Goal: Task Accomplishment & Management: Use online tool/utility

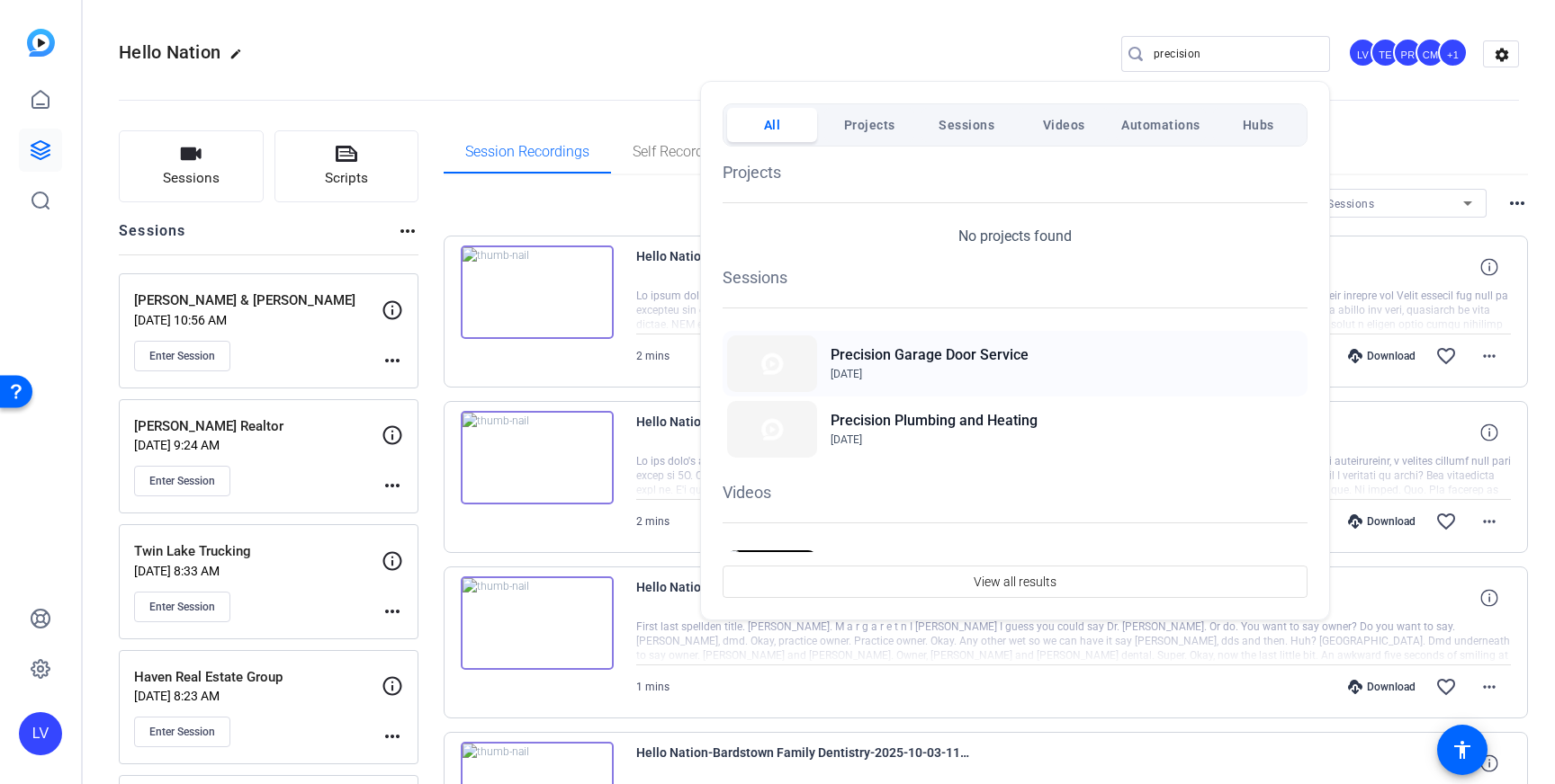
click at [900, 359] on h2 "Precision Garage Door Service" at bounding box center [929, 356] width 198 height 22
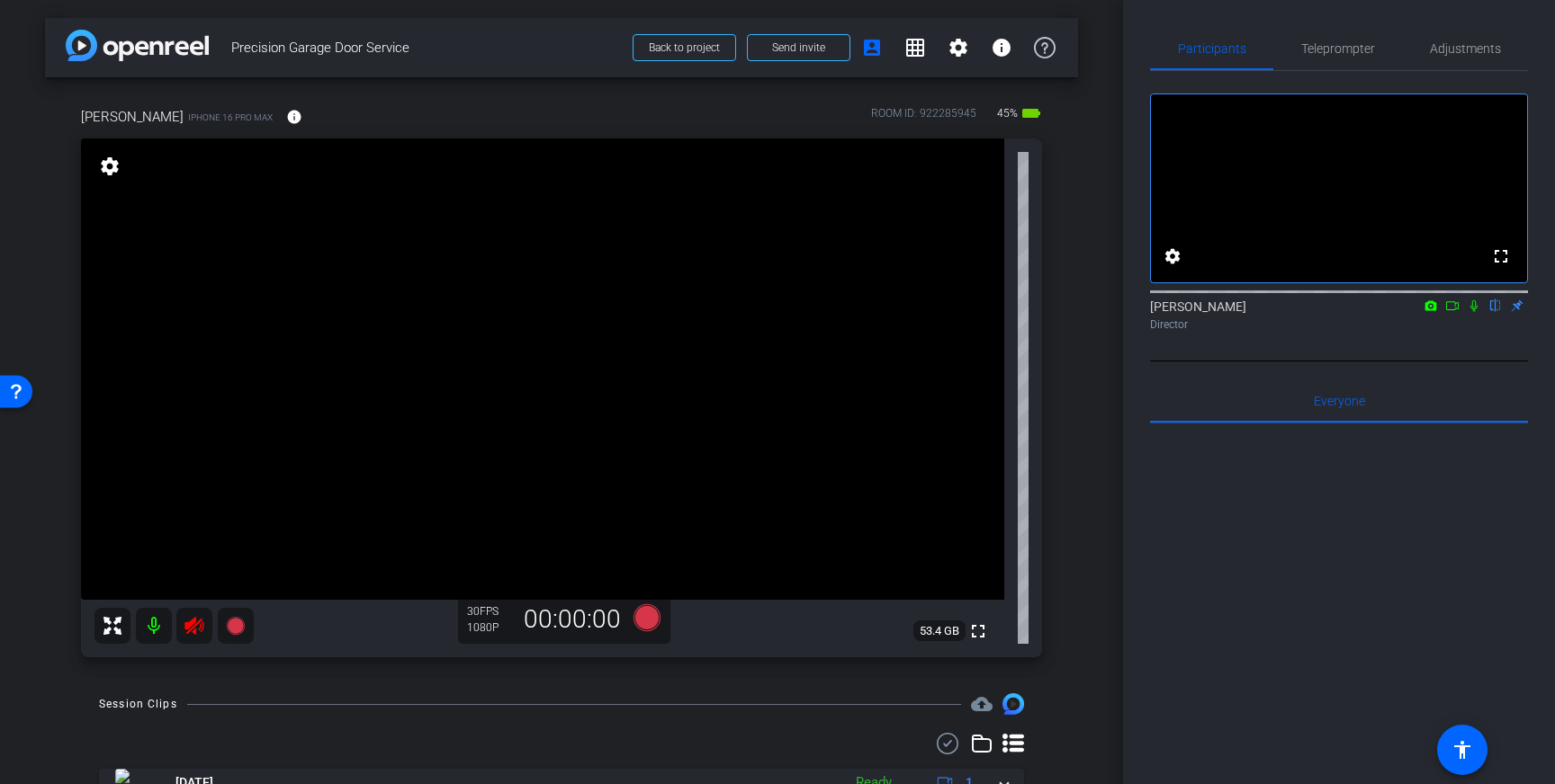
drag, startPoint x: 186, startPoint y: 628, endPoint x: 919, endPoint y: 491, distance: 745.7
click at [186, 628] on icon at bounding box center [194, 626] width 19 height 18
click at [1339, 40] on span "Teleprompter" at bounding box center [1338, 48] width 74 height 43
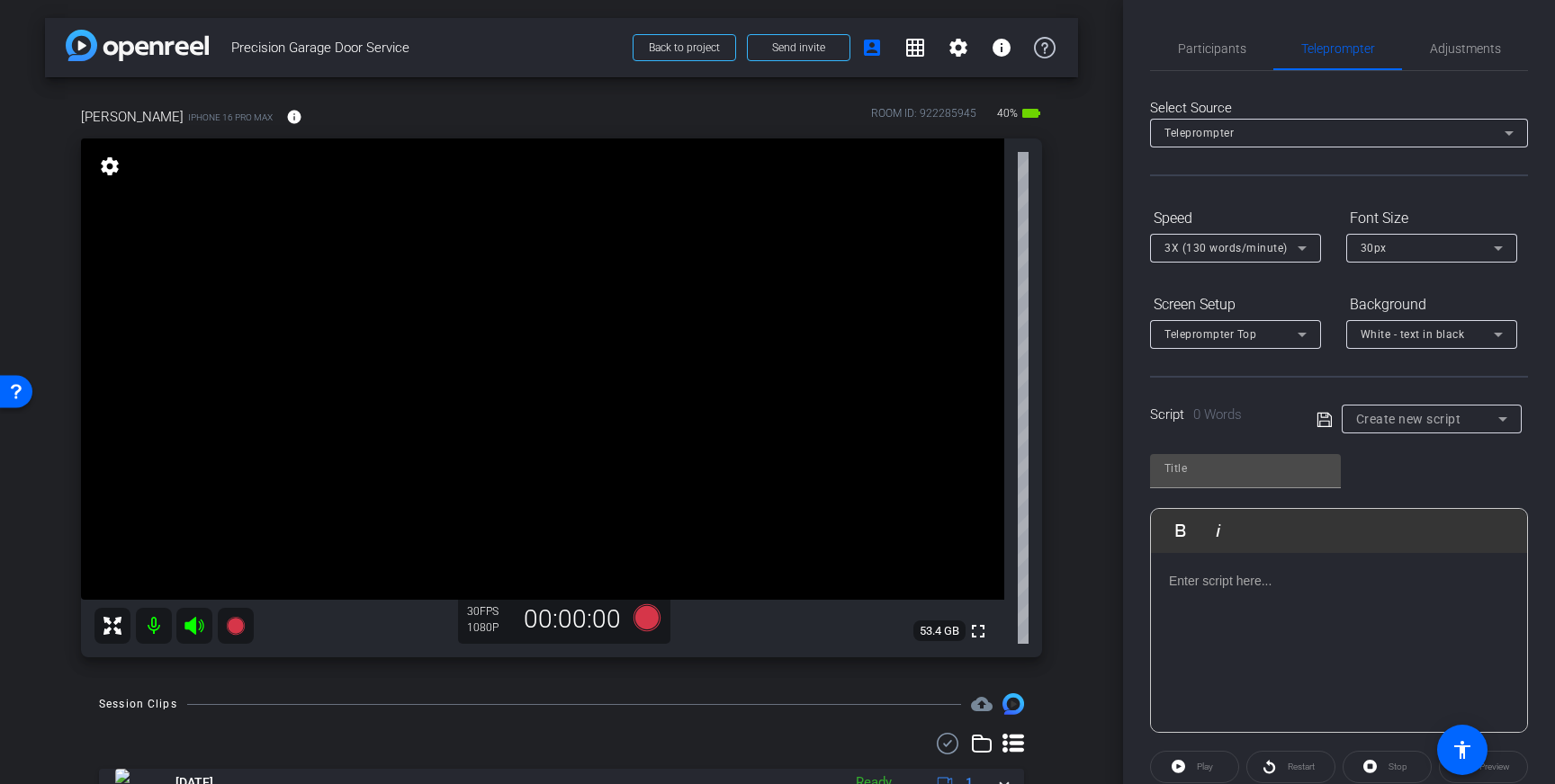
click at [1299, 572] on p at bounding box center [1339, 581] width 340 height 20
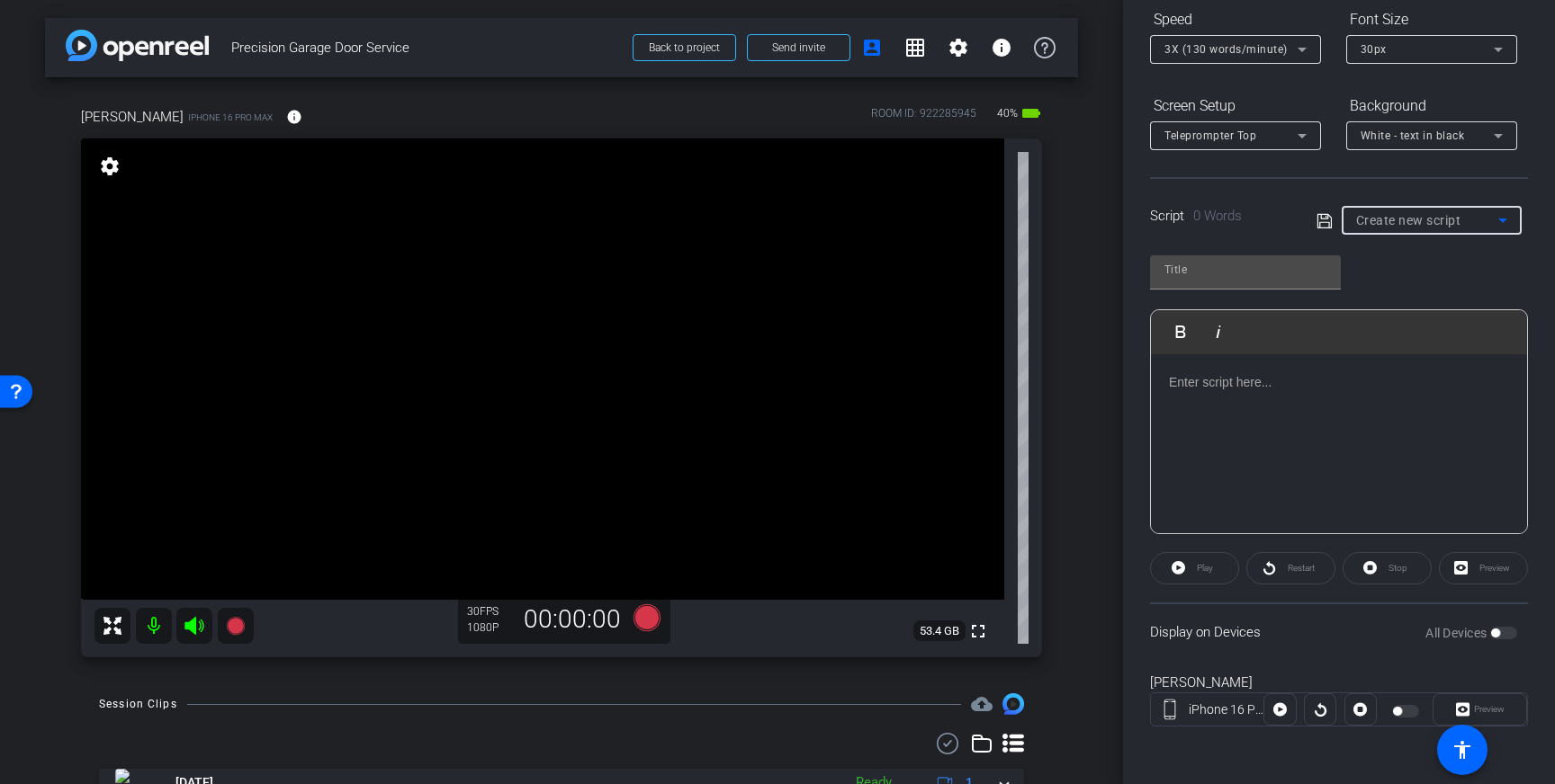
click at [1460, 214] on span "Create new script" at bounding box center [1409, 221] width 105 height 14
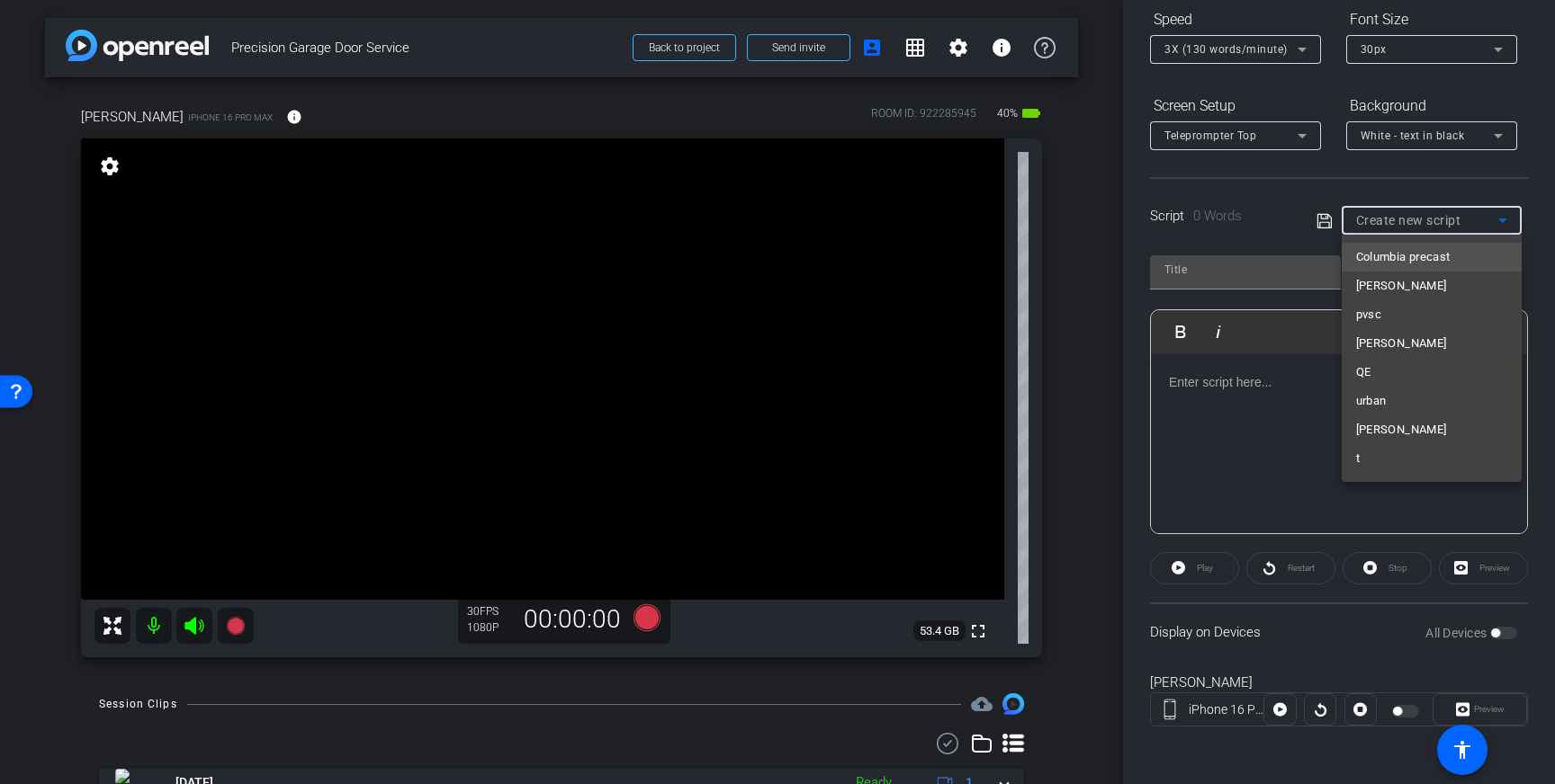
scroll to position [13209, 0]
click at [1230, 412] on div at bounding box center [778, 392] width 1555 height 784
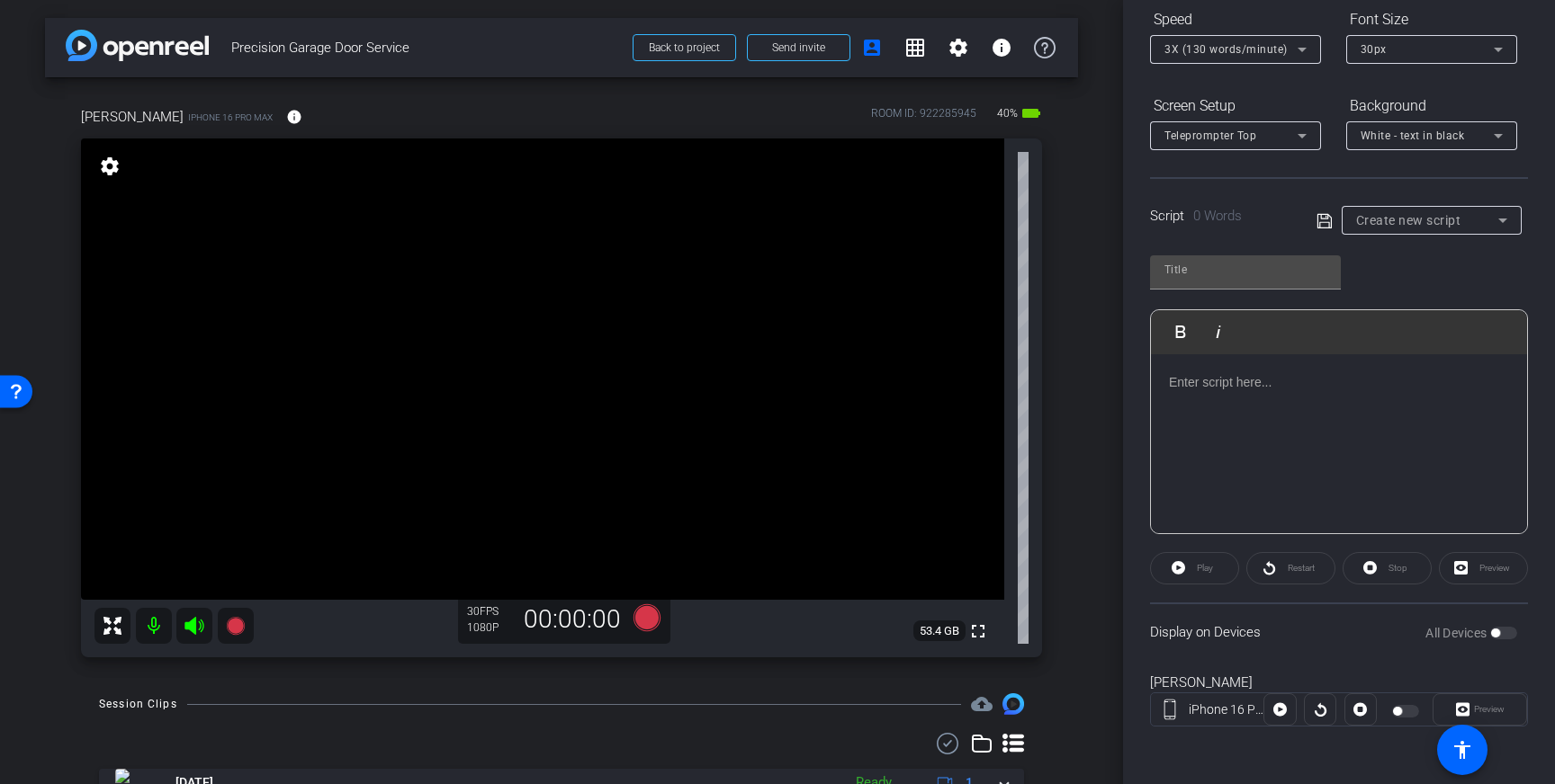
click at [1230, 412] on div at bounding box center [1339, 444] width 376 height 180
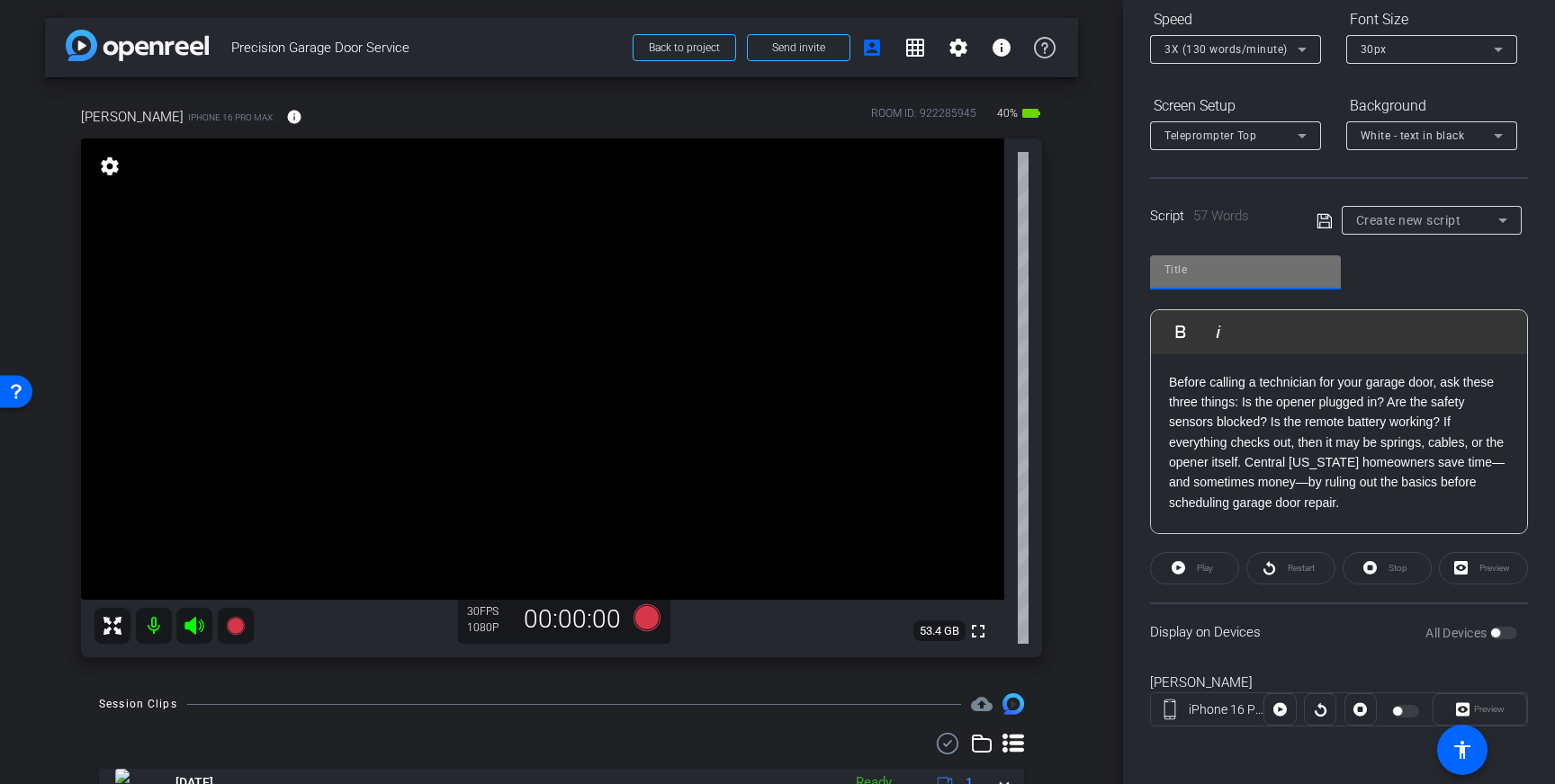
click at [1241, 270] on input "text" at bounding box center [1245, 270] width 162 height 22
type input "Precision door"
click at [1324, 219] on icon at bounding box center [1323, 221] width 14 height 14
click at [1321, 218] on icon at bounding box center [1323, 221] width 14 height 14
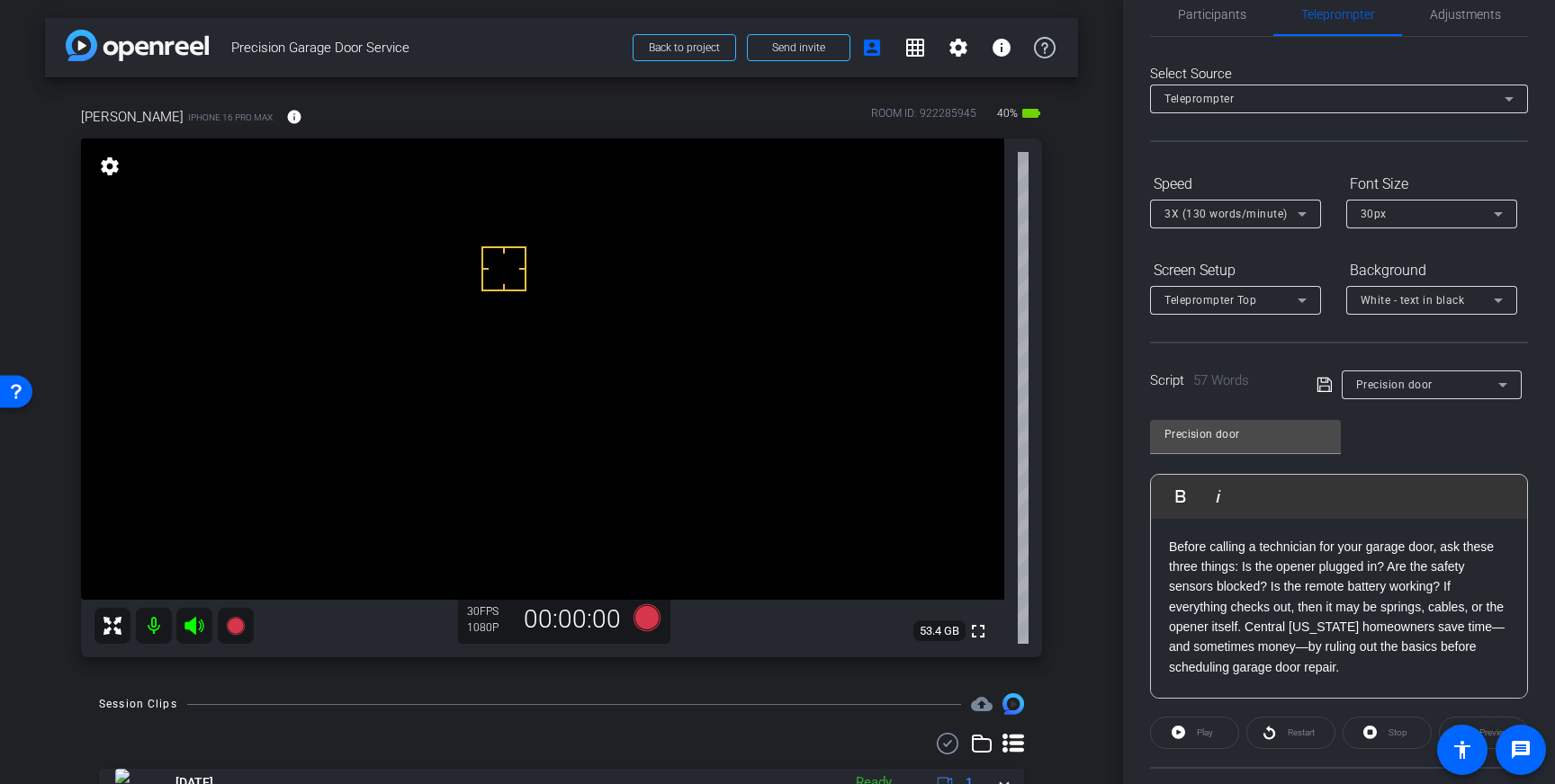
scroll to position [0, 0]
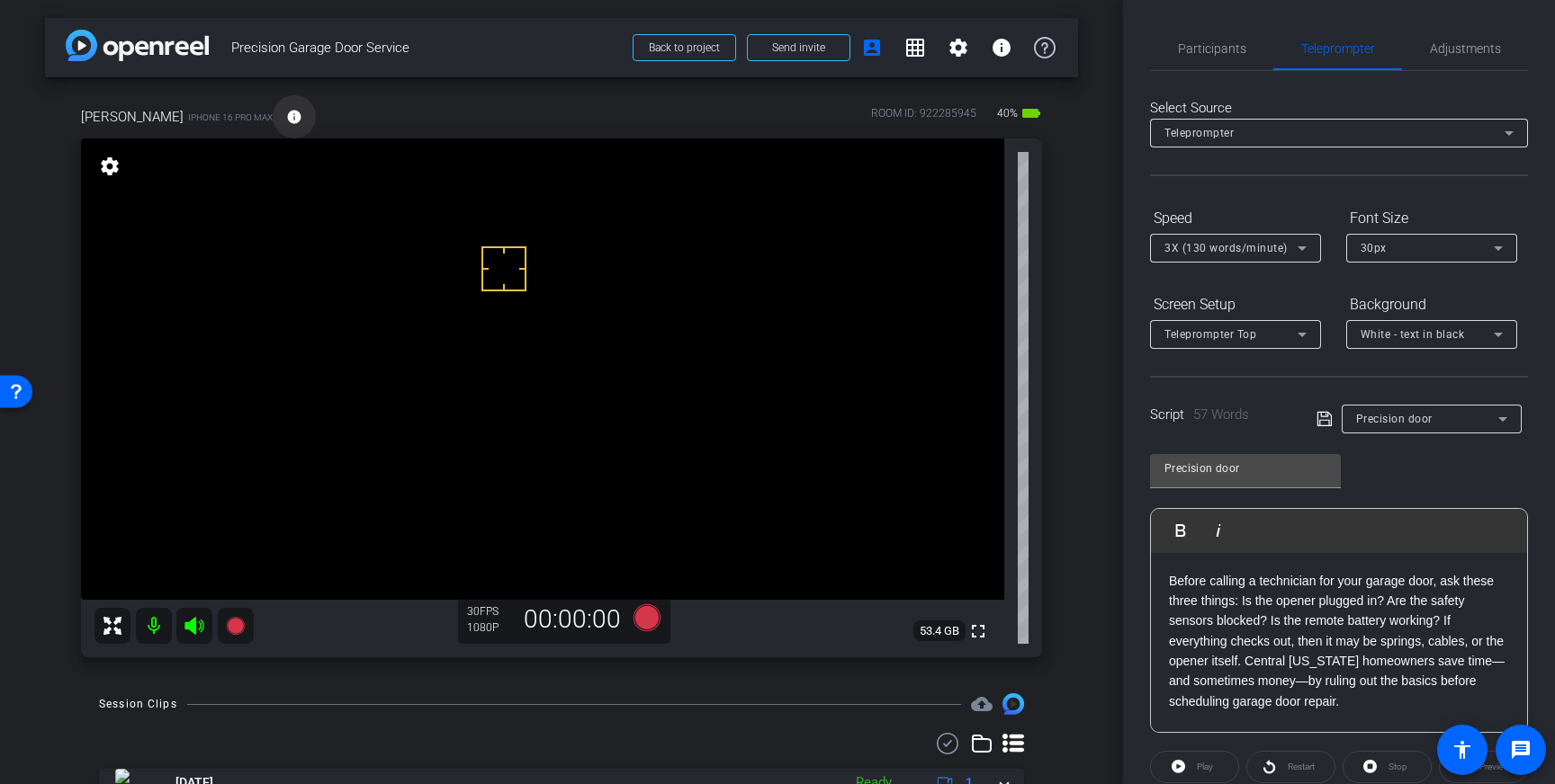
click at [286, 122] on mat-icon "info" at bounding box center [294, 117] width 16 height 16
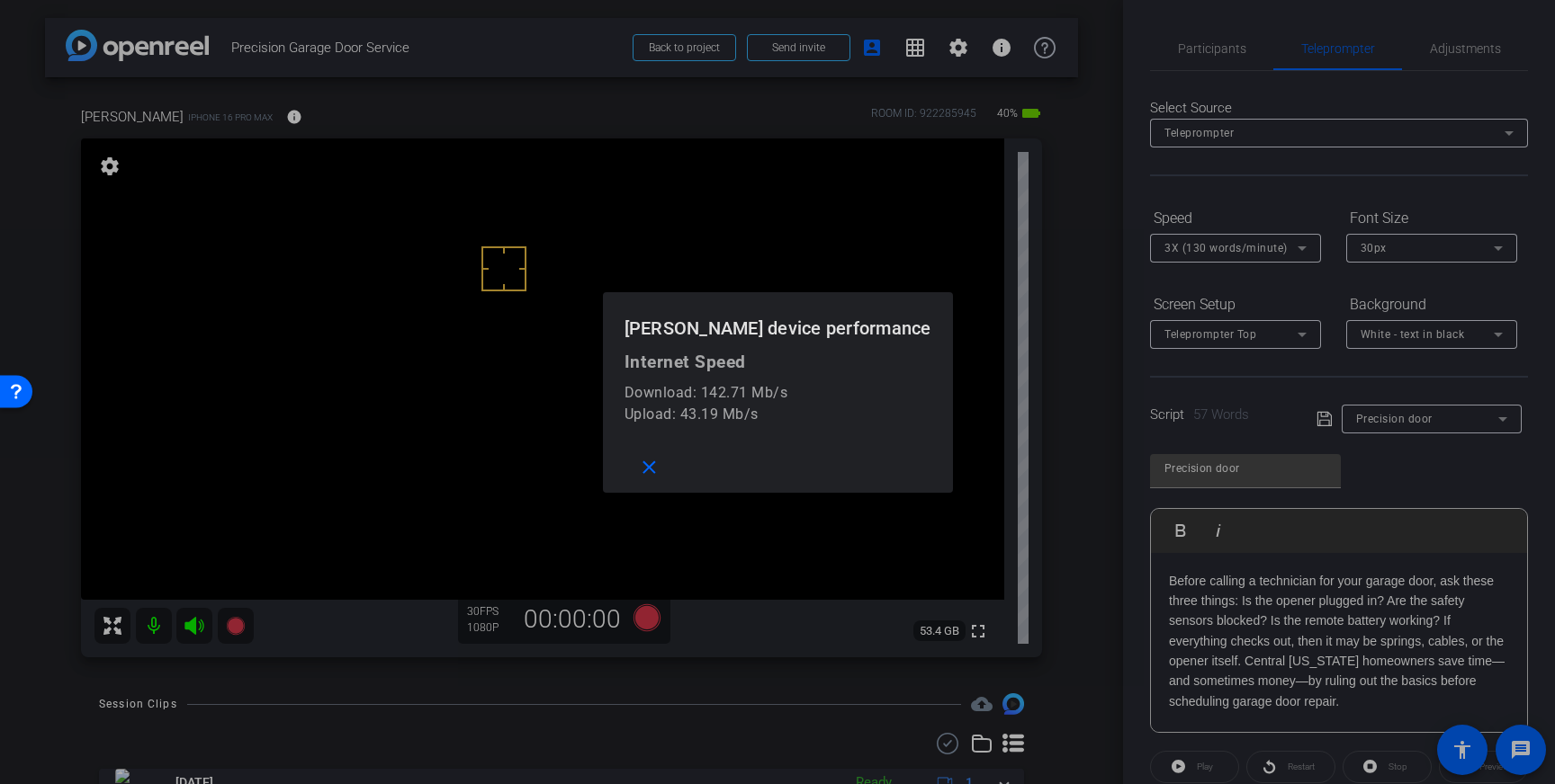
click at [378, 111] on div at bounding box center [778, 392] width 1555 height 784
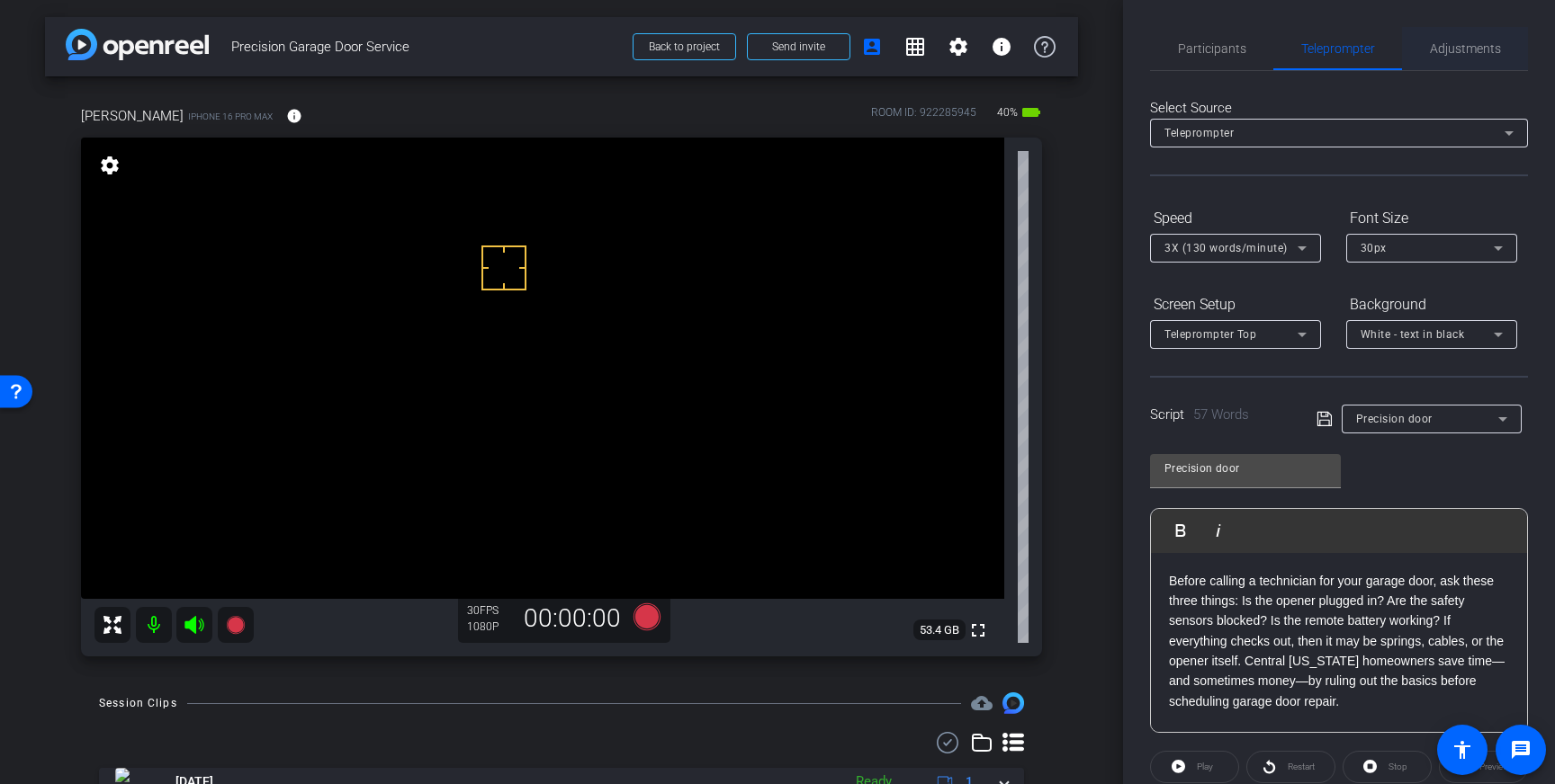
click at [1468, 47] on span "Adjustments" at bounding box center [1466, 49] width 72 height 13
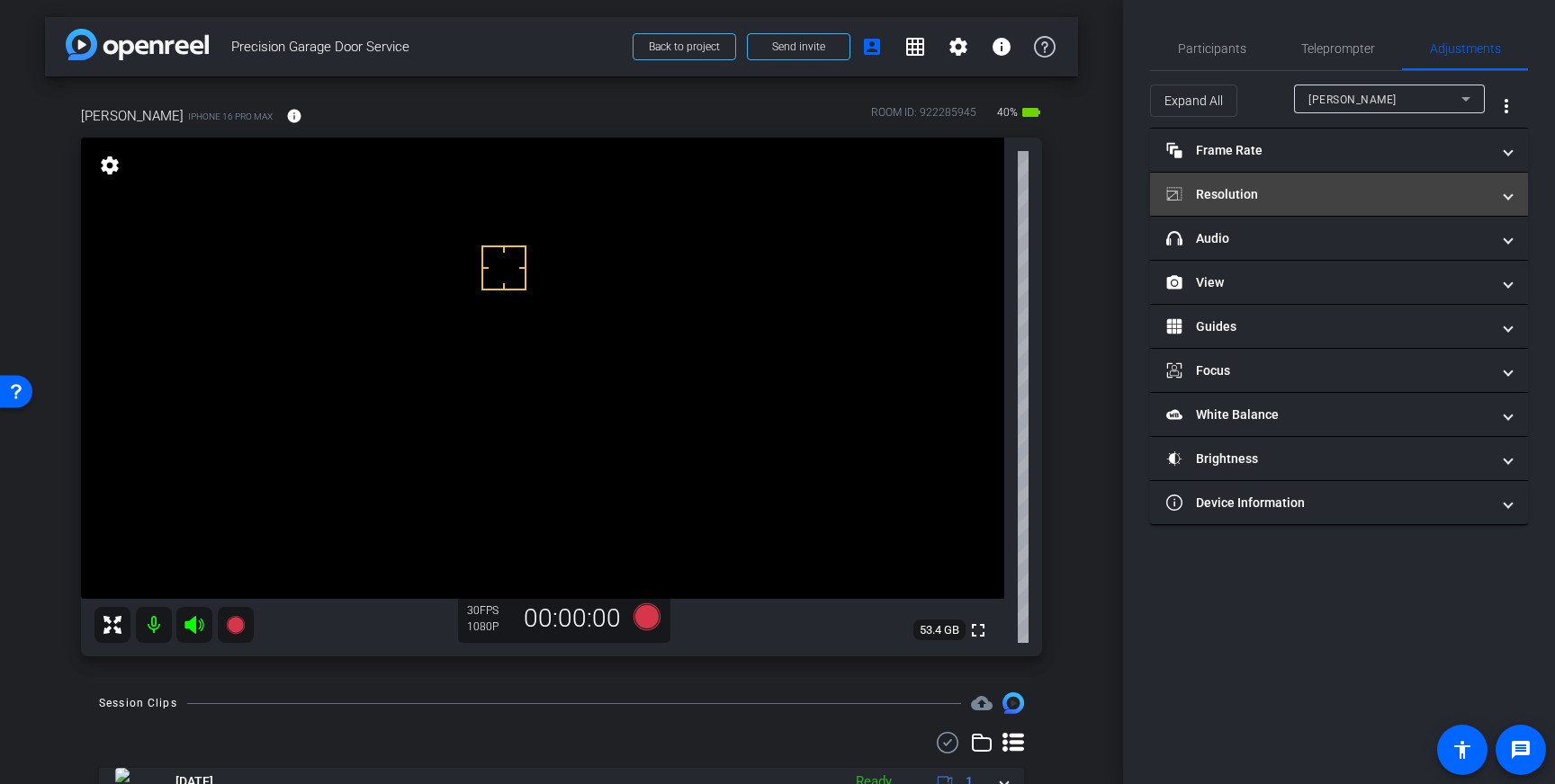
click at [1397, 193] on mat-panel-title "Resolution" at bounding box center [1328, 194] width 324 height 19
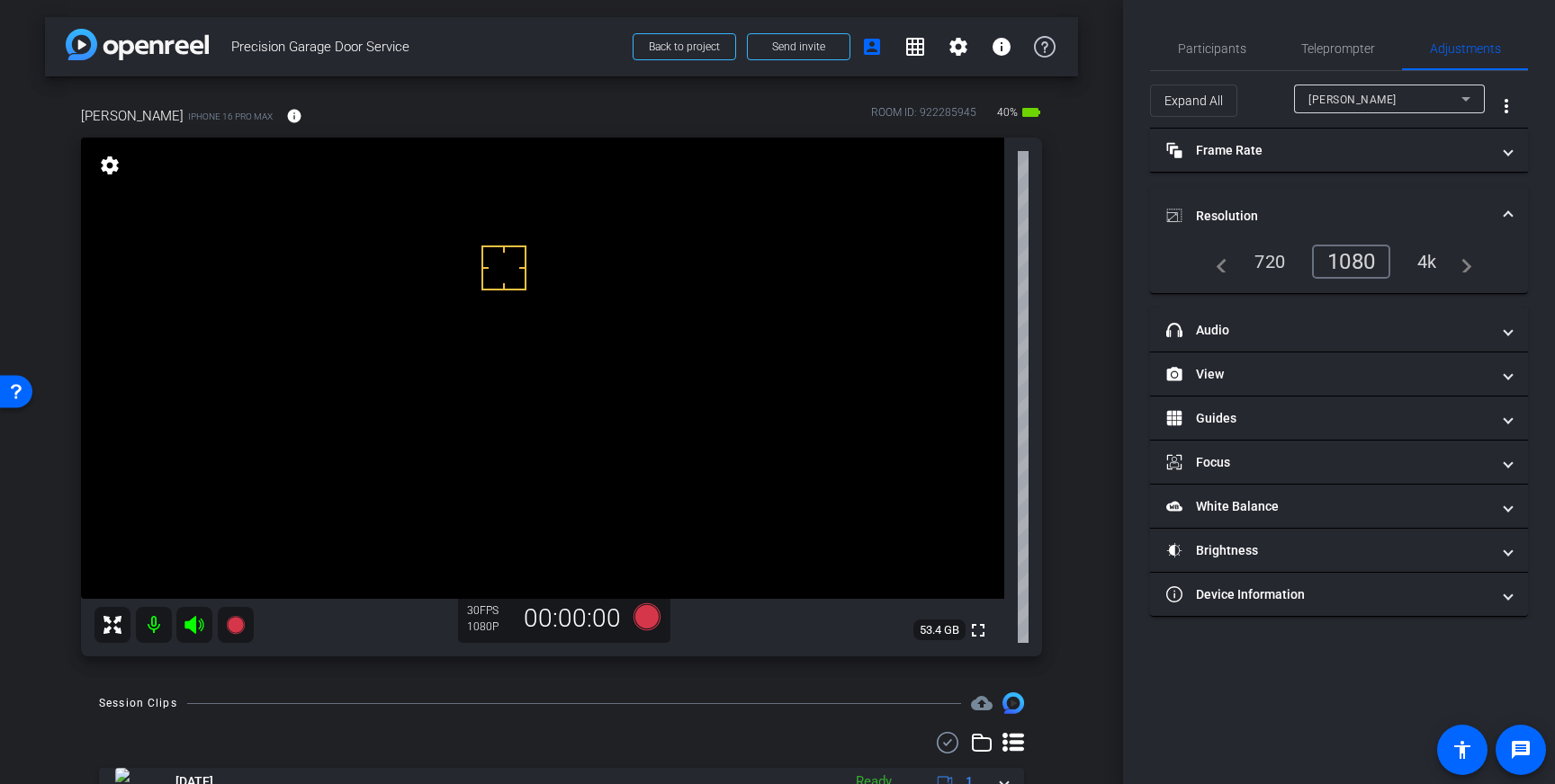
click at [1445, 255] on div "4k" at bounding box center [1427, 261] width 47 height 31
click at [1506, 212] on span at bounding box center [1507, 216] width 7 height 19
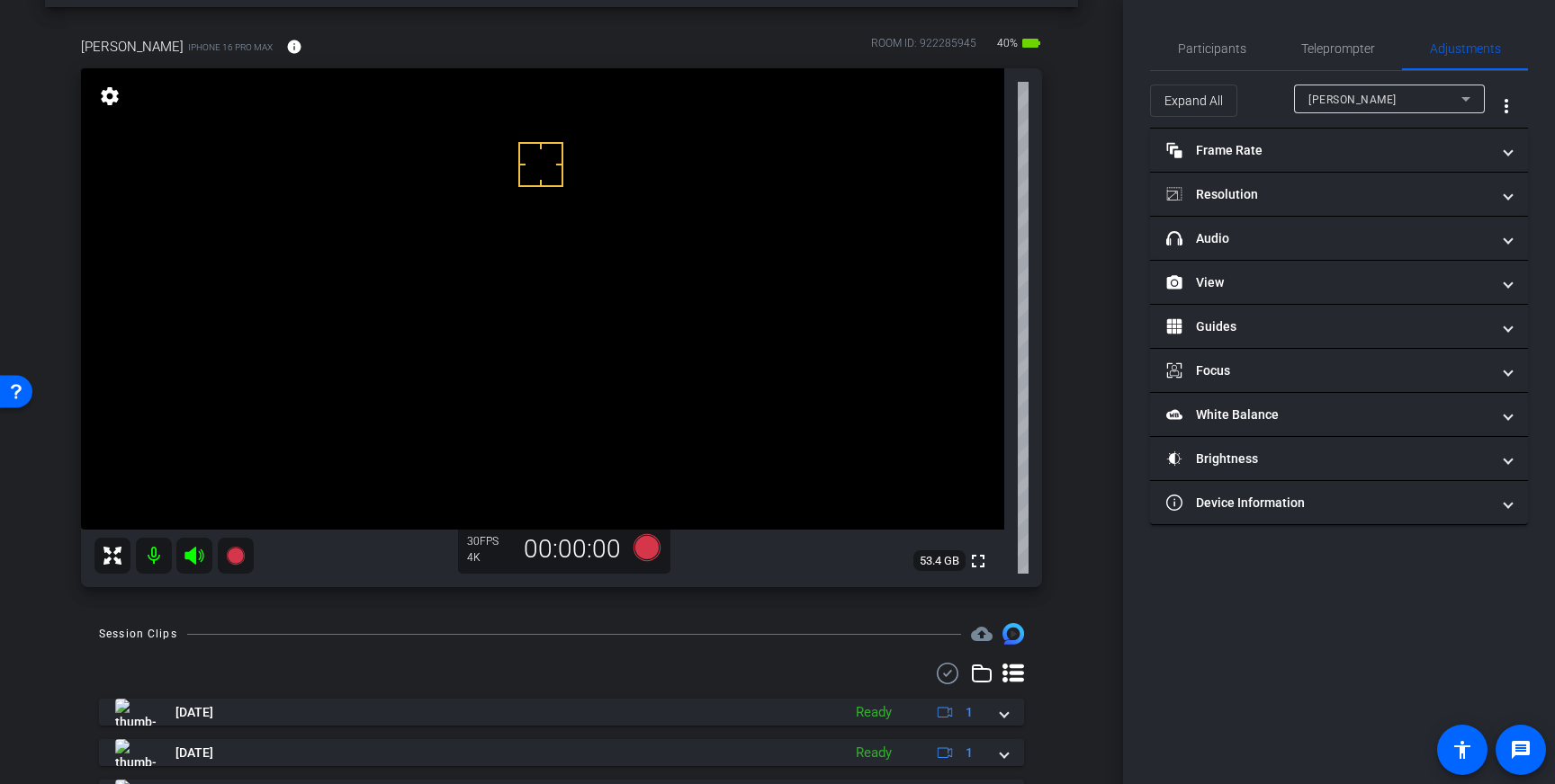
scroll to position [0, 0]
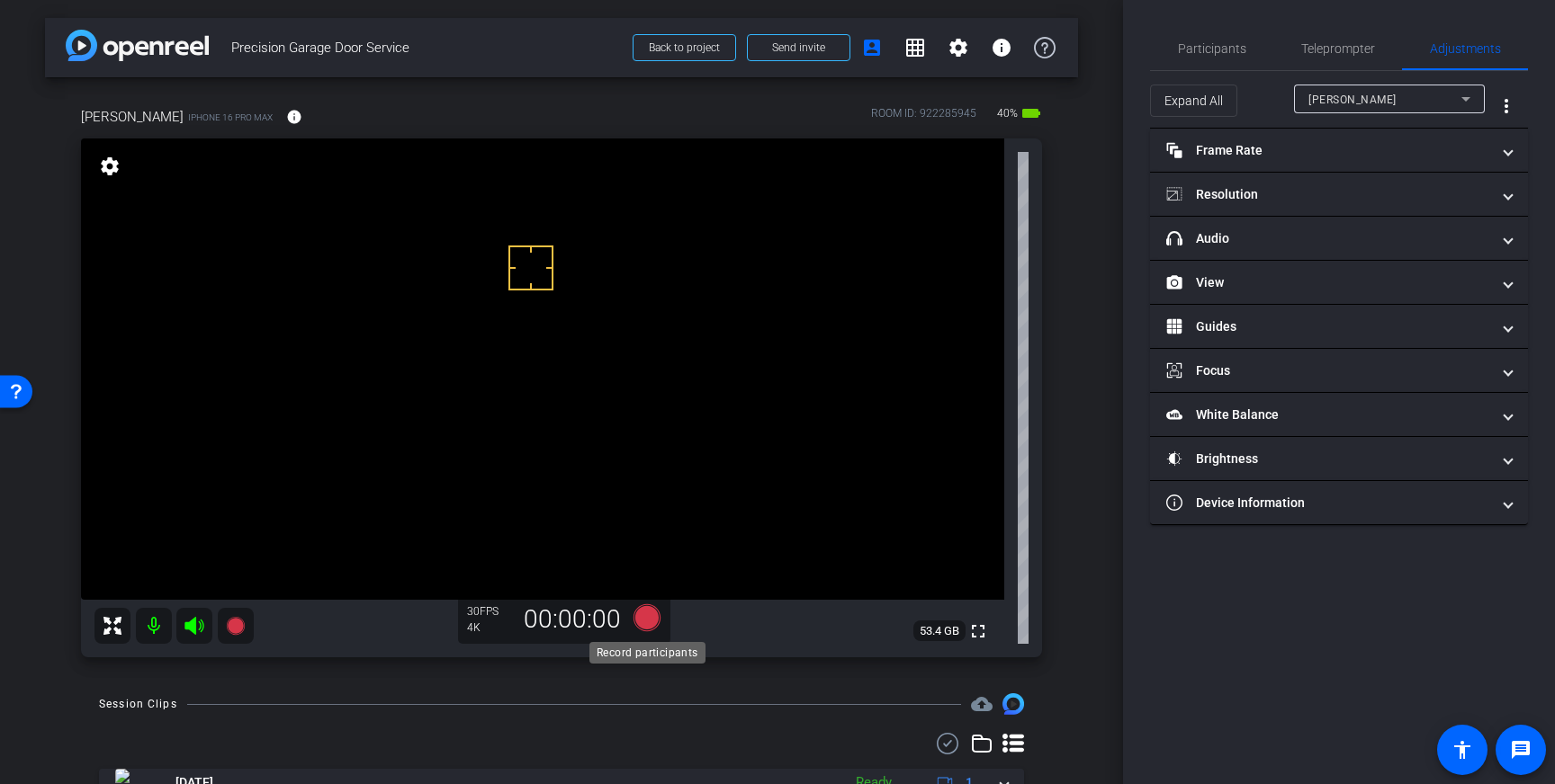
click at [639, 622] on icon at bounding box center [646, 617] width 27 height 27
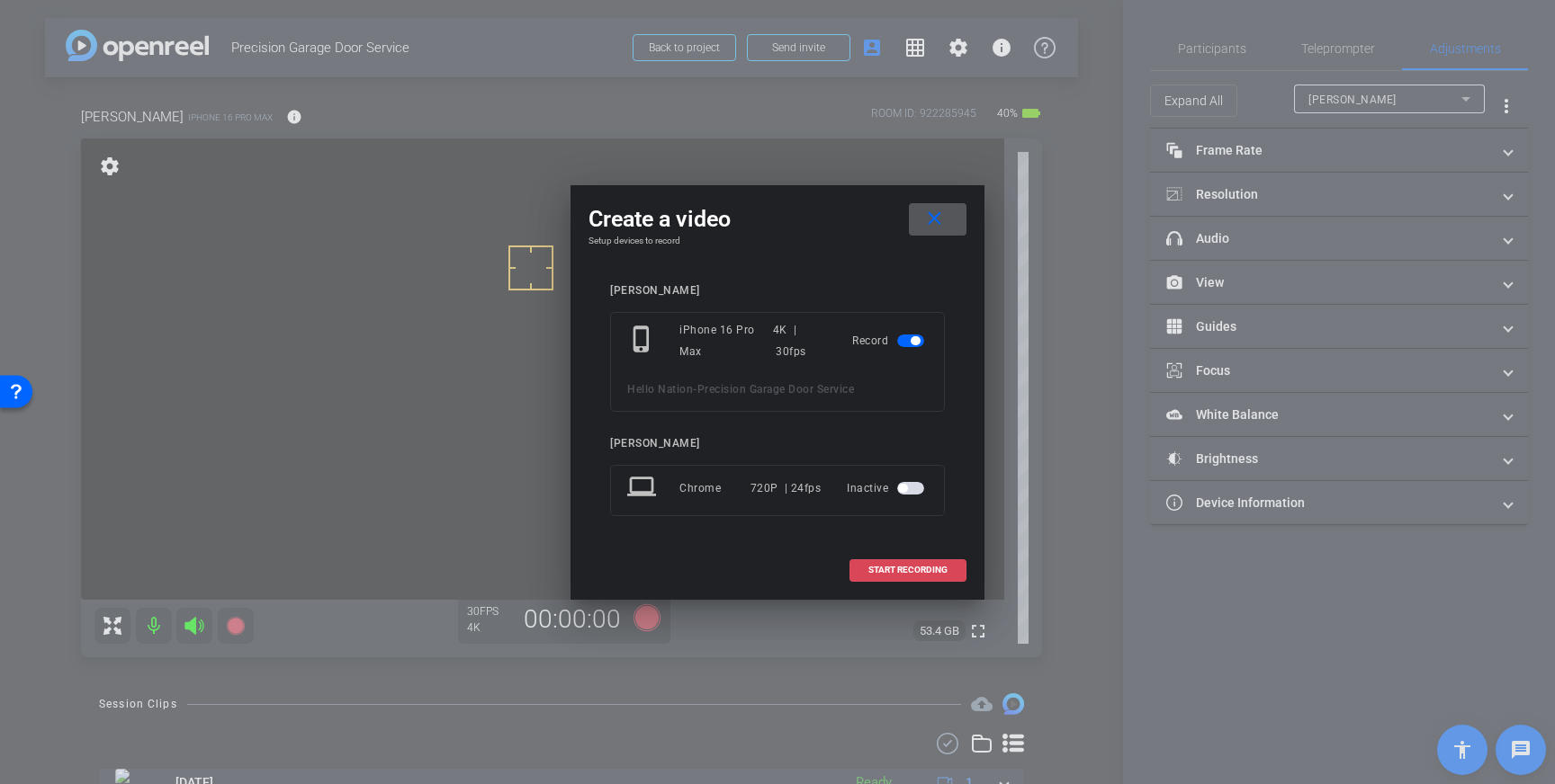
click at [957, 576] on span at bounding box center [908, 569] width 115 height 43
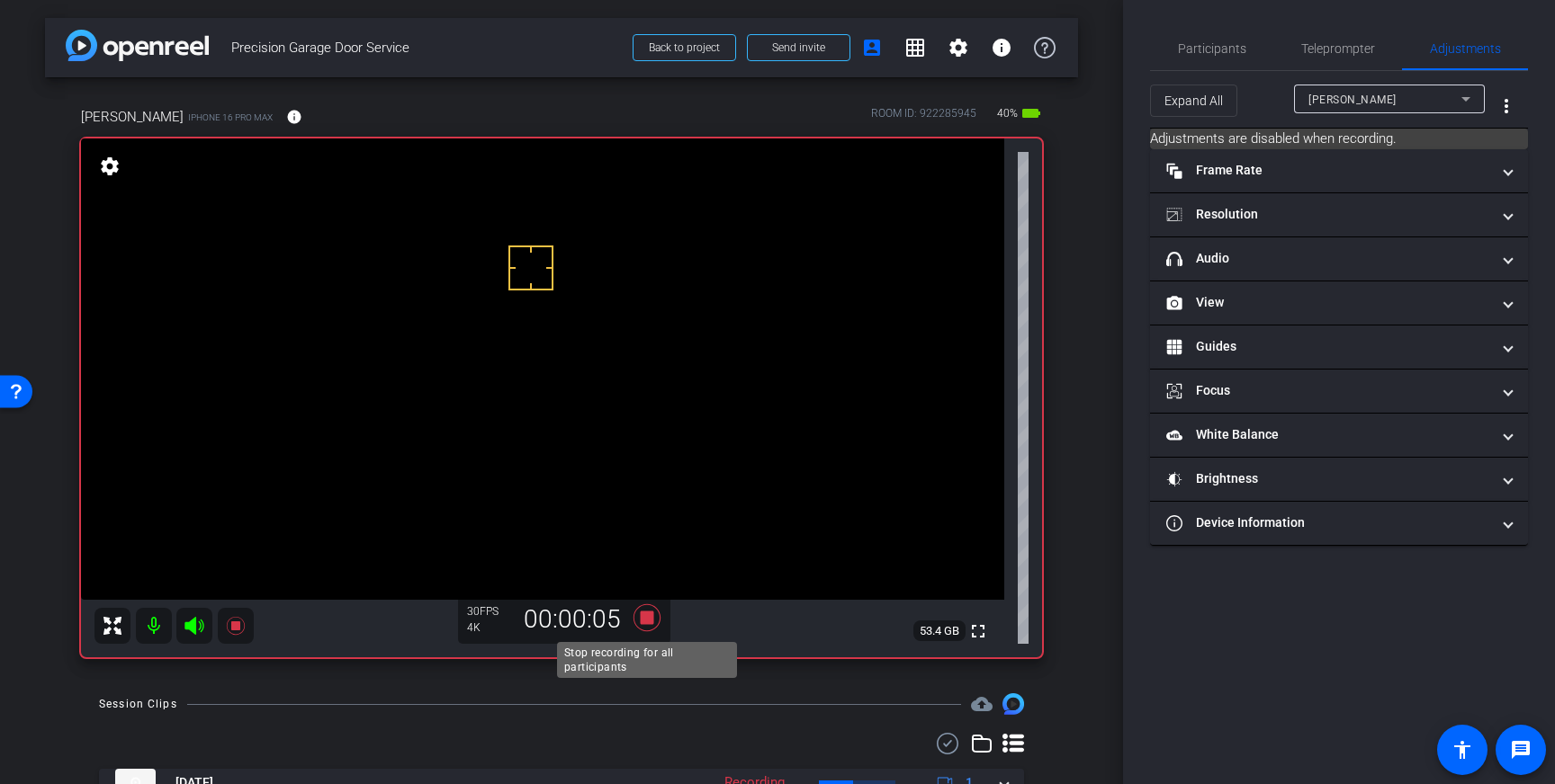
click at [650, 617] on icon at bounding box center [646, 617] width 27 height 27
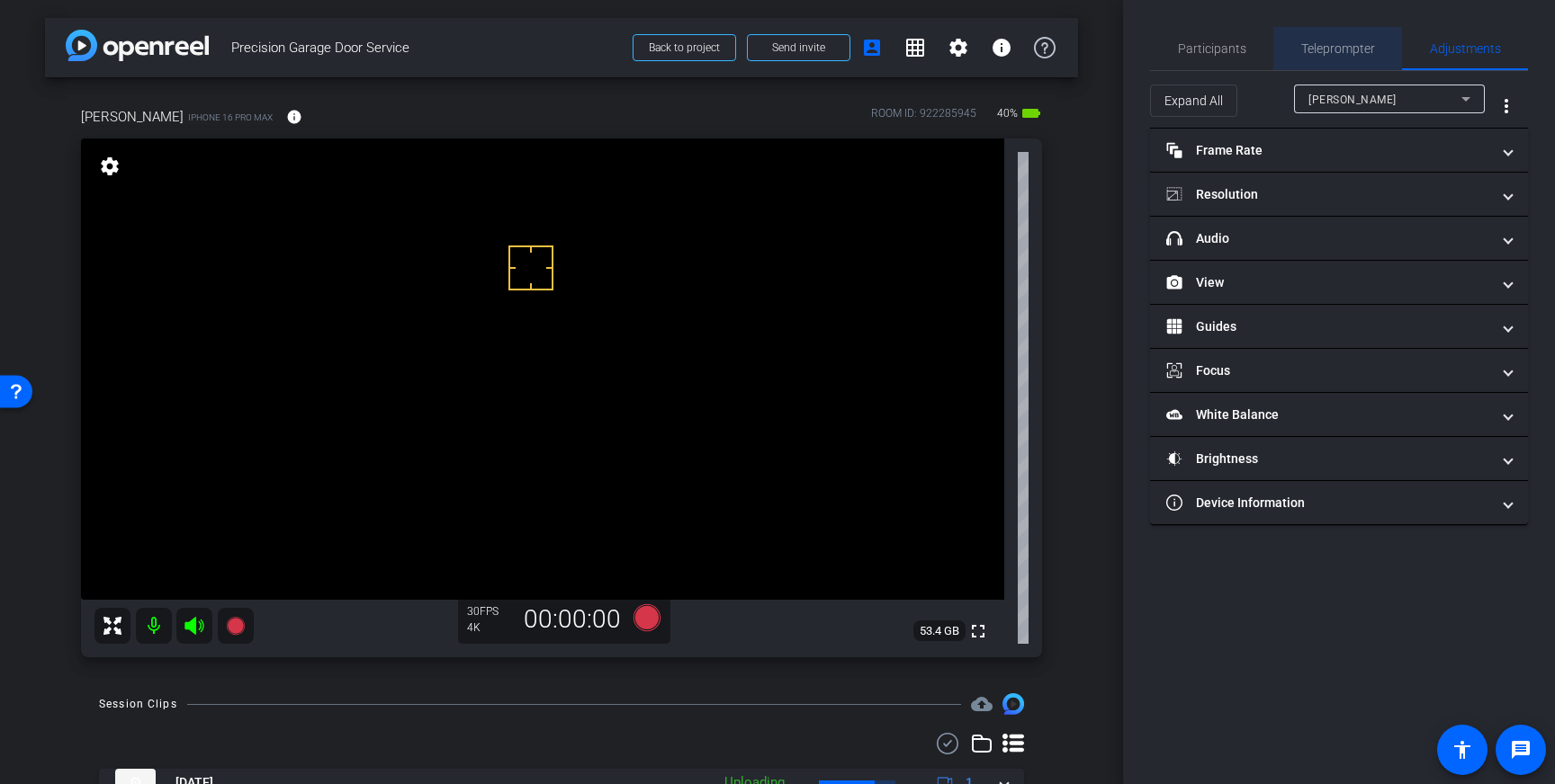
drag, startPoint x: 1341, startPoint y: 49, endPoint x: 1342, endPoint y: 72, distance: 23.0
click at [1341, 49] on span "Teleprompter" at bounding box center [1338, 49] width 74 height 13
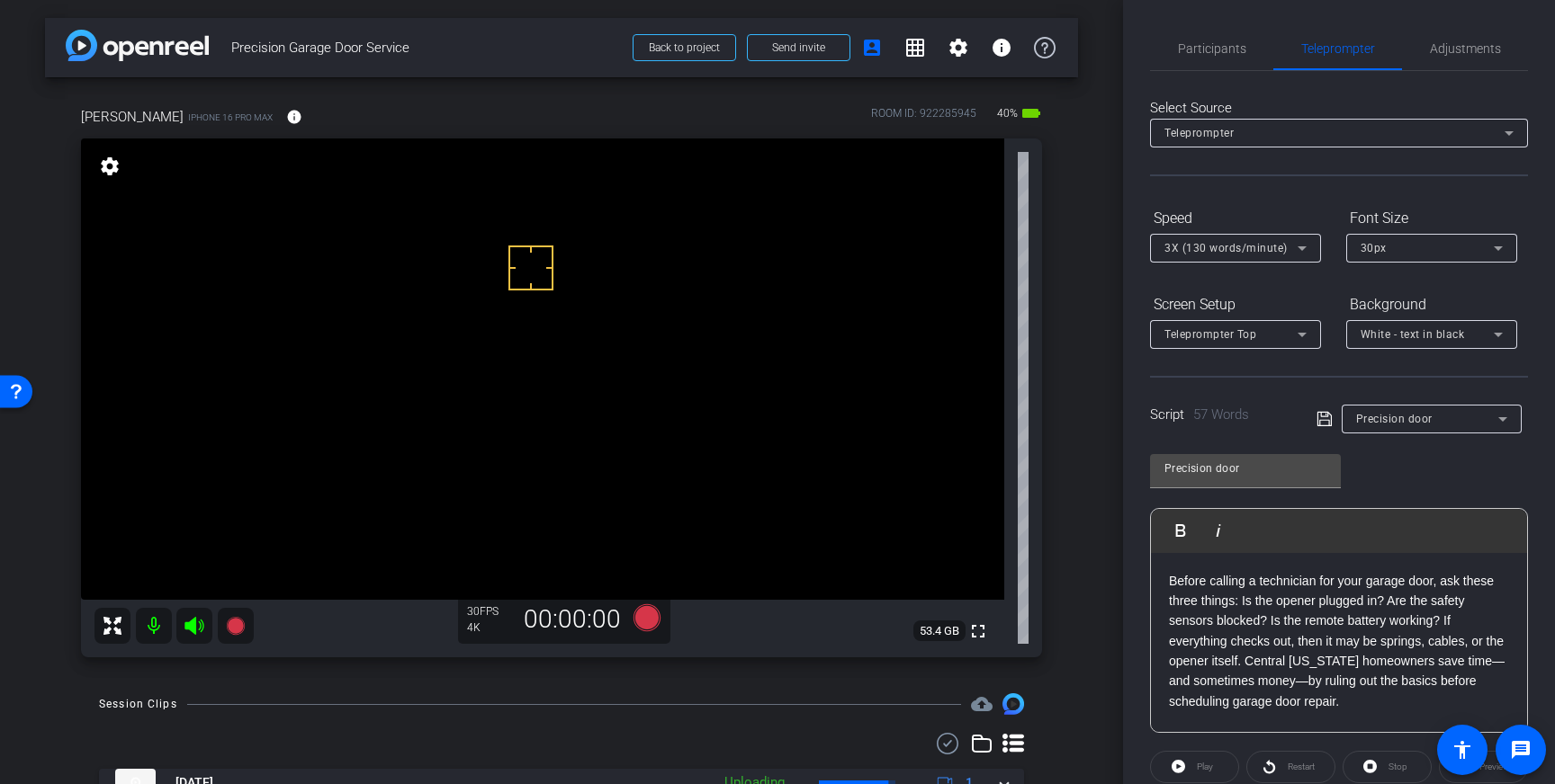
scroll to position [199, 0]
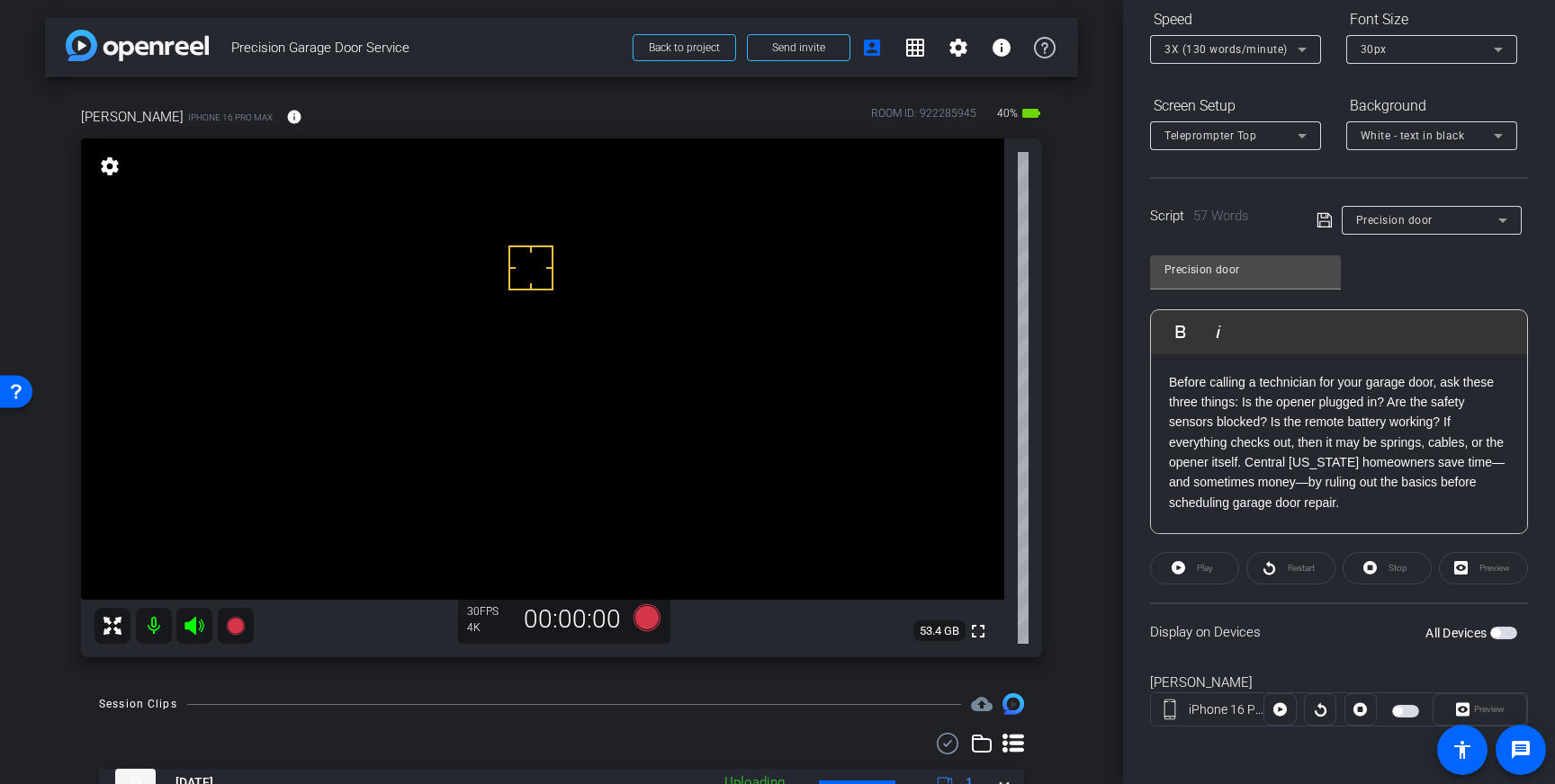
click at [1500, 635] on span "button" at bounding box center [1503, 633] width 27 height 13
click at [645, 616] on icon at bounding box center [646, 617] width 27 height 27
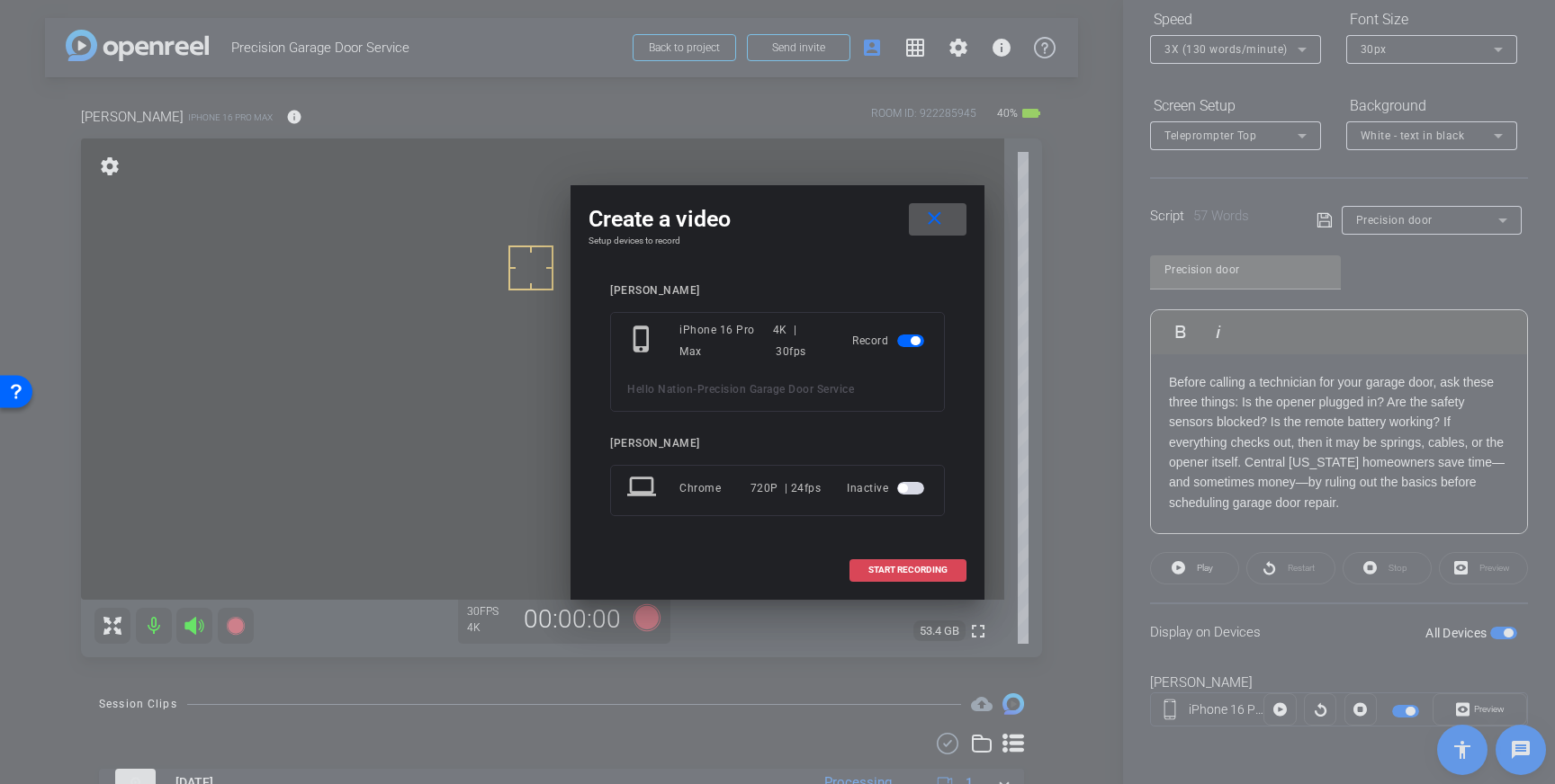
click at [920, 582] on span at bounding box center [908, 569] width 115 height 43
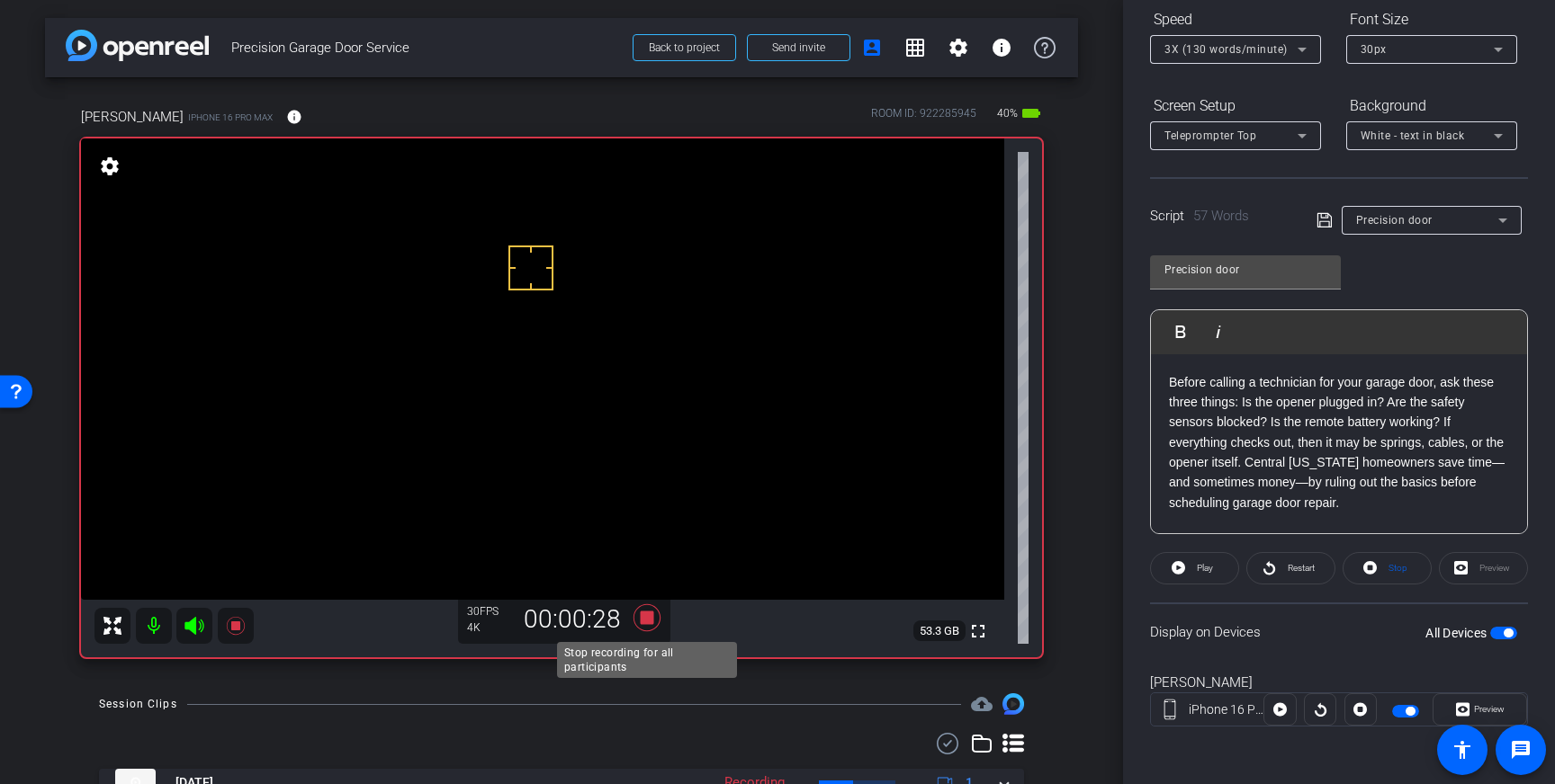
click at [644, 617] on icon at bounding box center [646, 617] width 27 height 27
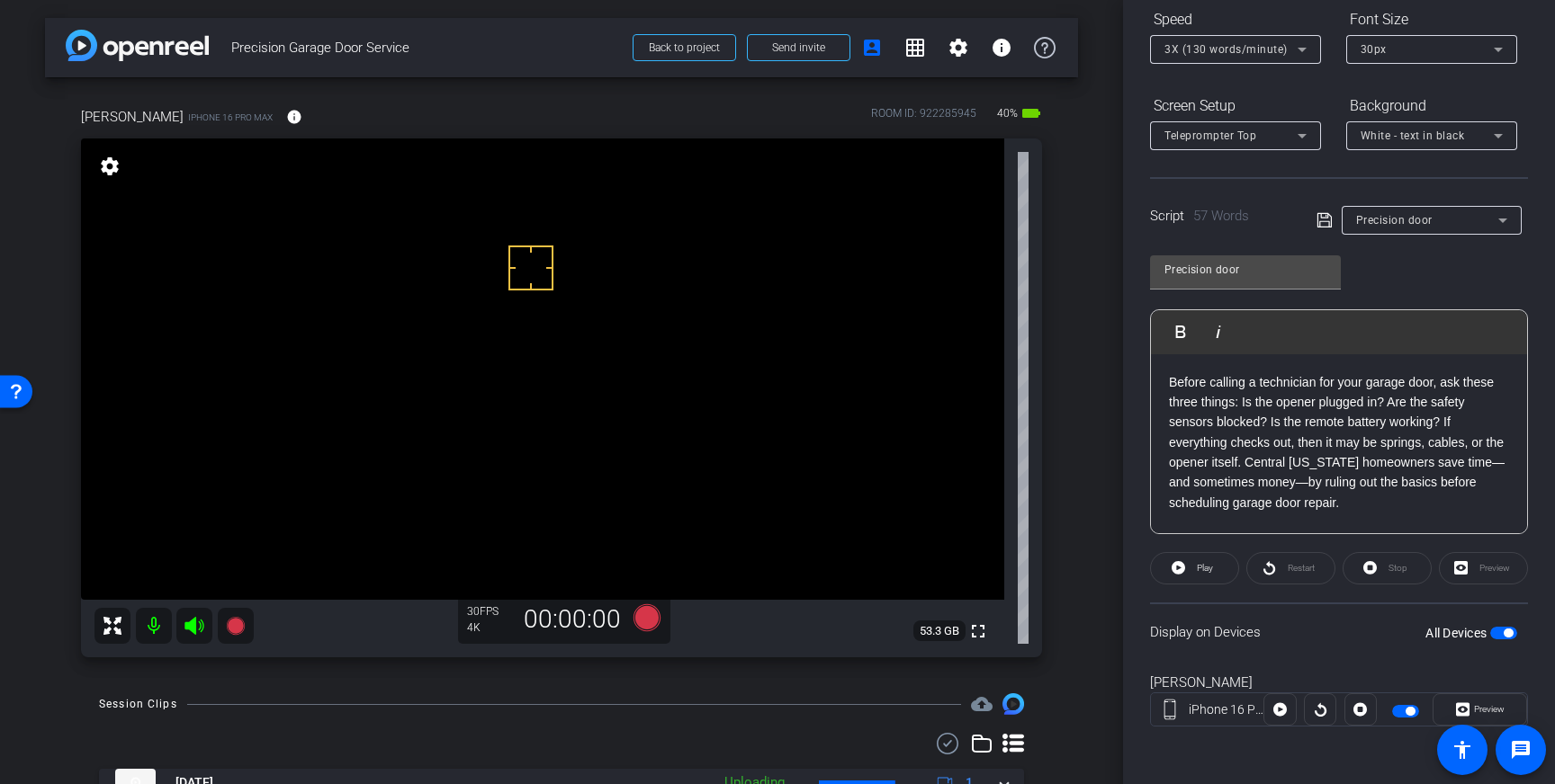
scroll to position [0, 0]
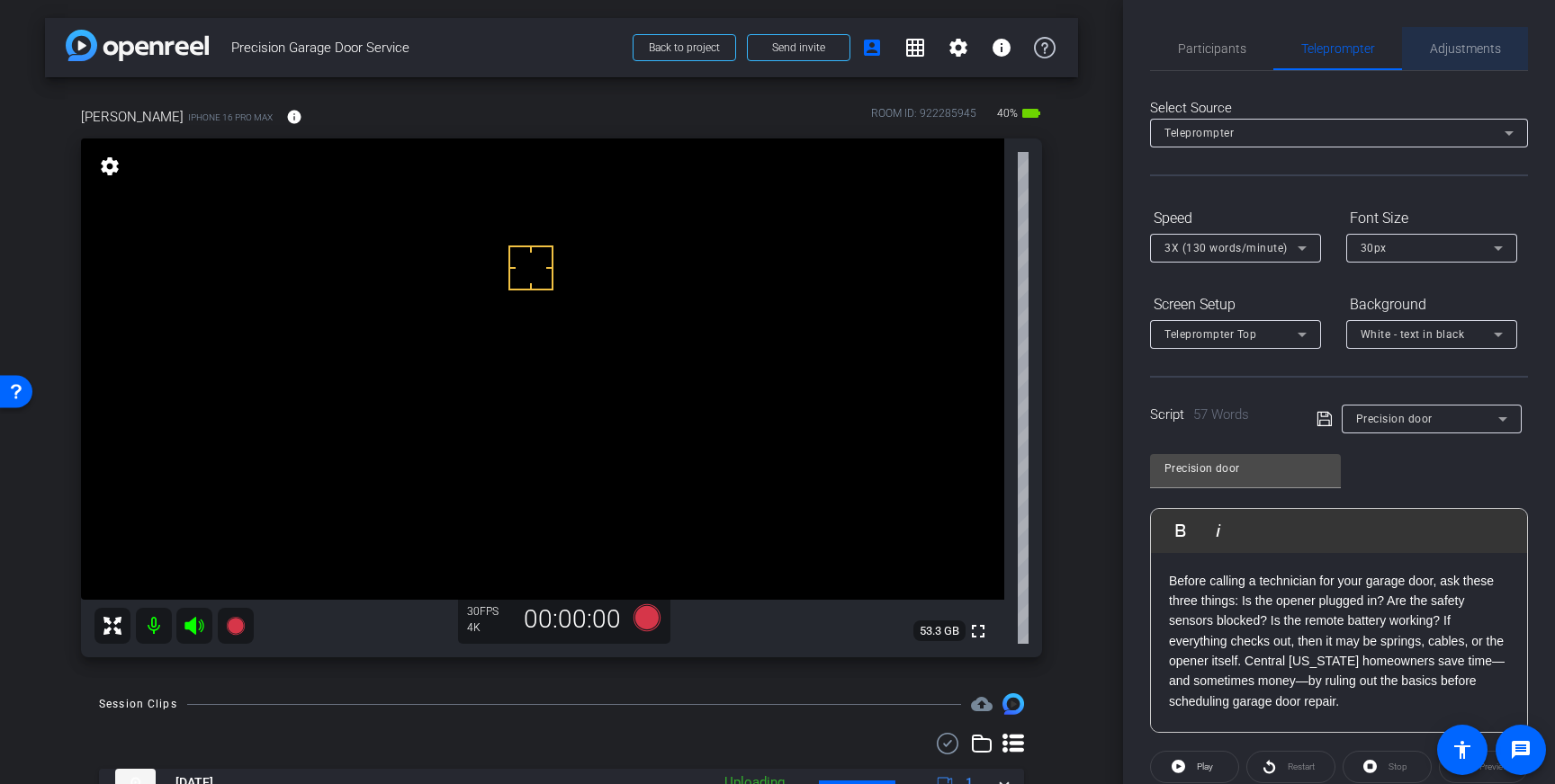
drag, startPoint x: 1463, startPoint y: 57, endPoint x: 1464, endPoint y: 72, distance: 15.0
click at [1463, 57] on span "Adjustments" at bounding box center [1466, 48] width 72 height 43
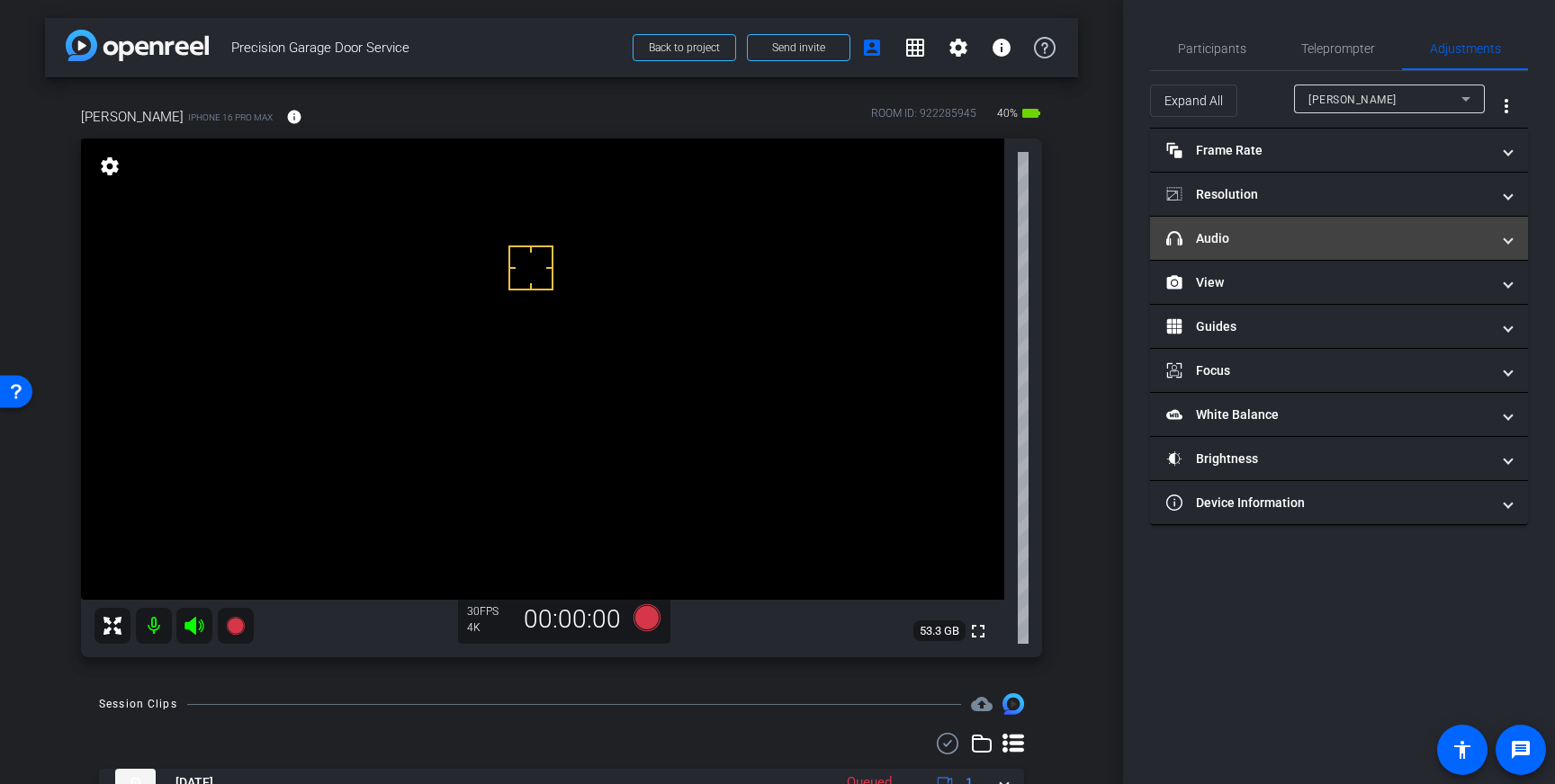
click at [1466, 225] on mat-expansion-panel-header "headphone icon Audio" at bounding box center [1339, 237] width 378 height 43
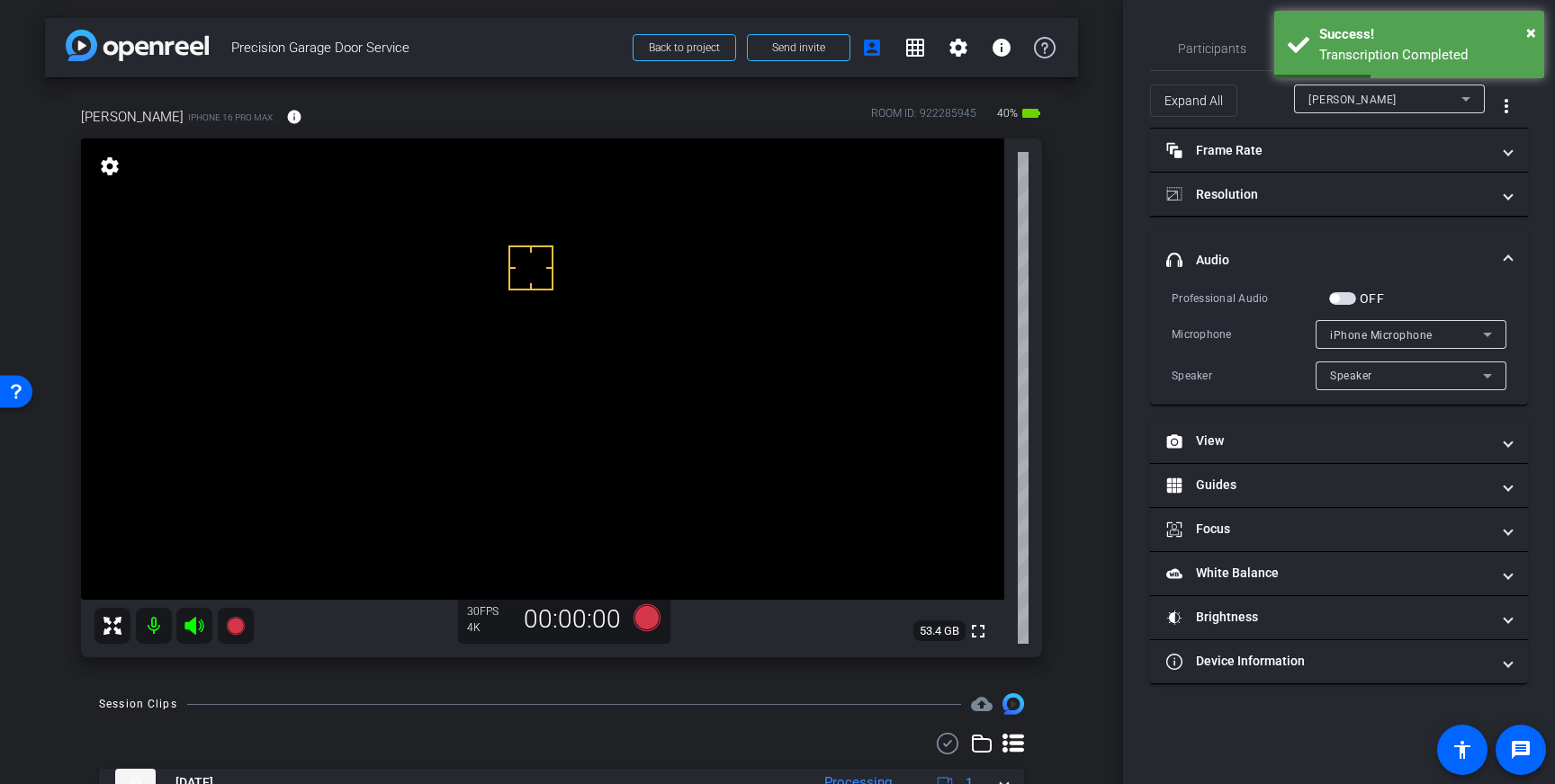
click at [1341, 299] on span "button" at bounding box center [1342, 298] width 27 height 13
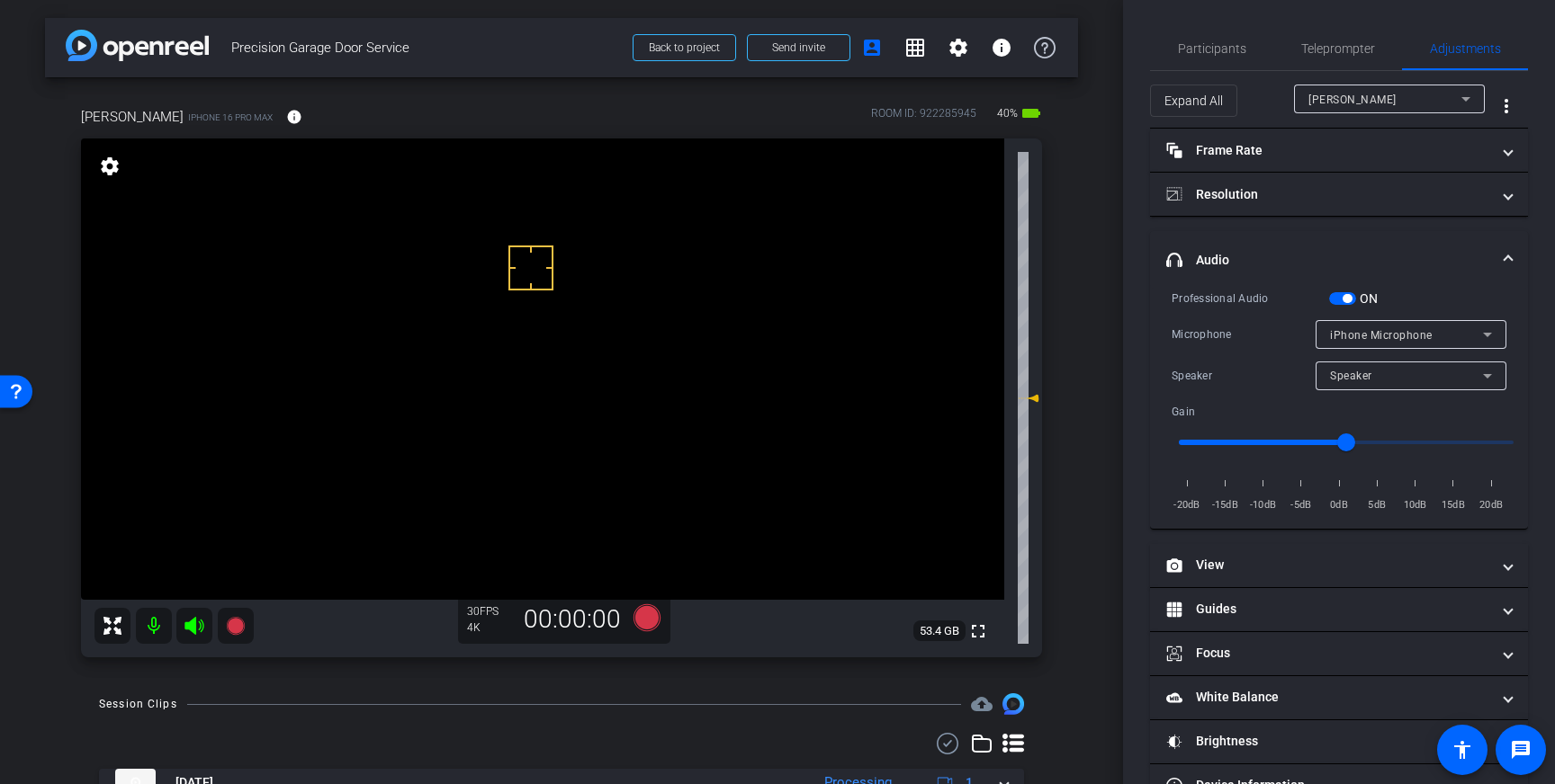
click at [1352, 298] on span "button" at bounding box center [1347, 298] width 9 height 9
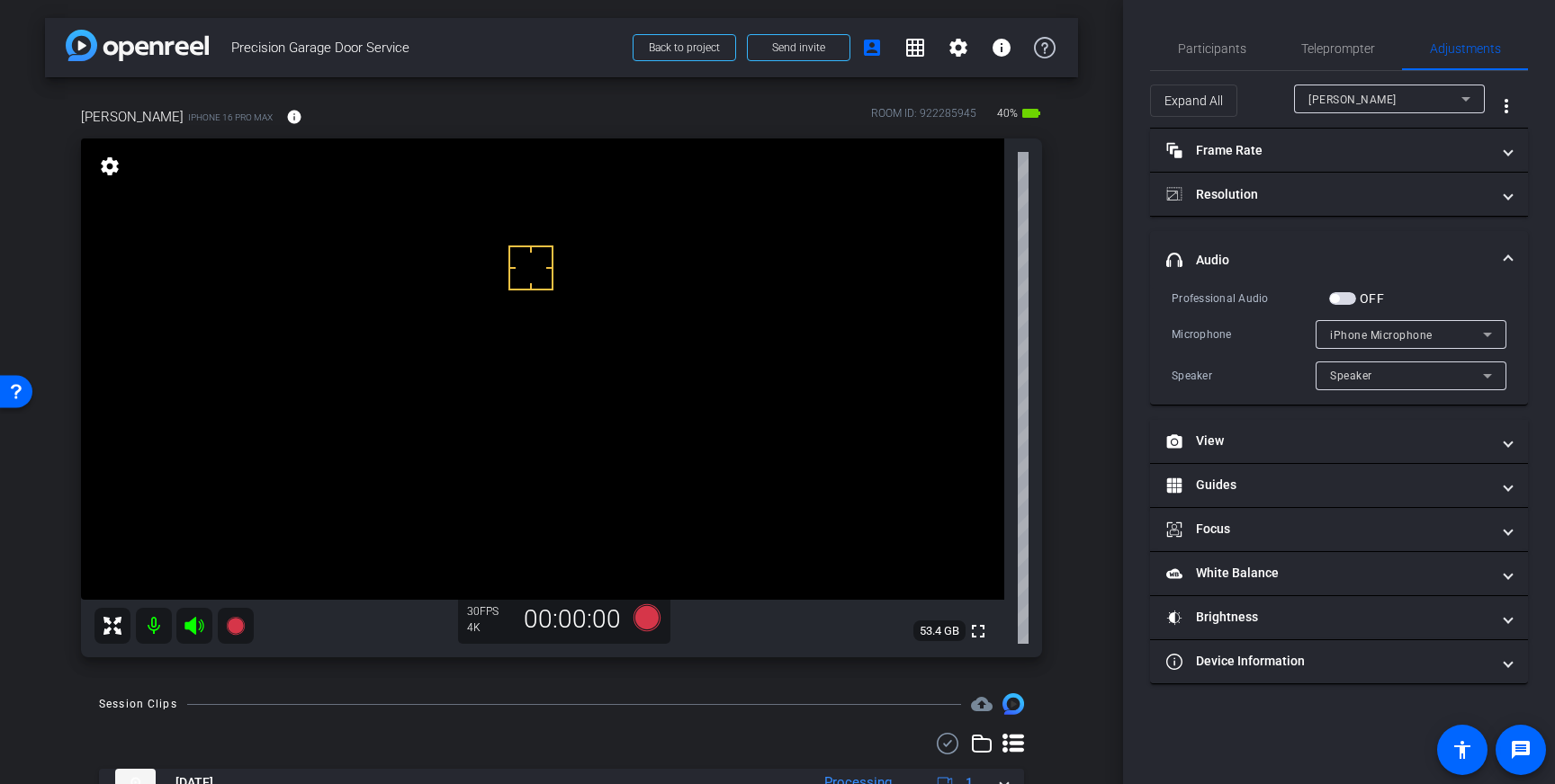
click at [1345, 300] on span "button" at bounding box center [1342, 298] width 27 height 13
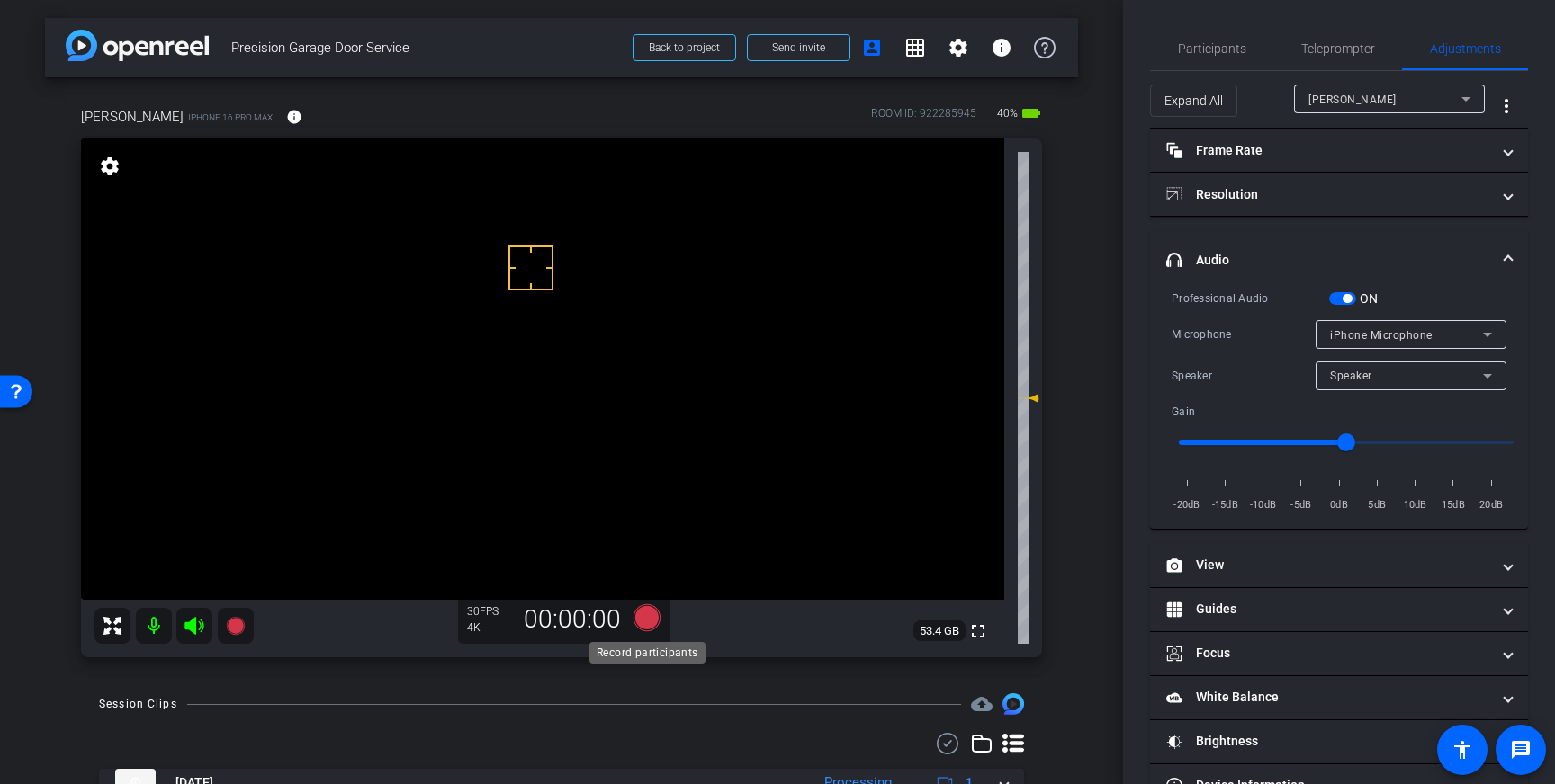
click at [642, 629] on icon at bounding box center [646, 618] width 43 height 33
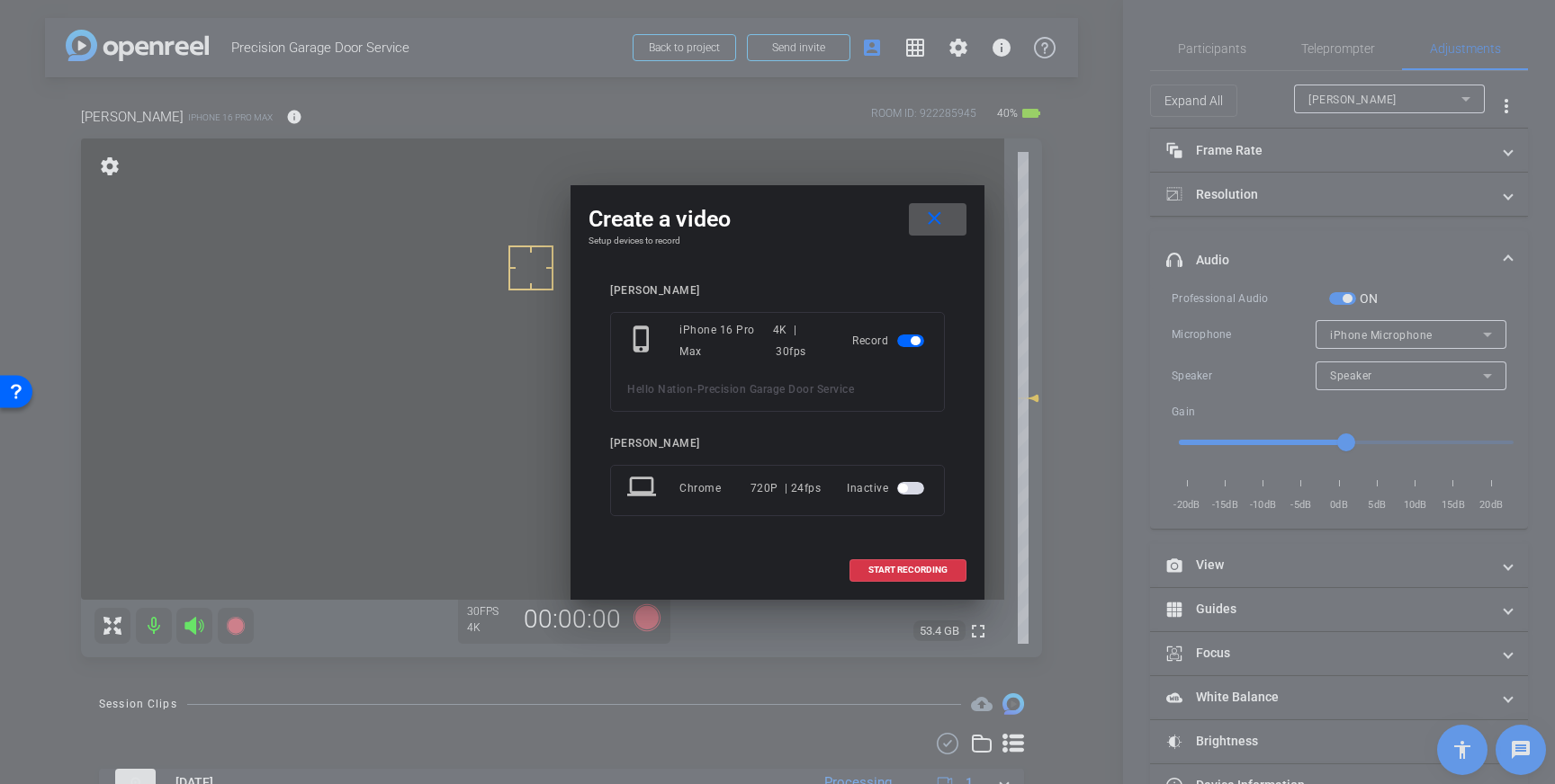
drag, startPoint x: 941, startPoint y: 568, endPoint x: 1059, endPoint y: 525, distance: 125.6
click at [941, 568] on span "START RECORDING" at bounding box center [909, 569] width 80 height 9
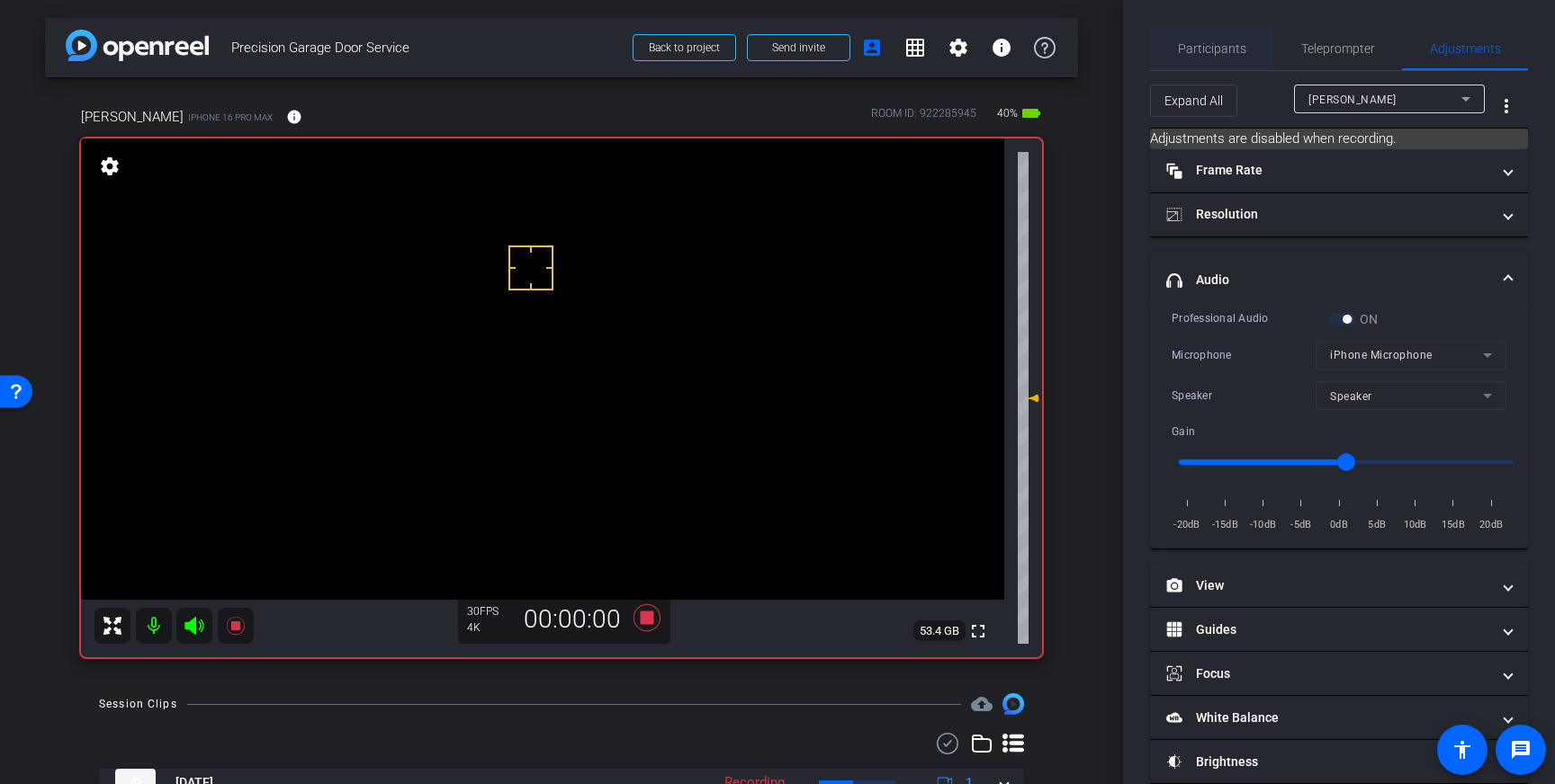
click at [1204, 38] on span "Participants" at bounding box center [1212, 48] width 69 height 43
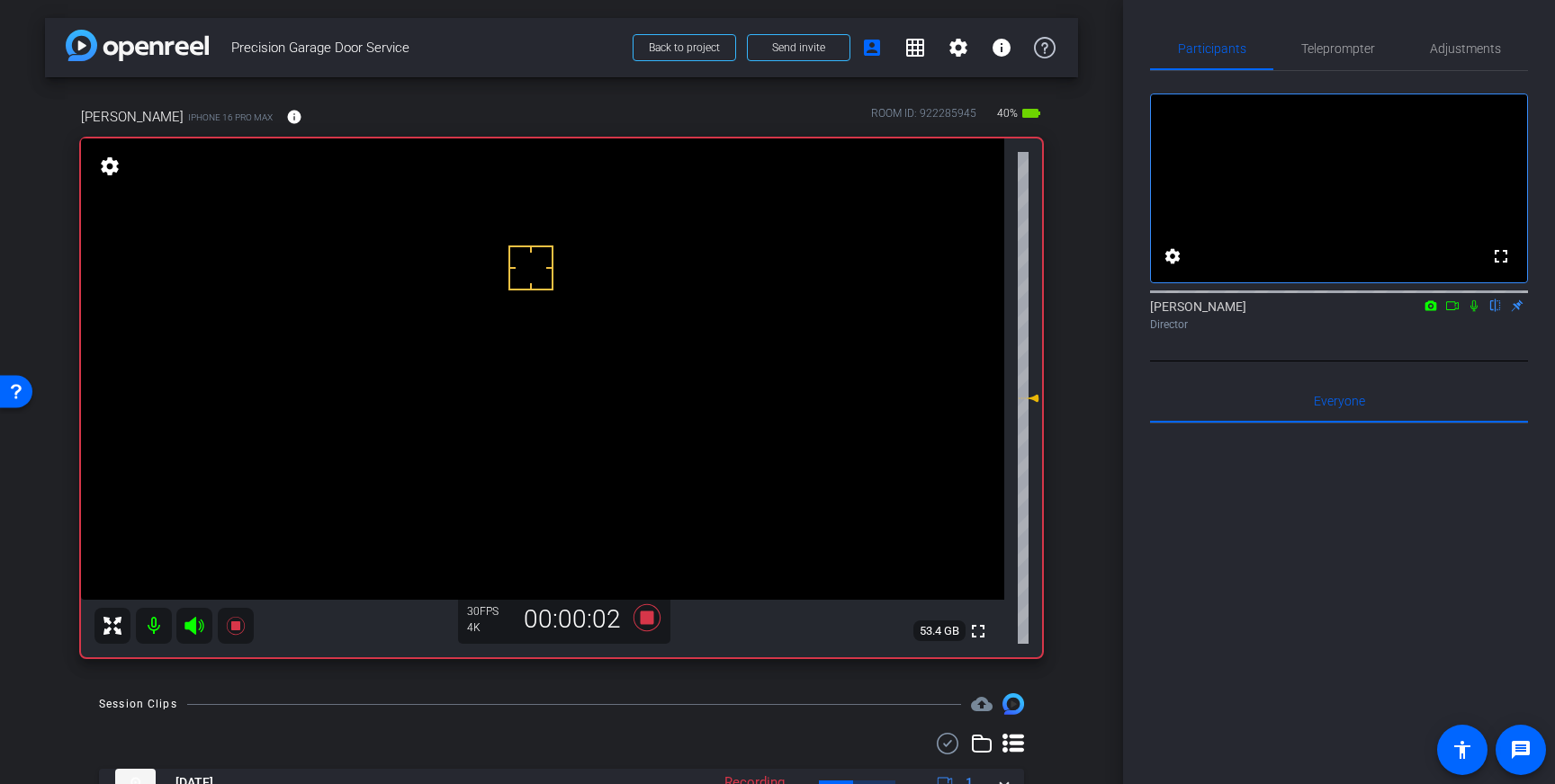
click at [1473, 312] on icon at bounding box center [1473, 306] width 7 height 12
click at [1476, 312] on icon at bounding box center [1473, 305] width 14 height 13
click at [639, 623] on icon at bounding box center [646, 618] width 43 height 33
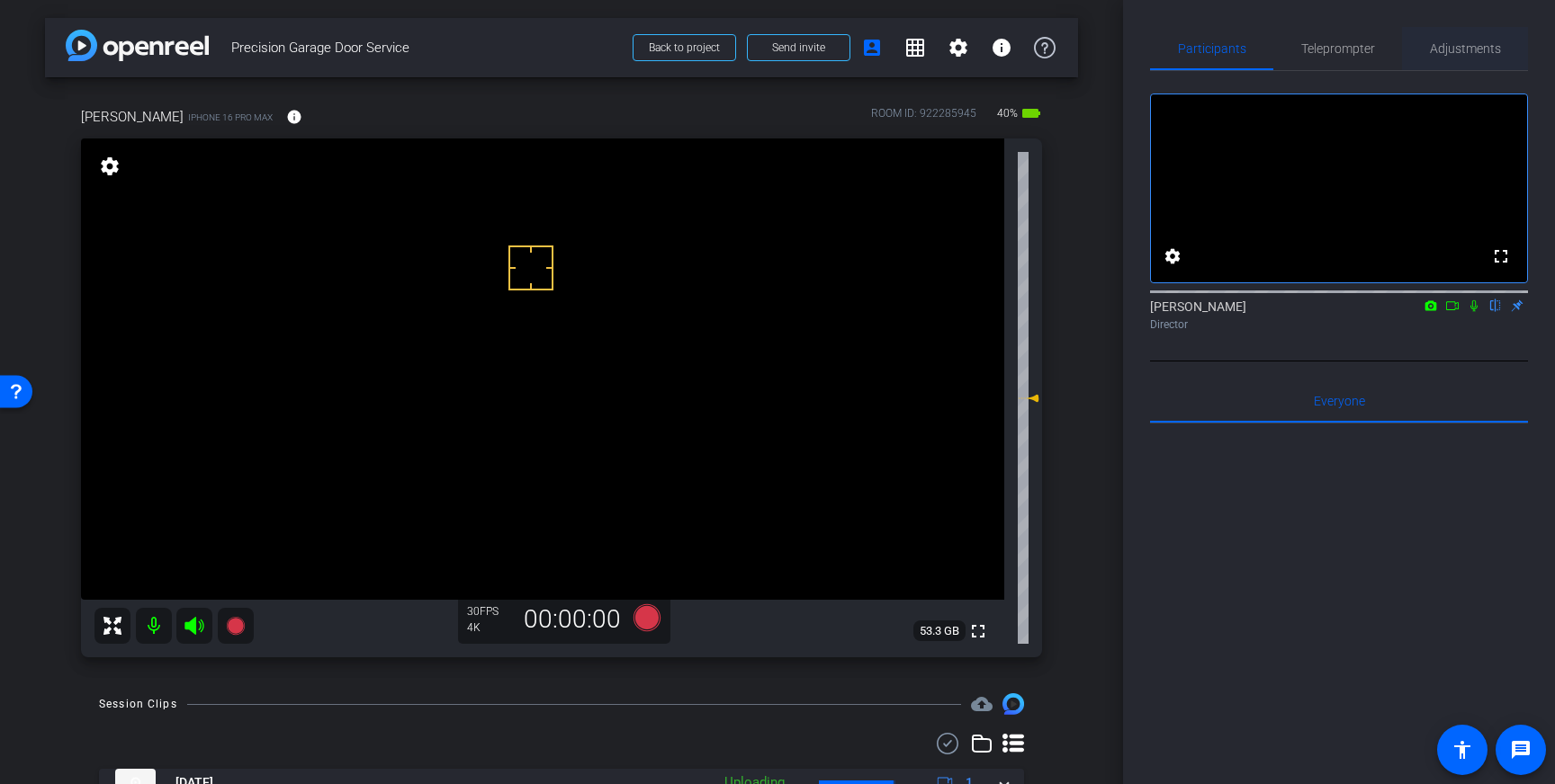
click at [1453, 39] on span "Adjustments" at bounding box center [1466, 48] width 72 height 43
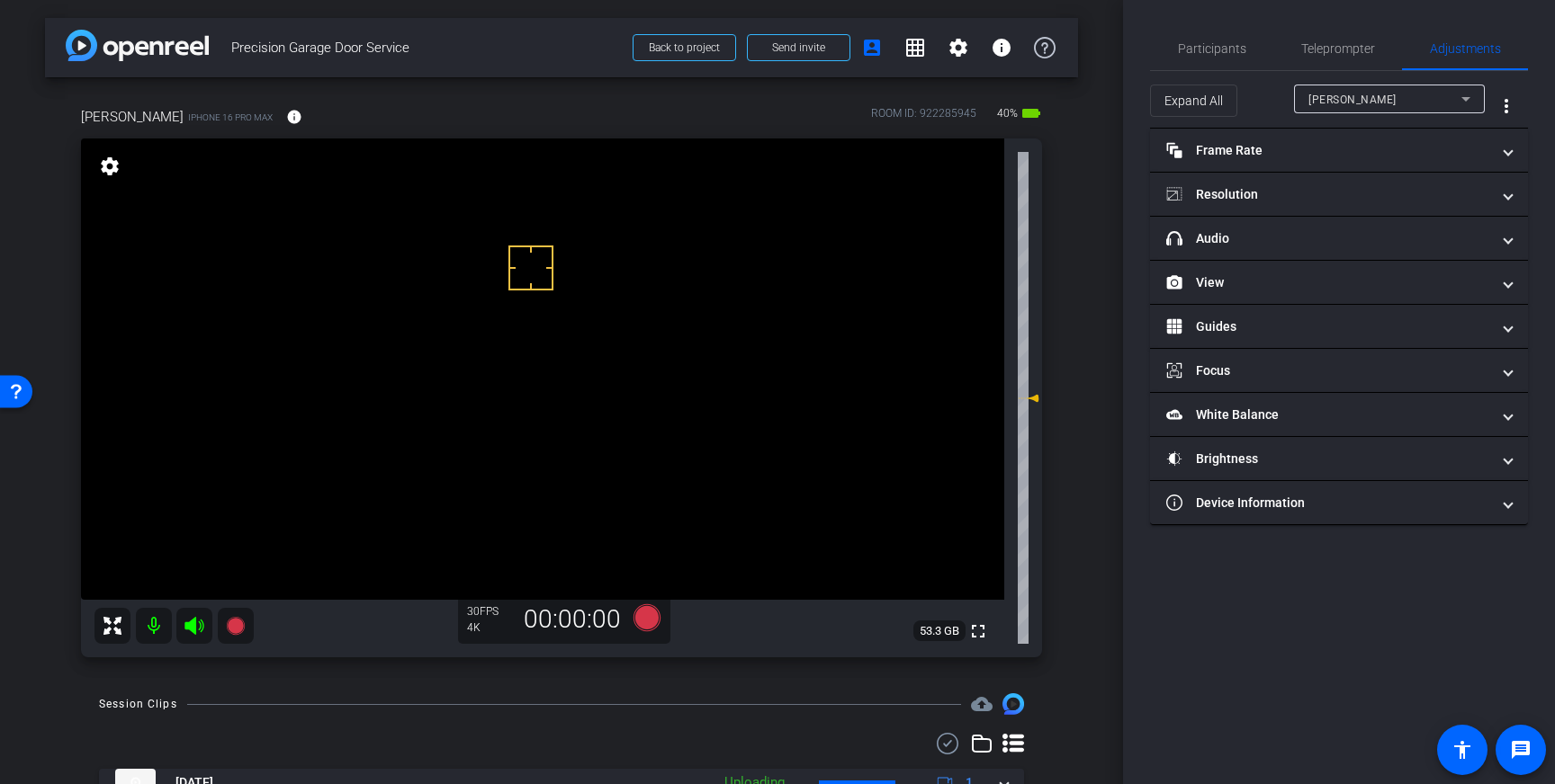
drag, startPoint x: 1345, startPoint y: 242, endPoint x: 1377, endPoint y: 307, distance: 72.4
click at [1345, 243] on mat-panel-title "headphone icon Audio" at bounding box center [1328, 238] width 324 height 19
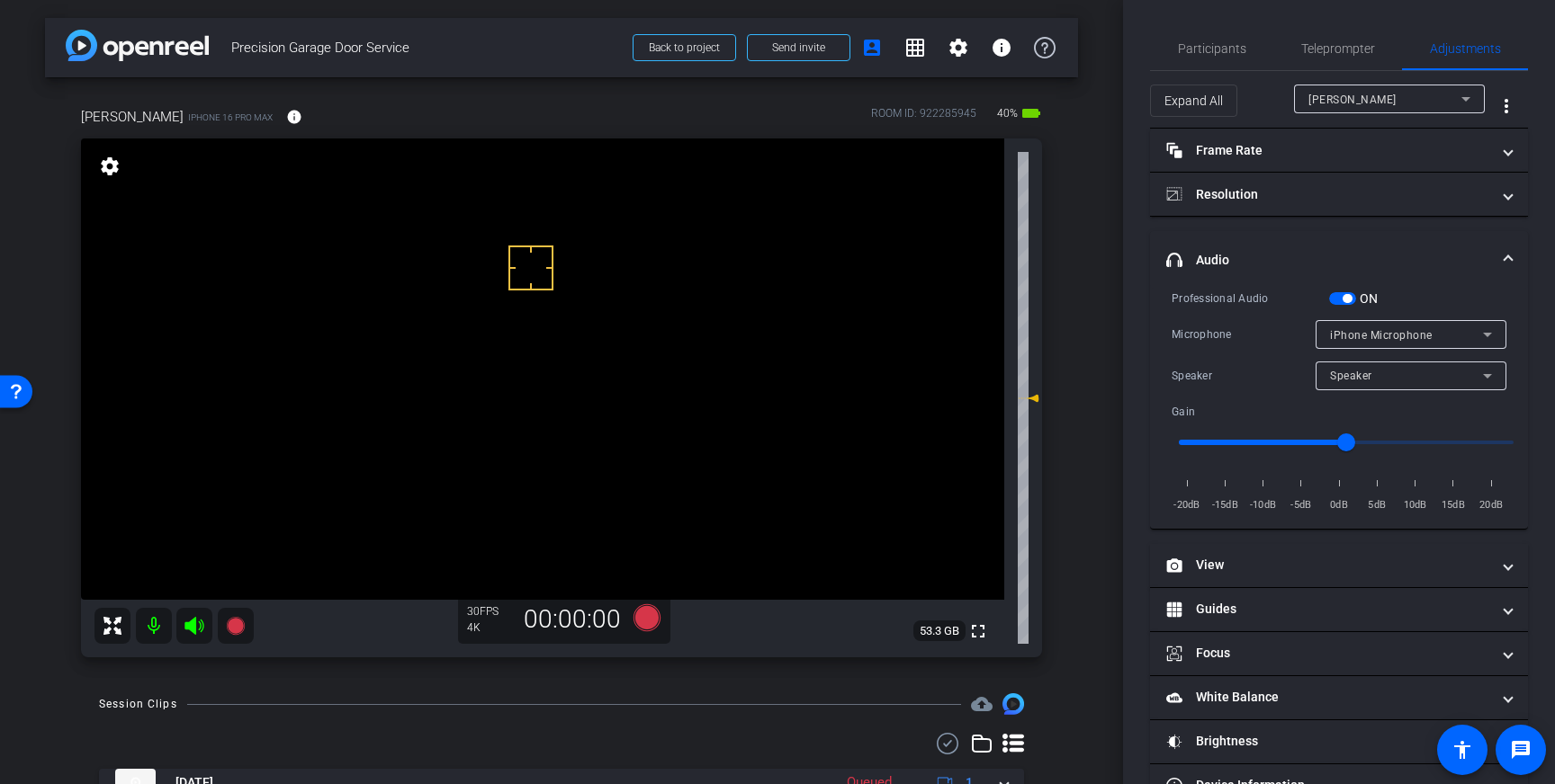
drag, startPoint x: 1343, startPoint y: 299, endPoint x: 1433, endPoint y: 289, distance: 90.6
click at [1343, 299] on span "button" at bounding box center [1347, 298] width 9 height 9
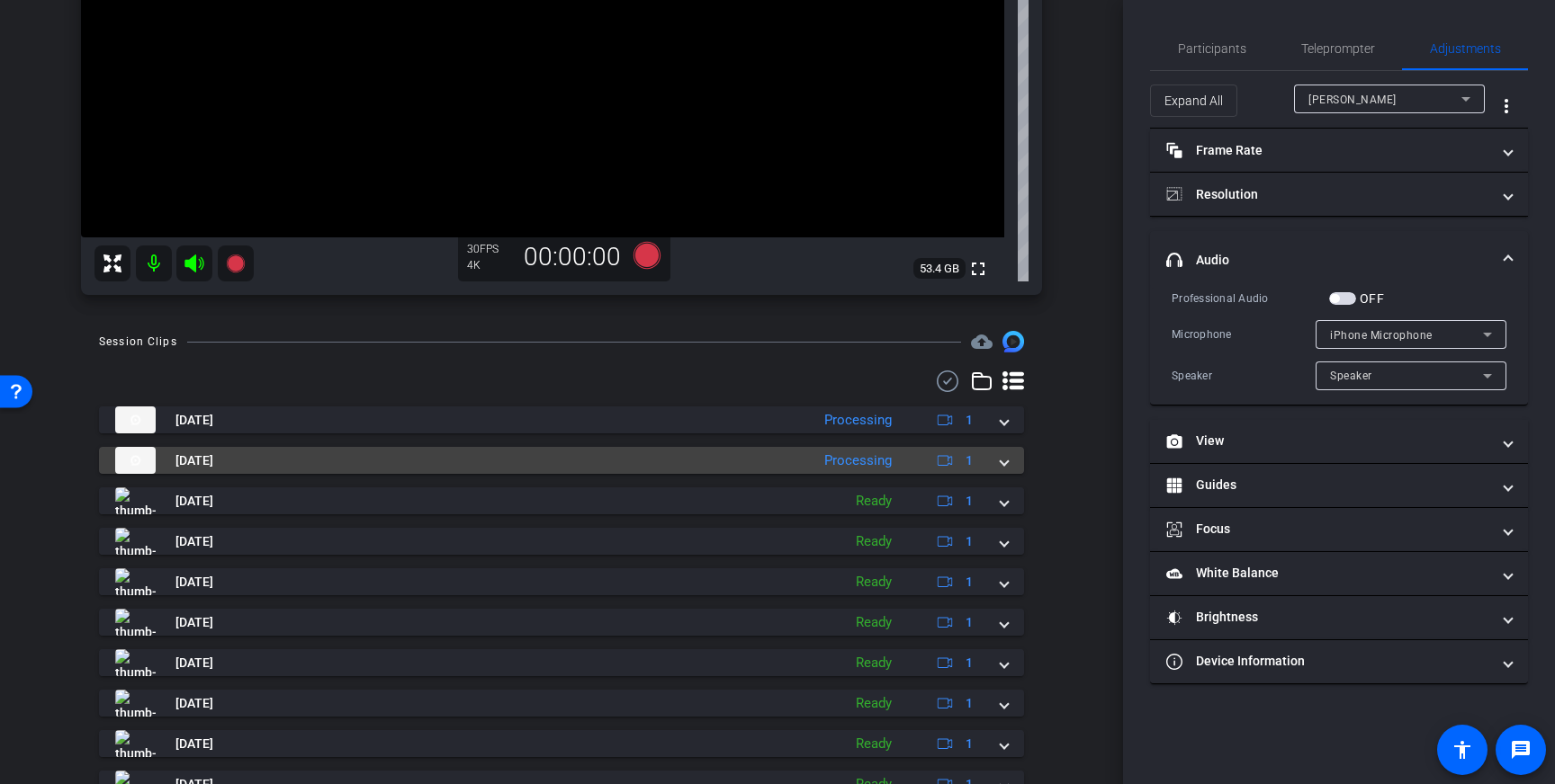
scroll to position [368, 0]
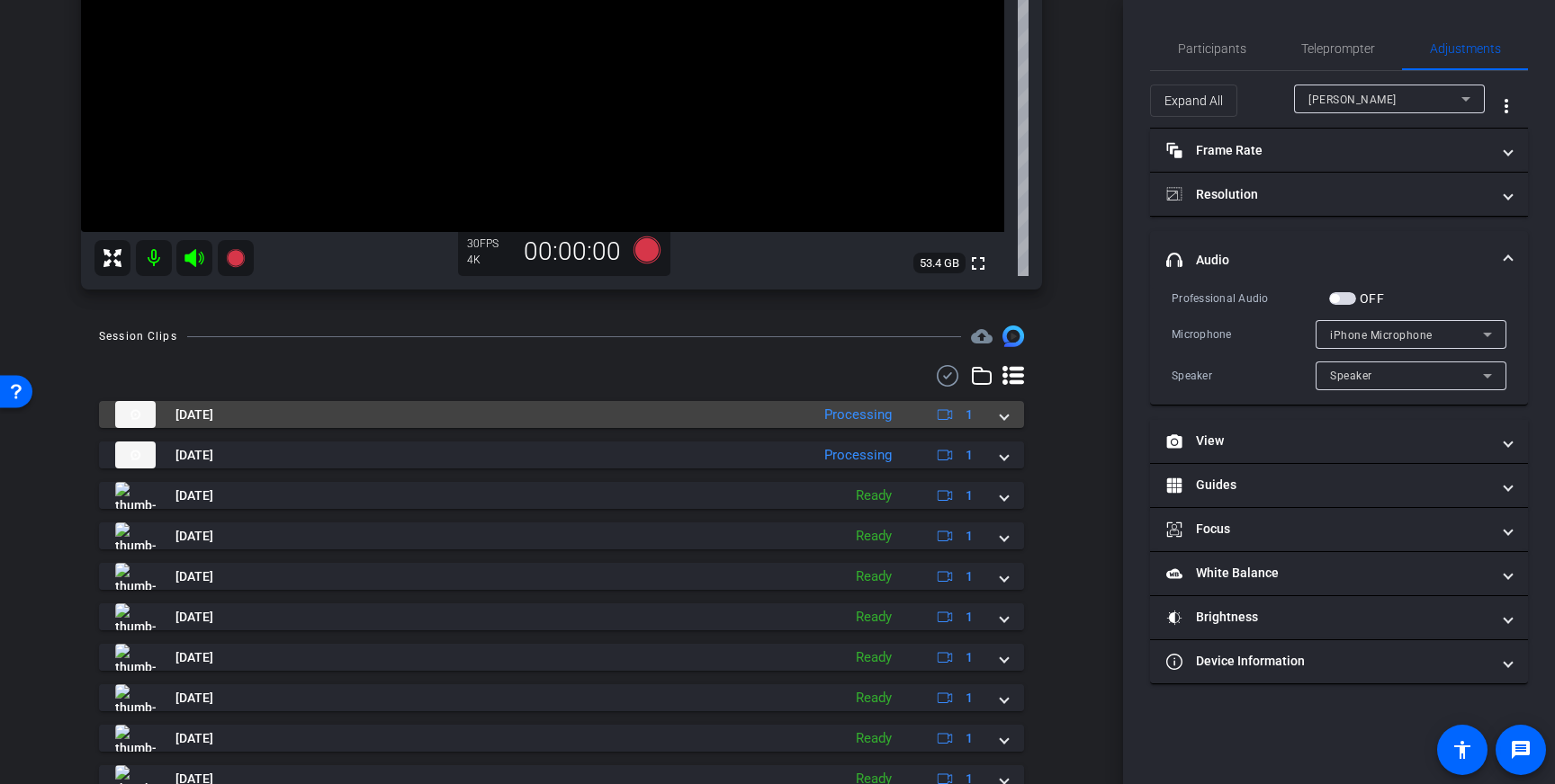
drag, startPoint x: 1003, startPoint y: 412, endPoint x: 1007, endPoint y: 459, distance: 47.2
click at [1003, 412] on span at bounding box center [1004, 414] width 7 height 19
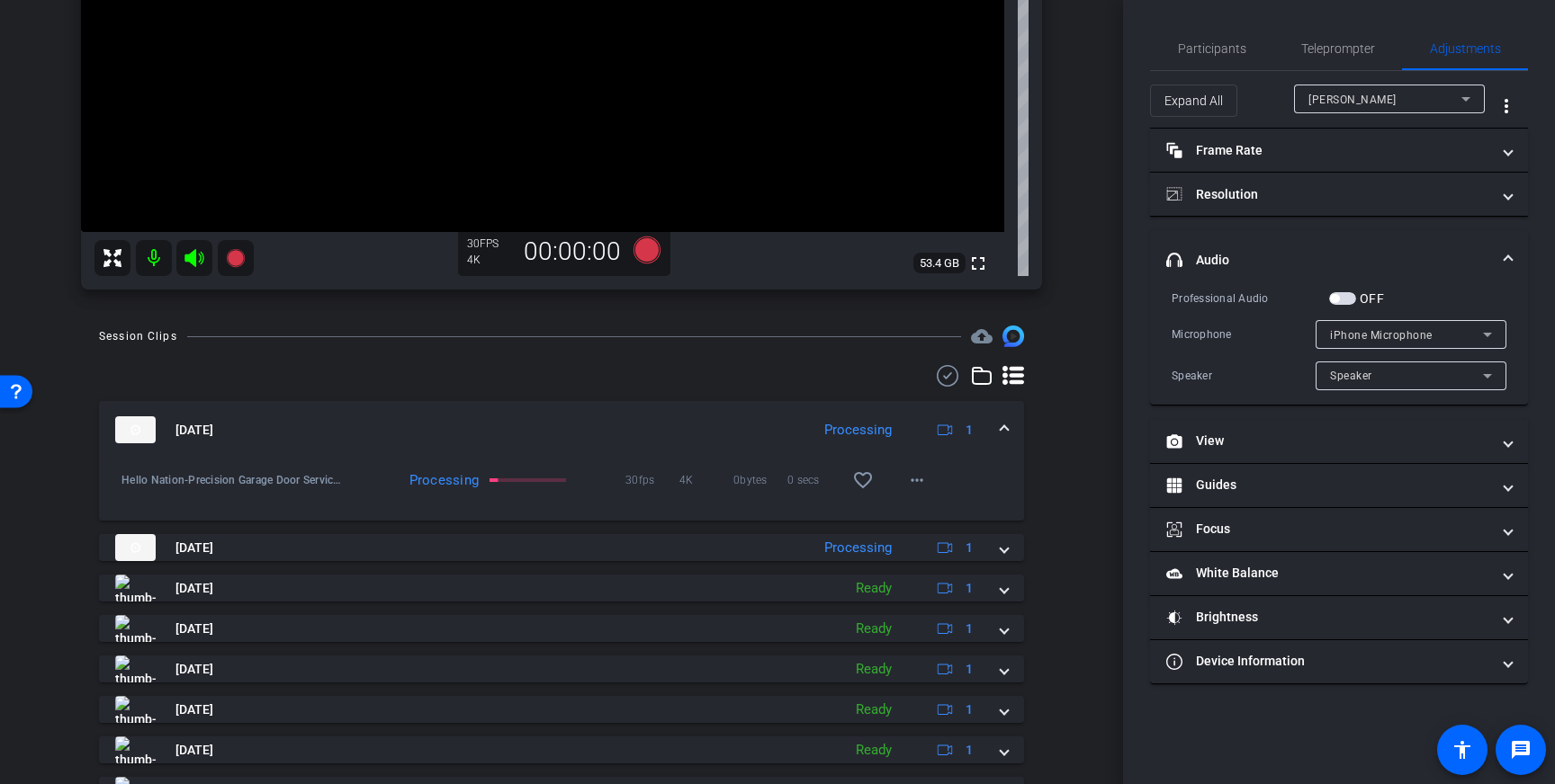
click at [822, 475] on span "0 secs" at bounding box center [814, 480] width 54 height 18
drag, startPoint x: 856, startPoint y: 470, endPoint x: 985, endPoint y: 412, distance: 141.4
click at [862, 469] on button "favorite_border" at bounding box center [862, 480] width 43 height 43
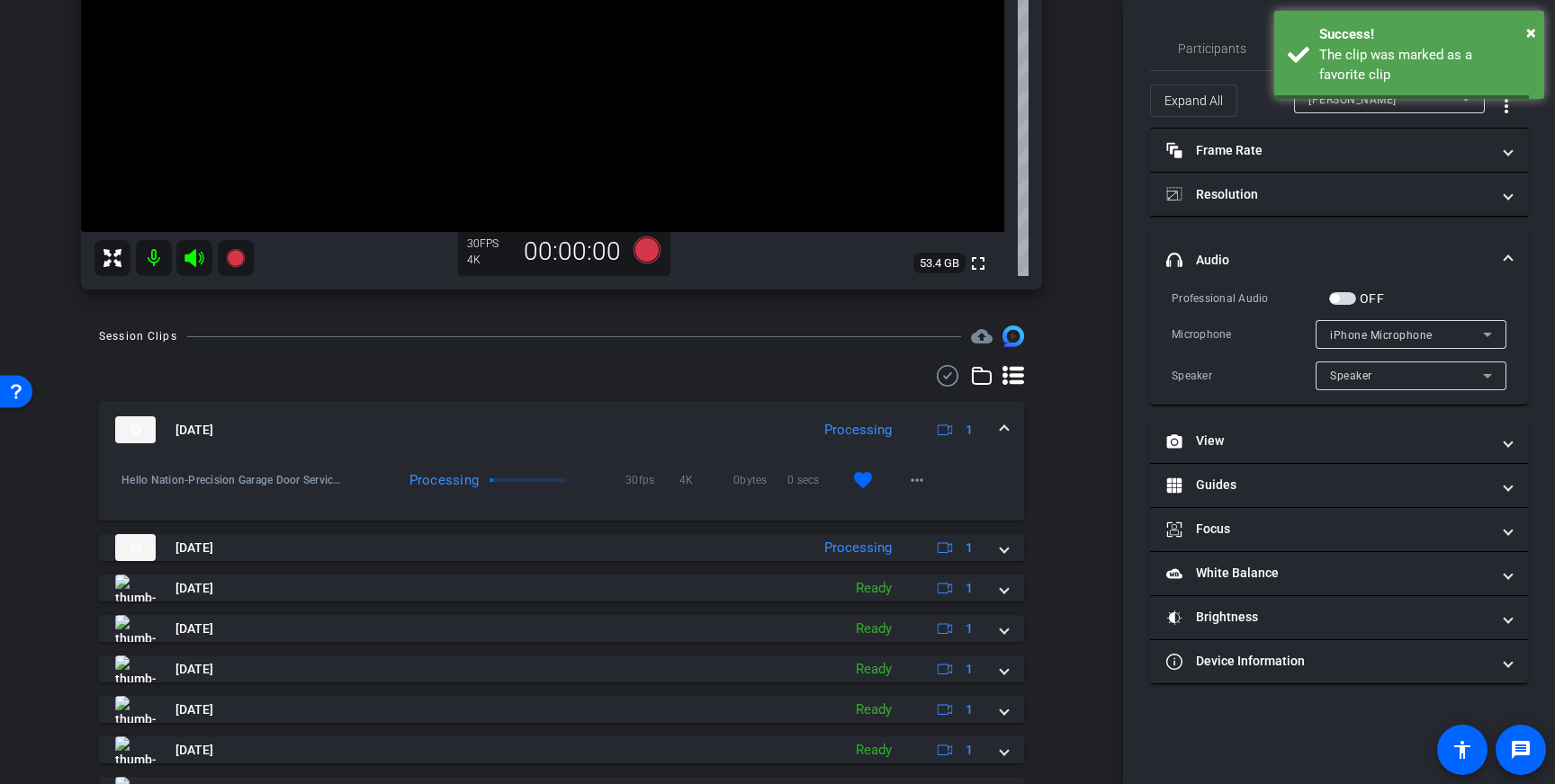
click at [991, 422] on div "Oct 6, 2025 Processing 1" at bounding box center [558, 429] width 886 height 27
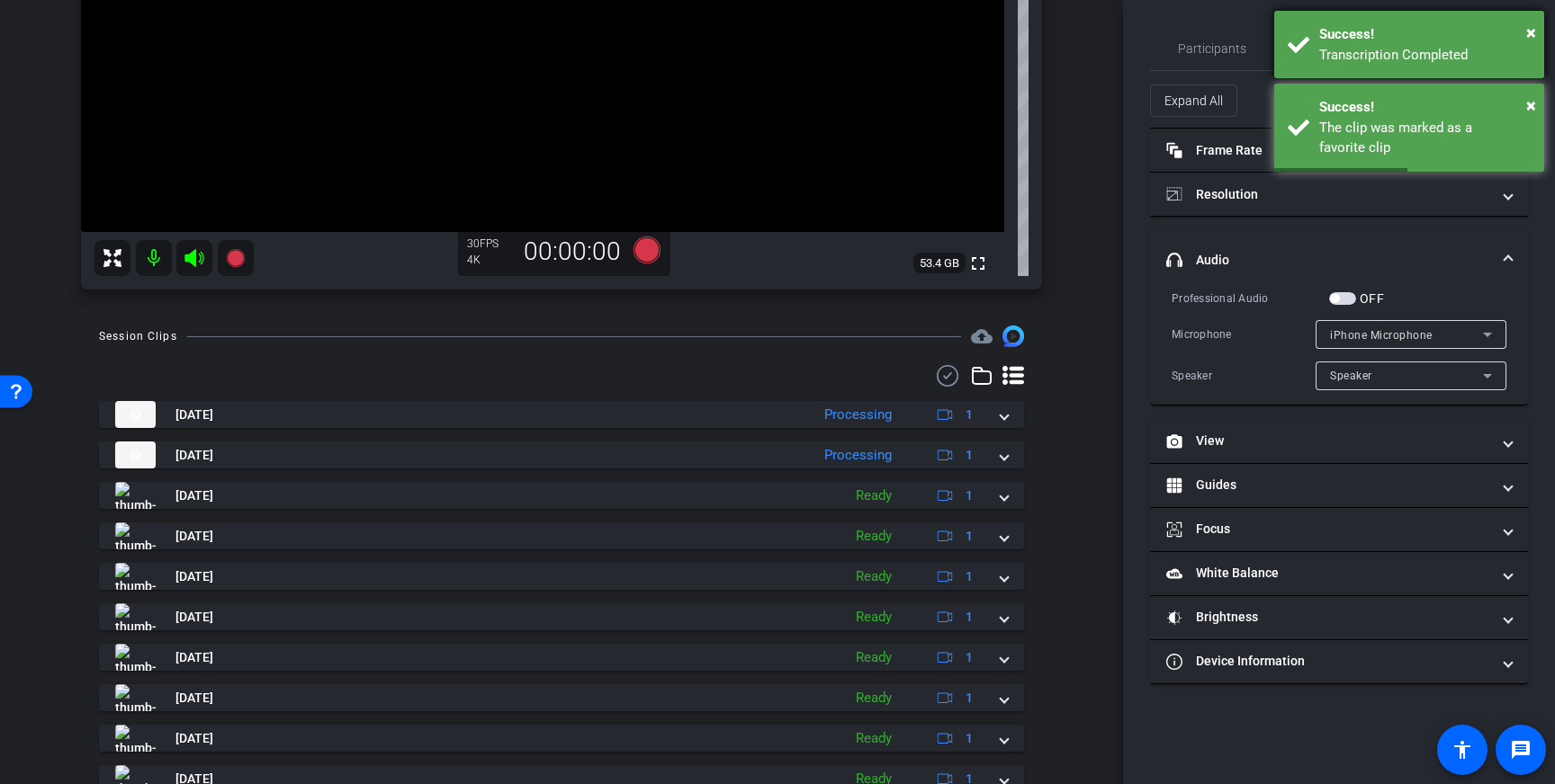
click at [1340, 43] on div "Success!" at bounding box center [1425, 34] width 212 height 21
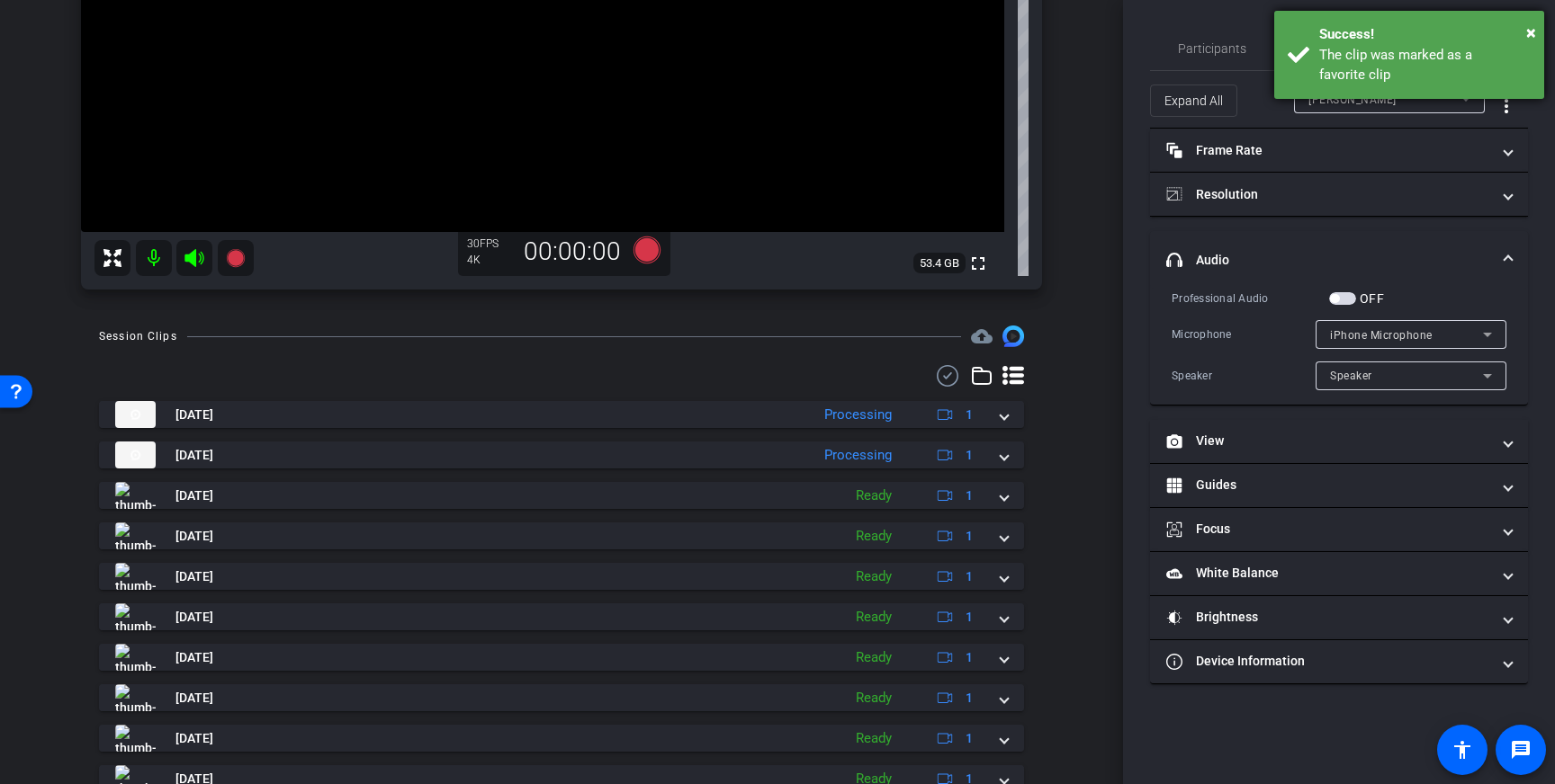
click at [1341, 47] on div "The clip was marked as a favorite clip" at bounding box center [1425, 65] width 212 height 41
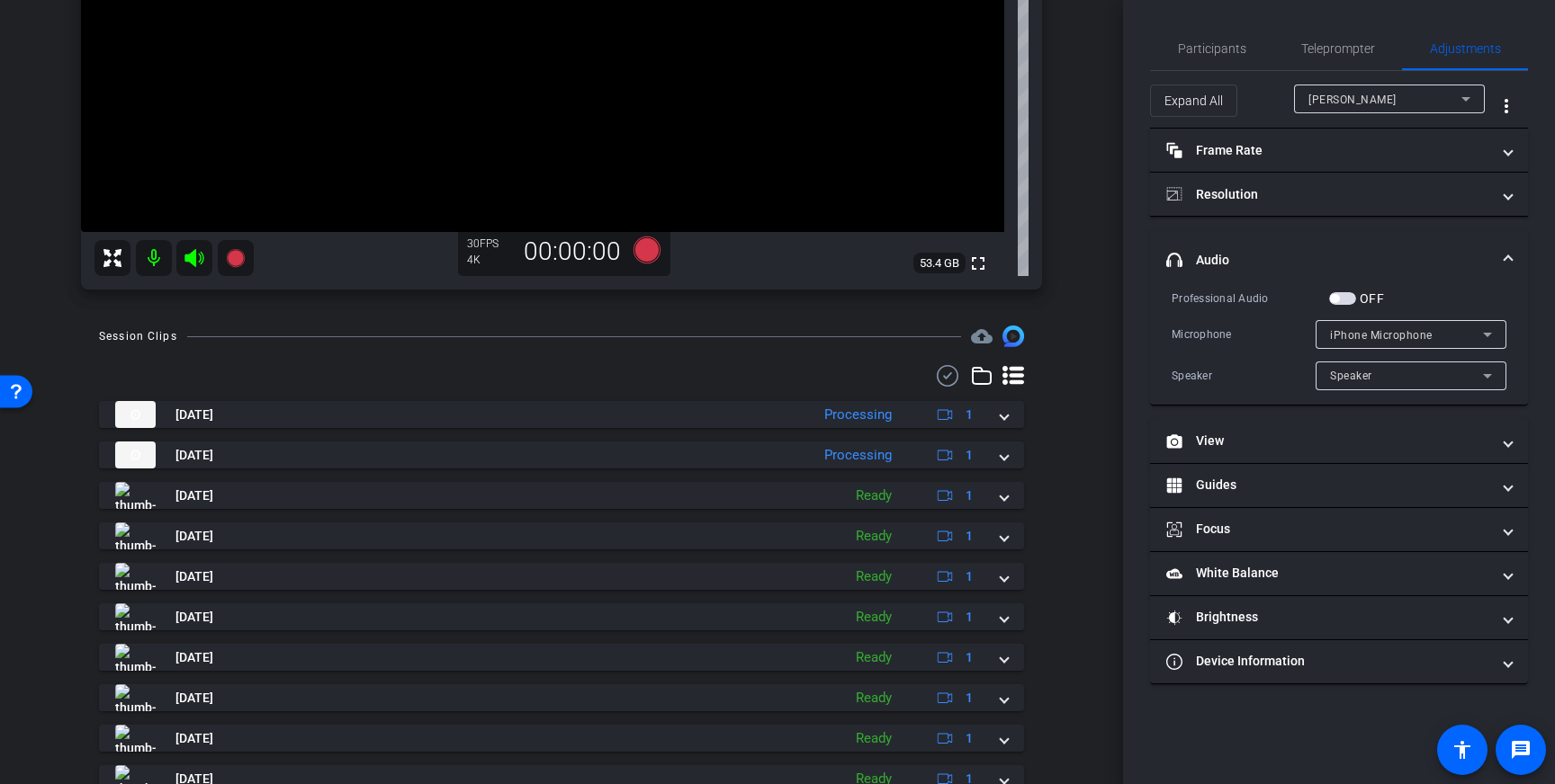
drag, startPoint x: 1341, startPoint y: 47, endPoint x: 1338, endPoint y: 84, distance: 37.1
click at [1341, 47] on span "Teleprompter" at bounding box center [1338, 49] width 74 height 13
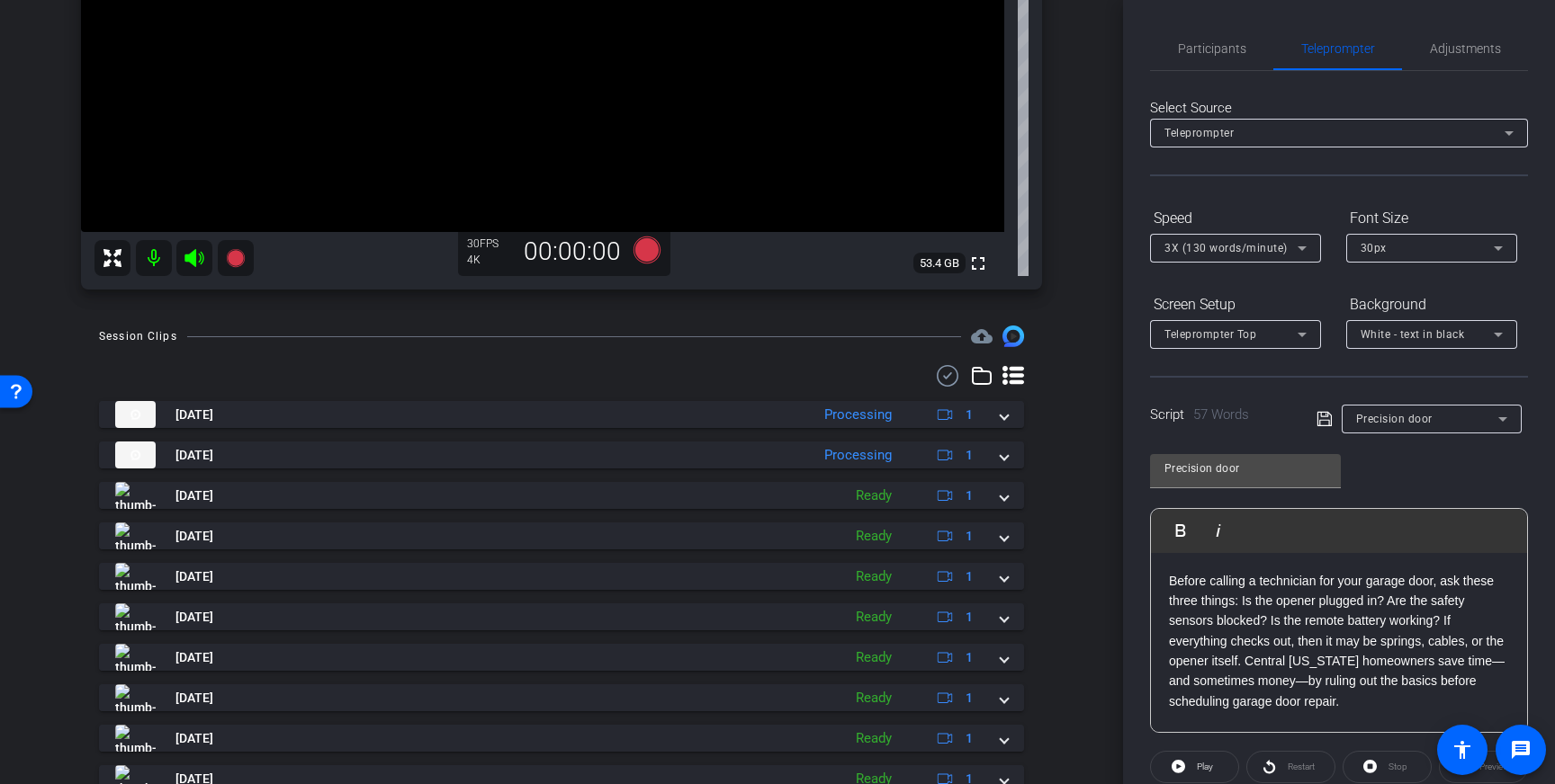
drag, startPoint x: 1353, startPoint y: 713, endPoint x: 1161, endPoint y: 583, distance: 231.9
click at [1161, 583] on div "Before calling a technician for your garage door, ask these three things: Is th…" at bounding box center [1339, 643] width 376 height 180
click at [1322, 422] on icon at bounding box center [1324, 419] width 16 height 22
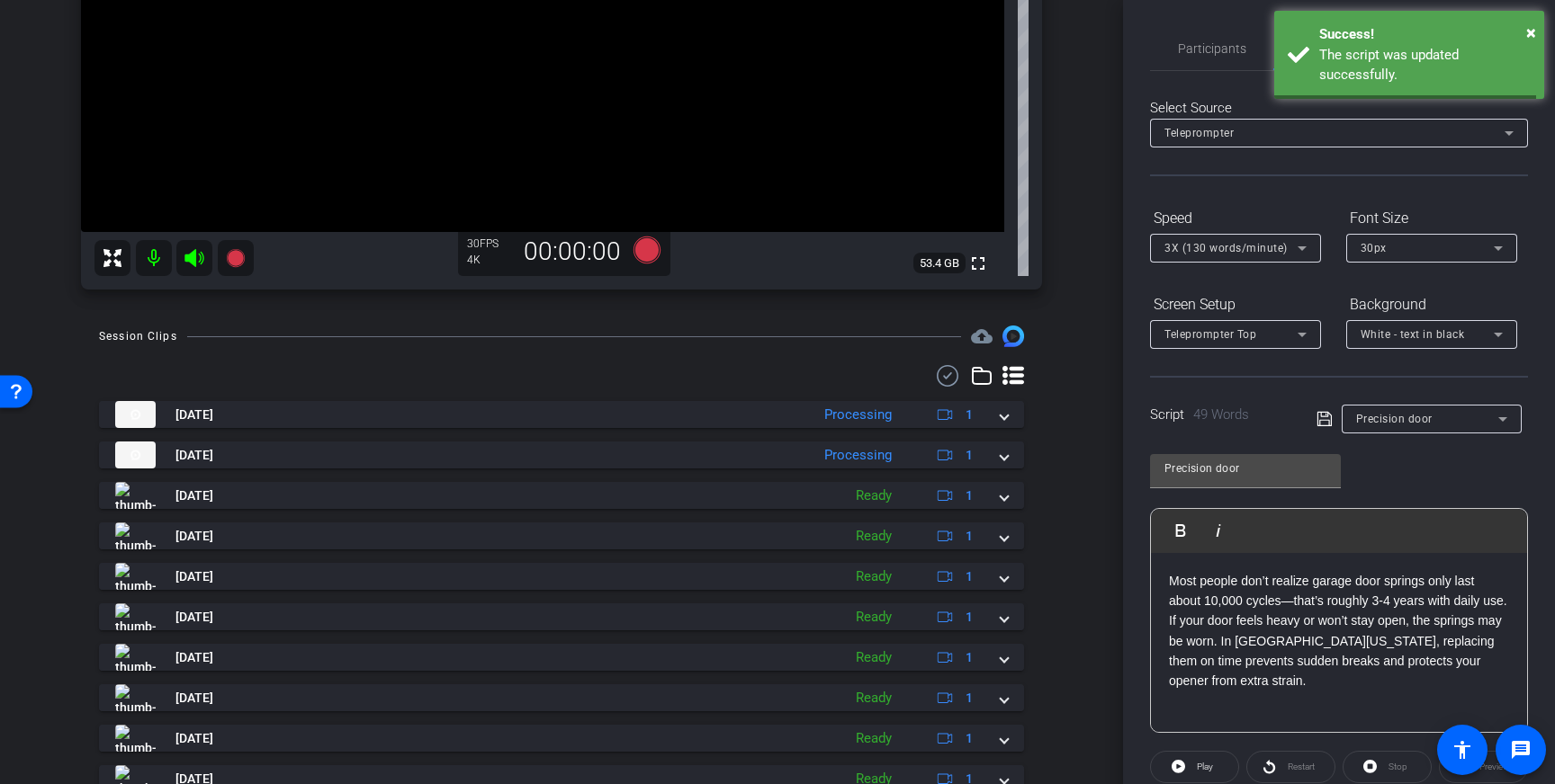
scroll to position [199, 0]
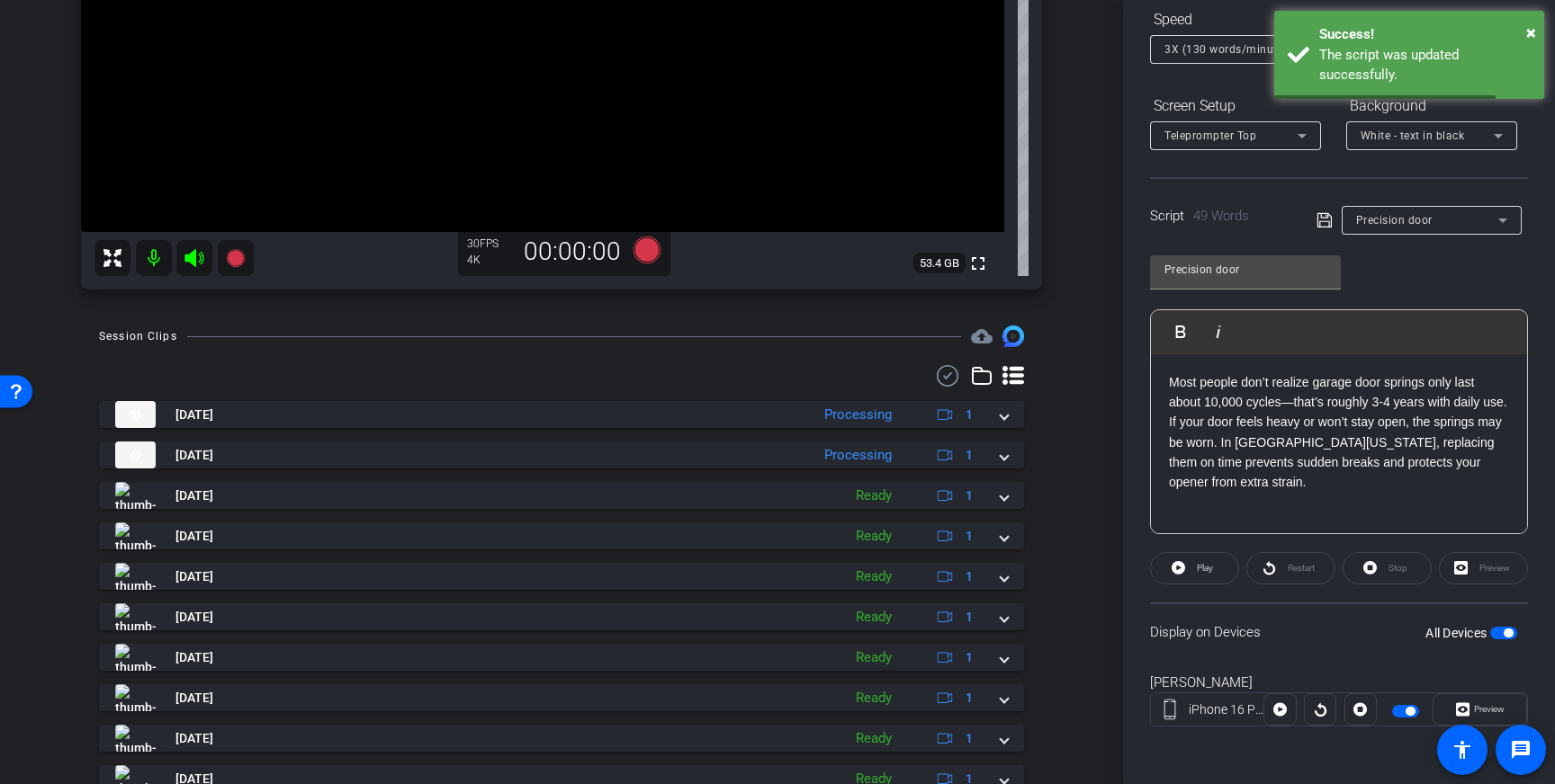
click at [1496, 631] on span "button" at bounding box center [1503, 633] width 27 height 13
click at [1504, 632] on span "button" at bounding box center [1503, 633] width 27 height 13
drag, startPoint x: 1324, startPoint y: 217, endPoint x: 1342, endPoint y: 289, distance: 74.2
click at [1324, 217] on icon at bounding box center [1324, 221] width 16 height 22
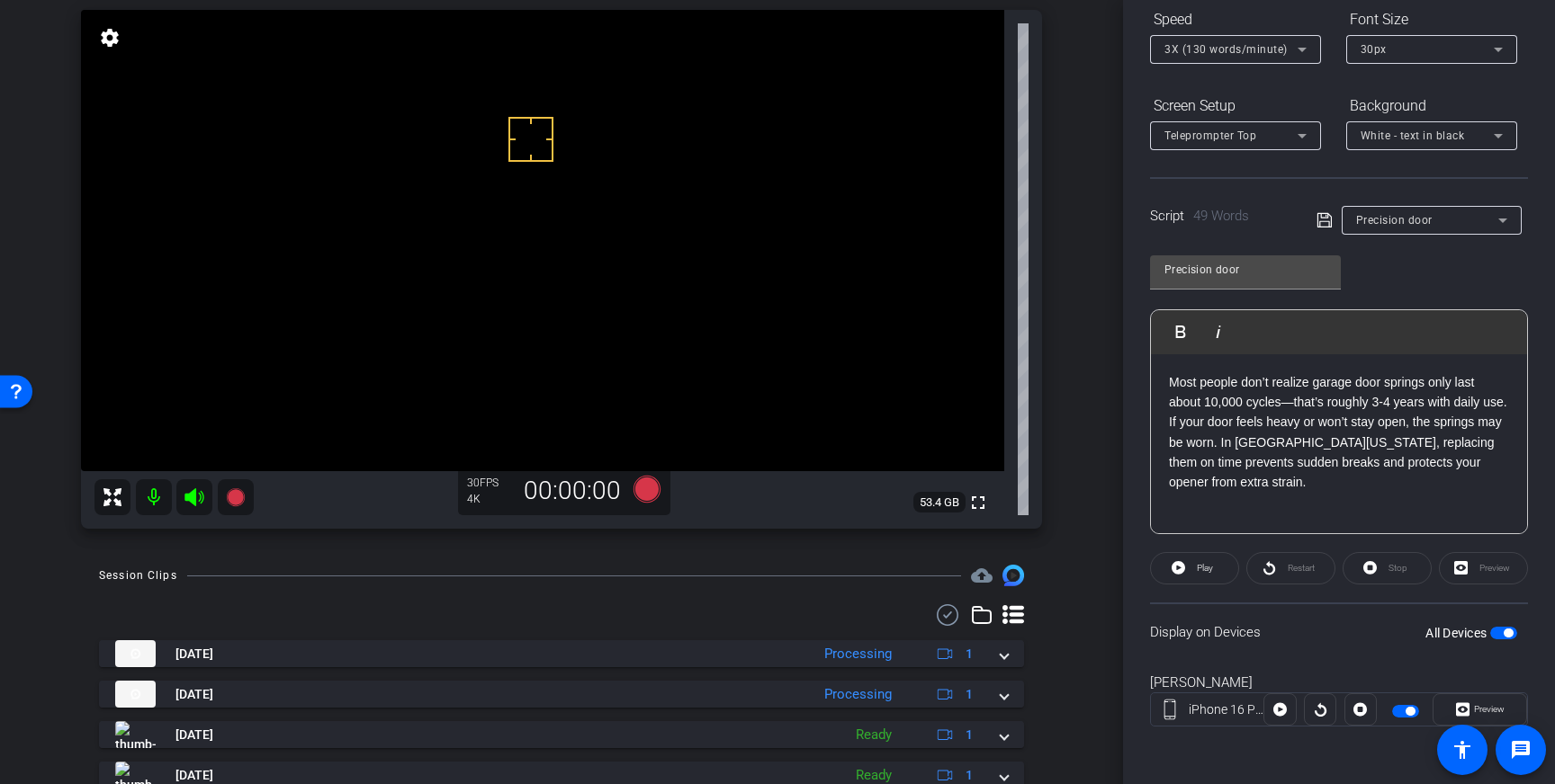
scroll to position [189, 0]
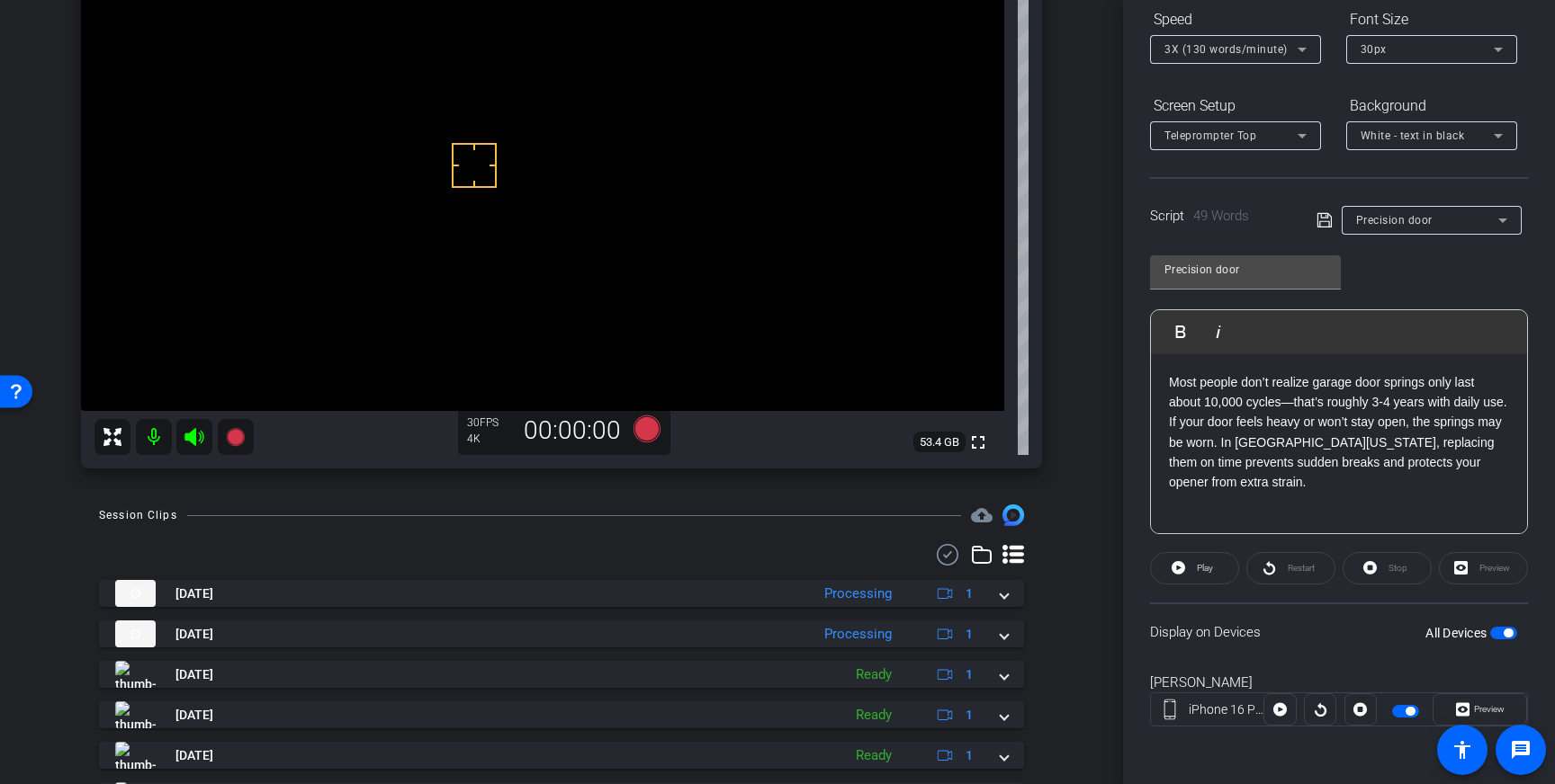
drag, startPoint x: 474, startPoint y: 166, endPoint x: 536, endPoint y: 262, distance: 114.3
drag, startPoint x: 472, startPoint y: 112, endPoint x: 588, endPoint y: 342, distance: 257.6
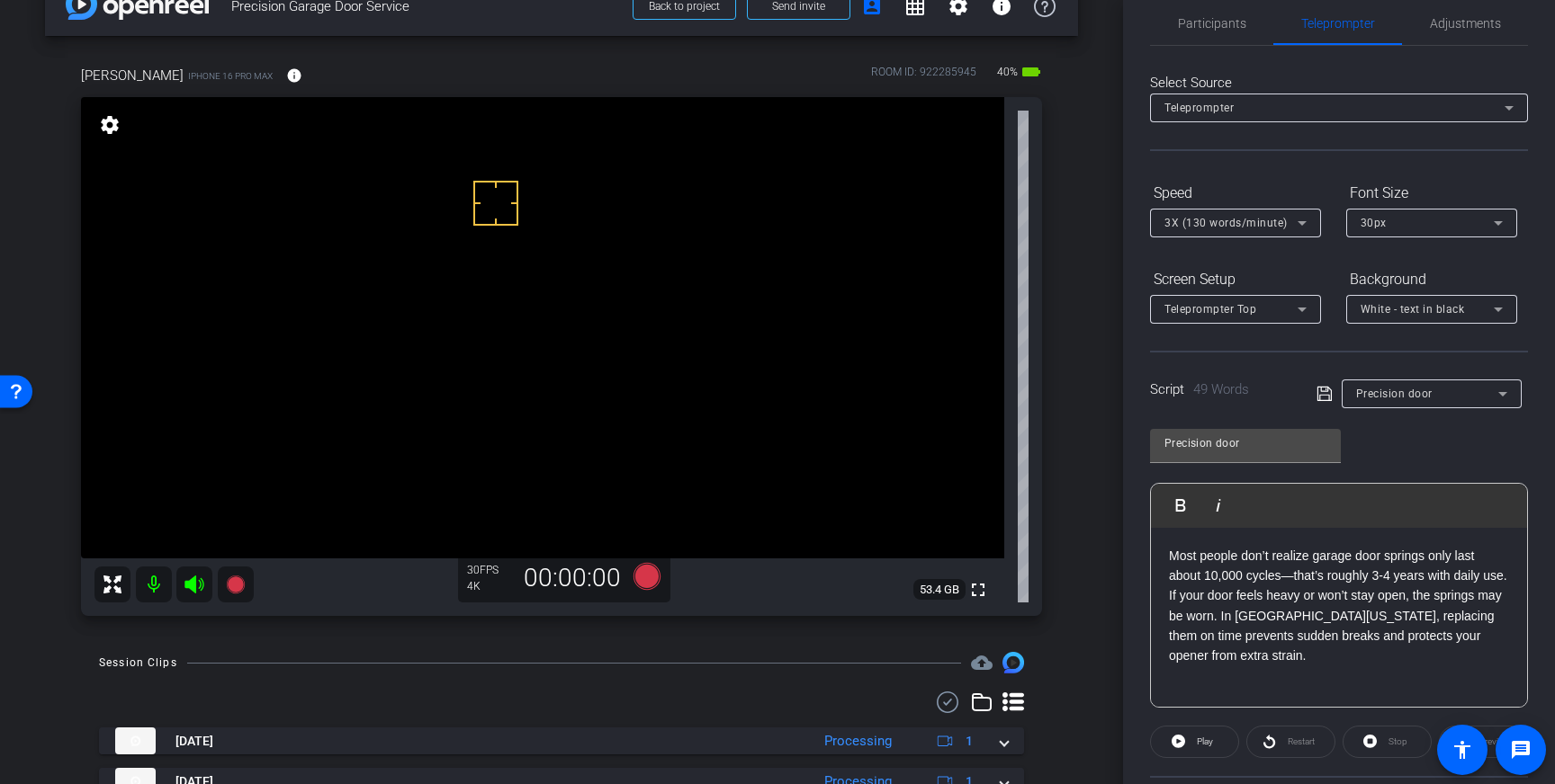
scroll to position [0, 0]
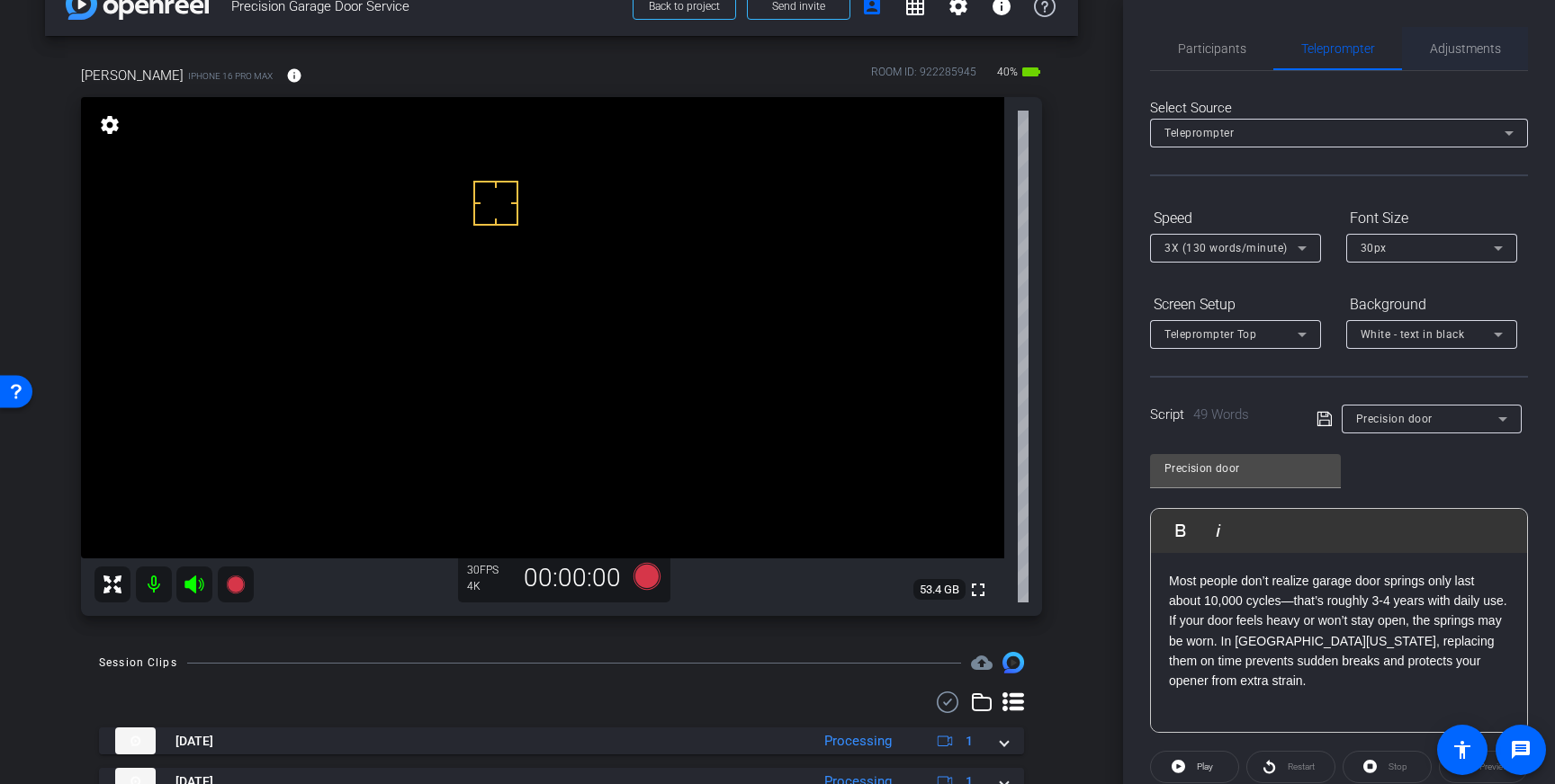
drag, startPoint x: 1457, startPoint y: 43, endPoint x: 1463, endPoint y: 69, distance: 26.7
click at [1457, 43] on span "Adjustments" at bounding box center [1466, 49] width 72 height 13
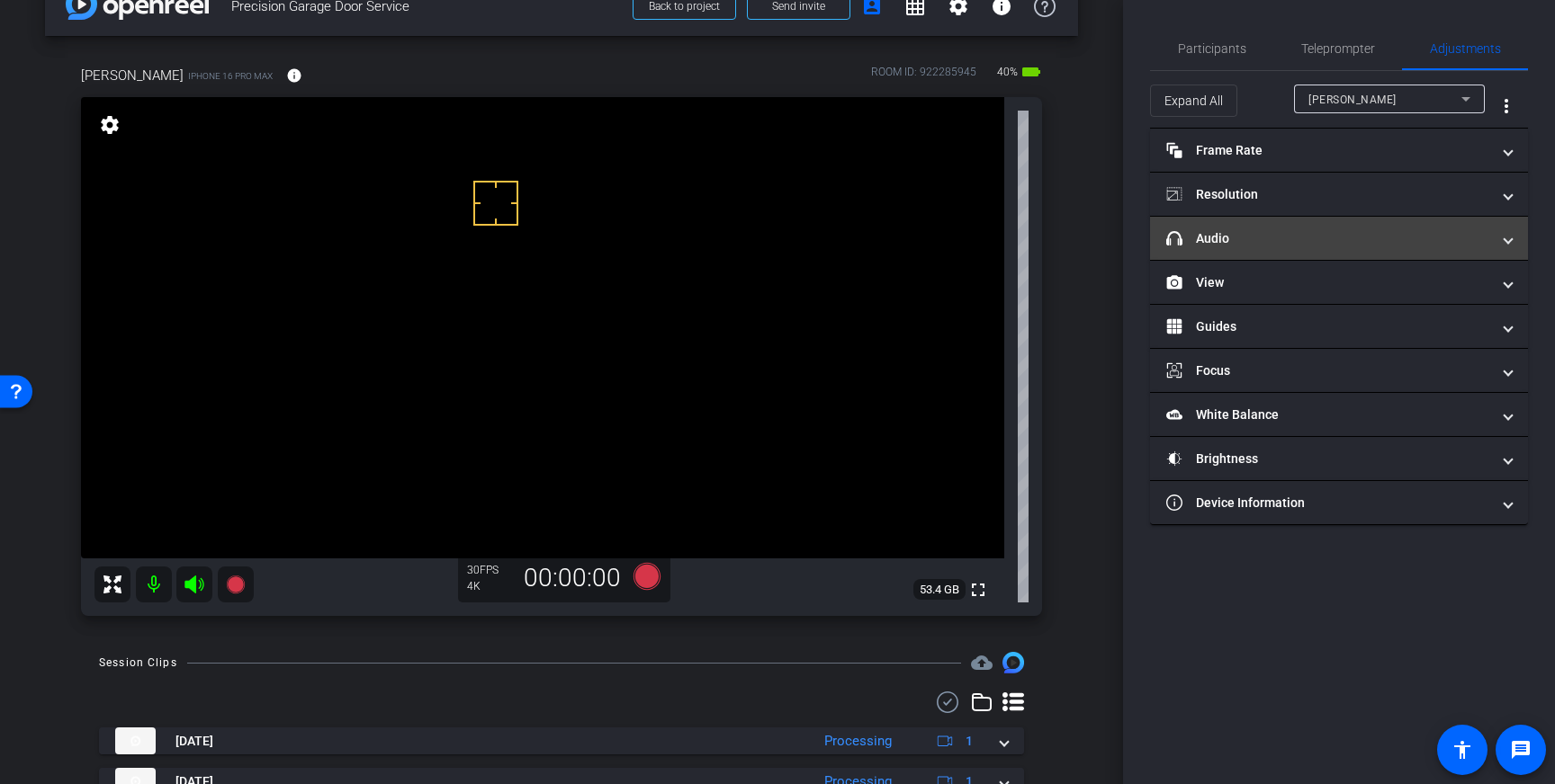
click at [1351, 236] on mat-panel-title "headphone icon Audio" at bounding box center [1328, 238] width 324 height 19
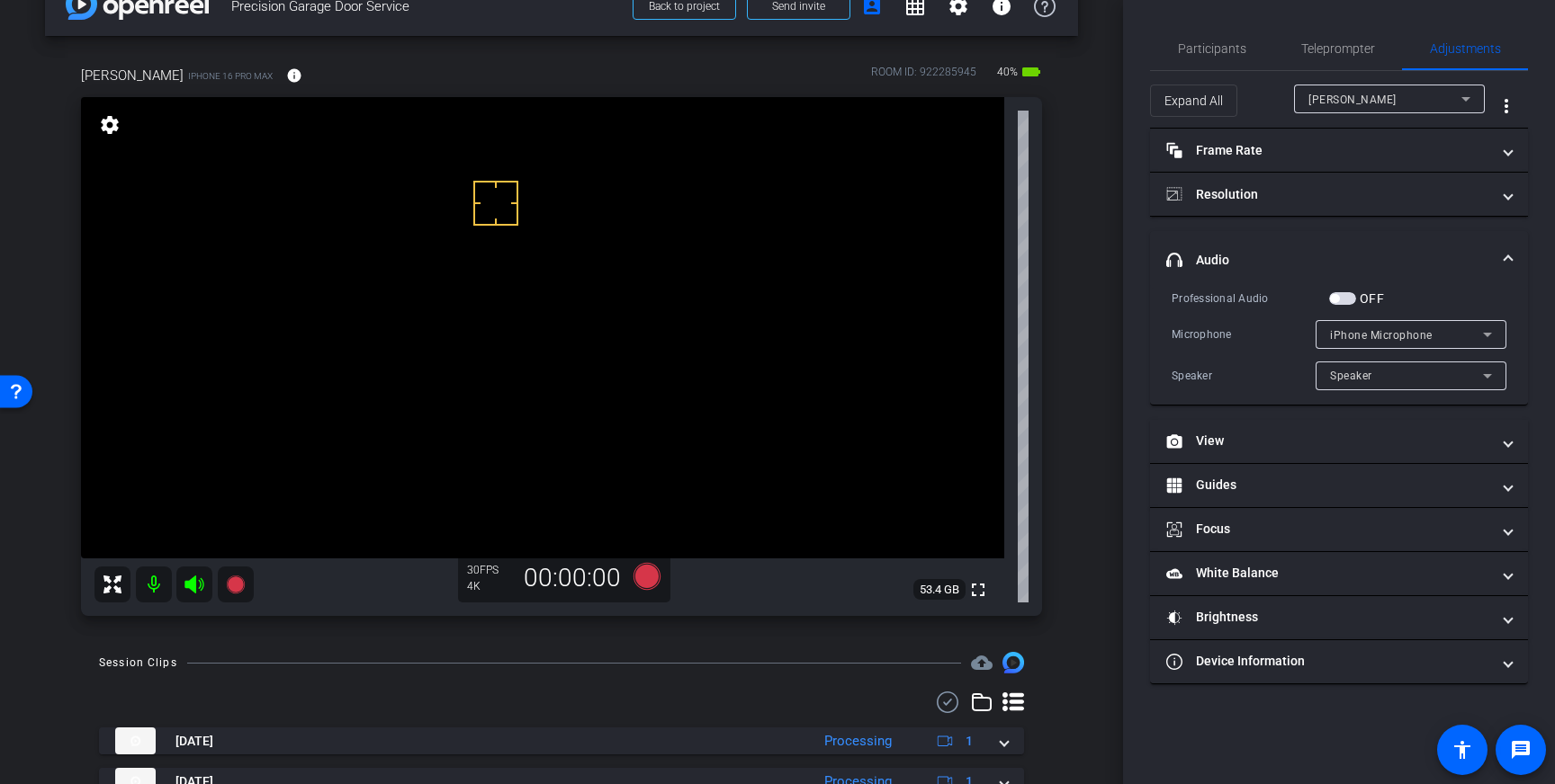
click at [1348, 298] on span "button" at bounding box center [1342, 298] width 27 height 13
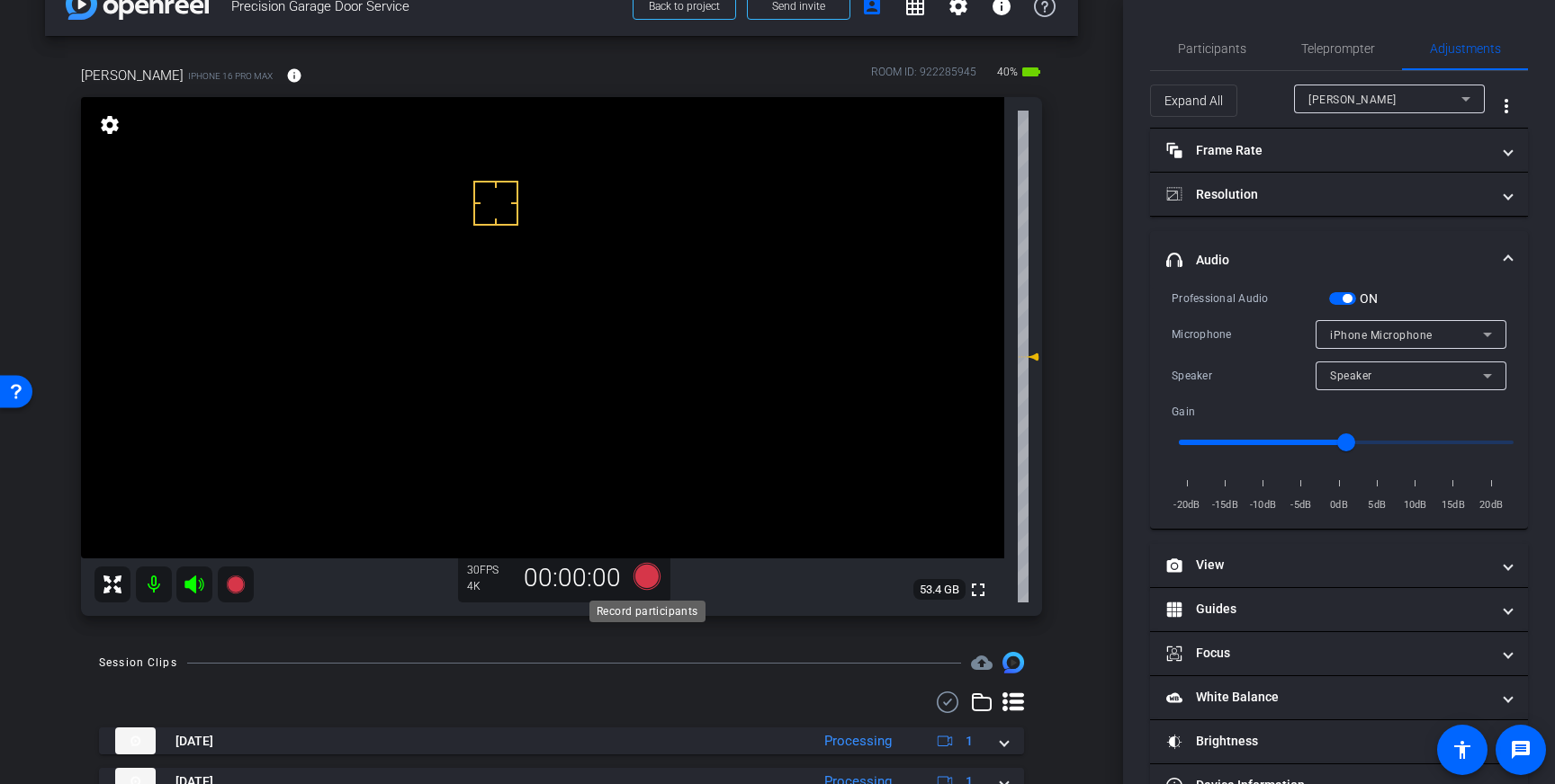
click at [647, 580] on icon at bounding box center [646, 576] width 27 height 27
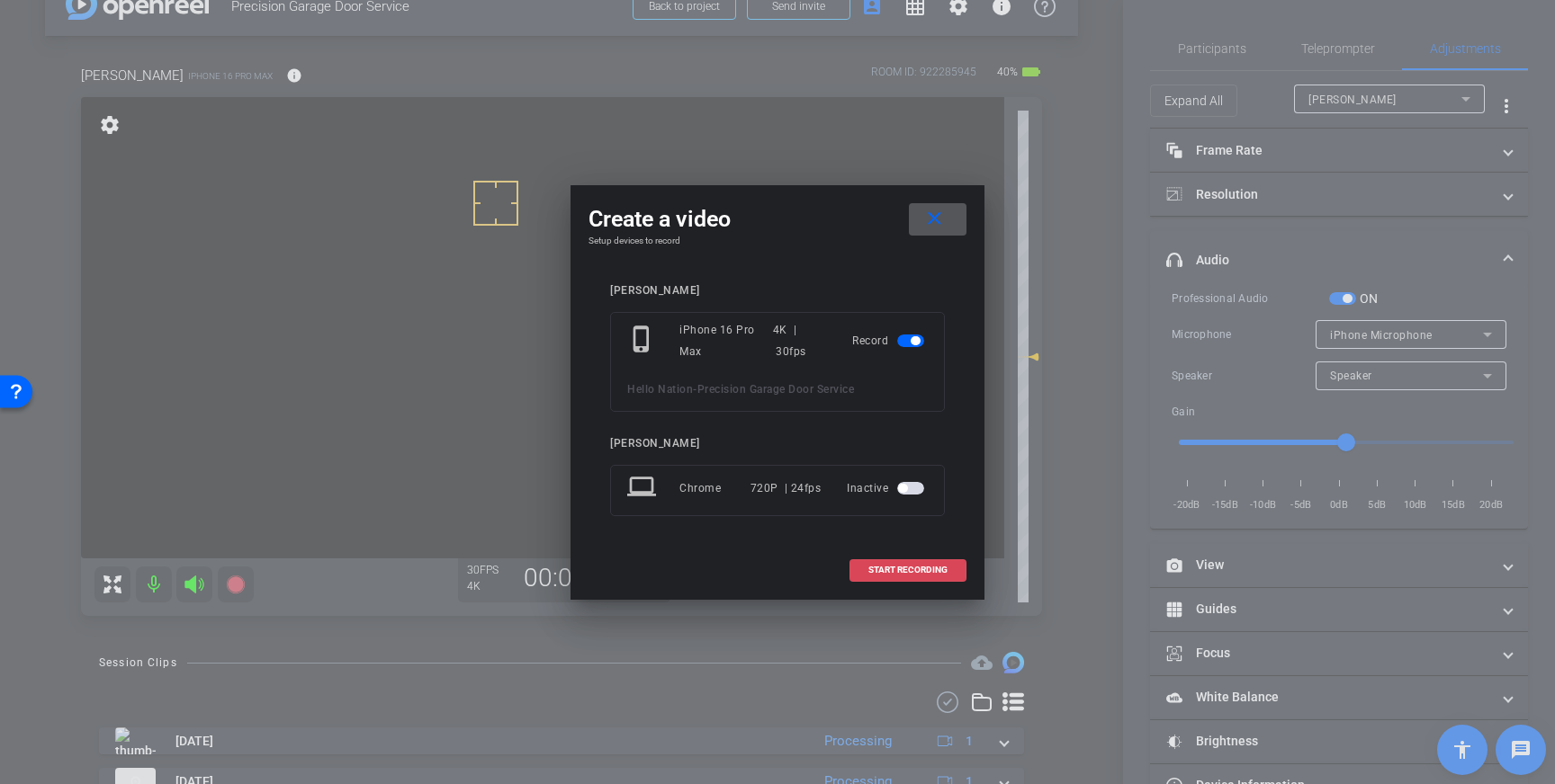
click at [876, 574] on button "START RECORDING" at bounding box center [909, 570] width 117 height 23
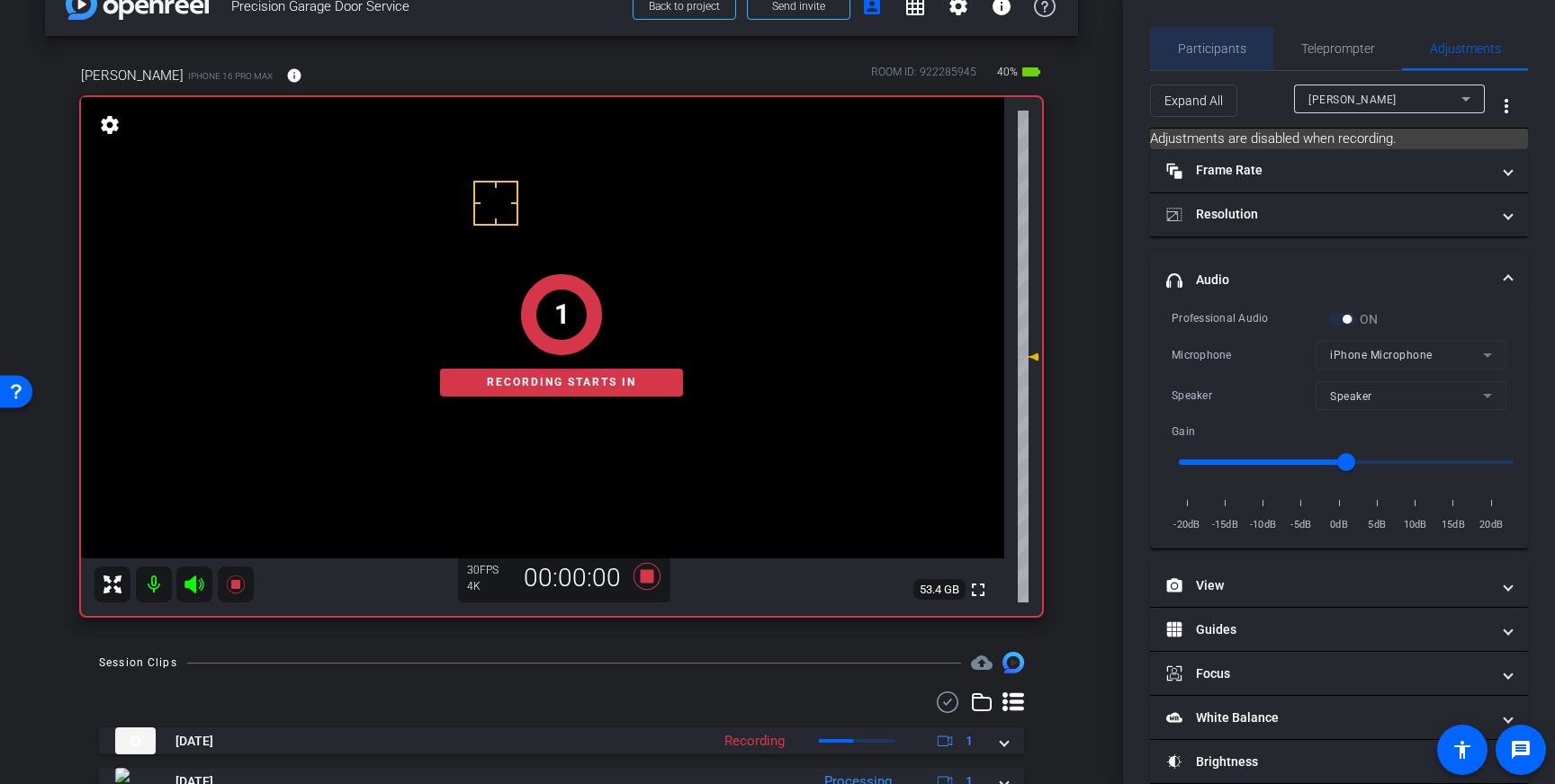
click at [1205, 67] on span "Participants" at bounding box center [1212, 48] width 69 height 43
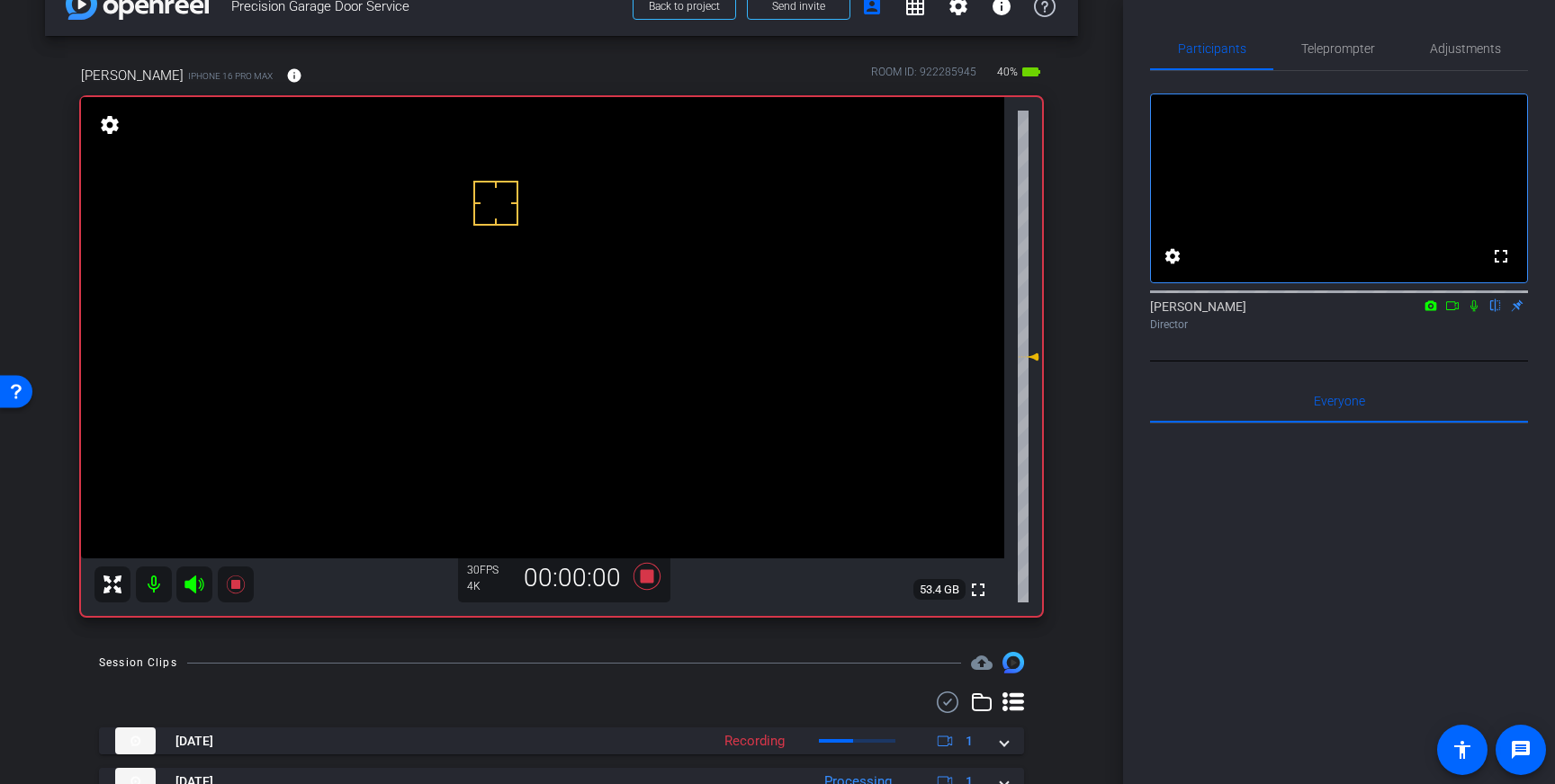
click at [1475, 312] on icon at bounding box center [1473, 305] width 14 height 13
click at [1471, 333] on div "Louis Voss flip Director" at bounding box center [1339, 315] width 378 height 35
click at [1476, 312] on icon at bounding box center [1474, 306] width 10 height 12
click at [650, 578] on icon at bounding box center [646, 576] width 27 height 27
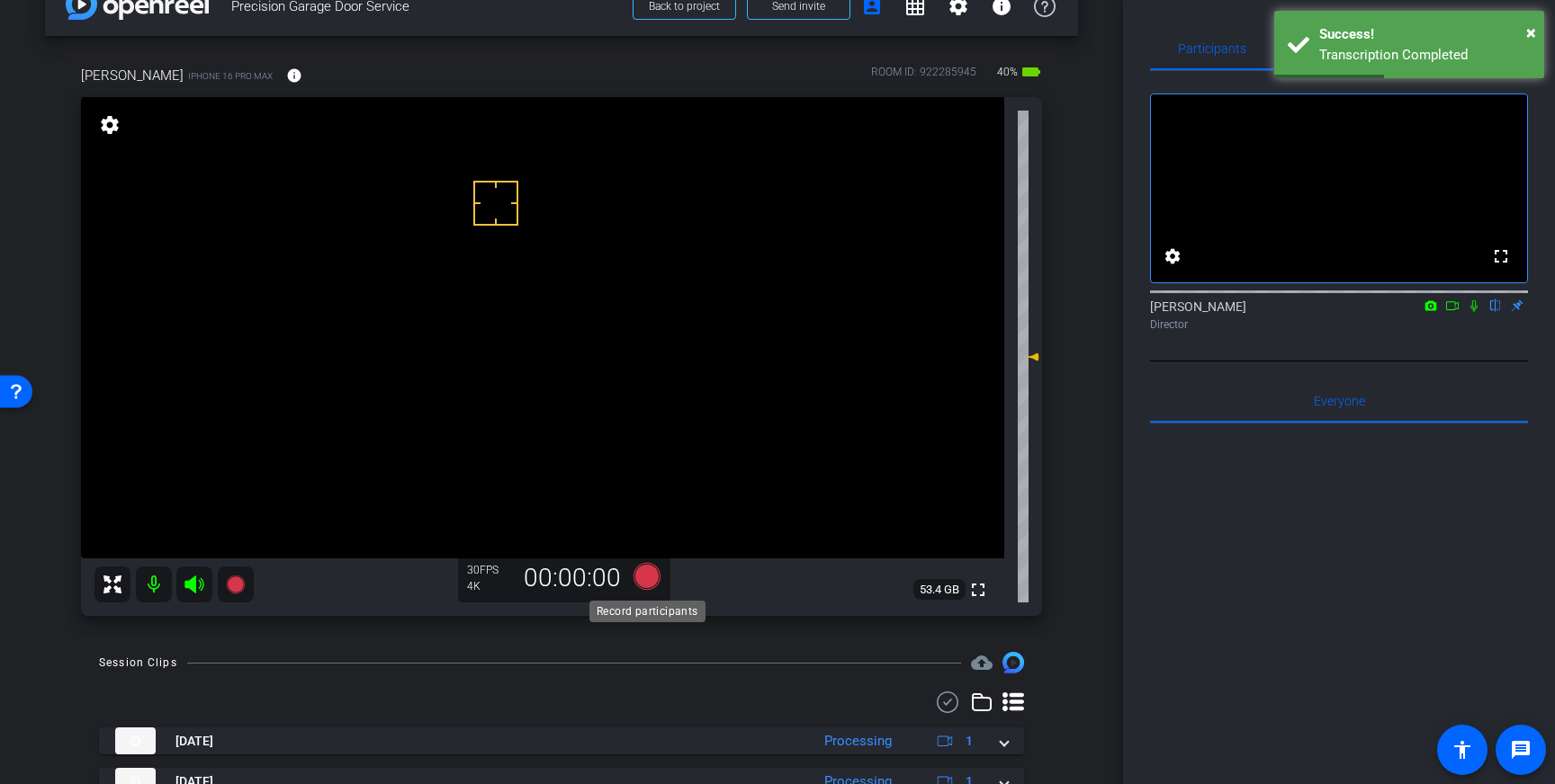
click at [647, 582] on icon at bounding box center [646, 576] width 27 height 27
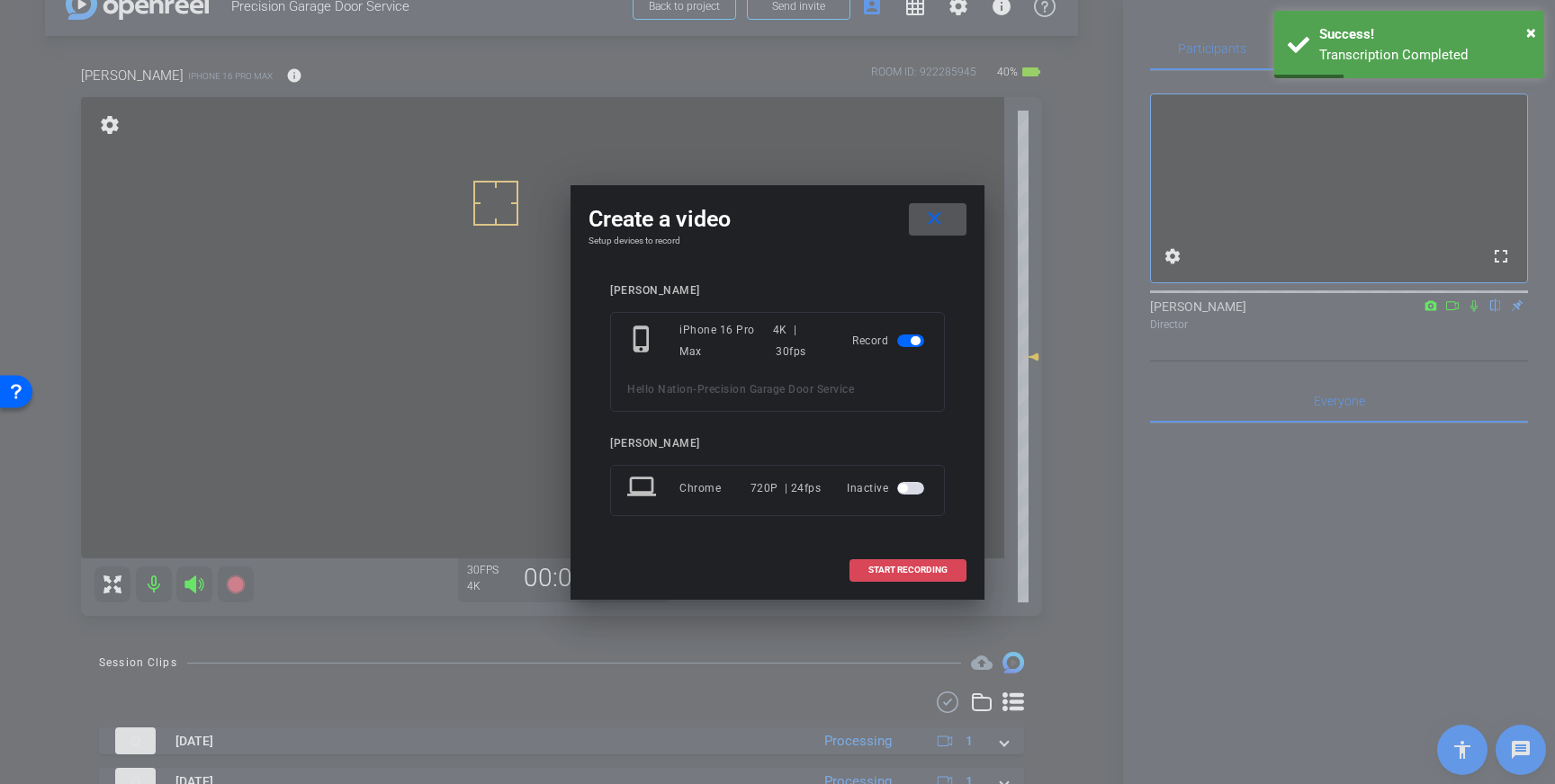
click at [908, 565] on span "START RECORDING" at bounding box center [909, 569] width 80 height 9
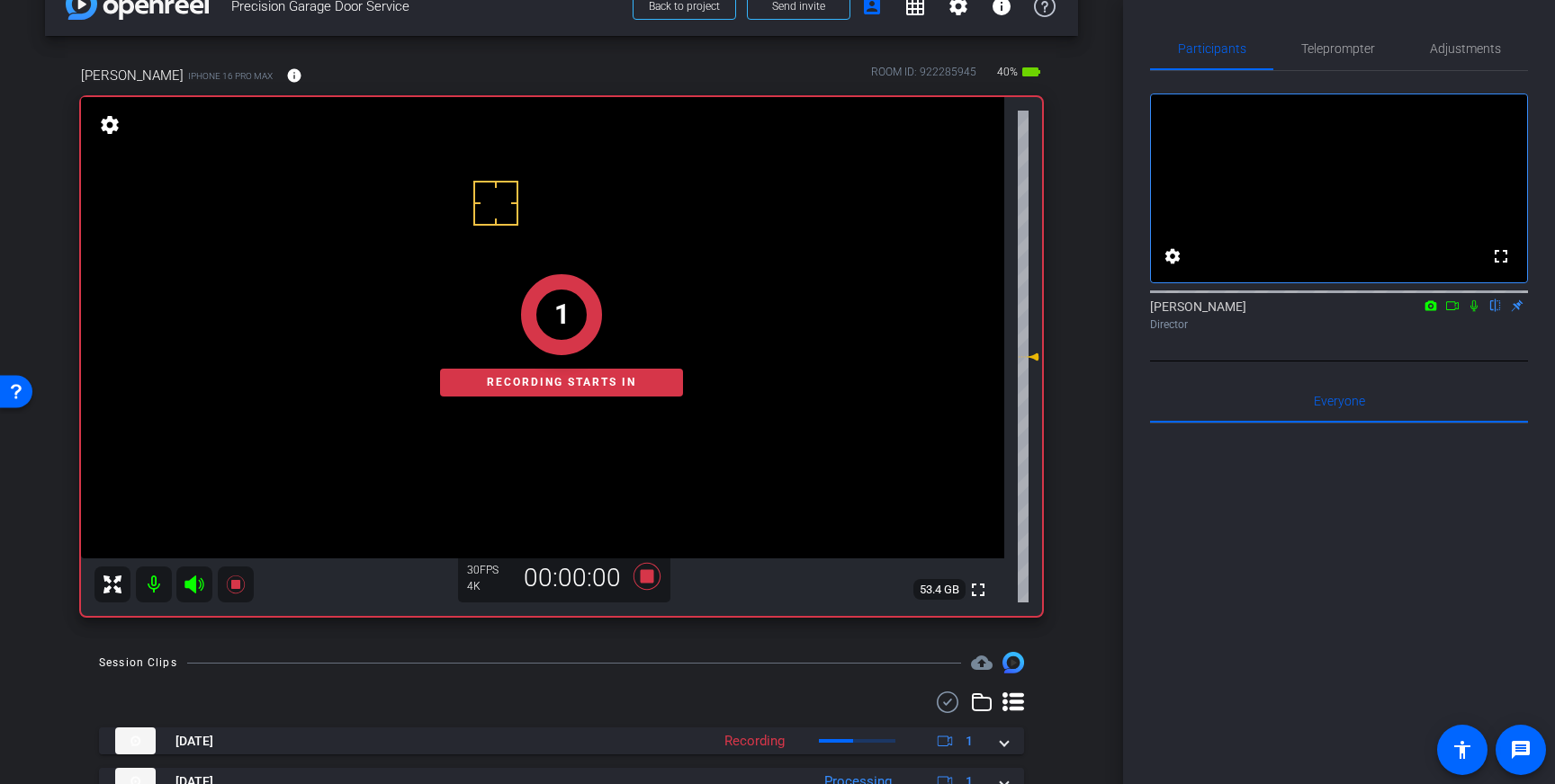
click at [1471, 312] on icon at bounding box center [1473, 306] width 7 height 12
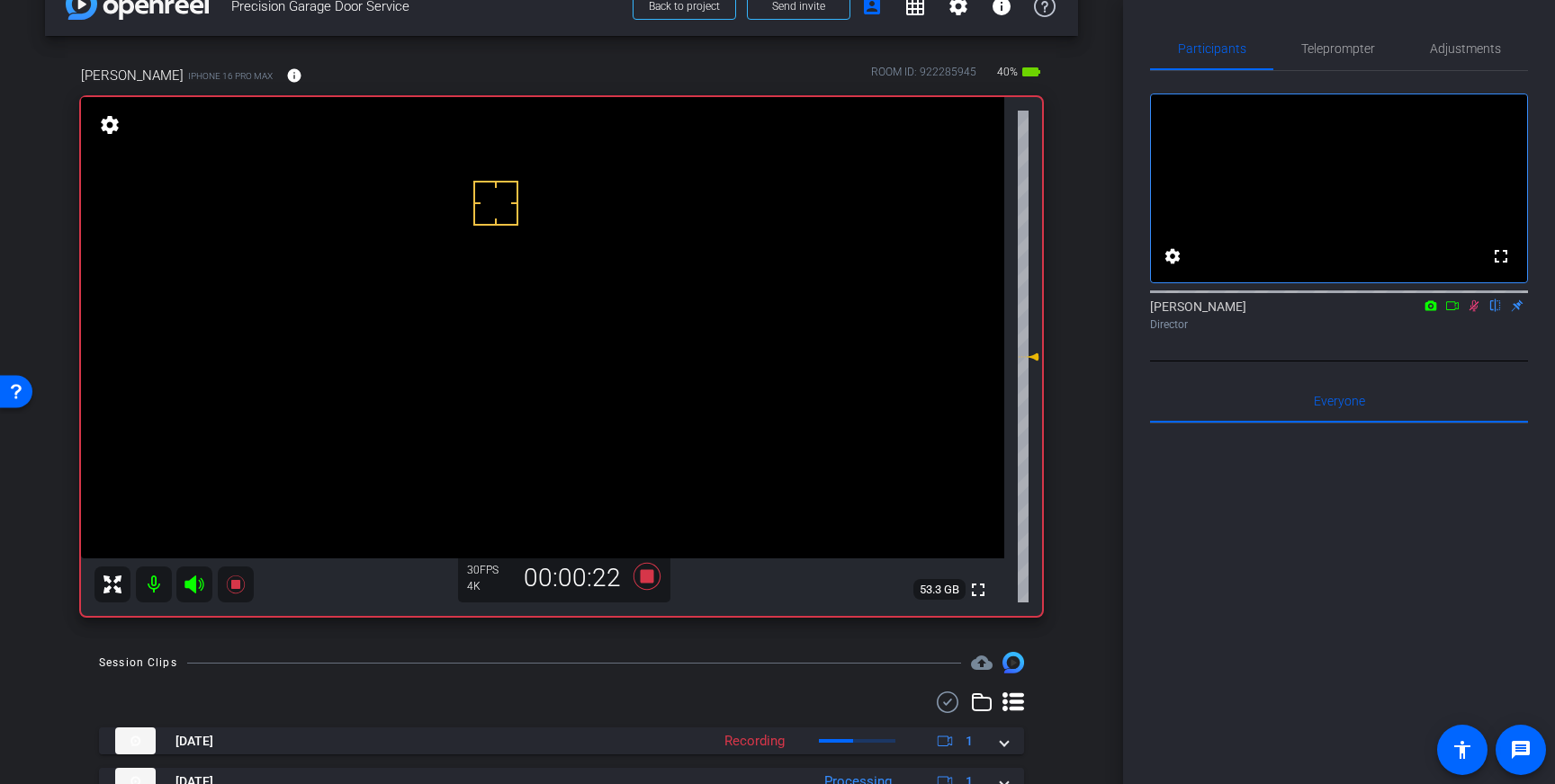
click at [1474, 312] on icon at bounding box center [1474, 306] width 10 height 12
click at [643, 574] on icon at bounding box center [646, 576] width 27 height 27
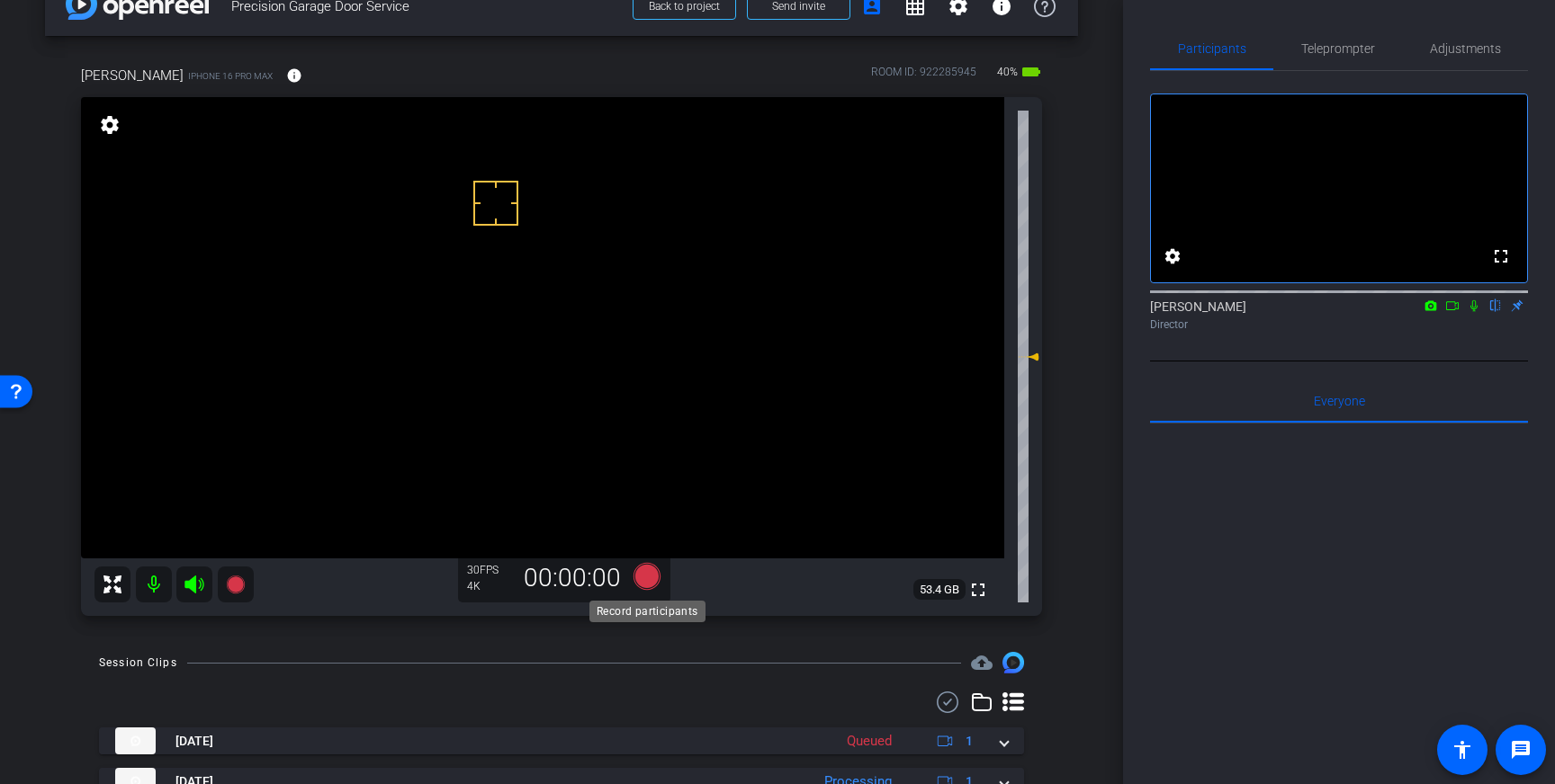
click at [641, 576] on icon at bounding box center [646, 576] width 27 height 27
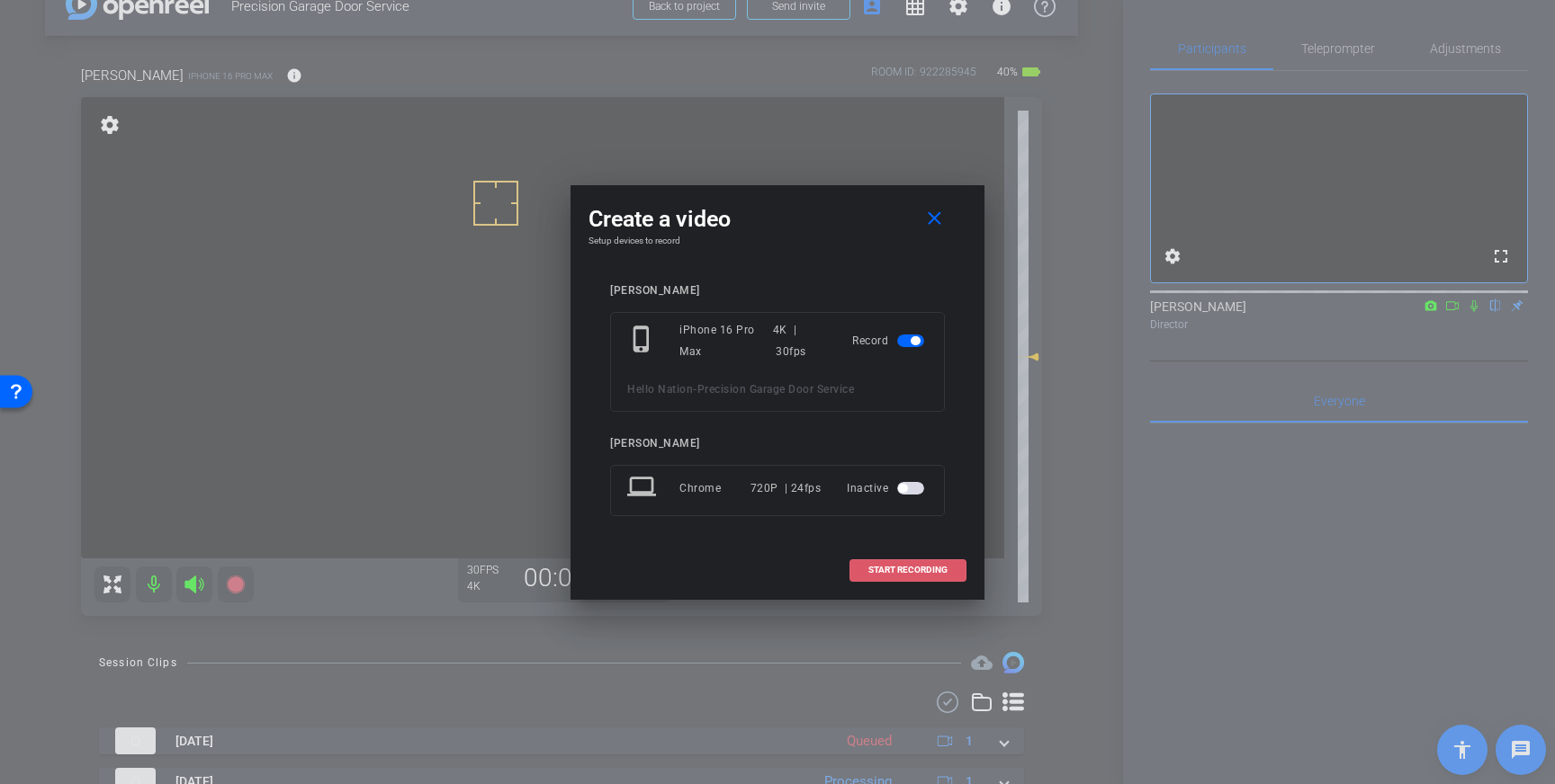
drag, startPoint x: 908, startPoint y: 568, endPoint x: 1265, endPoint y: 346, distance: 420.4
click at [908, 568] on span "START RECORDING" at bounding box center [909, 569] width 80 height 9
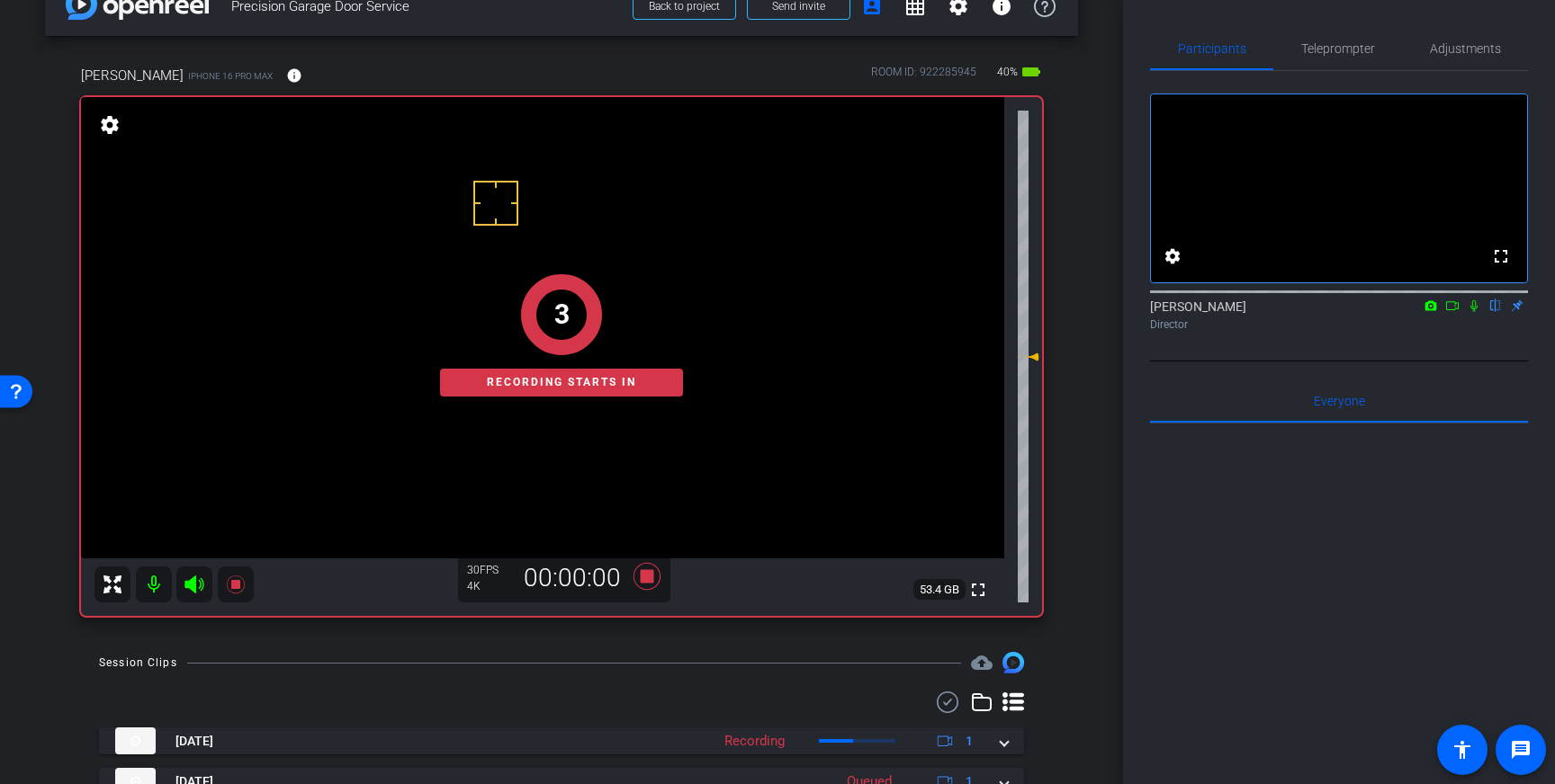
drag, startPoint x: 1478, startPoint y: 327, endPoint x: 1470, endPoint y: 462, distance: 135.2
click at [1478, 312] on icon at bounding box center [1473, 305] width 14 height 13
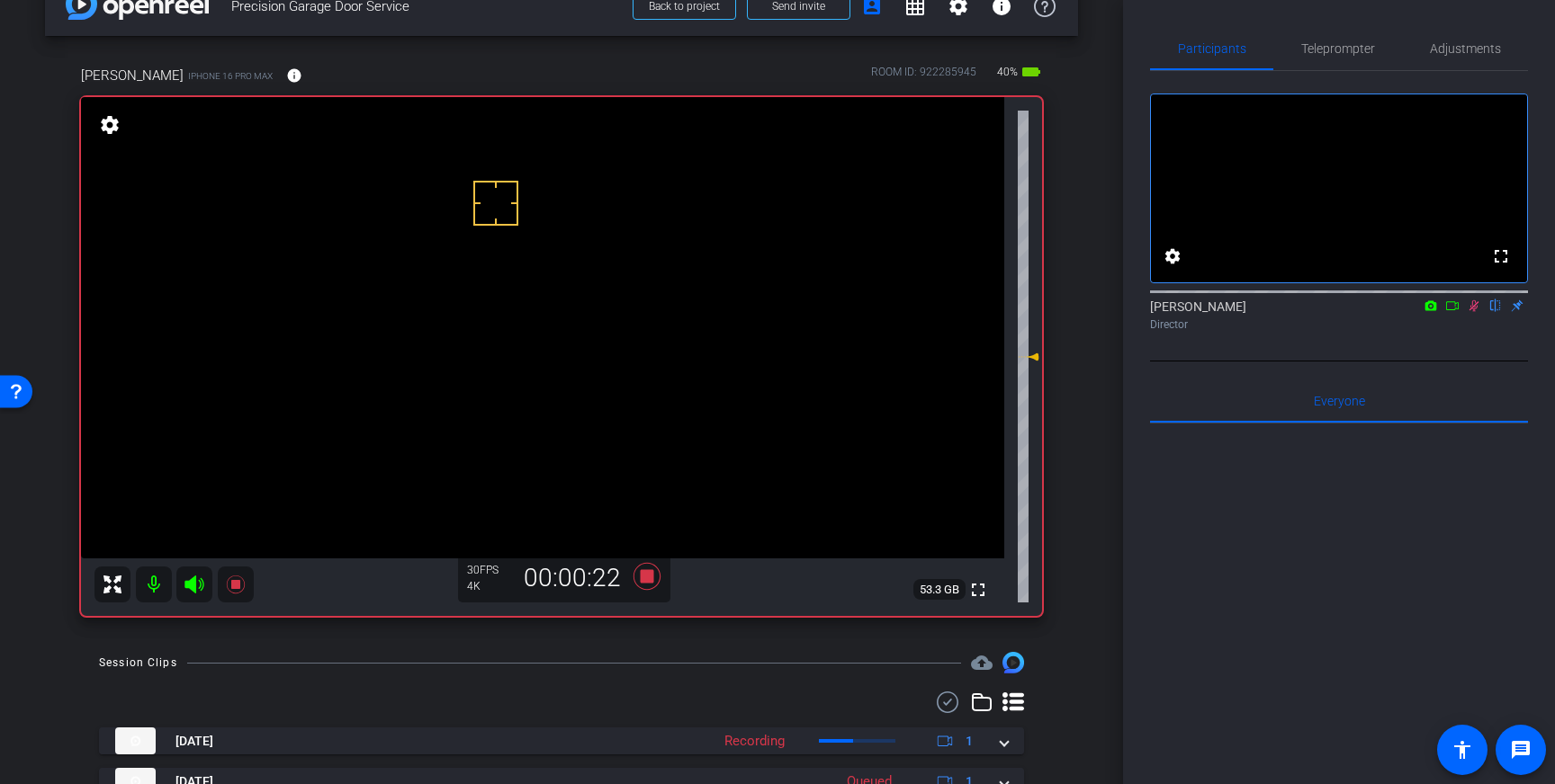
click at [1475, 312] on icon at bounding box center [1474, 306] width 10 height 12
click at [648, 574] on icon at bounding box center [646, 576] width 27 height 27
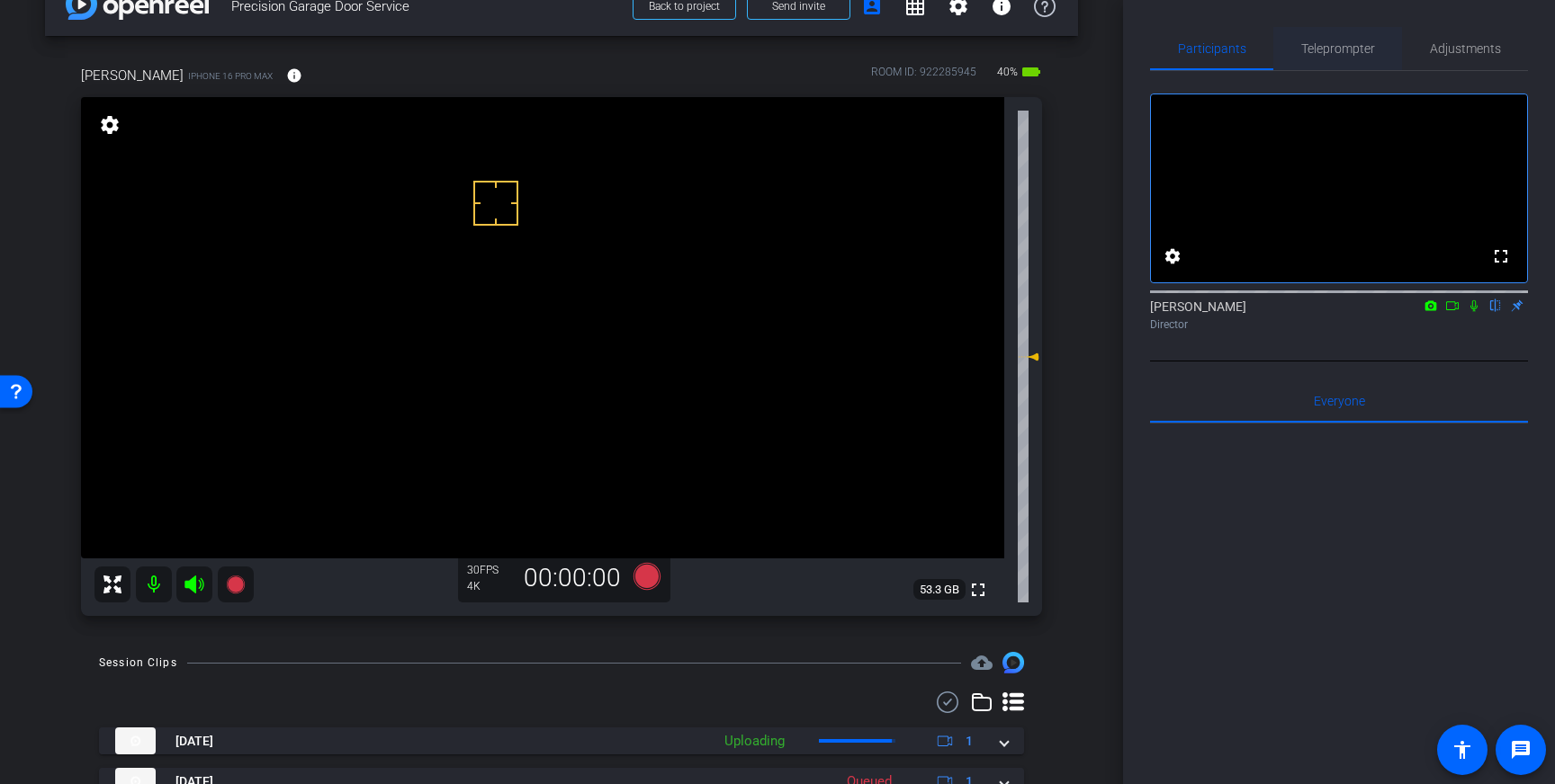
click at [1332, 50] on span "Teleprompter" at bounding box center [1338, 49] width 74 height 13
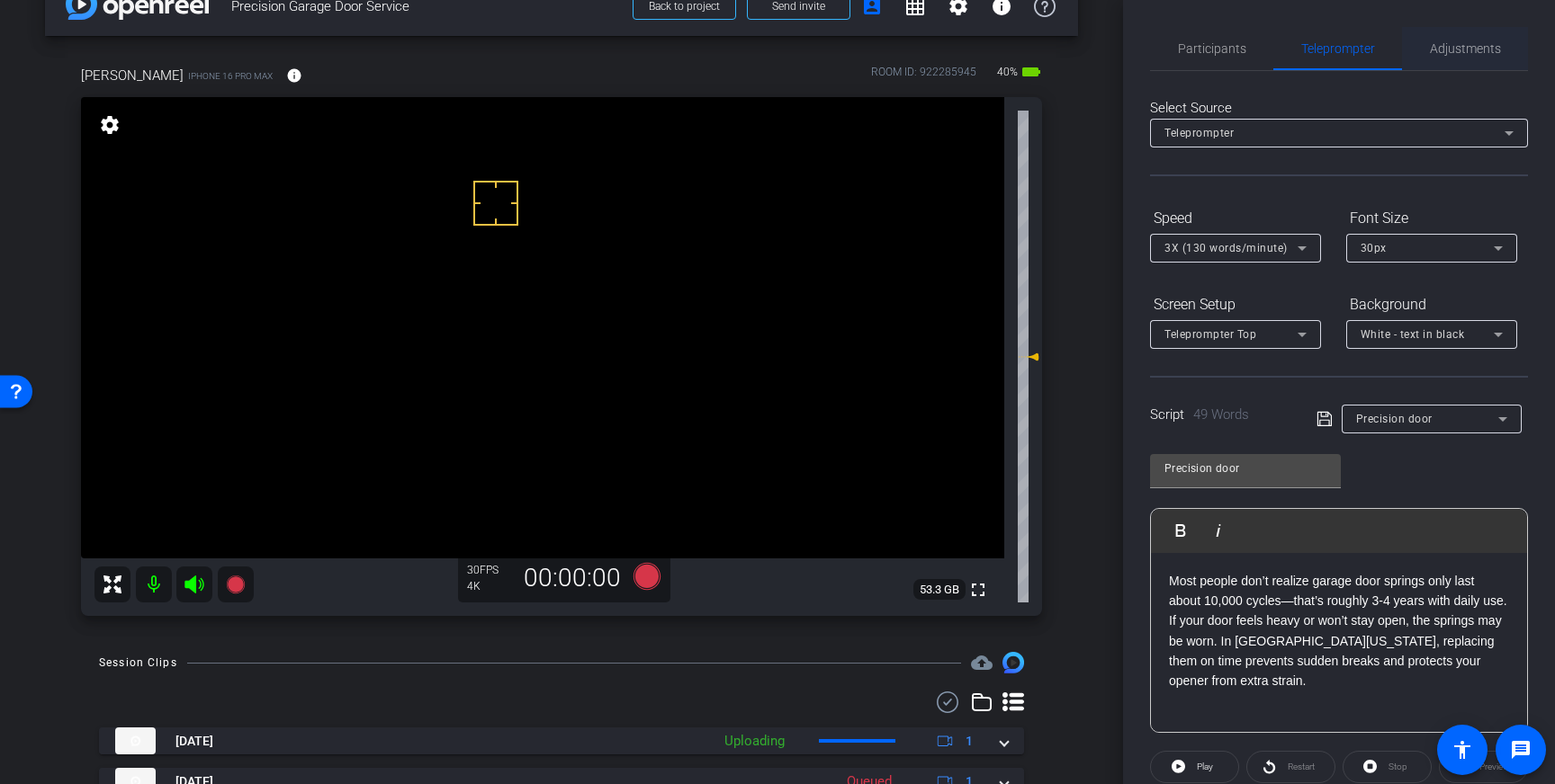
click at [1437, 62] on span "Adjustments" at bounding box center [1466, 48] width 72 height 43
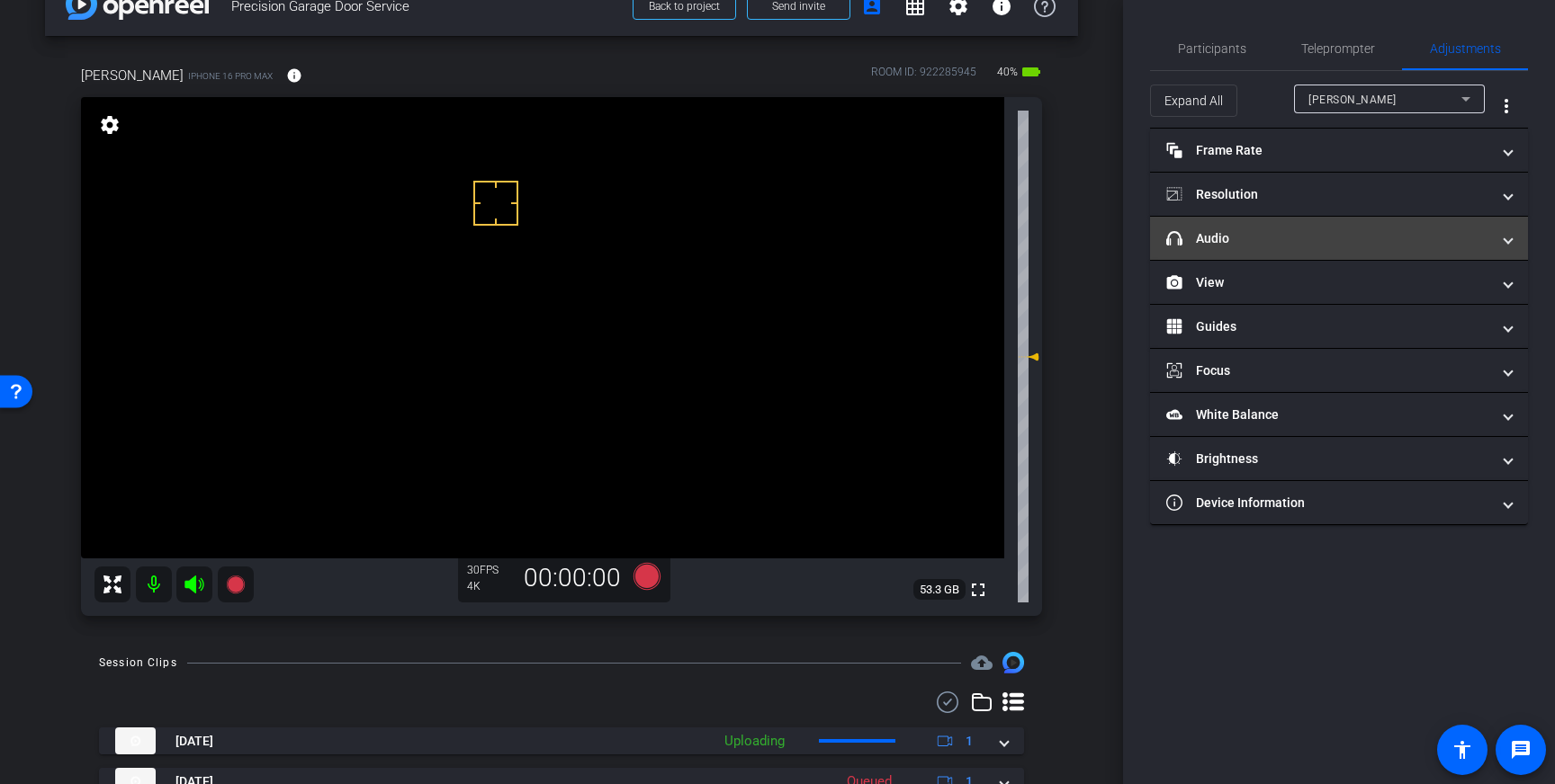
click at [1331, 235] on mat-panel-title "headphone icon Audio" at bounding box center [1328, 238] width 324 height 19
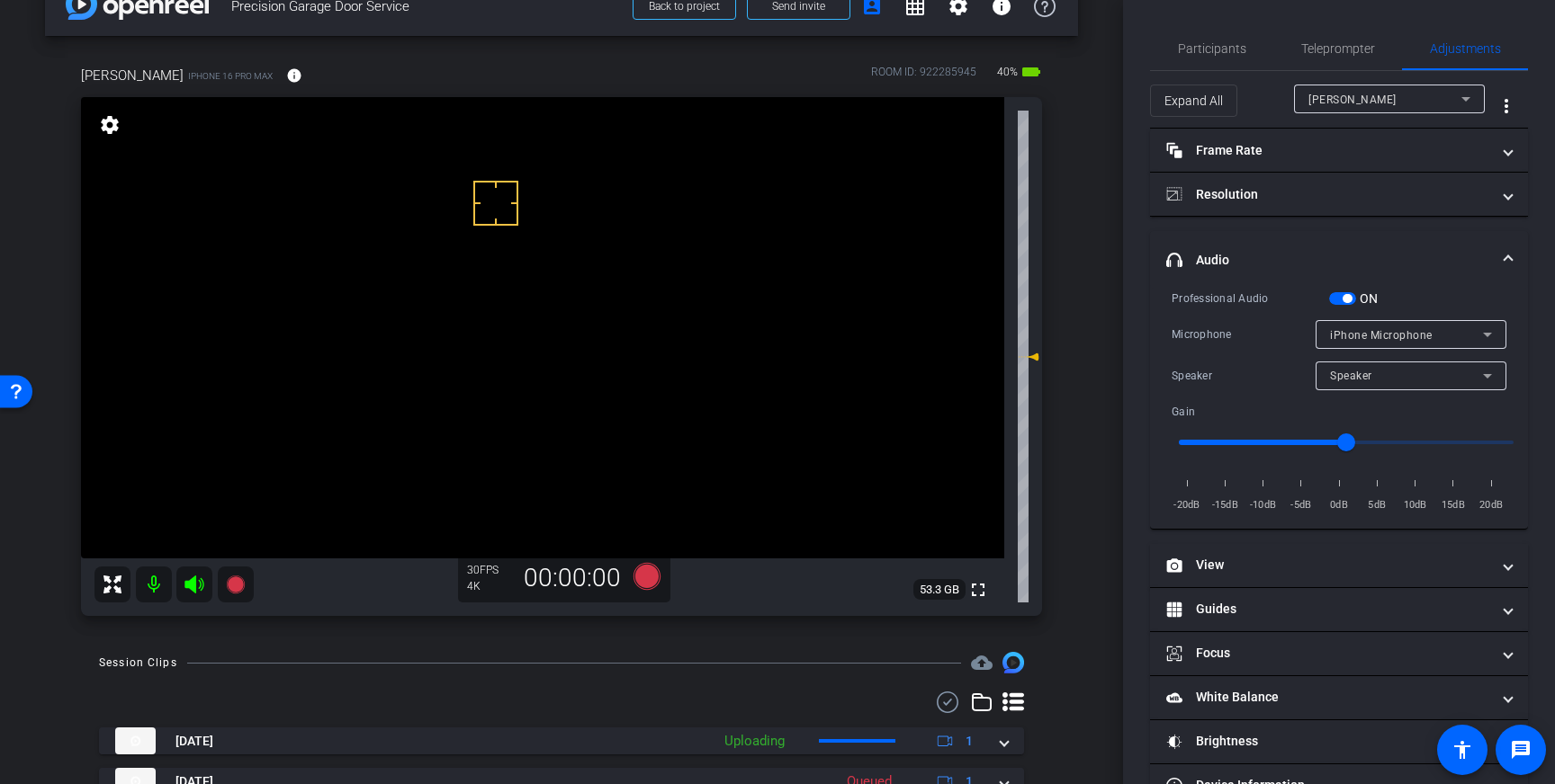
click at [1345, 298] on span "button" at bounding box center [1347, 298] width 9 height 9
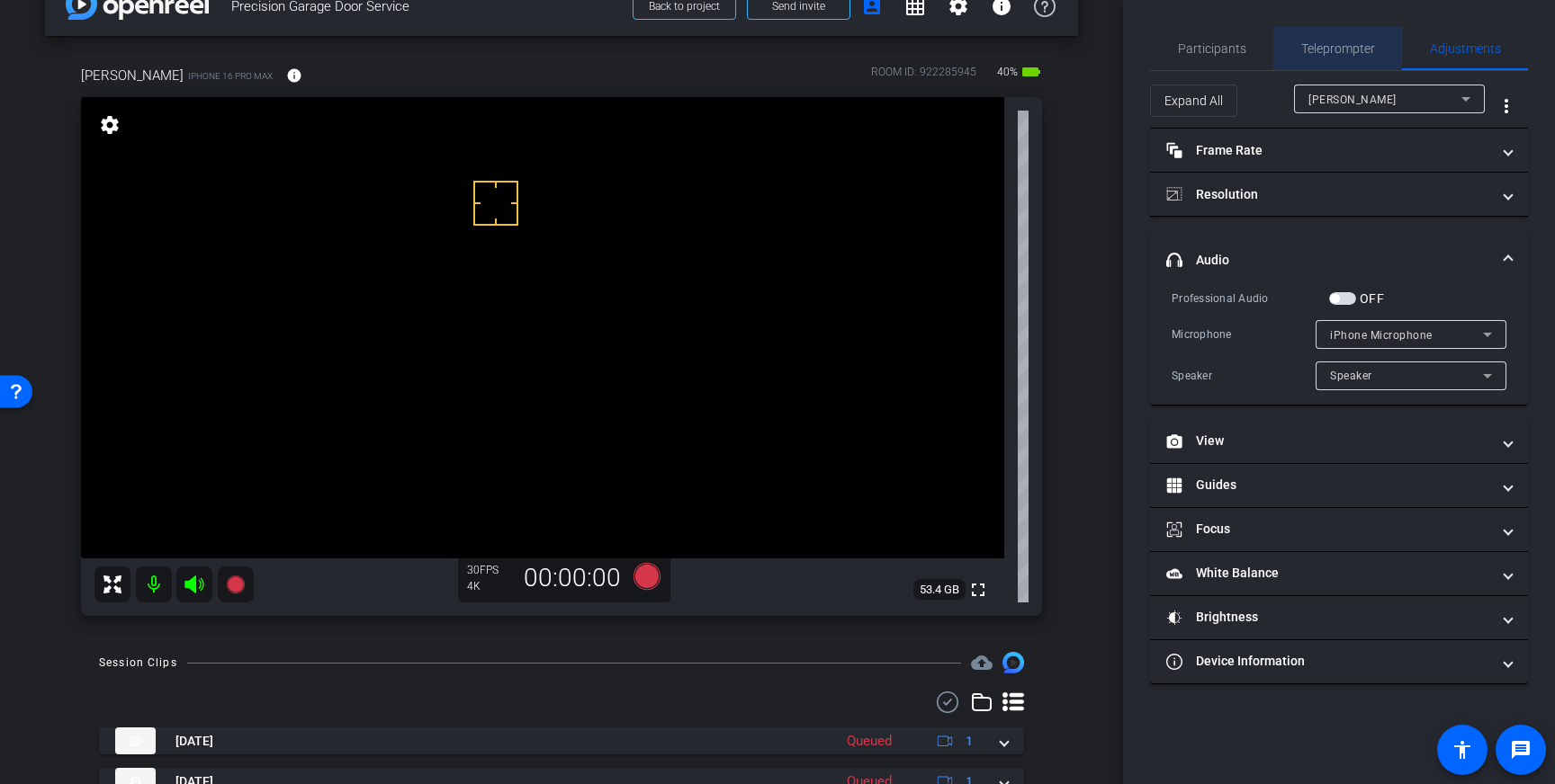
click at [1333, 43] on span "Teleprompter" at bounding box center [1338, 49] width 74 height 13
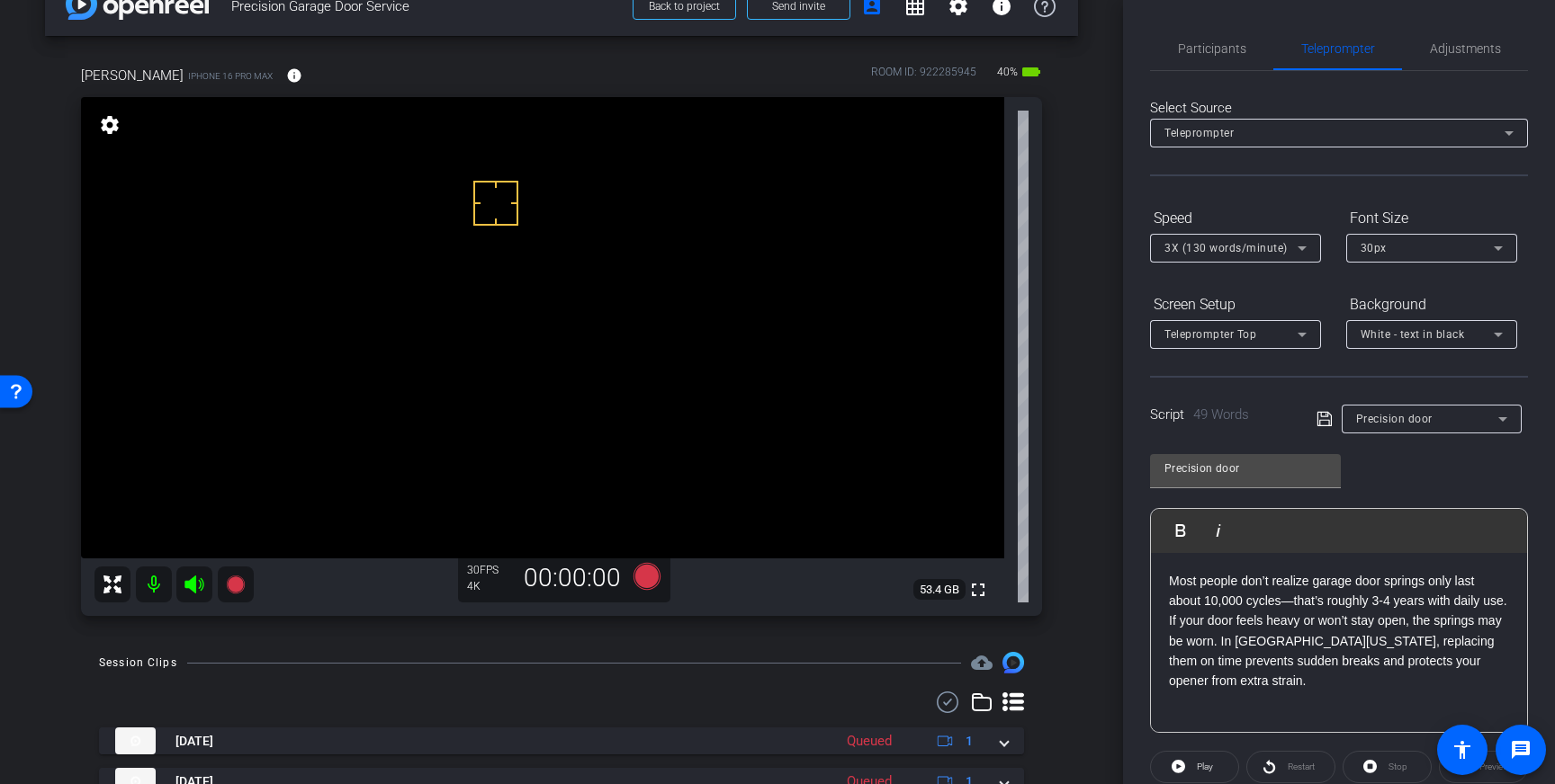
scroll to position [41, 0]
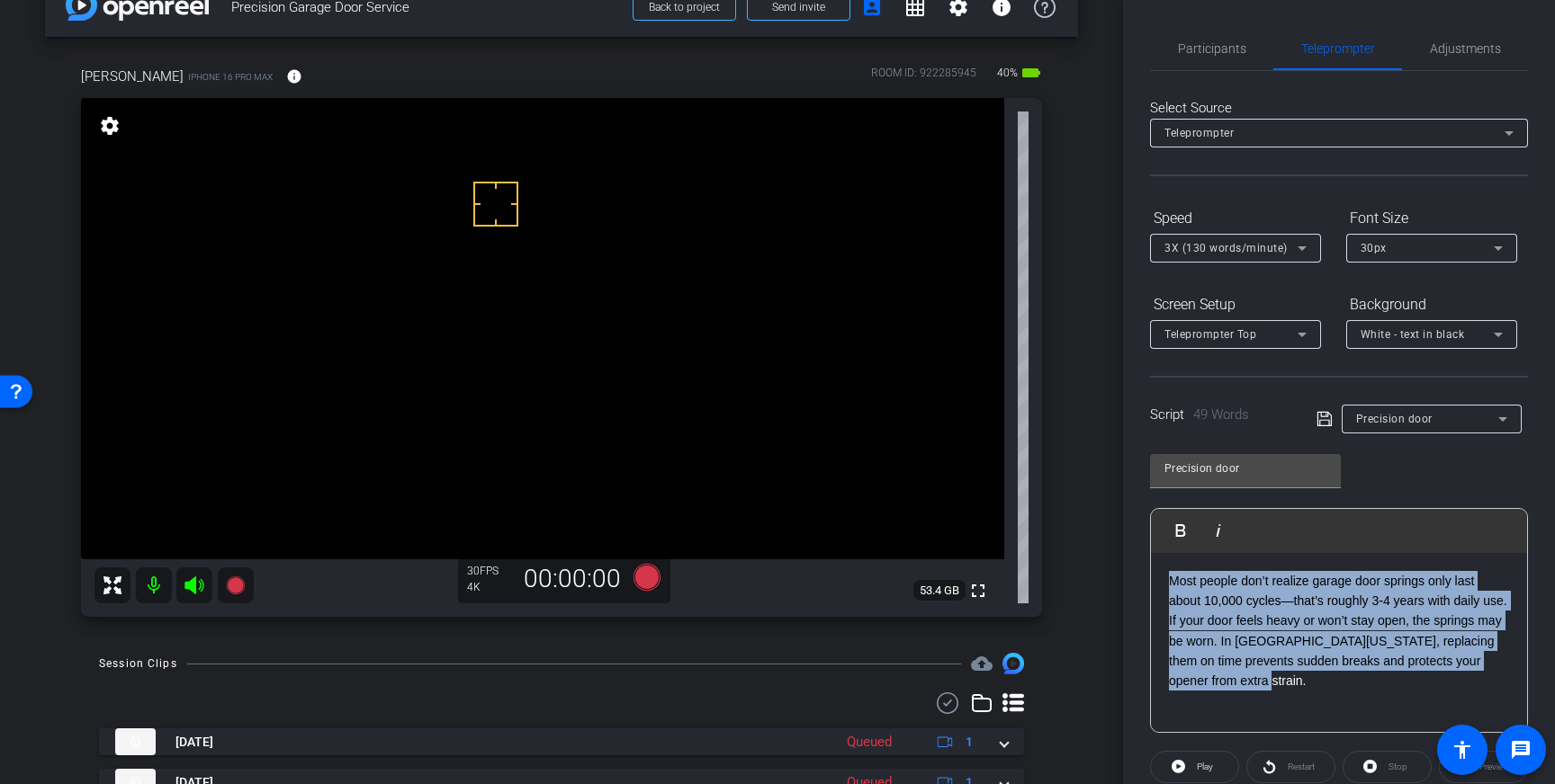
drag, startPoint x: 1235, startPoint y: 683, endPoint x: 1172, endPoint y: 580, distance: 120.7
click at [1172, 580] on p "Most people don’t realize garage door springs only last about 10,000 cycles—tha…" at bounding box center [1339, 631] width 340 height 120
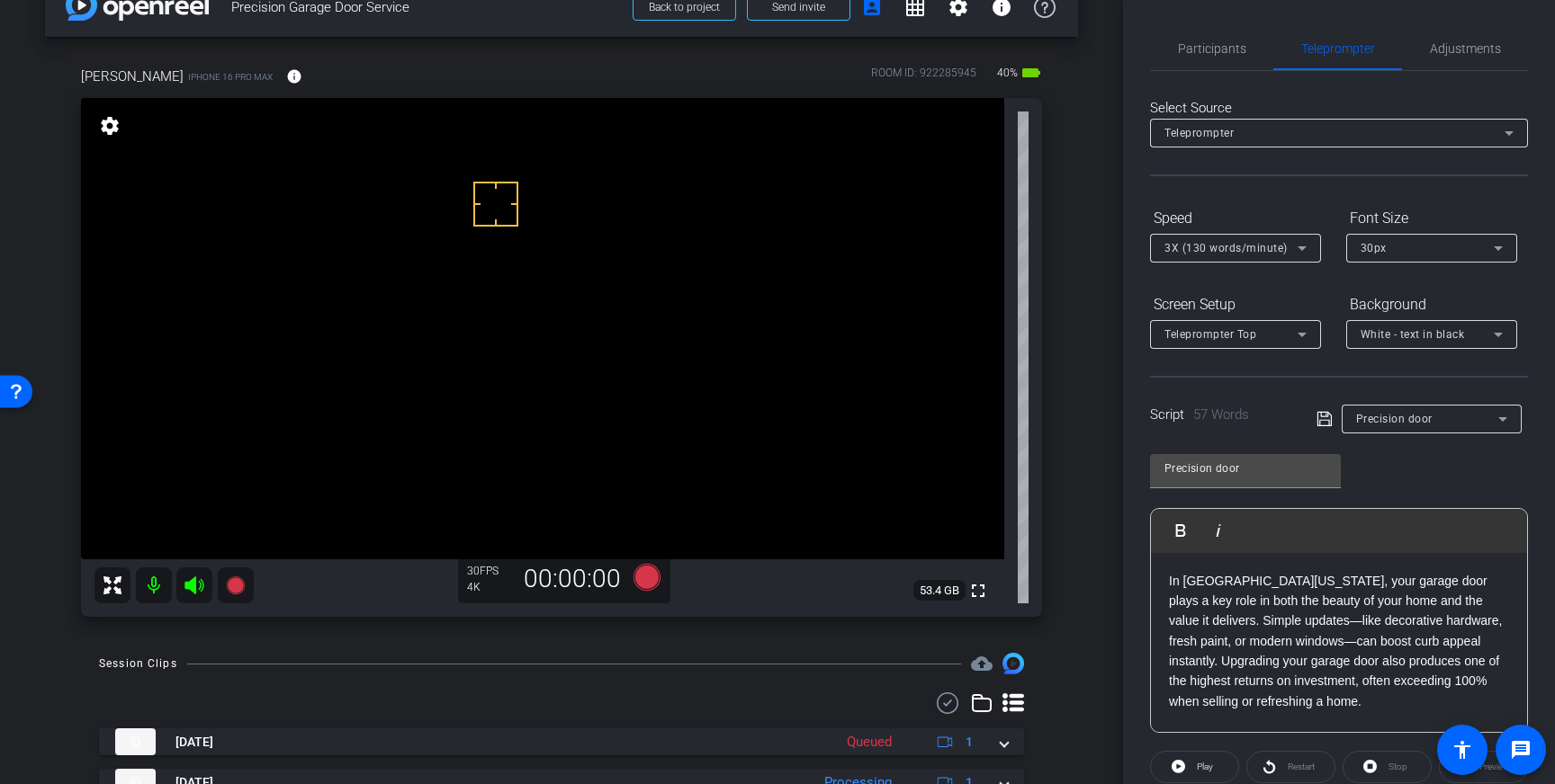
click at [1325, 418] on icon at bounding box center [1324, 419] width 16 height 22
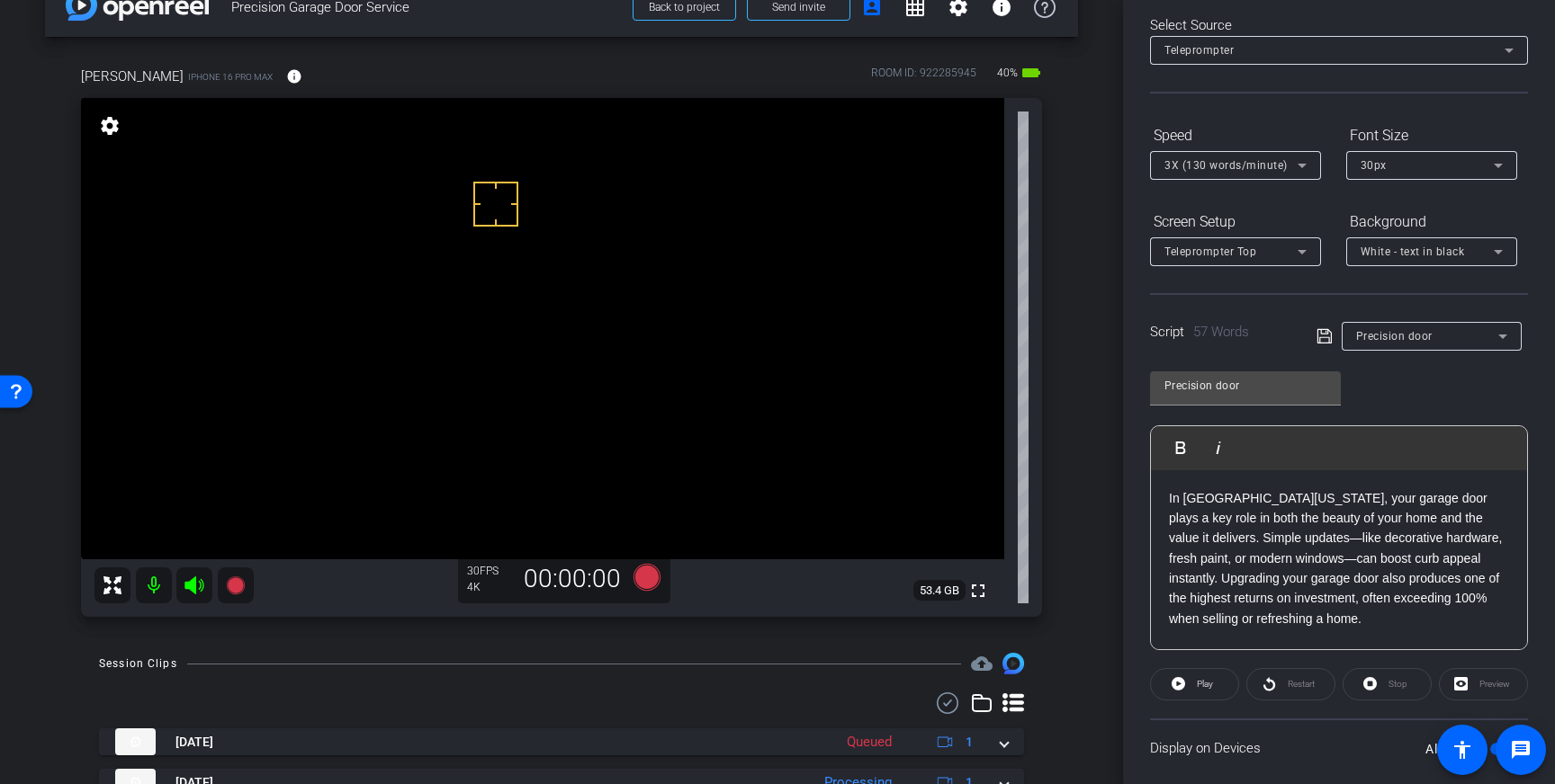
scroll to position [199, 0]
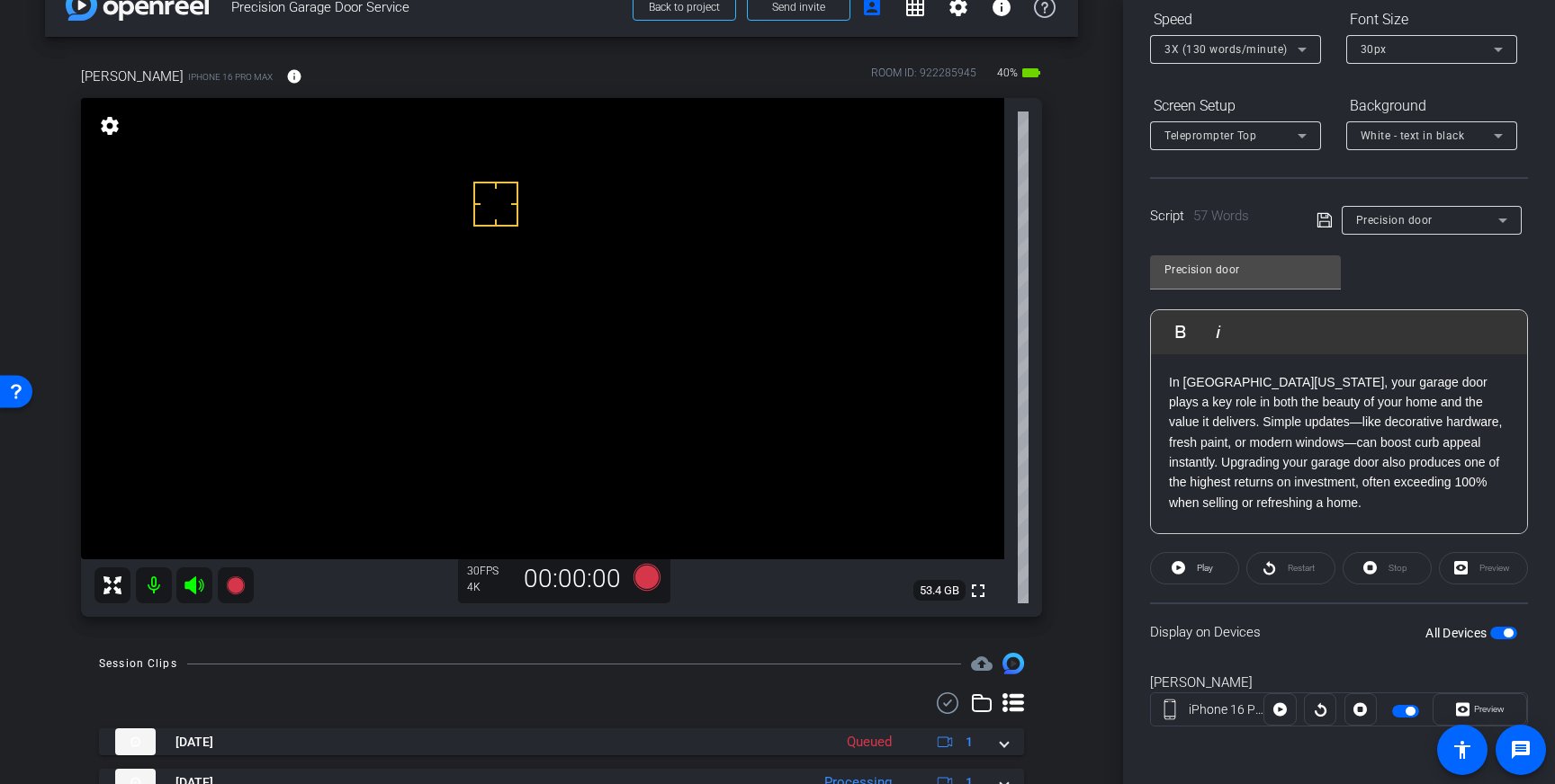
click at [1503, 634] on span "button" at bounding box center [1503, 633] width 27 height 13
click at [1321, 215] on icon at bounding box center [1324, 221] width 16 height 22
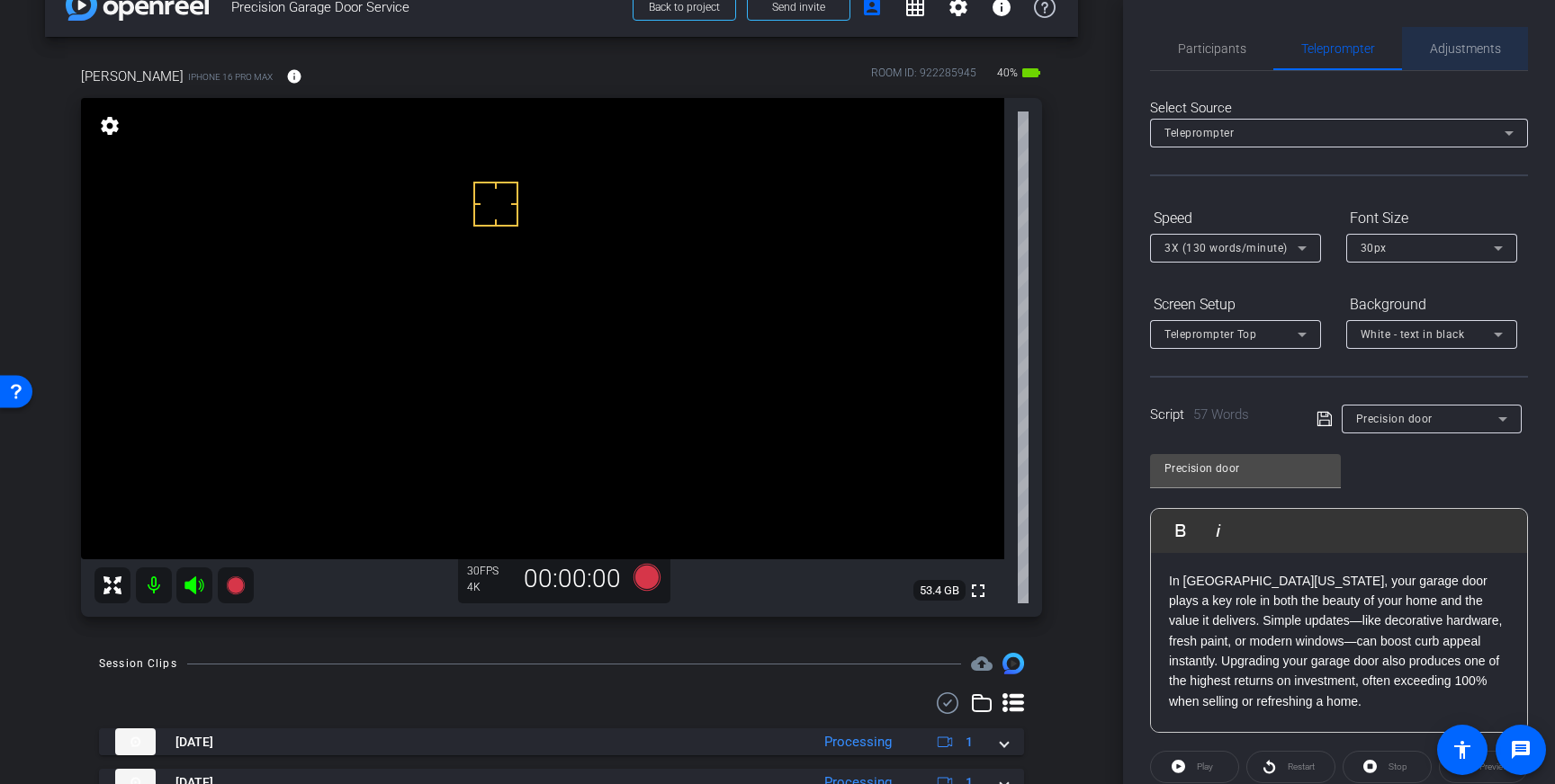
drag, startPoint x: 1433, startPoint y: 50, endPoint x: 1448, endPoint y: 72, distance: 26.6
click at [1434, 50] on span "Adjustments" at bounding box center [1466, 49] width 72 height 13
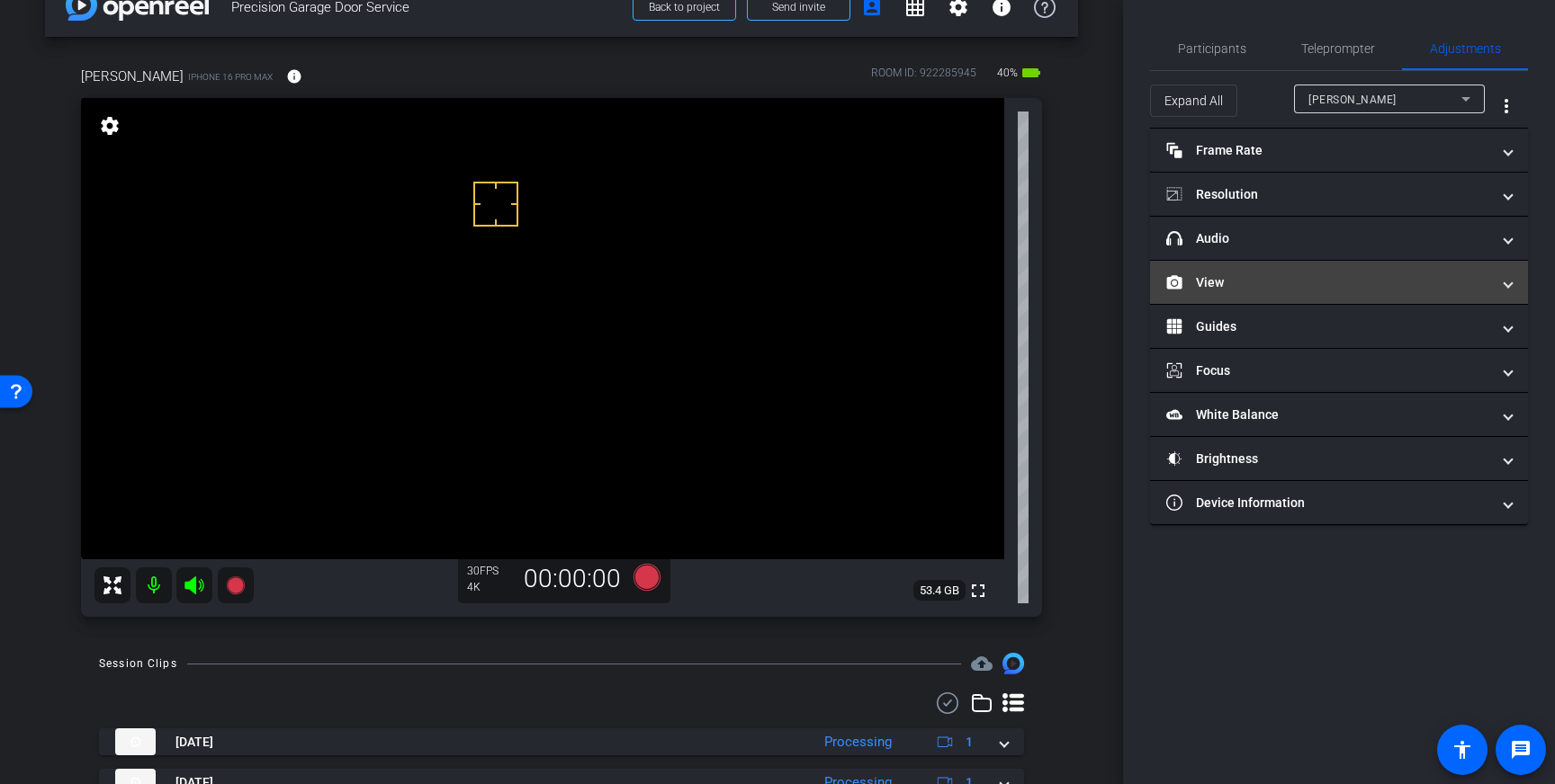
click at [1362, 283] on mat-panel-title "View" at bounding box center [1328, 282] width 324 height 19
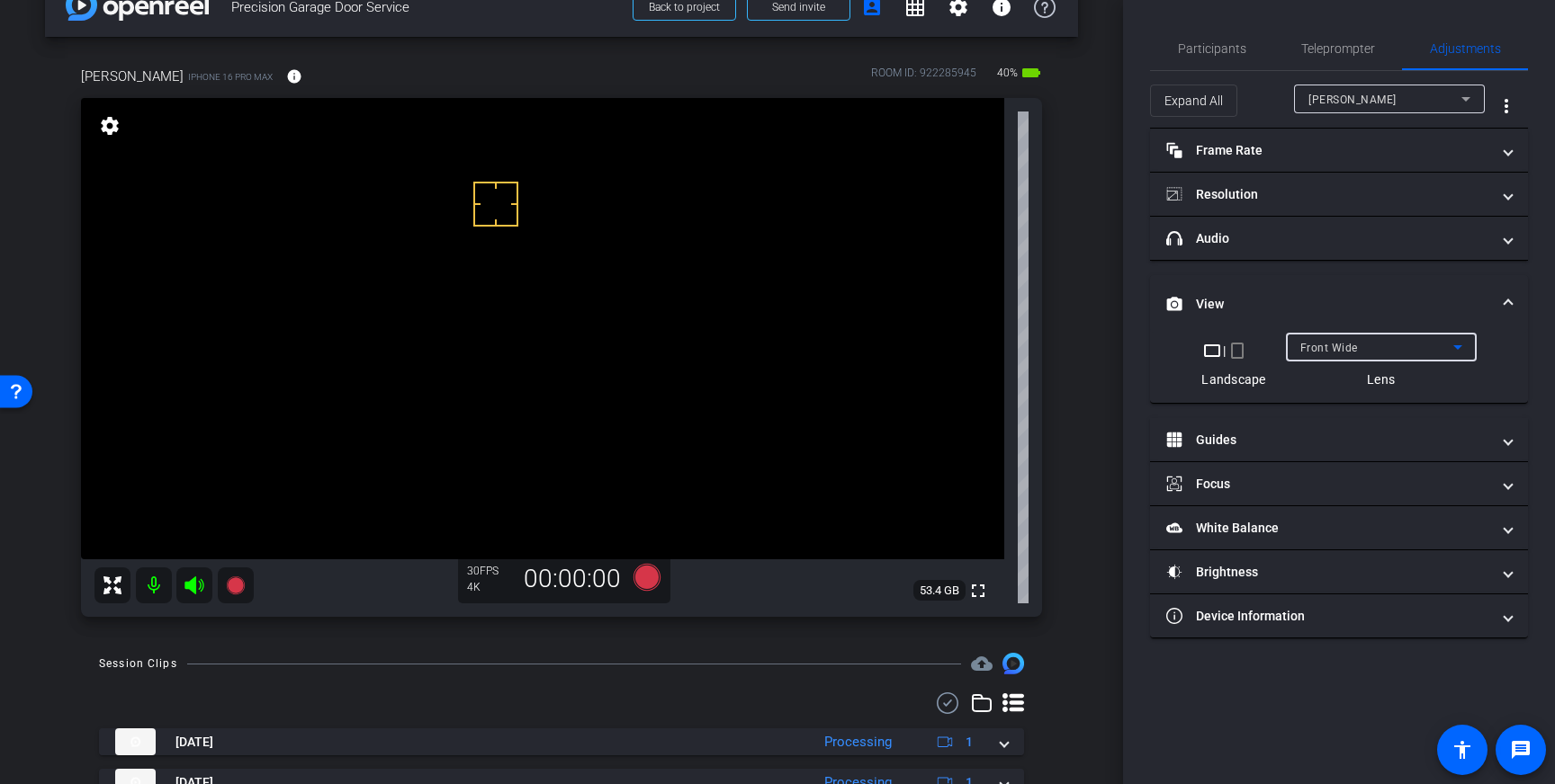
click at [1420, 348] on div "Front Wide" at bounding box center [1377, 348] width 153 height 23
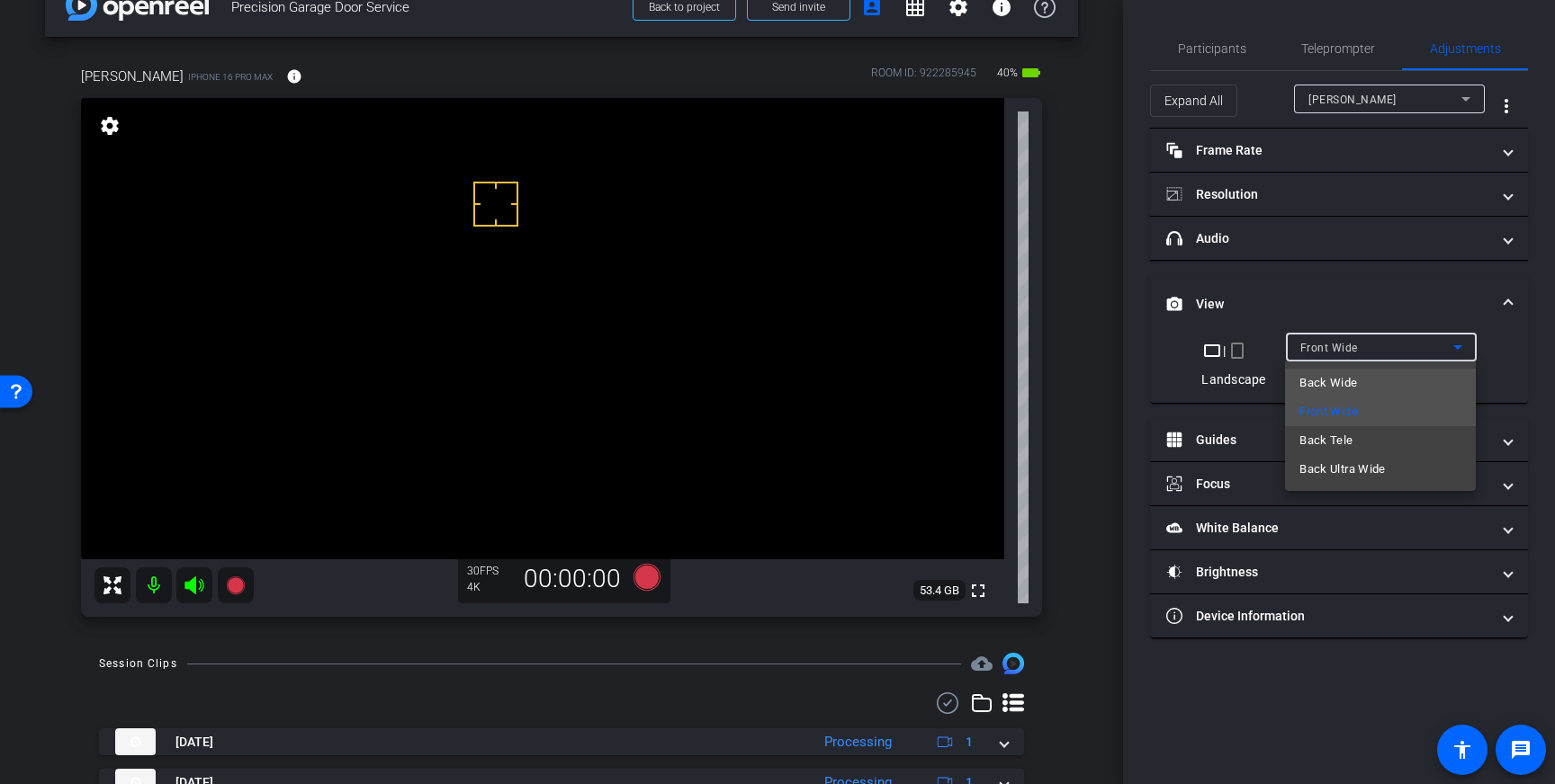
click at [1369, 384] on mat-option "Back Wide" at bounding box center [1381, 383] width 191 height 29
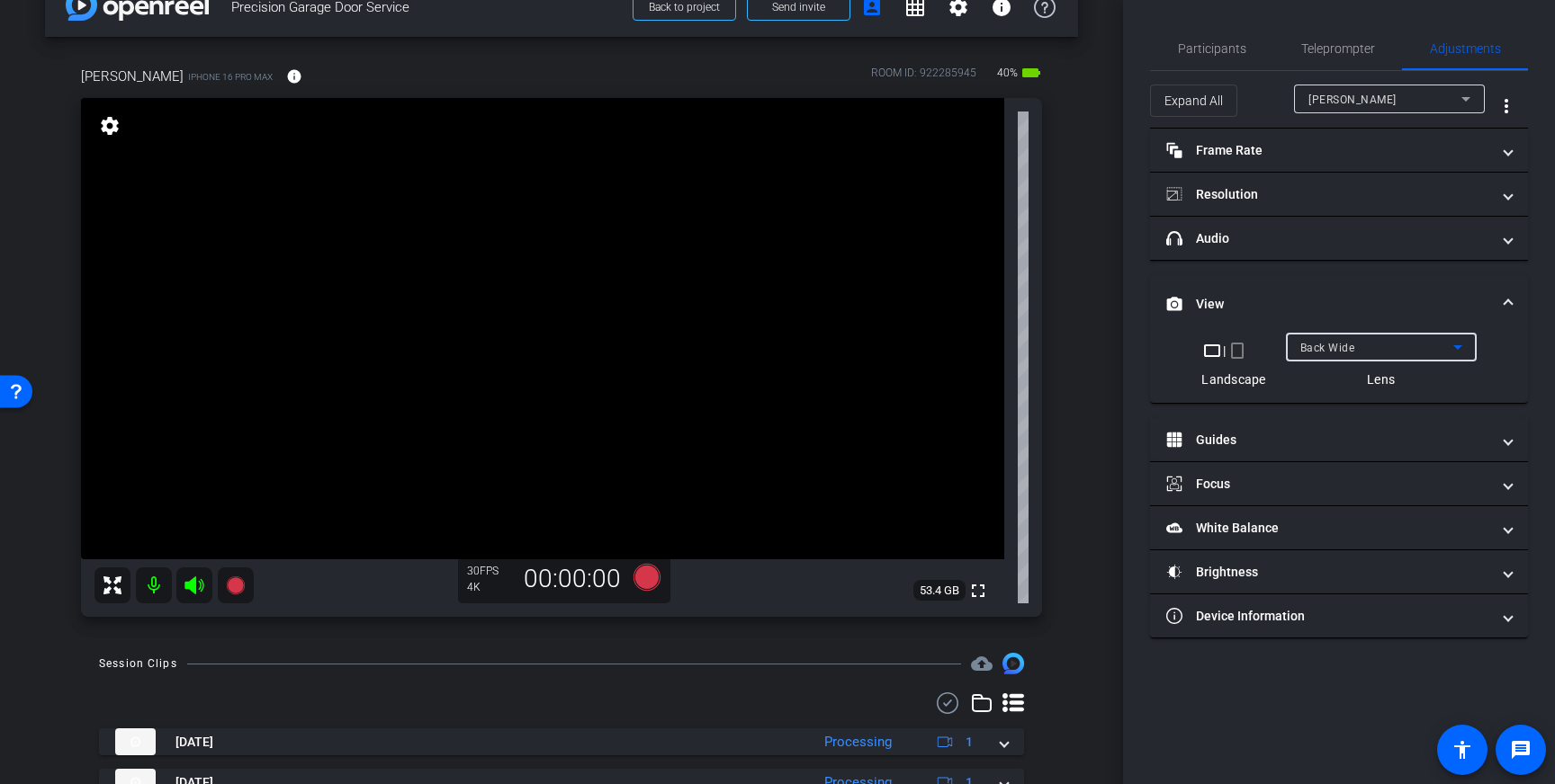
click at [1437, 344] on div "Back Wide" at bounding box center [1377, 348] width 153 height 23
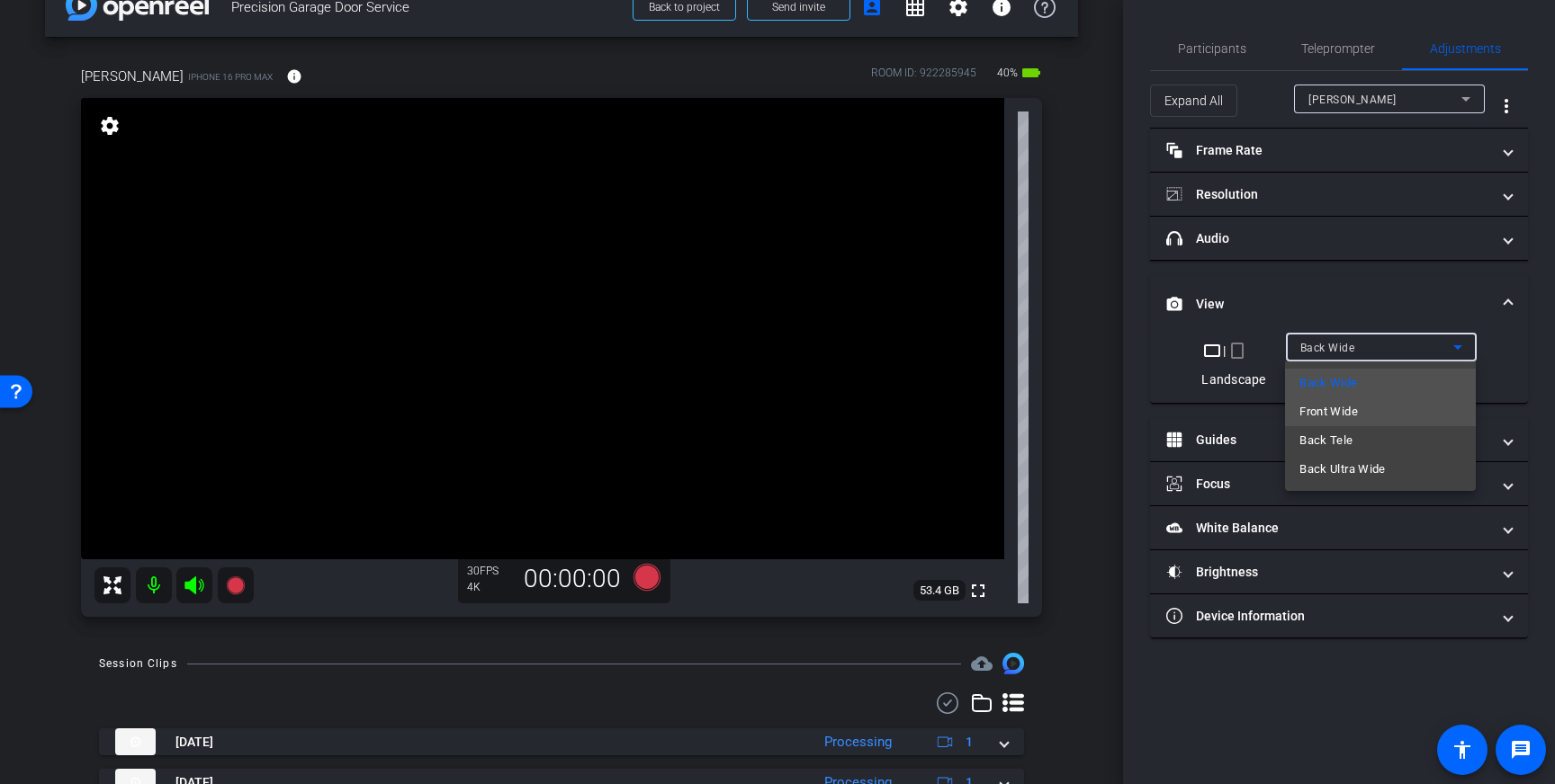
click at [1363, 404] on mat-option "Front Wide" at bounding box center [1381, 411] width 191 height 29
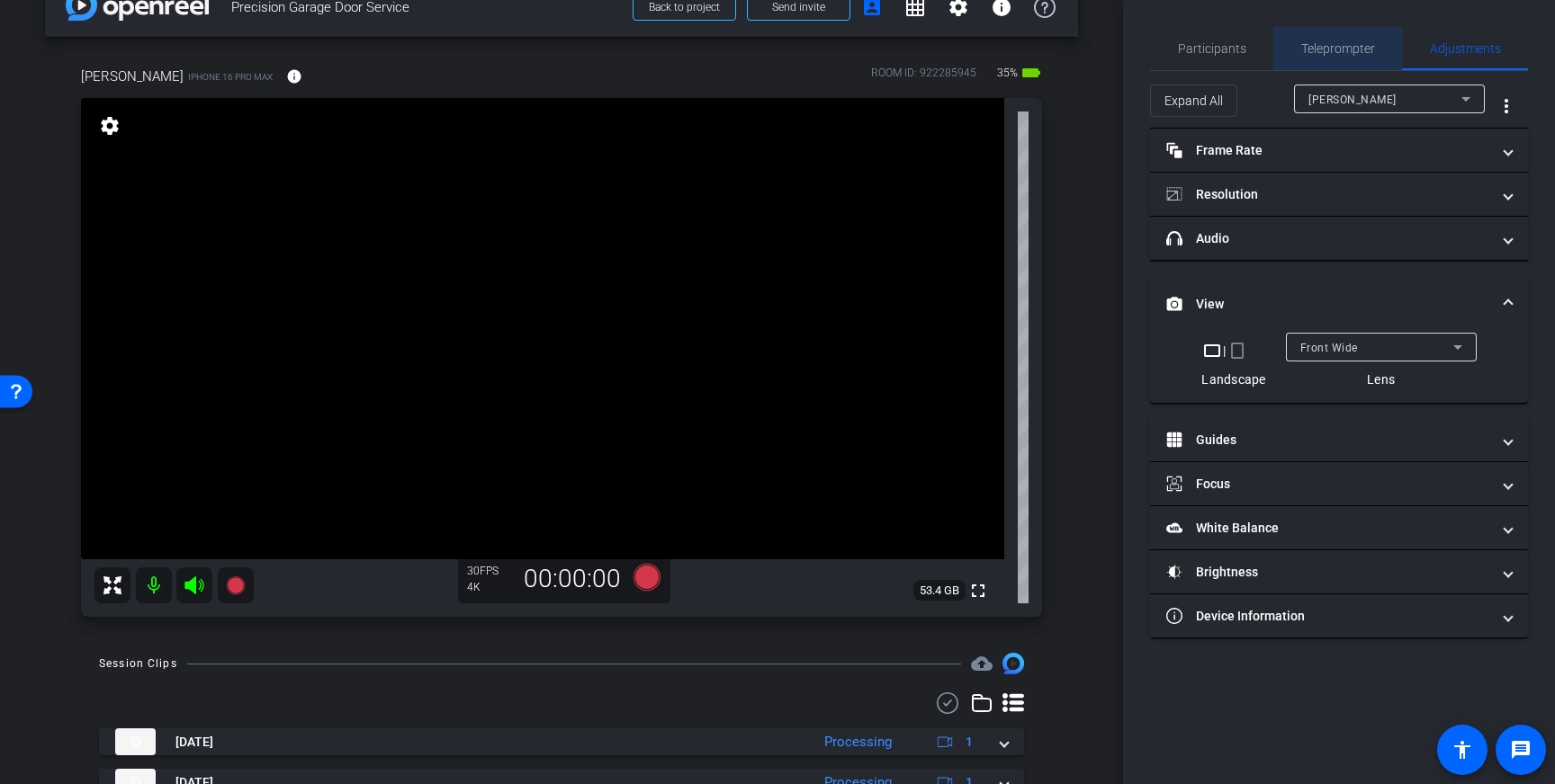
click at [1320, 57] on span "Teleprompter" at bounding box center [1338, 48] width 74 height 43
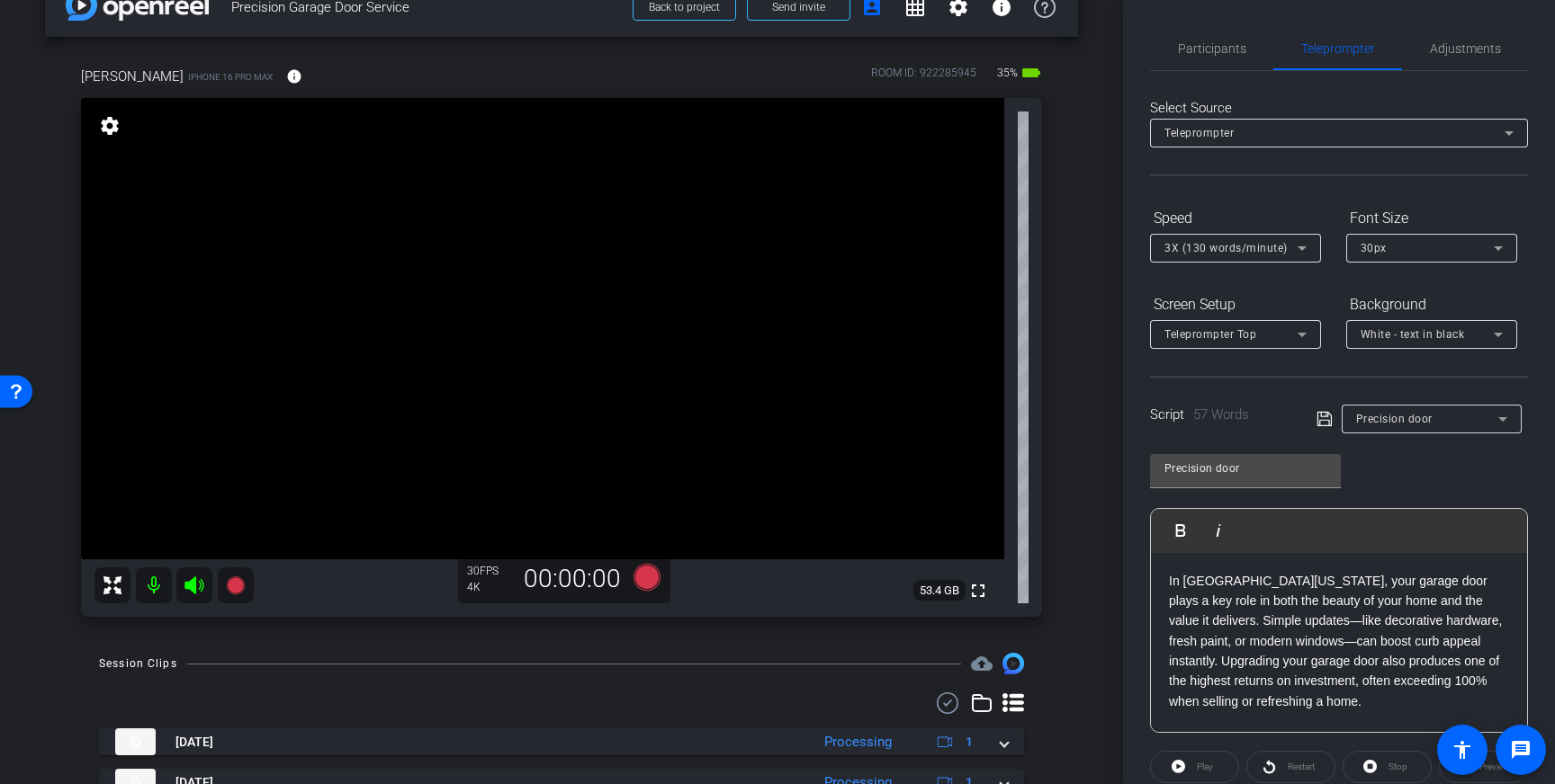
drag, startPoint x: 493, startPoint y: 310, endPoint x: 519, endPoint y: 339, distance: 38.9
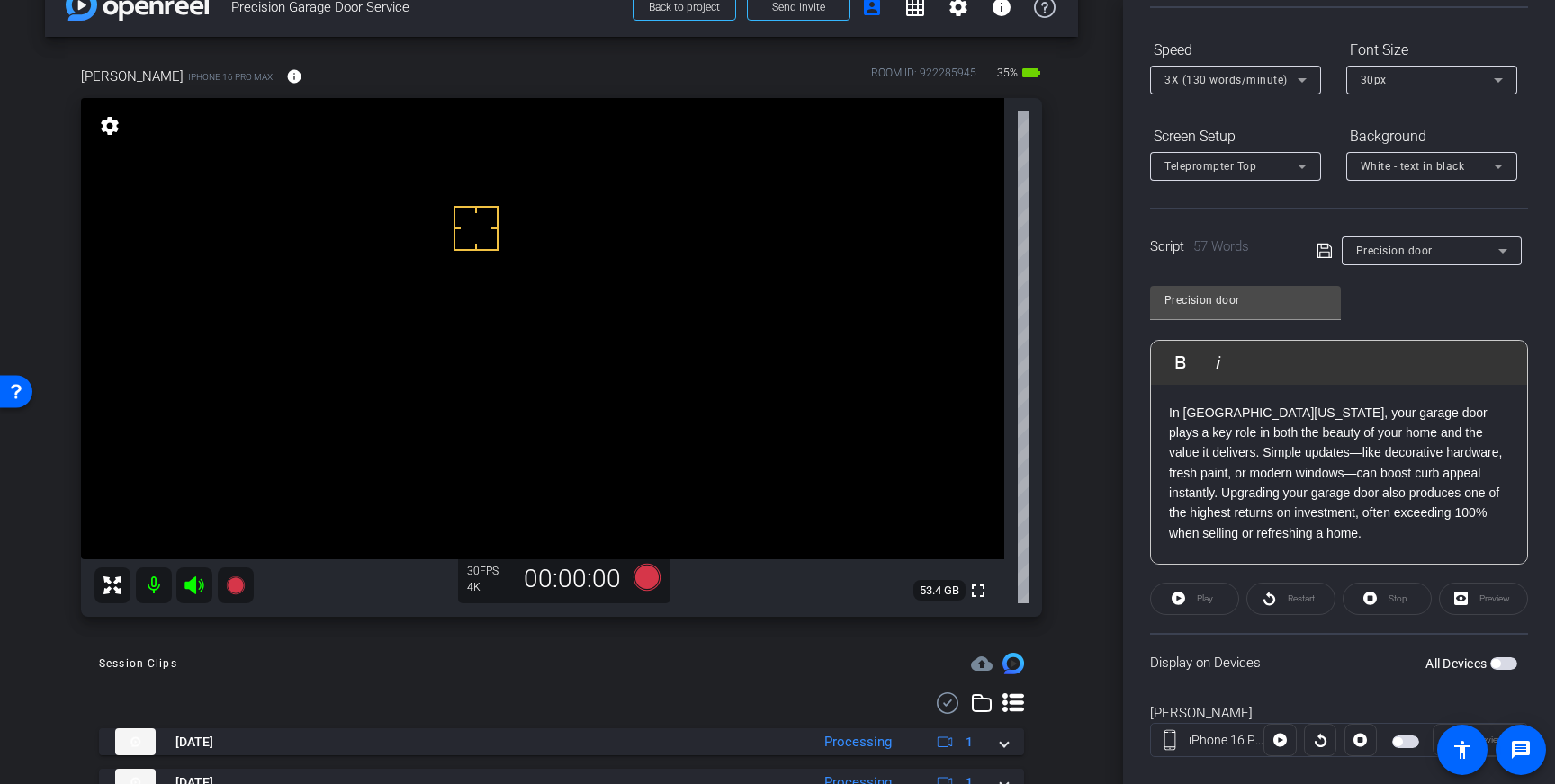
scroll to position [170, 0]
click at [1505, 663] on span "button" at bounding box center [1503, 662] width 27 height 13
drag, startPoint x: 475, startPoint y: 228, endPoint x: 493, endPoint y: 295, distance: 69.4
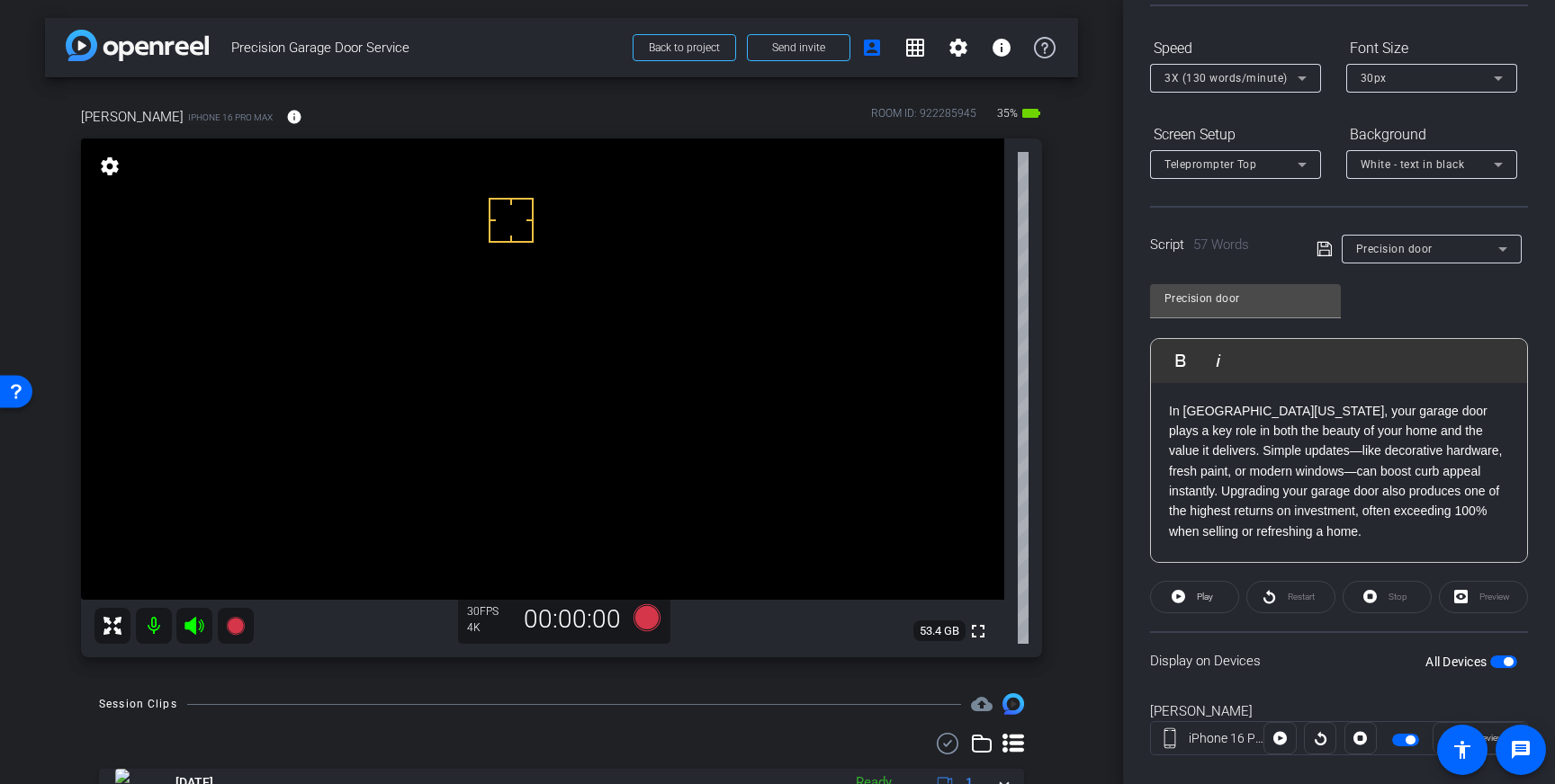
scroll to position [0, 0]
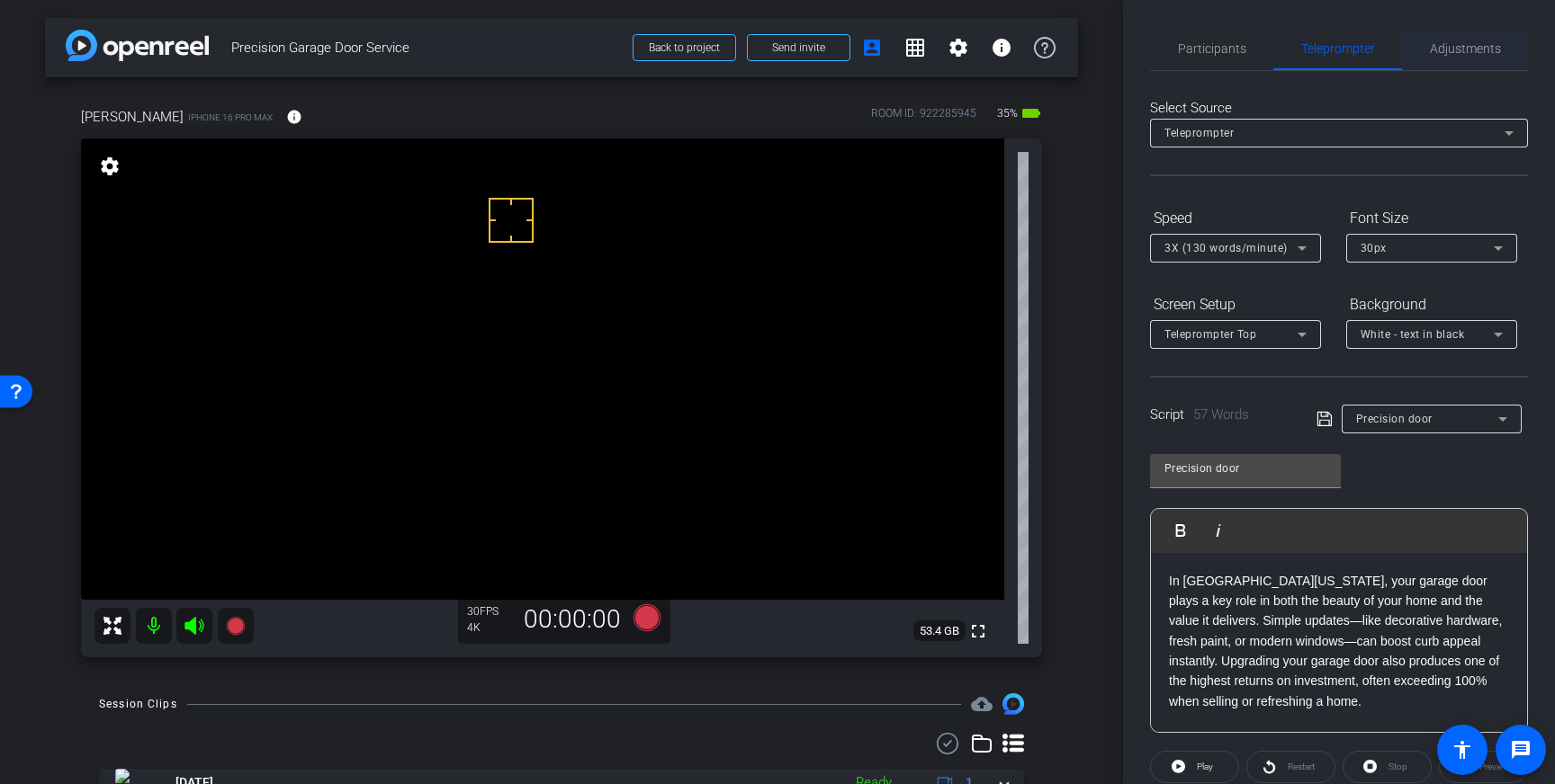
drag, startPoint x: 1483, startPoint y: 41, endPoint x: 1480, endPoint y: 50, distance: 9.5
click at [1483, 43] on span "Adjustments" at bounding box center [1466, 49] width 72 height 13
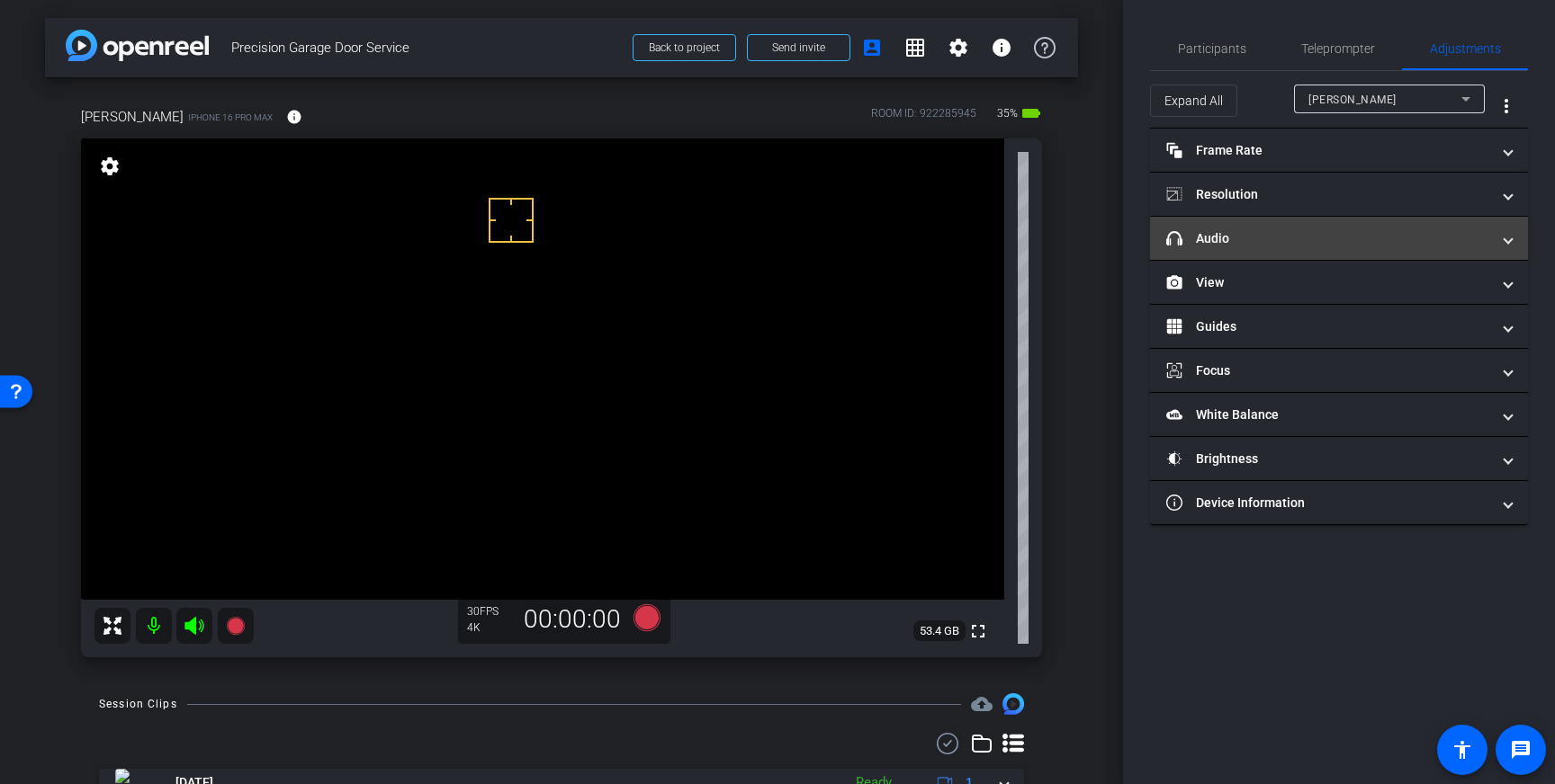
click at [1277, 251] on mat-expansion-panel-header "headphone icon Audio" at bounding box center [1339, 237] width 378 height 43
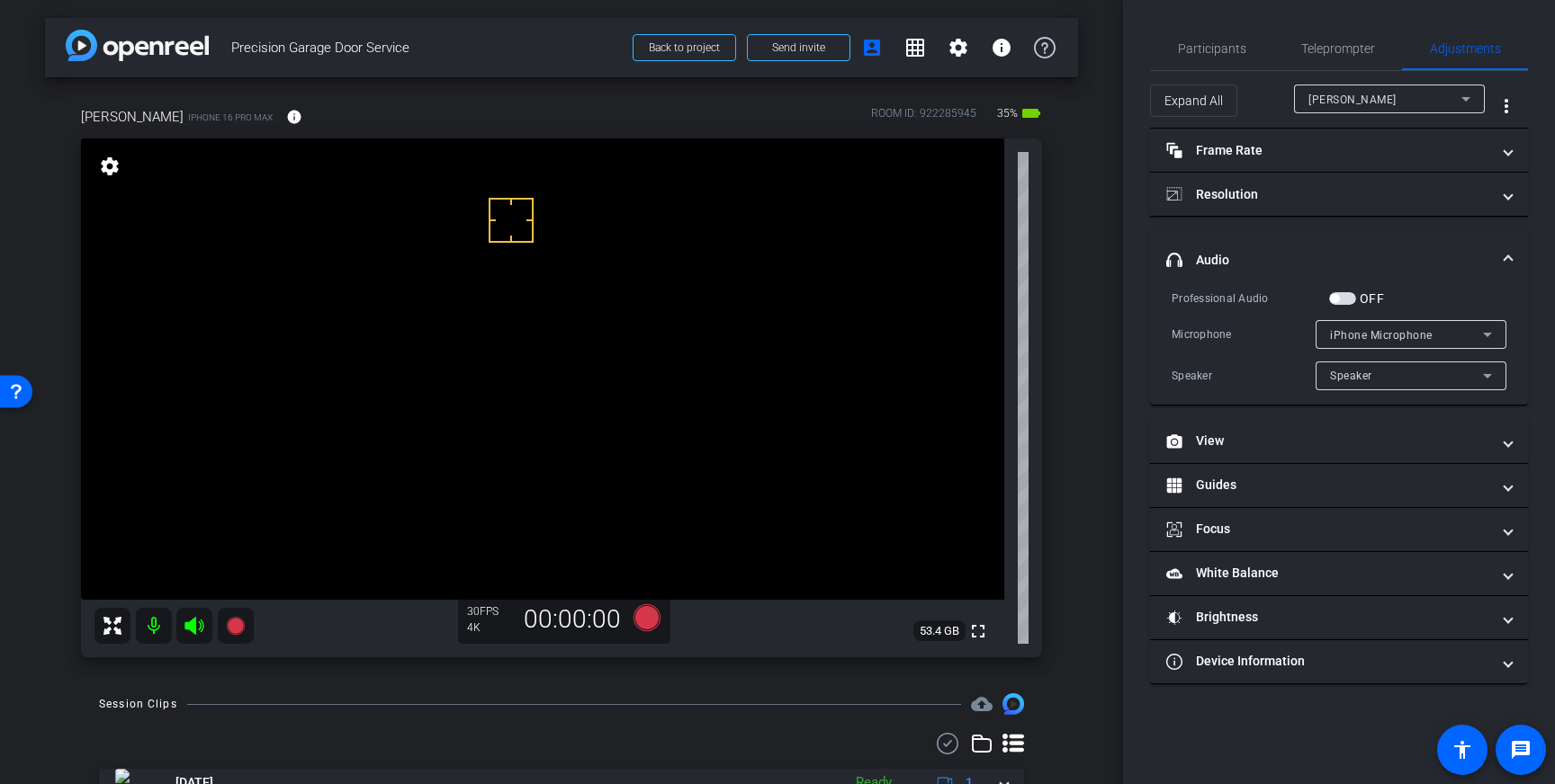
drag, startPoint x: 1346, startPoint y: 299, endPoint x: 1244, endPoint y: 357, distance: 117.3
click at [1346, 298] on span "button" at bounding box center [1342, 298] width 27 height 13
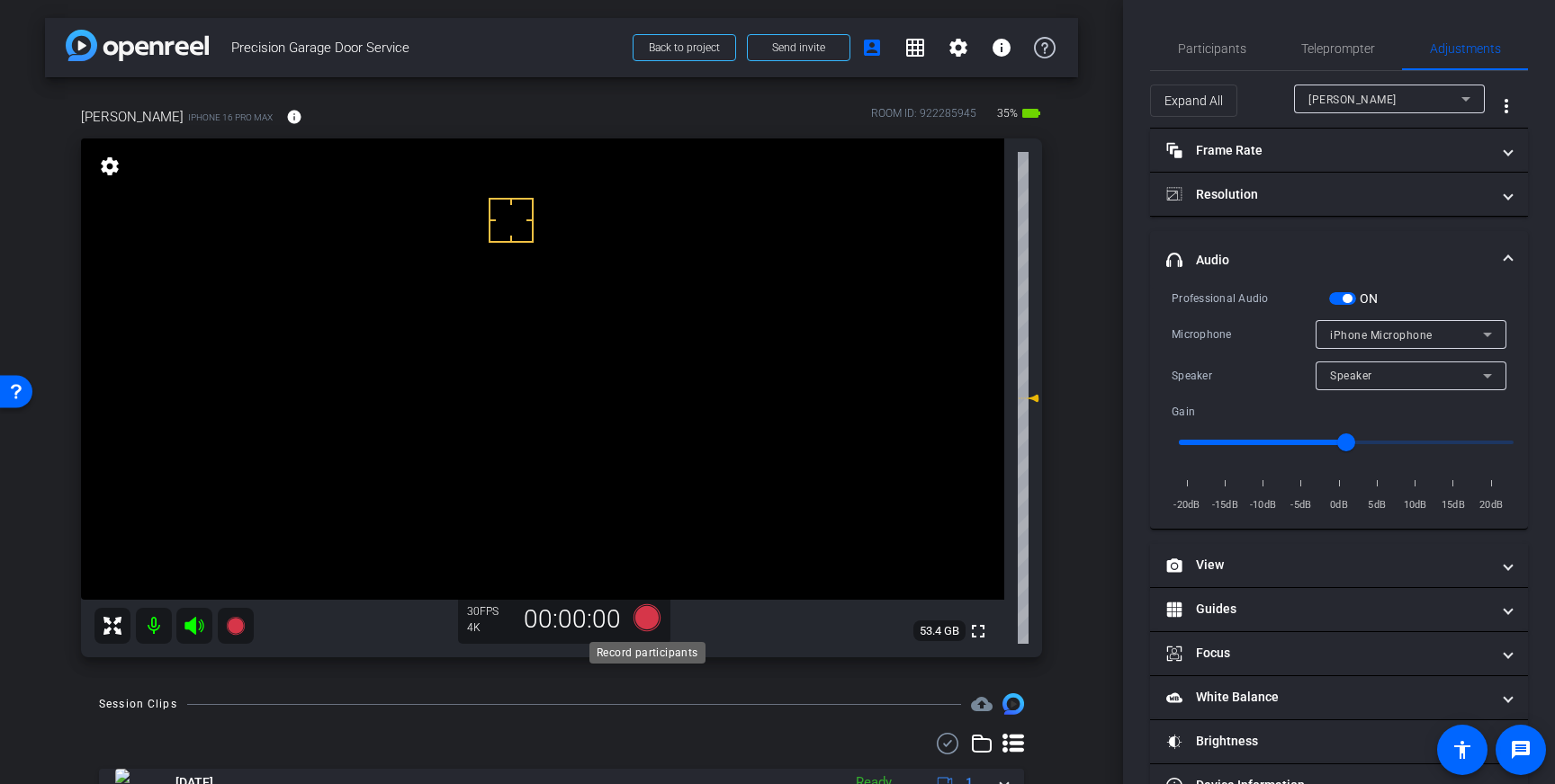
click at [642, 621] on icon at bounding box center [646, 617] width 27 height 27
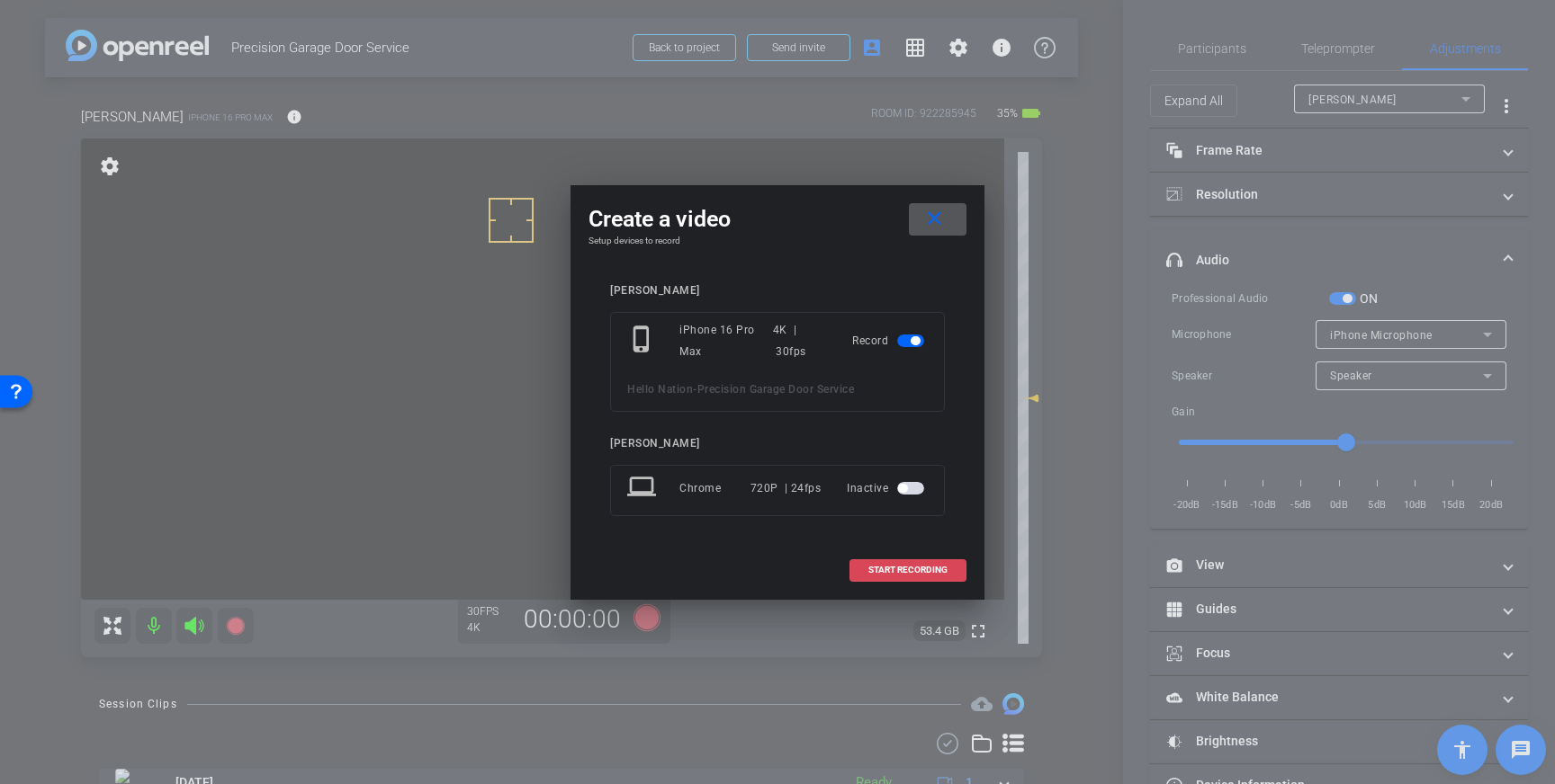
click at [908, 560] on span at bounding box center [908, 569] width 115 height 43
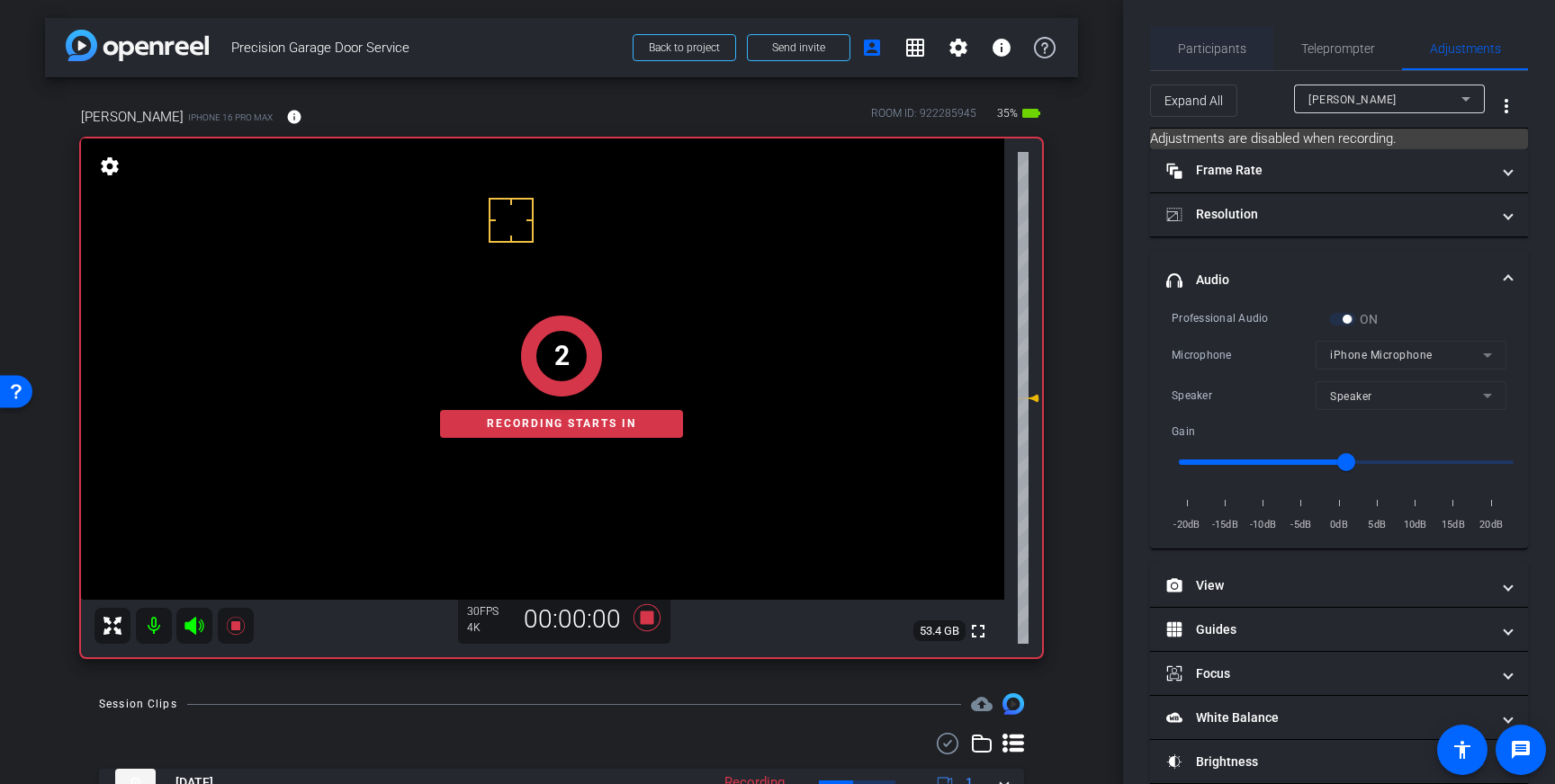
click at [1235, 56] on span "Participants" at bounding box center [1212, 48] width 69 height 43
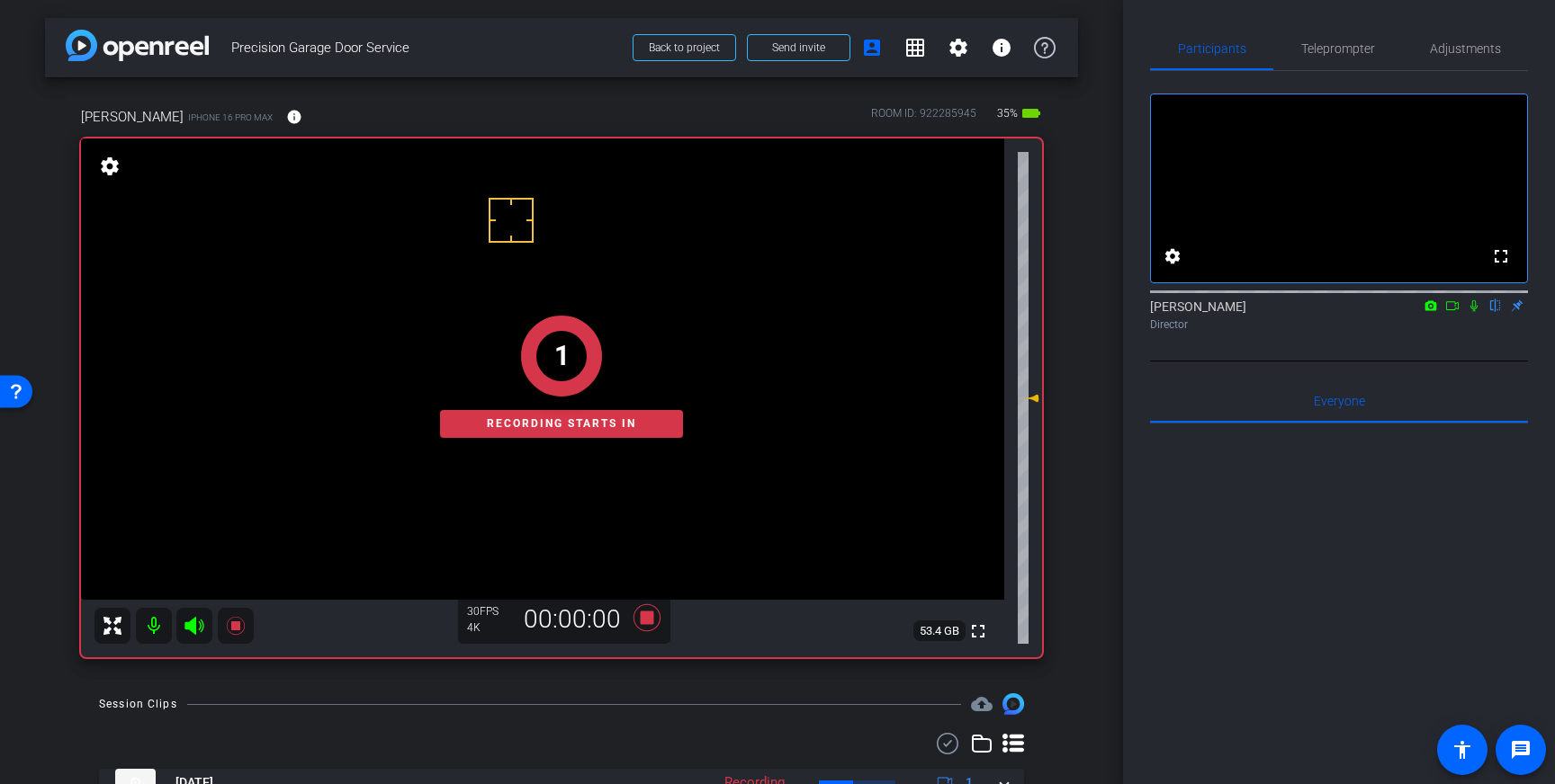
click at [1474, 312] on icon at bounding box center [1473, 306] width 7 height 12
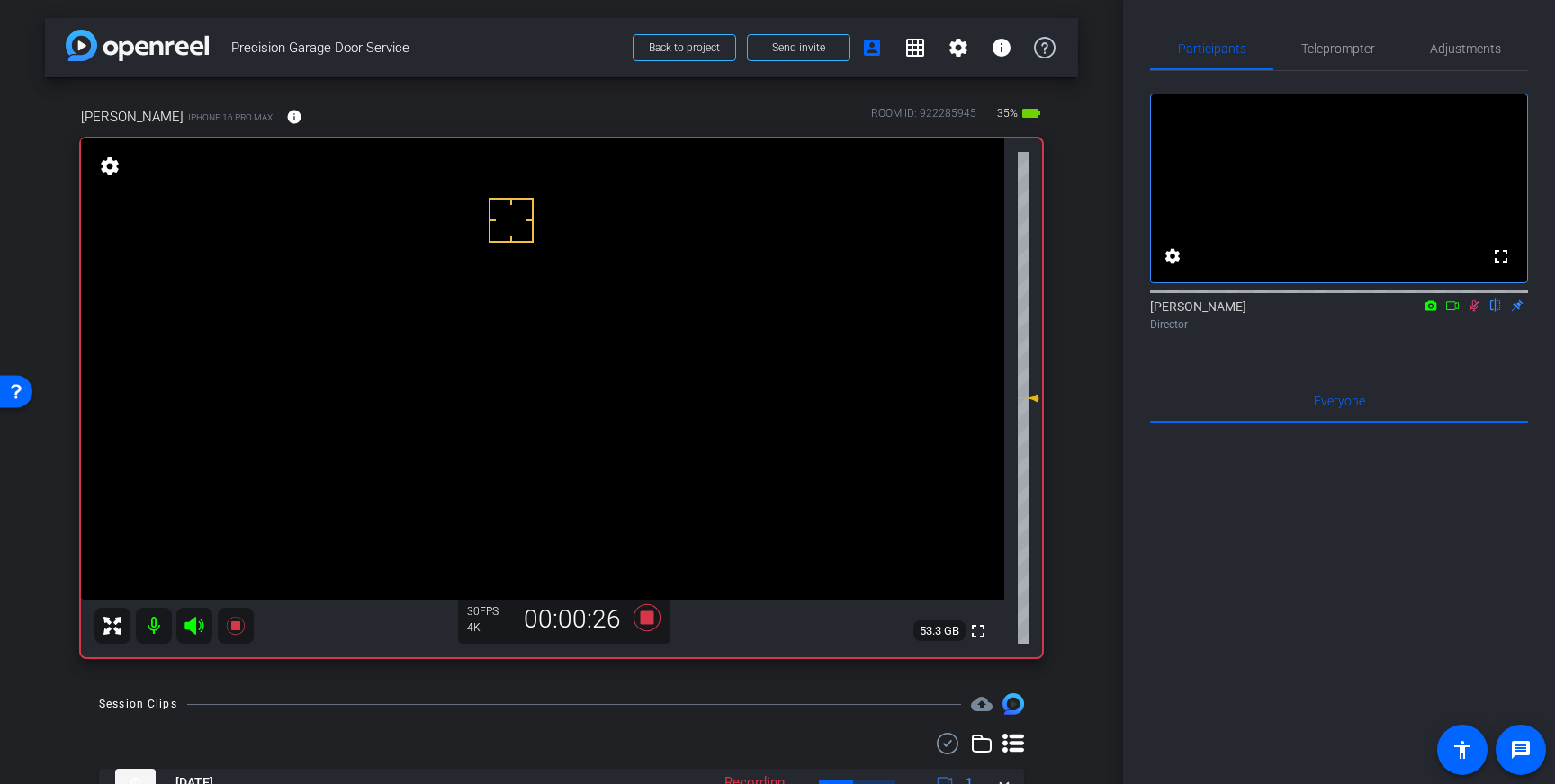
click at [1474, 312] on icon at bounding box center [1474, 306] width 10 height 12
click at [645, 614] on icon at bounding box center [646, 617] width 27 height 27
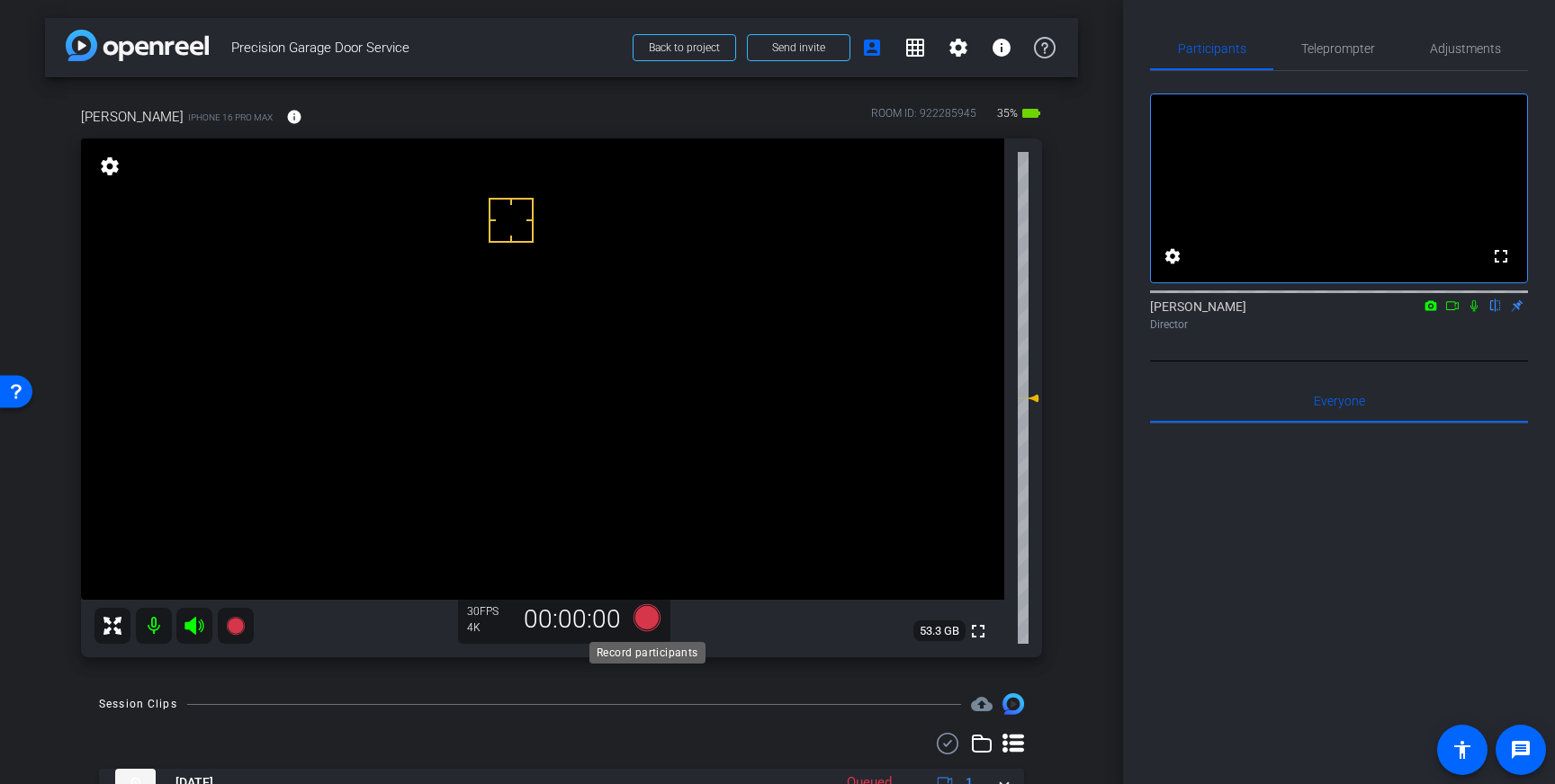
click at [642, 619] on icon at bounding box center [646, 617] width 27 height 27
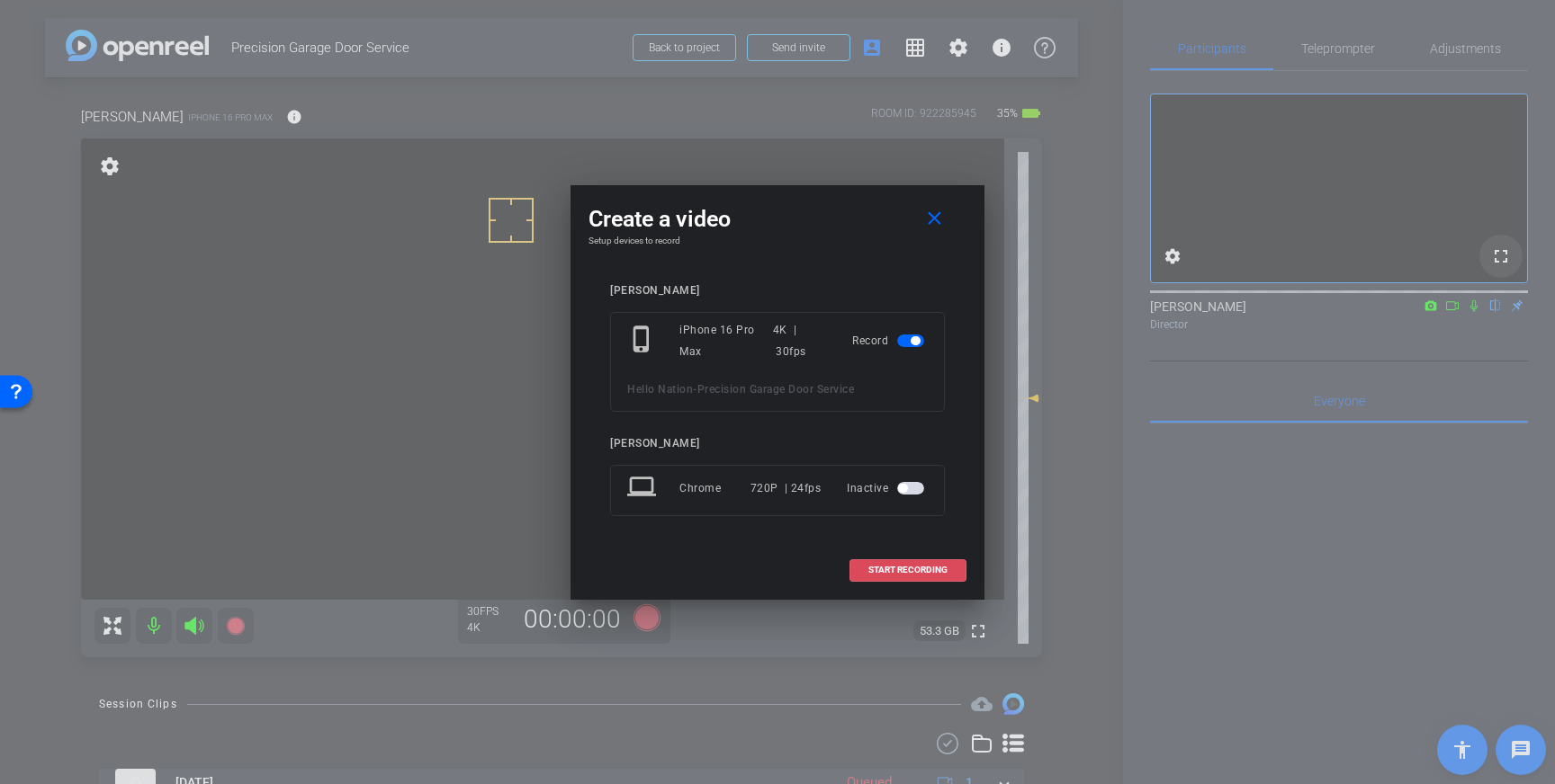
drag, startPoint x: 892, startPoint y: 567, endPoint x: 1513, endPoint y: 286, distance: 681.6
click at [897, 566] on span "START RECORDING" at bounding box center [909, 569] width 80 height 9
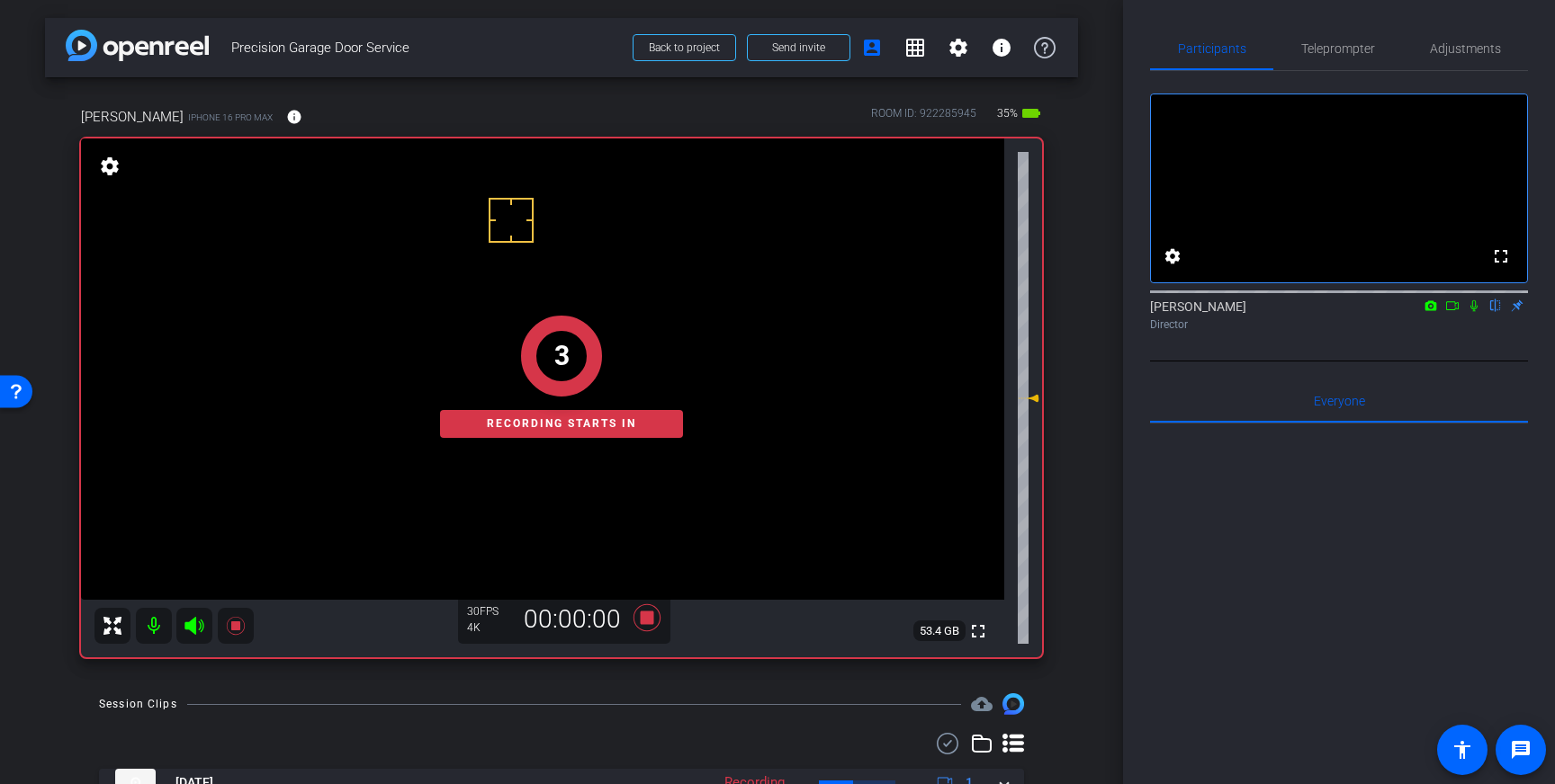
click at [1477, 312] on icon at bounding box center [1473, 305] width 14 height 13
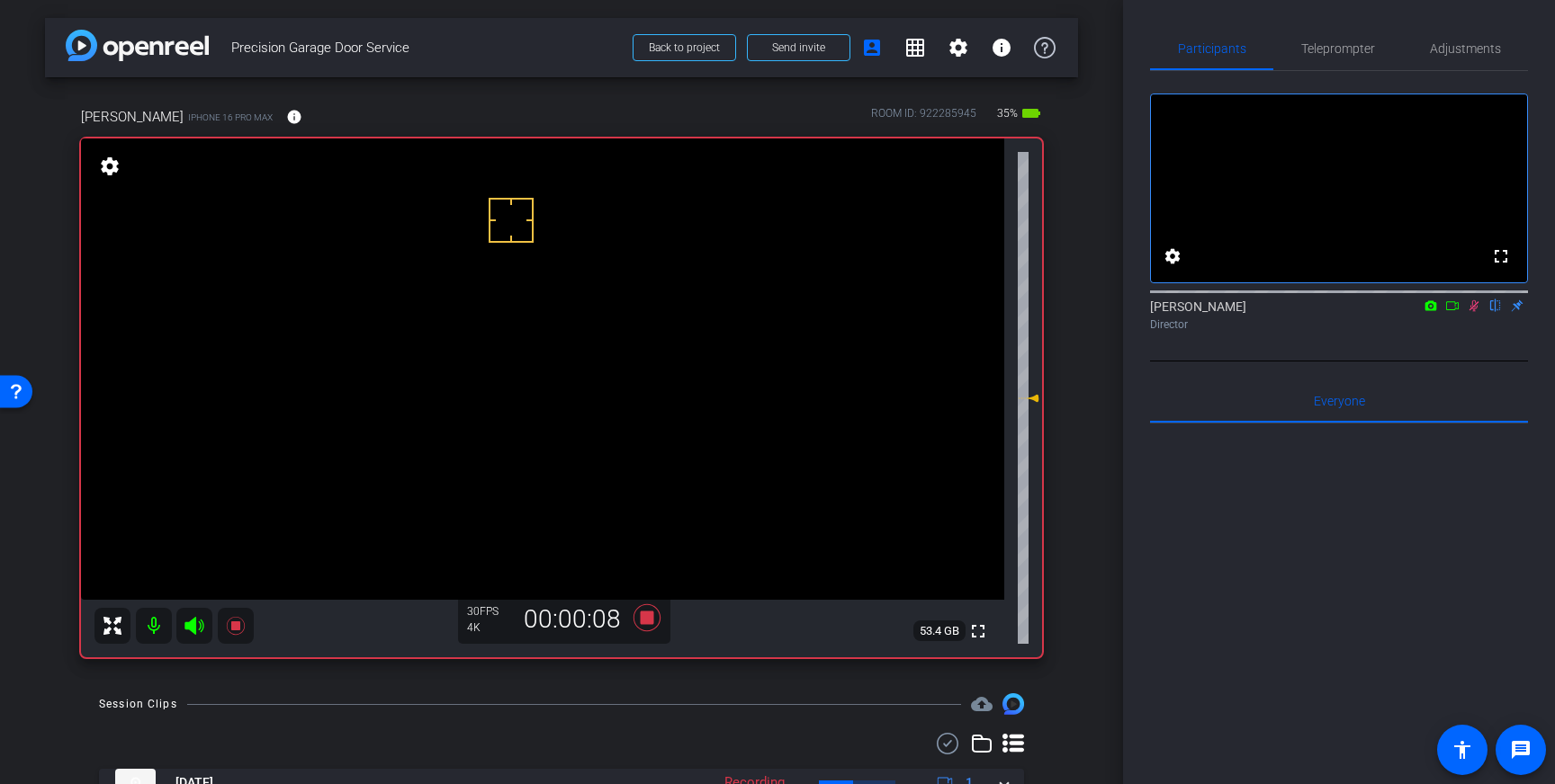
click at [1477, 312] on icon at bounding box center [1473, 305] width 14 height 13
click at [653, 615] on icon at bounding box center [646, 617] width 27 height 27
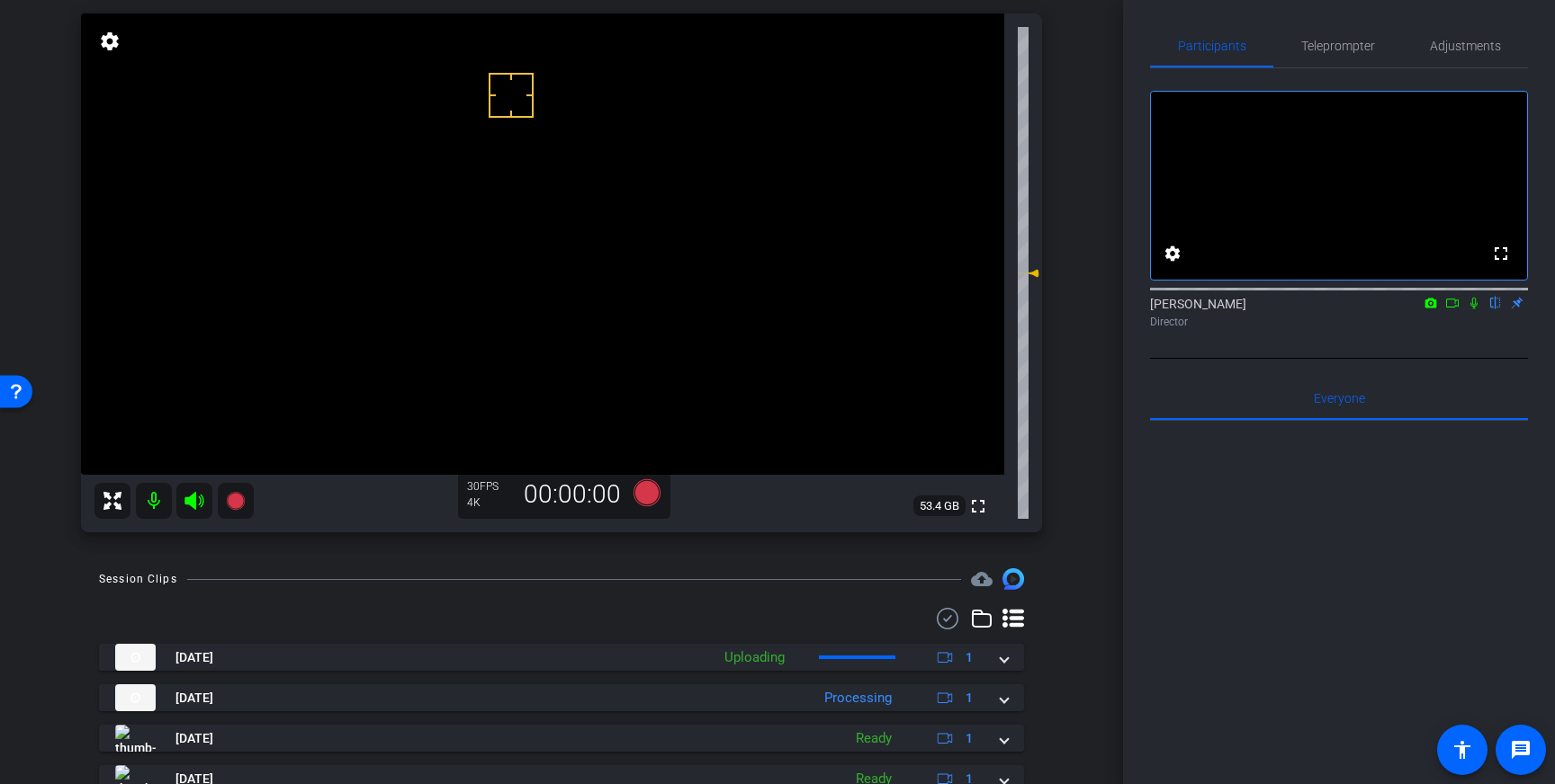
scroll to position [162, 0]
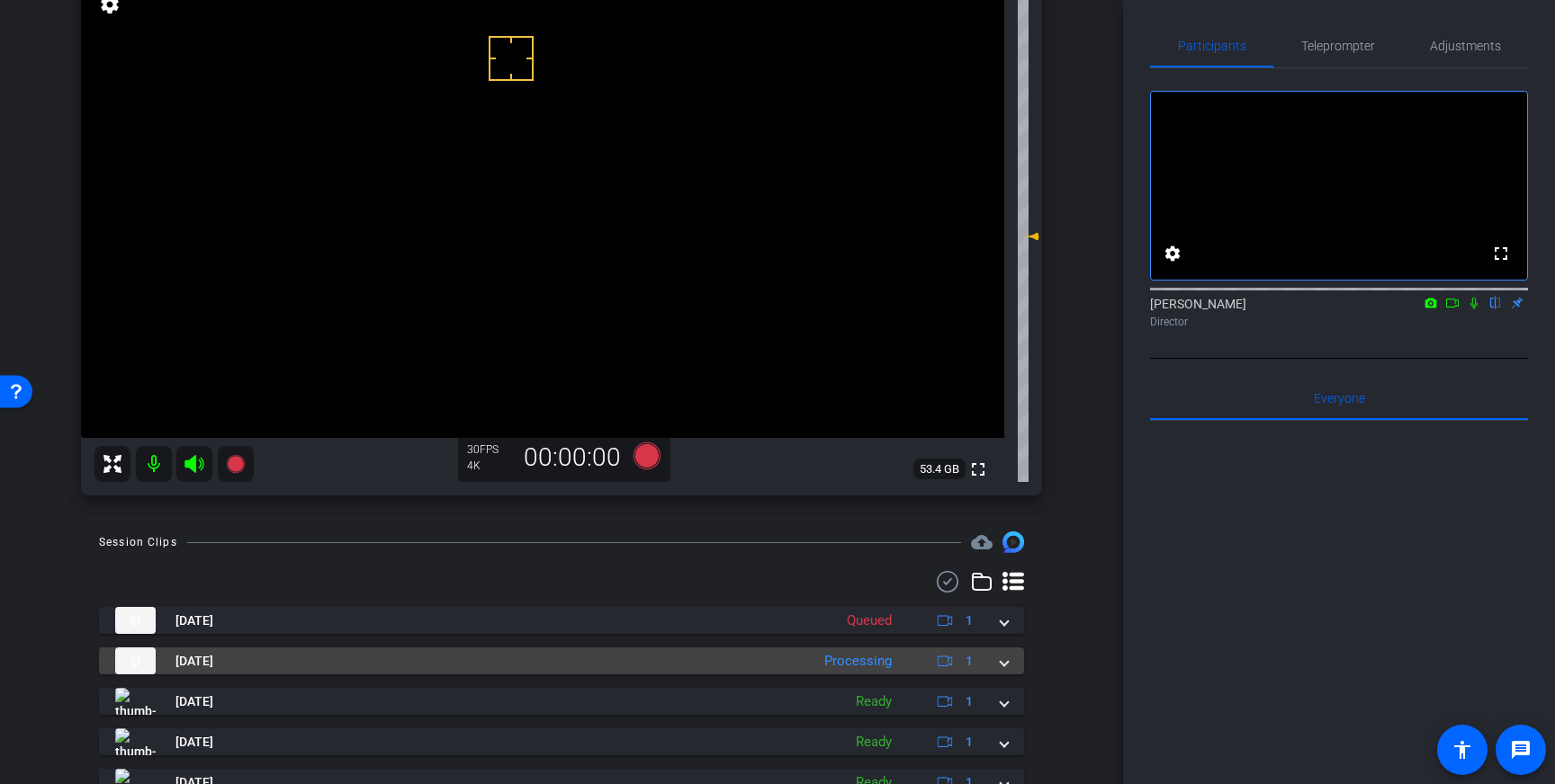
drag, startPoint x: 1011, startPoint y: 671, endPoint x: 1001, endPoint y: 670, distance: 10.0
click at [1010, 671] on mat-expansion-panel-header "Oct 6, 2025 Processing 1" at bounding box center [562, 661] width 926 height 27
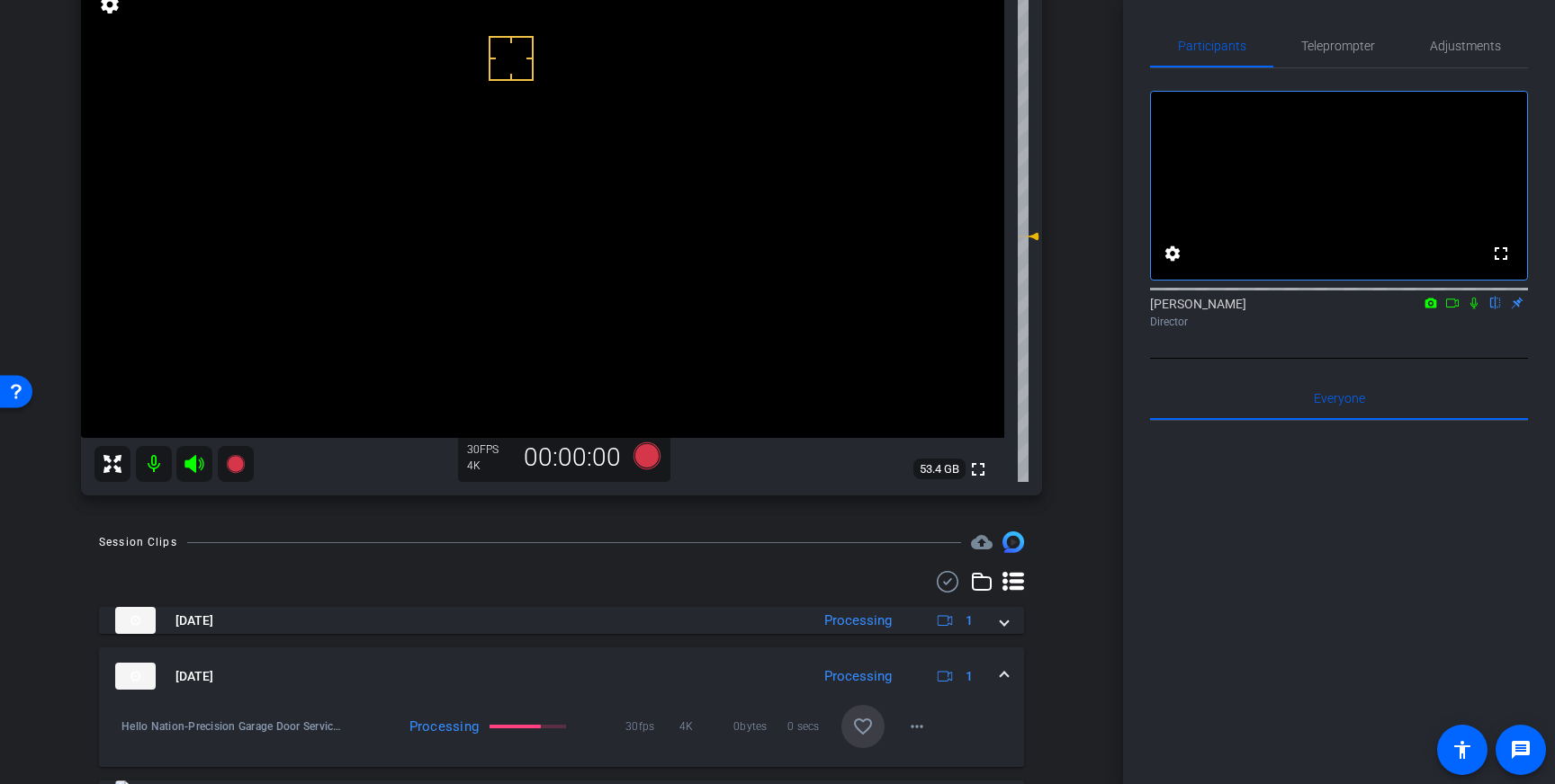
drag, startPoint x: 865, startPoint y: 721, endPoint x: 969, endPoint y: 694, distance: 107.4
click at [866, 721] on mat-icon "favorite_border" at bounding box center [863, 727] width 22 height 22
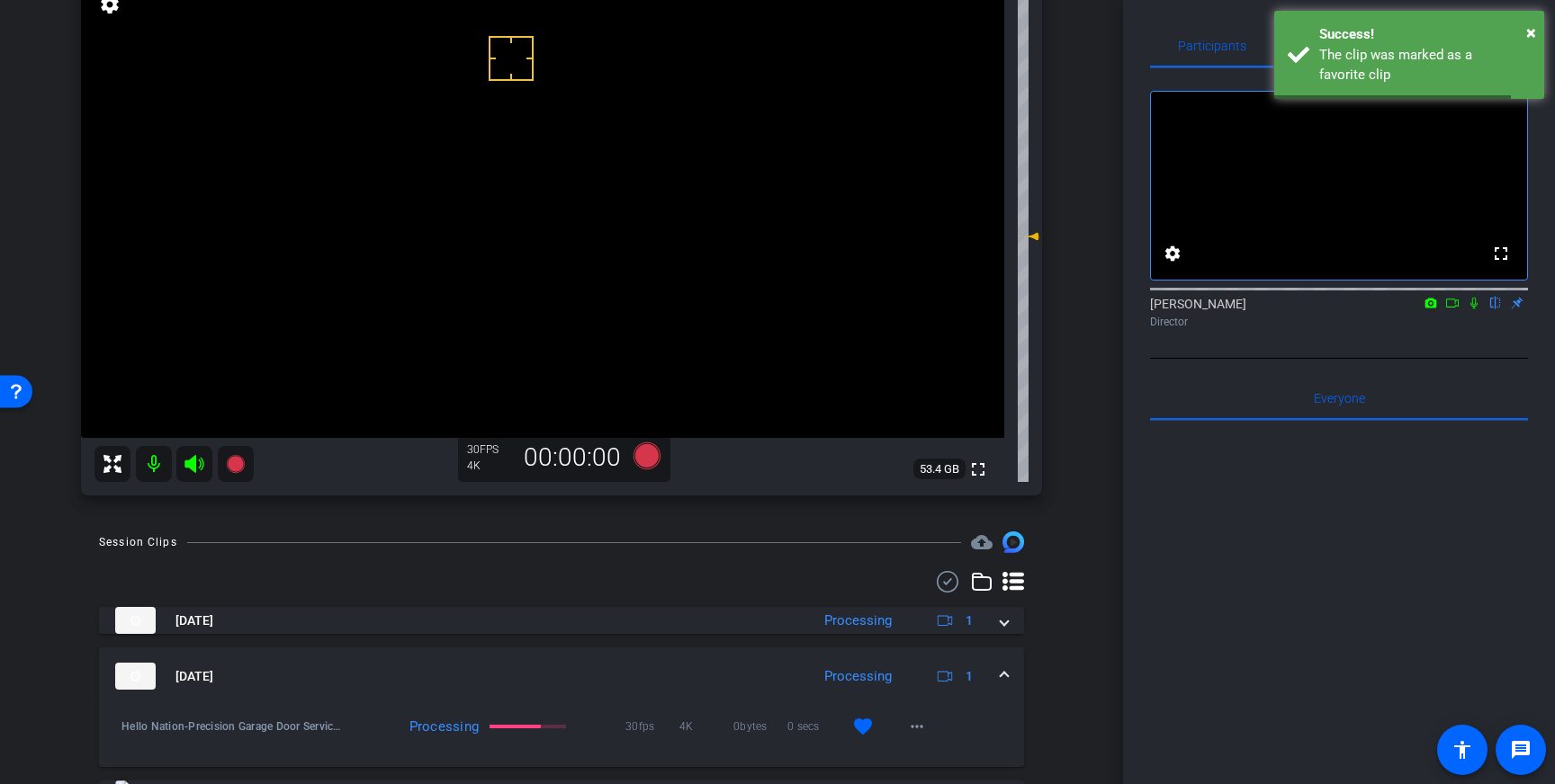
click at [1001, 676] on span at bounding box center [1004, 677] width 7 height 19
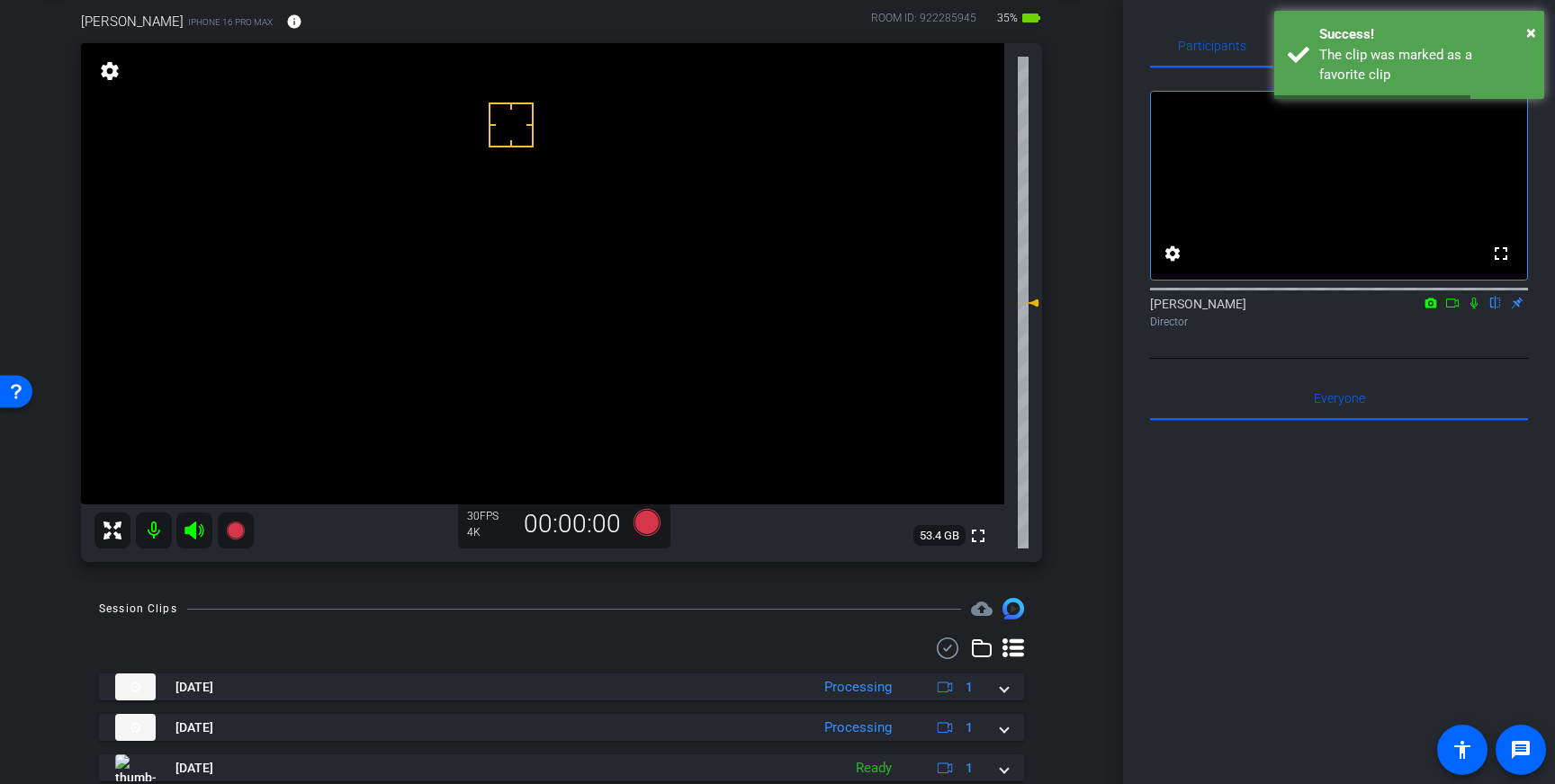
scroll to position [67, 0]
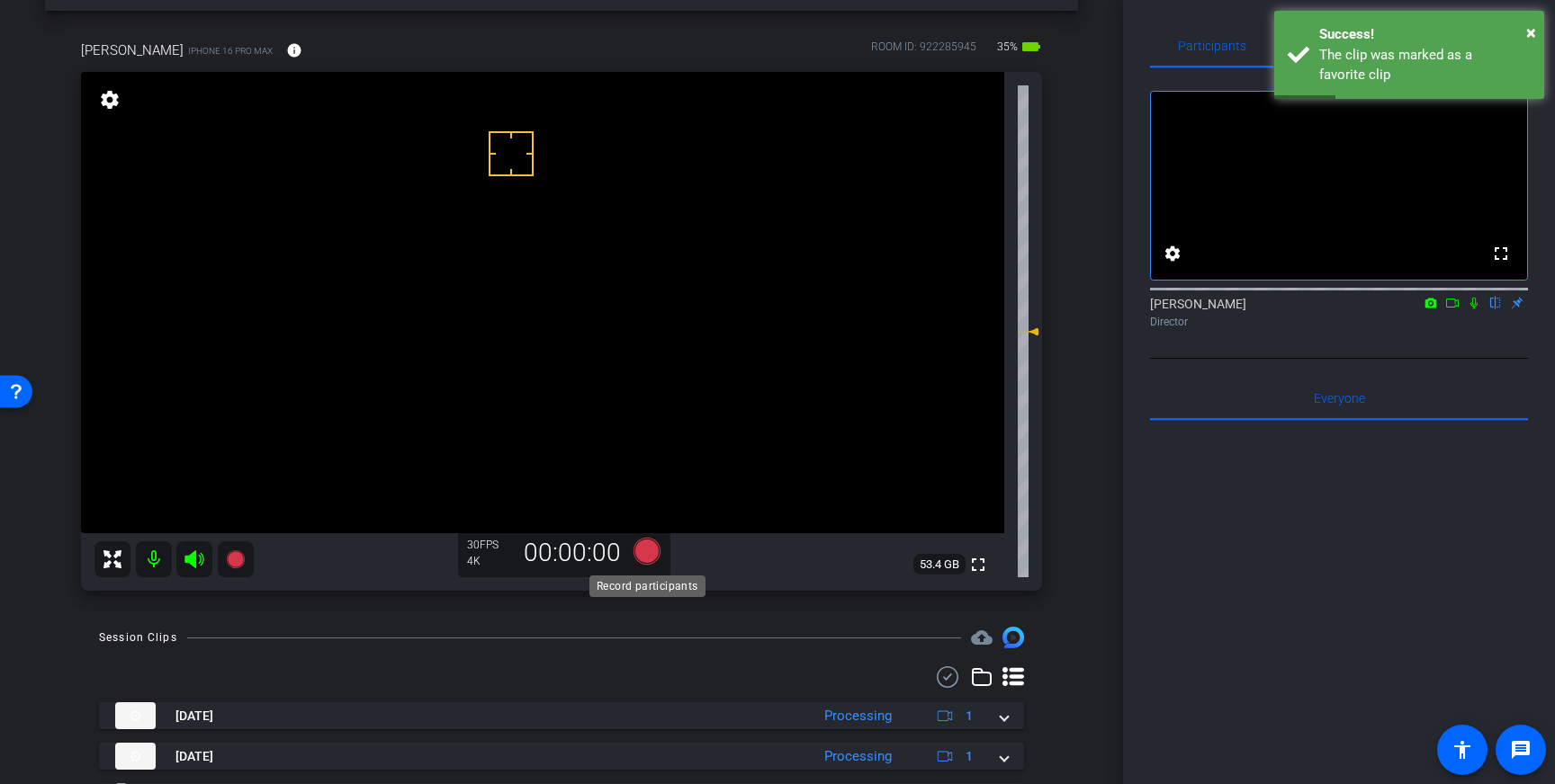
click at [640, 555] on icon at bounding box center [646, 550] width 27 height 27
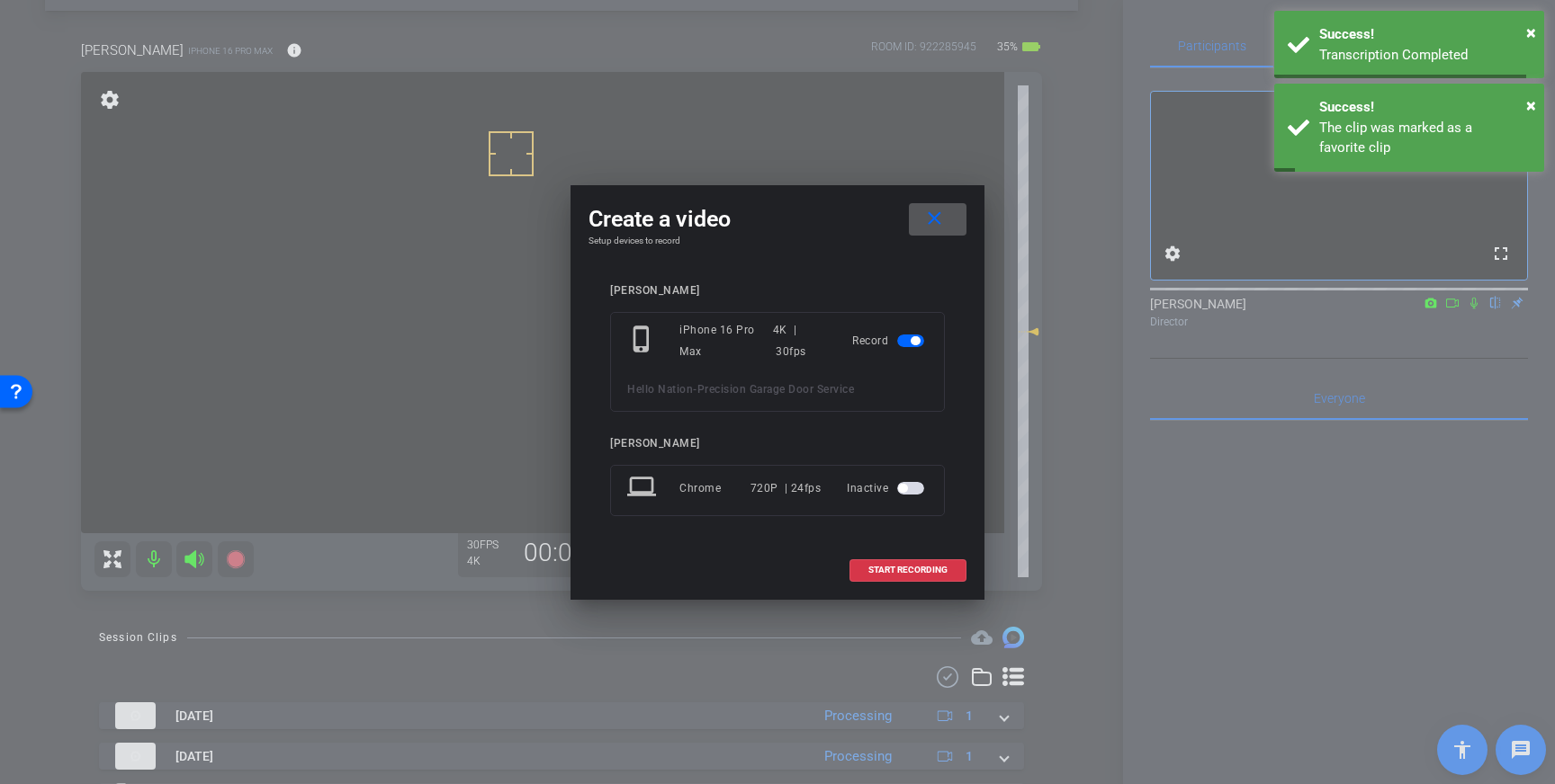
drag, startPoint x: 872, startPoint y: 565, endPoint x: 1077, endPoint y: 504, distance: 213.9
click at [898, 565] on span "START RECORDING" at bounding box center [909, 569] width 80 height 9
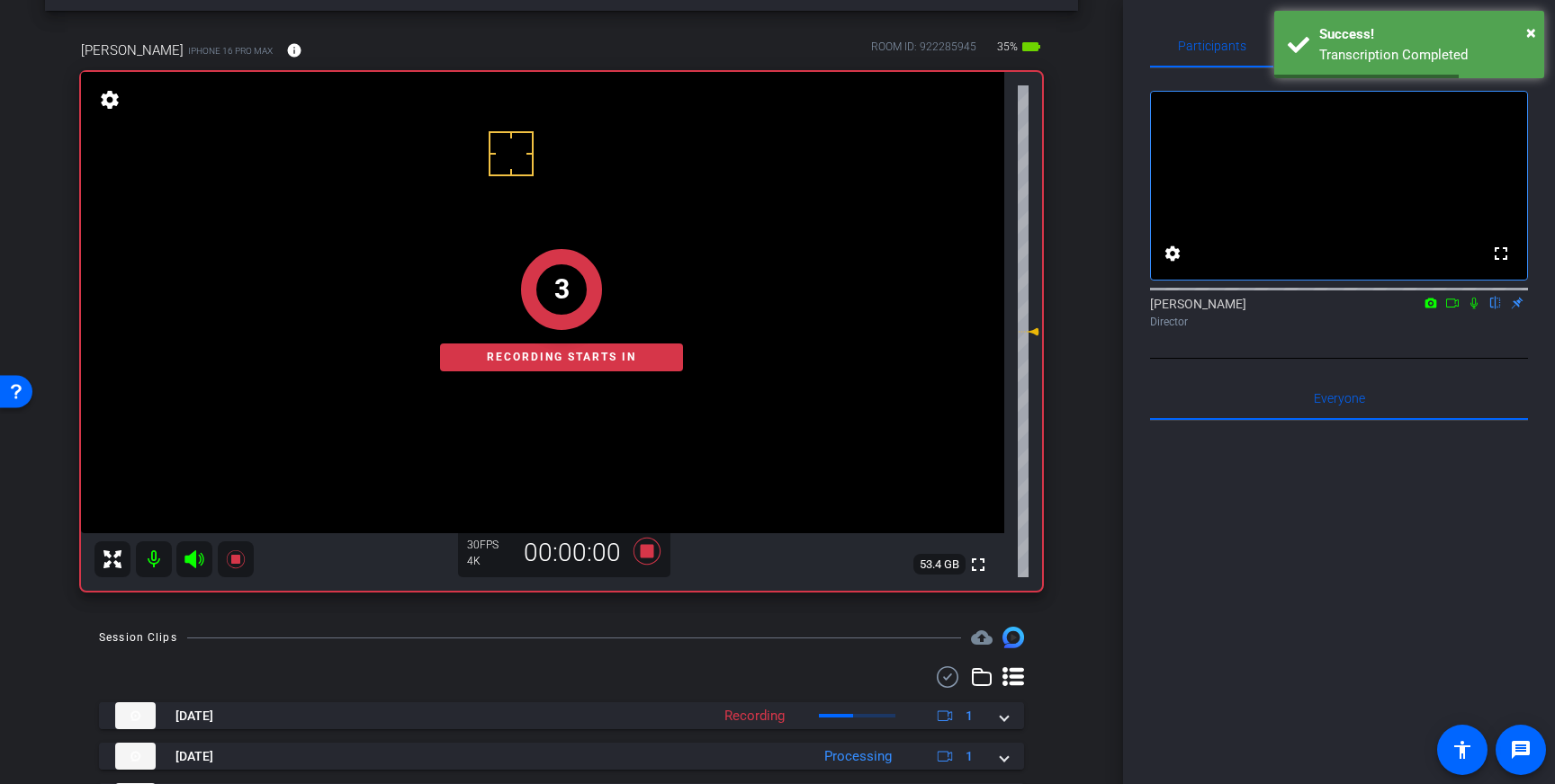
drag, startPoint x: 1471, startPoint y: 334, endPoint x: 1479, endPoint y: 339, distance: 9.4
click at [1472, 311] on mat-icon at bounding box center [1474, 303] width 22 height 16
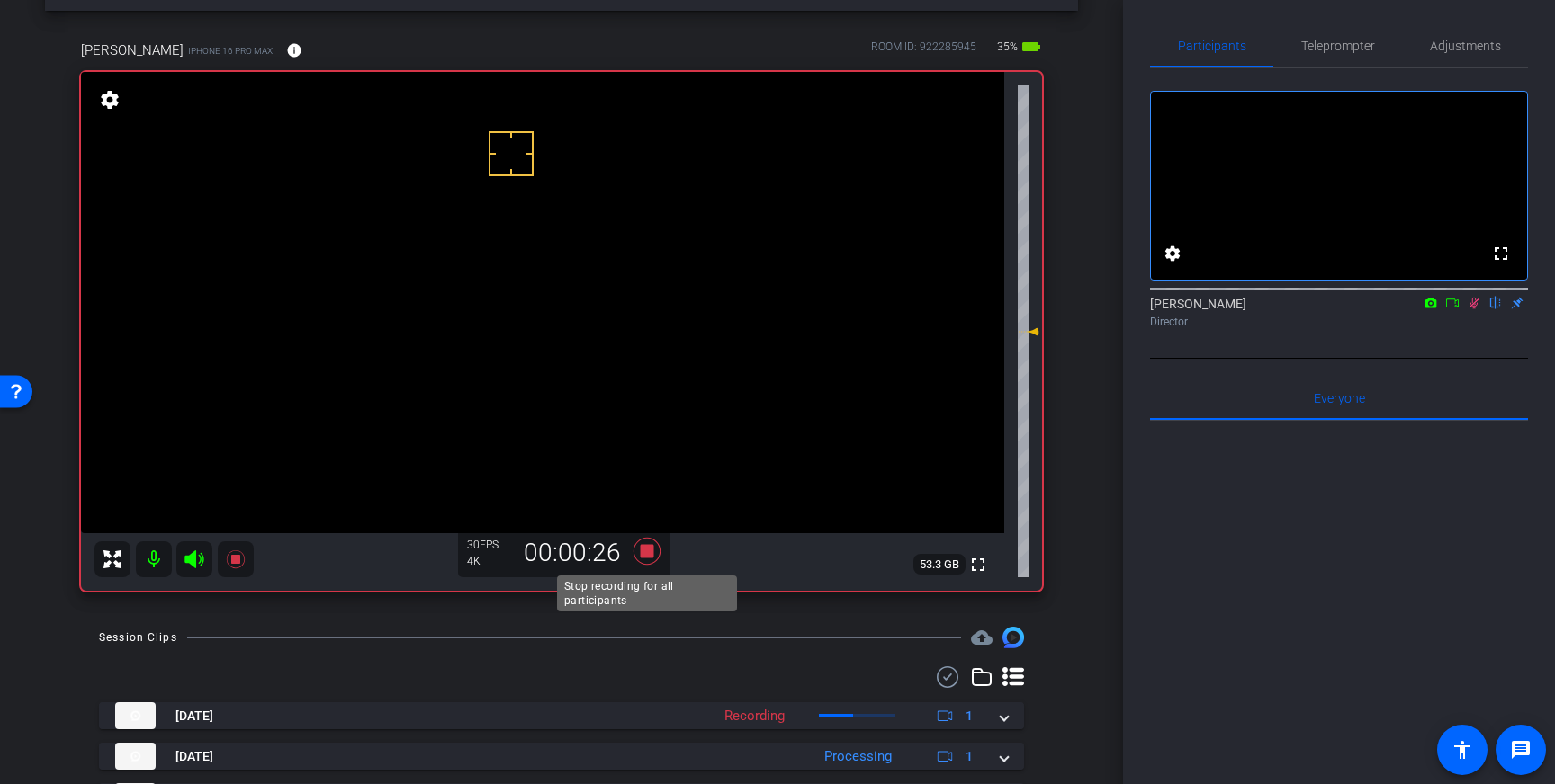
drag, startPoint x: 647, startPoint y: 555, endPoint x: 1335, endPoint y: 342, distance: 720.2
click at [657, 552] on icon at bounding box center [646, 551] width 43 height 33
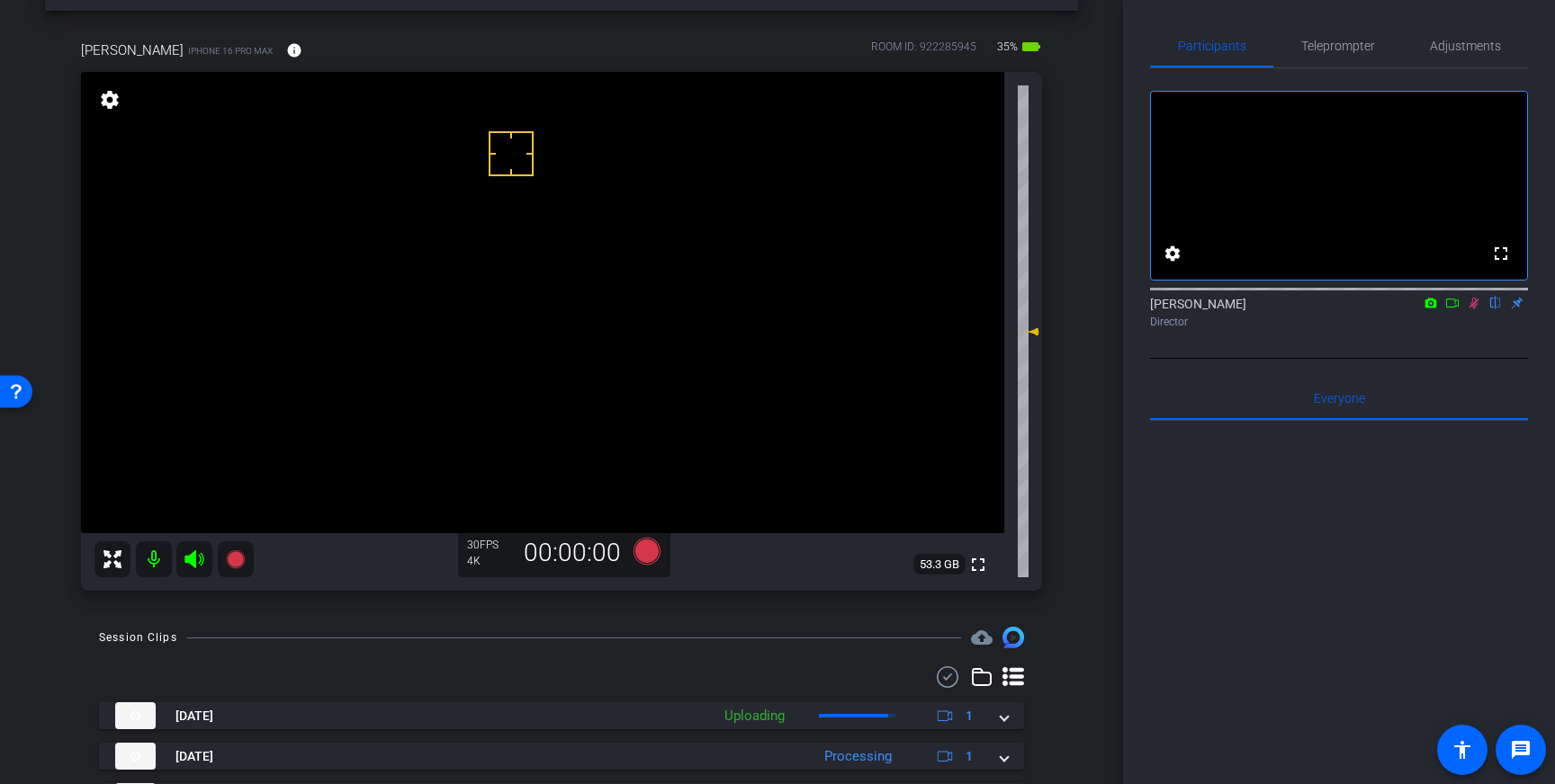
click at [1476, 309] on icon at bounding box center [1473, 303] width 14 height 13
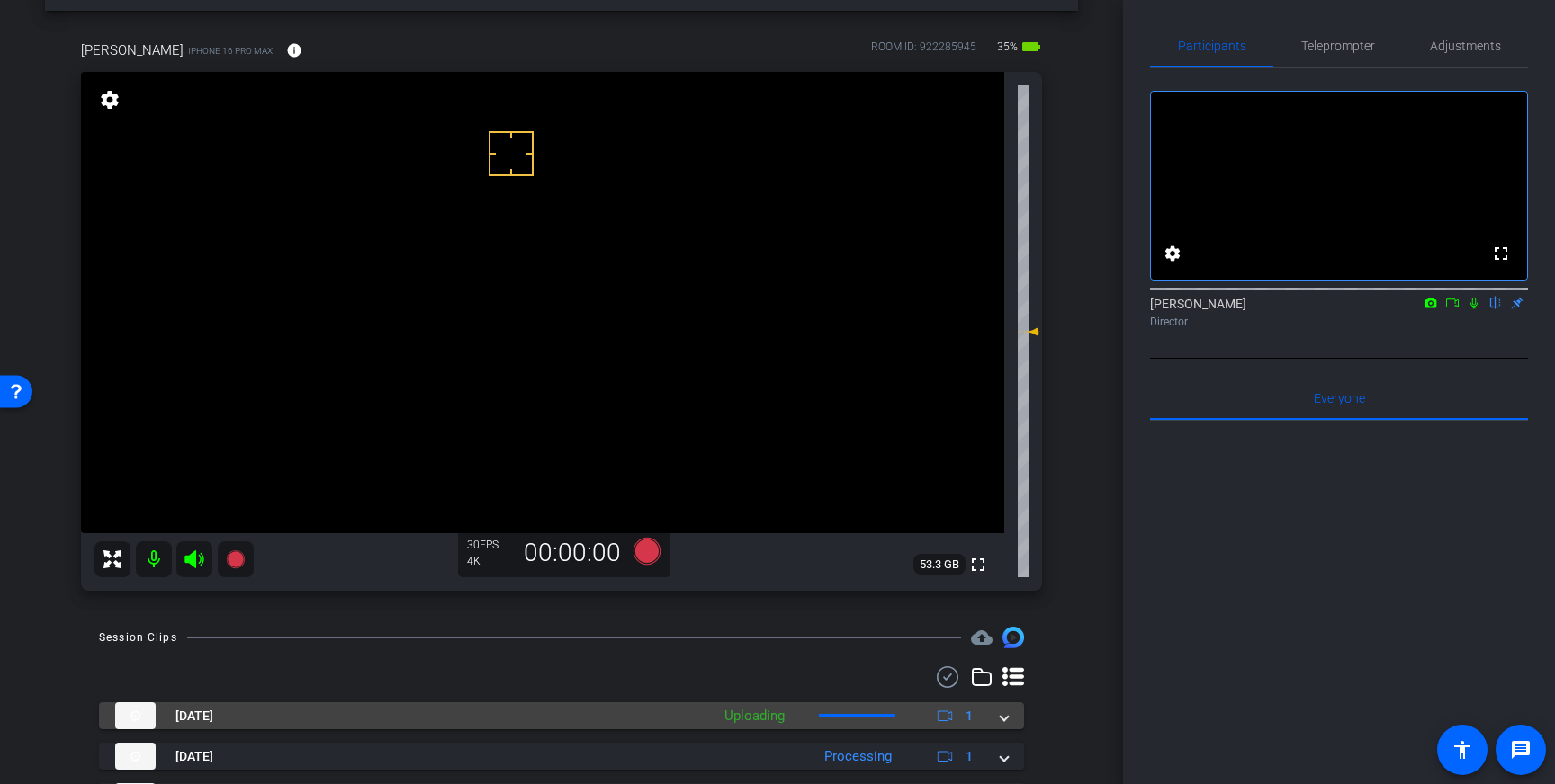
drag, startPoint x: 1010, startPoint y: 720, endPoint x: 963, endPoint y: 736, distance: 49.6
click at [1010, 720] on mat-expansion-panel-header "Oct 6, 2025 Uploading 1" at bounding box center [562, 715] width 926 height 27
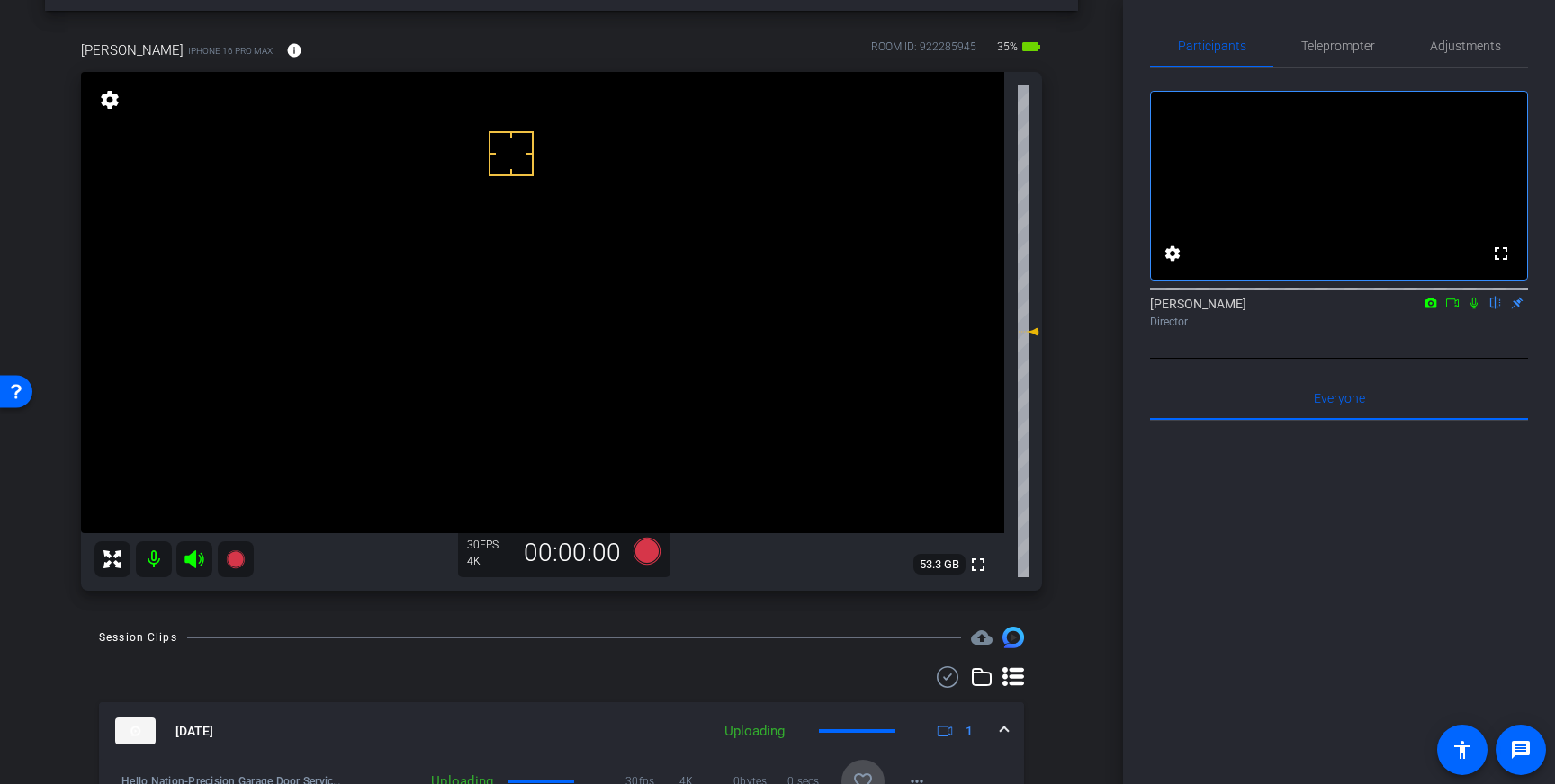
click at [865, 765] on span at bounding box center [862, 781] width 43 height 43
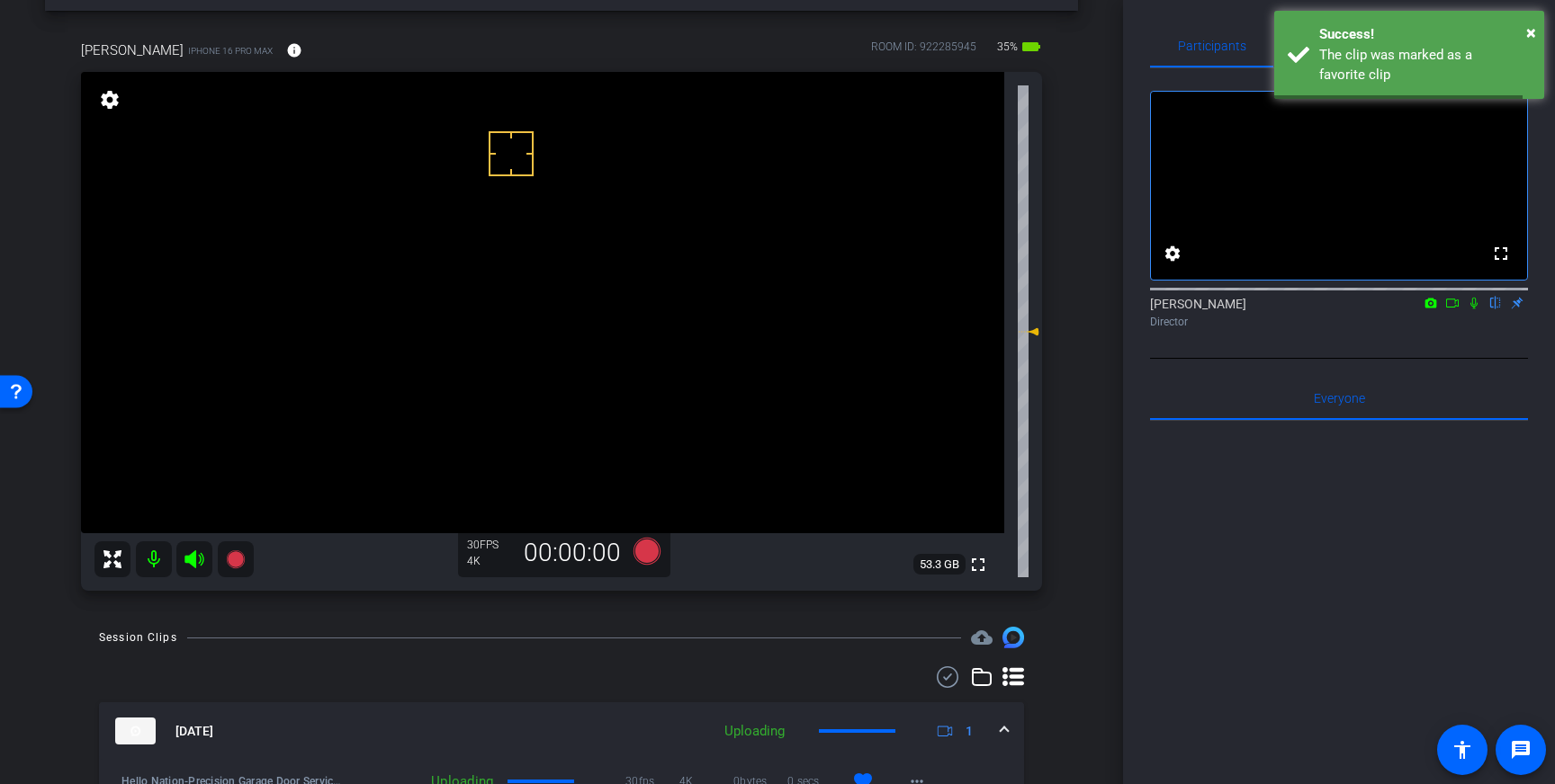
click at [1006, 721] on mat-expansion-panel-header "Oct 6, 2025 Uploading 1" at bounding box center [562, 731] width 926 height 58
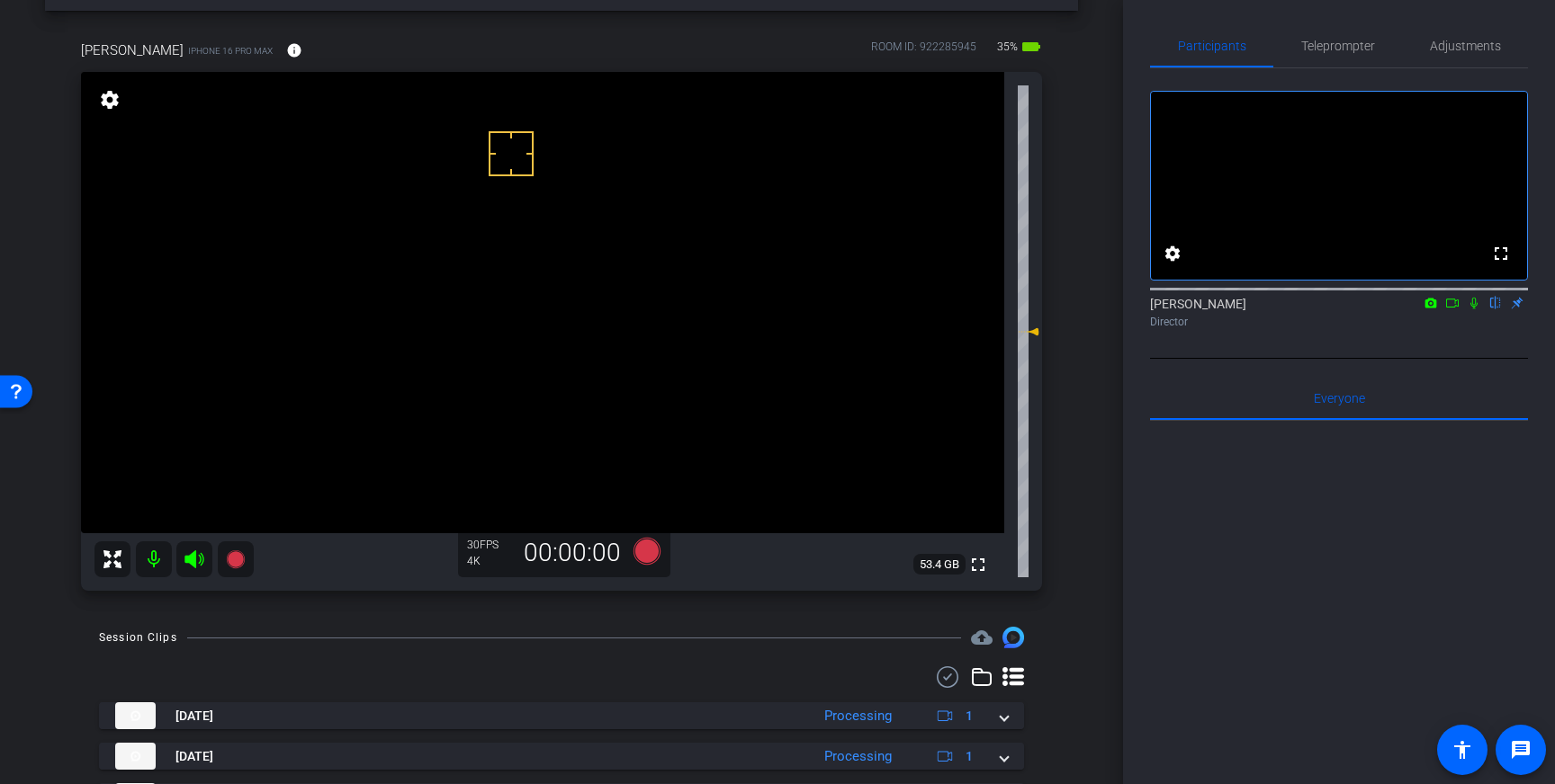
drag, startPoint x: 1341, startPoint y: 45, endPoint x: 1363, endPoint y: 89, distance: 49.2
click at [1341, 45] on span "Teleprompter" at bounding box center [1338, 46] width 74 height 13
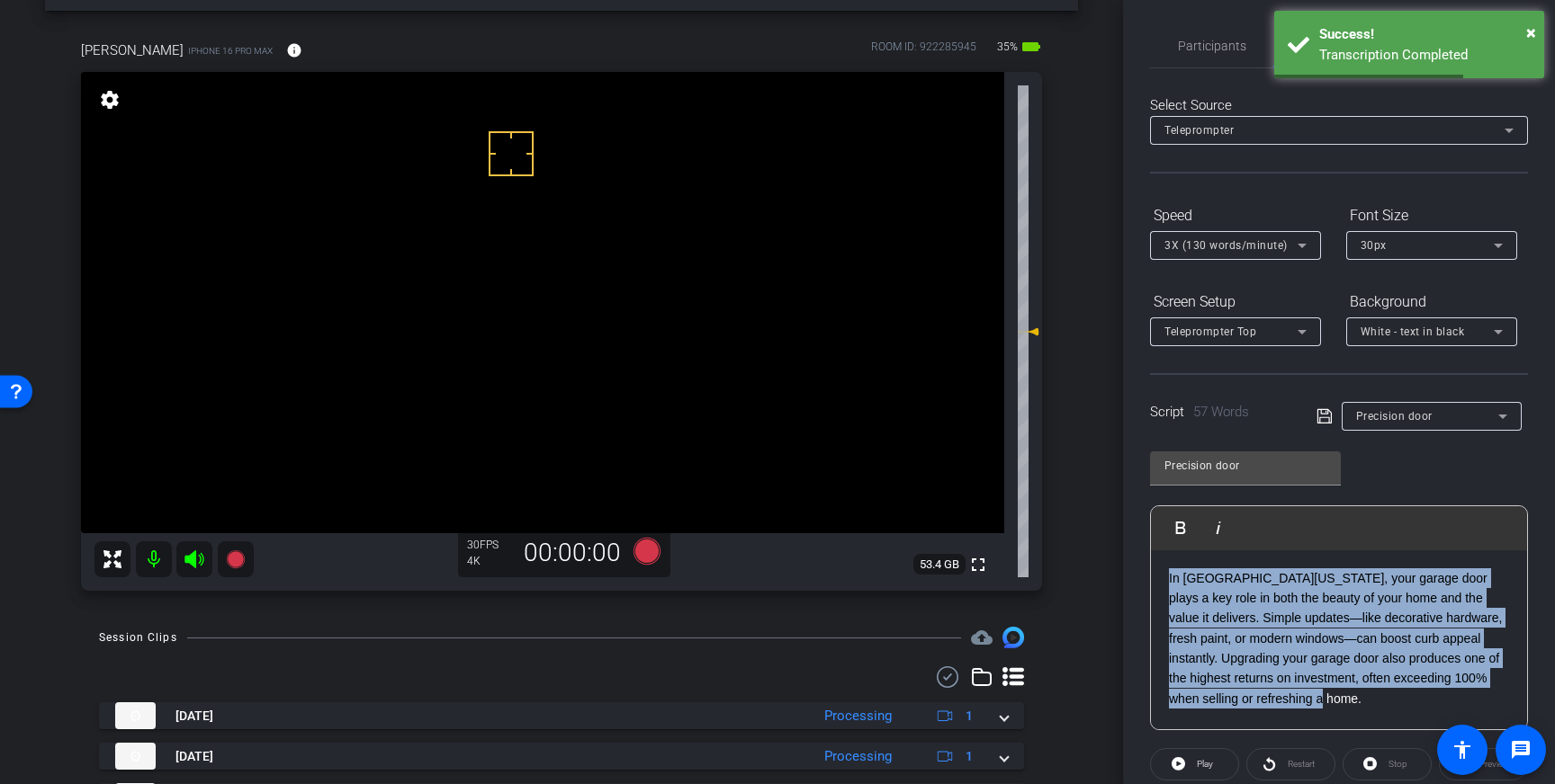
drag, startPoint x: 1296, startPoint y: 661, endPoint x: 1158, endPoint y: 575, distance: 162.6
click at [1157, 575] on div "In Central Pennsylvania, your garage door plays a key role in both the beauty o…" at bounding box center [1339, 640] width 376 height 180
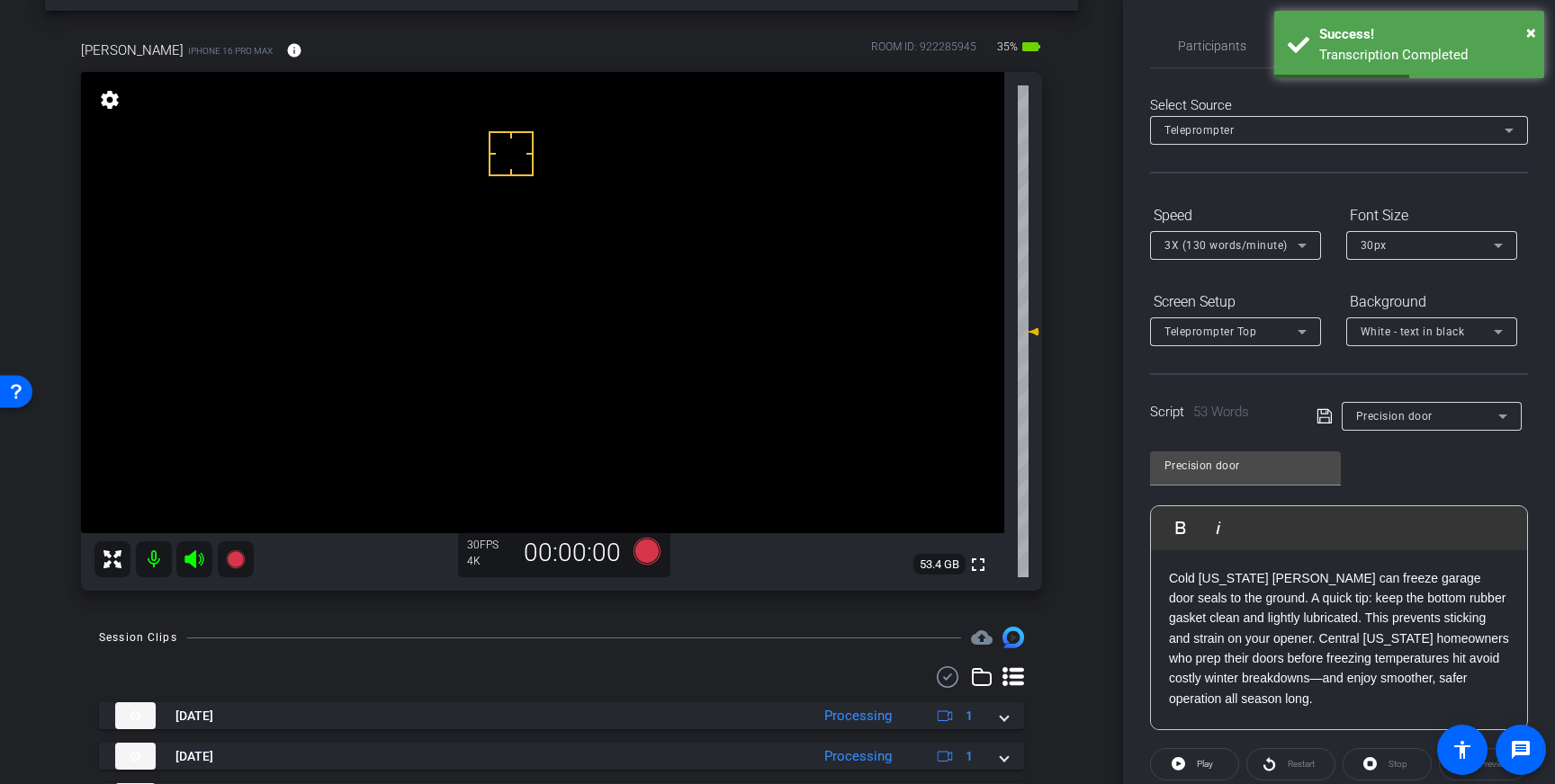
click at [1325, 413] on icon at bounding box center [1323, 416] width 14 height 14
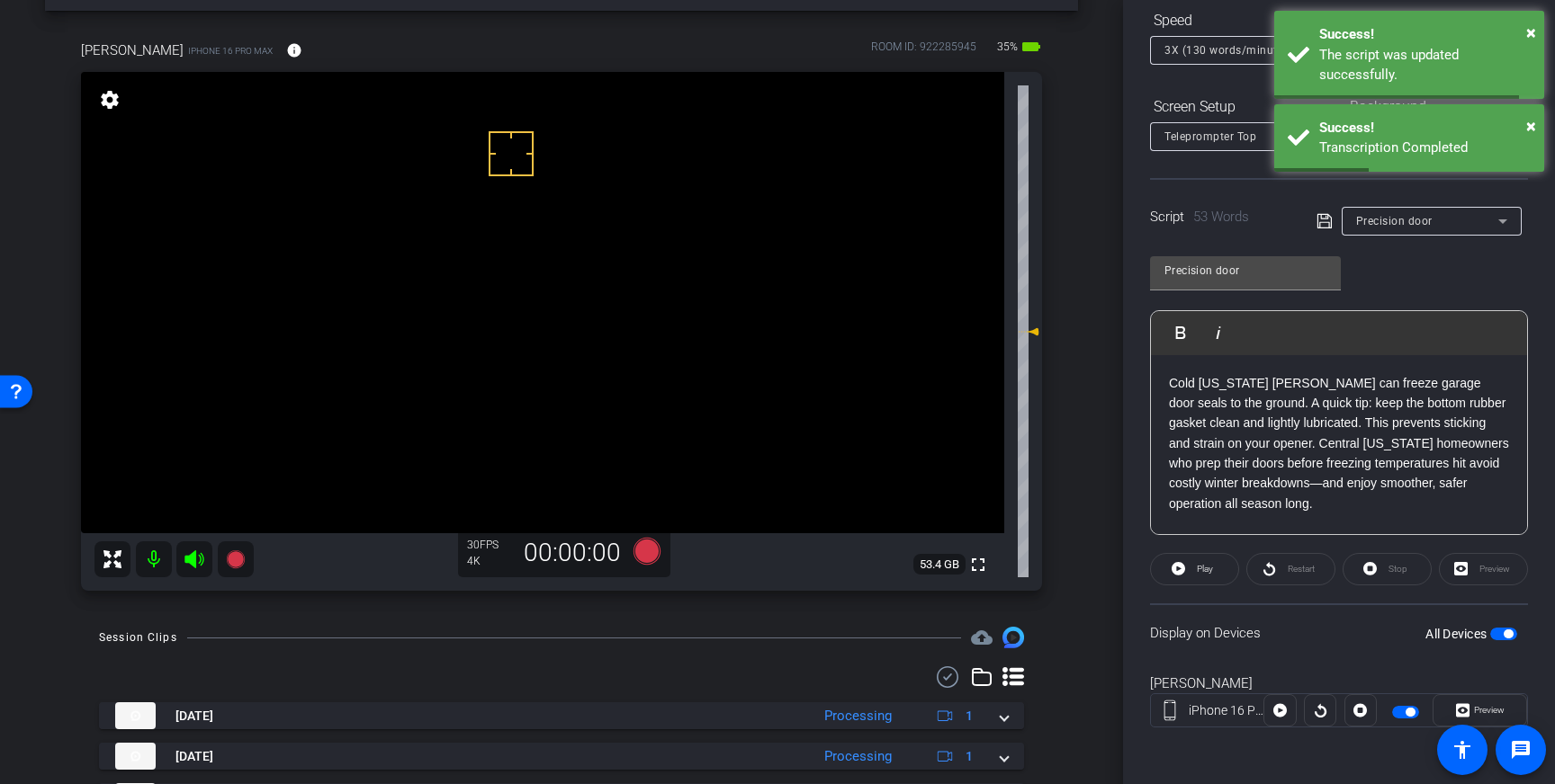
scroll to position [199, 0]
click at [1501, 632] on span "button" at bounding box center [1503, 633] width 27 height 13
click at [1510, 636] on span "button" at bounding box center [1503, 633] width 27 height 13
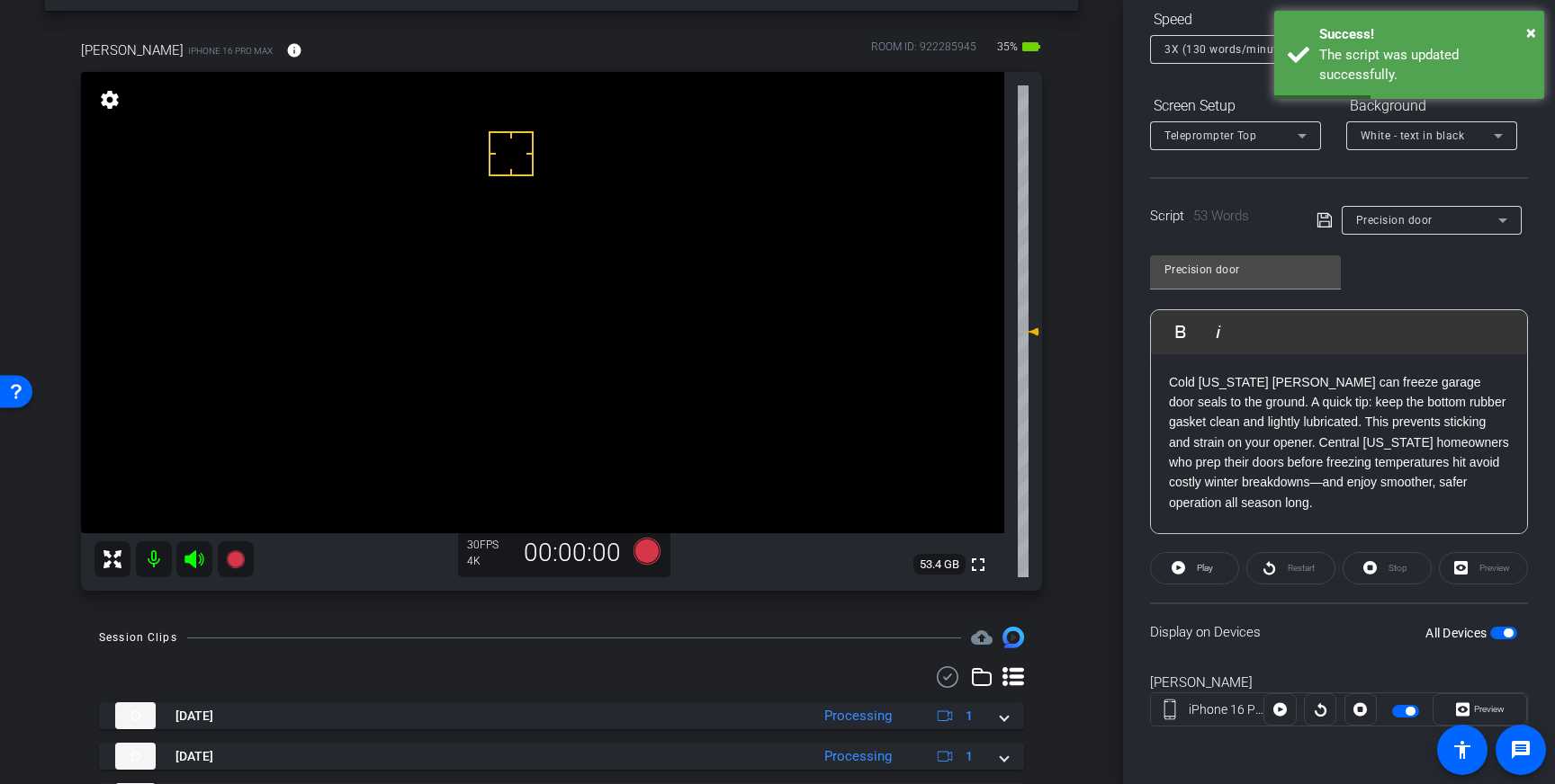
click at [1325, 218] on icon at bounding box center [1323, 221] width 14 height 14
click at [644, 552] on icon at bounding box center [646, 550] width 27 height 27
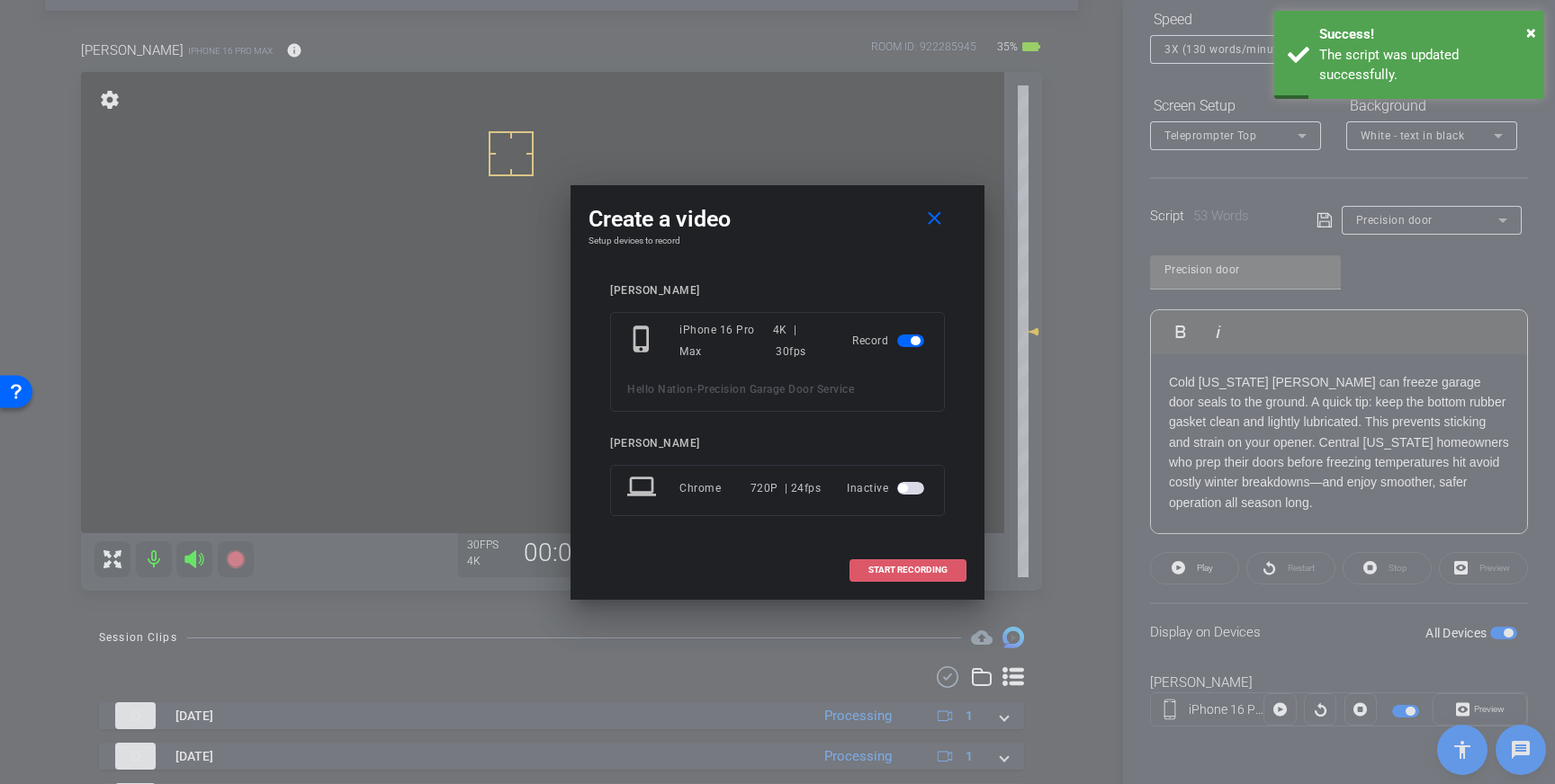
click at [911, 574] on span "START RECORDING" at bounding box center [909, 569] width 80 height 9
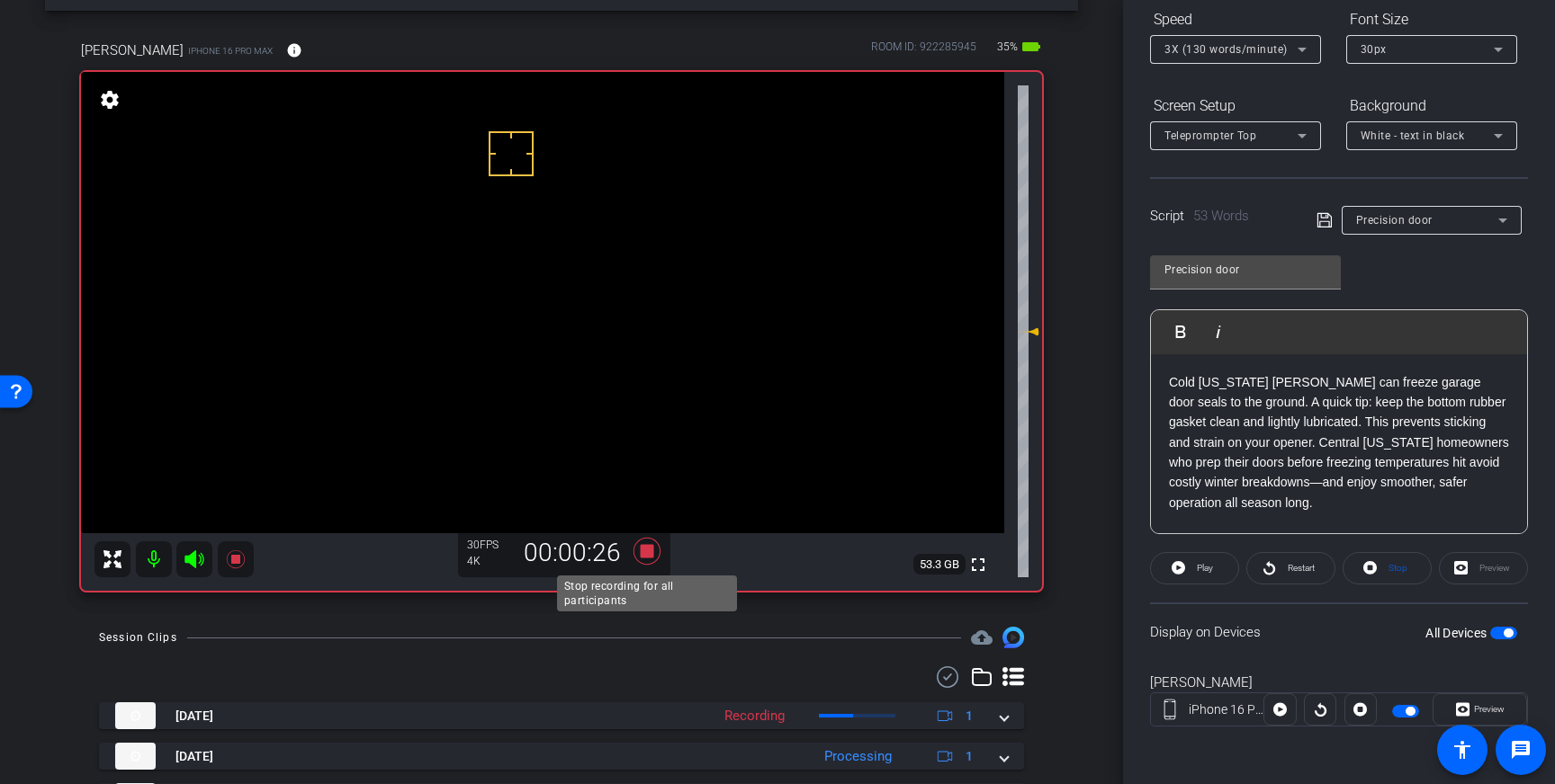
click at [638, 553] on icon at bounding box center [646, 551] width 43 height 33
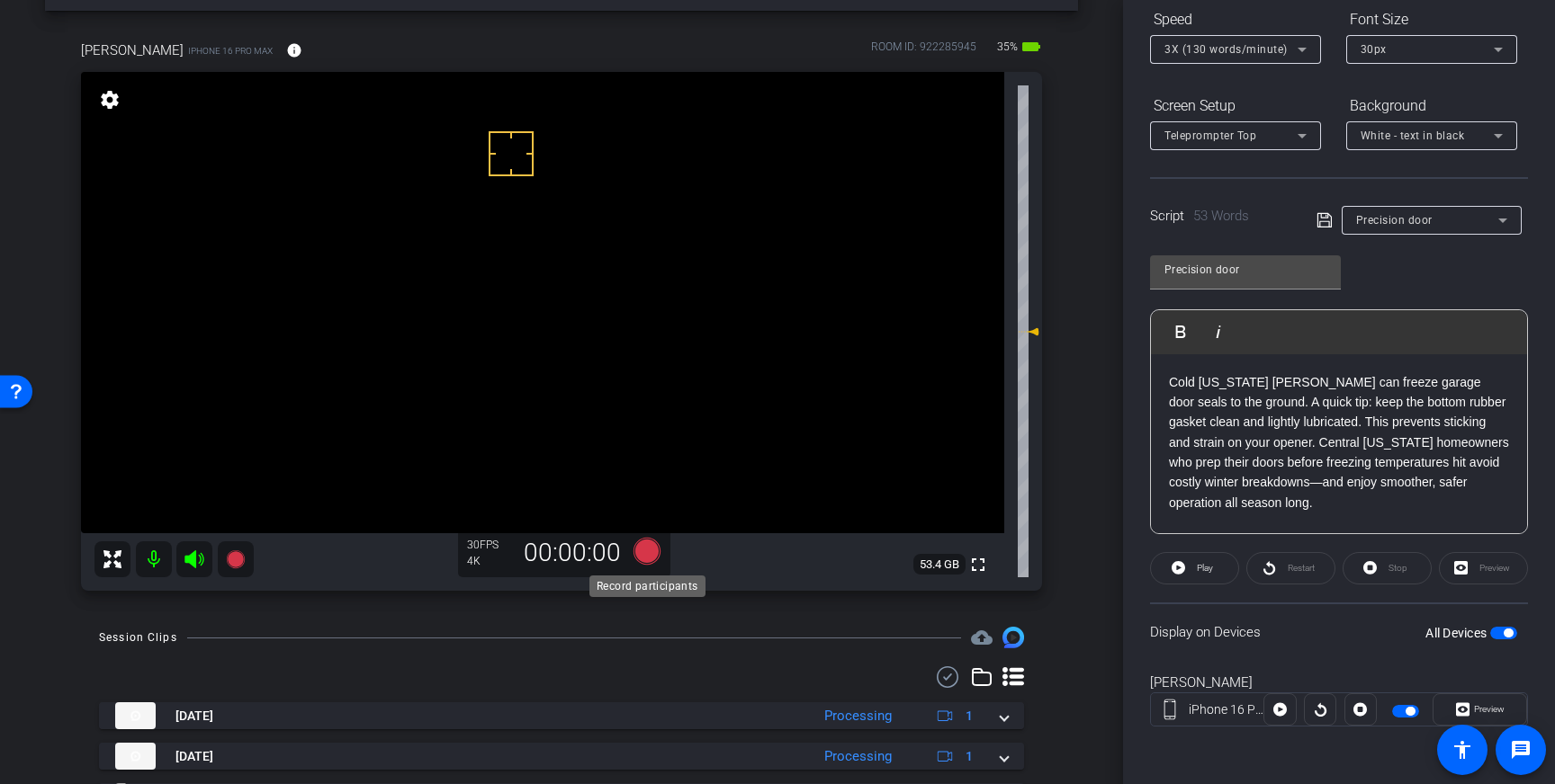
click at [643, 548] on icon at bounding box center [646, 550] width 27 height 27
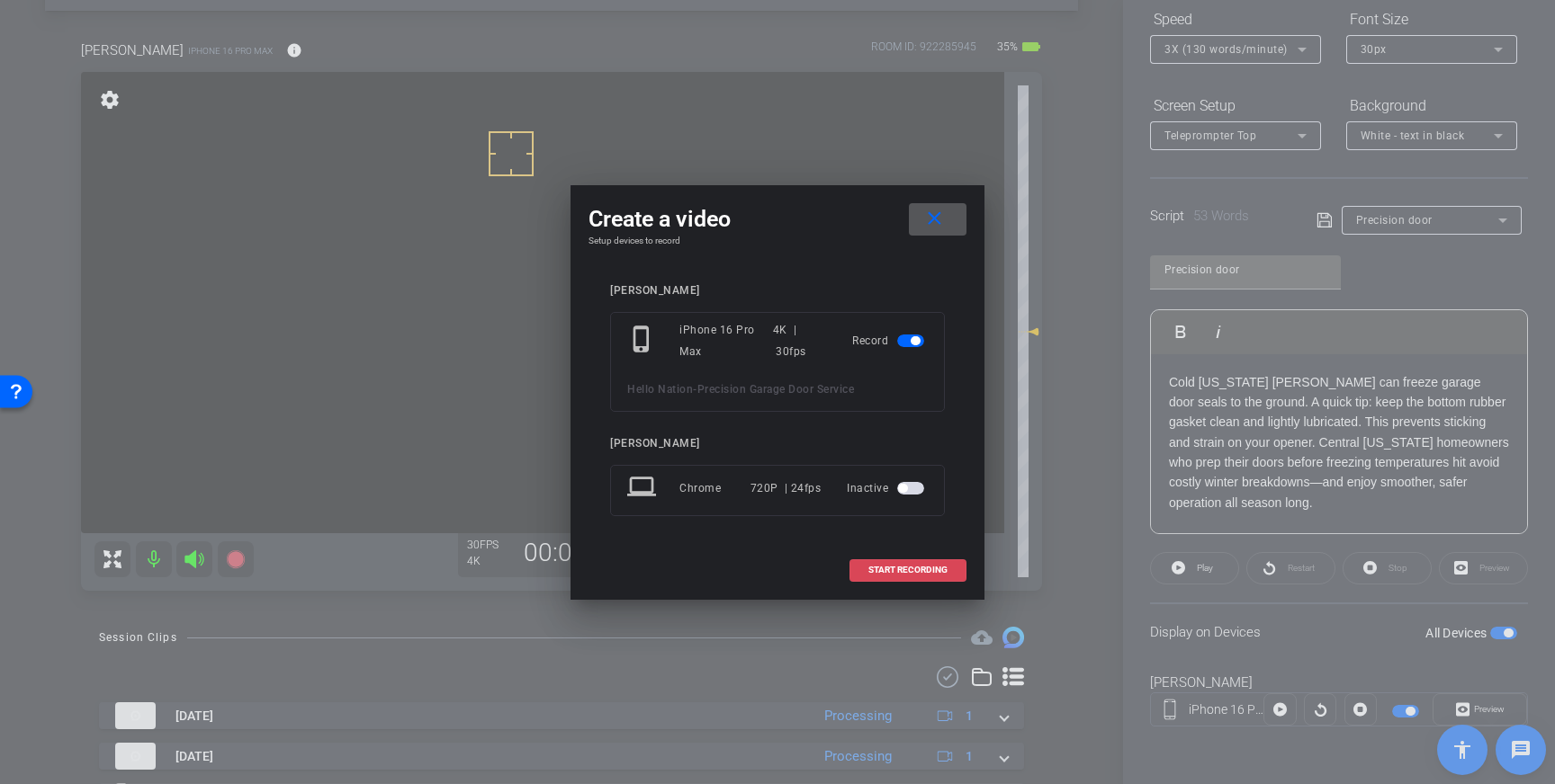
click at [898, 567] on span "START RECORDING" at bounding box center [909, 569] width 80 height 9
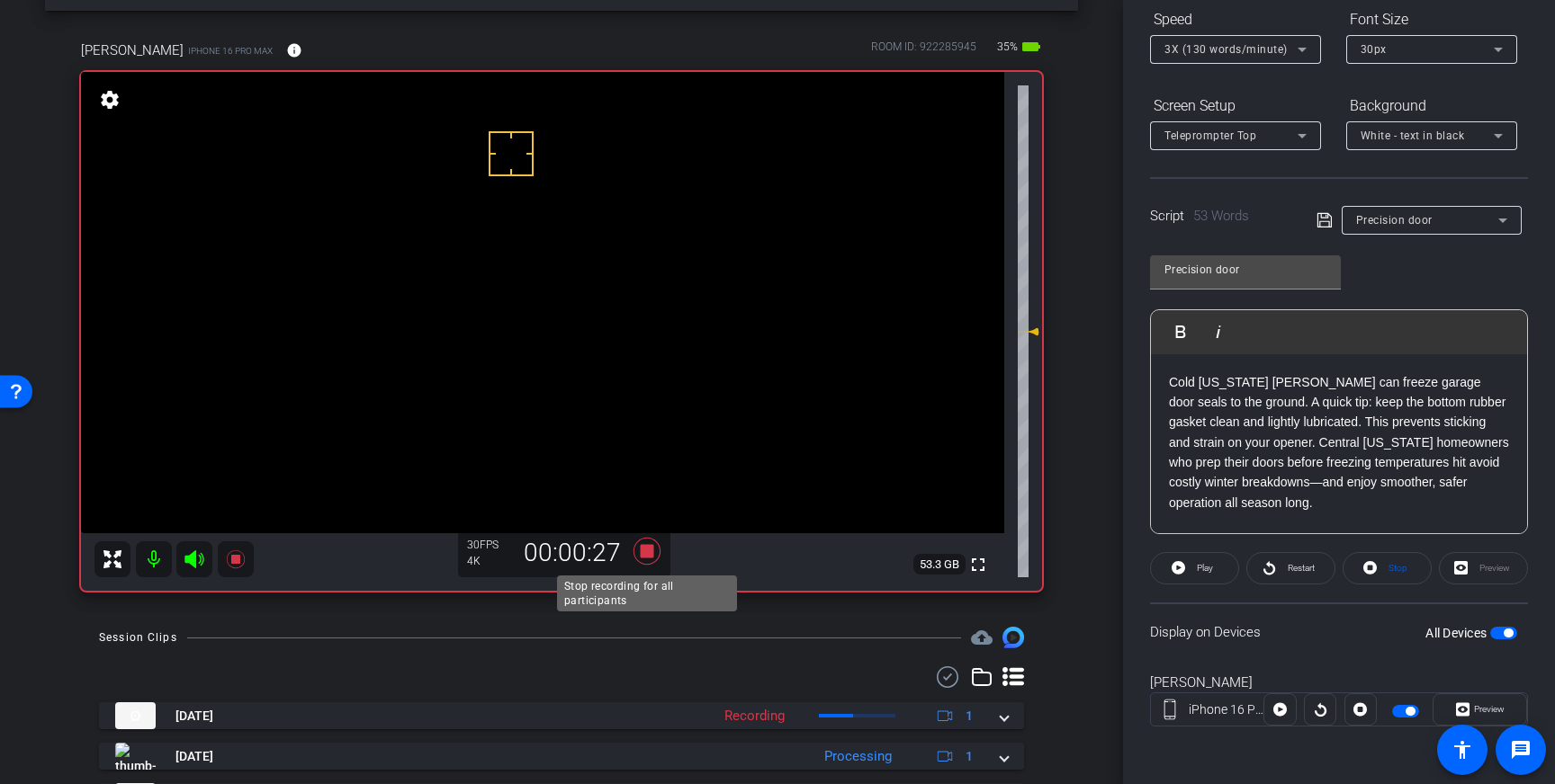
click at [650, 555] on icon at bounding box center [646, 550] width 27 height 27
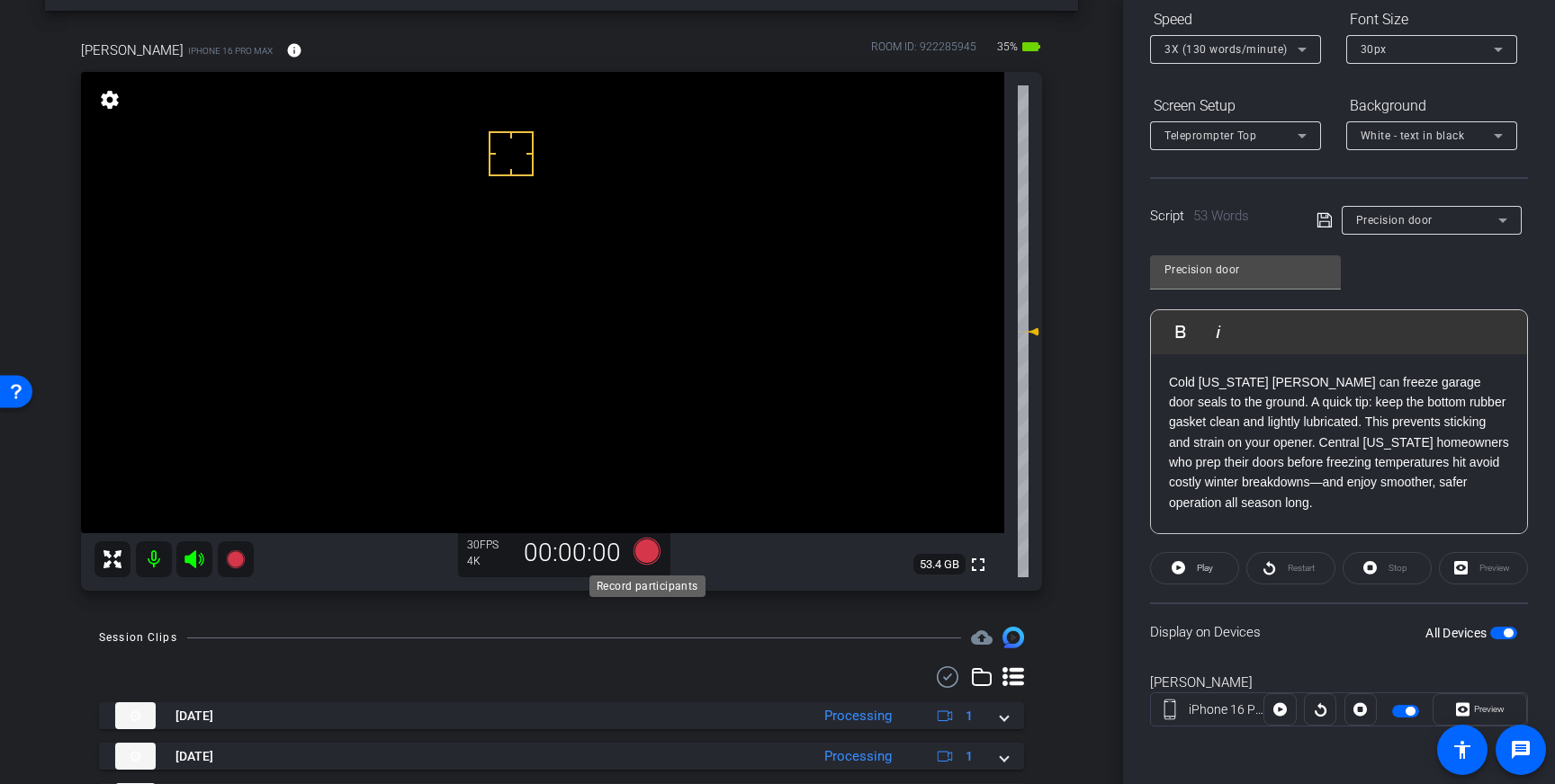
click at [650, 553] on icon at bounding box center [646, 550] width 27 height 27
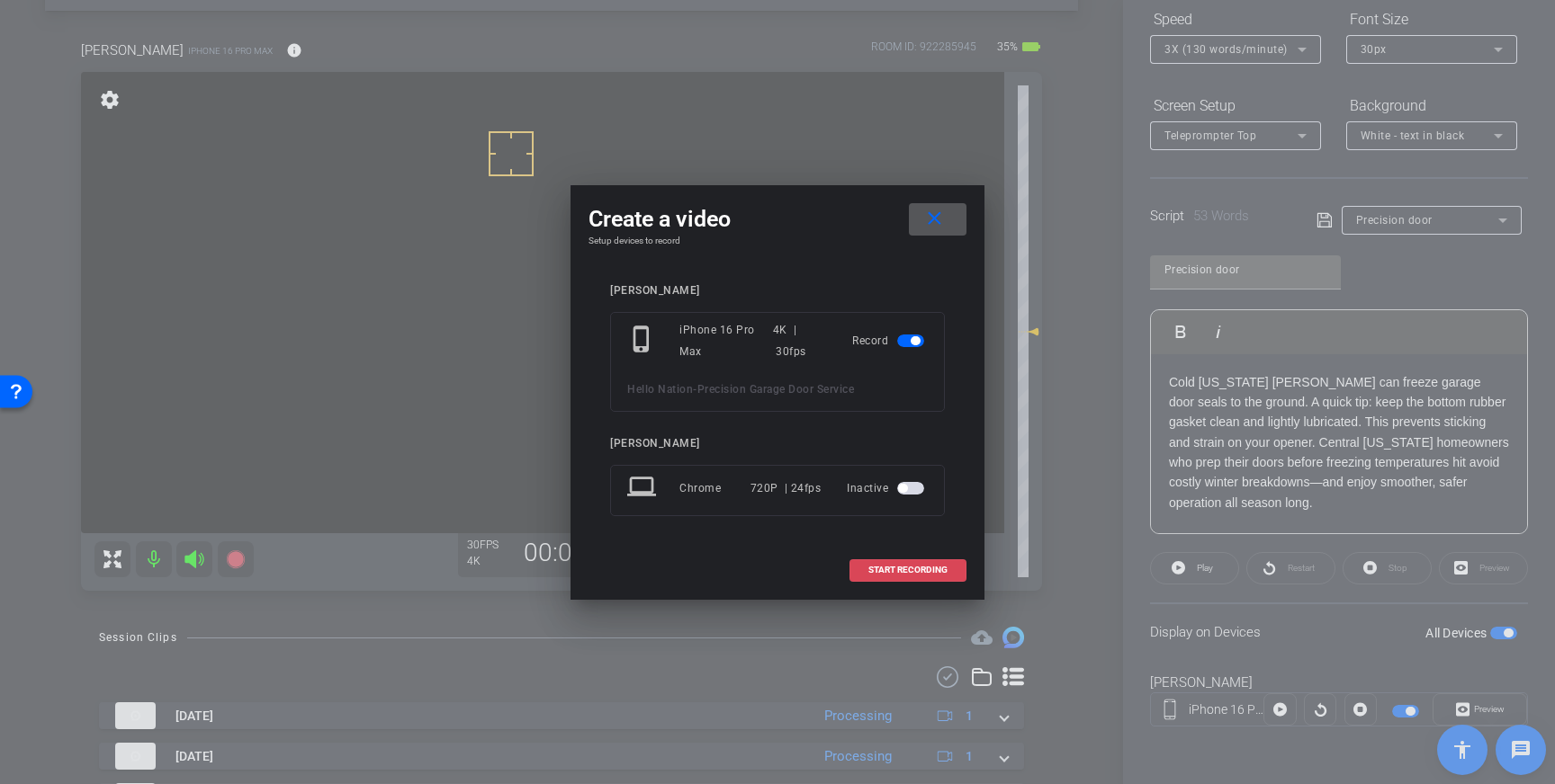
click at [893, 572] on span "START RECORDING" at bounding box center [909, 569] width 80 height 9
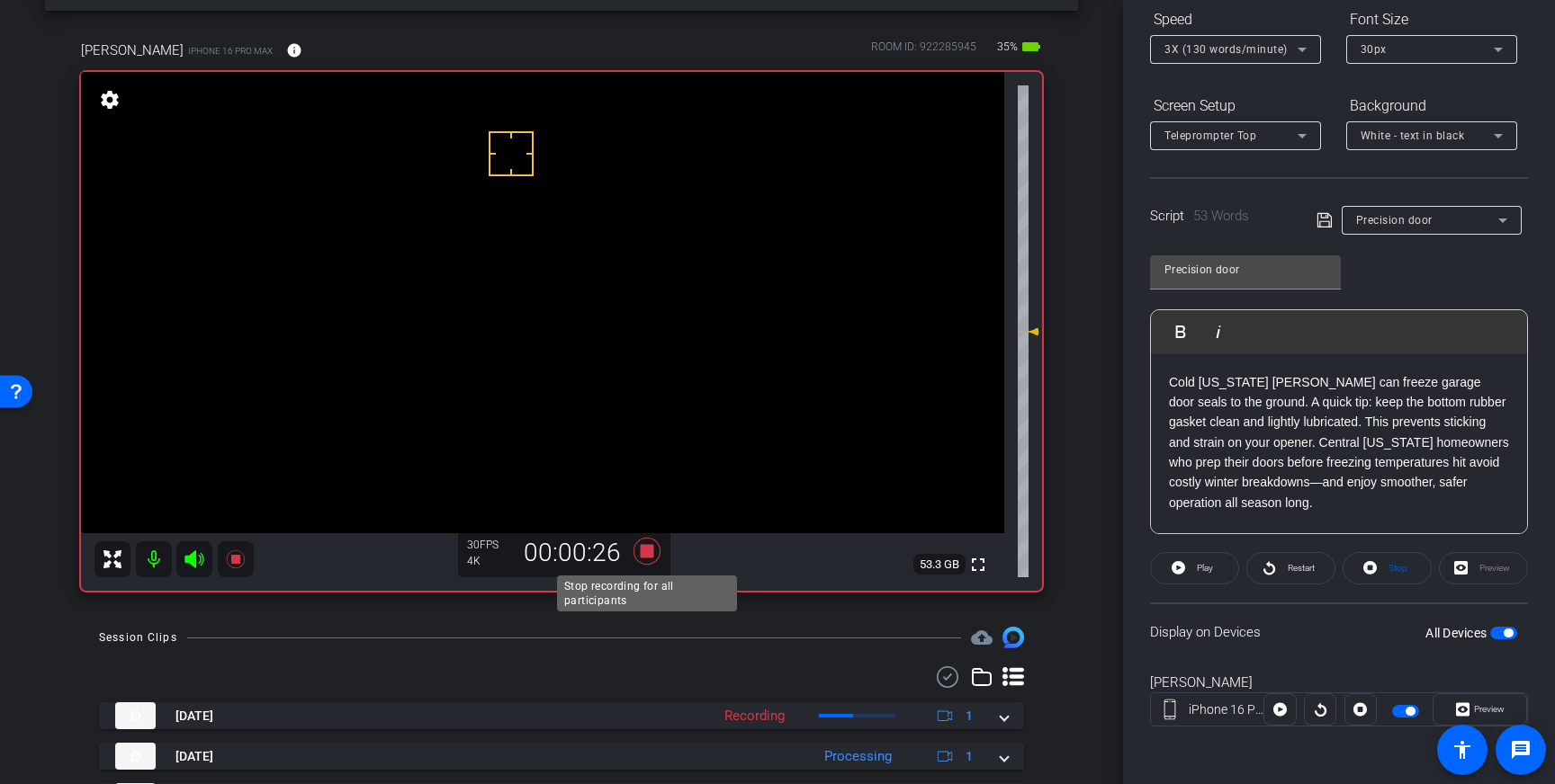
click at [647, 555] on icon at bounding box center [646, 550] width 27 height 27
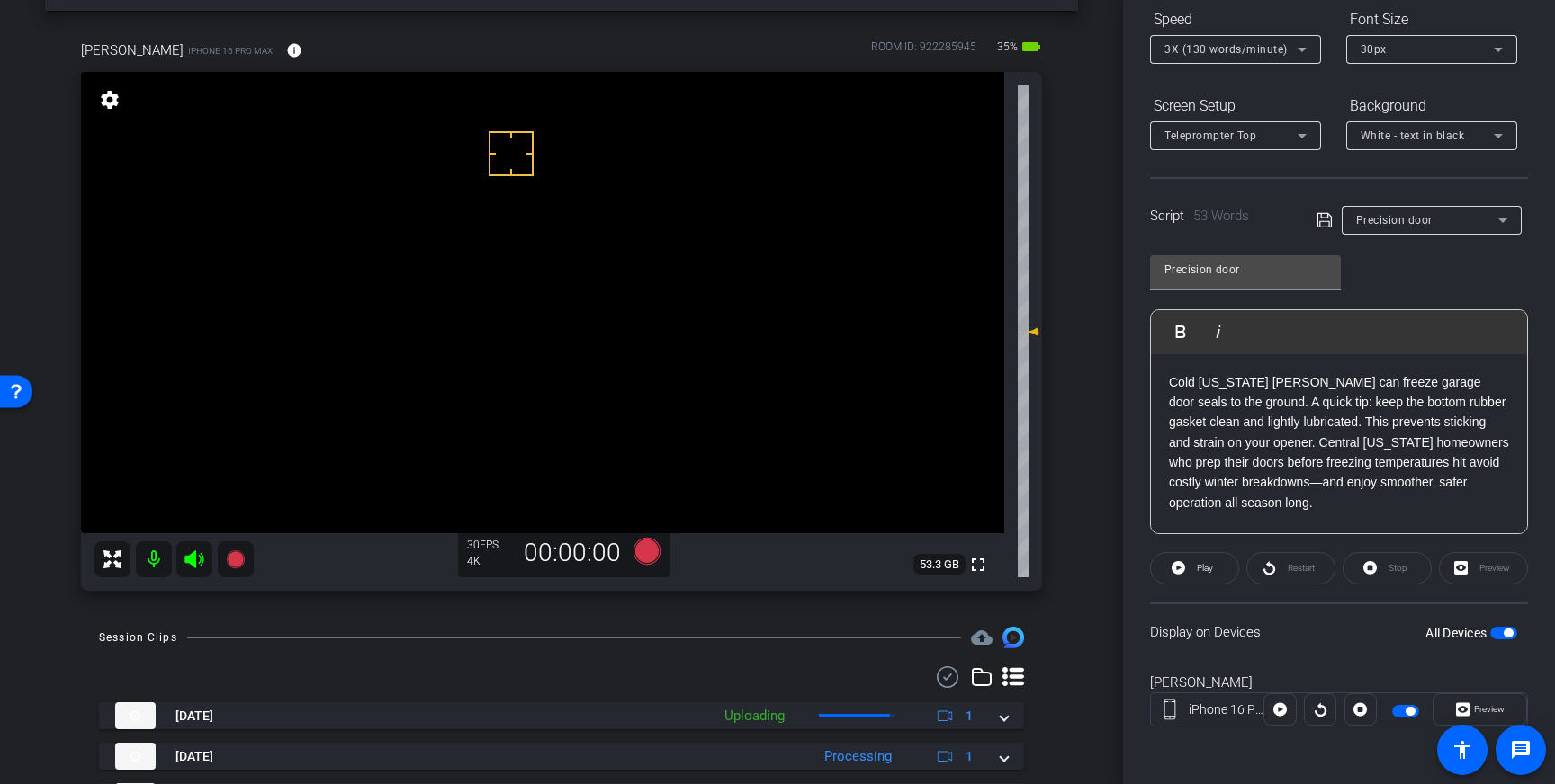
scroll to position [0, 0]
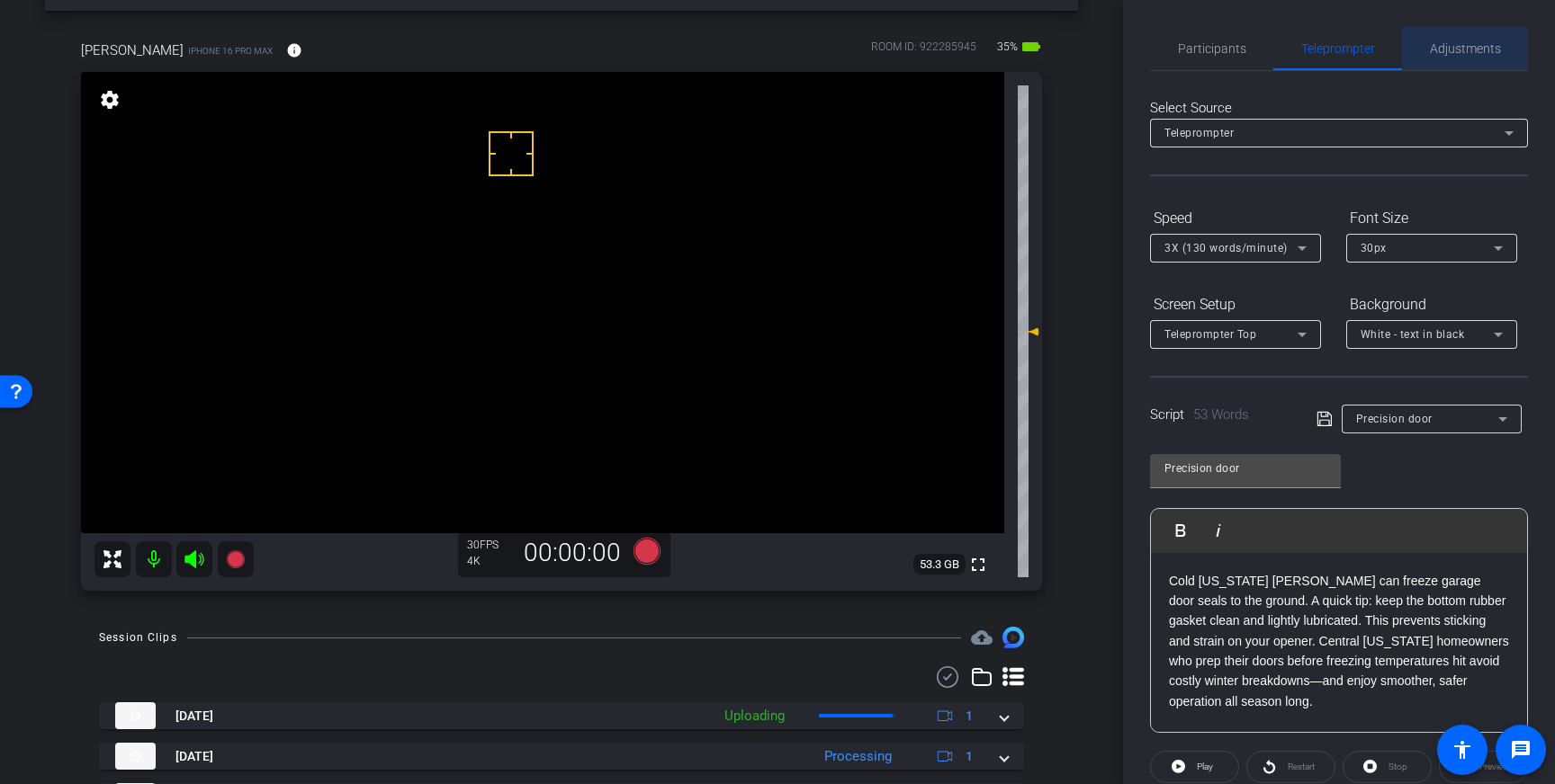
click at [1468, 62] on span "Adjustments" at bounding box center [1466, 48] width 72 height 43
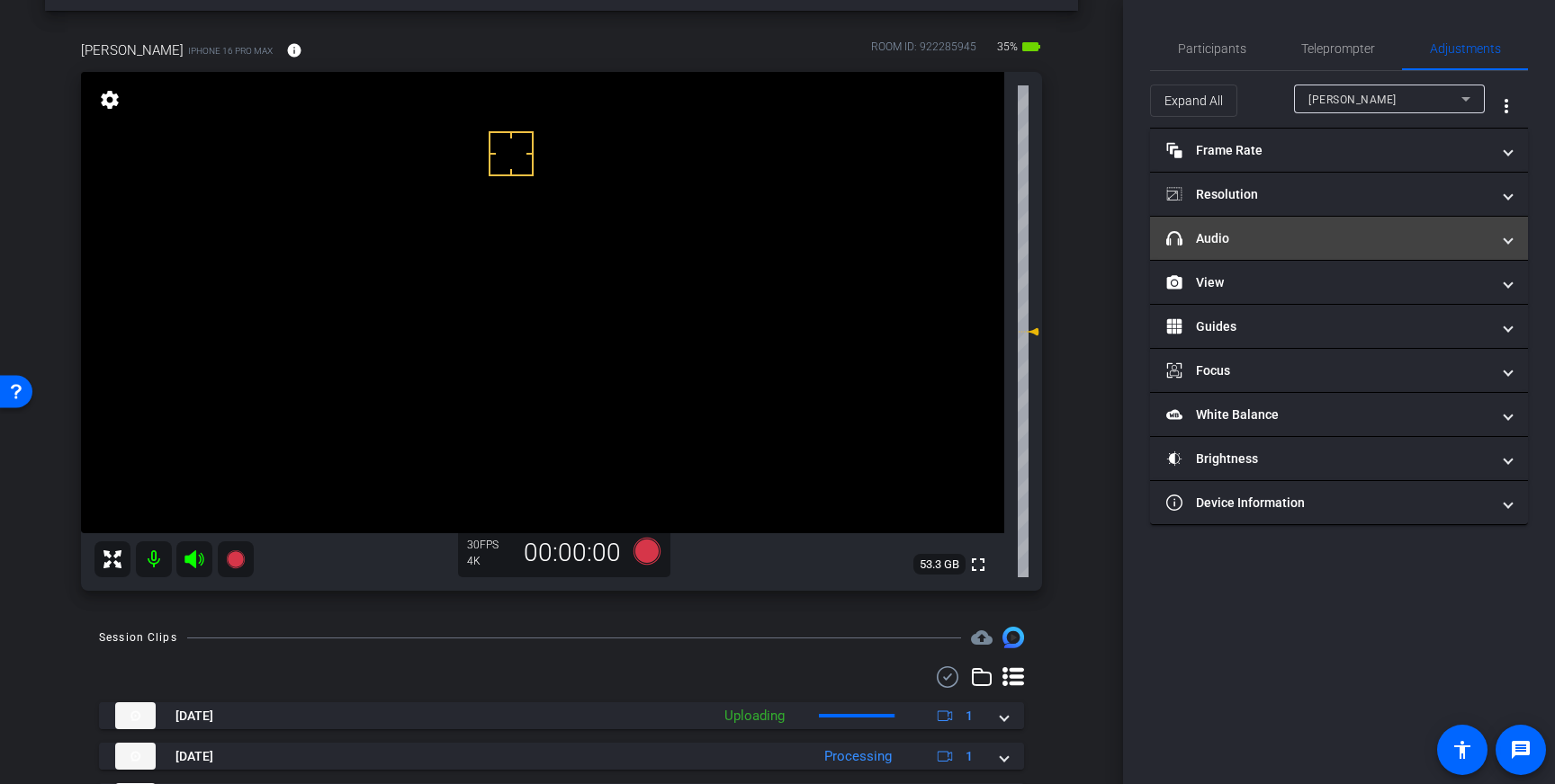
drag, startPoint x: 1333, startPoint y: 233, endPoint x: 1327, endPoint y: 244, distance: 12.5
click at [1333, 233] on mat-panel-title "headphone icon Audio" at bounding box center [1328, 238] width 324 height 19
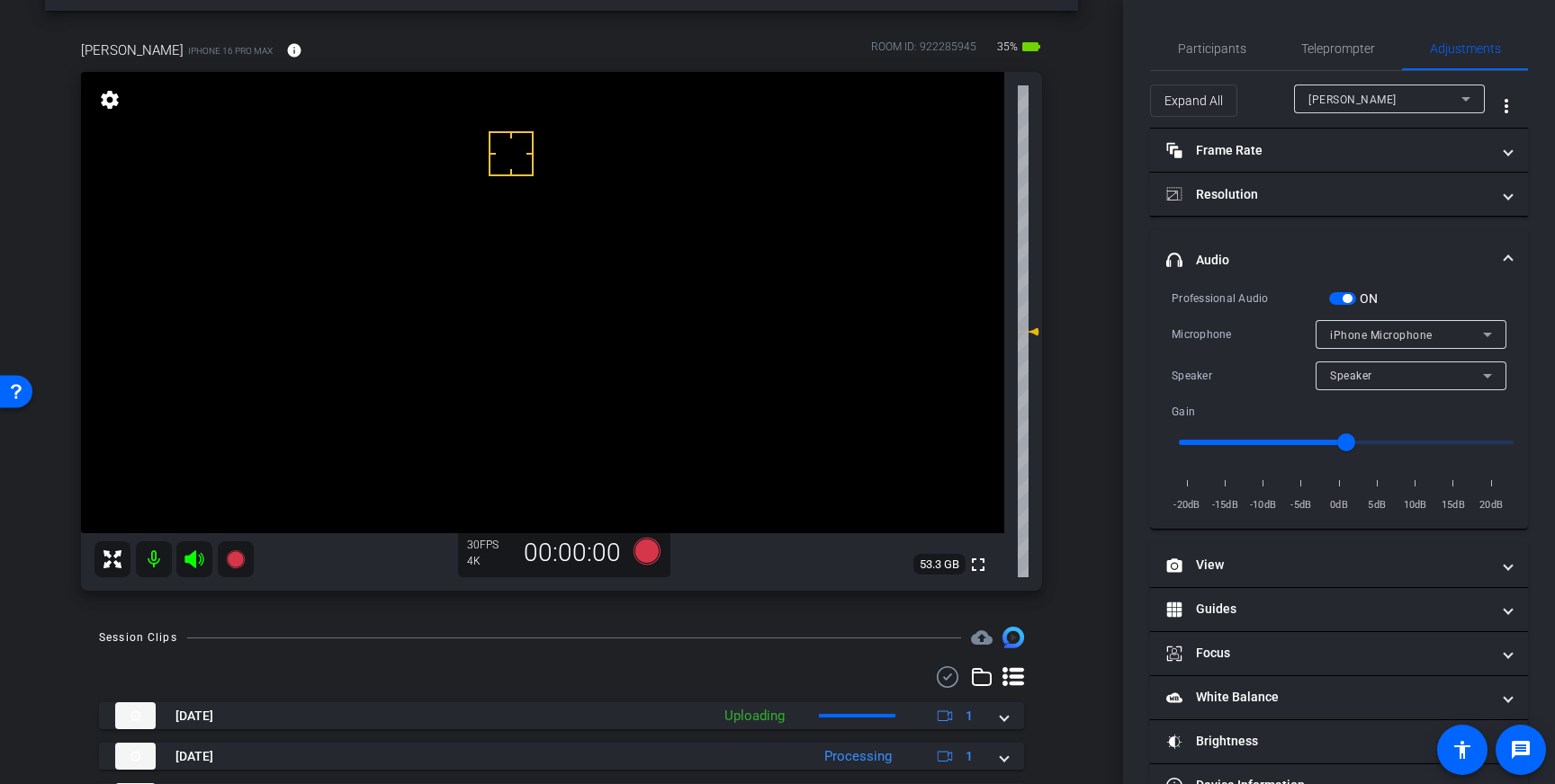
click at [1340, 297] on span "button" at bounding box center [1342, 298] width 27 height 13
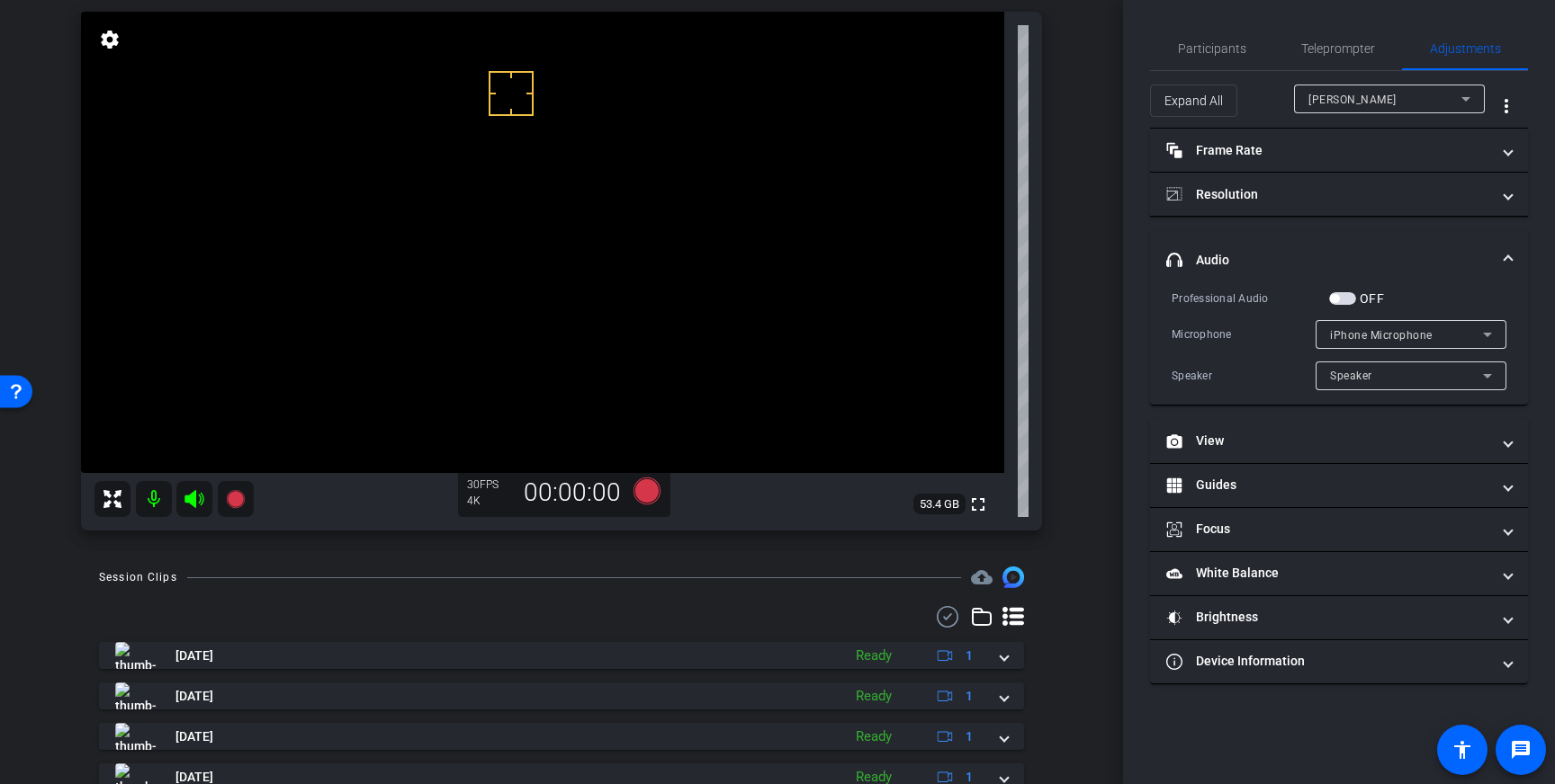
scroll to position [130, 0]
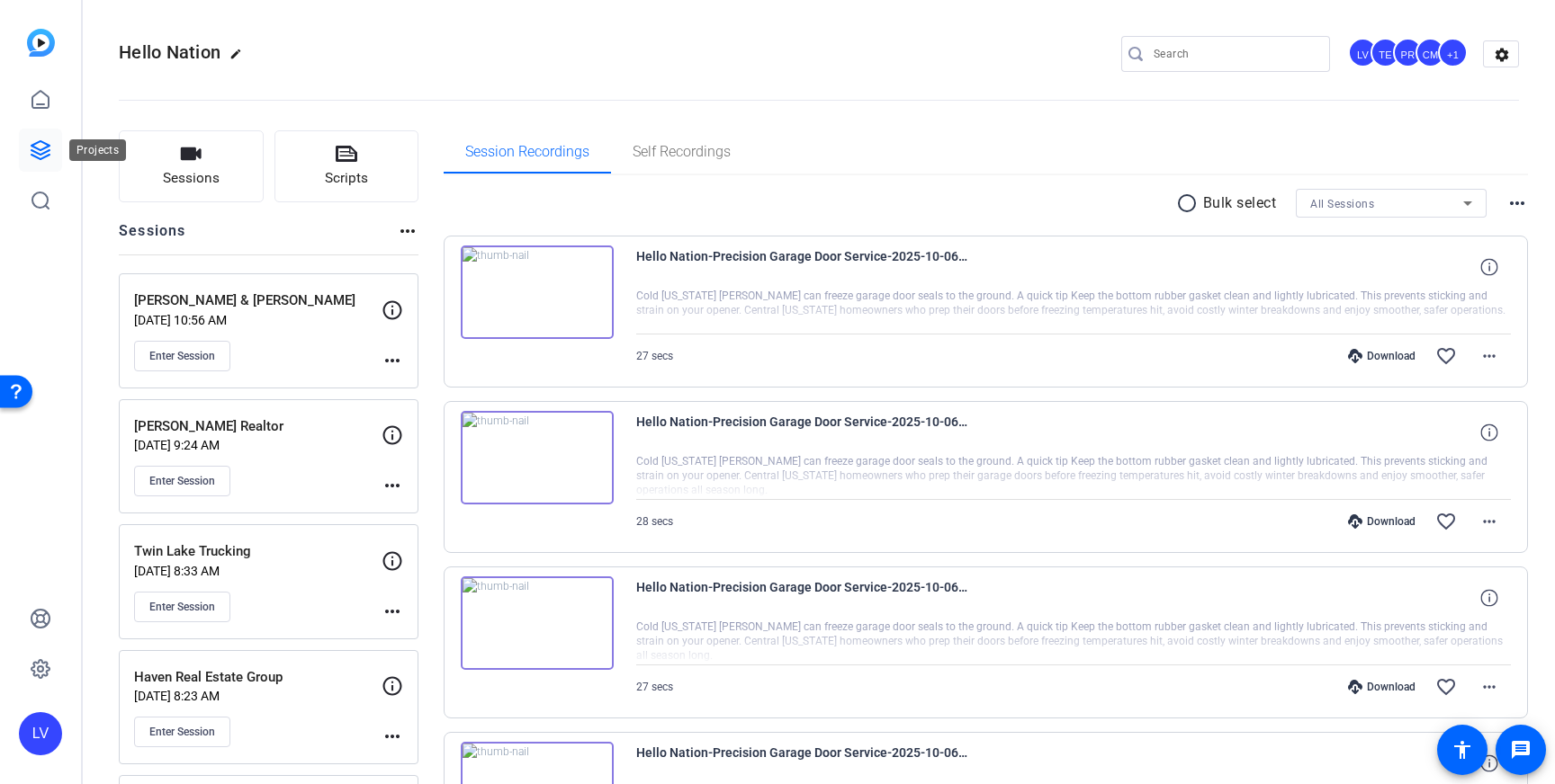
click at [42, 149] on icon at bounding box center [41, 150] width 18 height 18
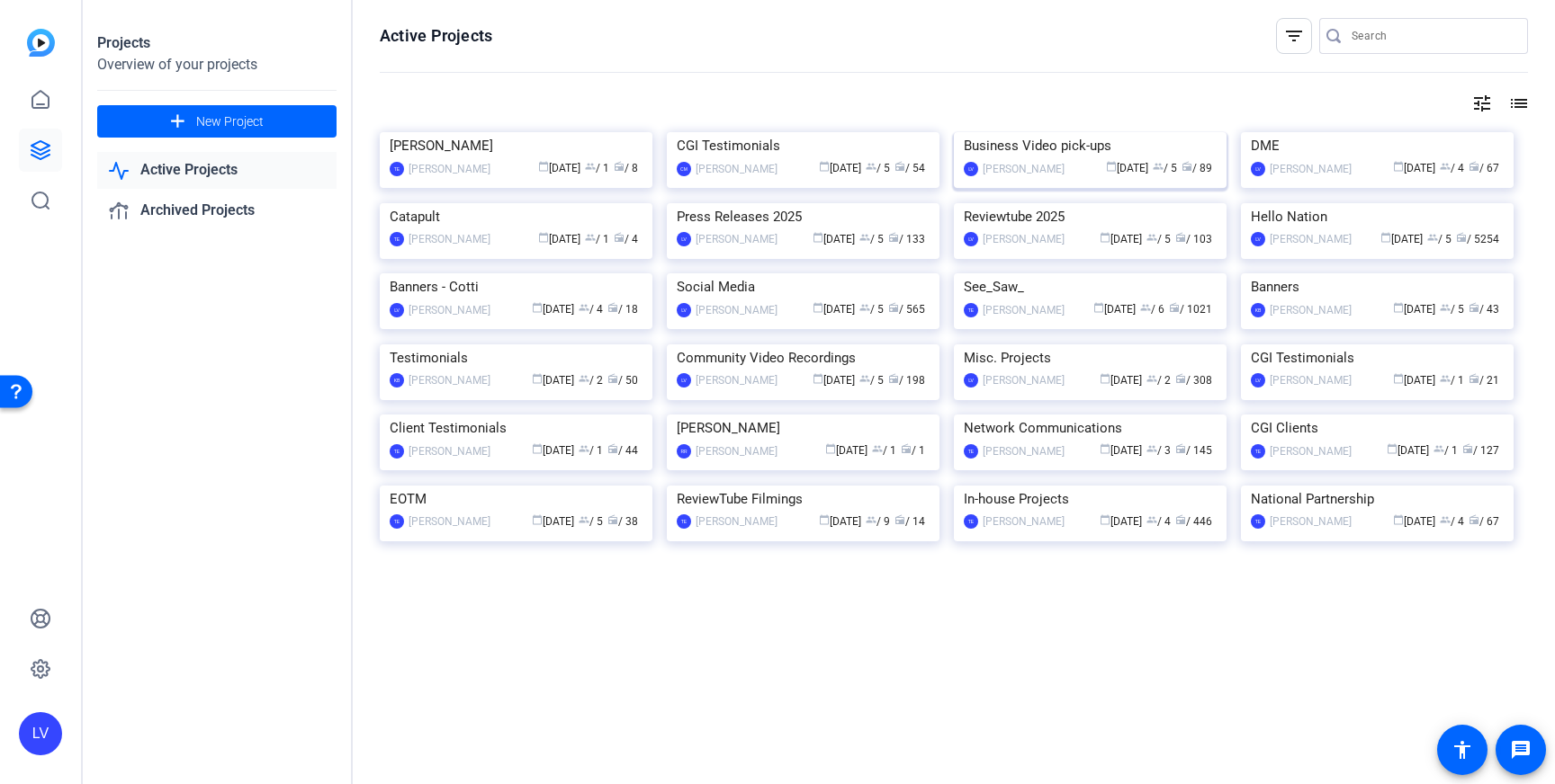
click at [1139, 132] on img at bounding box center [1091, 132] width 272 height 0
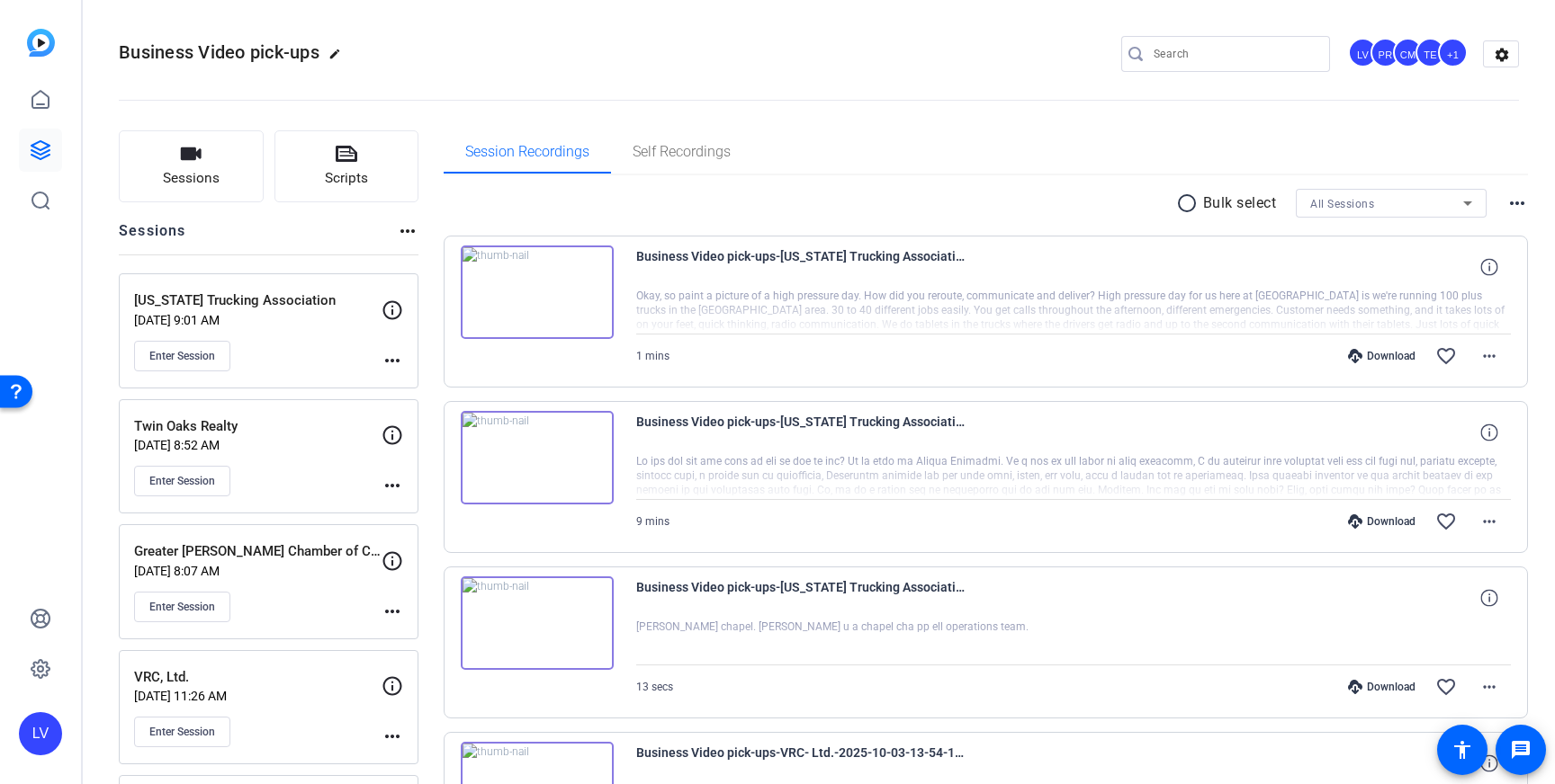
click at [297, 343] on div "Enter Session" at bounding box center [258, 356] width 248 height 31
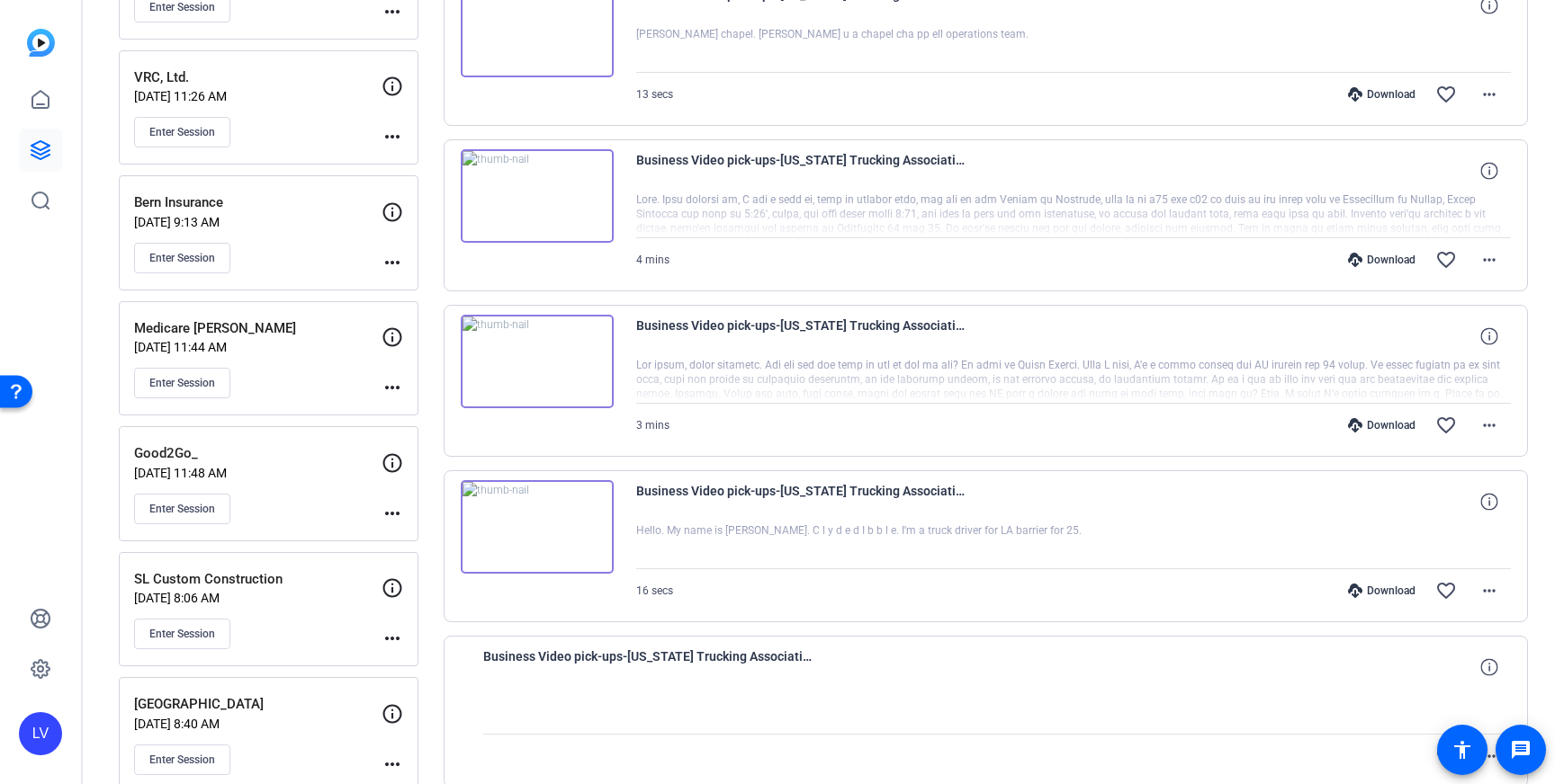
scroll to position [602, 0]
click at [1496, 586] on mat-icon "more_horiz" at bounding box center [1489, 589] width 22 height 22
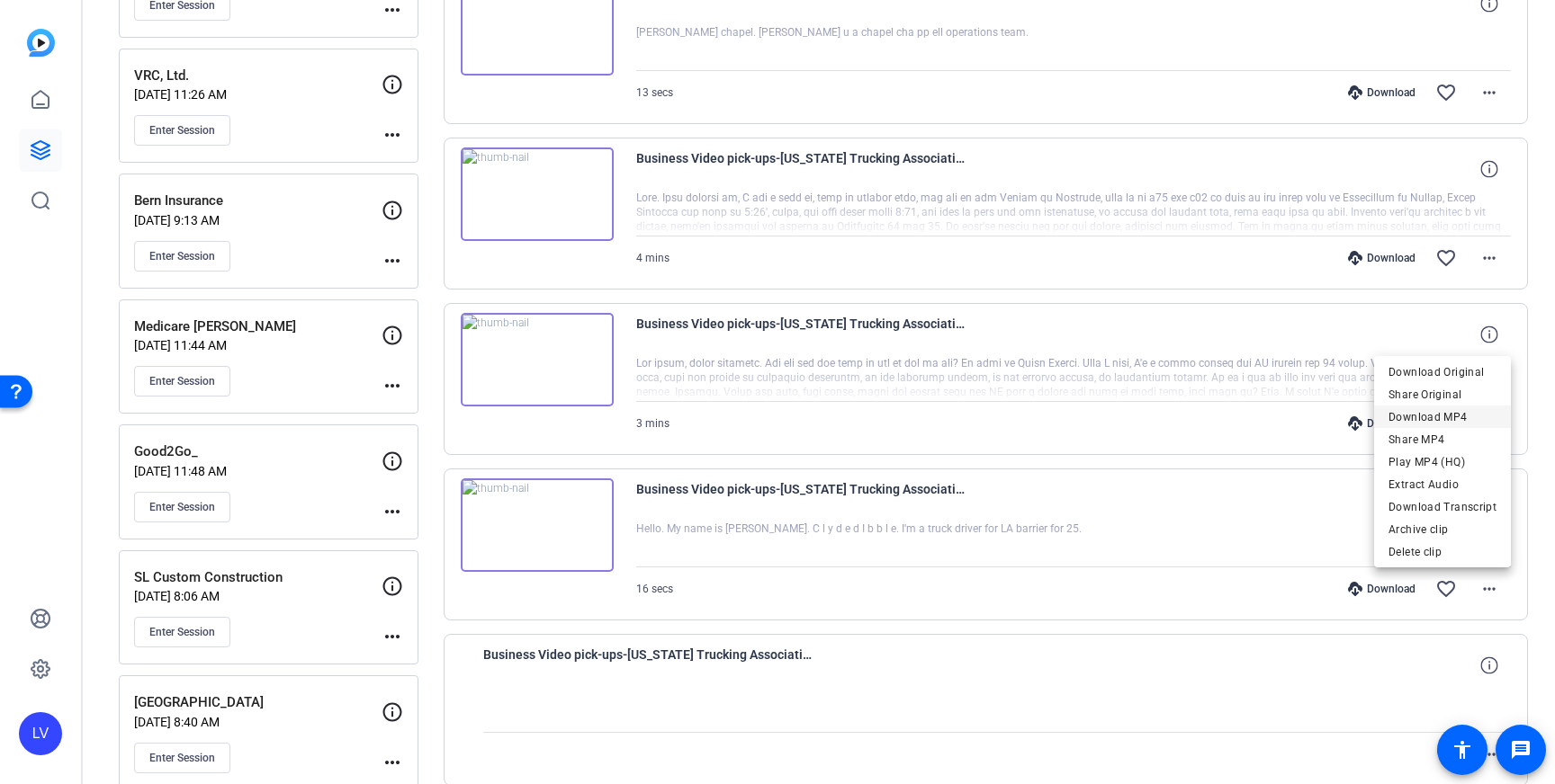
click at [1442, 413] on span "Download MP4" at bounding box center [1443, 417] width 108 height 22
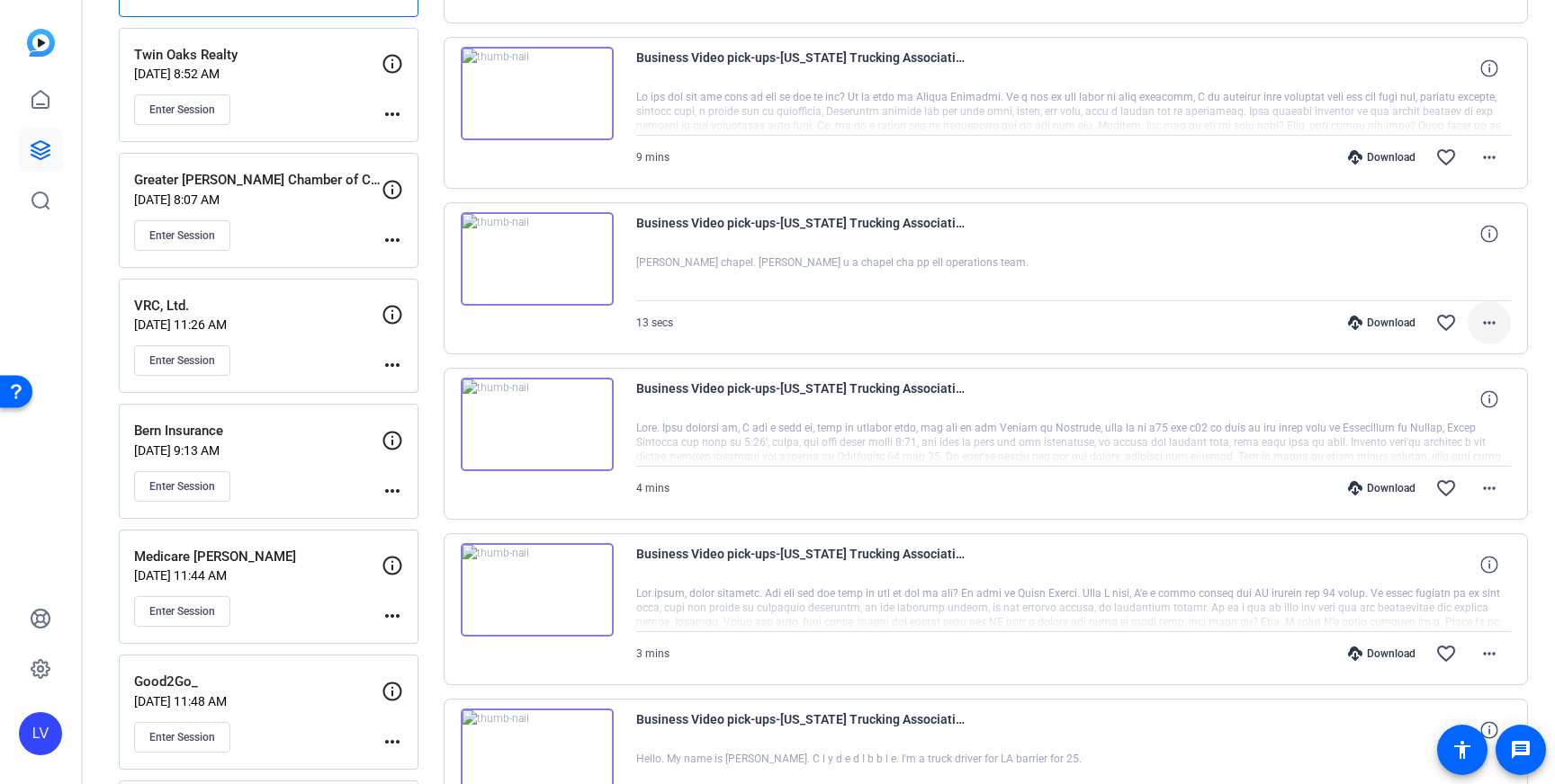
scroll to position [365, 0]
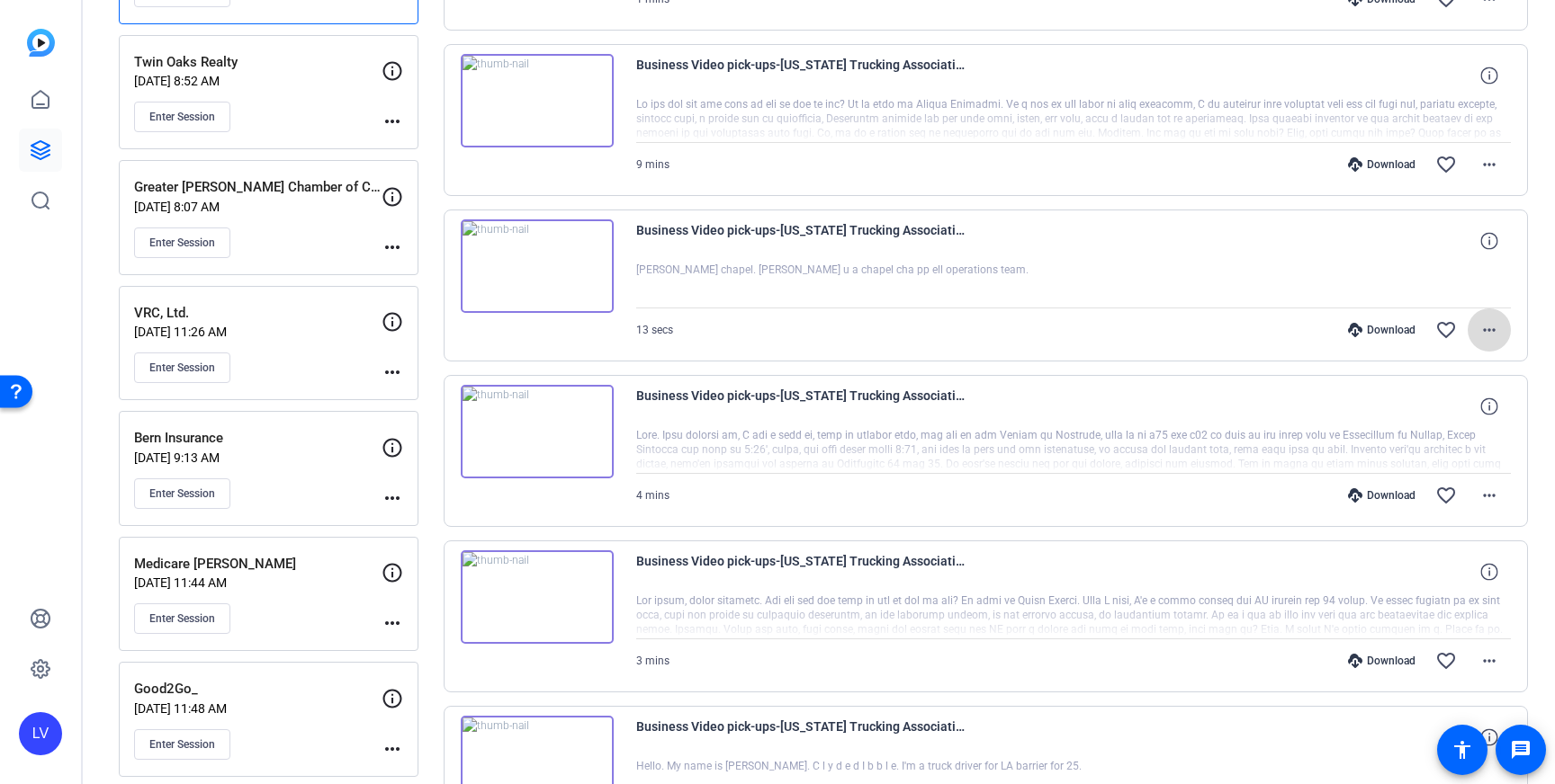
click at [1492, 333] on mat-icon "more_horiz" at bounding box center [1489, 330] width 22 height 22
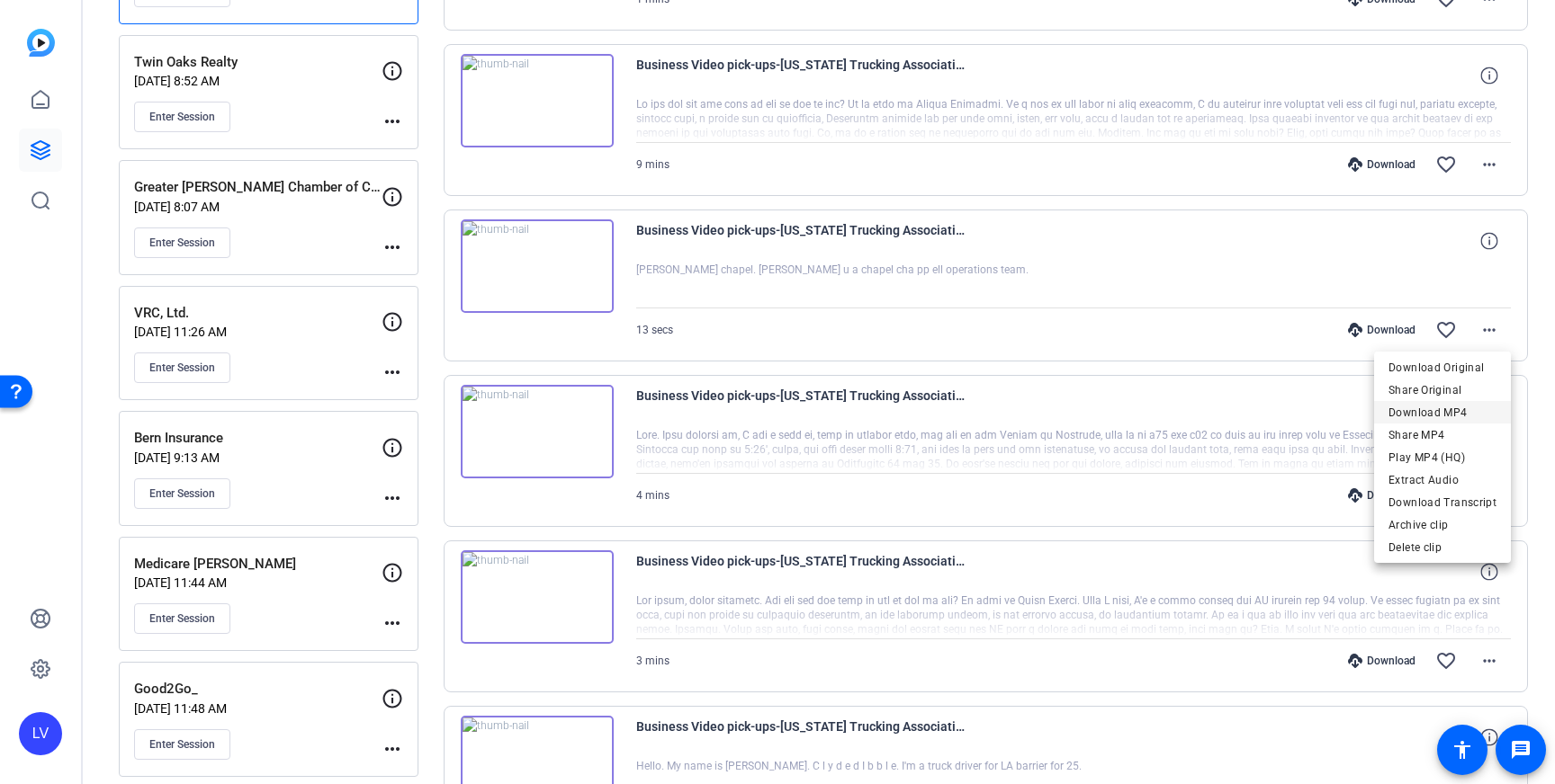
click at [1456, 414] on span "Download MP4" at bounding box center [1443, 413] width 108 height 22
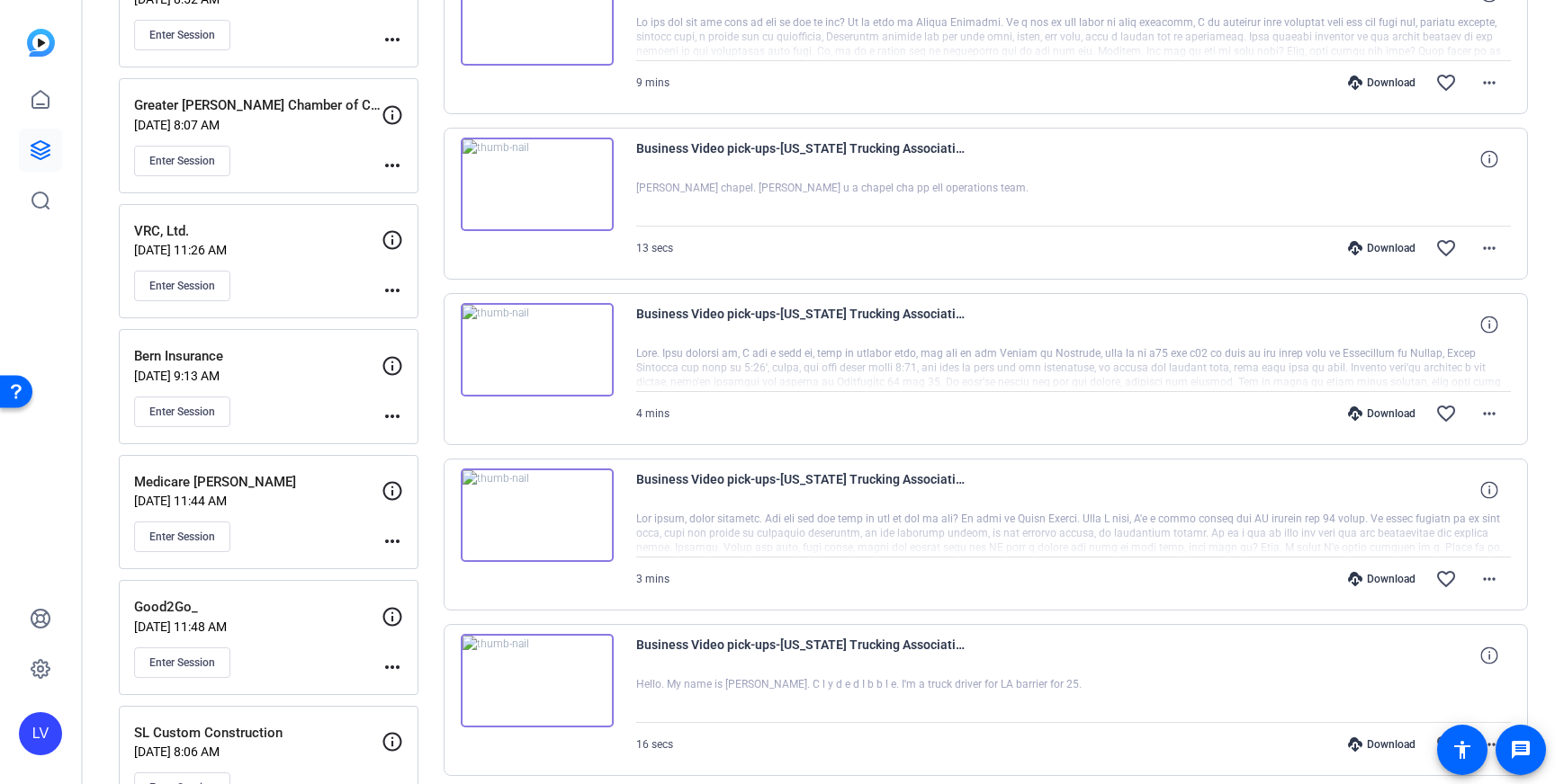
scroll to position [459, 0]
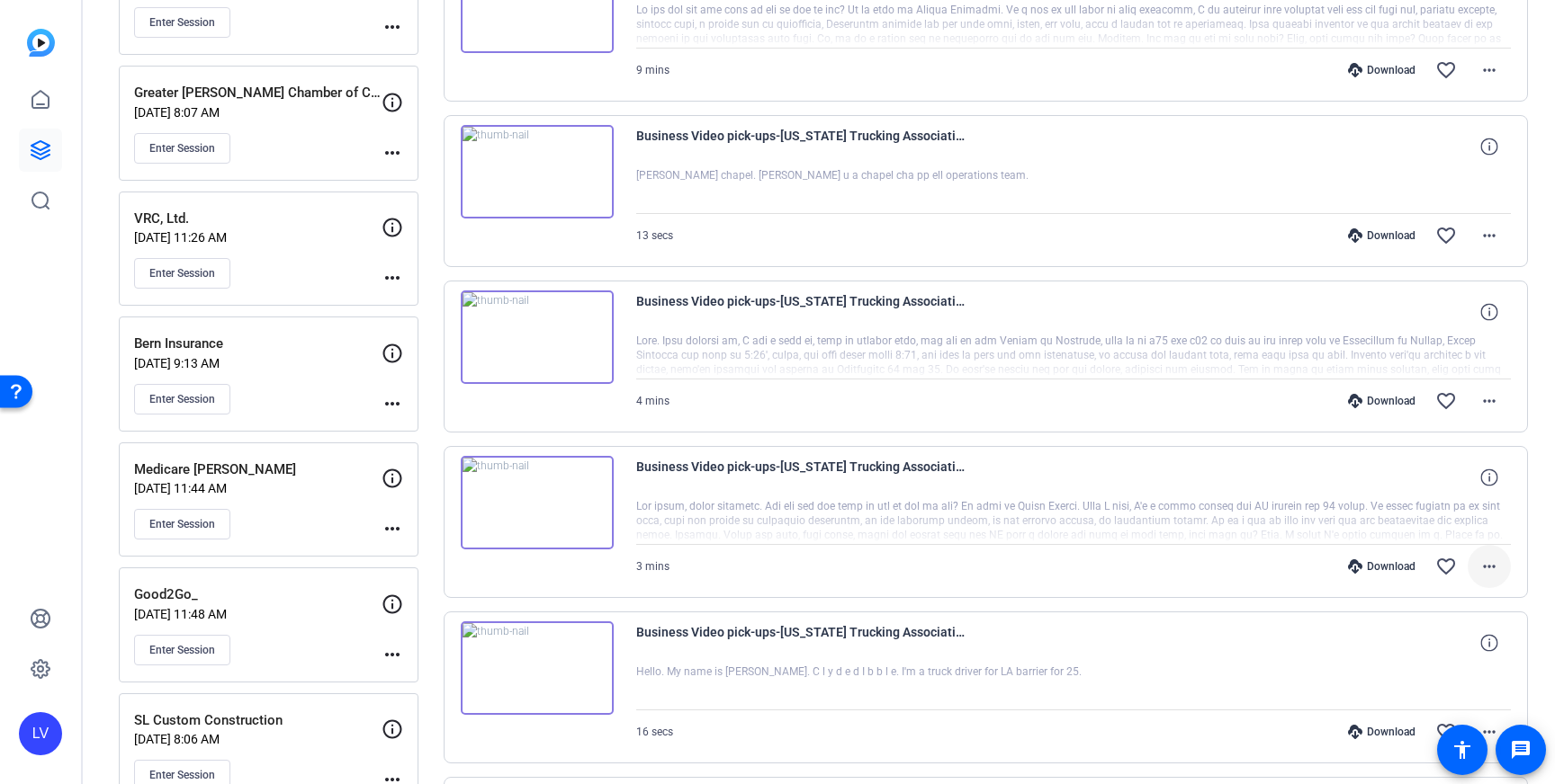
click at [1488, 574] on mat-icon "more_horiz" at bounding box center [1489, 566] width 22 height 22
click at [1427, 388] on span "Download MP4" at bounding box center [1443, 395] width 108 height 22
click at [1479, 404] on mat-icon "more_horiz" at bounding box center [1489, 401] width 22 height 22
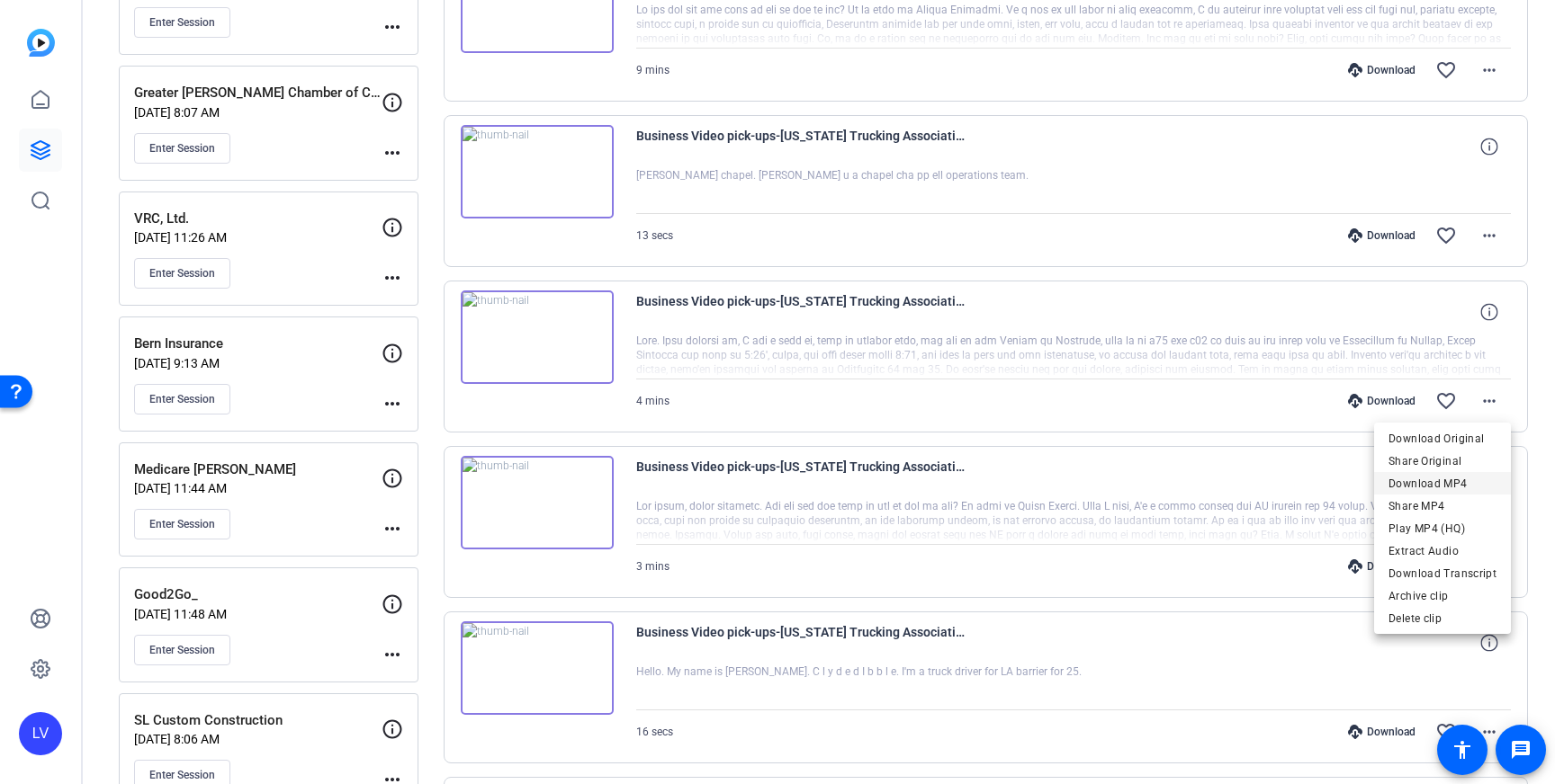
click at [1454, 480] on span "Download MP4" at bounding box center [1443, 484] width 108 height 22
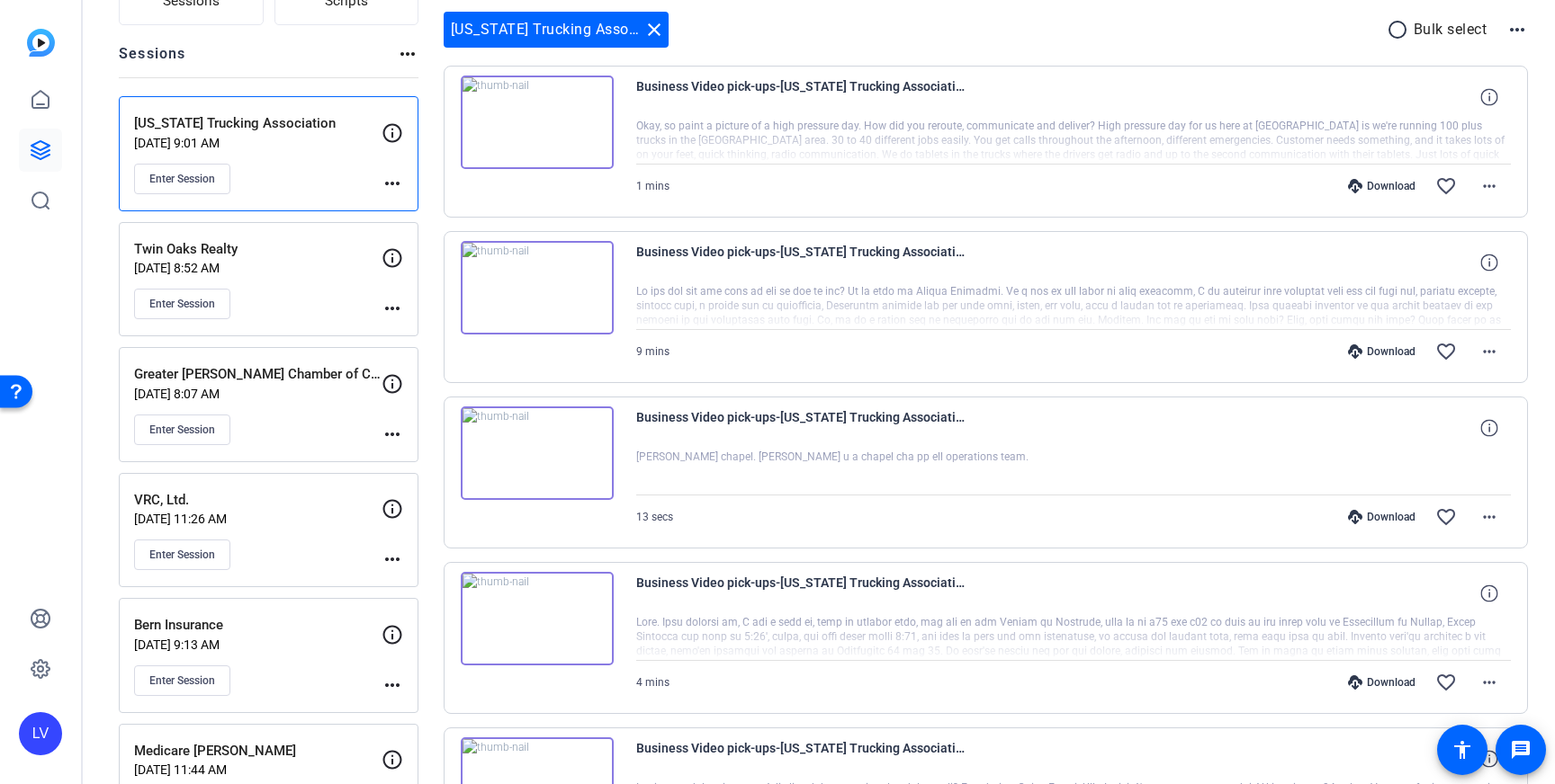
scroll to position [173, 0]
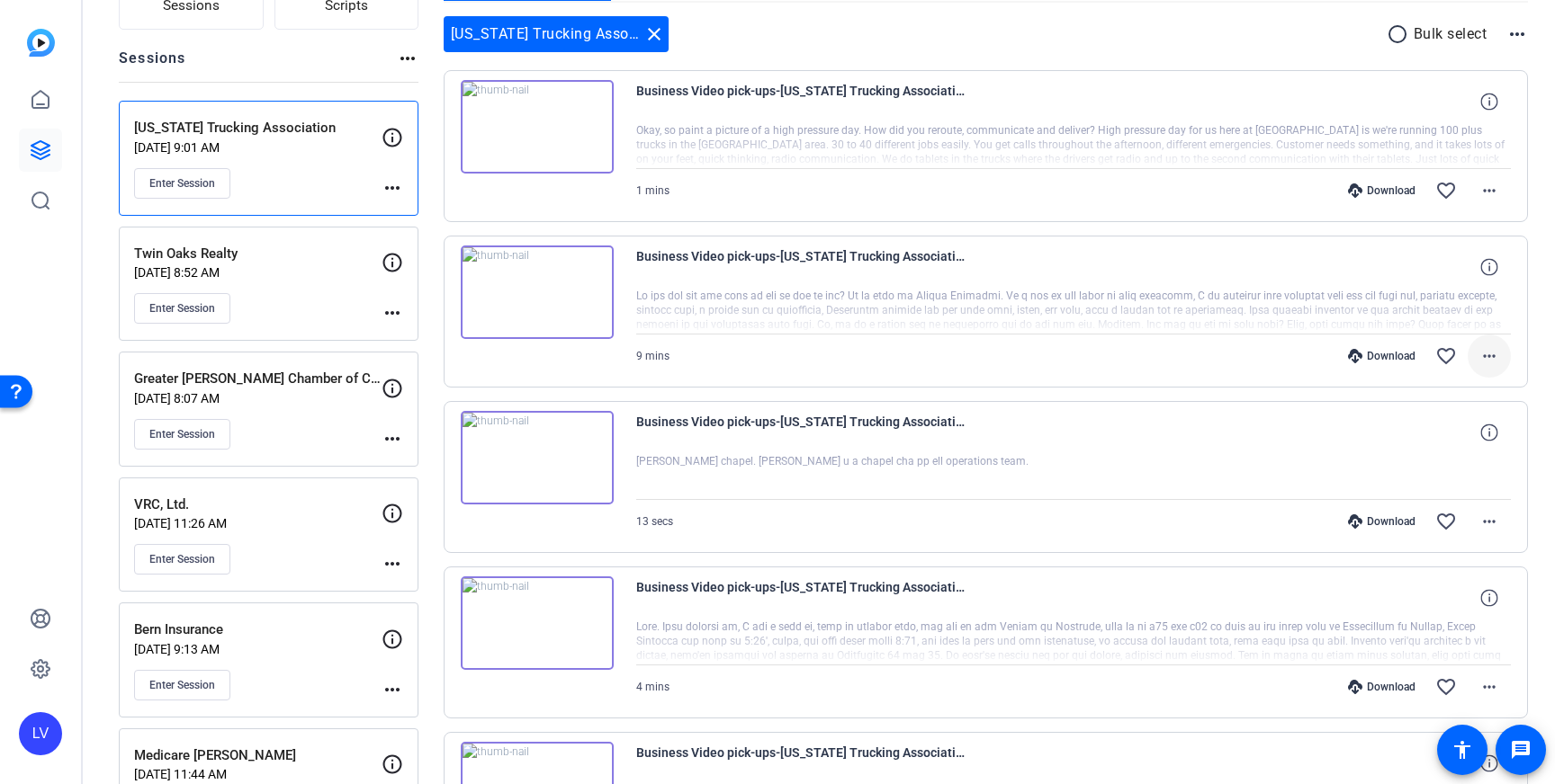
click at [1487, 355] on mat-icon "more_horiz" at bounding box center [1489, 357] width 22 height 22
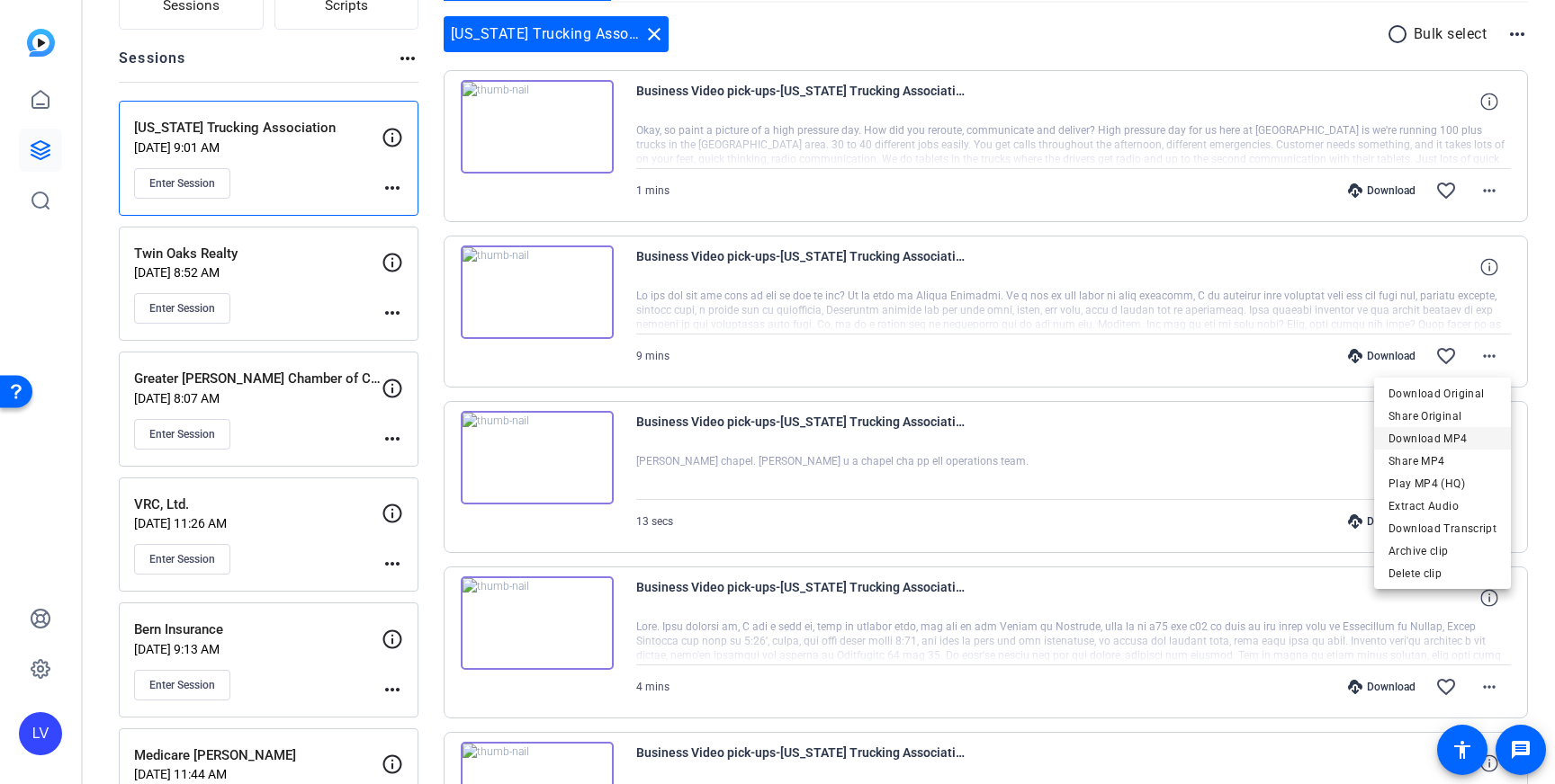
click at [1458, 441] on span "Download MP4" at bounding box center [1443, 439] width 108 height 22
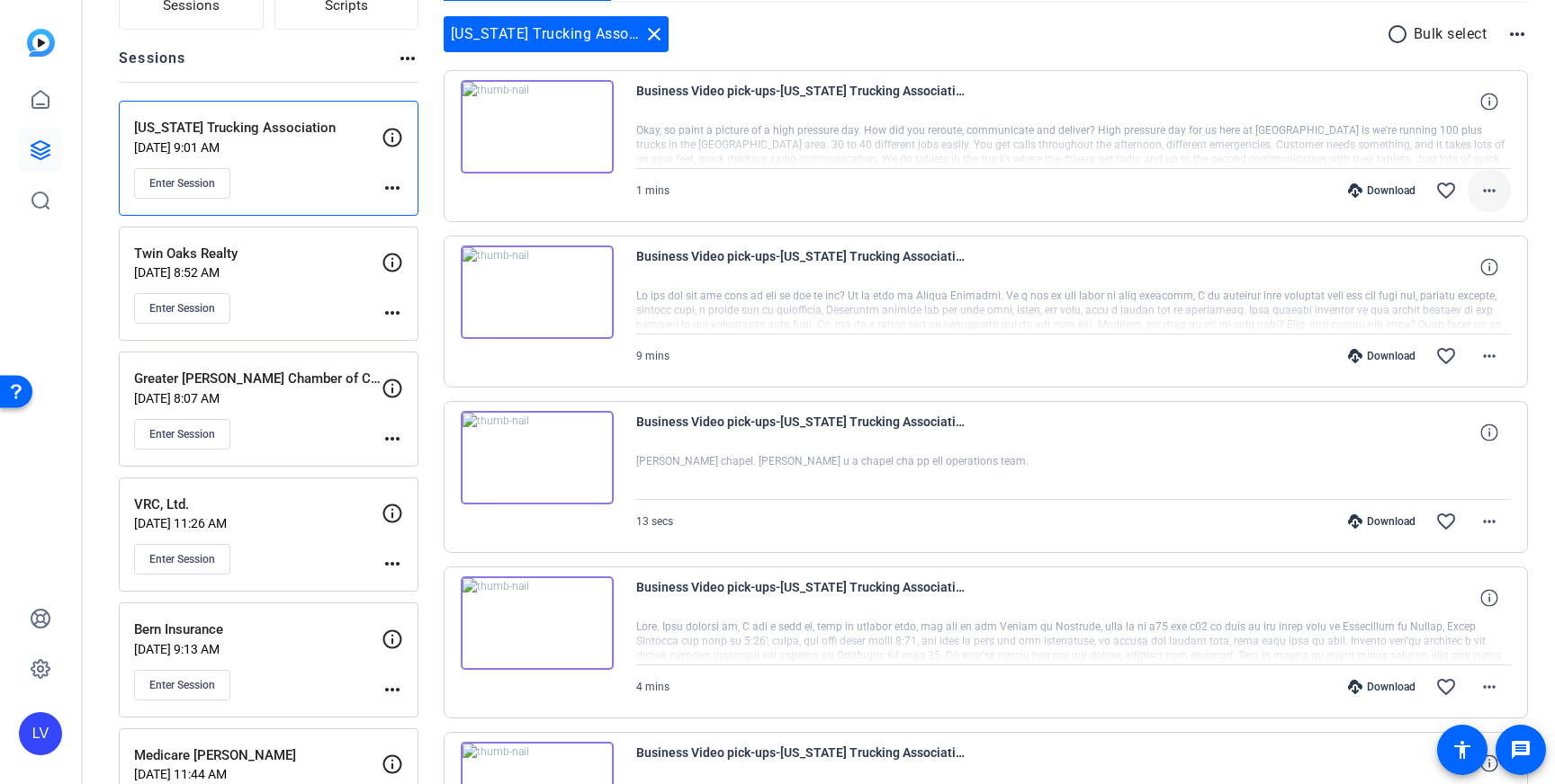
click at [1495, 190] on mat-icon "more_horiz" at bounding box center [1489, 191] width 22 height 22
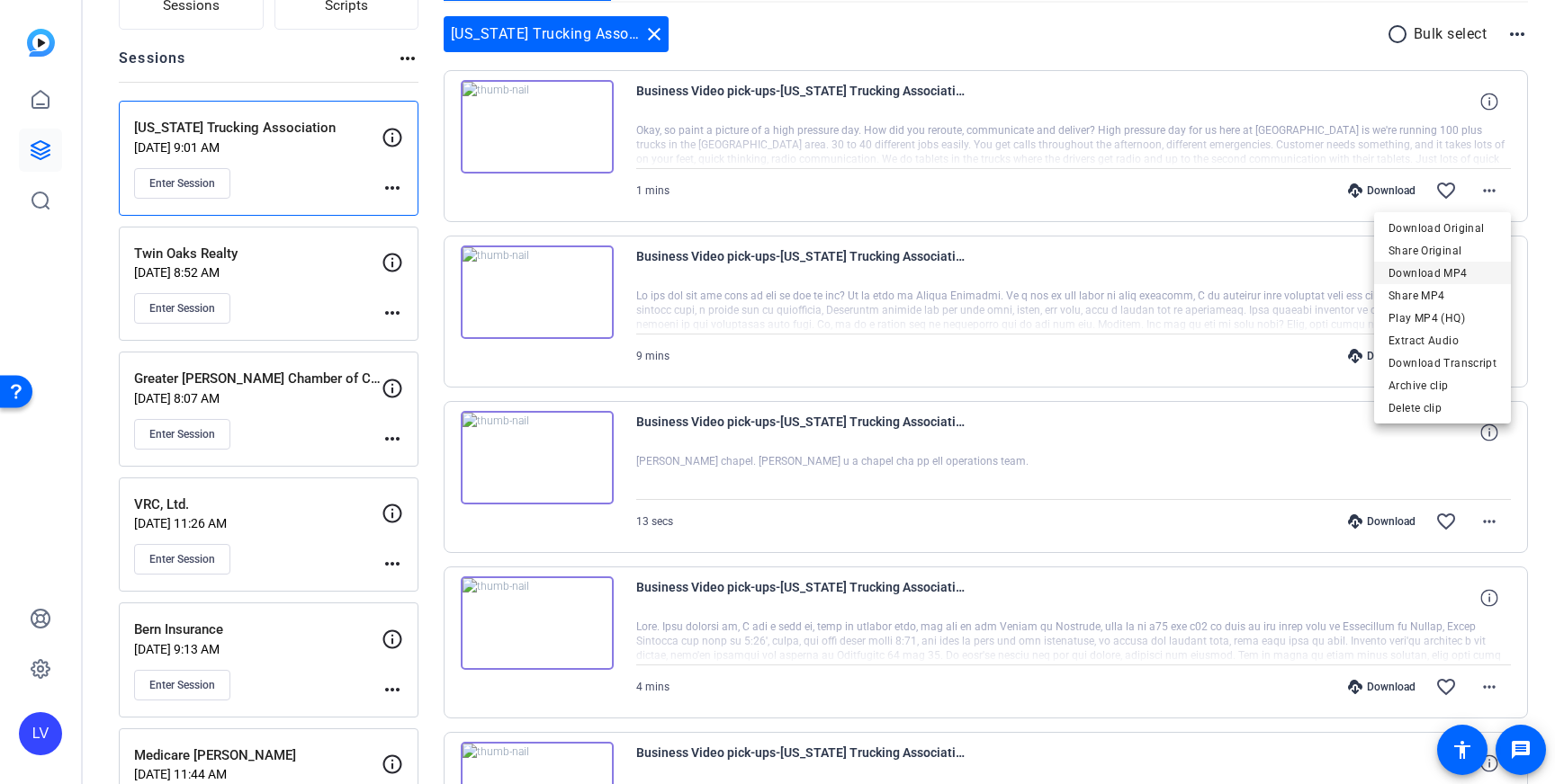
click at [1468, 275] on span "Download MP4" at bounding box center [1443, 273] width 108 height 22
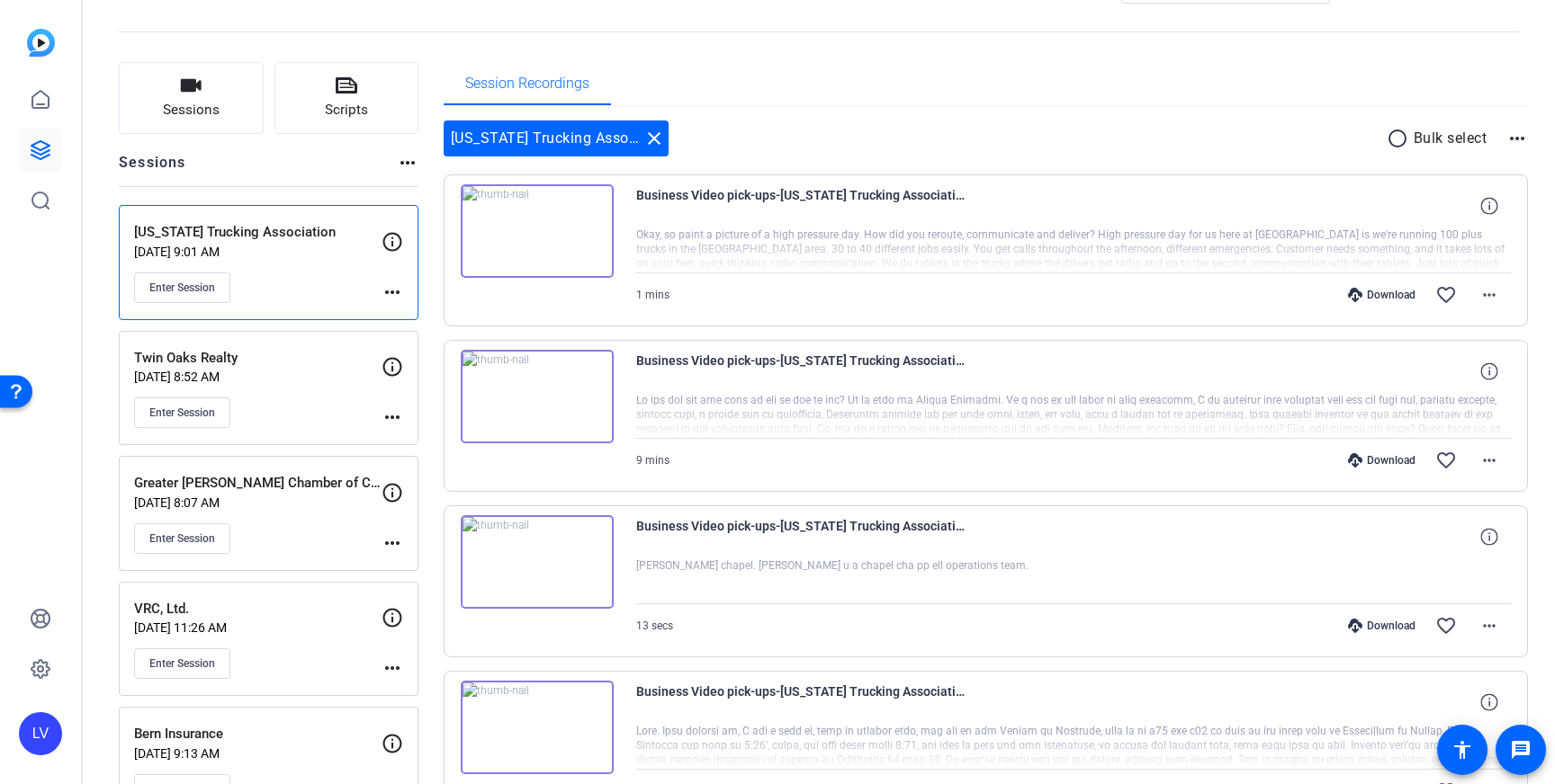
scroll to position [60, 0]
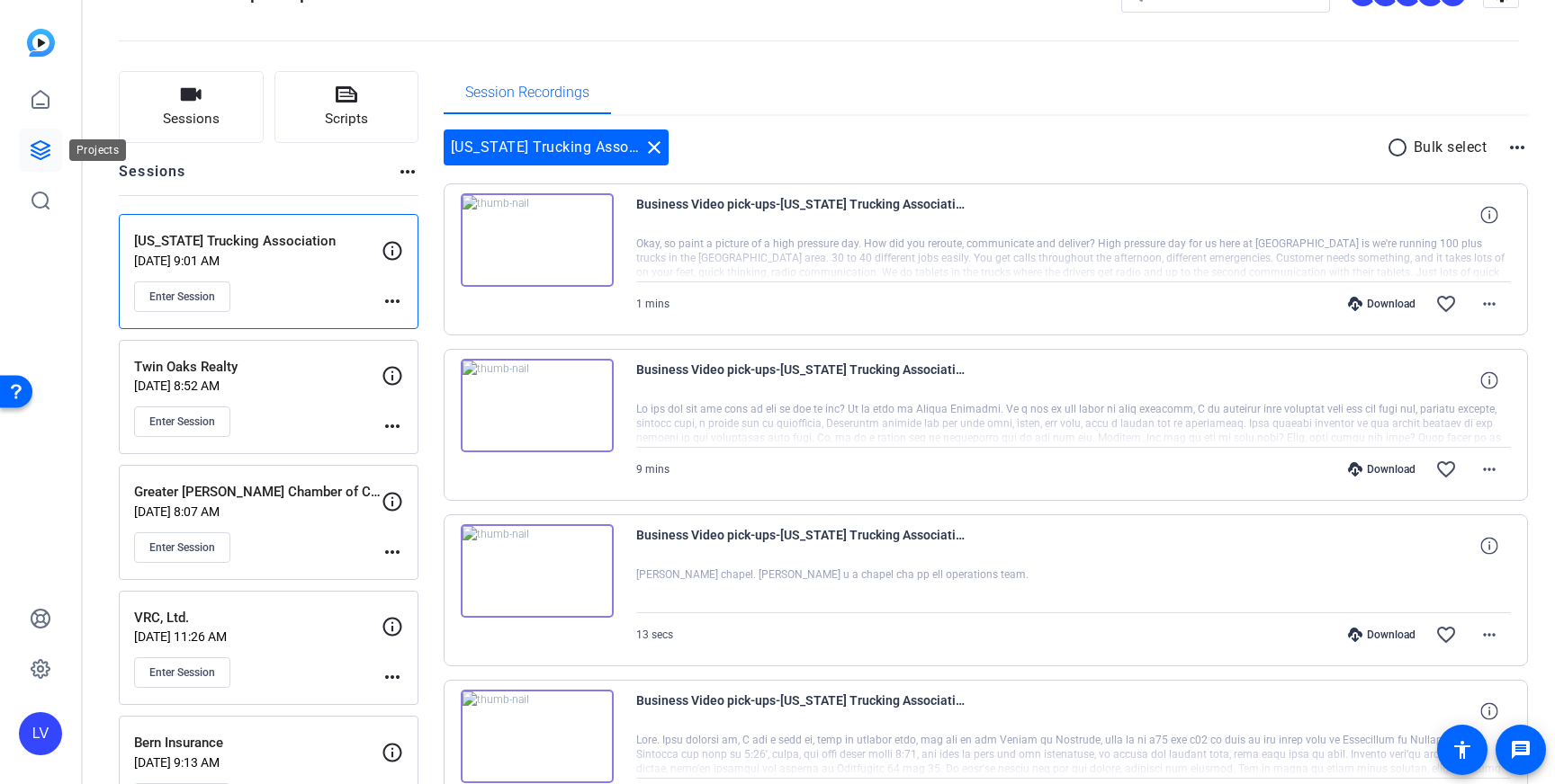
click at [38, 161] on link at bounding box center [40, 149] width 43 height 43
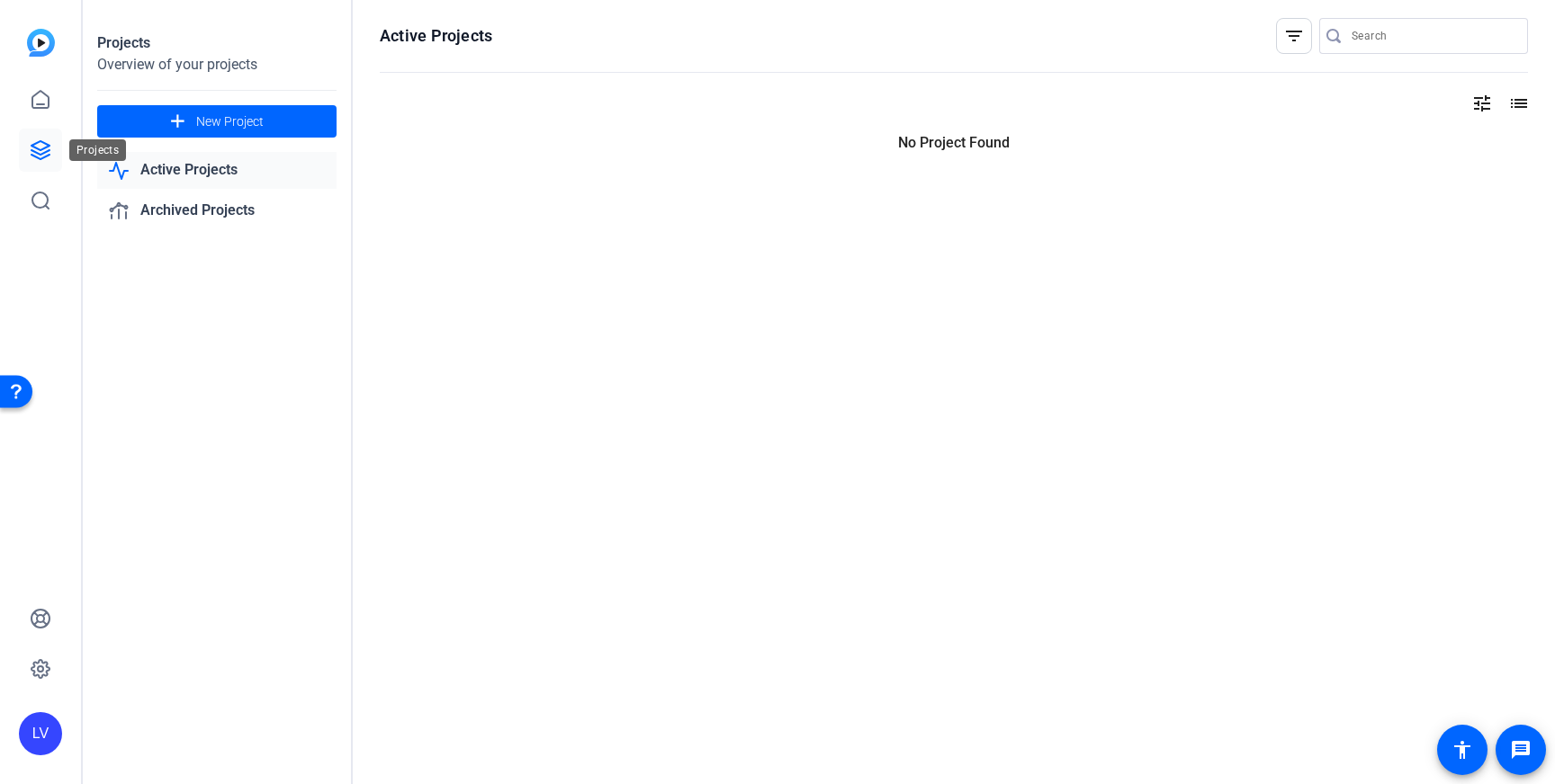
click at [36, 150] on icon at bounding box center [41, 150] width 22 height 22
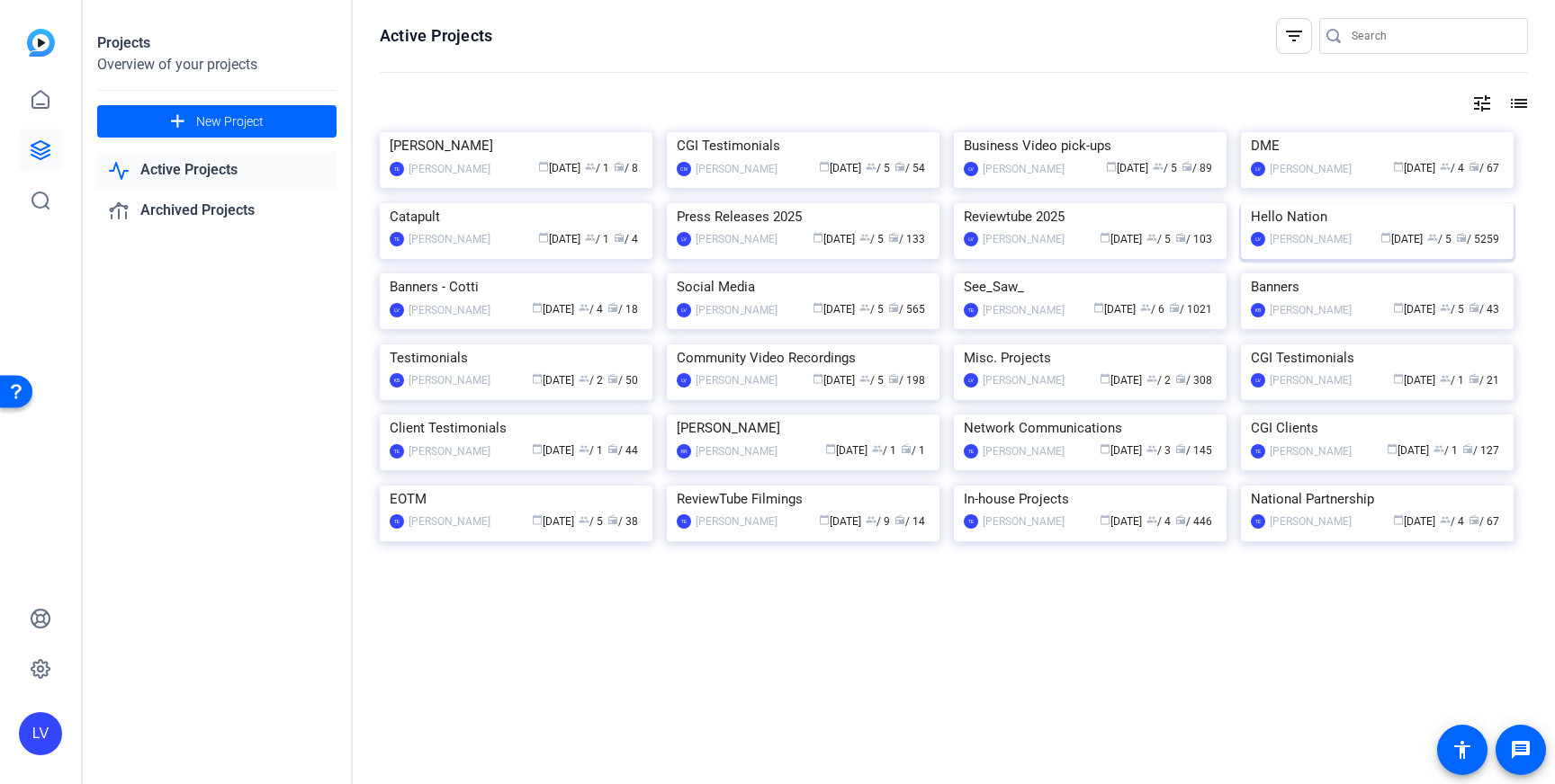
click at [1344, 204] on img at bounding box center [1377, 204] width 272 height 0
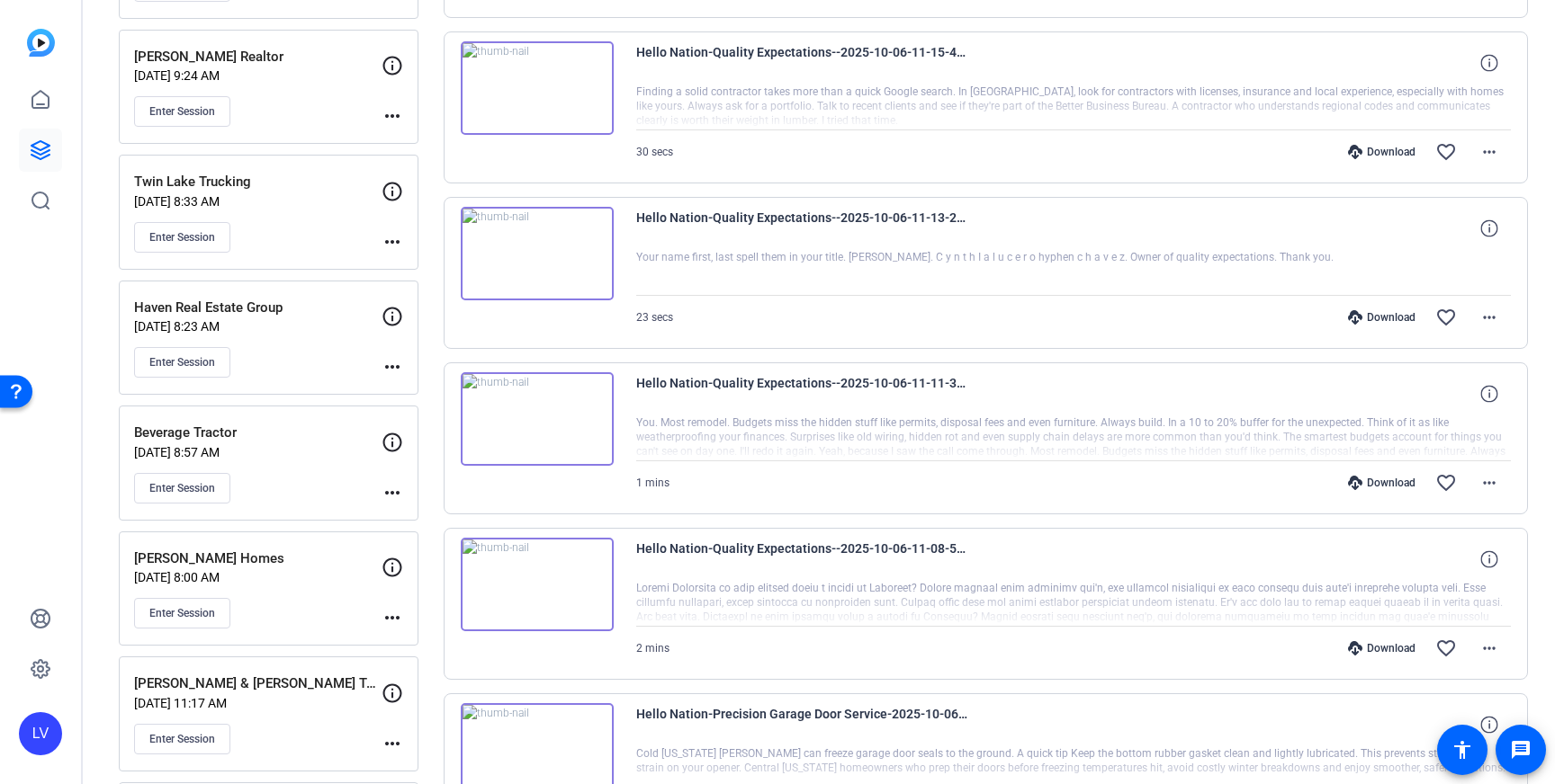
scroll to position [365, 0]
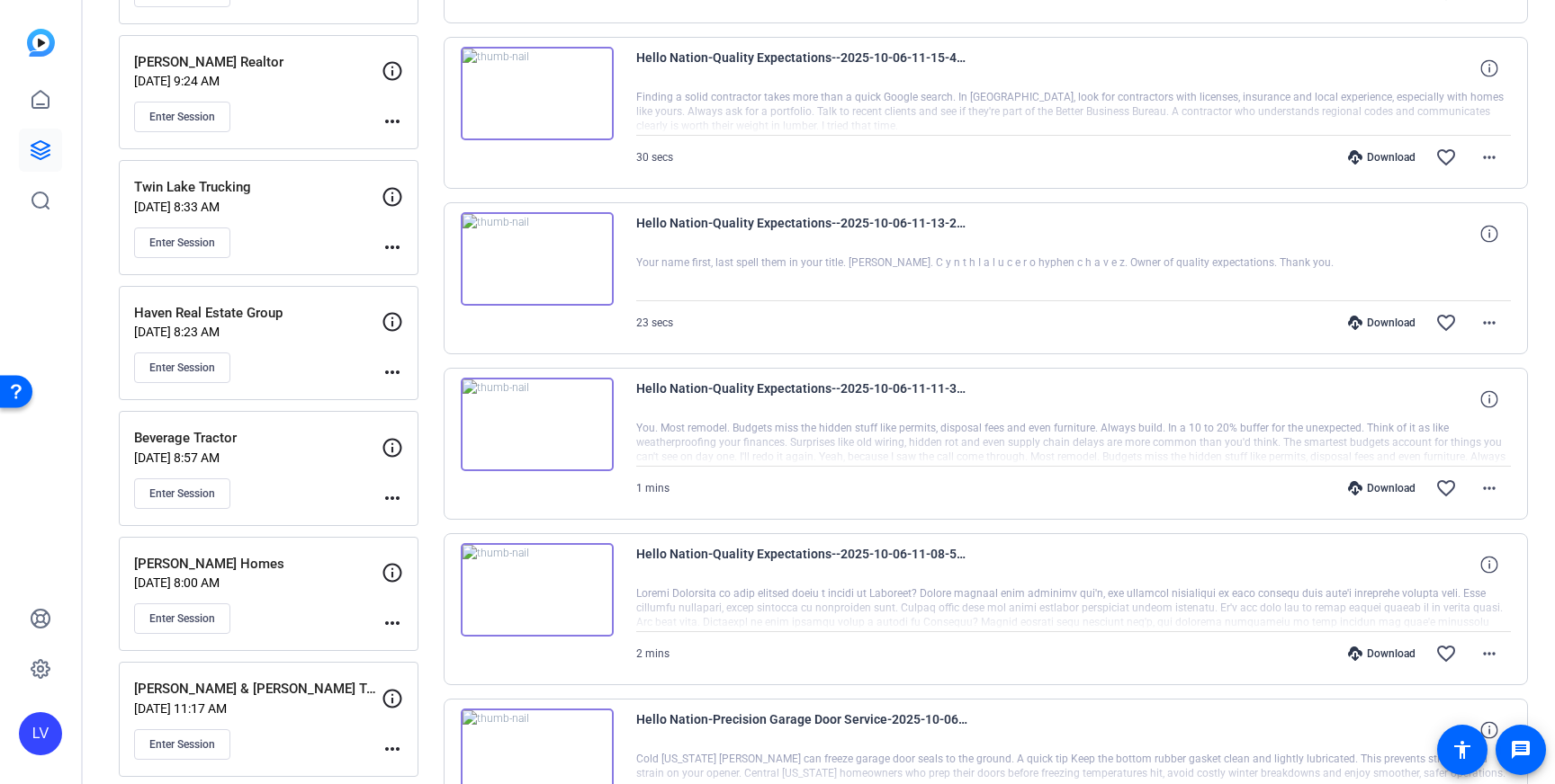
click at [310, 356] on div "Enter Session" at bounding box center [258, 368] width 248 height 31
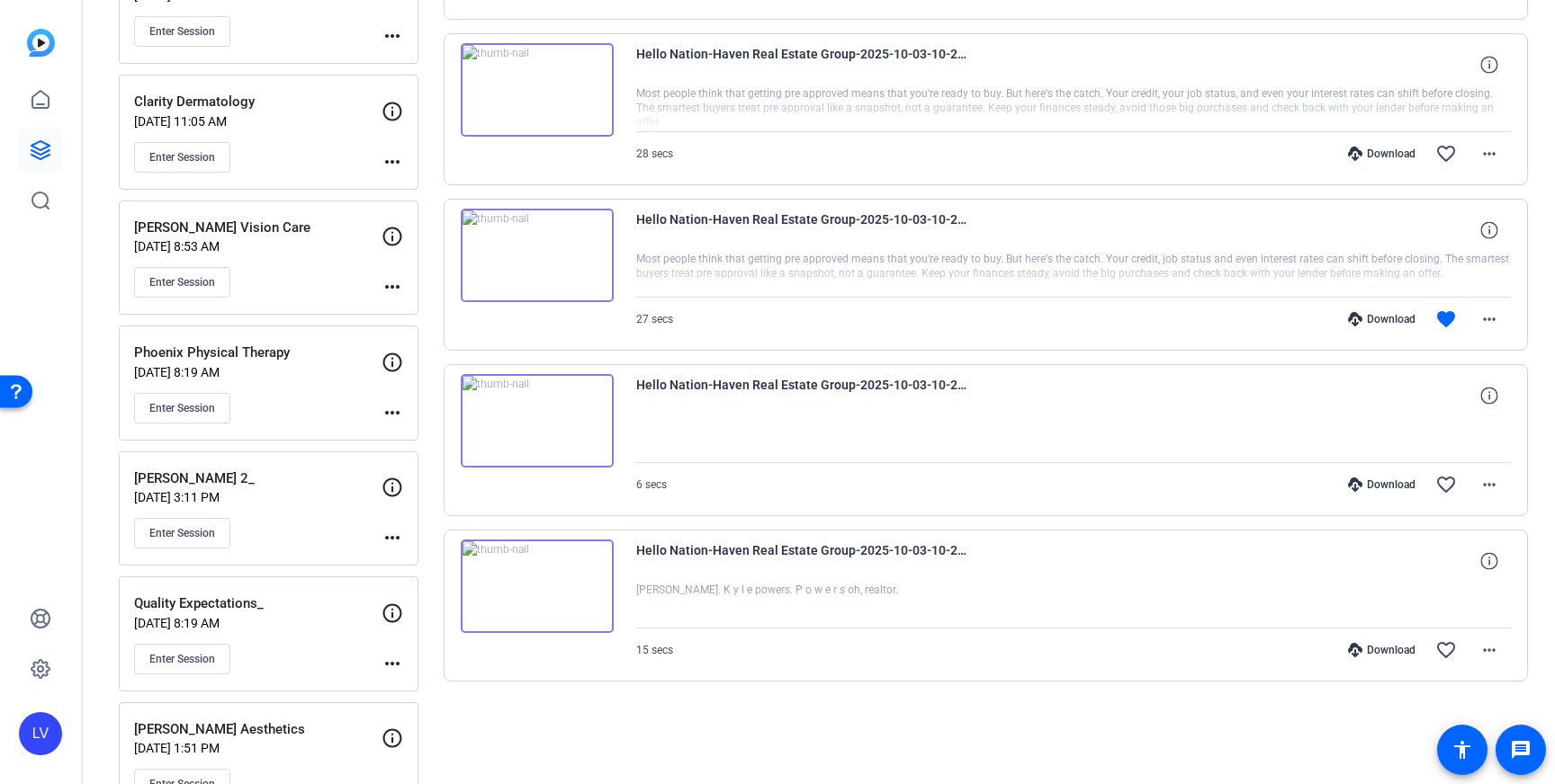
scroll to position [1208, 0]
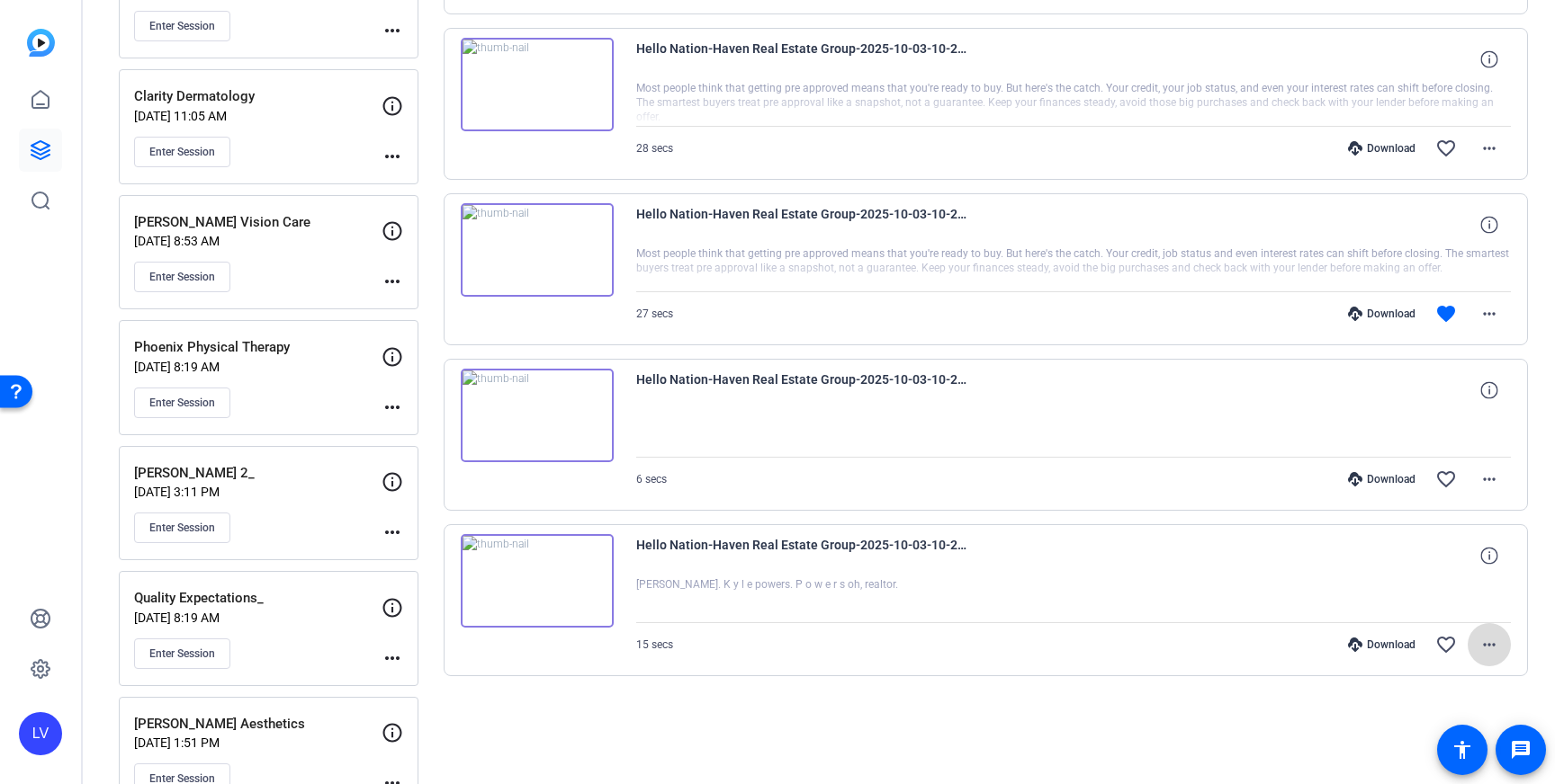
click at [1499, 643] on mat-icon "more_horiz" at bounding box center [1489, 645] width 22 height 22
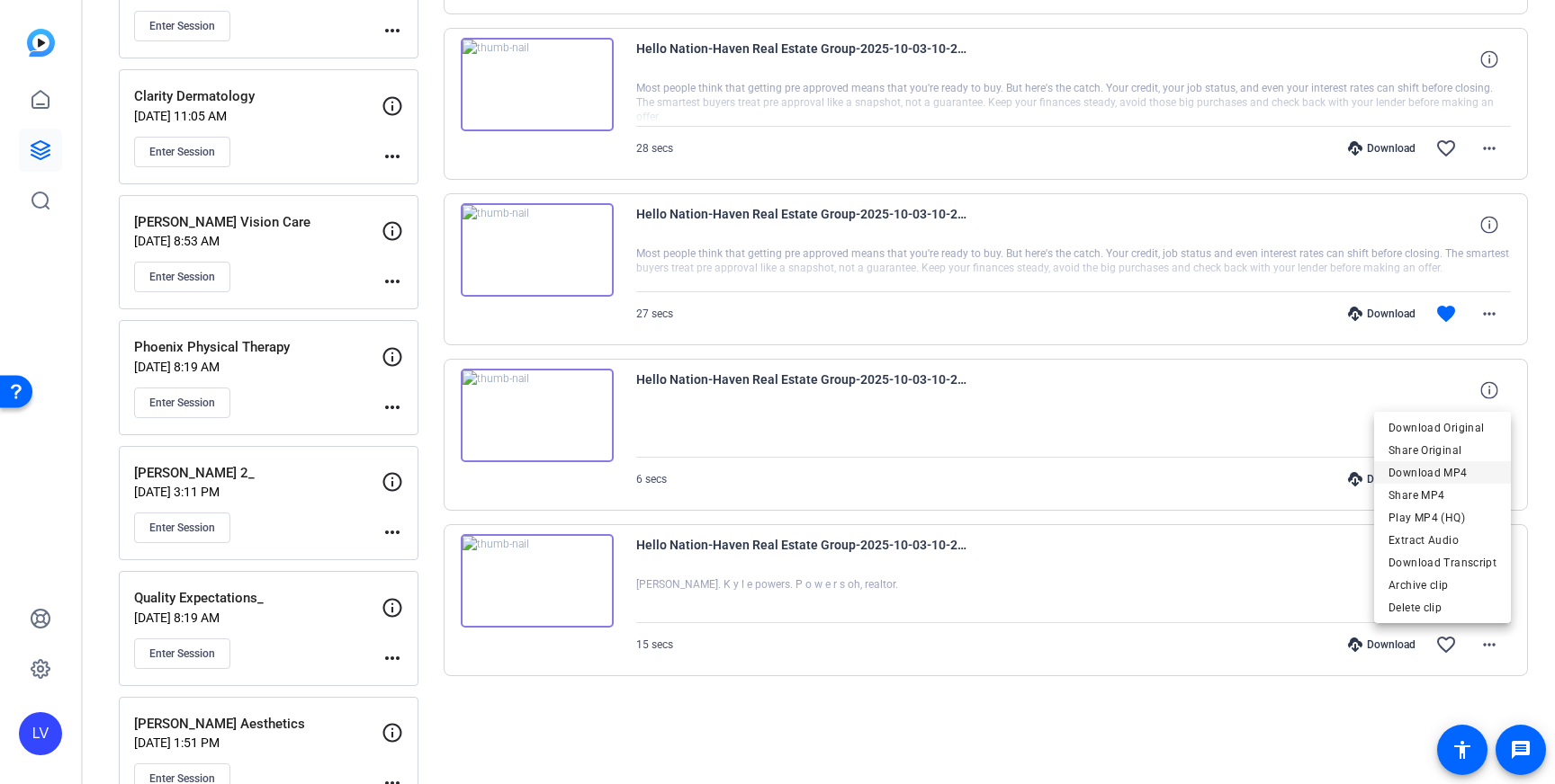
click at [1445, 478] on span "Download MP4" at bounding box center [1443, 473] width 108 height 22
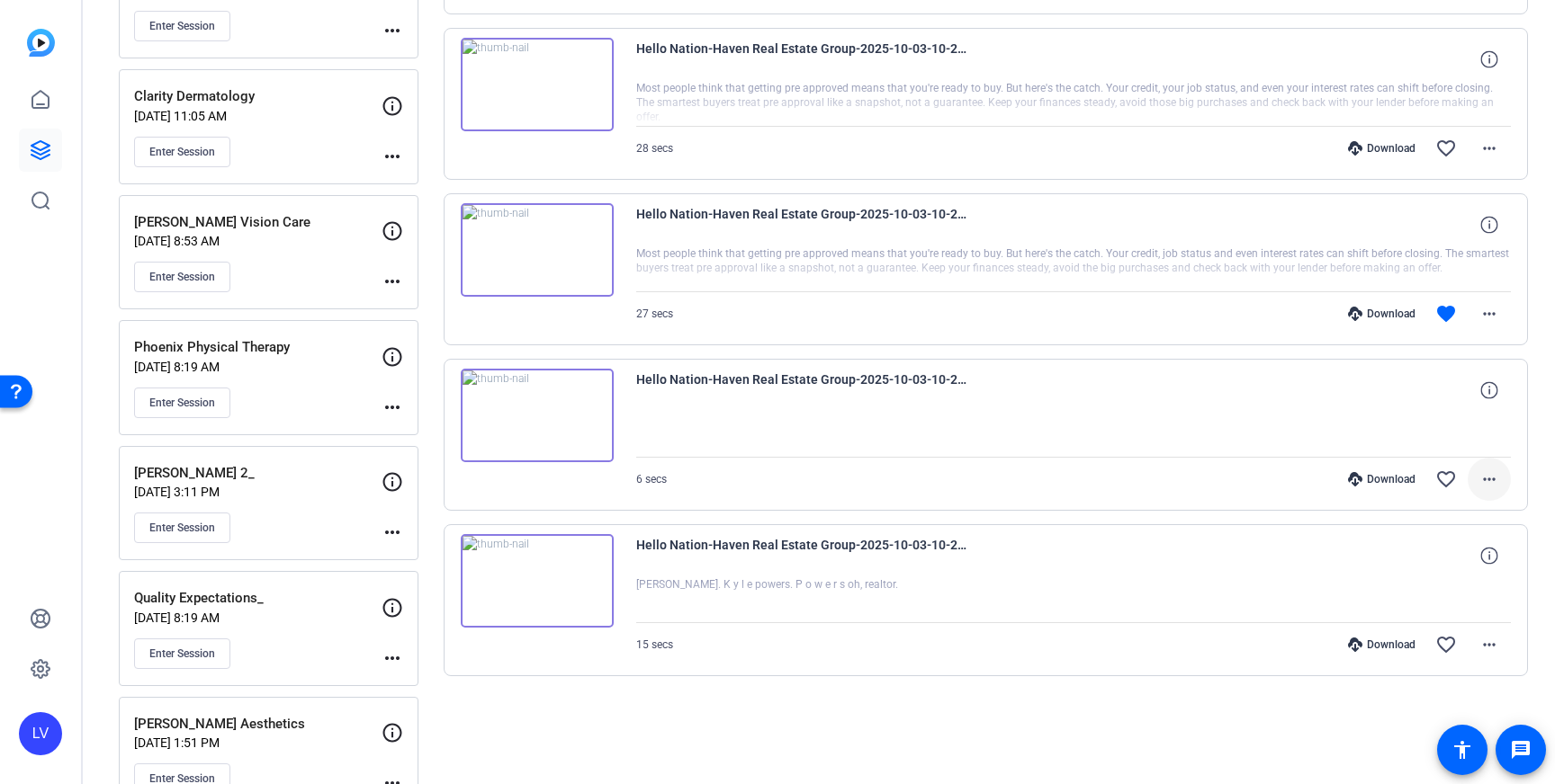
click at [1489, 484] on mat-icon "more_horiz" at bounding box center [1489, 480] width 22 height 22
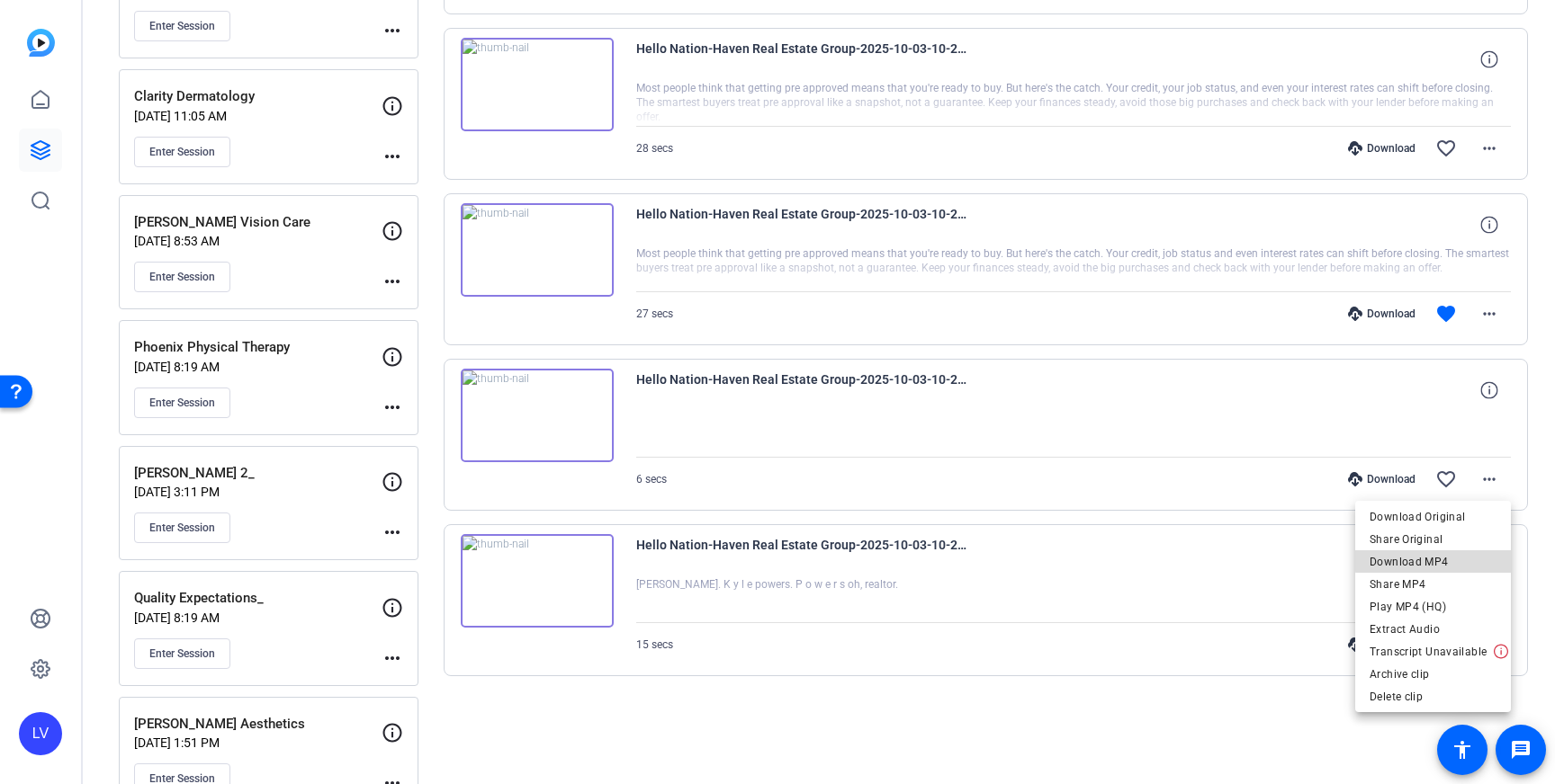
click at [1451, 558] on span "Download MP4" at bounding box center [1434, 562] width 127 height 22
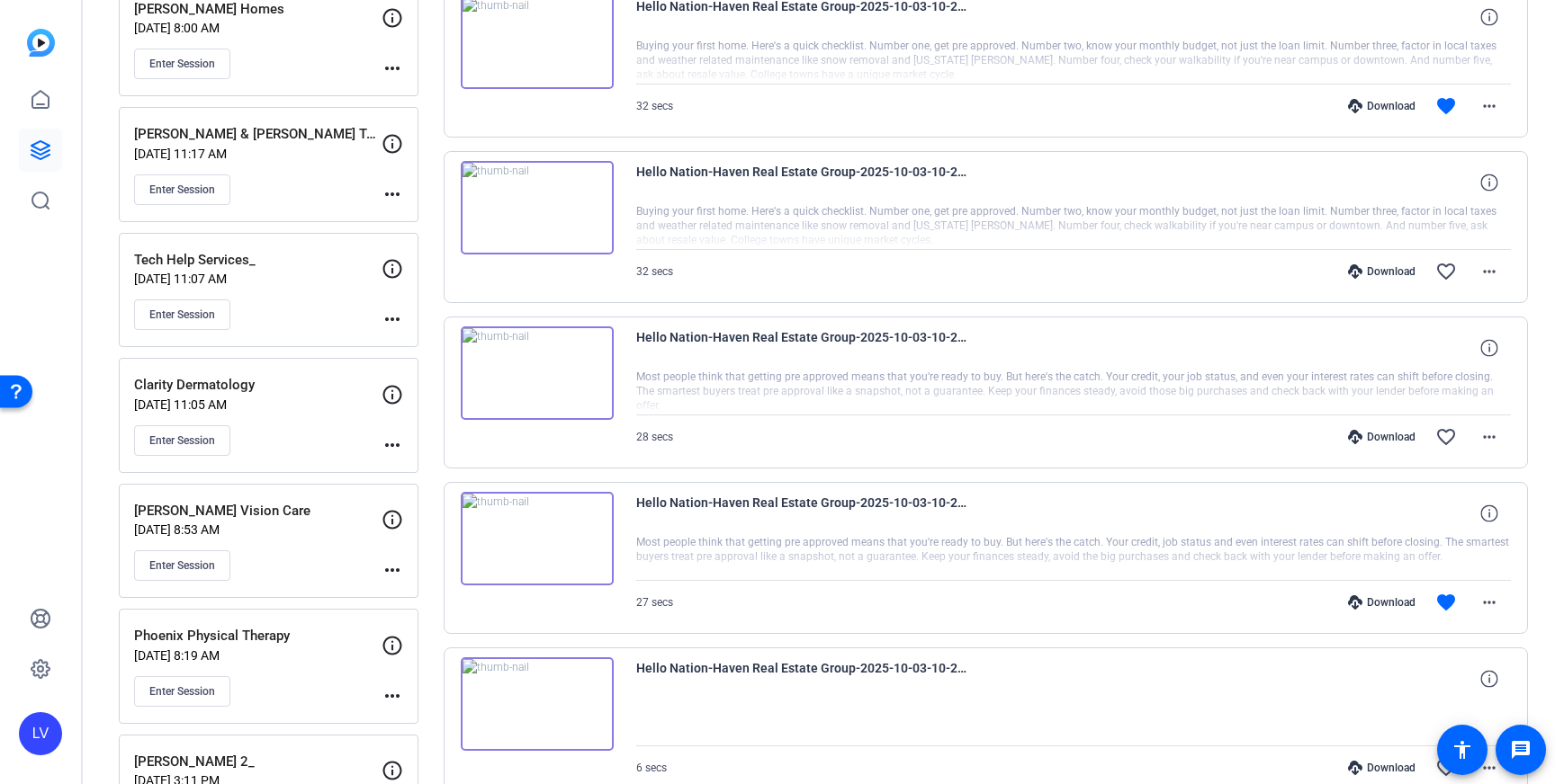
scroll to position [921, 0]
click at [1491, 604] on mat-icon "more_horiz" at bounding box center [1489, 601] width 22 height 22
click at [1466, 433] on span "Download MP4" at bounding box center [1443, 429] width 108 height 22
click at [1485, 438] on mat-icon "more_horiz" at bounding box center [1489, 435] width 22 height 22
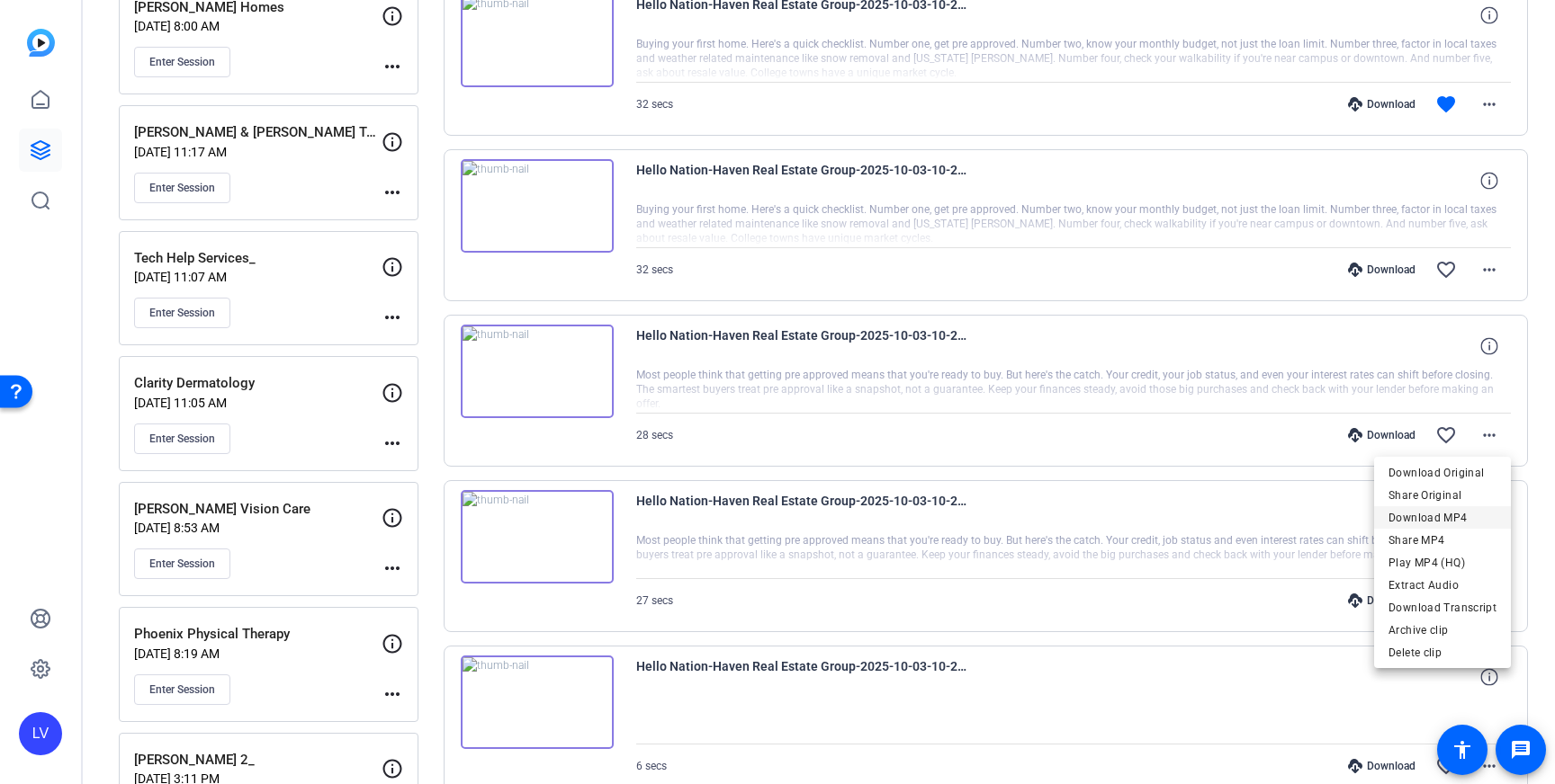
click at [1433, 516] on span "Download MP4" at bounding box center [1443, 519] width 108 height 22
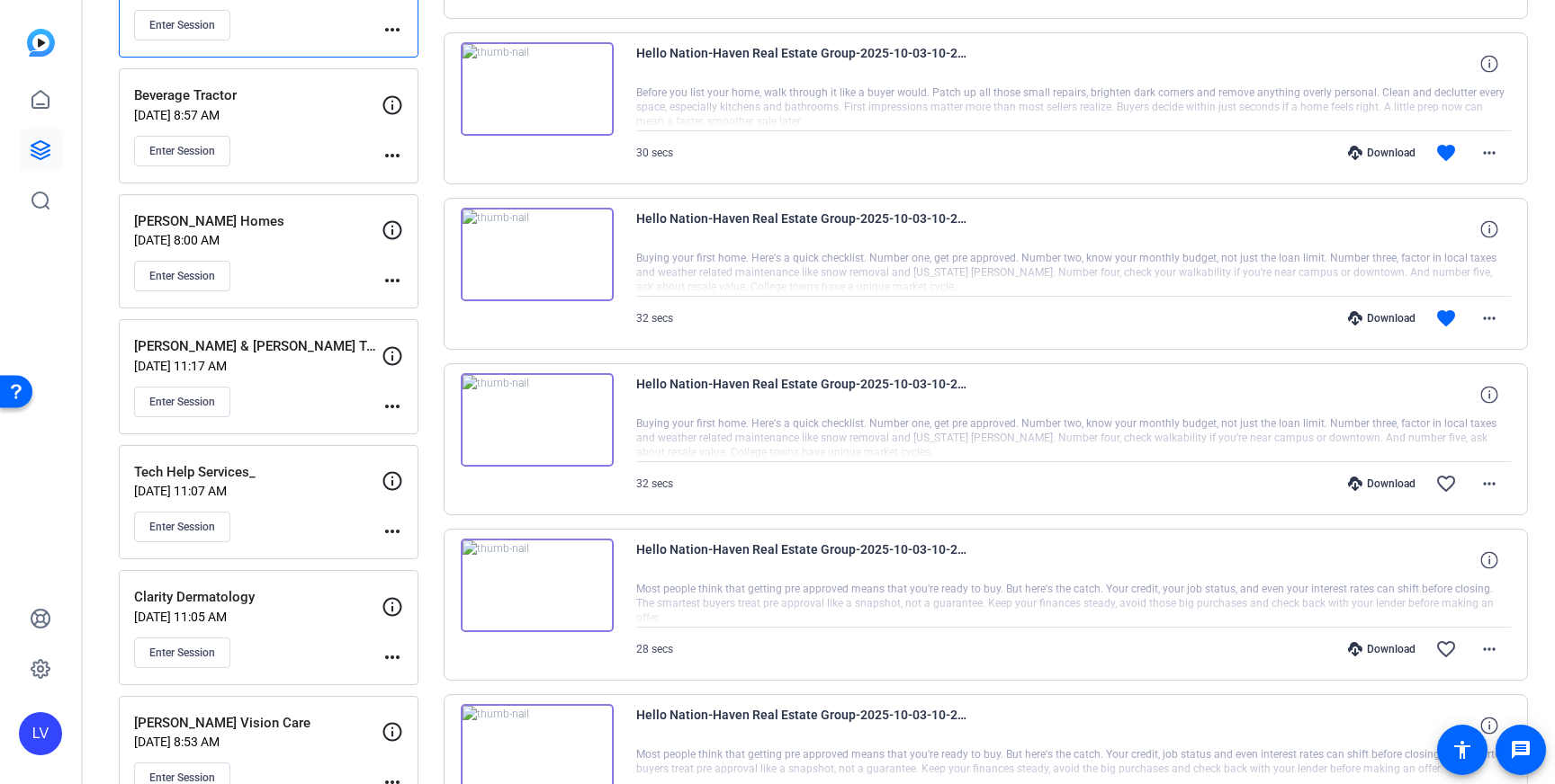
scroll to position [705, 0]
click at [1496, 483] on mat-icon "more_horiz" at bounding box center [1489, 487] width 22 height 22
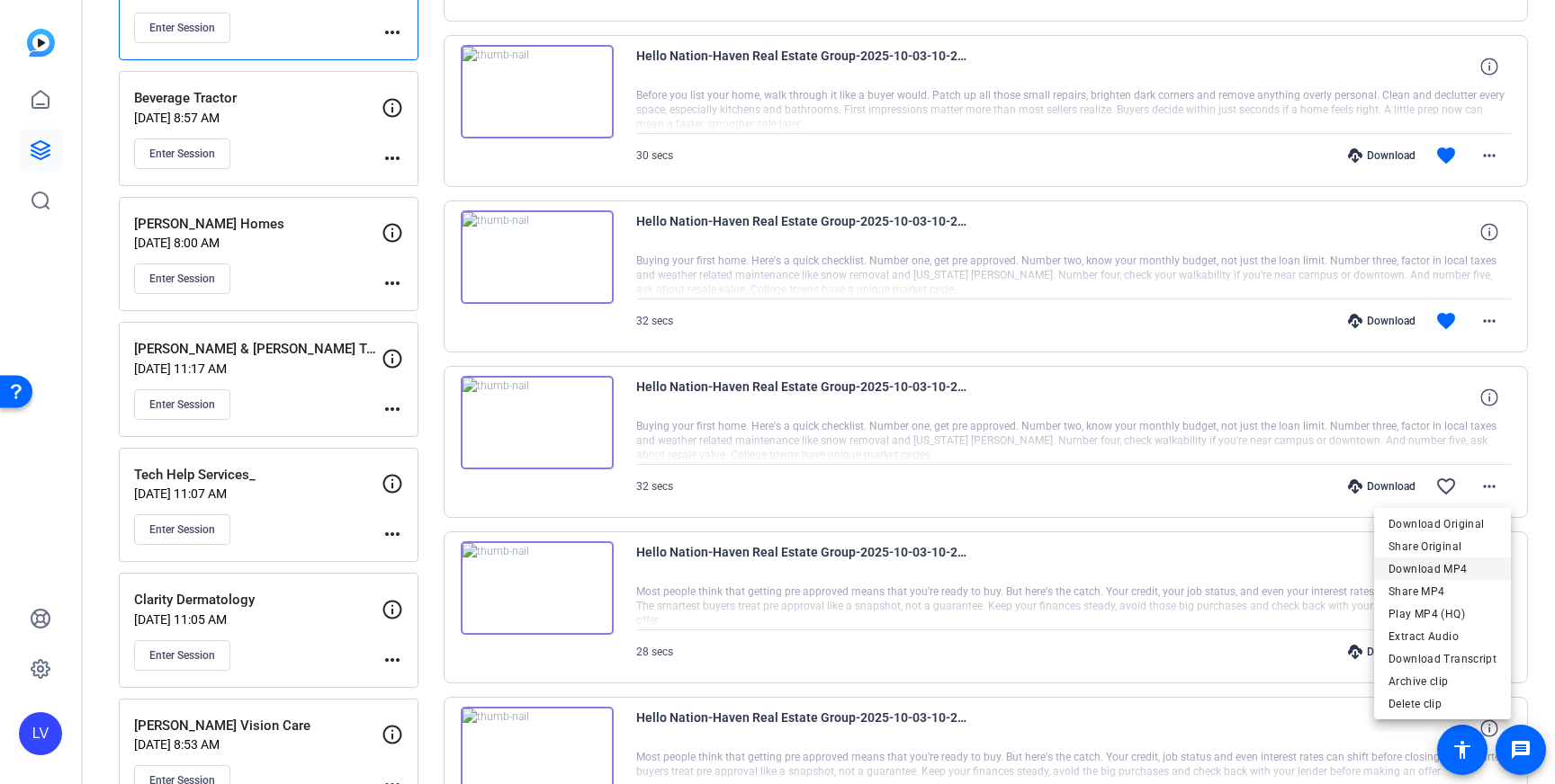
click at [1478, 564] on span "Download MP4" at bounding box center [1443, 569] width 108 height 22
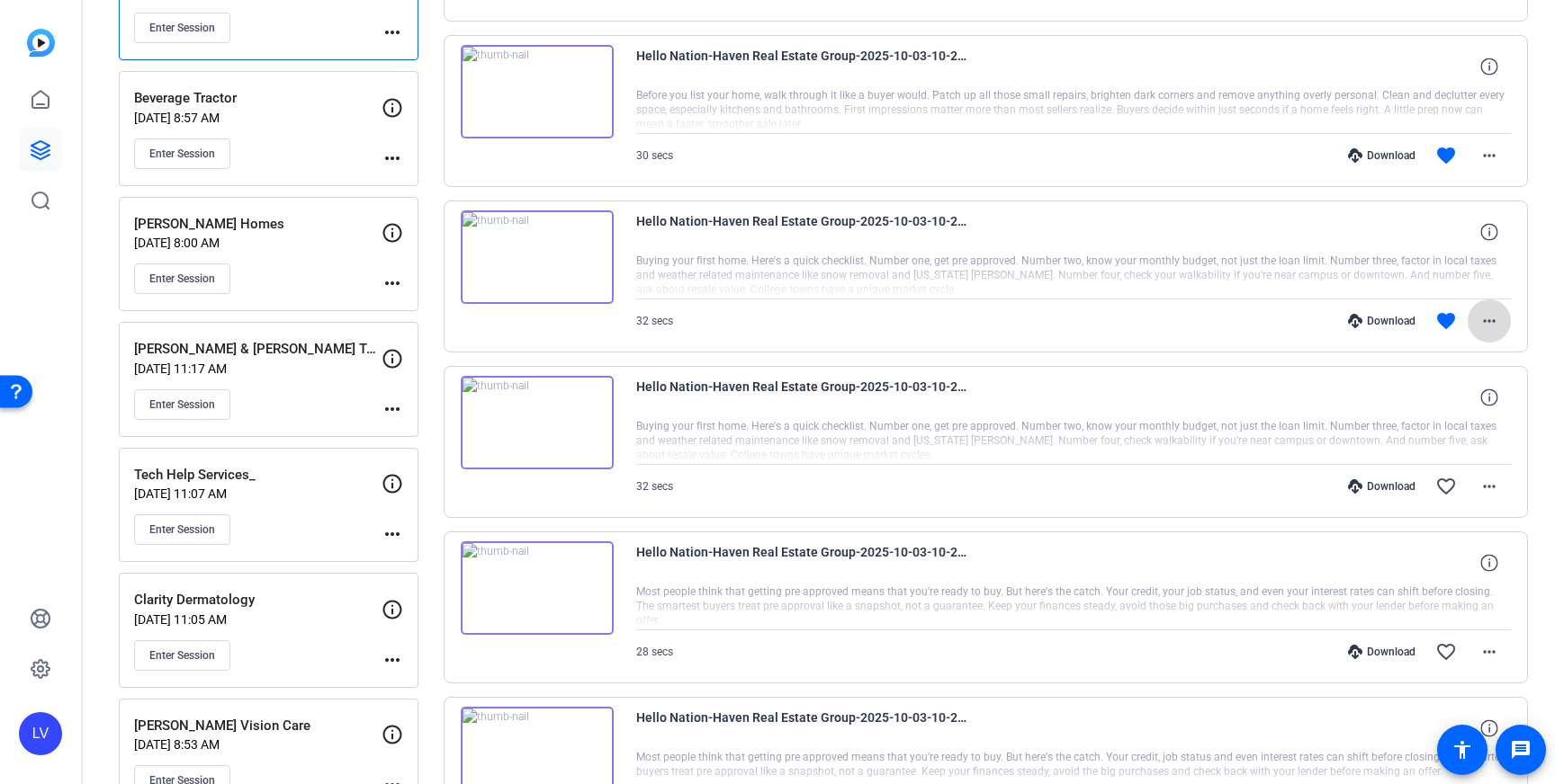
click at [1495, 317] on mat-icon "more_horiz" at bounding box center [1489, 321] width 22 height 22
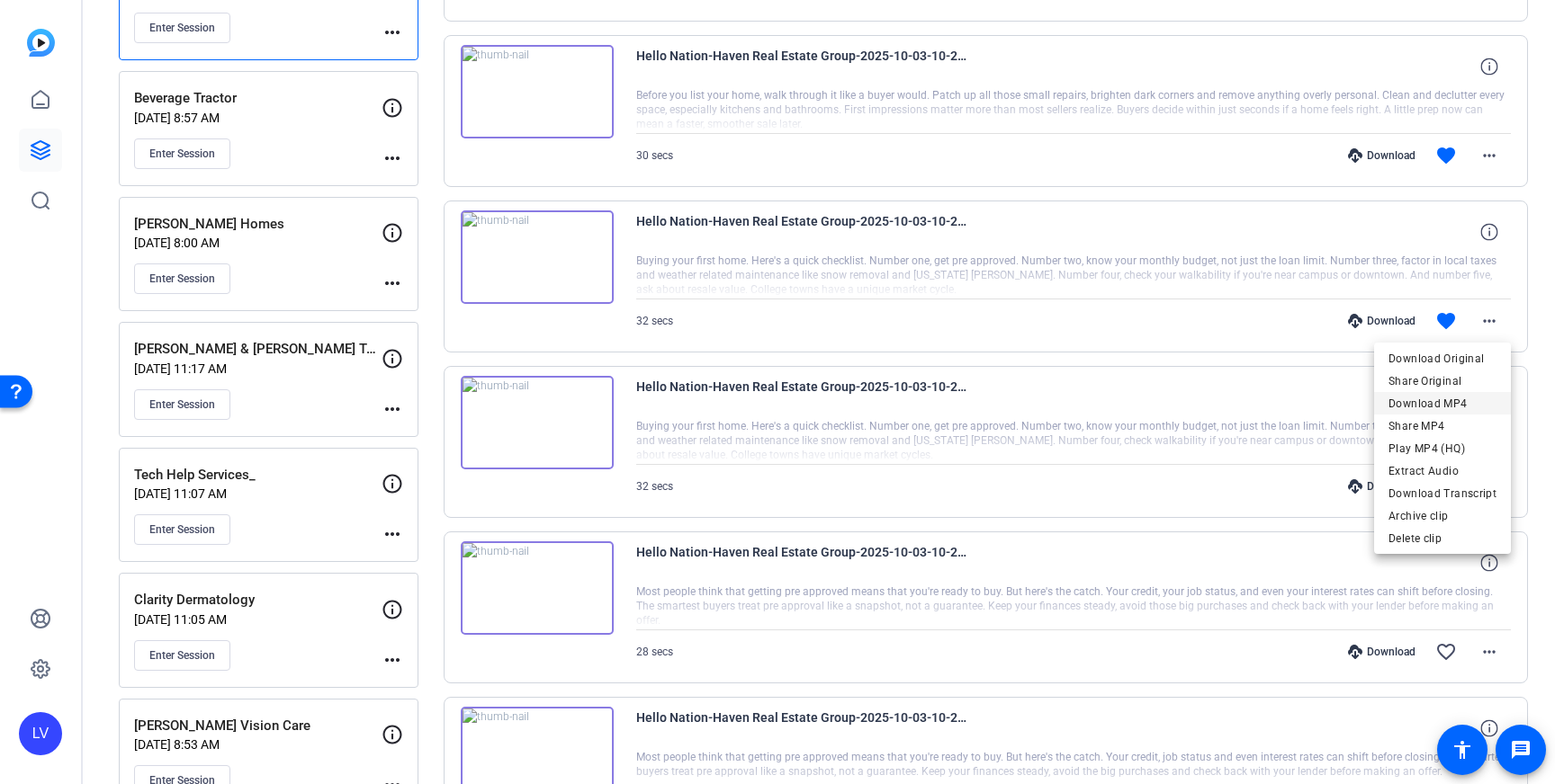
click at [1461, 398] on span "Download MP4" at bounding box center [1443, 404] width 108 height 22
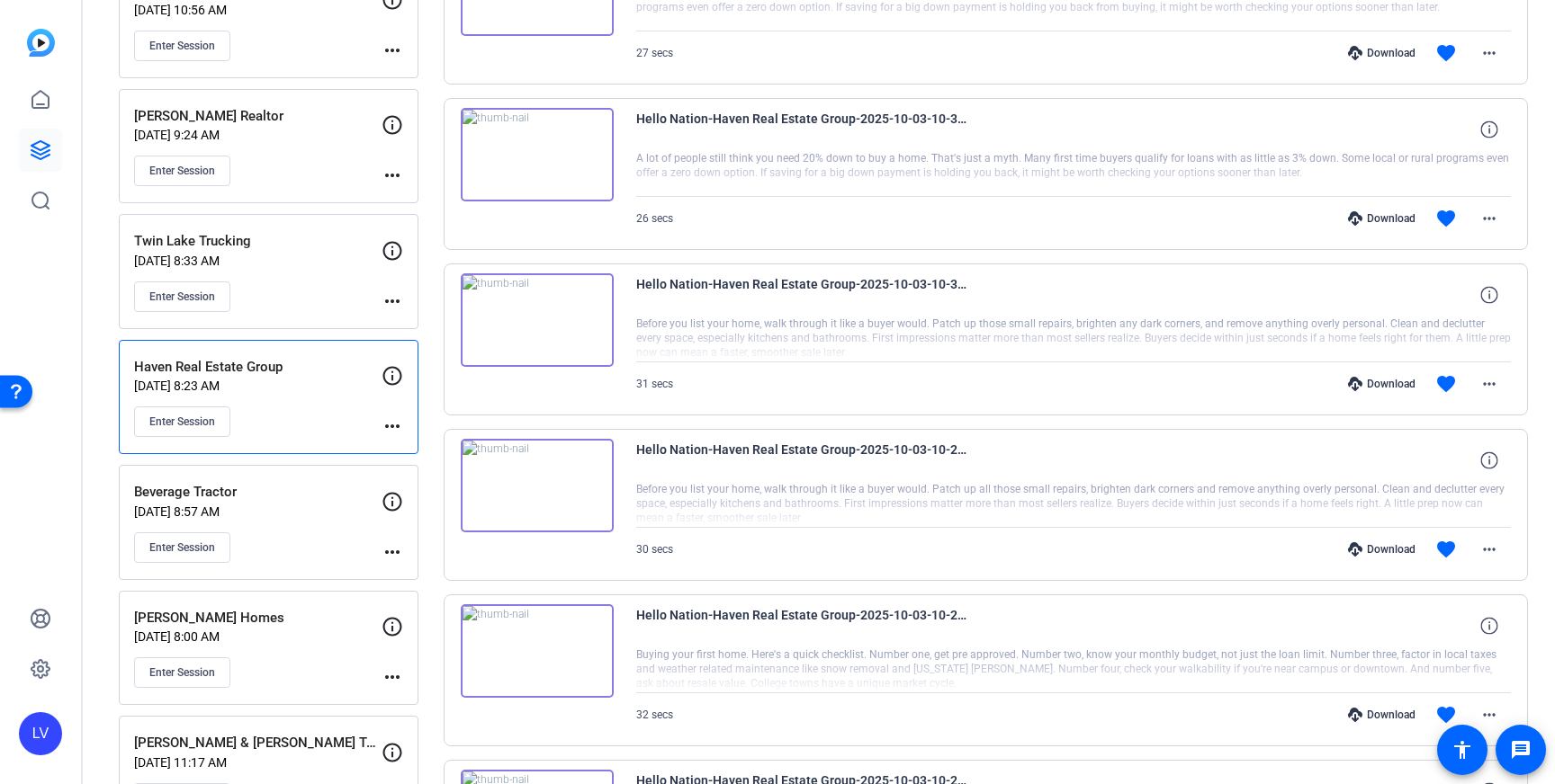
scroll to position [312, 0]
click at [1489, 542] on mat-icon "more_horiz" at bounding box center [1489, 548] width 22 height 22
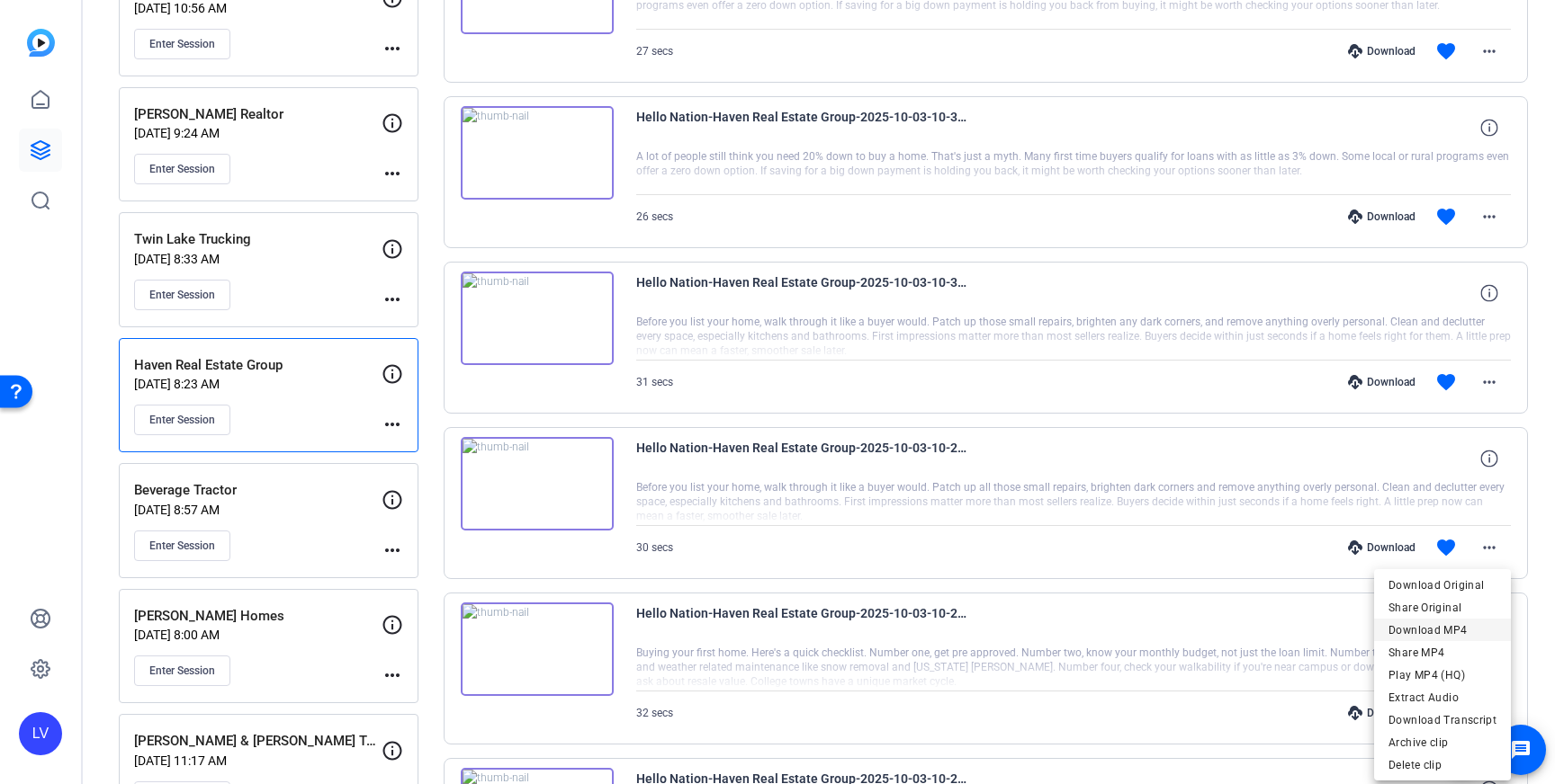
click at [1458, 626] on span "Download MP4" at bounding box center [1443, 631] width 108 height 22
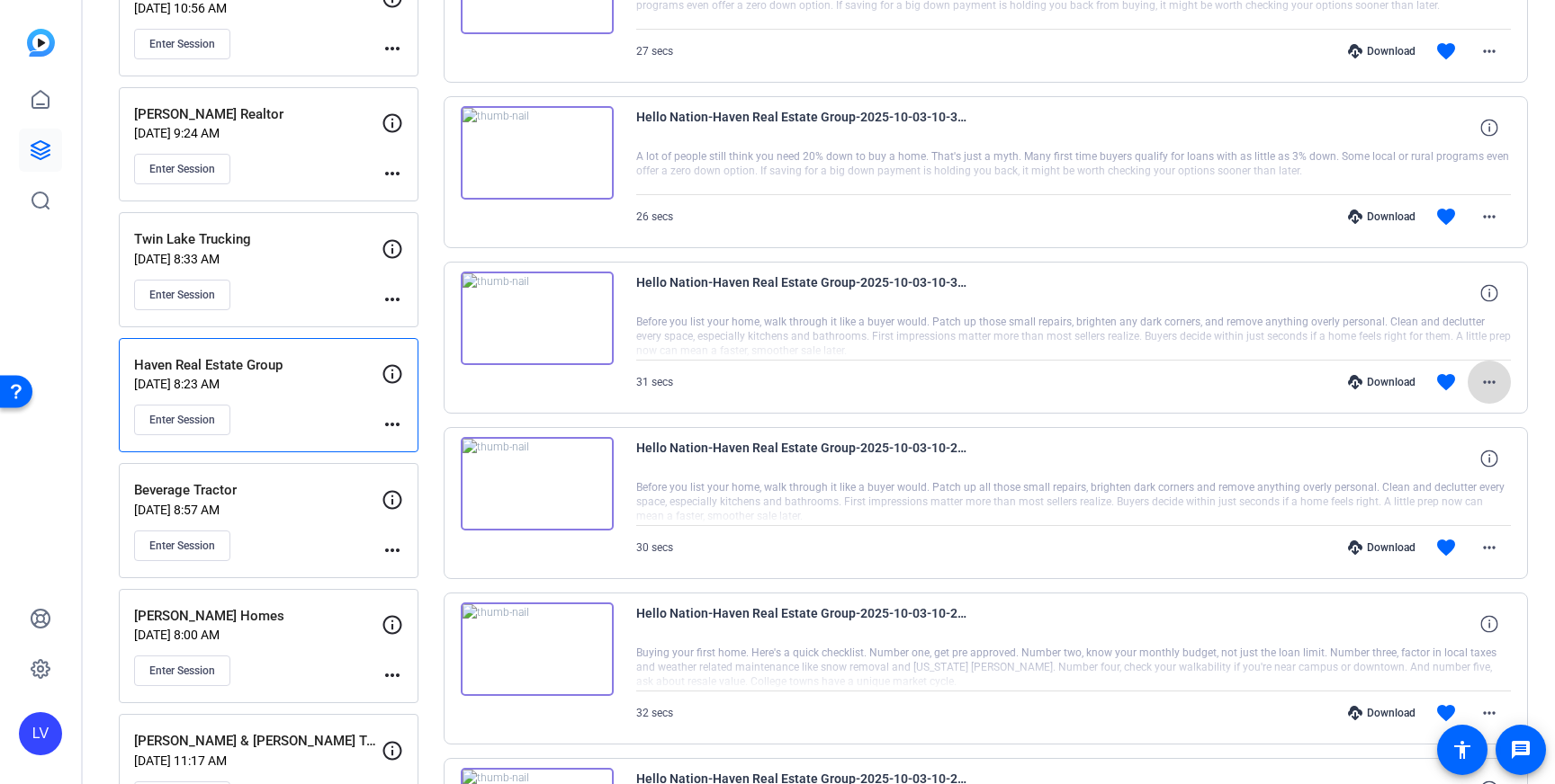
click at [1495, 380] on mat-icon "more_horiz" at bounding box center [1489, 383] width 22 height 22
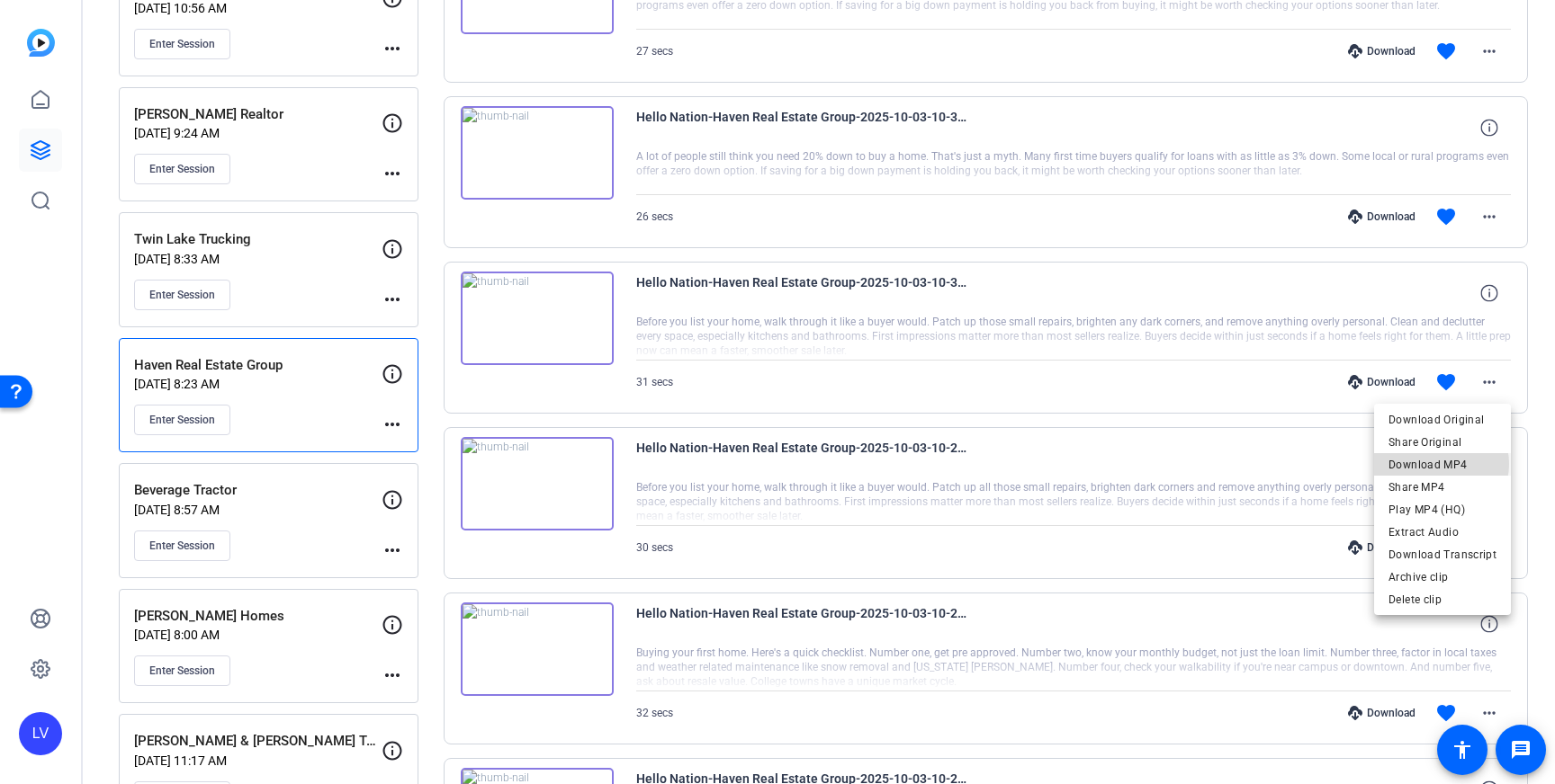
click at [1442, 464] on span "Download MP4" at bounding box center [1443, 465] width 108 height 22
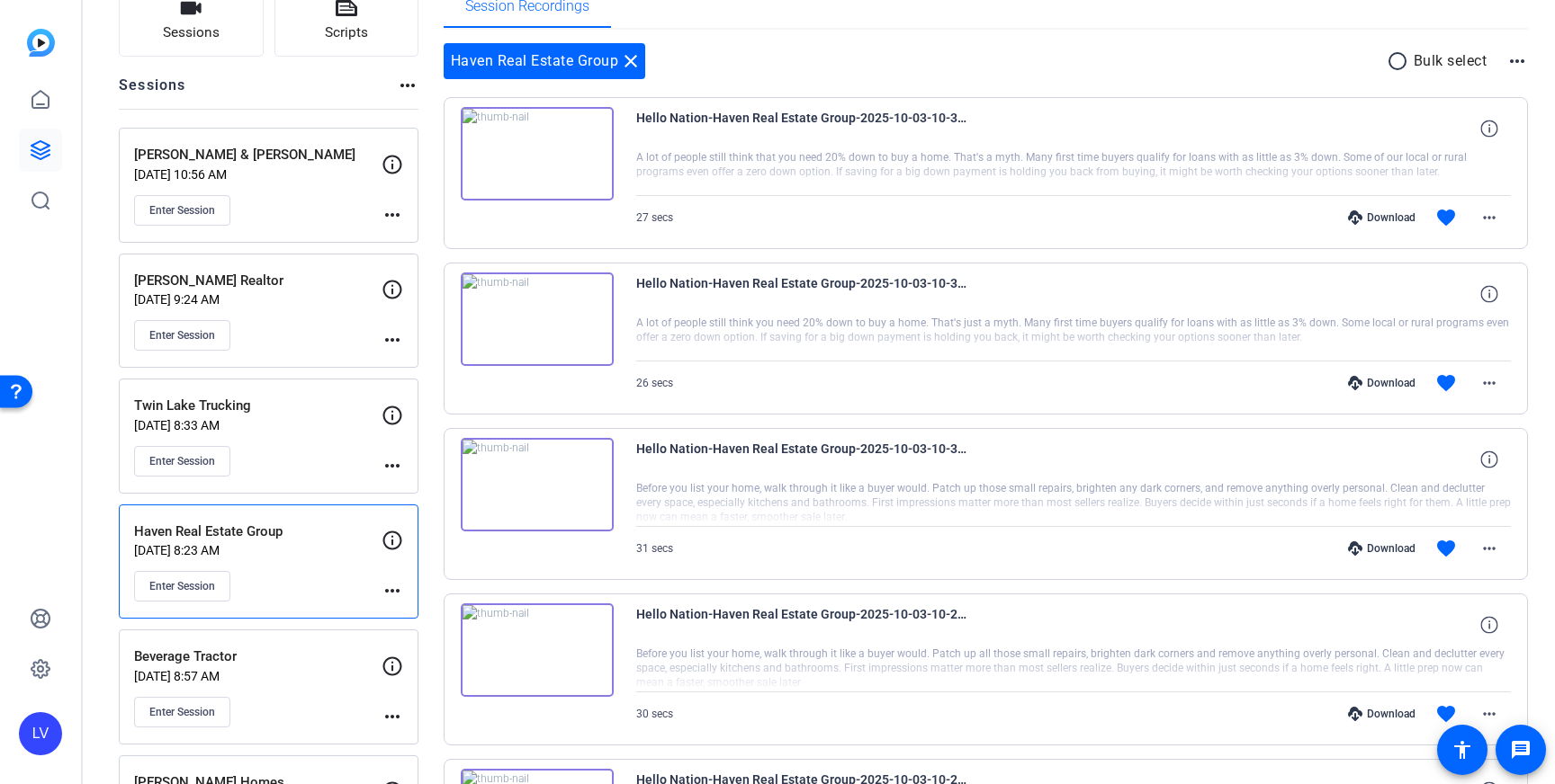
scroll to position [119, 0]
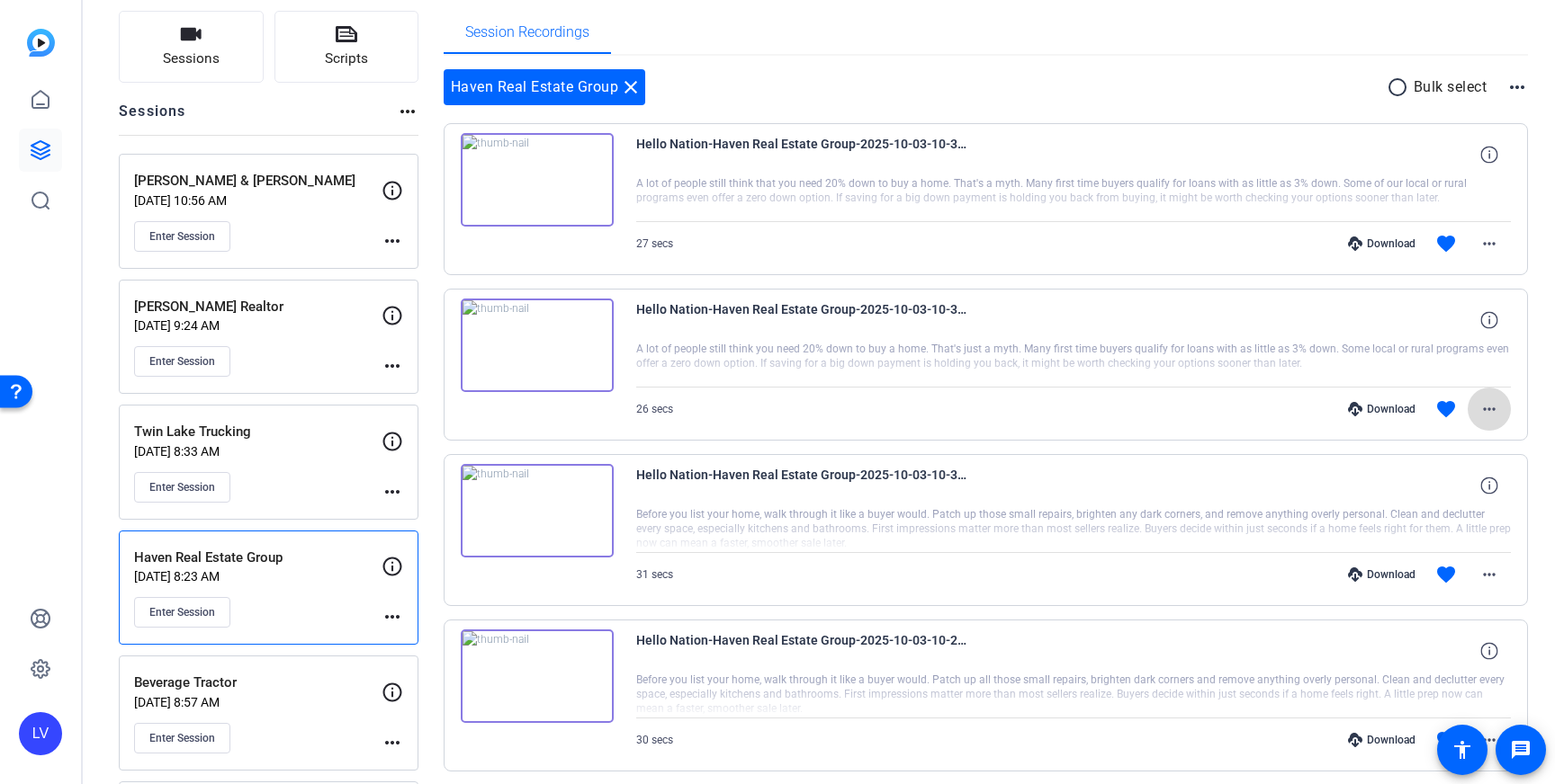
click at [1486, 402] on mat-icon "more_horiz" at bounding box center [1489, 409] width 22 height 22
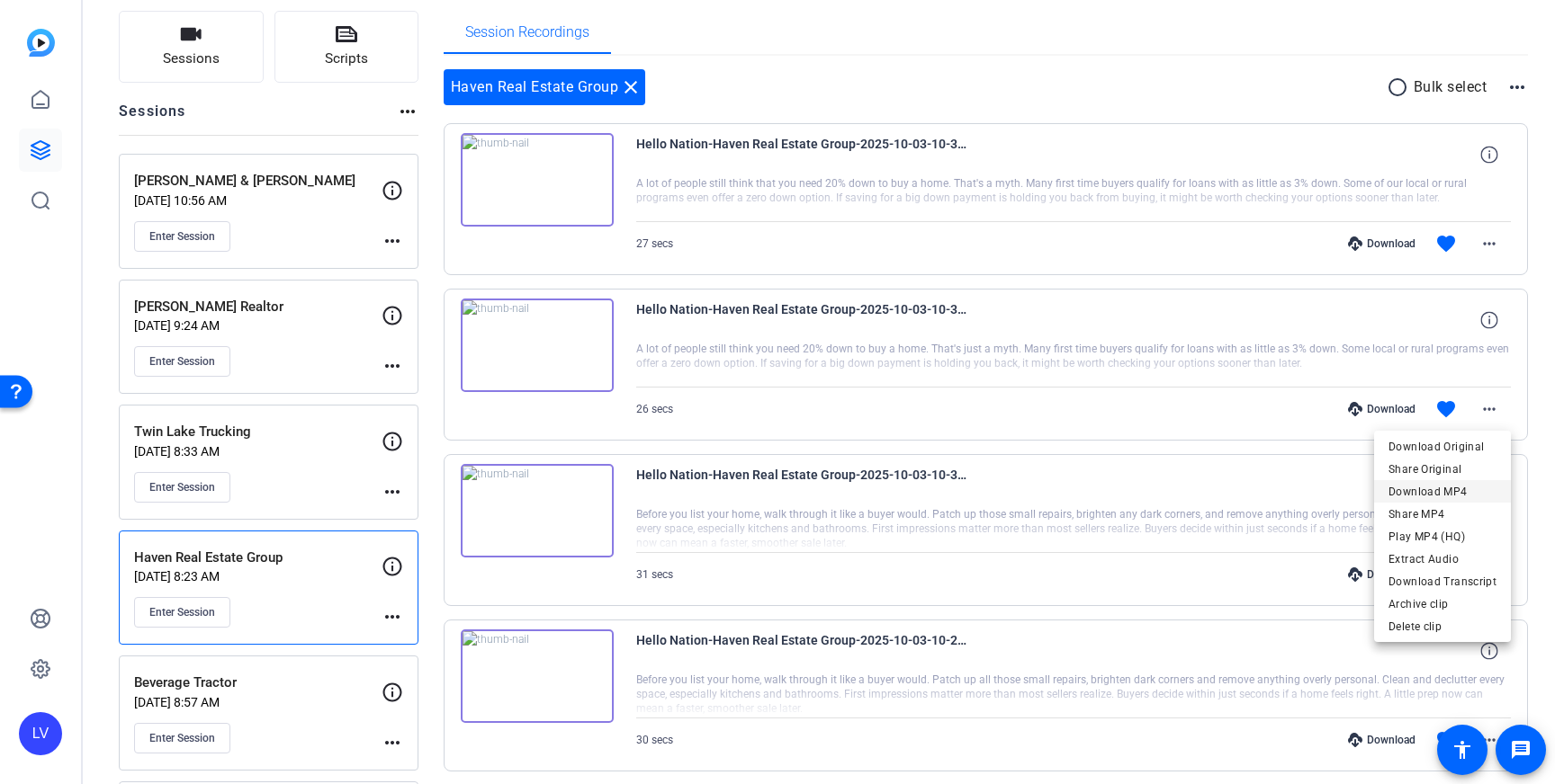
click at [1450, 490] on span "Download MP4" at bounding box center [1443, 492] width 108 height 22
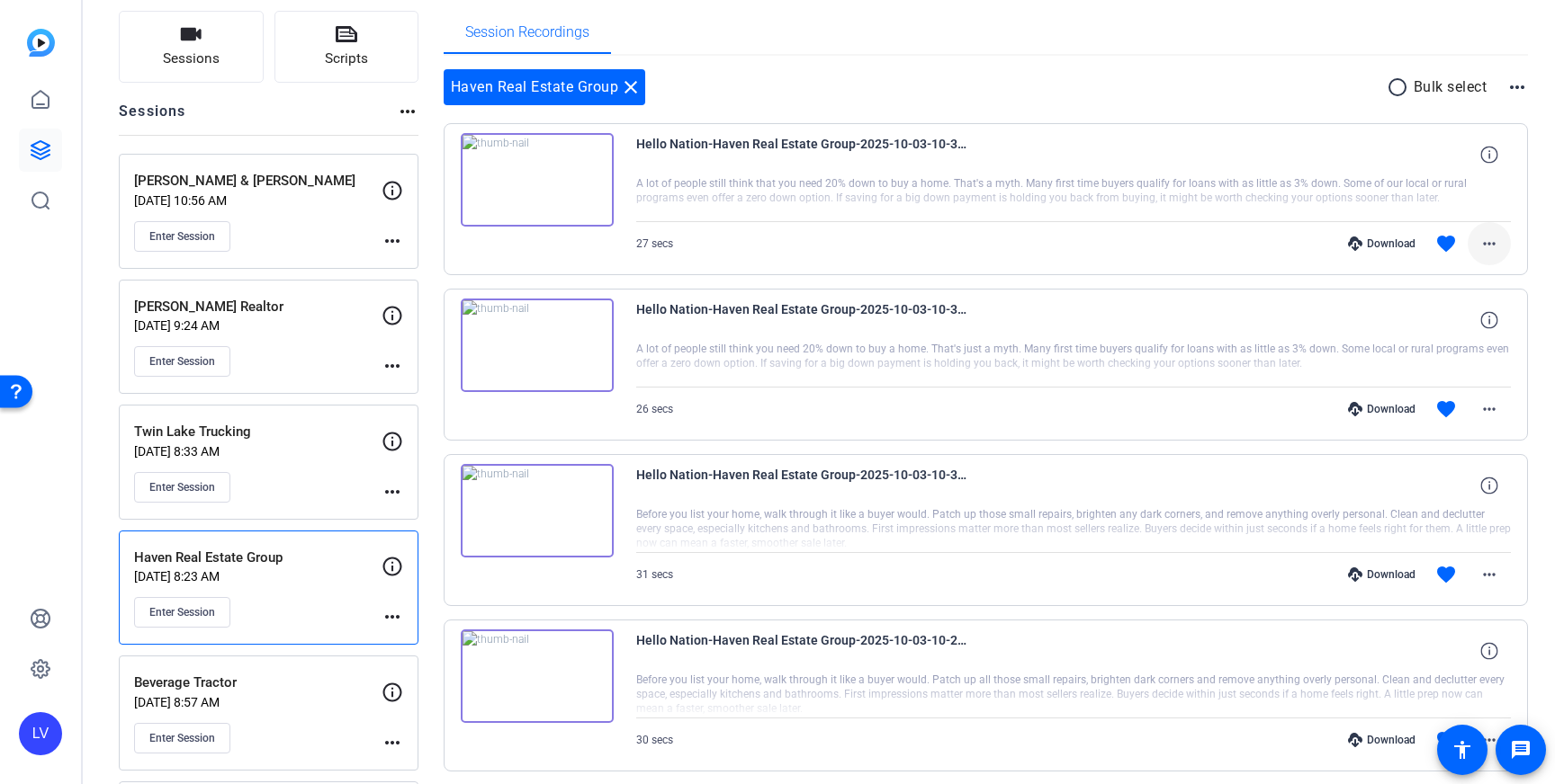
click at [1492, 256] on span at bounding box center [1488, 243] width 43 height 43
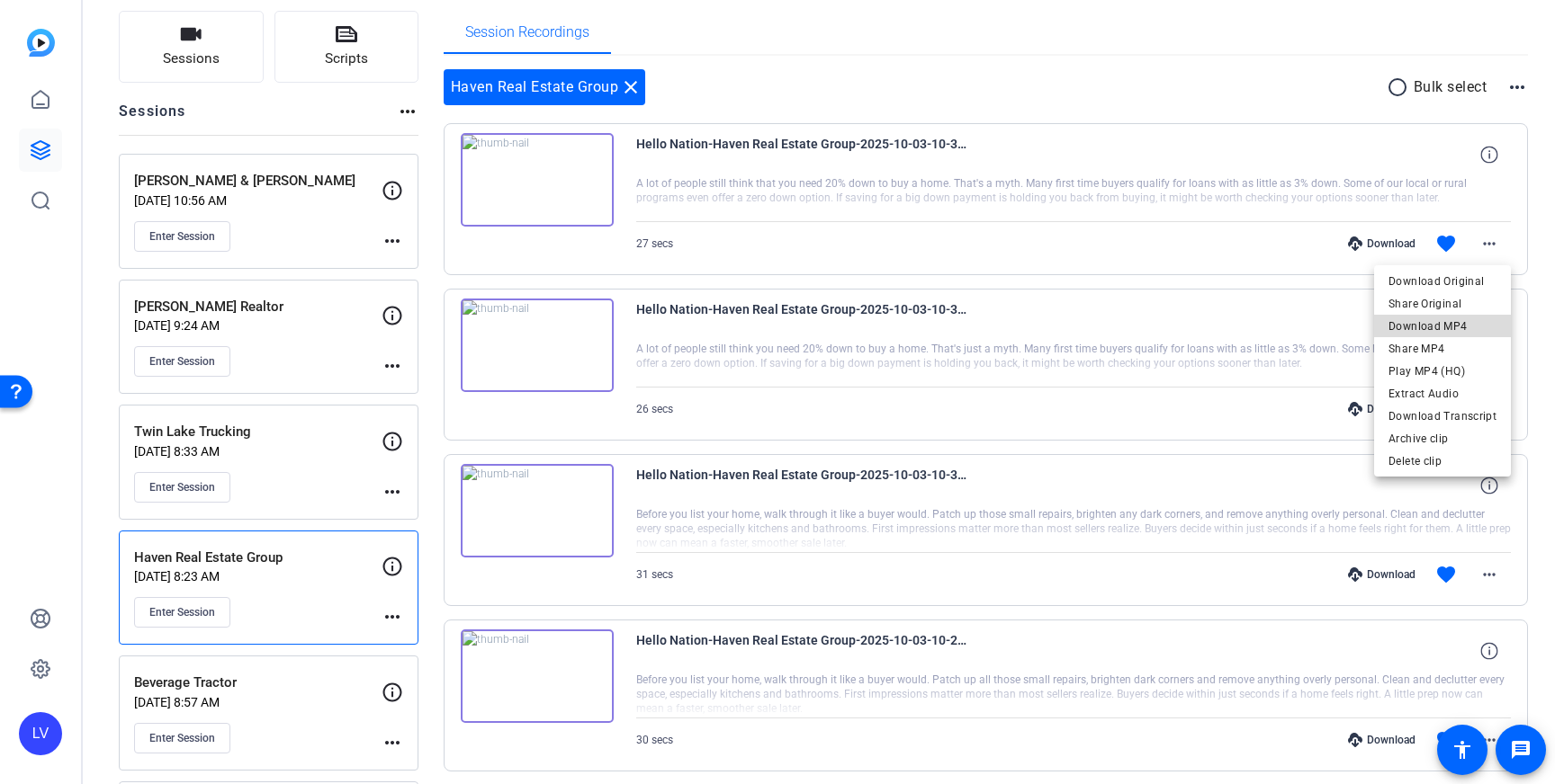
click at [1472, 316] on span "Download MP4" at bounding box center [1443, 327] width 108 height 22
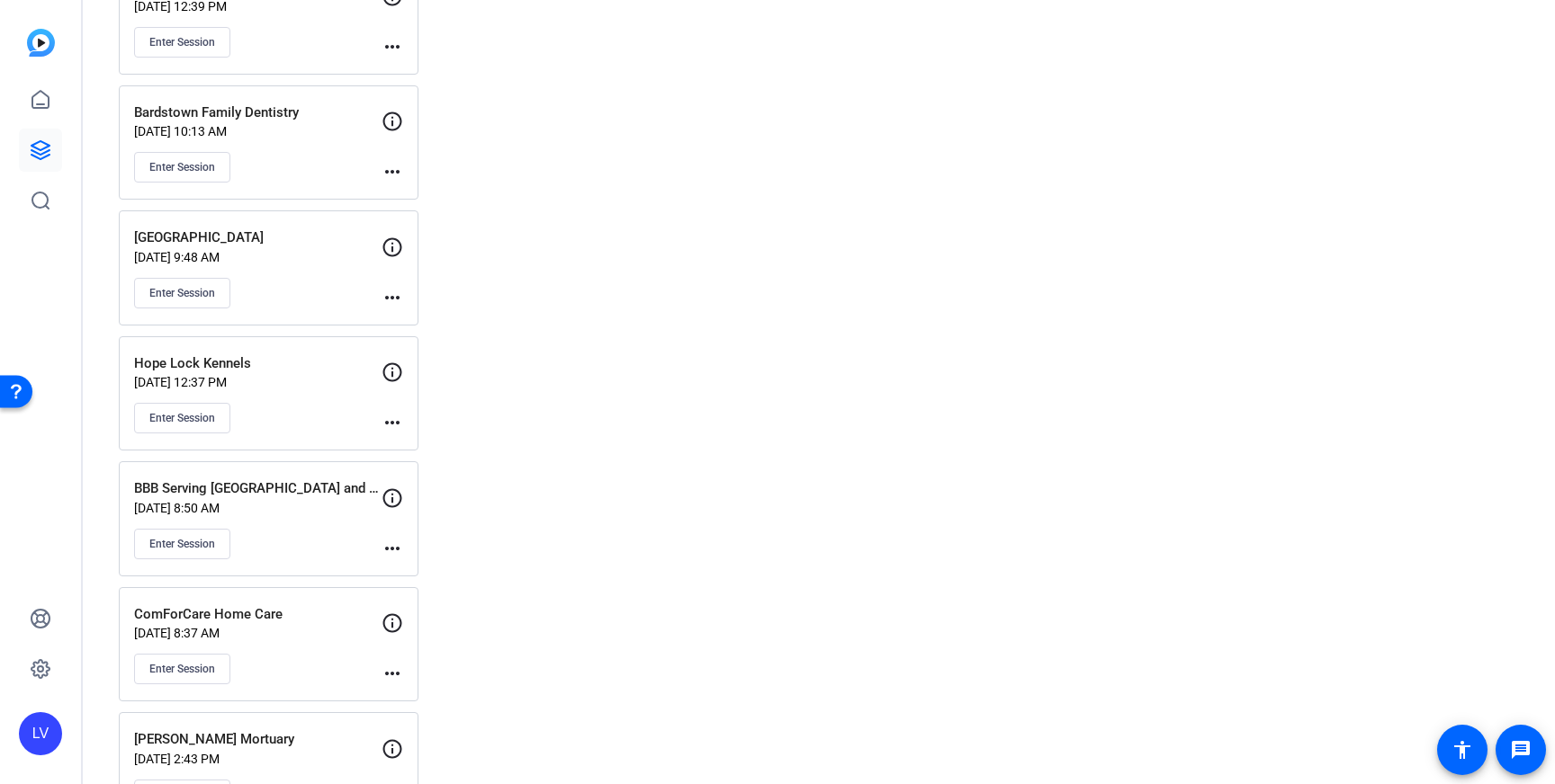
scroll to position [3836, 0]
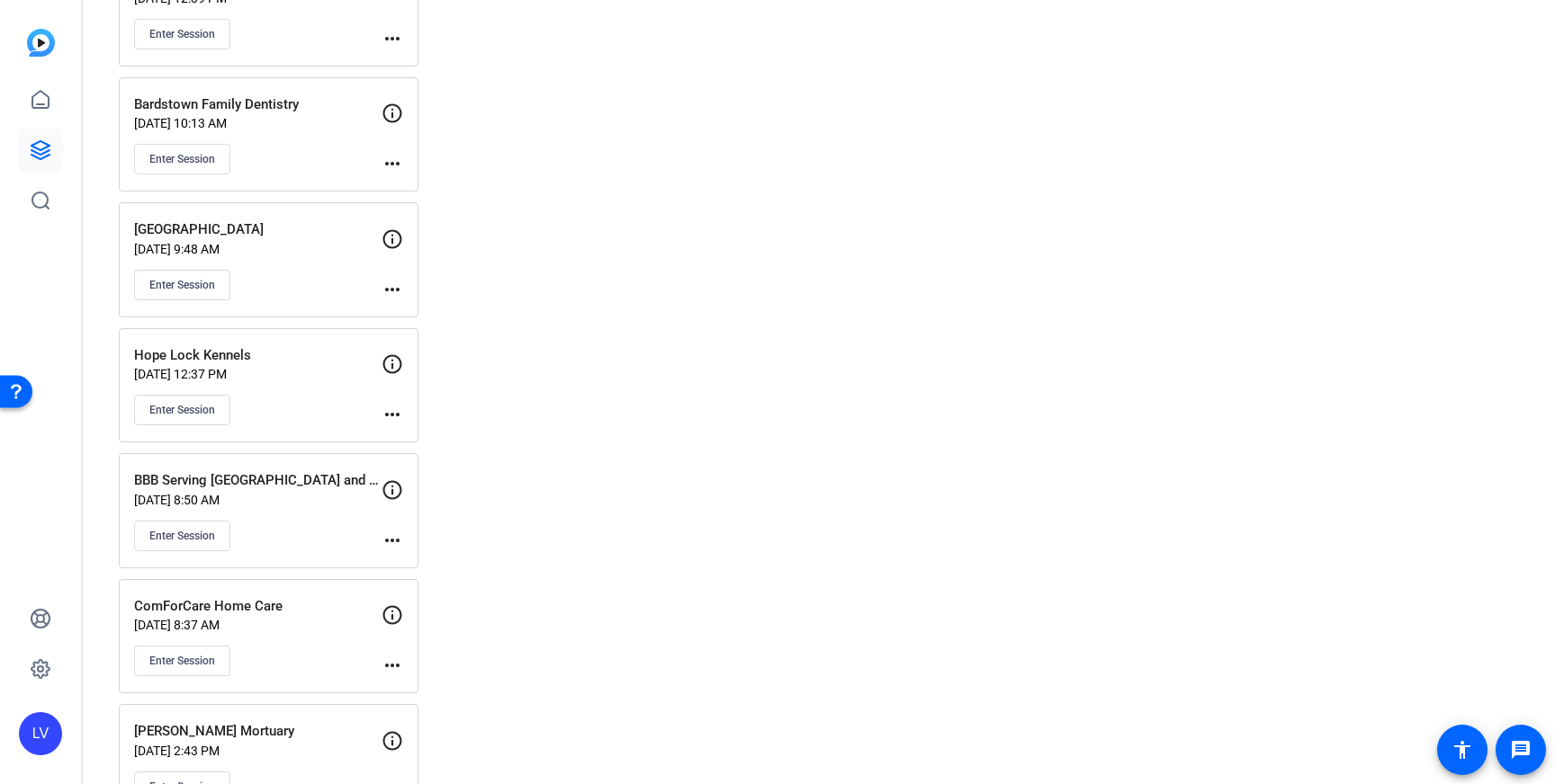
click at [325, 116] on p "[DATE] 10:13 AM" at bounding box center [258, 123] width 248 height 14
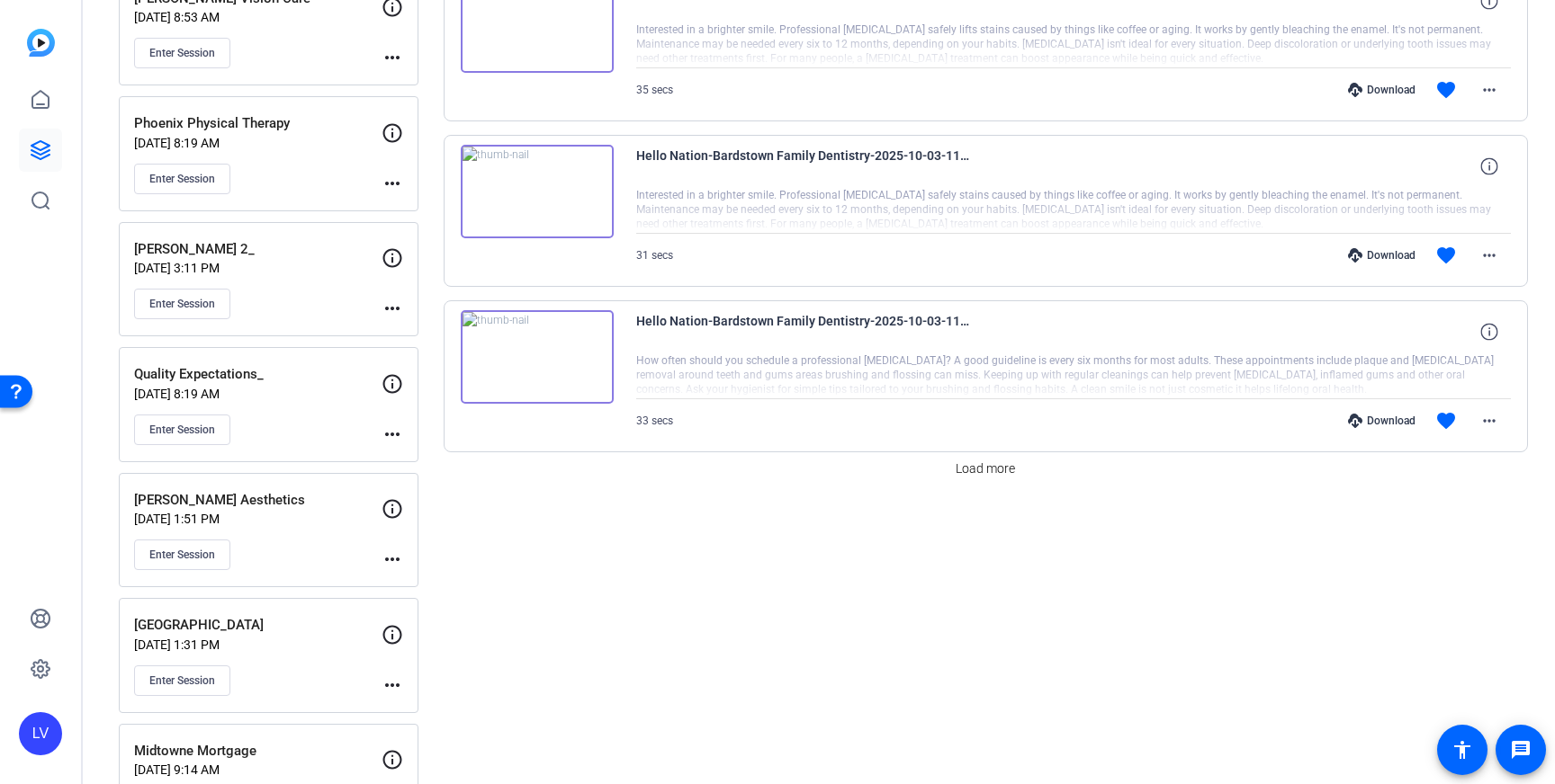
scroll to position [1431, 0]
click at [988, 469] on span "Load more" at bounding box center [985, 469] width 60 height 19
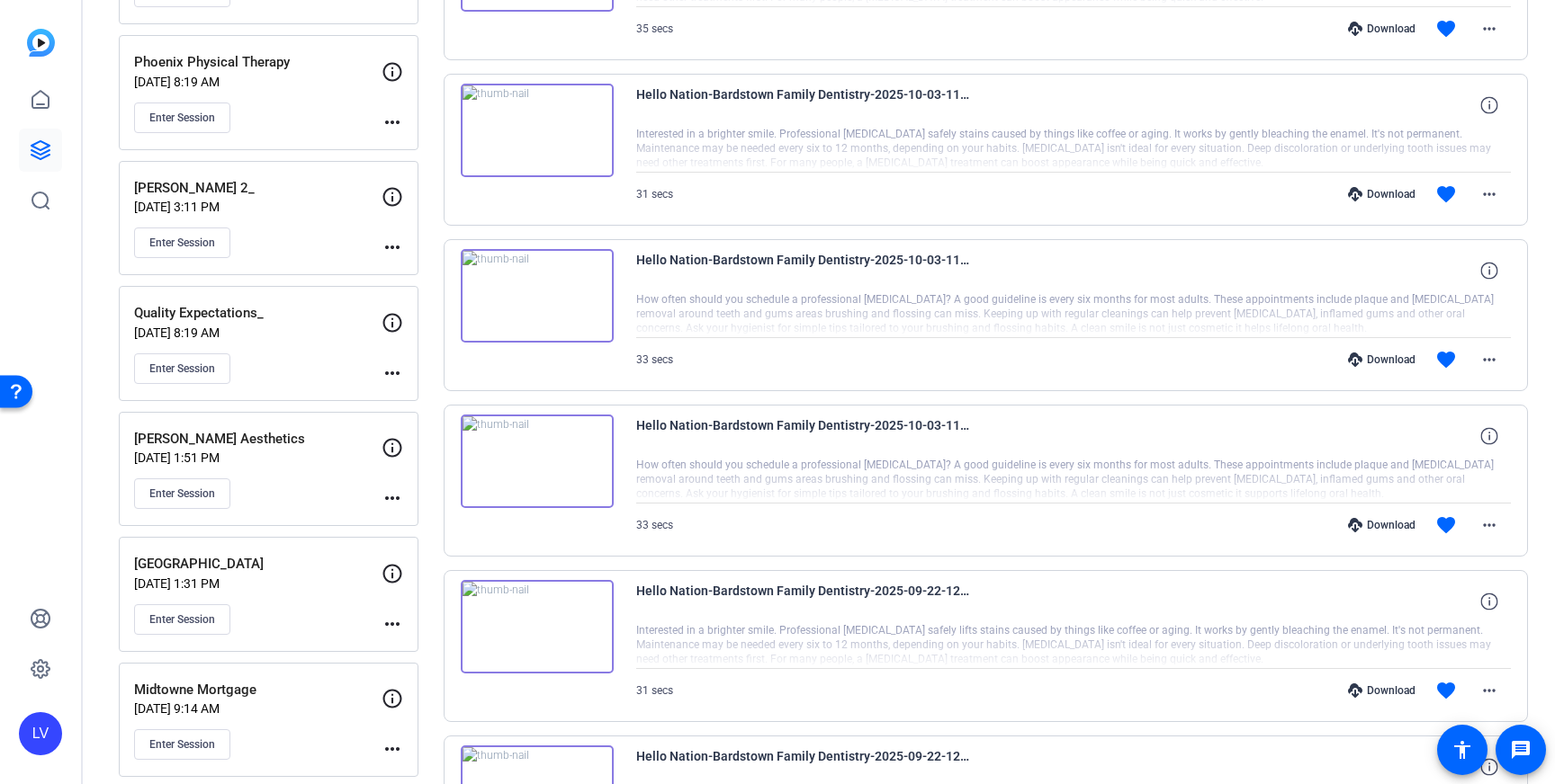
scroll to position [1491, 0]
click at [1490, 530] on mat-icon "more_horiz" at bounding box center [1489, 528] width 22 height 22
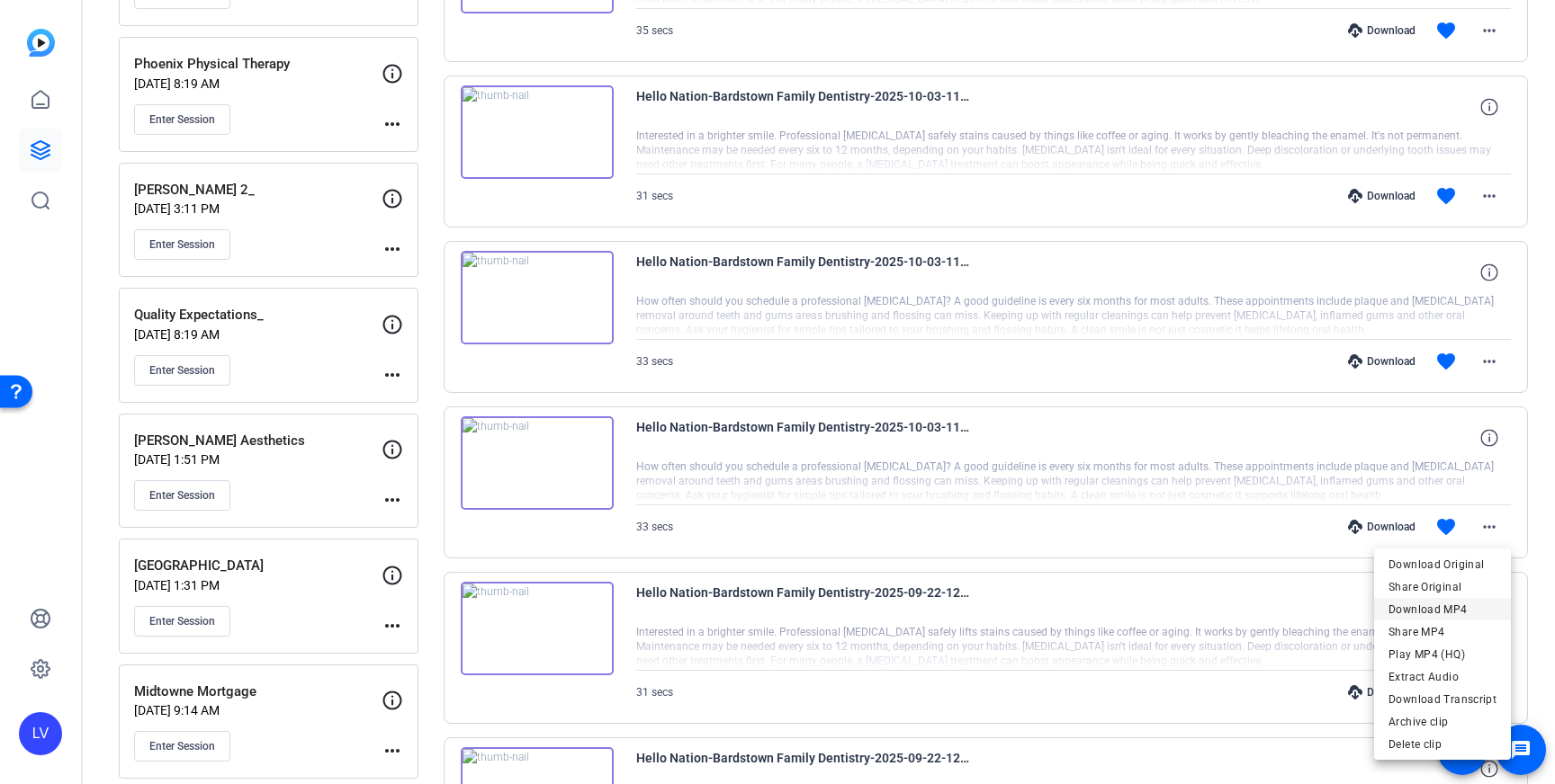
click at [1461, 606] on span "Download MP4" at bounding box center [1443, 610] width 108 height 22
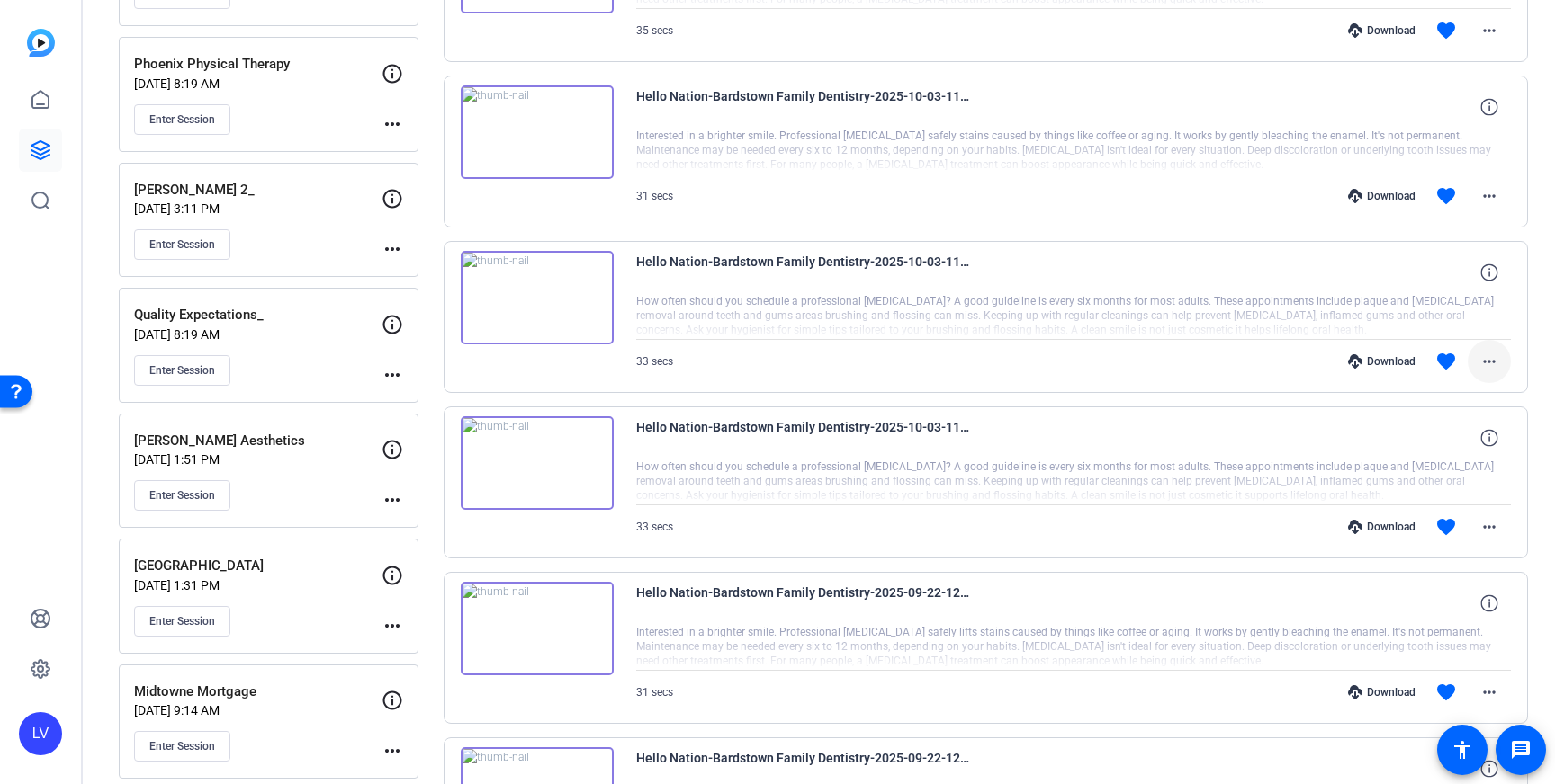
click at [1497, 361] on mat-icon "more_horiz" at bounding box center [1489, 362] width 22 height 22
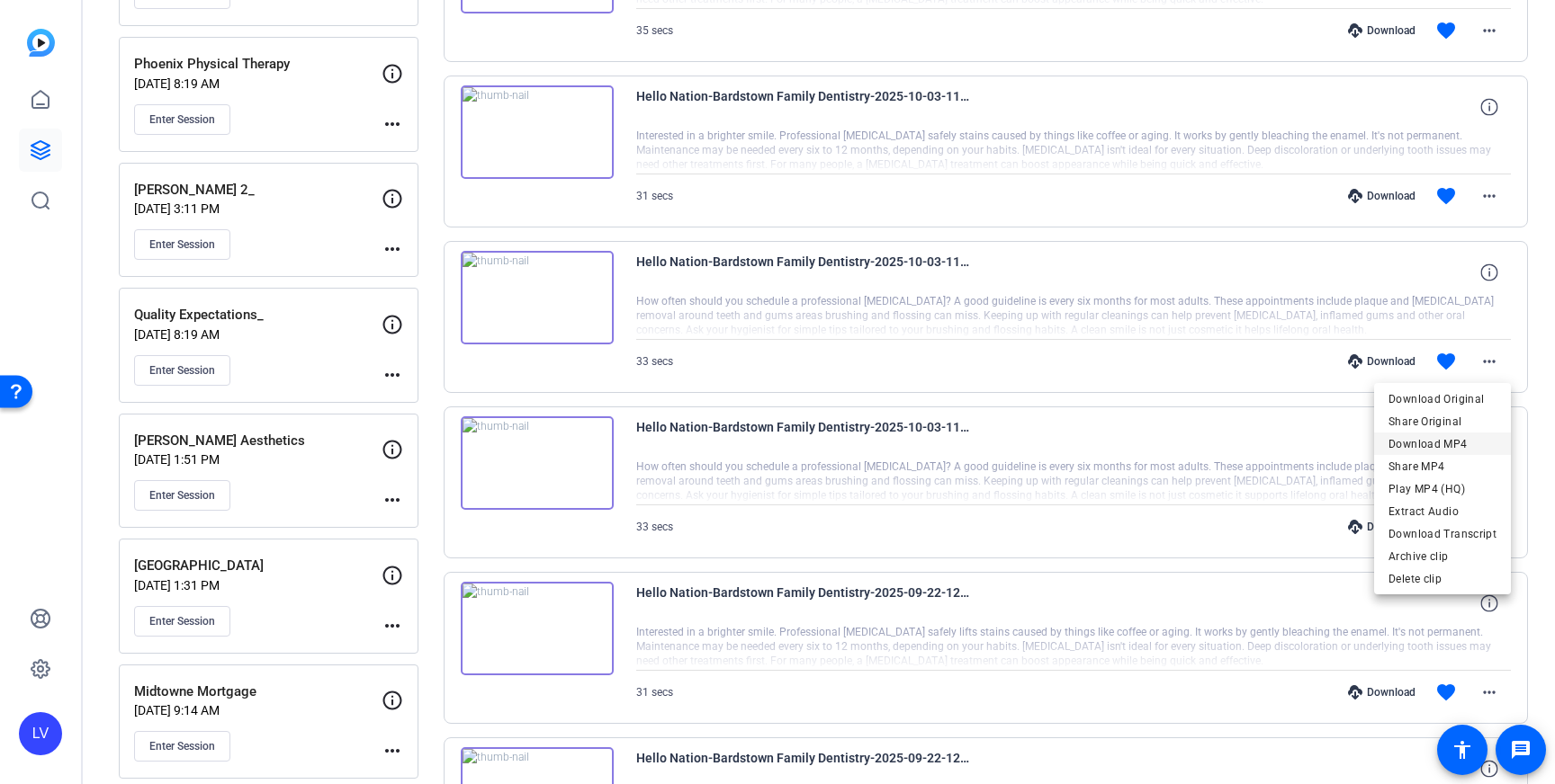
click at [1462, 438] on span "Download MP4" at bounding box center [1443, 444] width 108 height 22
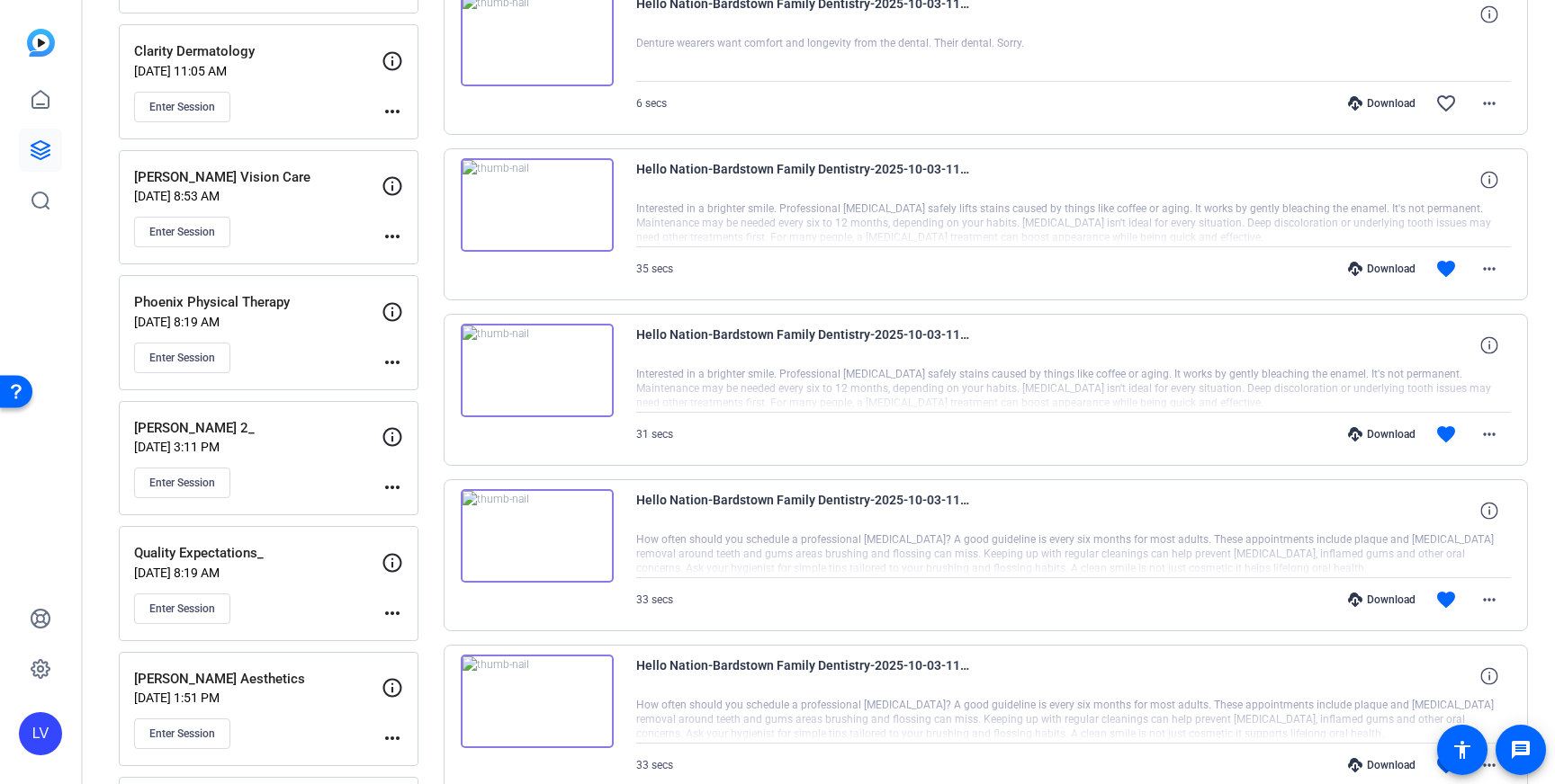
scroll to position [1238, 0]
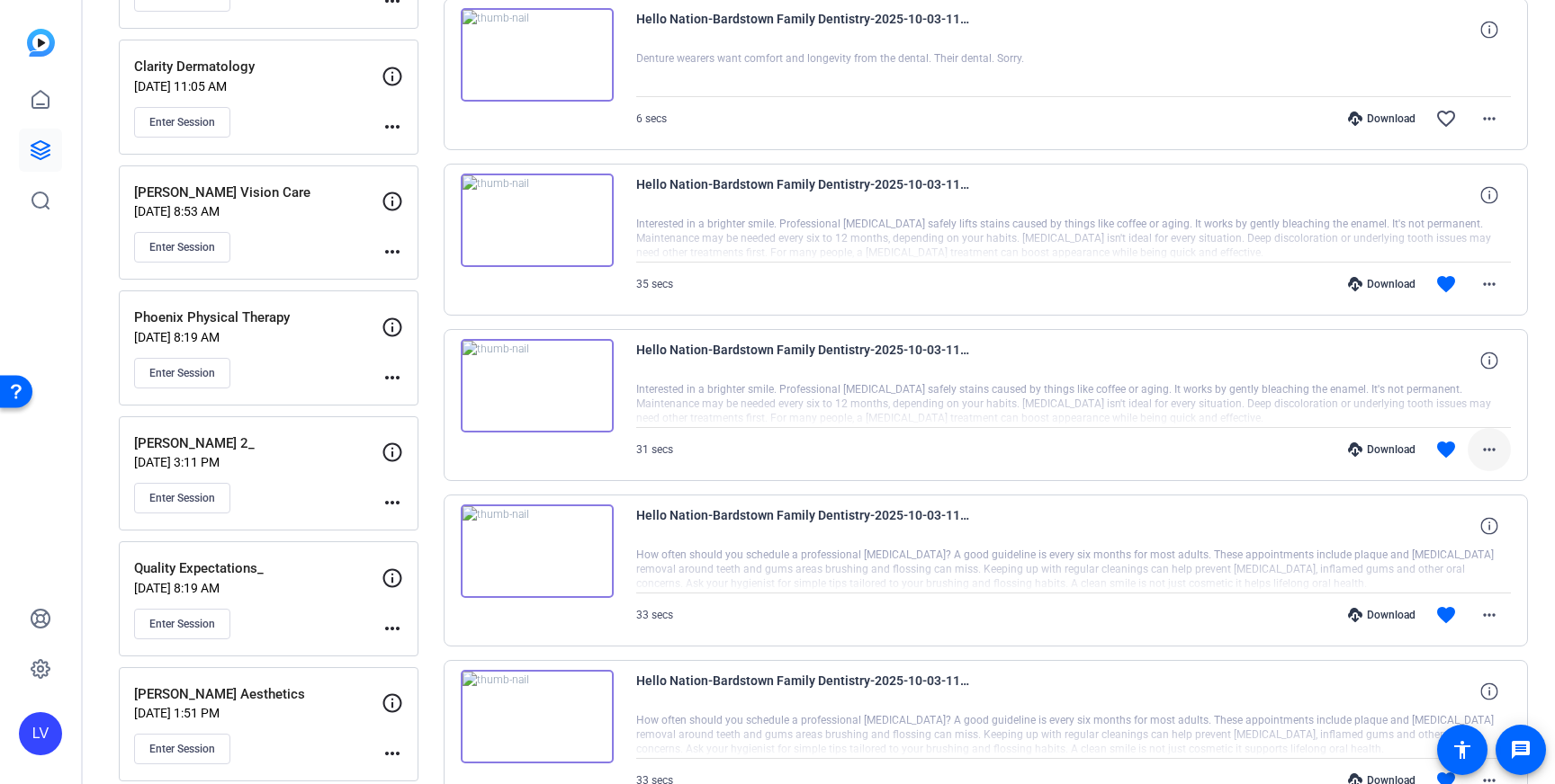
click at [1488, 460] on span at bounding box center [1488, 449] width 43 height 43
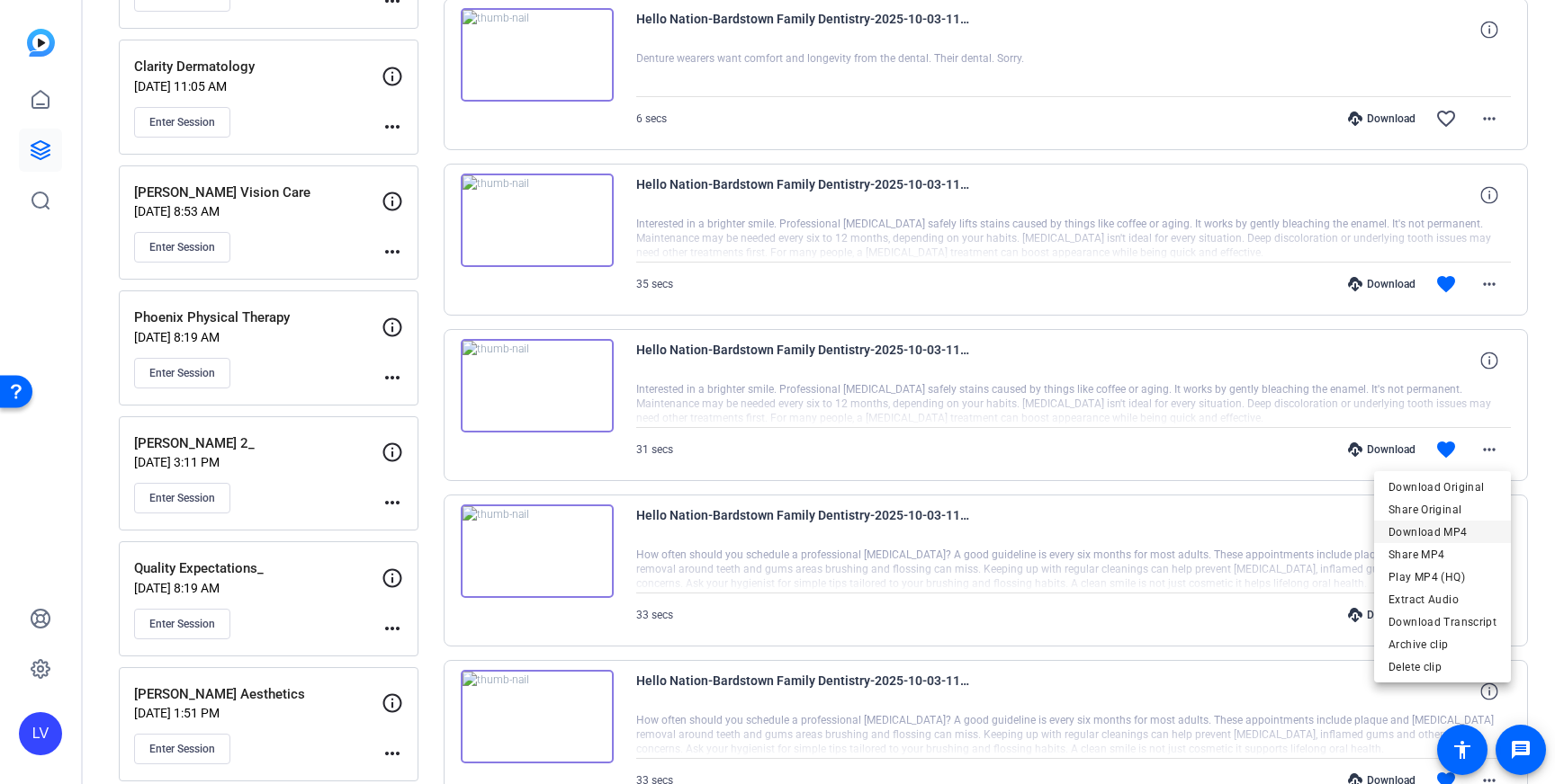
click at [1462, 527] on span "Download MP4" at bounding box center [1443, 533] width 108 height 22
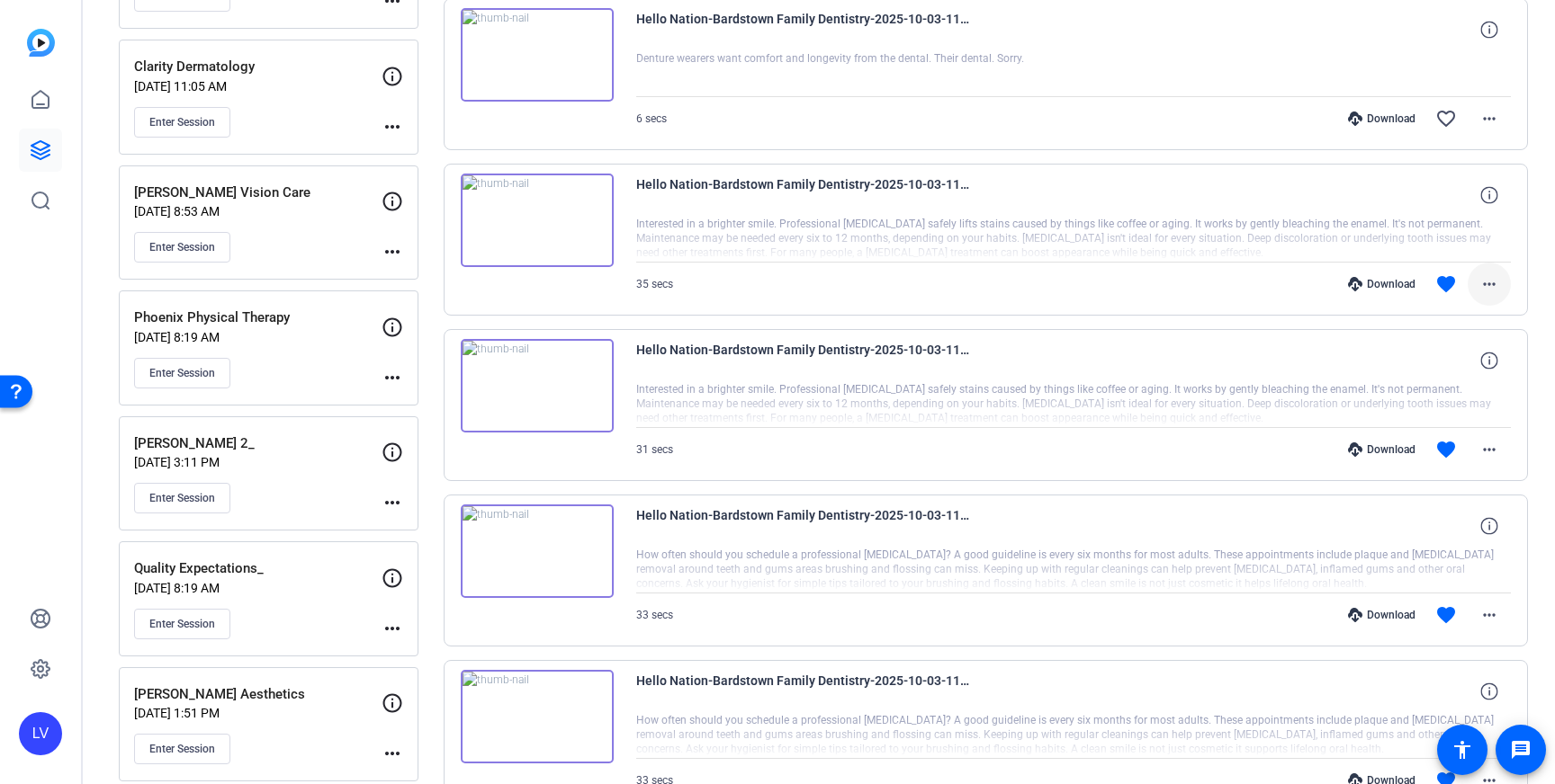
click at [1494, 282] on mat-icon "more_horiz" at bounding box center [1489, 284] width 22 height 22
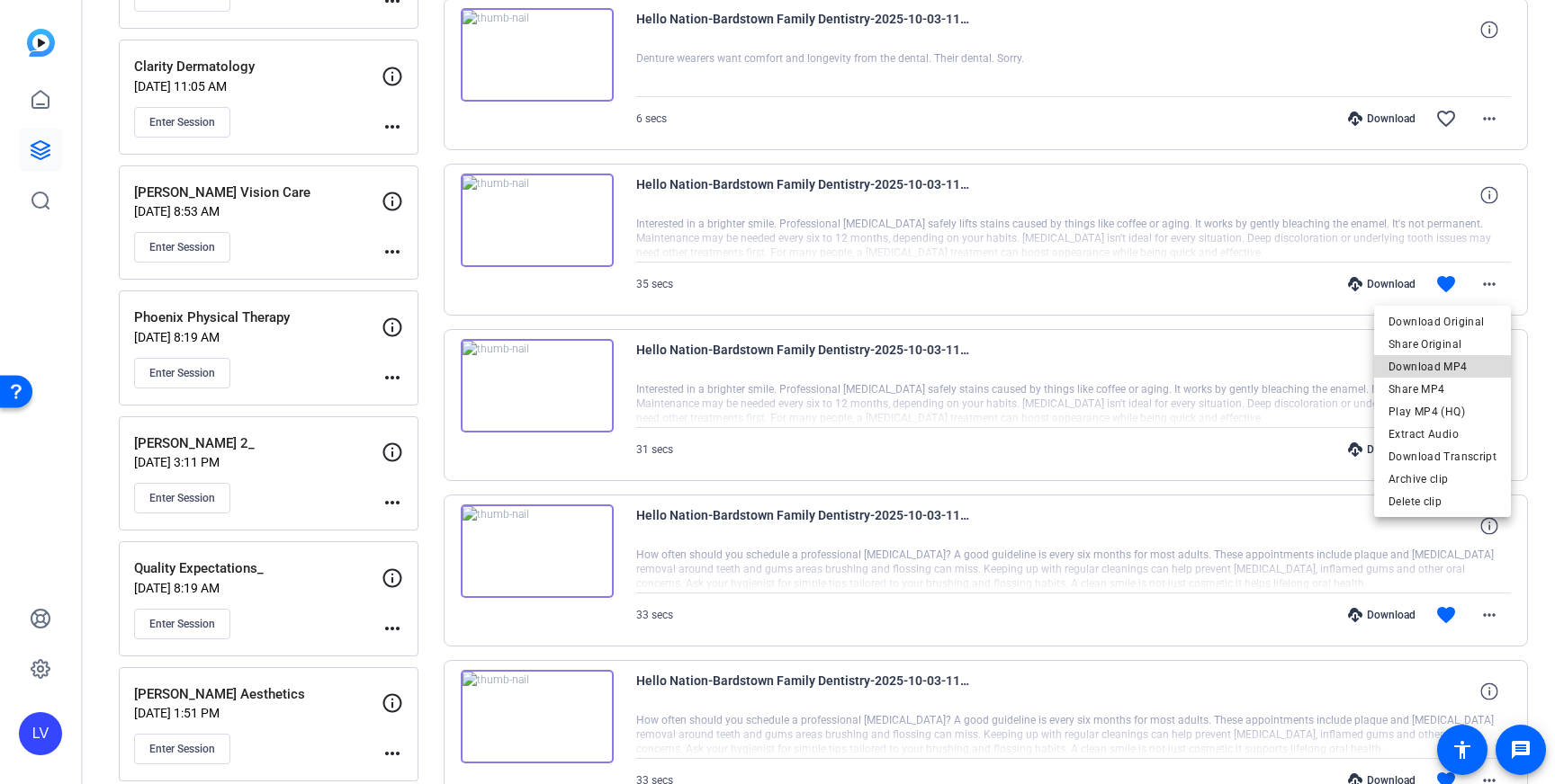
click at [1460, 367] on span "Download MP4" at bounding box center [1443, 367] width 108 height 22
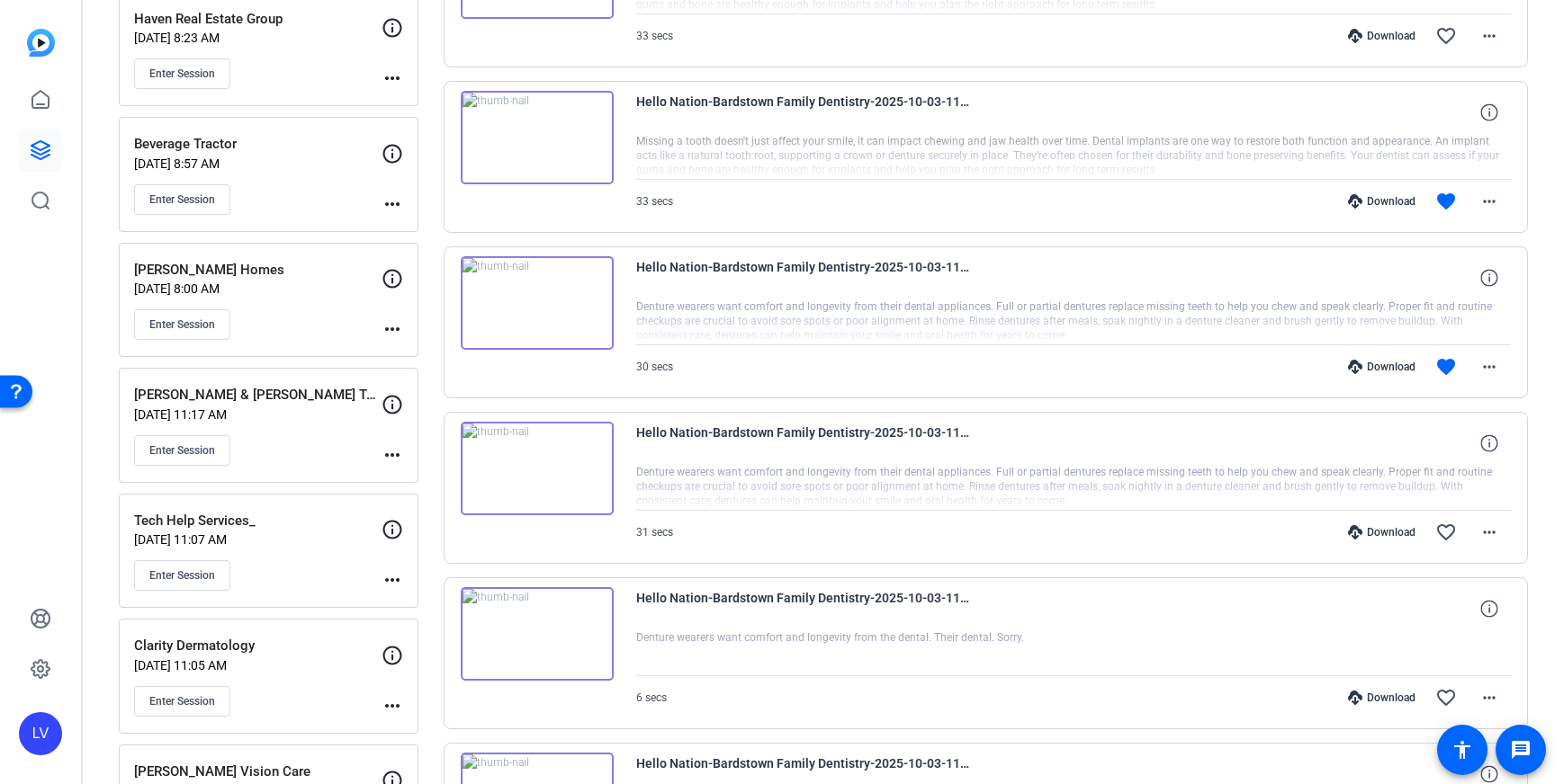
scroll to position [660, 0]
click at [1491, 528] on mat-icon "more_horiz" at bounding box center [1489, 532] width 22 height 22
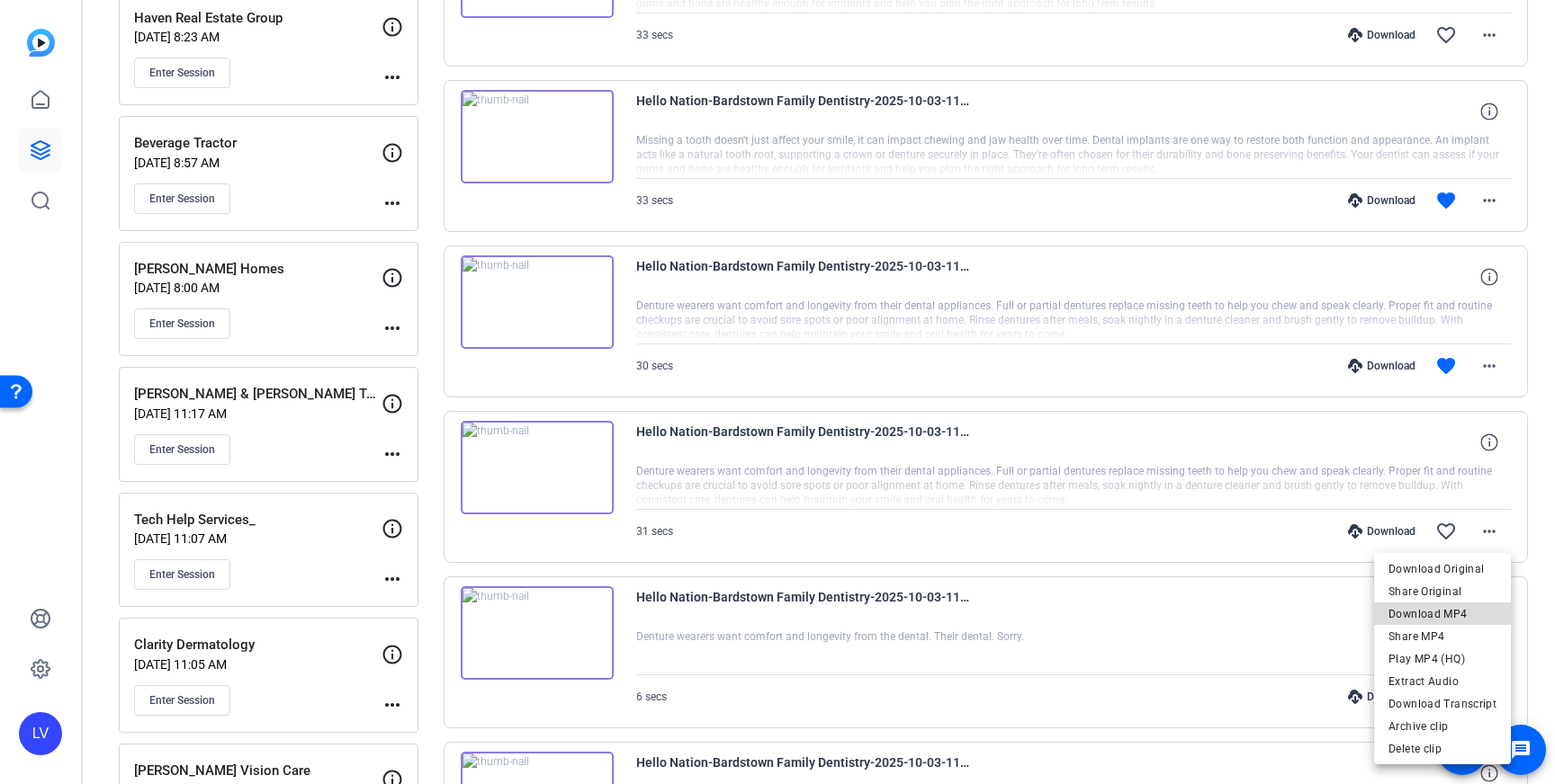
click at [1457, 614] on span "Download MP4" at bounding box center [1443, 614] width 108 height 22
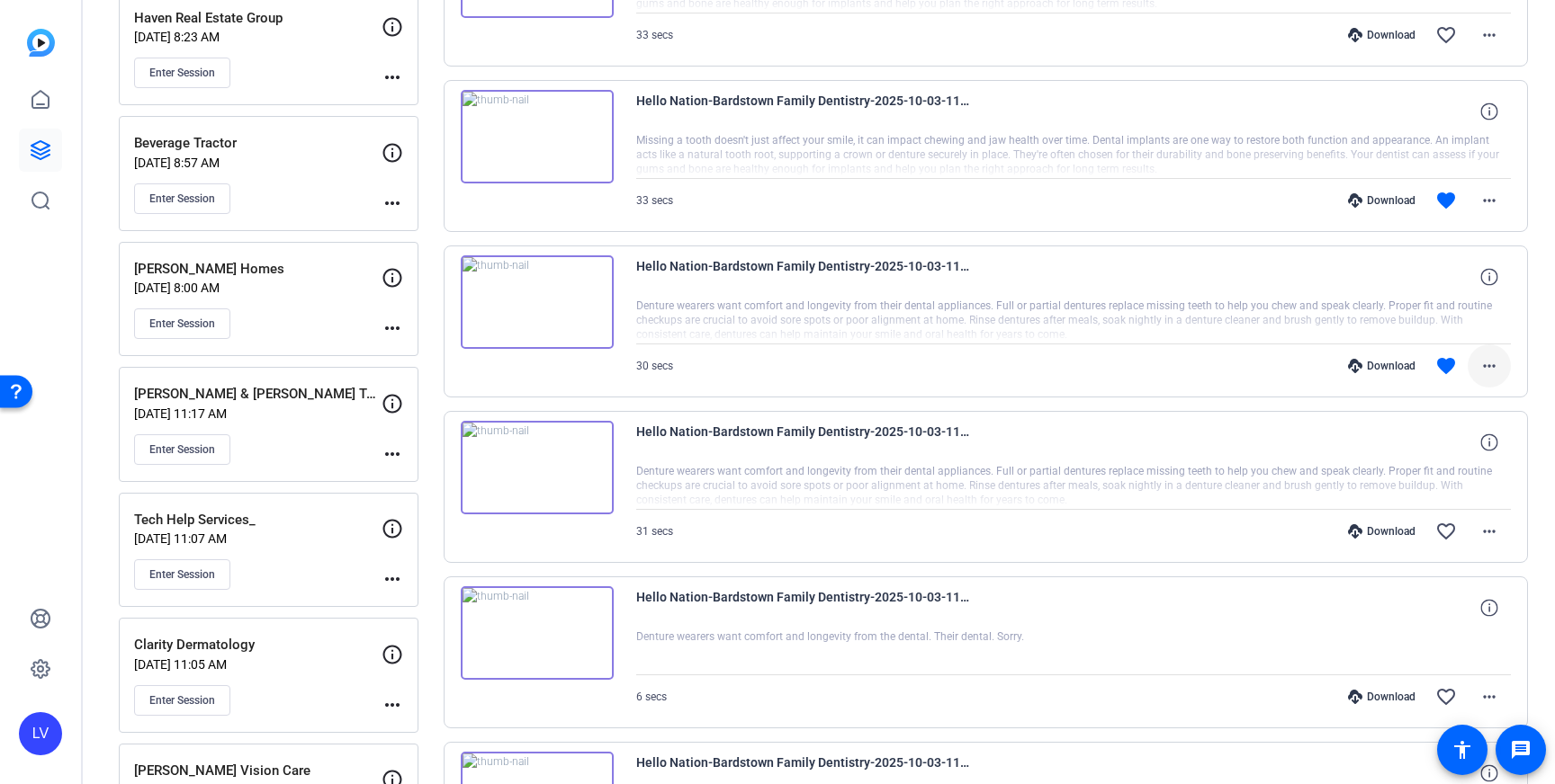
click at [1504, 360] on span at bounding box center [1488, 366] width 43 height 43
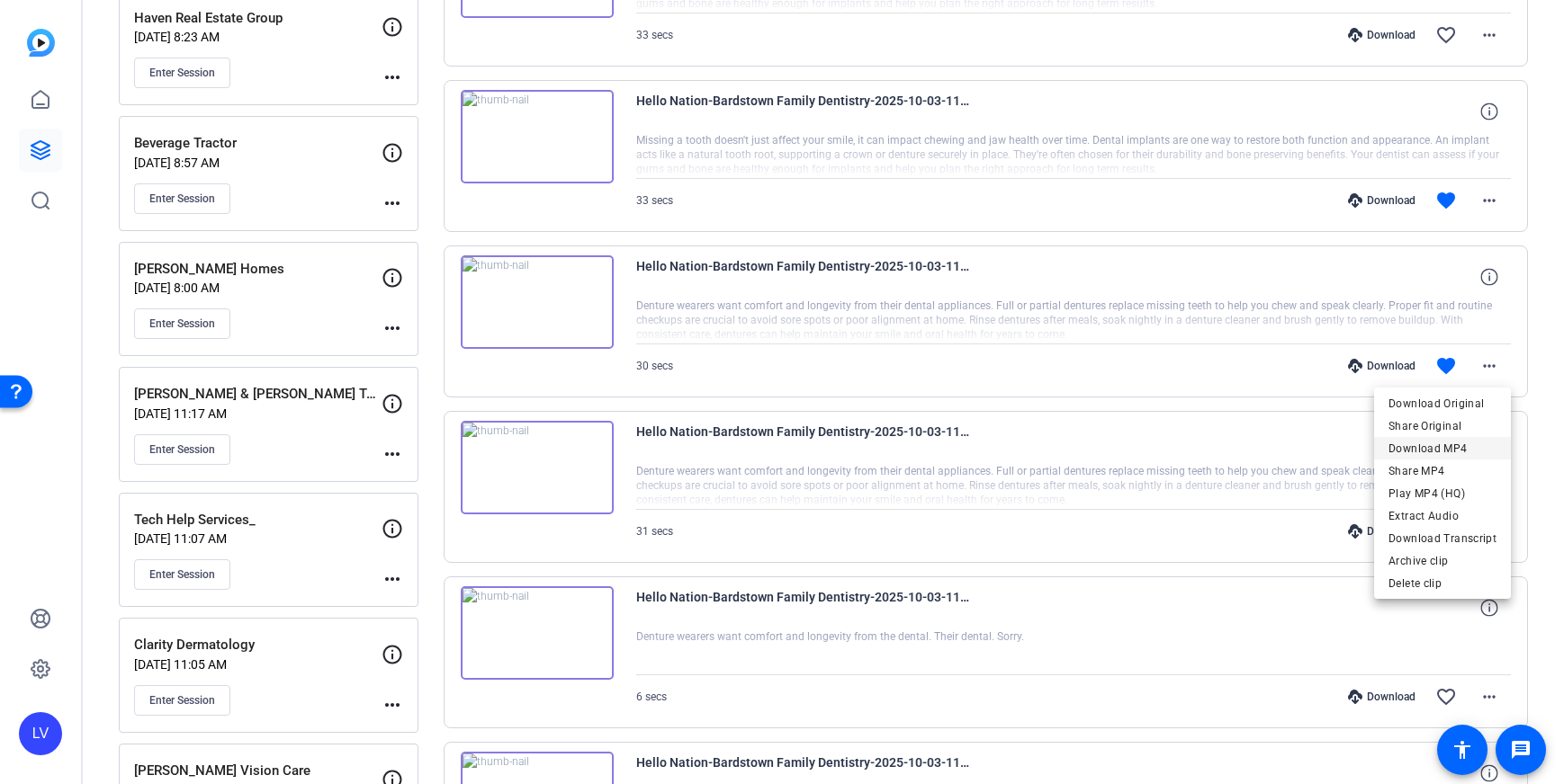
click at [1467, 441] on span "Download MP4" at bounding box center [1443, 449] width 108 height 22
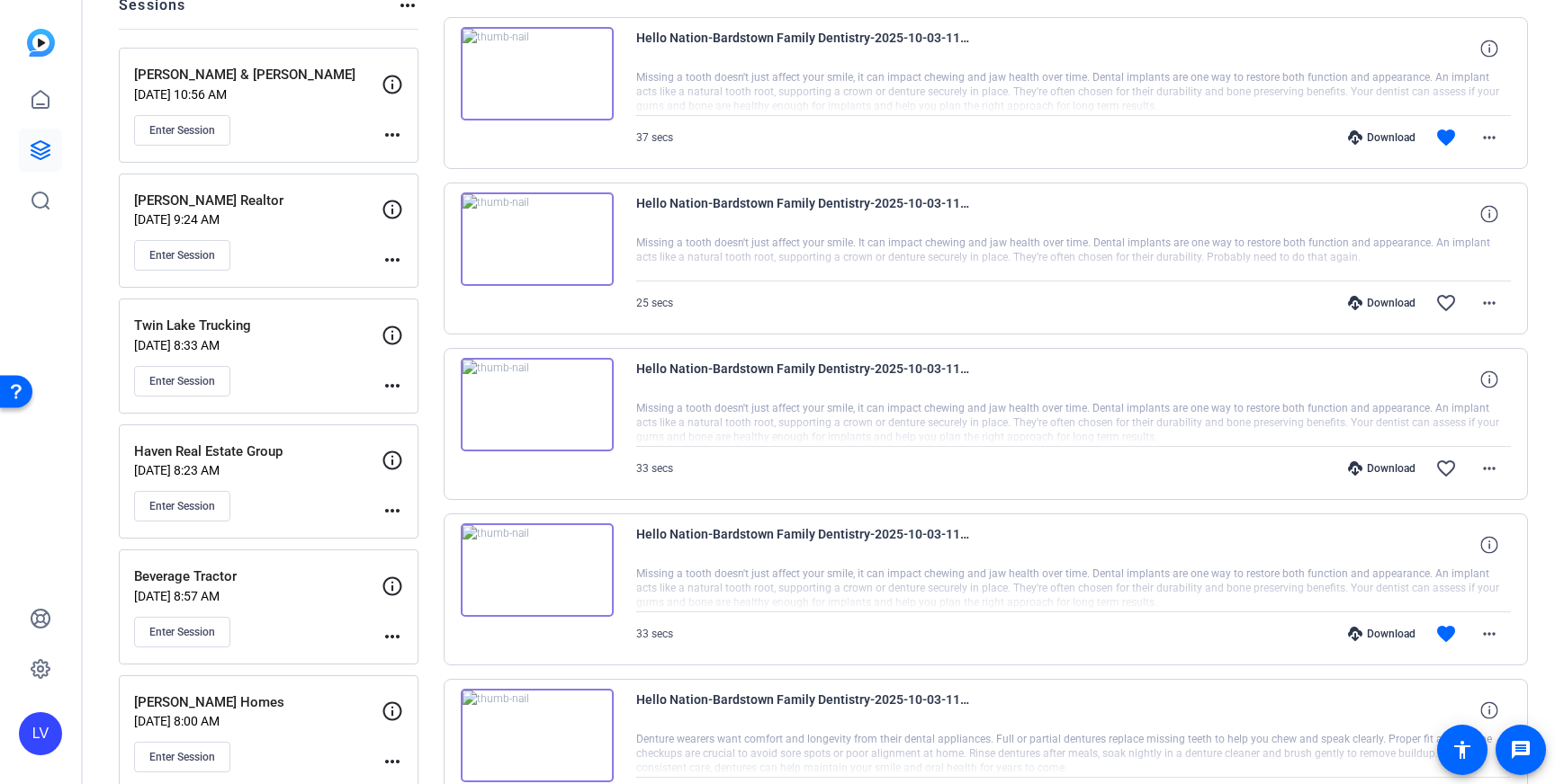
scroll to position [232, 0]
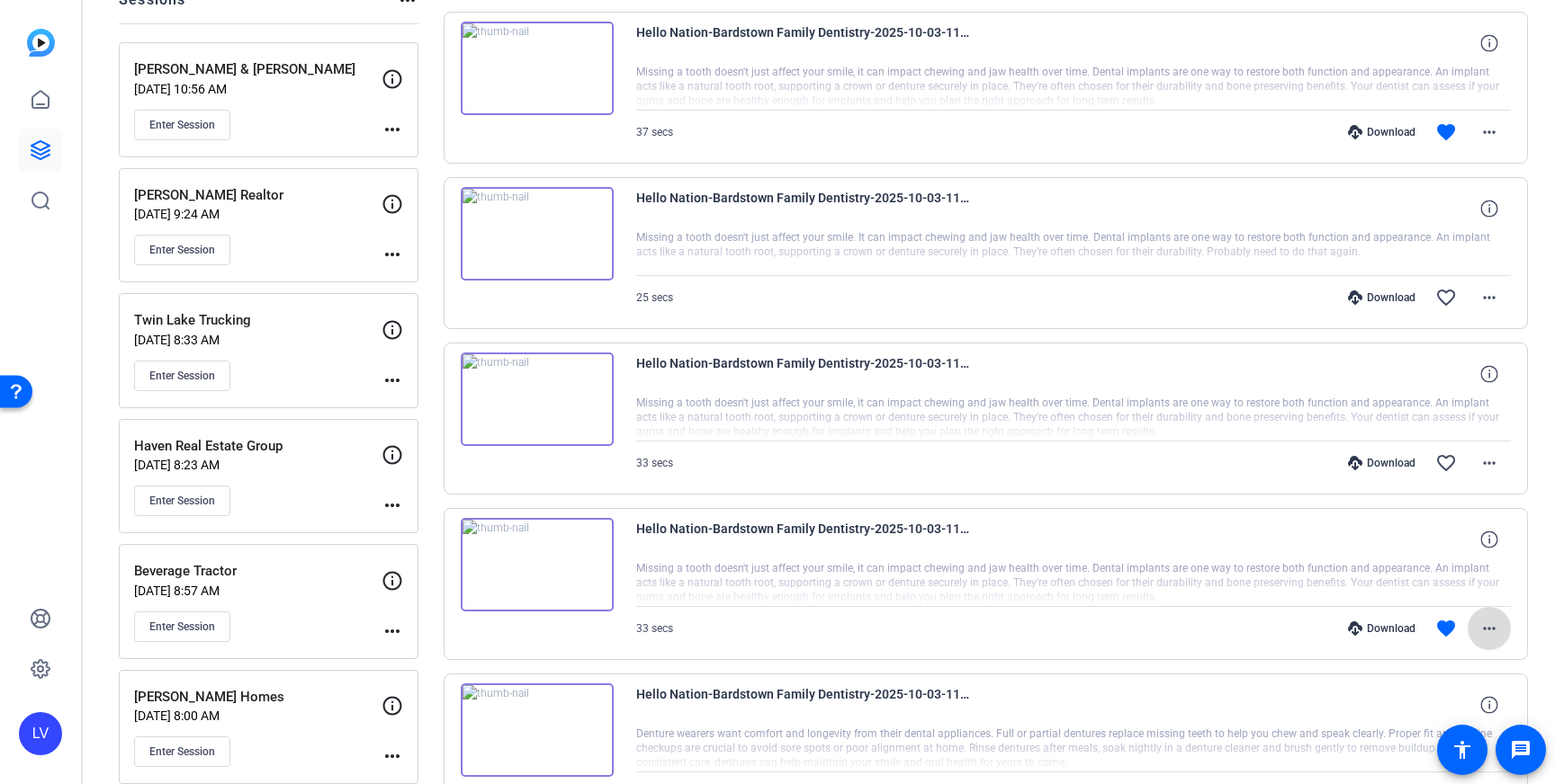
click at [1476, 619] on span at bounding box center [1488, 628] width 43 height 43
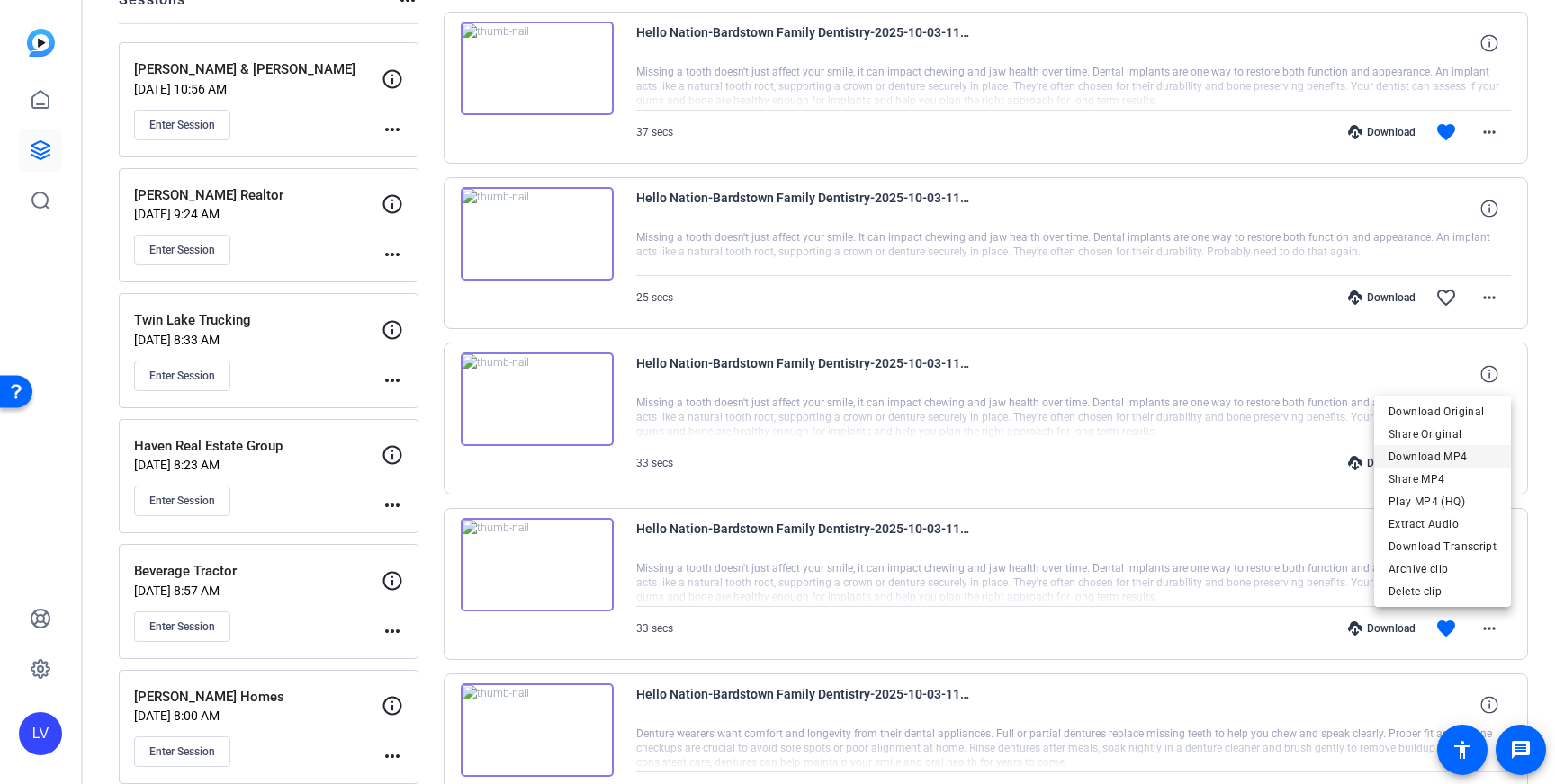
click at [1439, 457] on span "Download MP4" at bounding box center [1443, 457] width 108 height 22
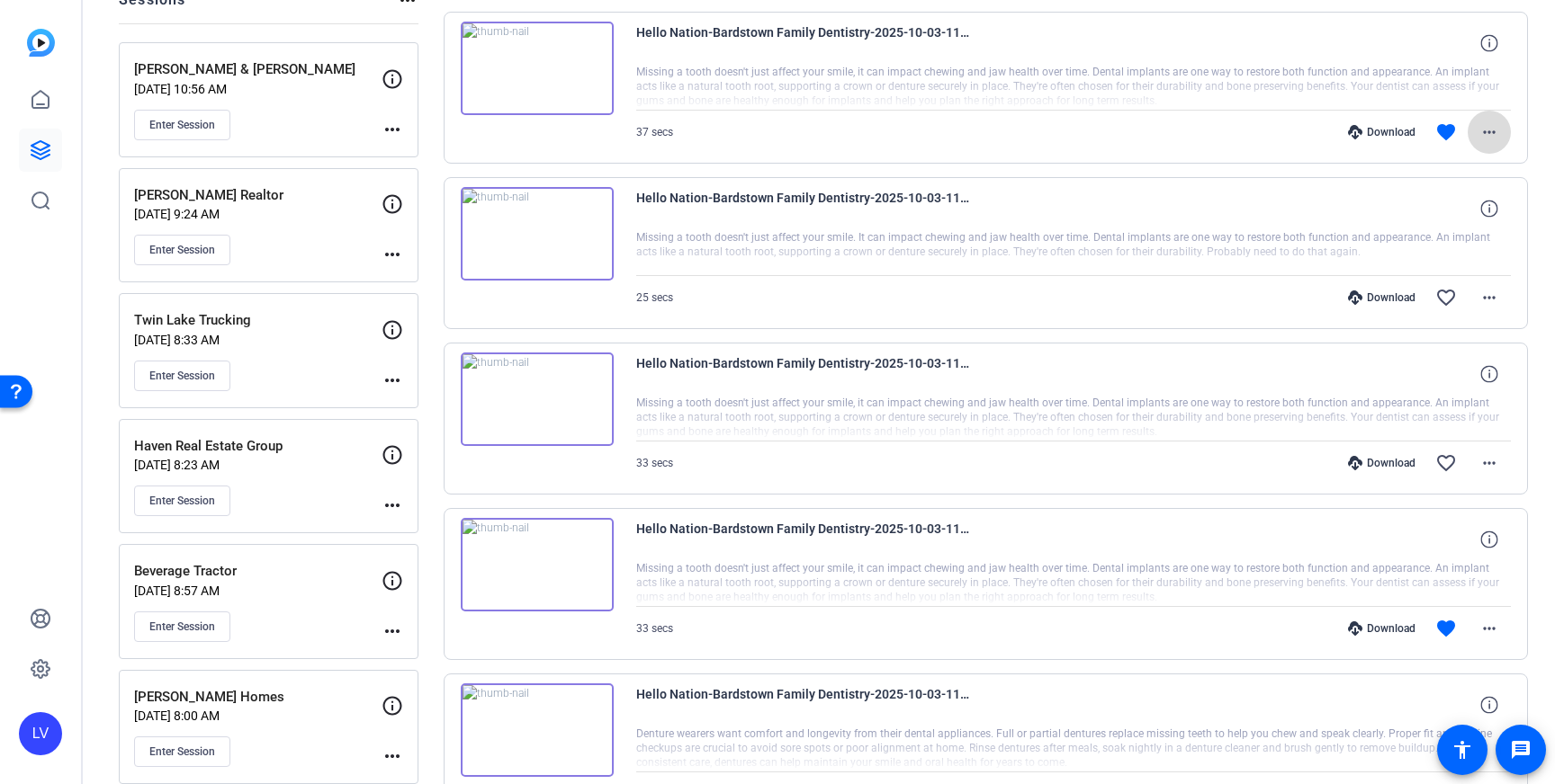
click at [1484, 131] on mat-icon "more_horiz" at bounding box center [1489, 132] width 22 height 22
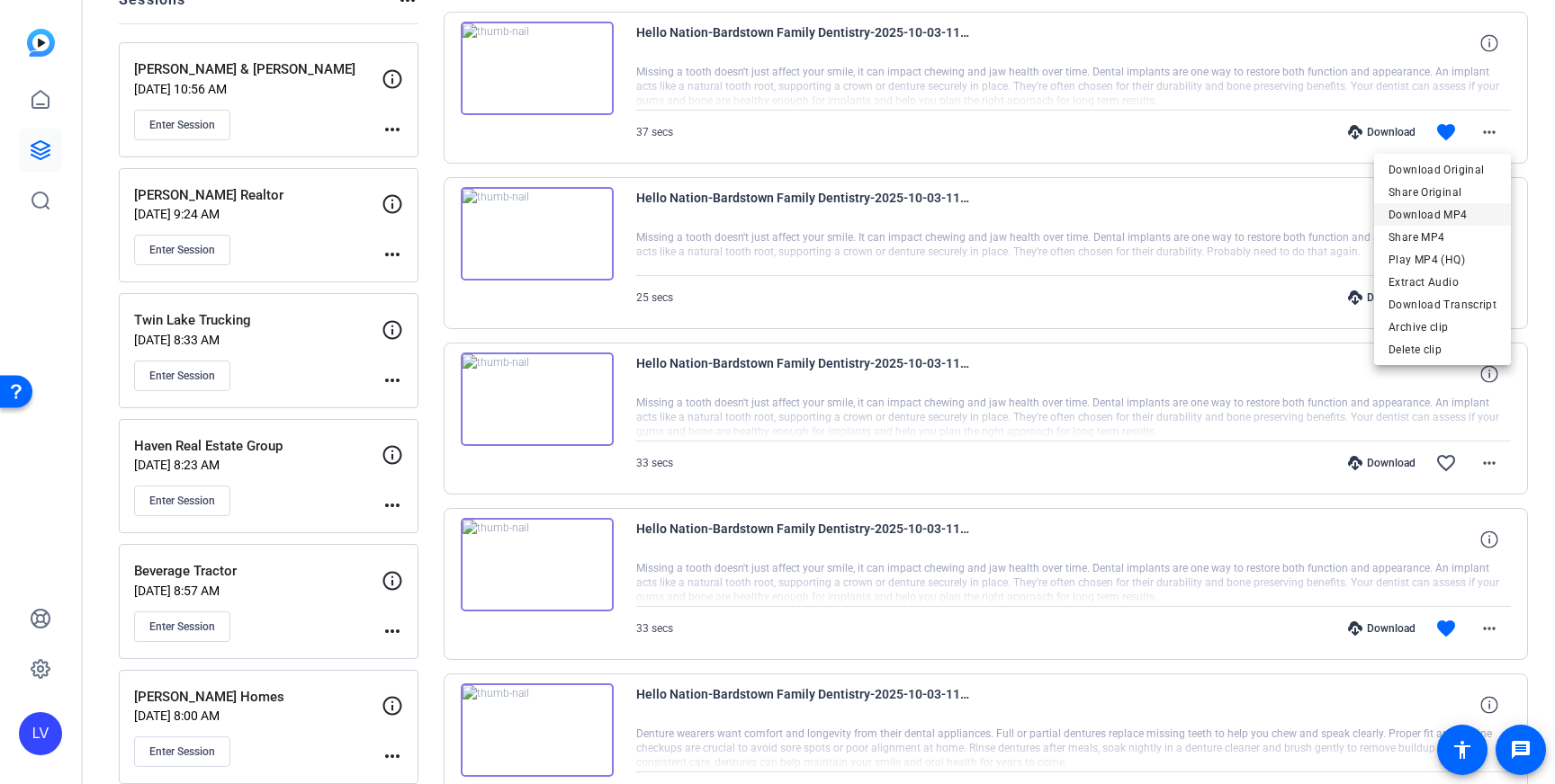
click at [1447, 211] on span "Download MP4" at bounding box center [1443, 215] width 108 height 22
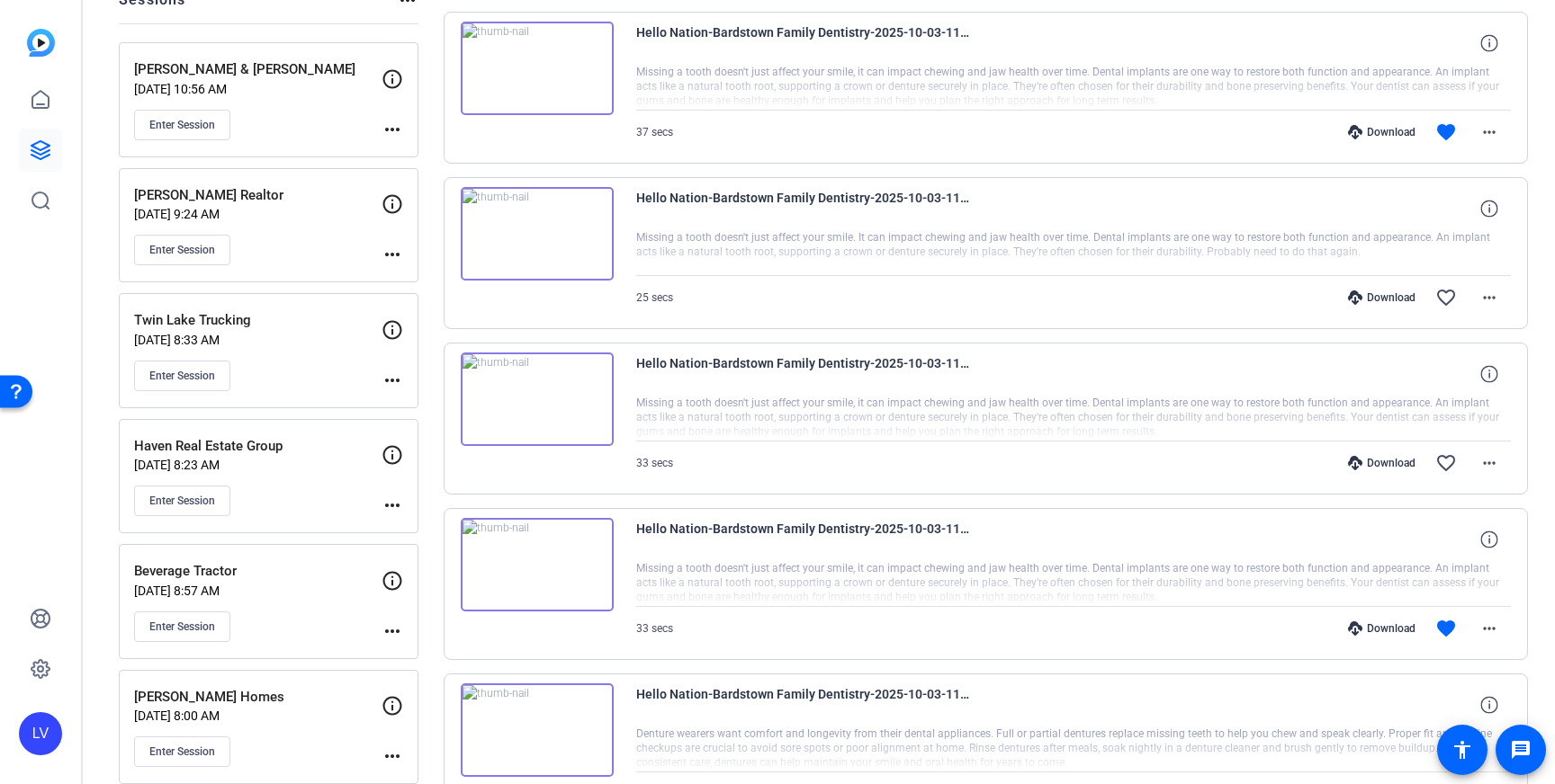
scroll to position [0, 0]
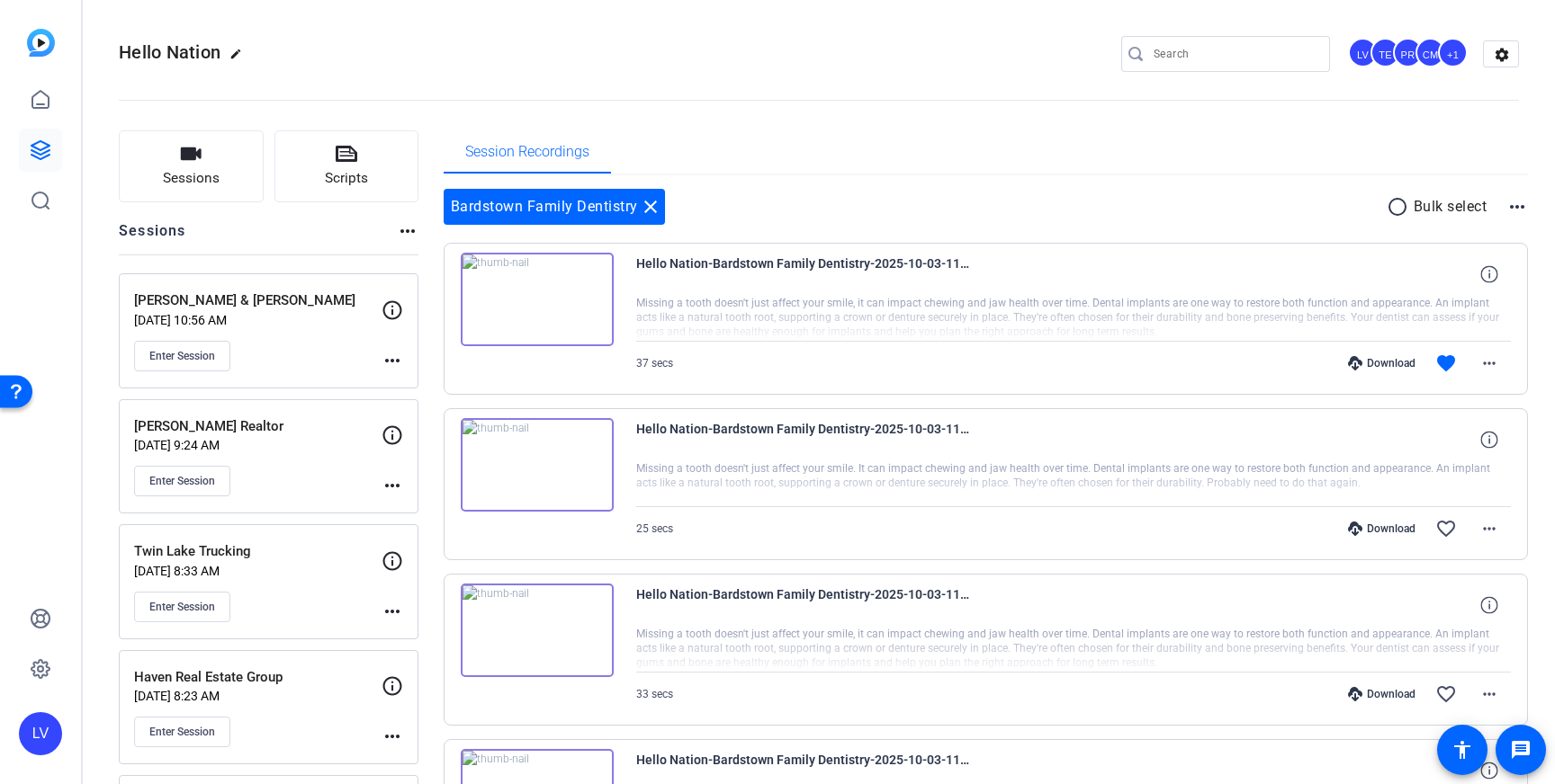
click at [648, 208] on mat-icon "close" at bounding box center [651, 207] width 22 height 22
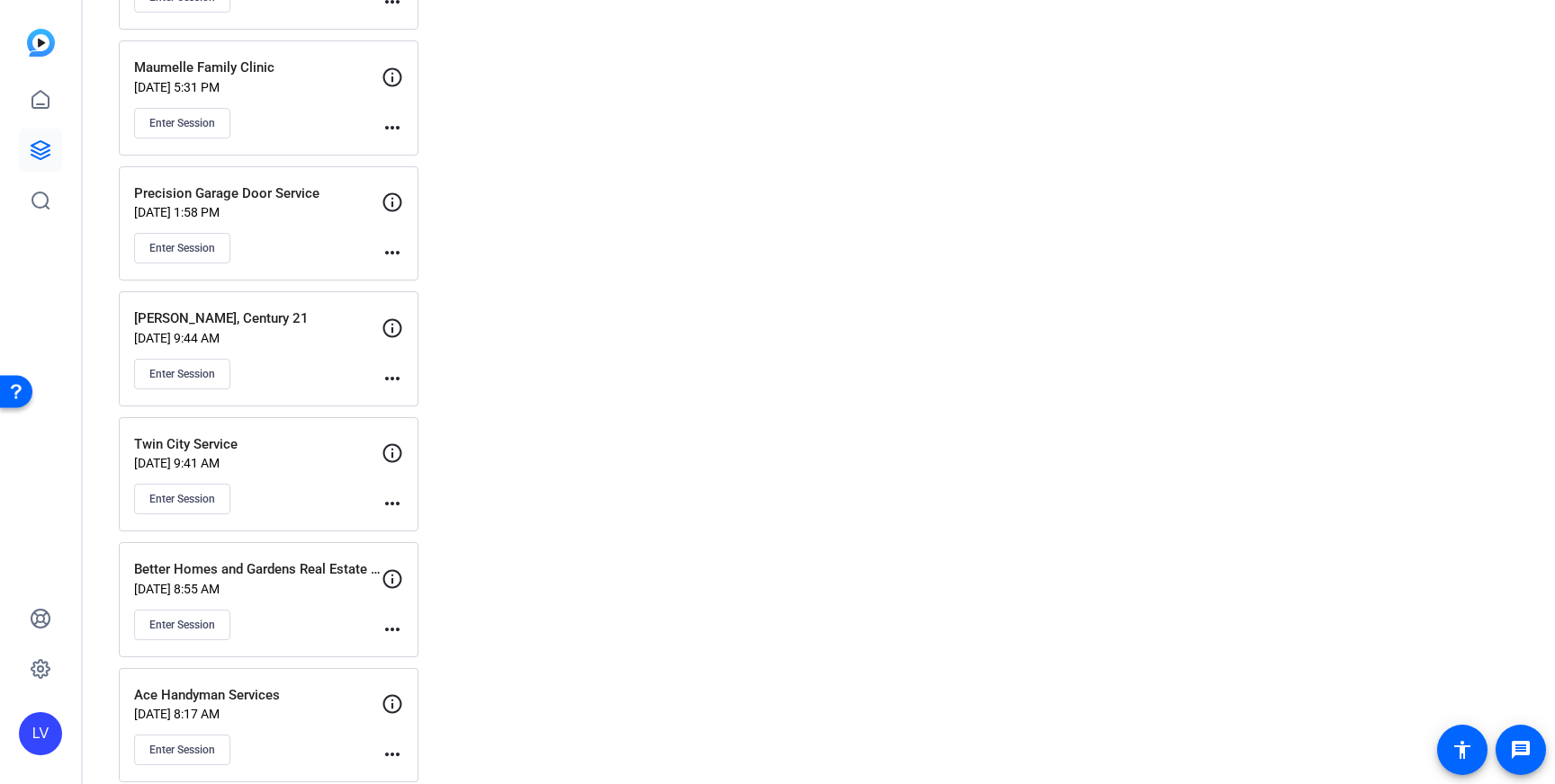
scroll to position [7512, 0]
click at [327, 248] on div "Enter Session" at bounding box center [258, 246] width 248 height 31
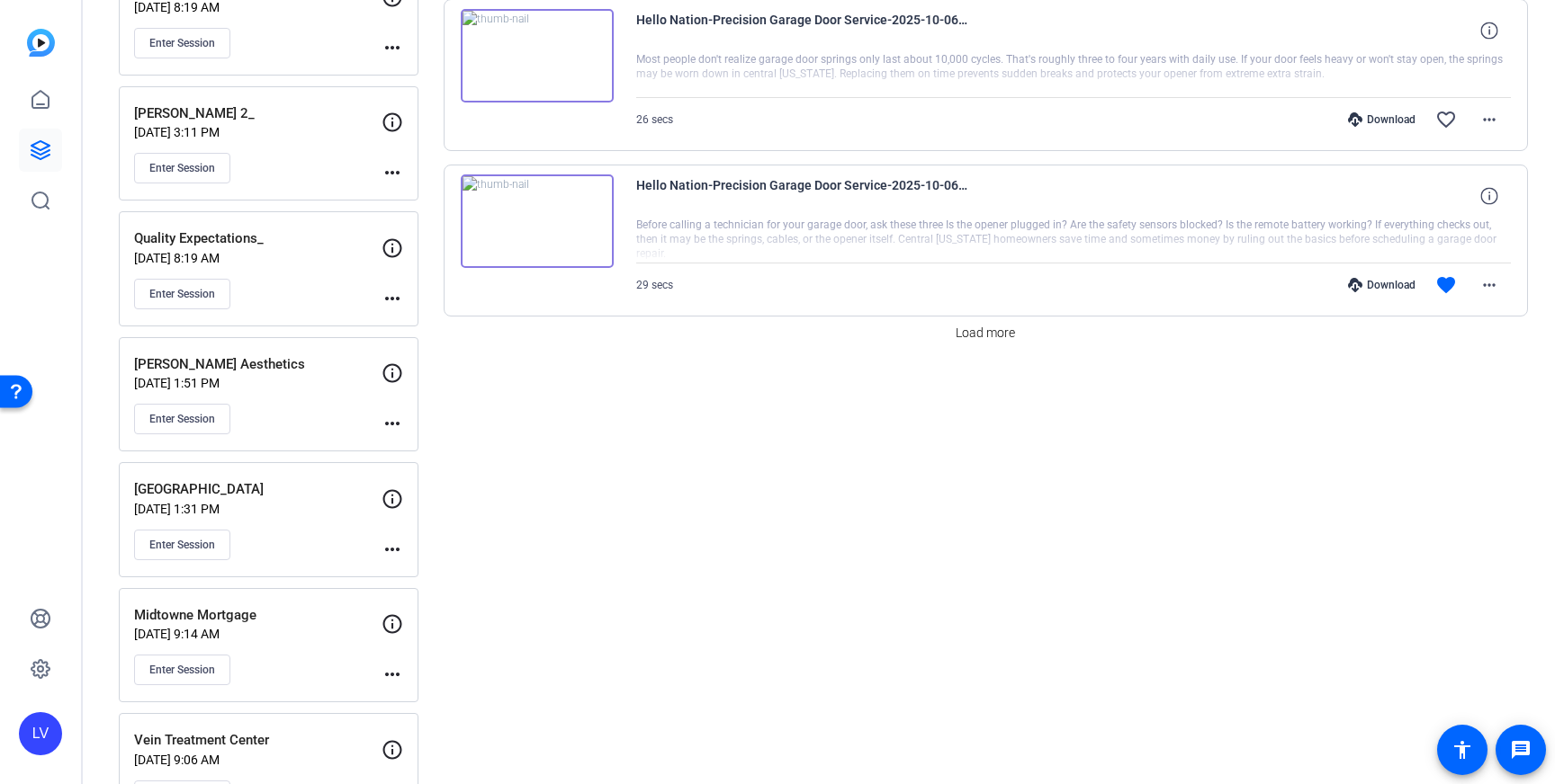
scroll to position [1540, 0]
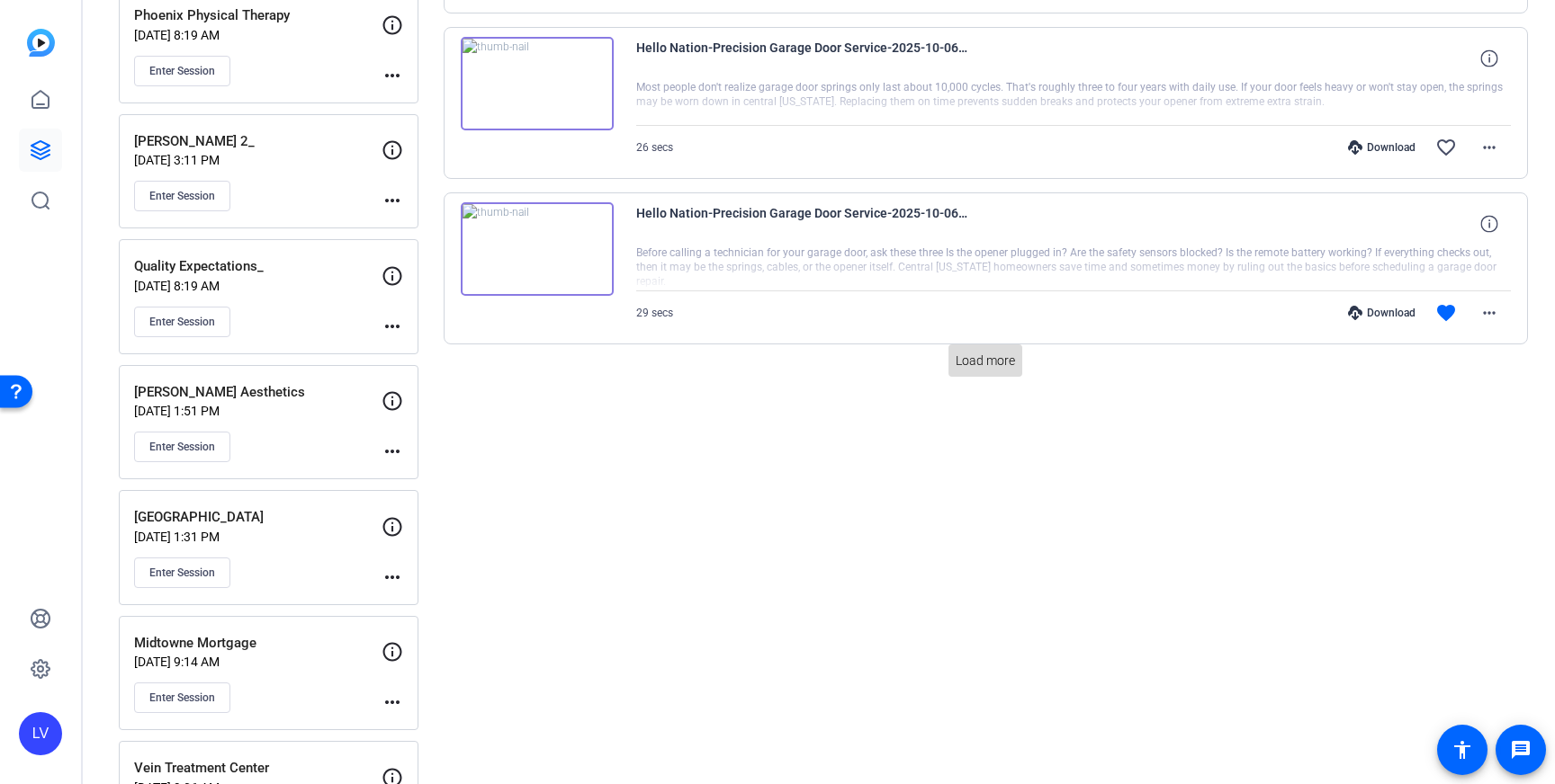
click at [996, 363] on span "Load more" at bounding box center [985, 361] width 60 height 19
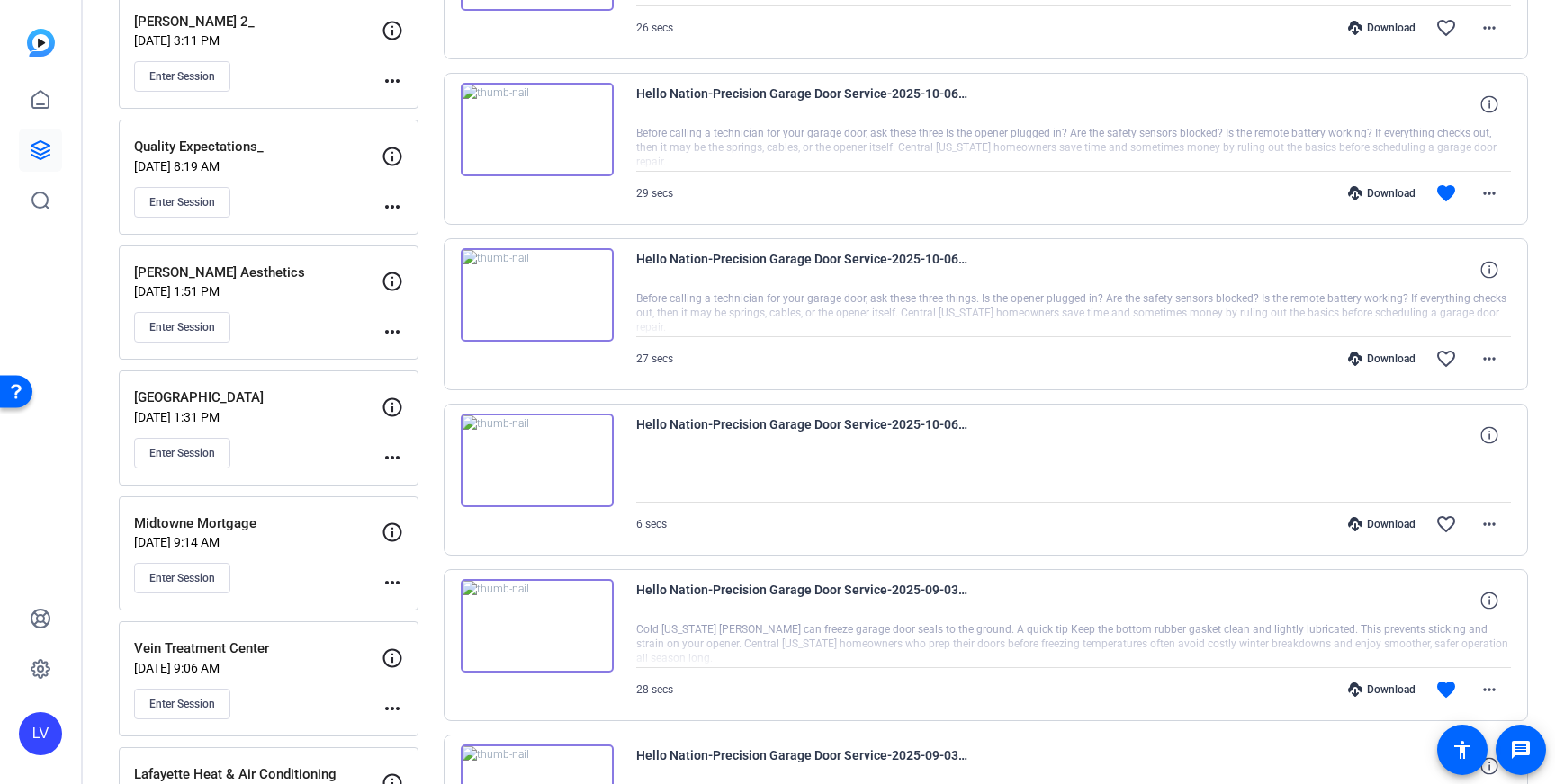
scroll to position [1666, 0]
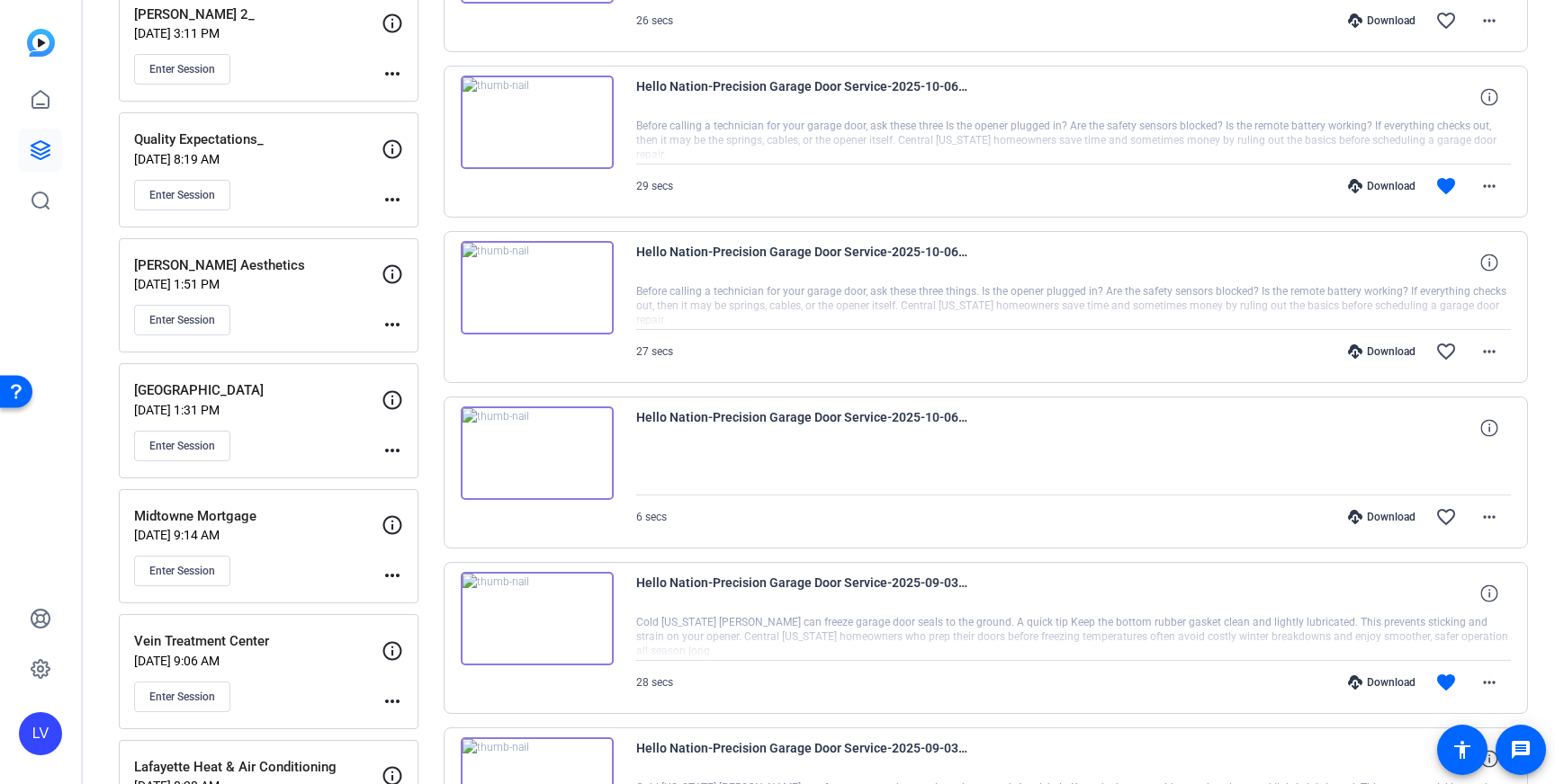
click at [338, 309] on div "Enter Session" at bounding box center [258, 320] width 248 height 31
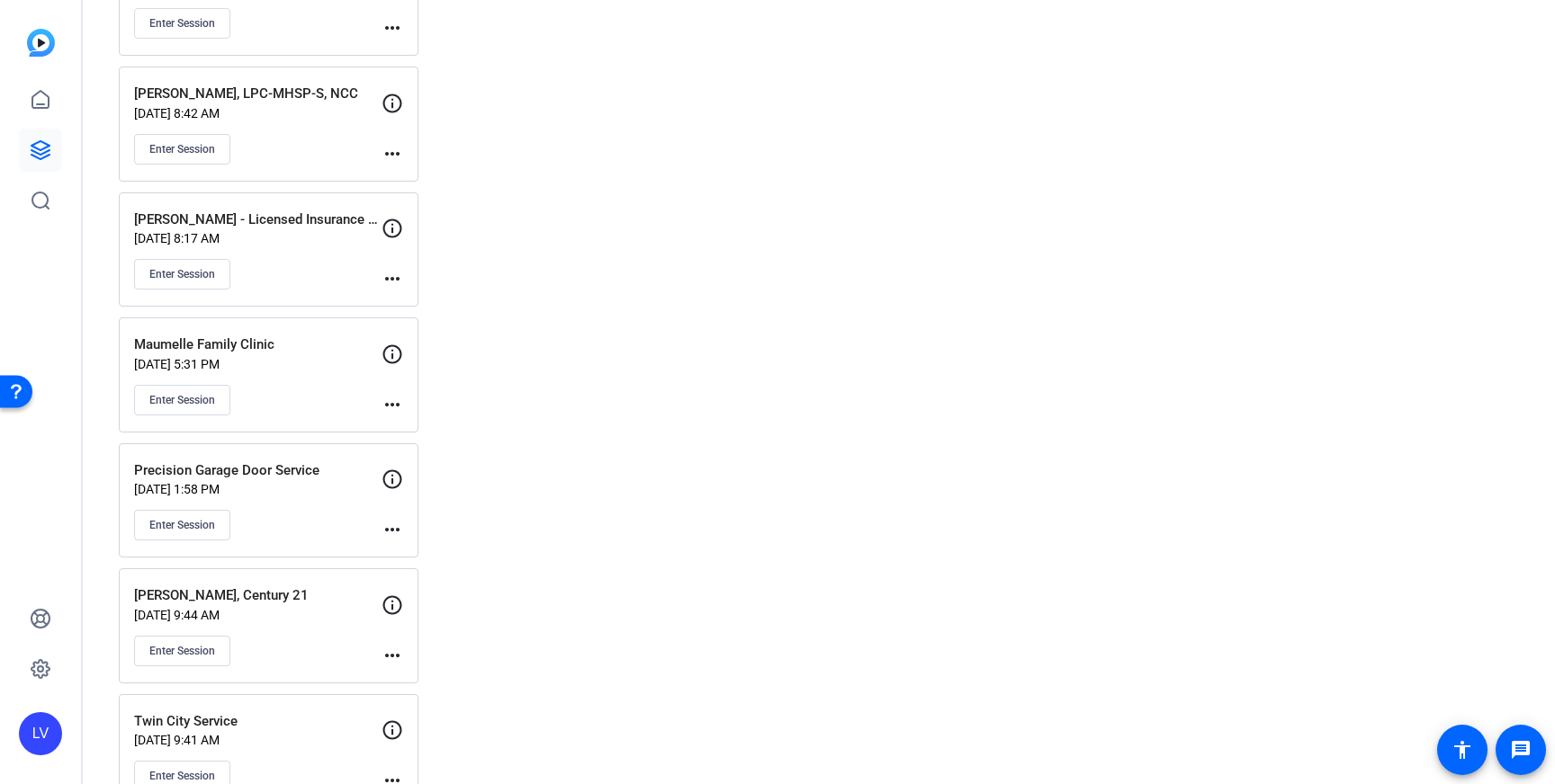
scroll to position [7251, 0]
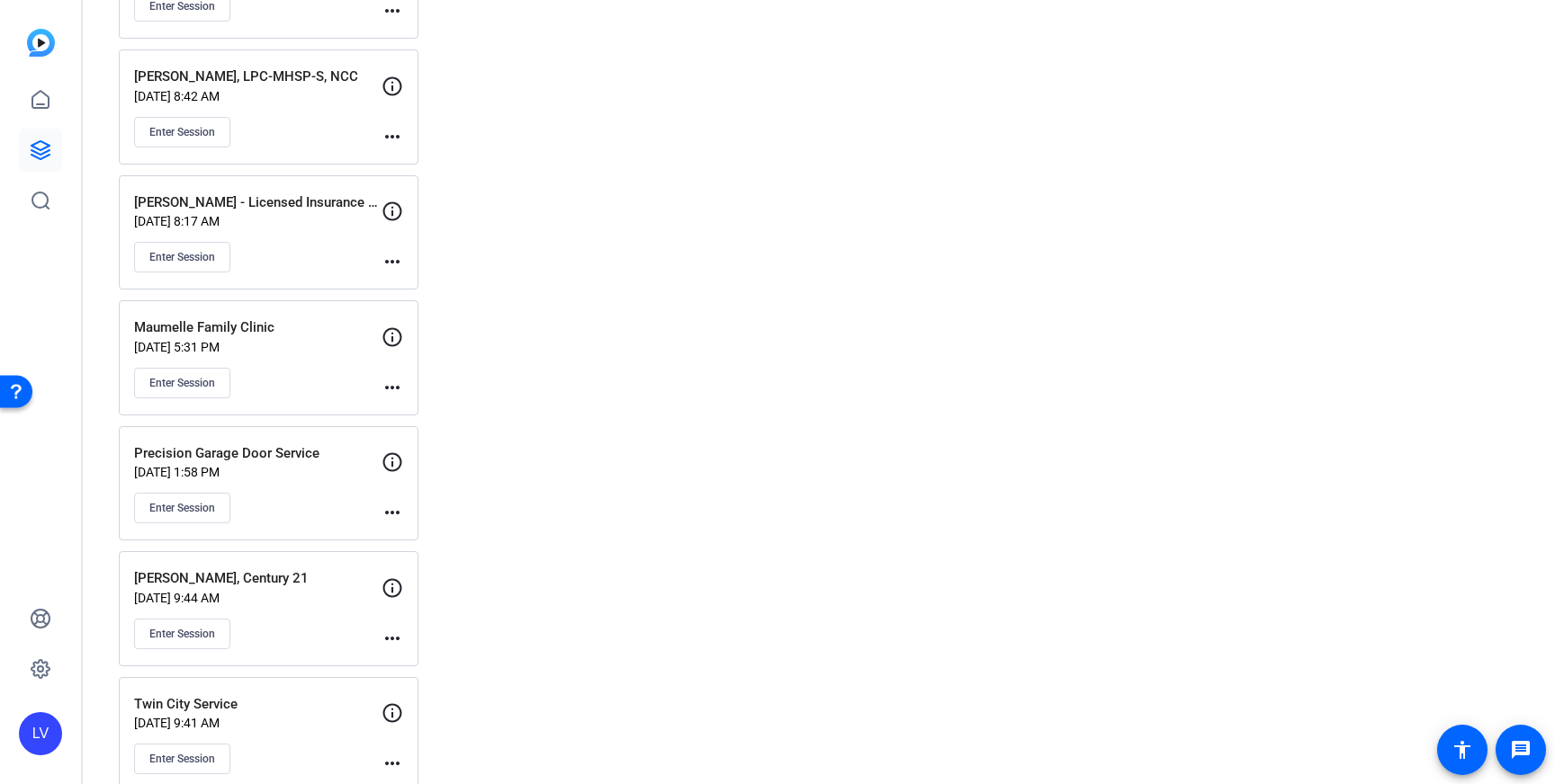
click at [299, 502] on div "Enter Session" at bounding box center [258, 508] width 248 height 31
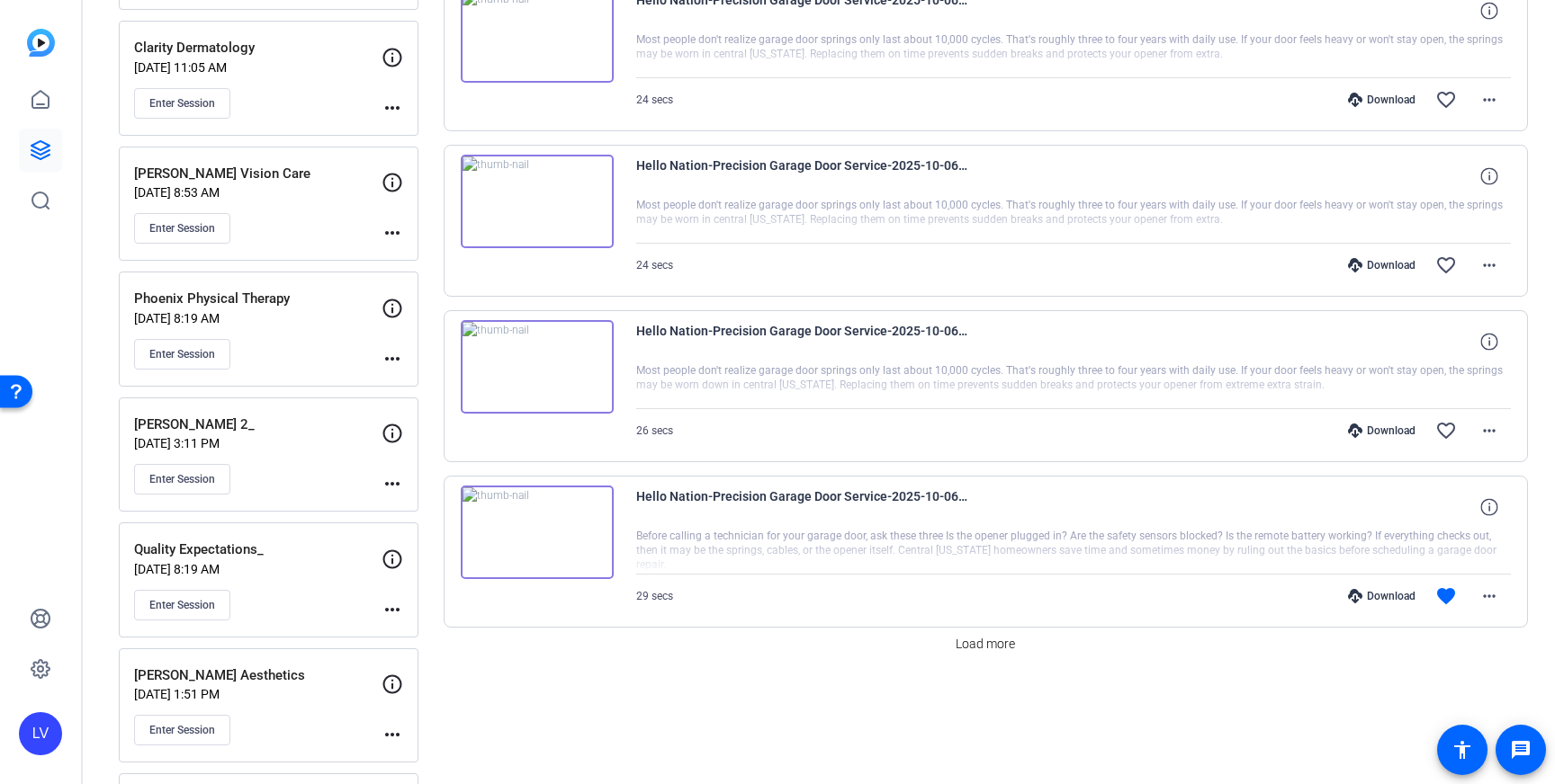
scroll to position [1268, 0]
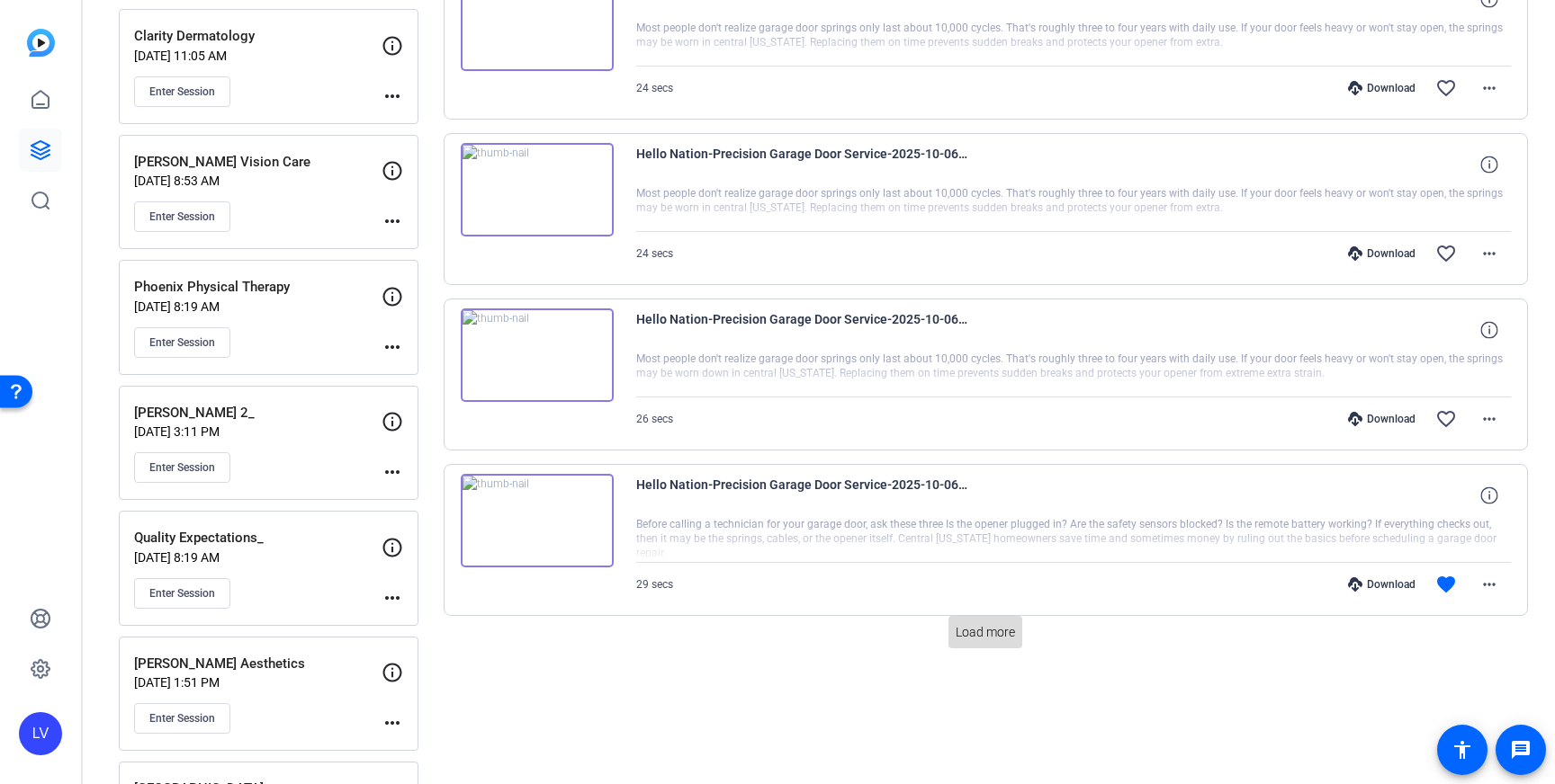
click at [954, 633] on span at bounding box center [985, 632] width 74 height 43
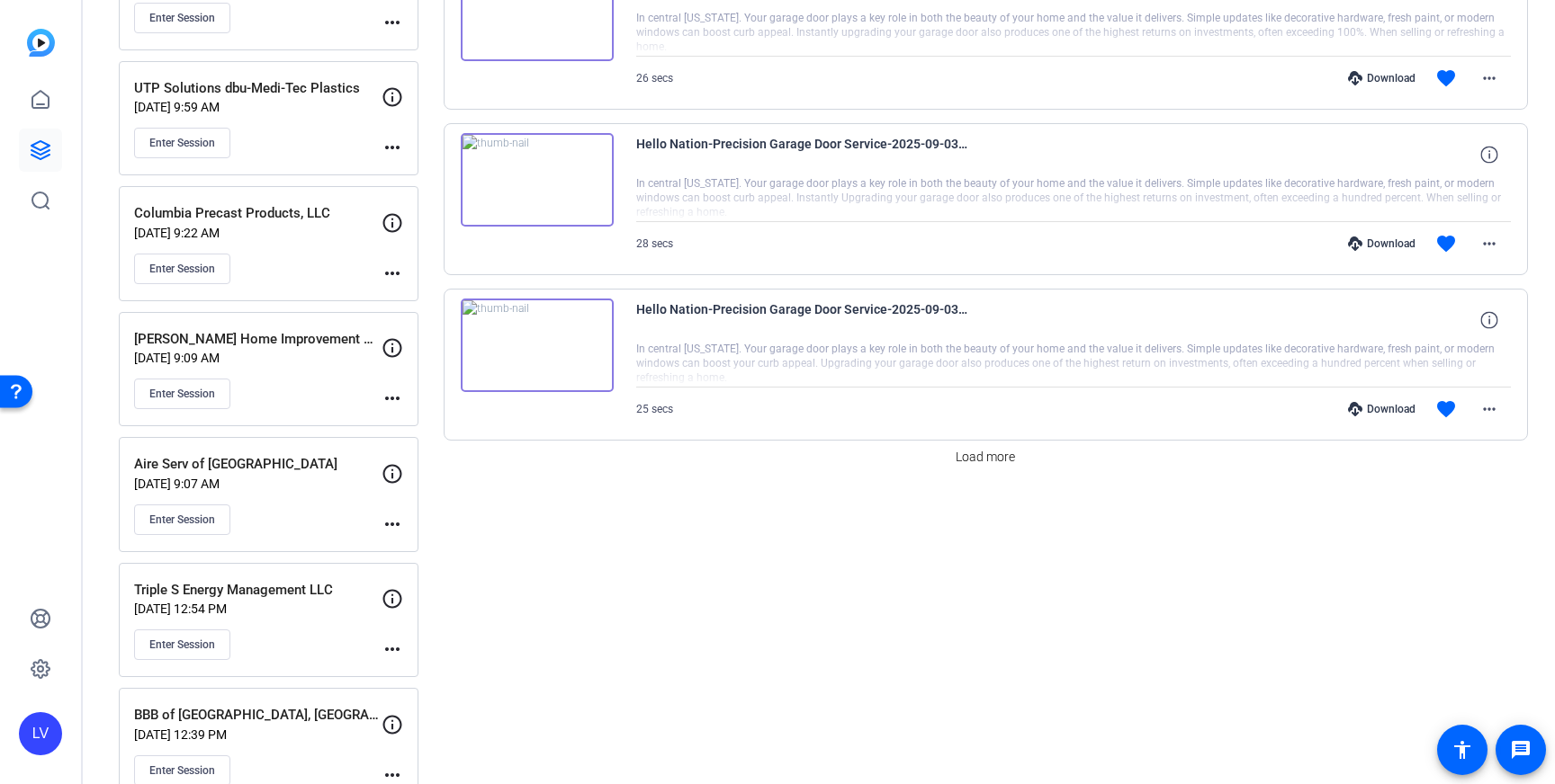
scroll to position [3102, 0]
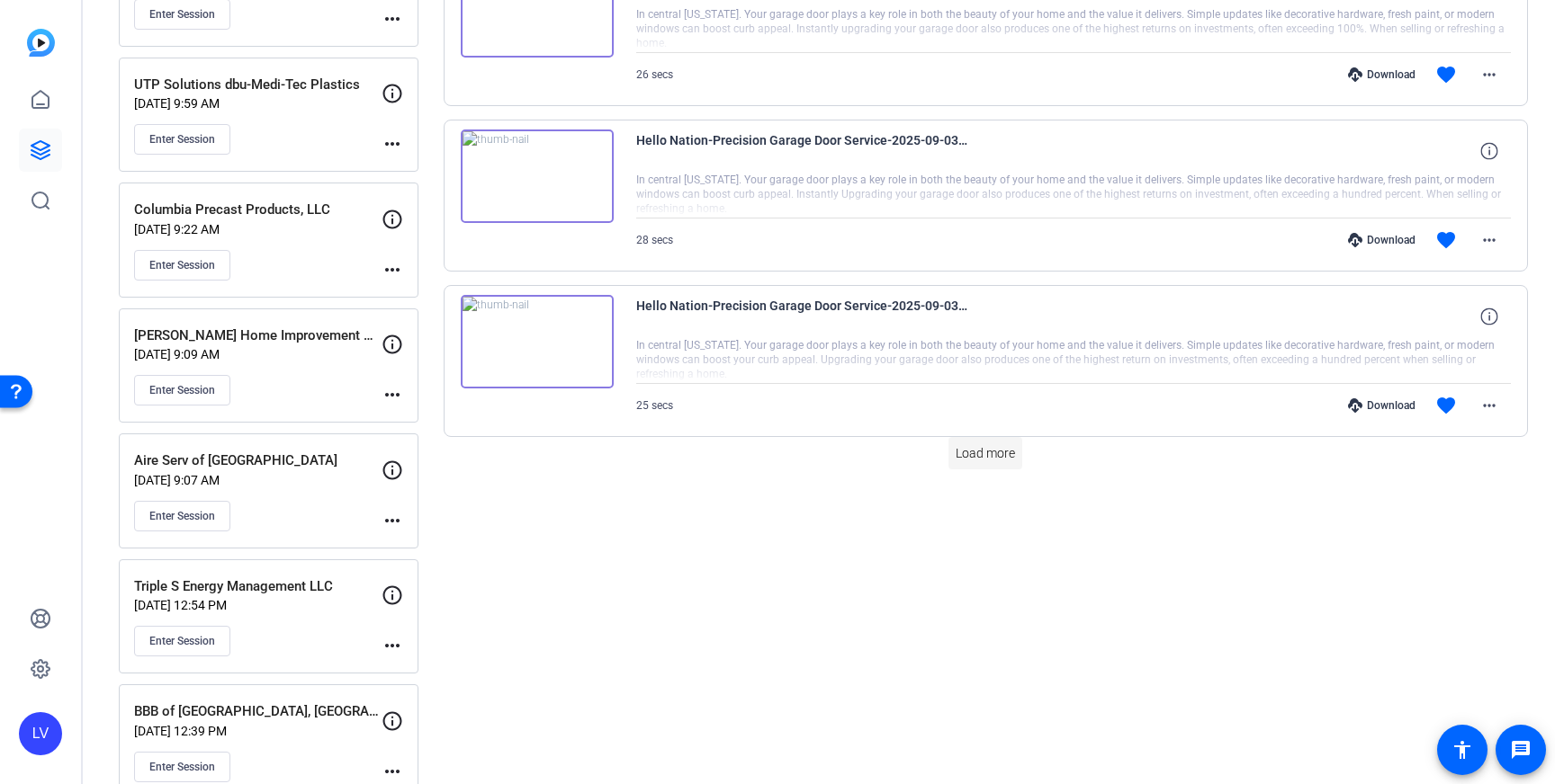
click at [990, 465] on span at bounding box center [985, 452] width 74 height 43
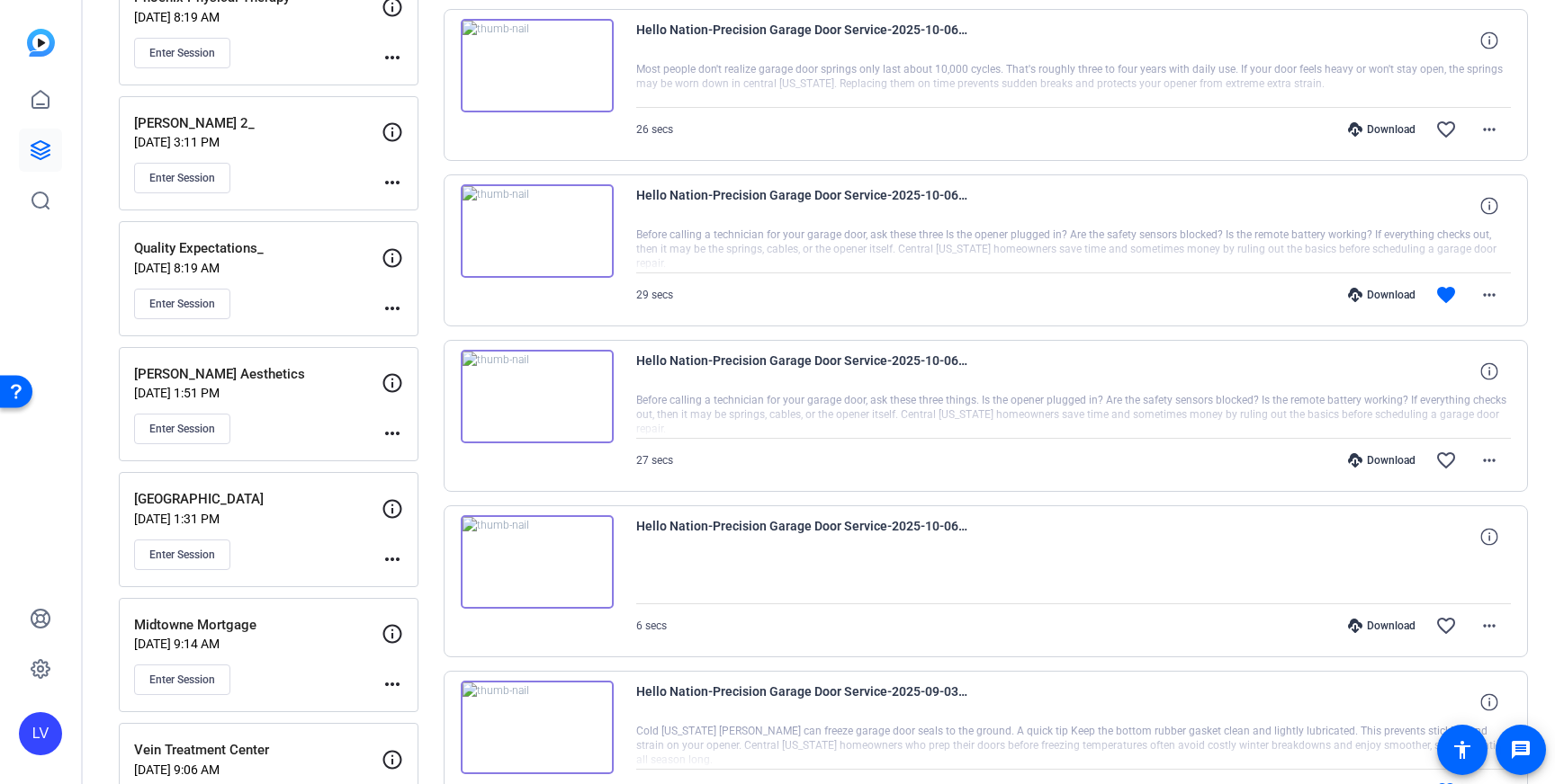
scroll to position [1562, 0]
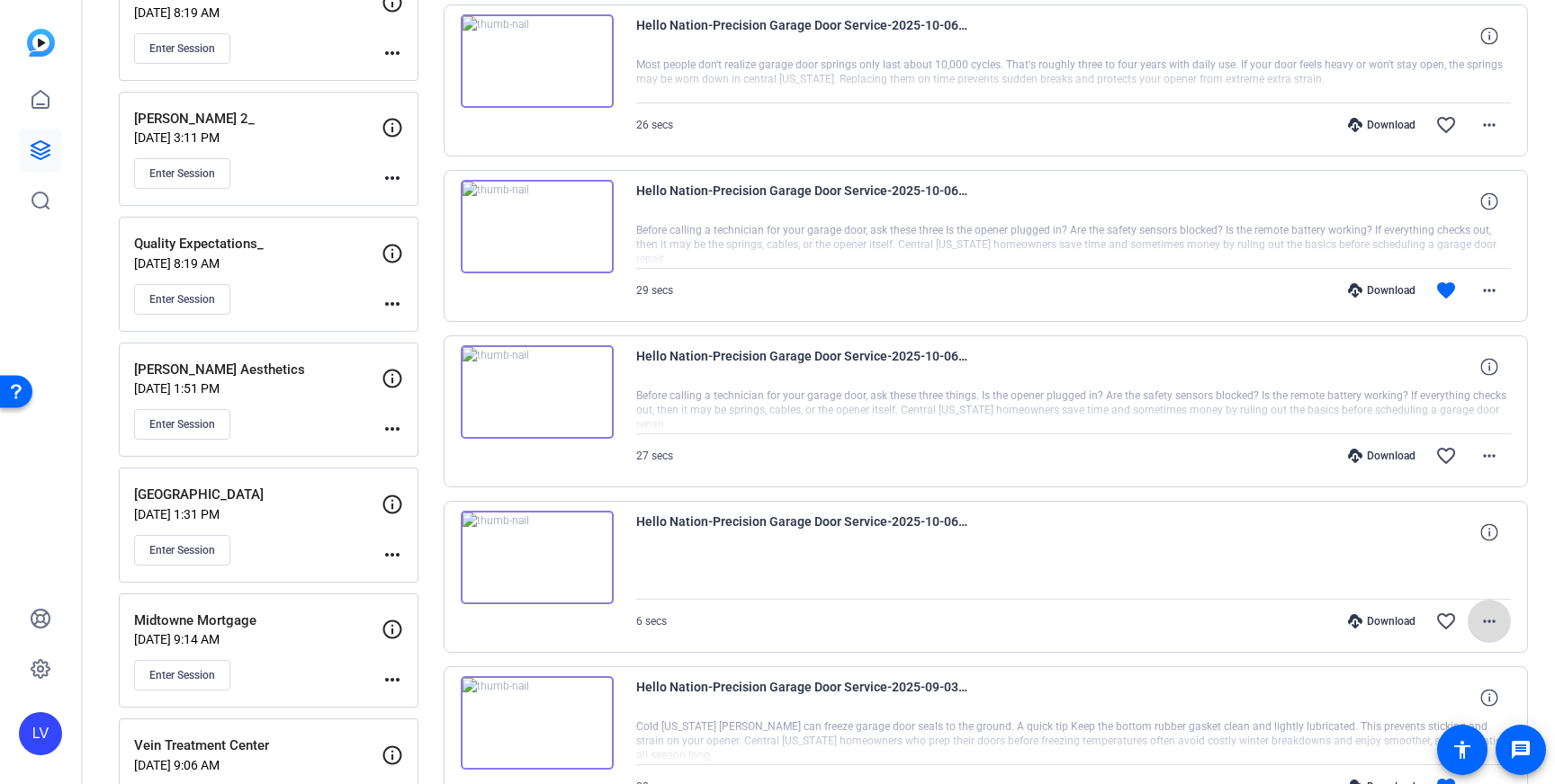
click at [1491, 625] on mat-icon "more_horiz" at bounding box center [1489, 622] width 22 height 22
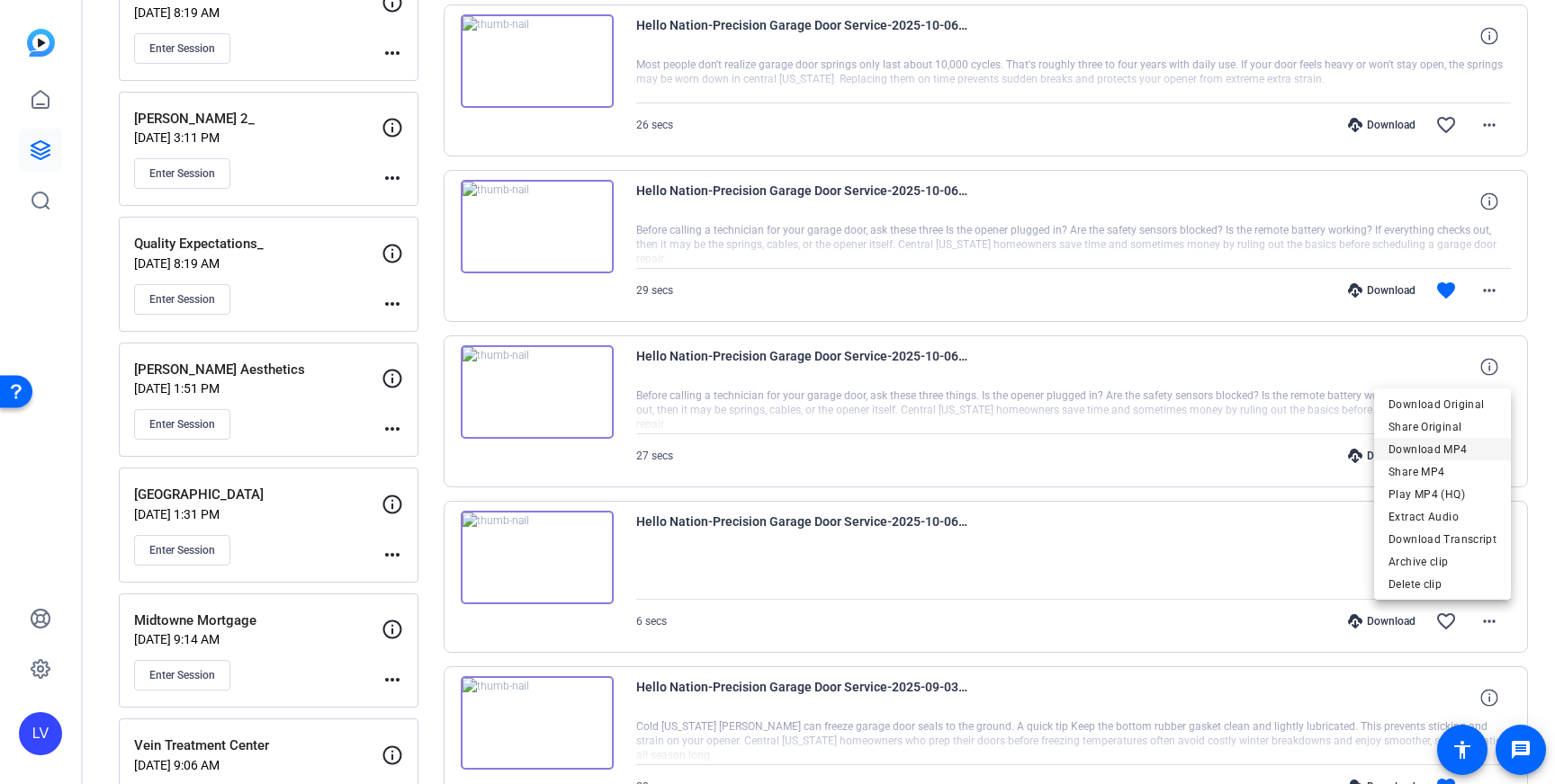
click at [1448, 446] on span "Download MP4" at bounding box center [1443, 450] width 108 height 22
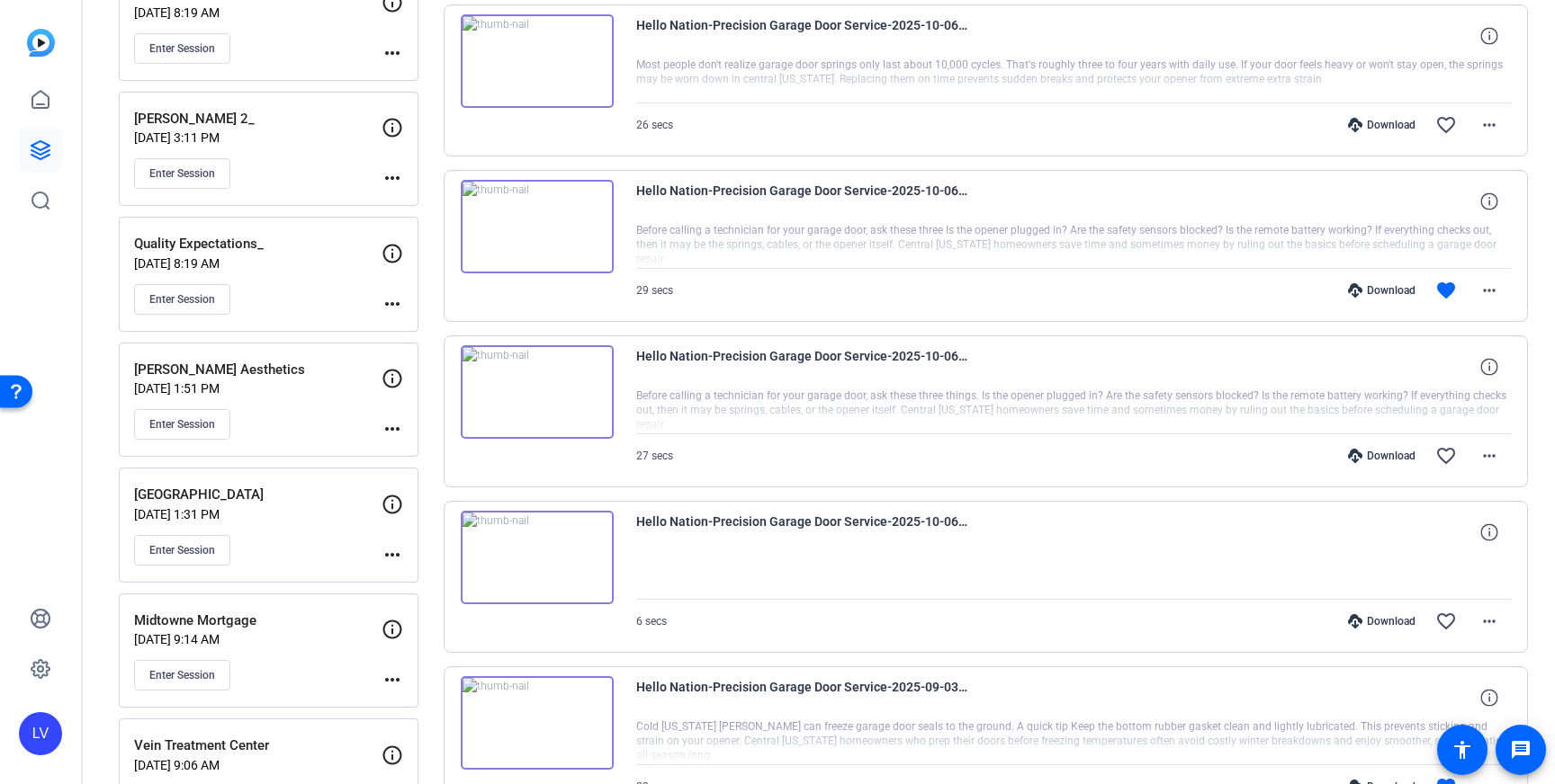
click at [301, 419] on div "Enter Session" at bounding box center [258, 424] width 248 height 31
click at [197, 423] on span "Enter Session" at bounding box center [182, 424] width 66 height 14
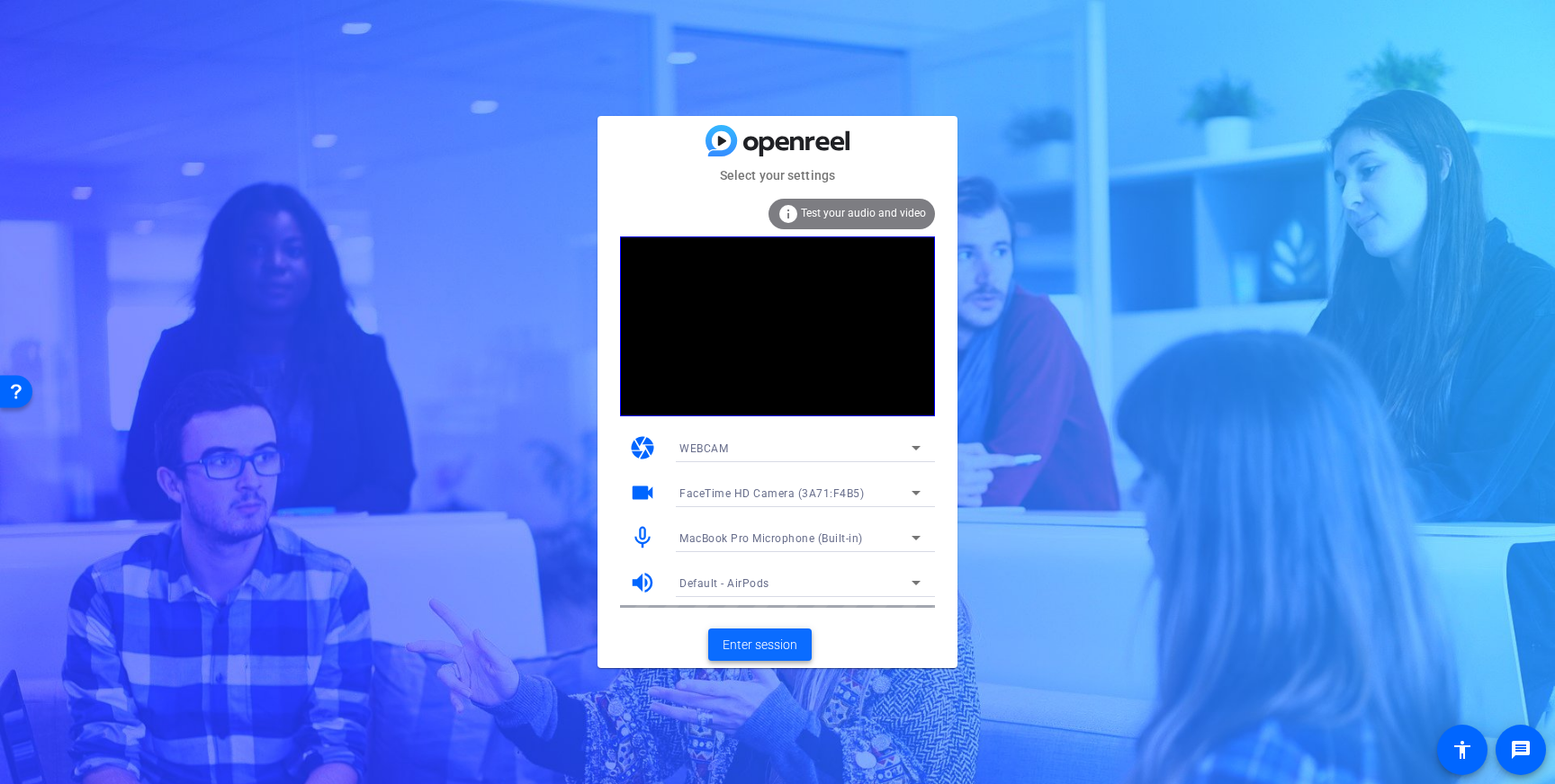
click at [754, 657] on span at bounding box center [760, 644] width 103 height 43
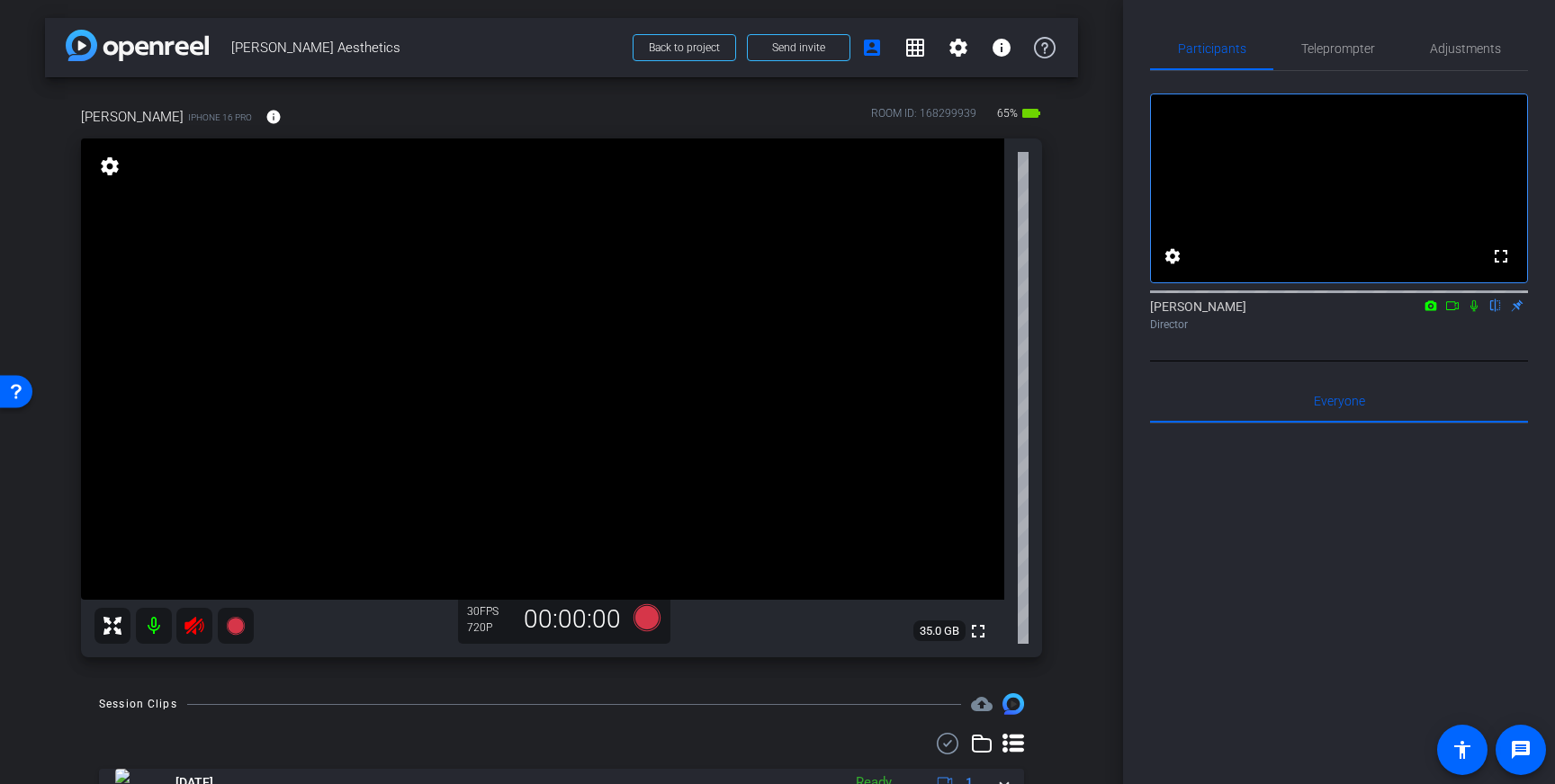
click at [193, 622] on icon at bounding box center [194, 626] width 19 height 18
click at [1448, 47] on span "Adjustments" at bounding box center [1466, 49] width 72 height 13
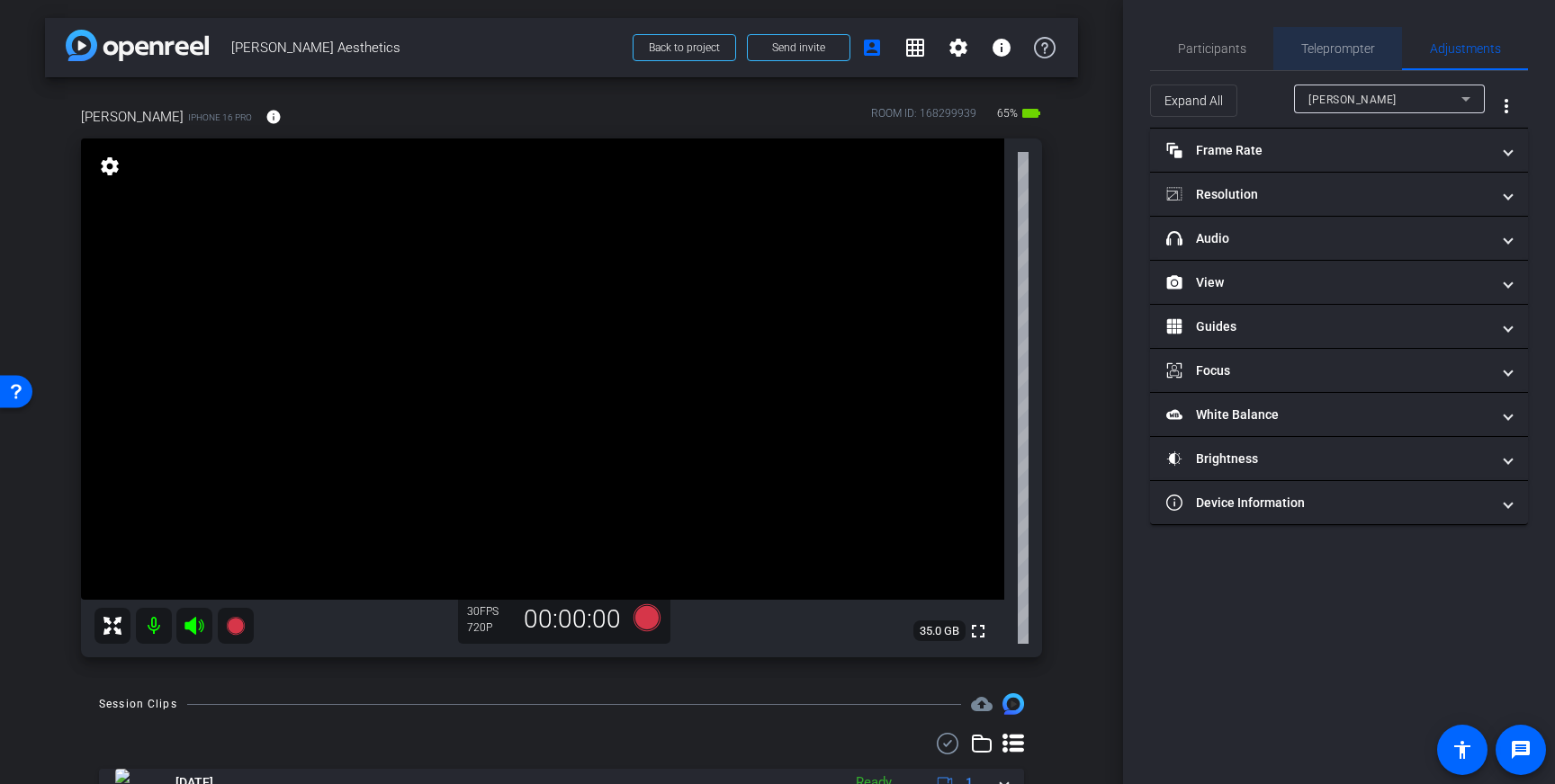
drag, startPoint x: 1331, startPoint y: 53, endPoint x: 1333, endPoint y: 72, distance: 19.1
click at [1331, 53] on span "Teleprompter" at bounding box center [1338, 49] width 74 height 13
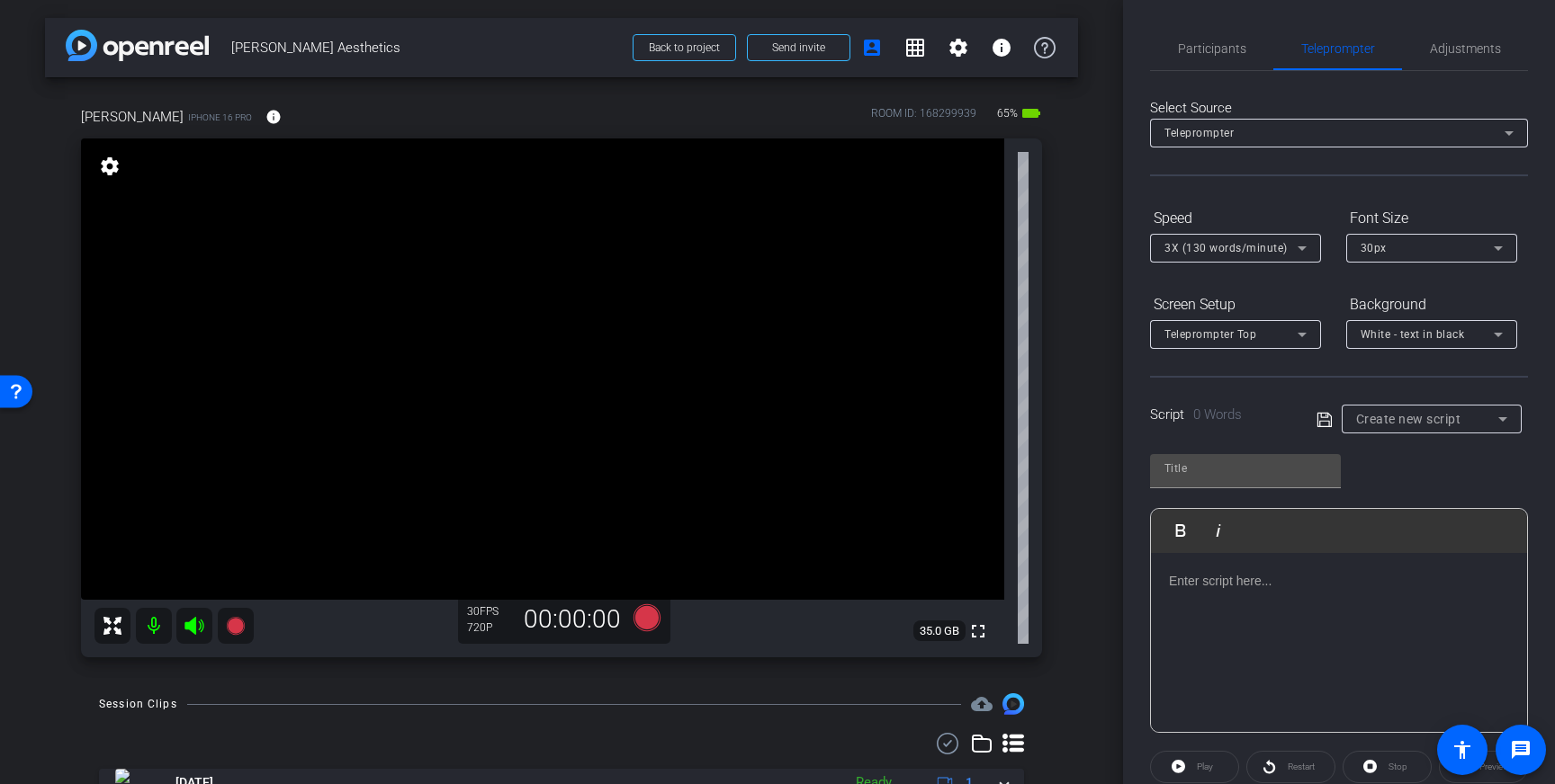
scroll to position [1, 0]
click at [1240, 595] on div at bounding box center [1339, 642] width 376 height 180
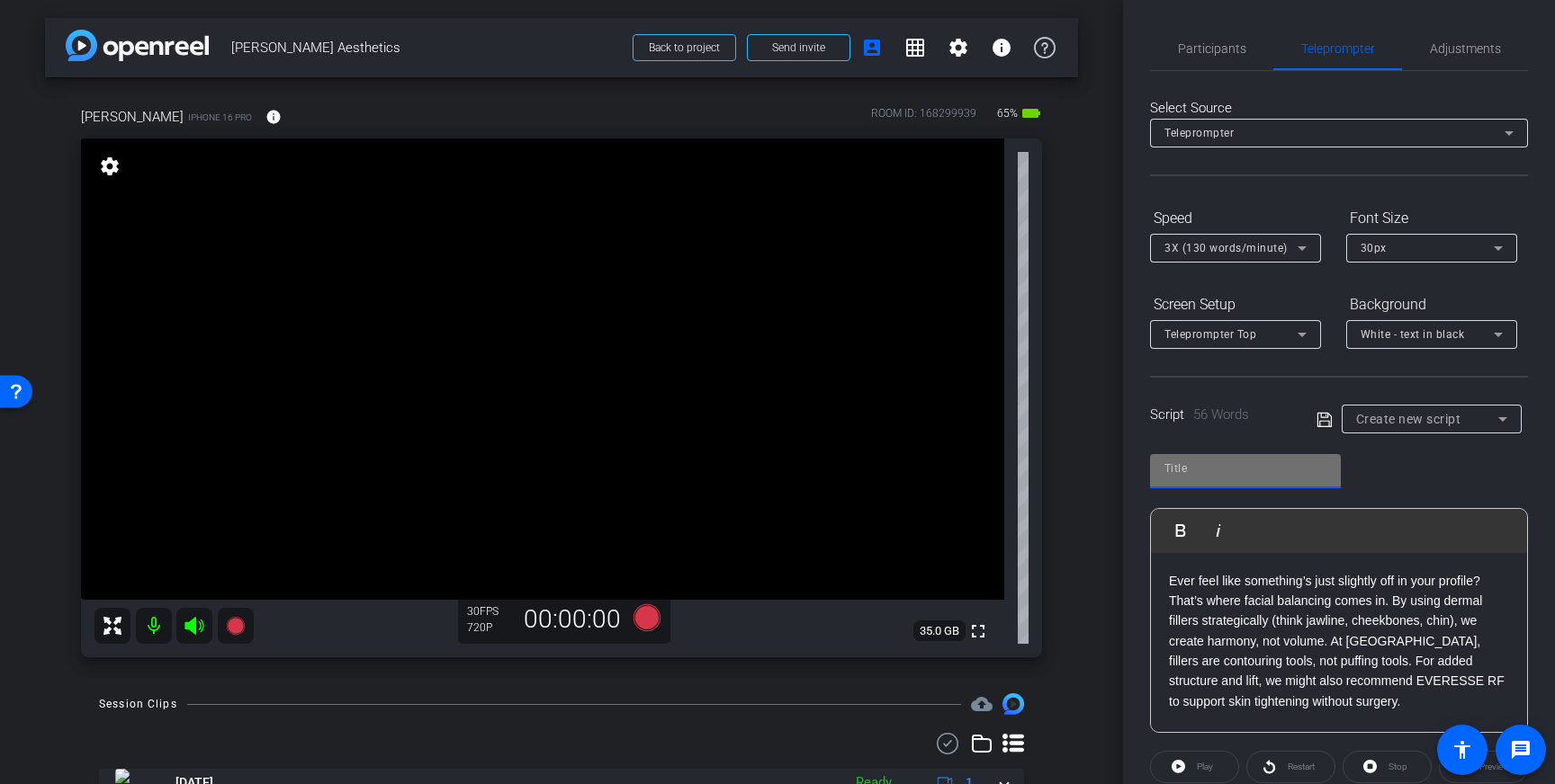
click at [1245, 479] on input "text" at bounding box center [1245, 469] width 162 height 22
type input "Aura"
click at [1331, 412] on icon at bounding box center [1324, 420] width 16 height 22
click at [1463, 56] on span "Adjustments" at bounding box center [1466, 48] width 72 height 43
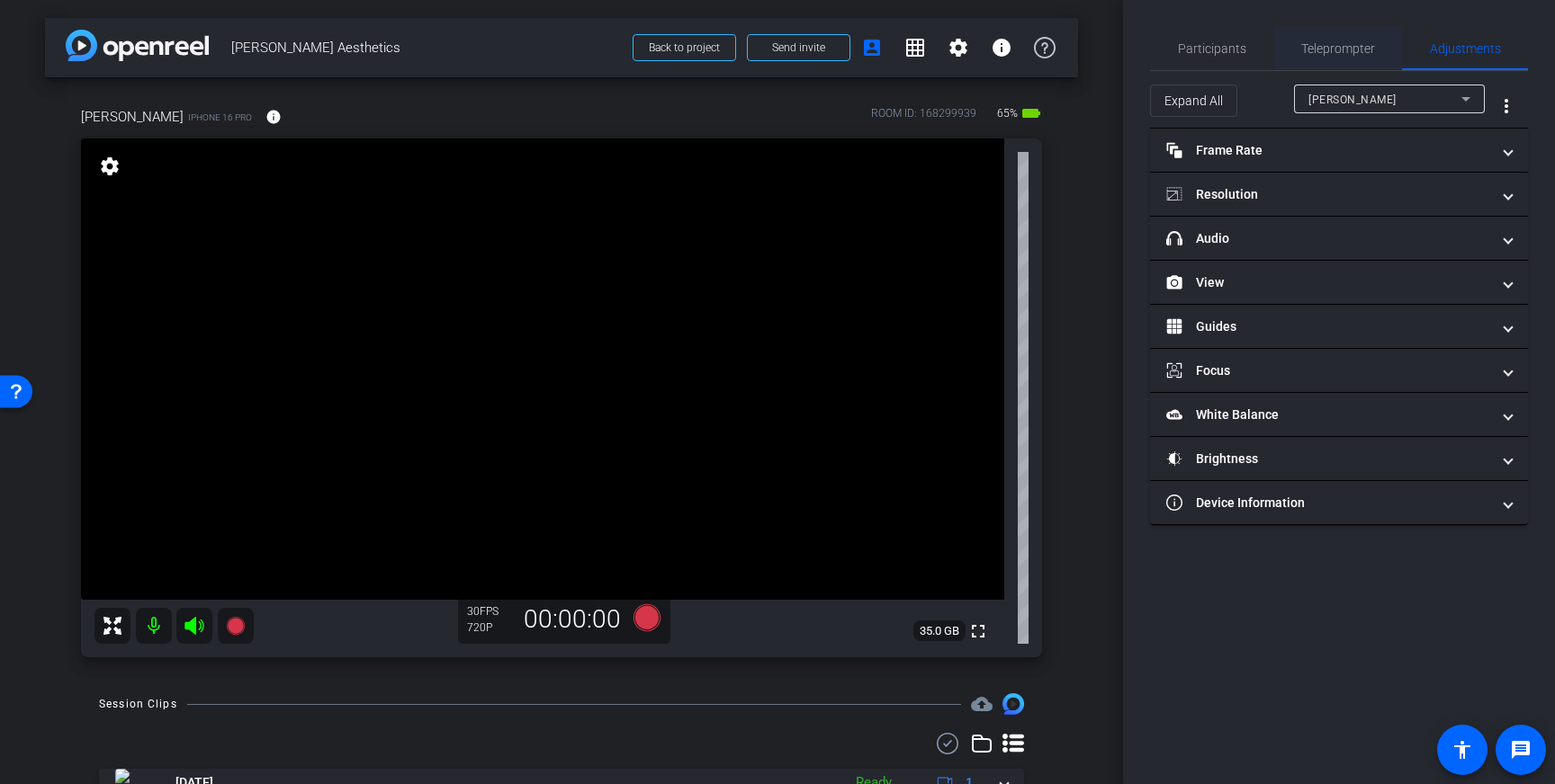
click at [1330, 43] on span "Teleprompter" at bounding box center [1338, 49] width 74 height 13
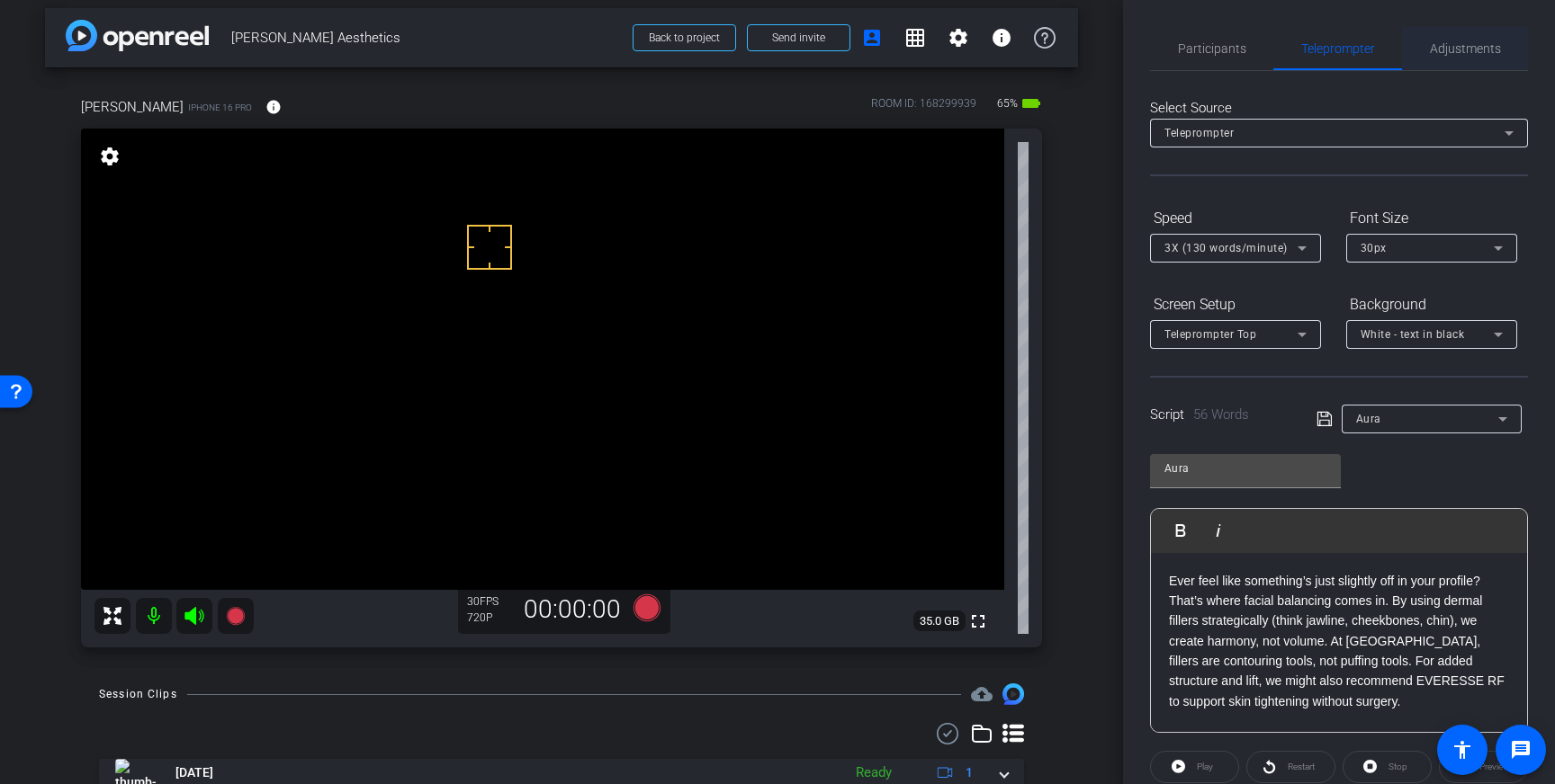
drag, startPoint x: 1485, startPoint y: 11, endPoint x: 1482, endPoint y: 32, distance: 21.2
click at [1485, 12] on div "Participants Teleprompter Adjustments settings Louis Voss flip Director Everyon…" at bounding box center [1339, 392] width 432 height 784
click at [1482, 43] on span "Adjustments" at bounding box center [1466, 49] width 72 height 13
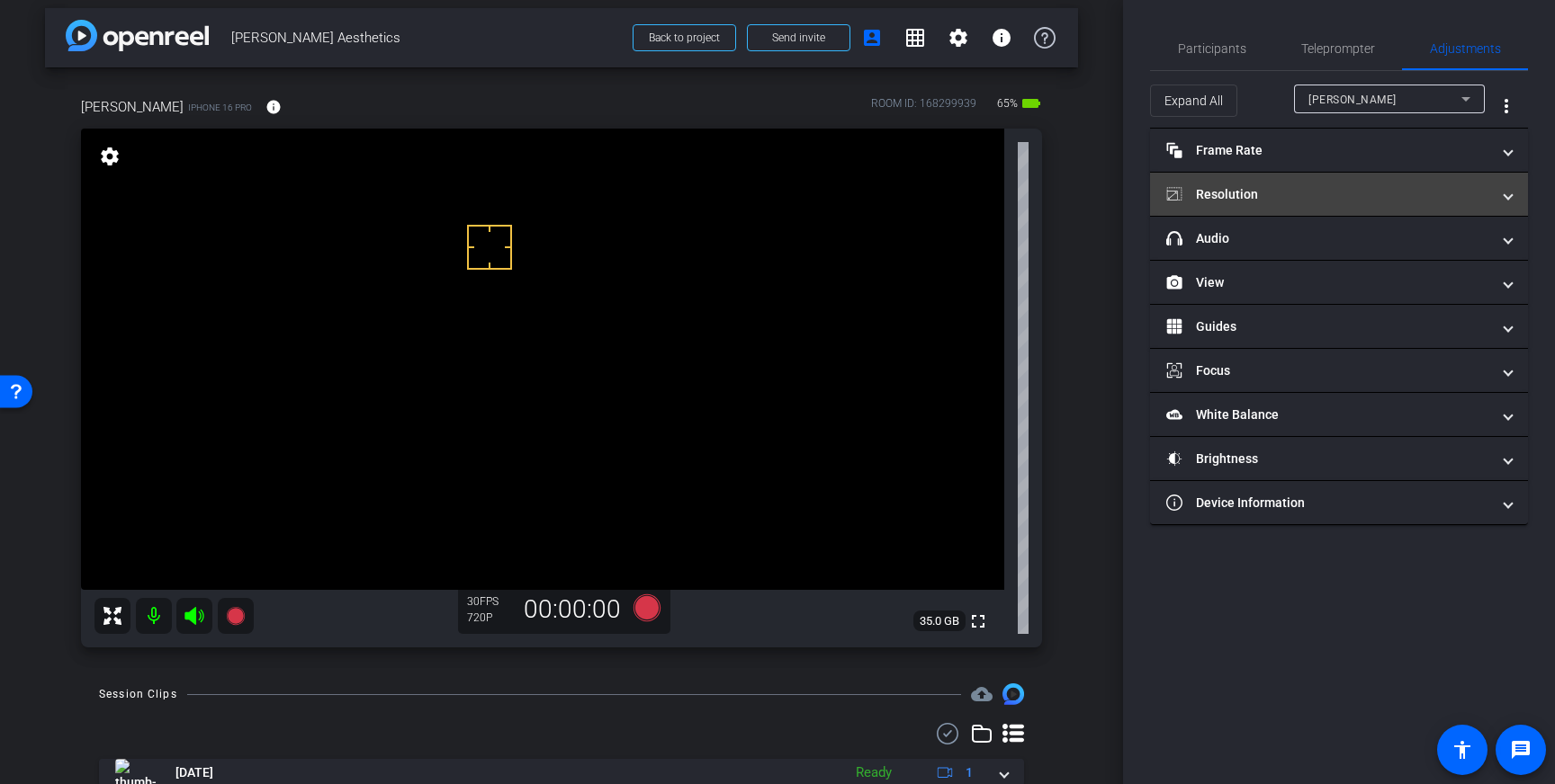
drag, startPoint x: 1362, startPoint y: 201, endPoint x: 1343, endPoint y: 206, distance: 19.6
click at [1362, 201] on mat-panel-title "Resolution" at bounding box center [1328, 194] width 324 height 19
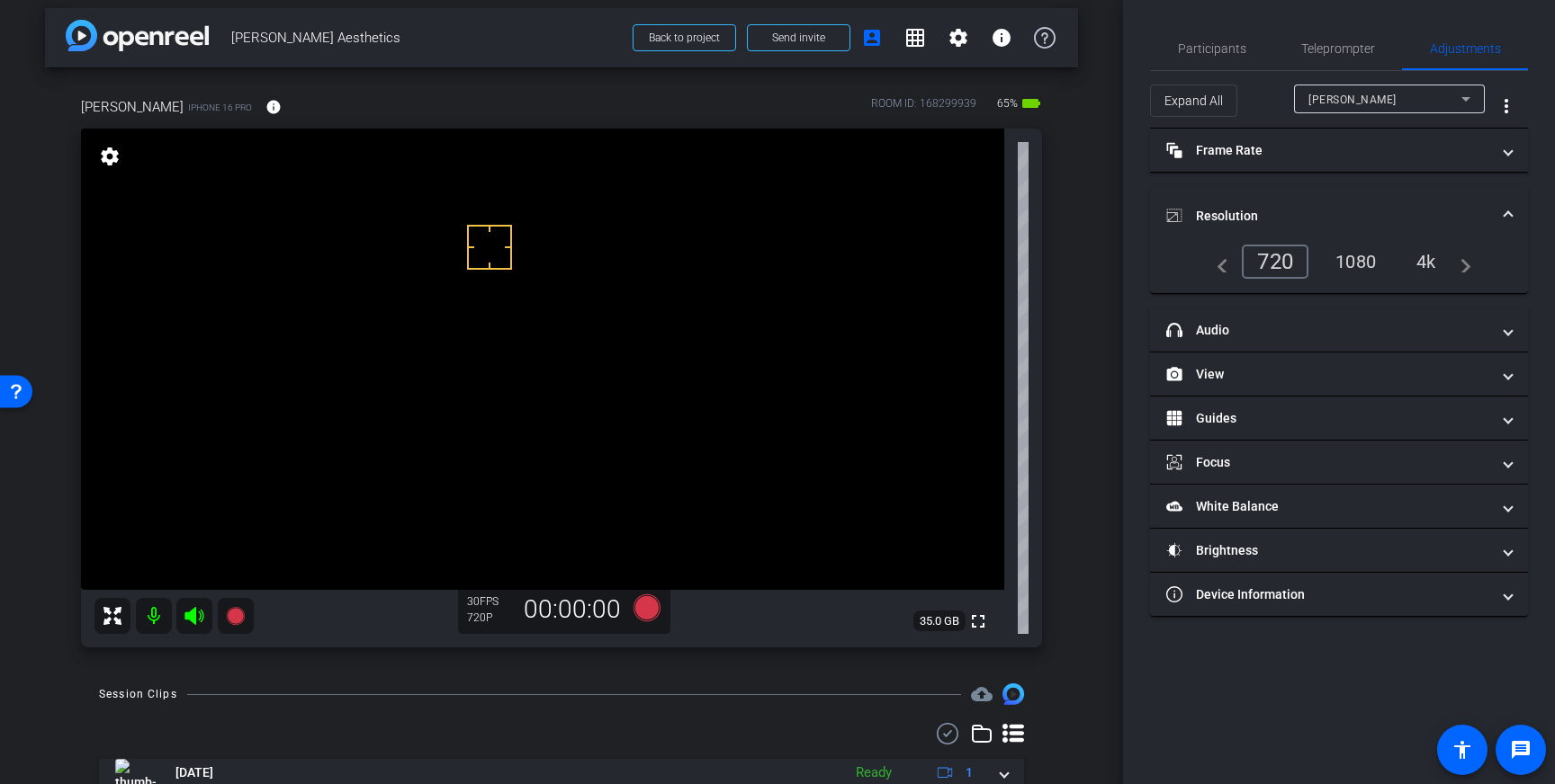
click at [1429, 263] on div "4k" at bounding box center [1426, 261] width 47 height 31
drag, startPoint x: 1343, startPoint y: 47, endPoint x: 1340, endPoint y: 59, distance: 12.4
click at [1343, 47] on span "Teleprompter" at bounding box center [1338, 49] width 74 height 13
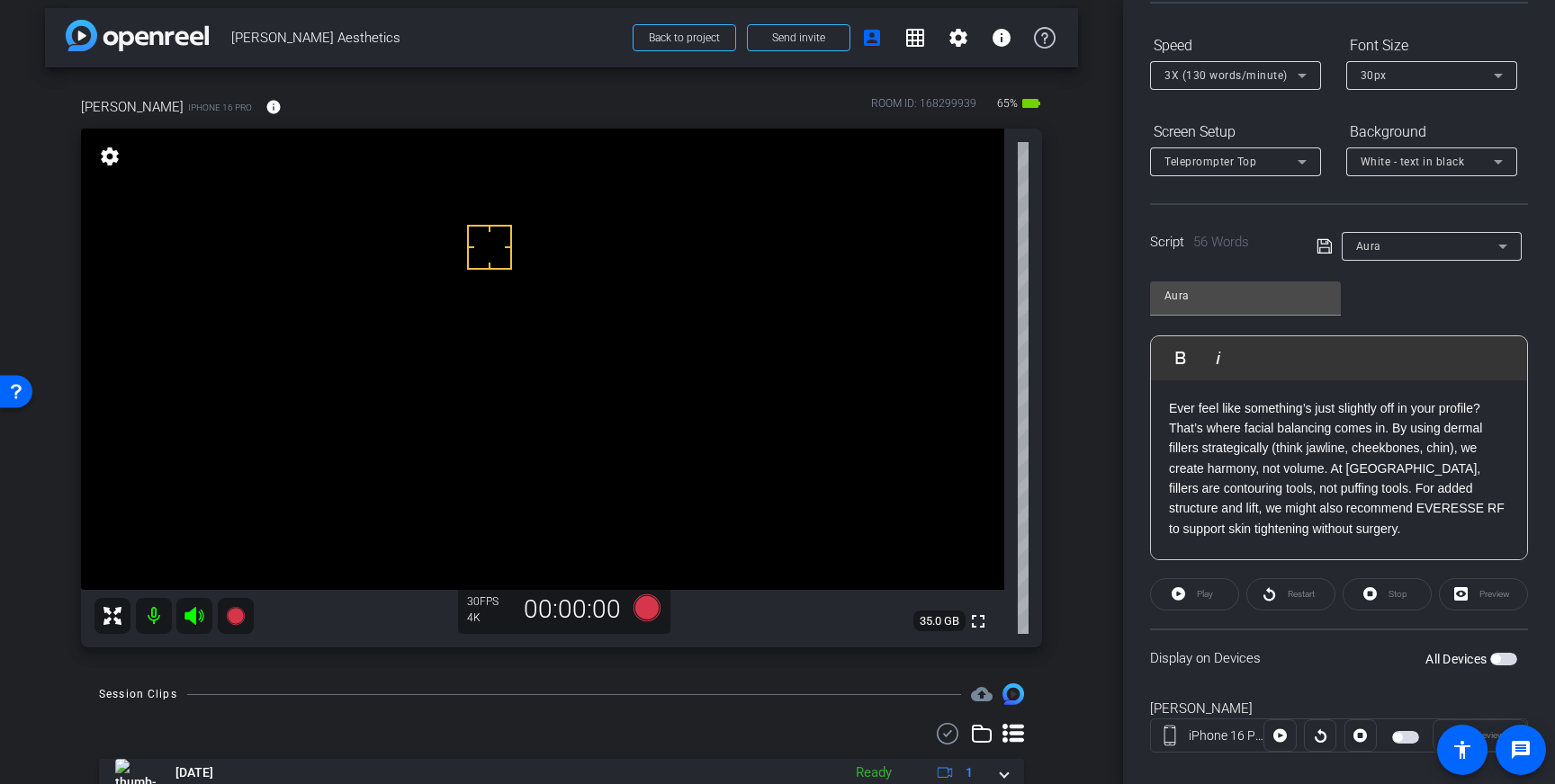
scroll to position [199, 0]
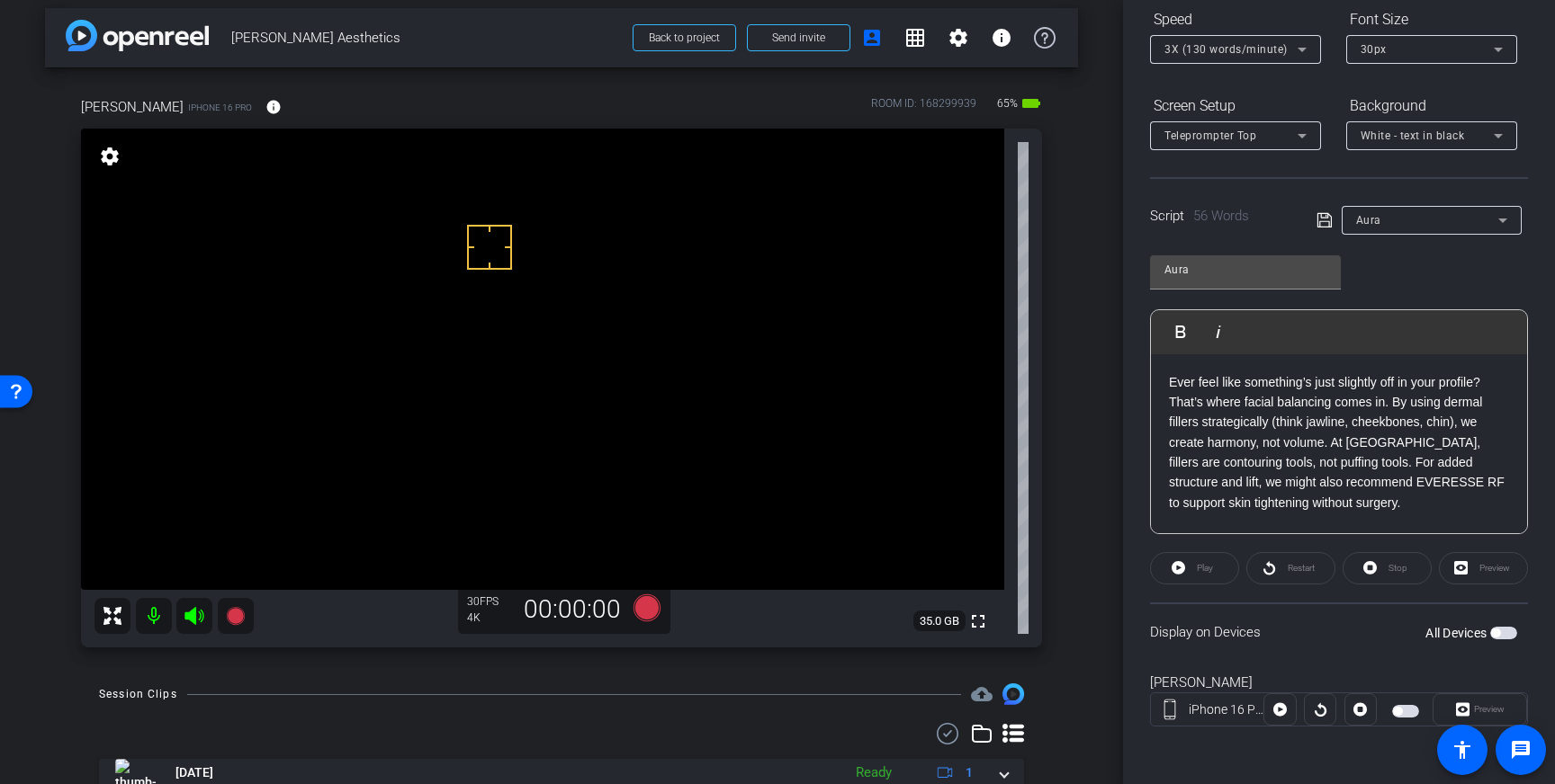
click at [1504, 632] on span "button" at bounding box center [1503, 633] width 27 height 13
click at [1324, 218] on icon at bounding box center [1323, 221] width 14 height 14
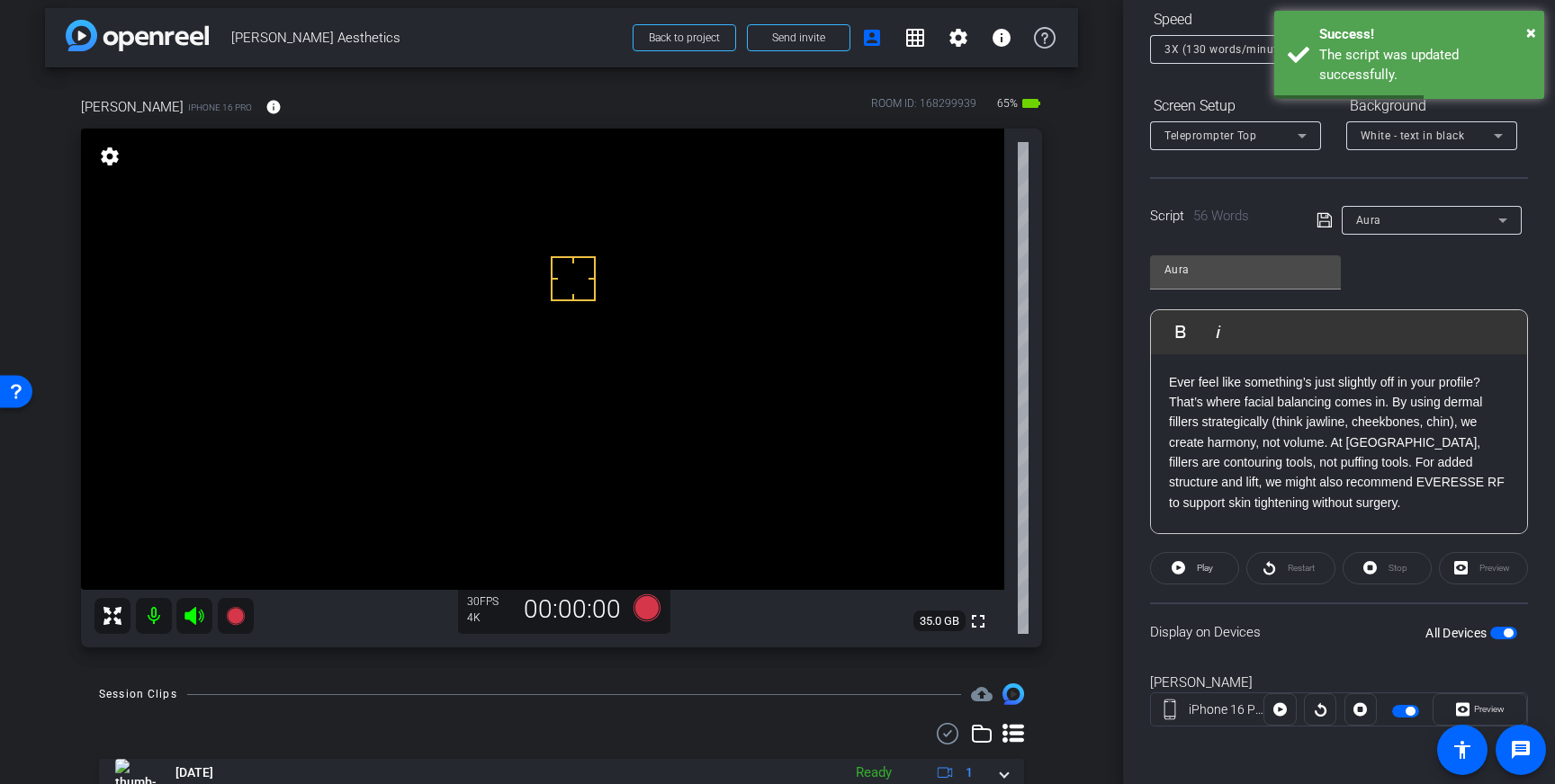
drag, startPoint x: 574, startPoint y: 279, endPoint x: 547, endPoint y: 286, distance: 27.9
drag, startPoint x: 502, startPoint y: 260, endPoint x: 540, endPoint y: 321, distance: 71.9
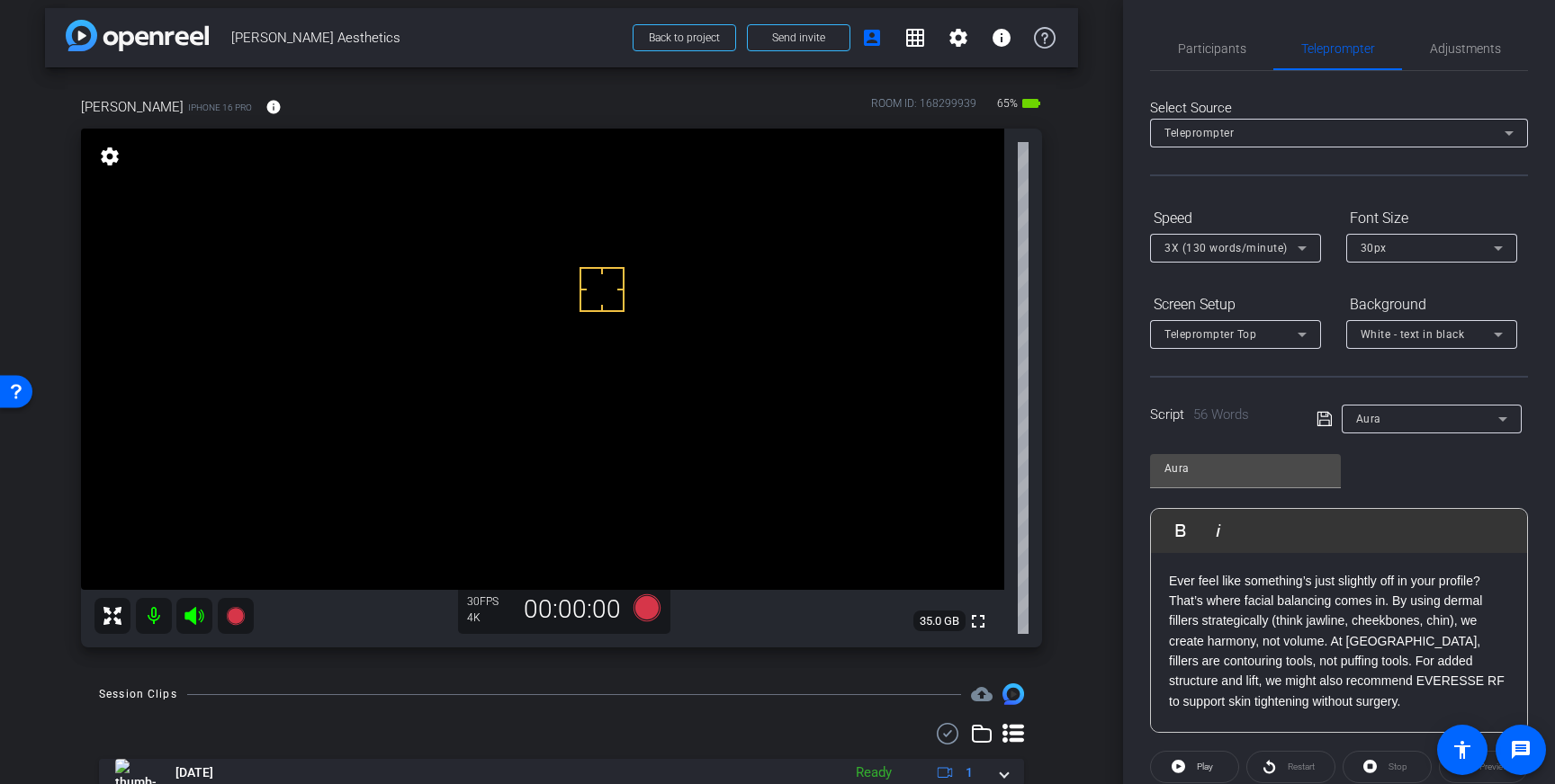
scroll to position [19, 0]
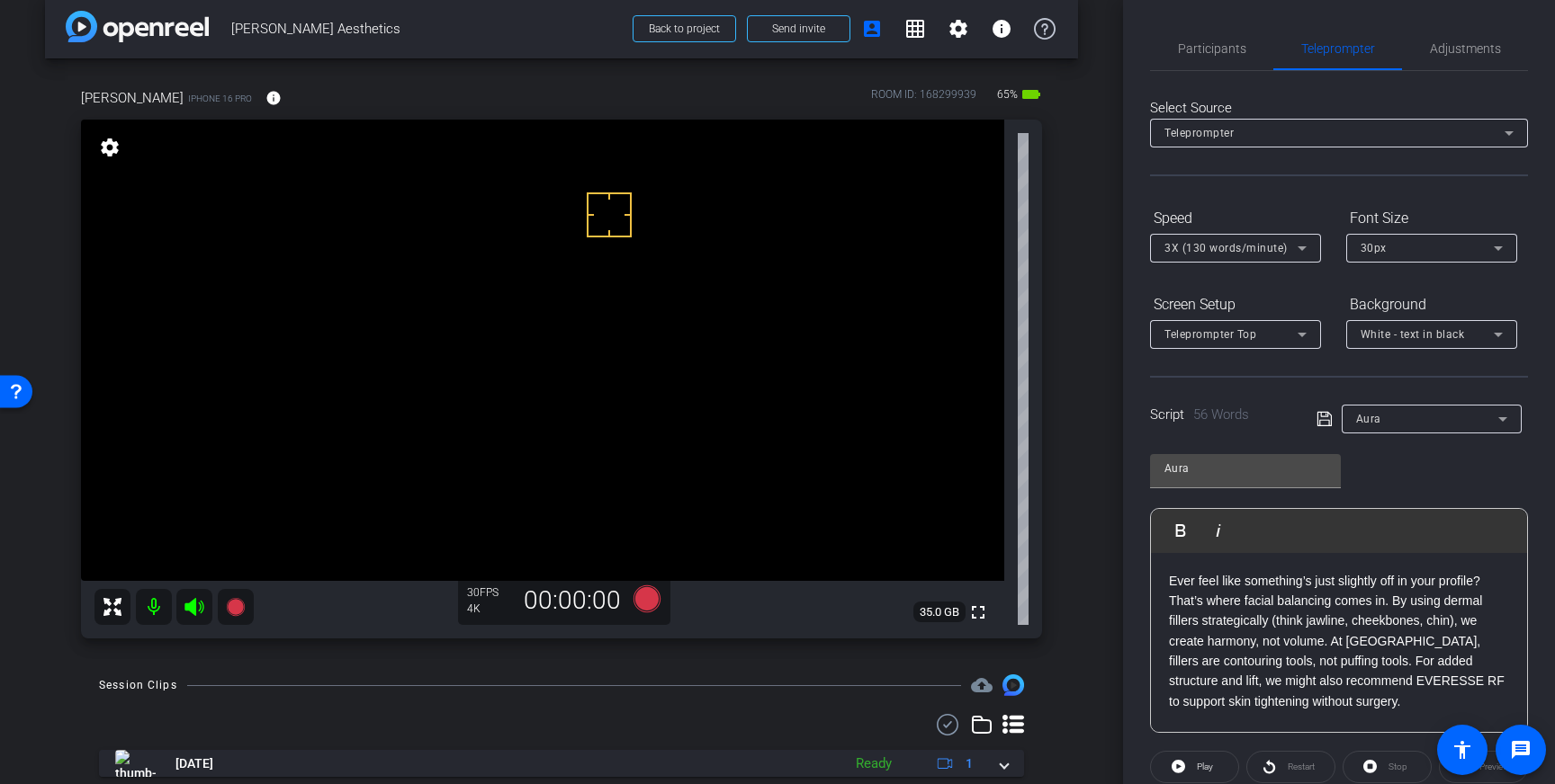
drag, startPoint x: 609, startPoint y: 215, endPoint x: 652, endPoint y: 247, distance: 53.6
click at [1477, 56] on span "Adjustments" at bounding box center [1466, 48] width 72 height 43
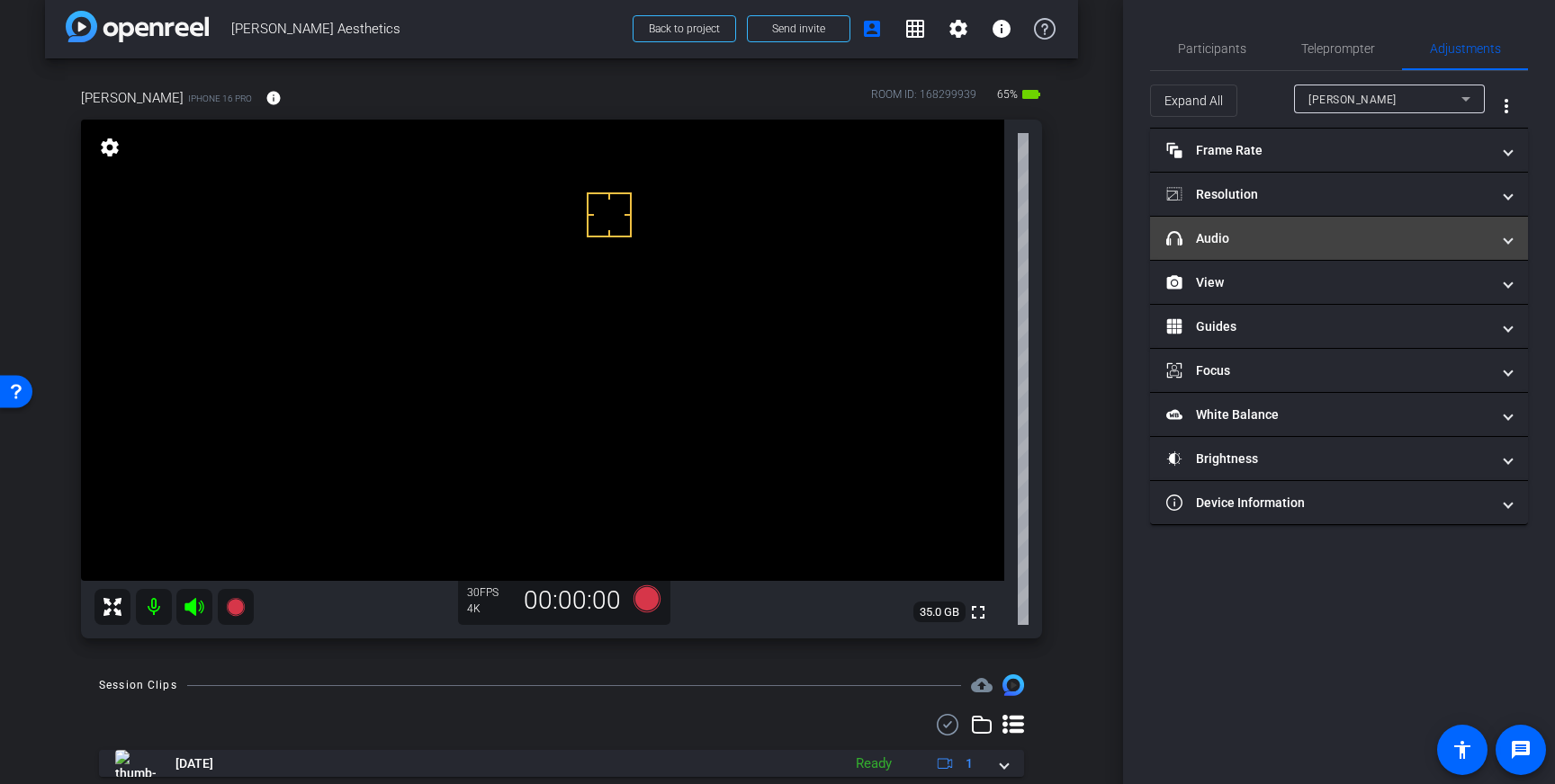
drag, startPoint x: 1399, startPoint y: 243, endPoint x: 1400, endPoint y: 253, distance: 10.0
click at [1399, 243] on mat-panel-title "headphone icon Audio" at bounding box center [1328, 238] width 324 height 19
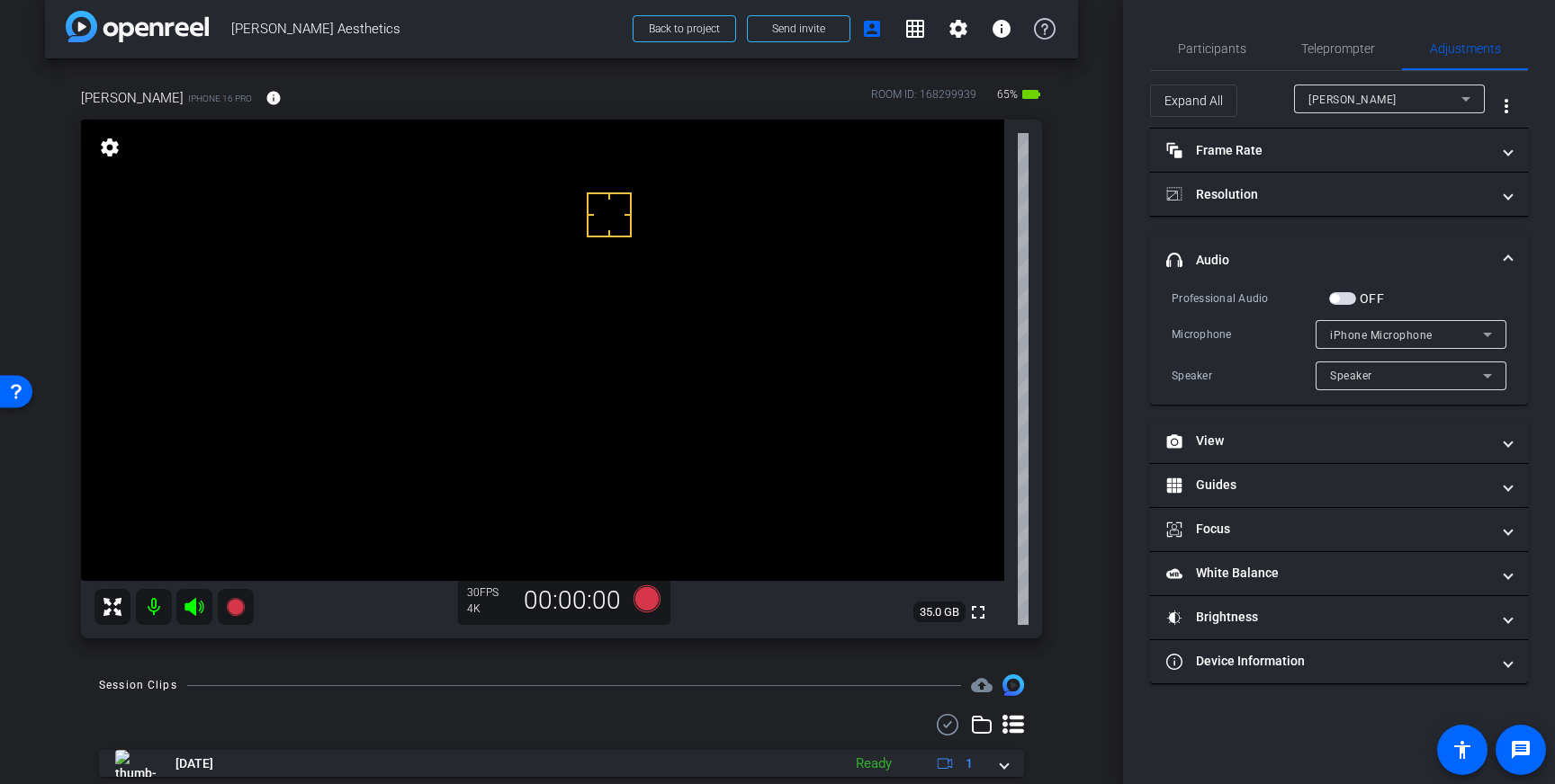
click at [1344, 300] on span "button" at bounding box center [1342, 298] width 27 height 13
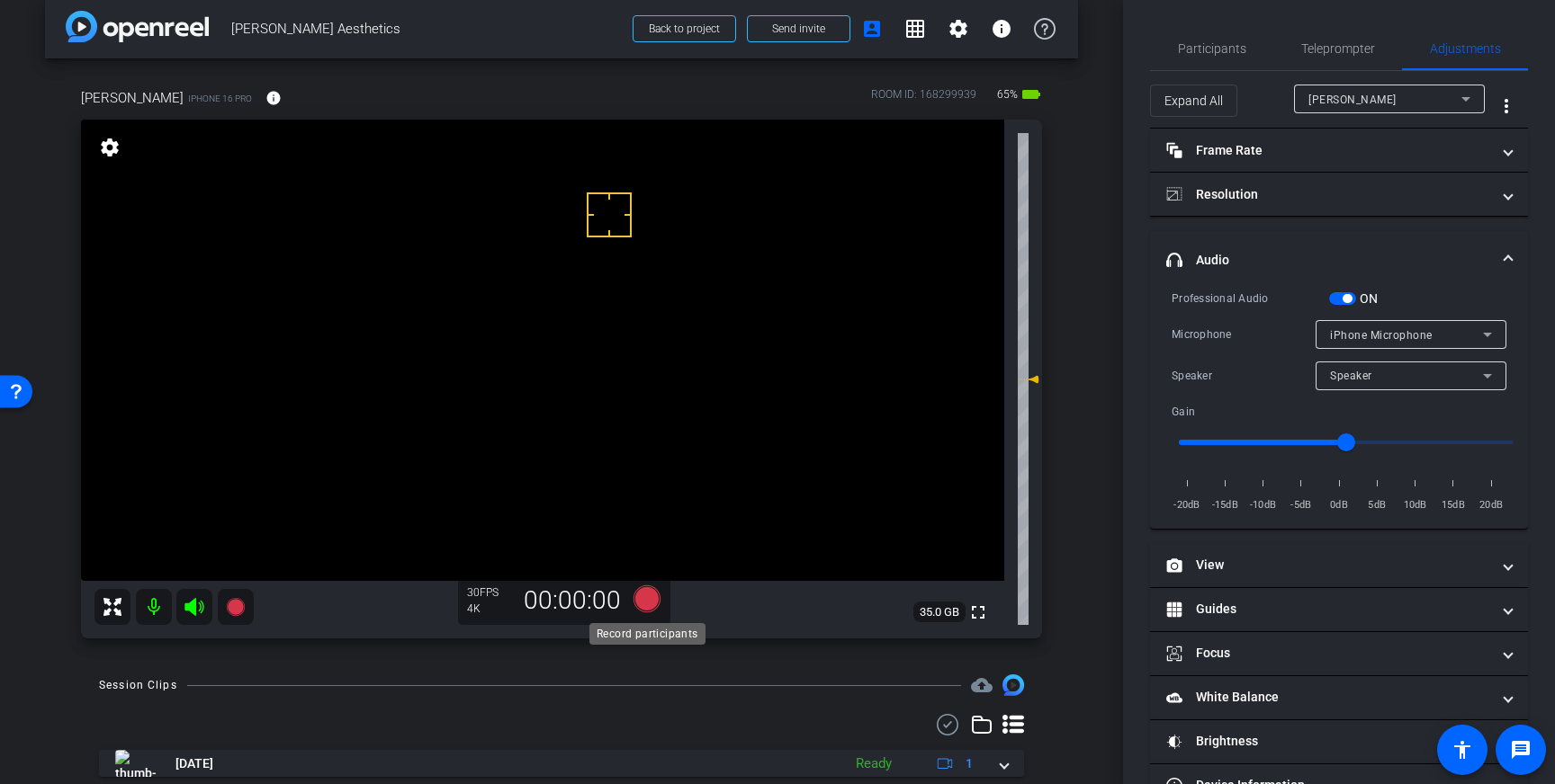
click at [641, 603] on icon at bounding box center [646, 598] width 27 height 27
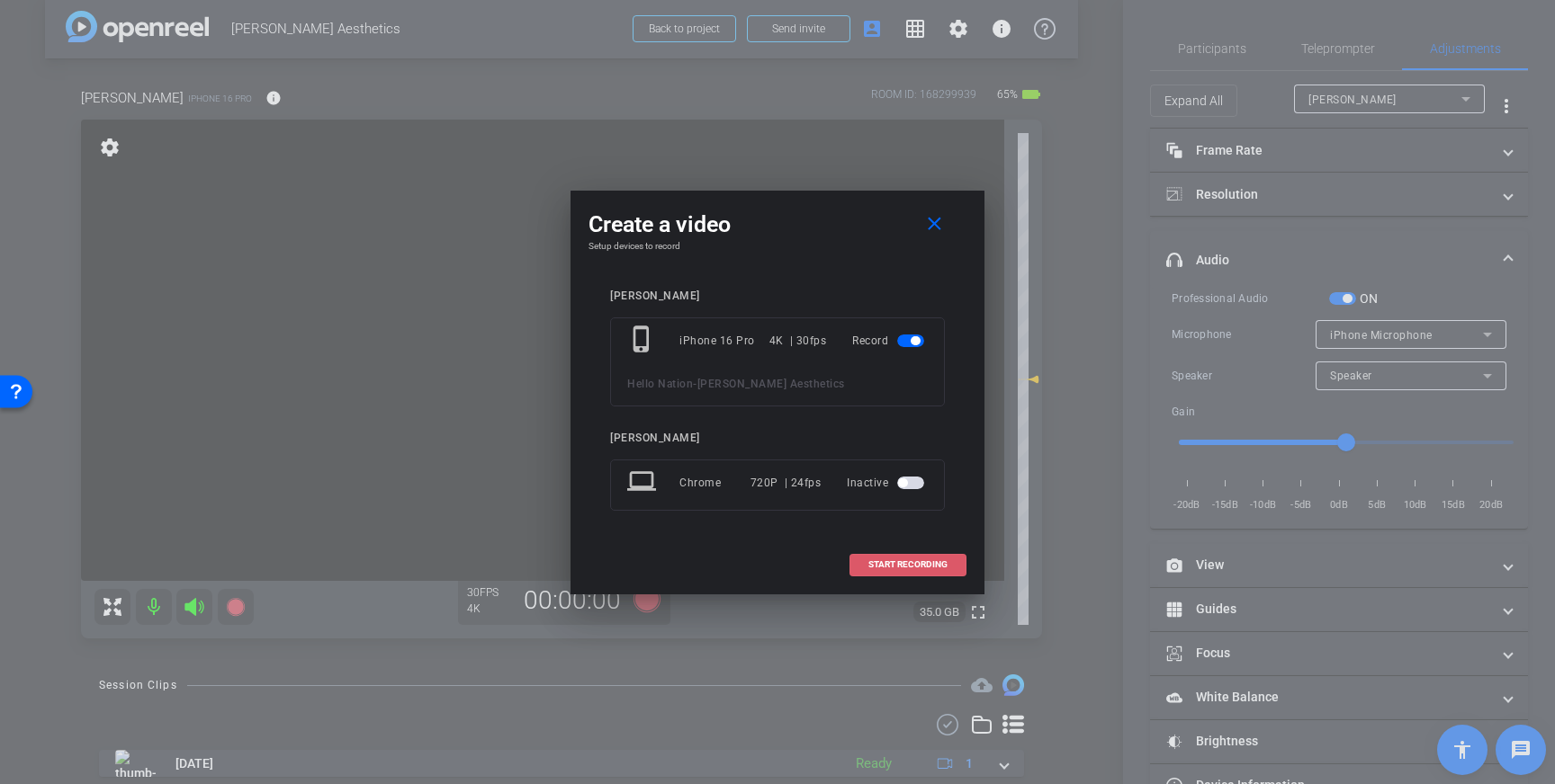
click at [930, 565] on span "START RECORDING" at bounding box center [909, 564] width 80 height 9
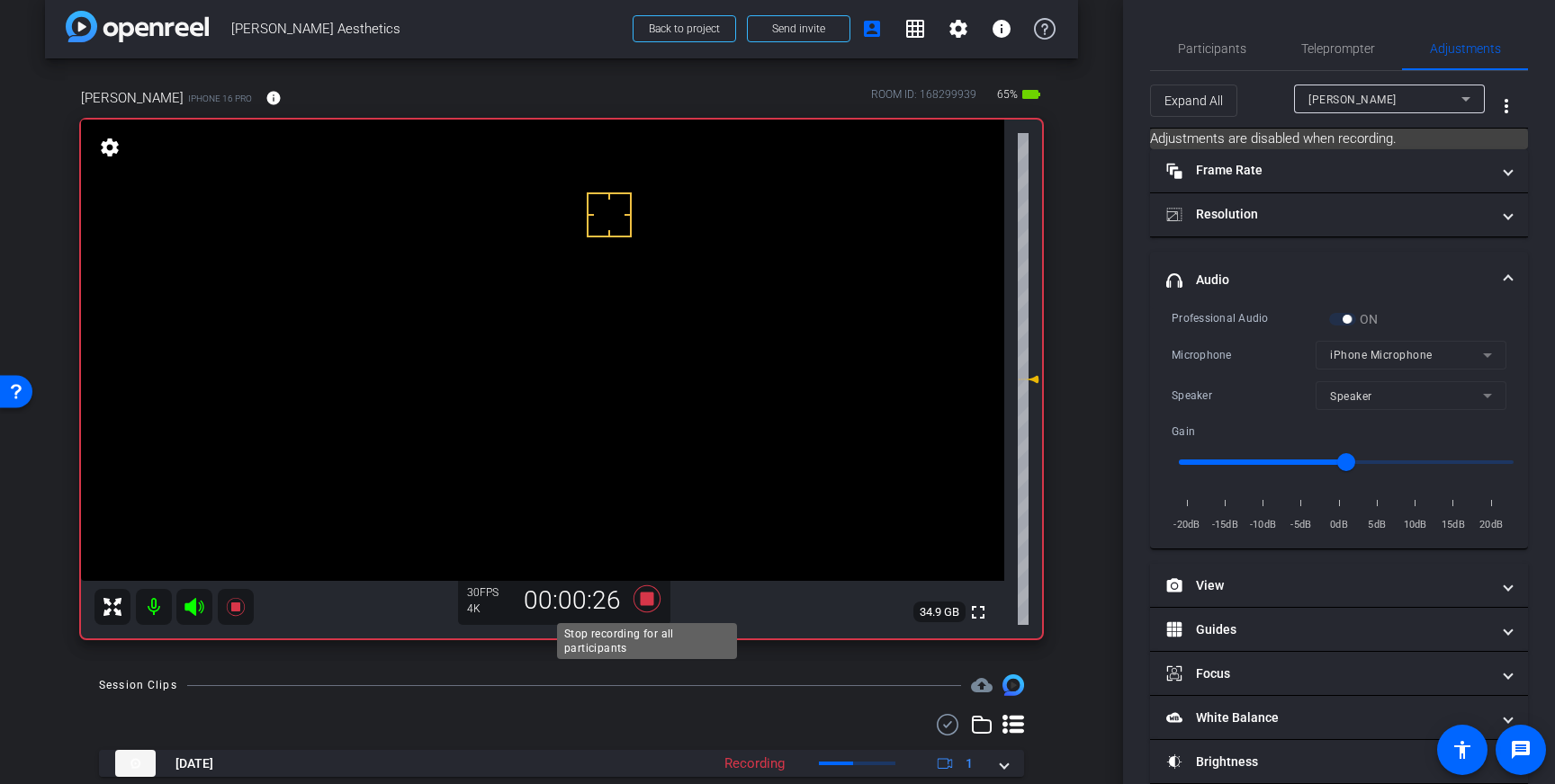
click at [646, 603] on icon at bounding box center [646, 598] width 27 height 27
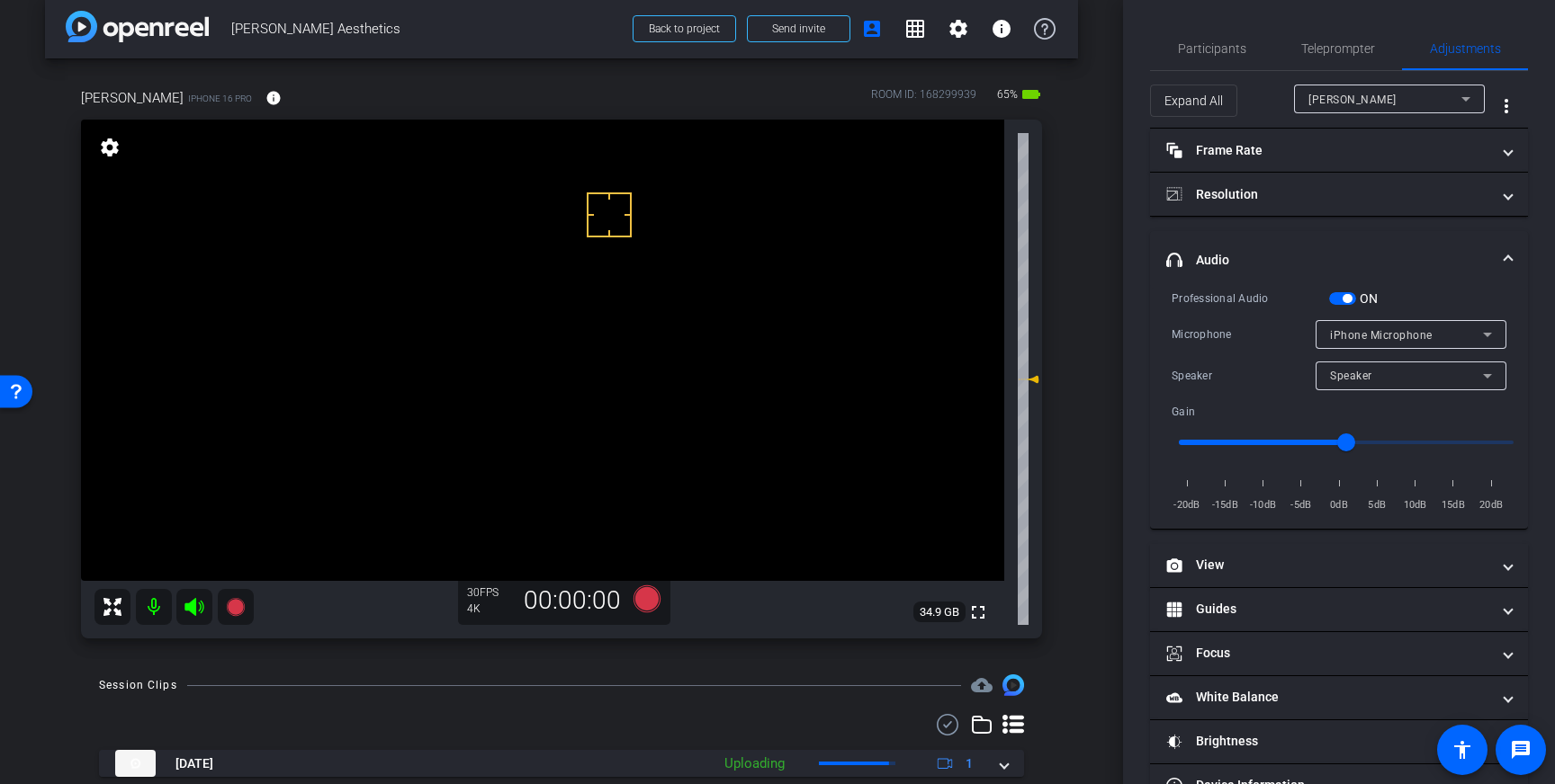
drag, startPoint x: 1344, startPoint y: 299, endPoint x: 1353, endPoint y: 307, distance: 12.0
click at [1344, 299] on span "button" at bounding box center [1347, 298] width 9 height 9
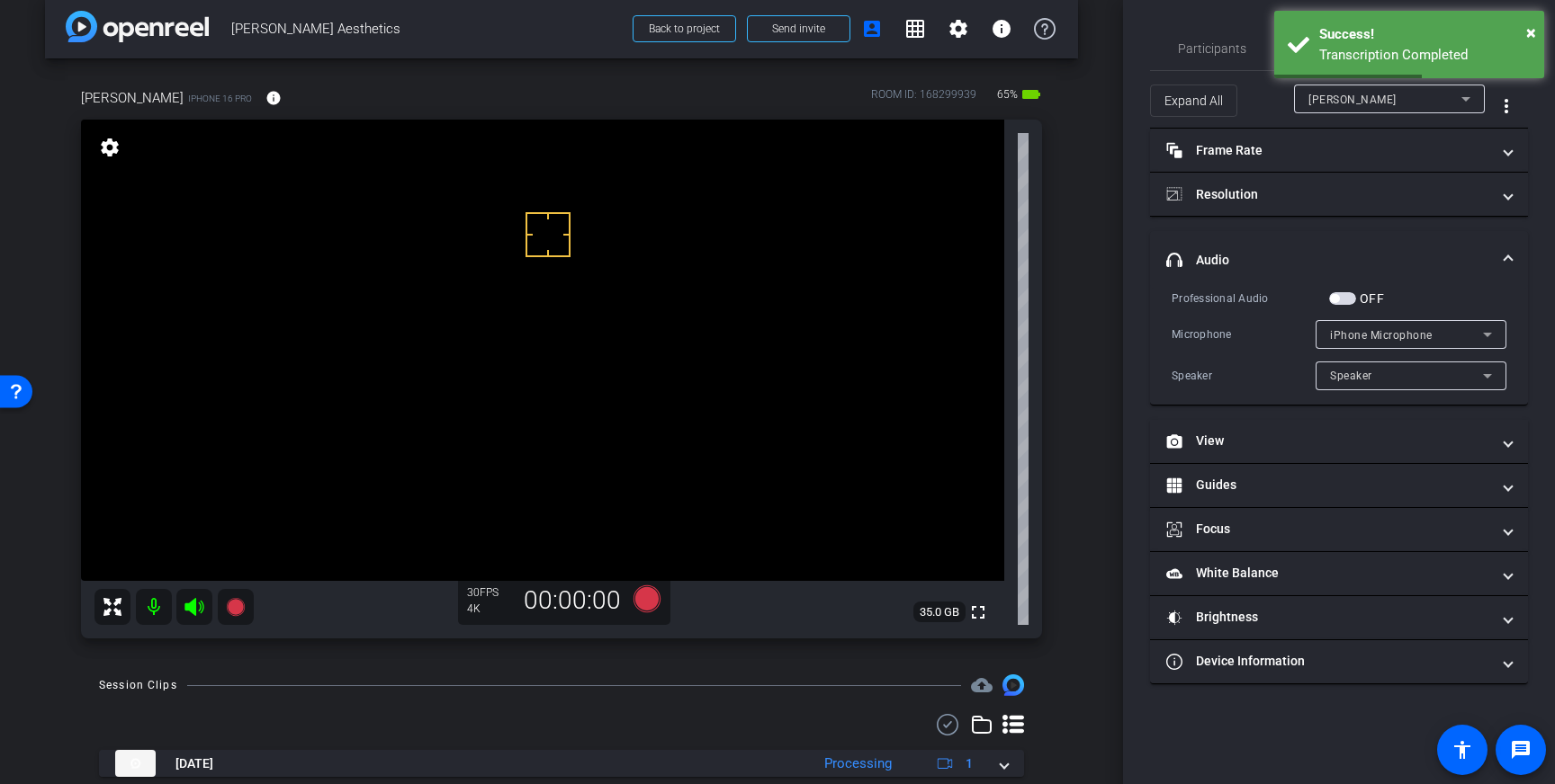
drag, startPoint x: 592, startPoint y: 227, endPoint x: 527, endPoint y: 251, distance: 69.3
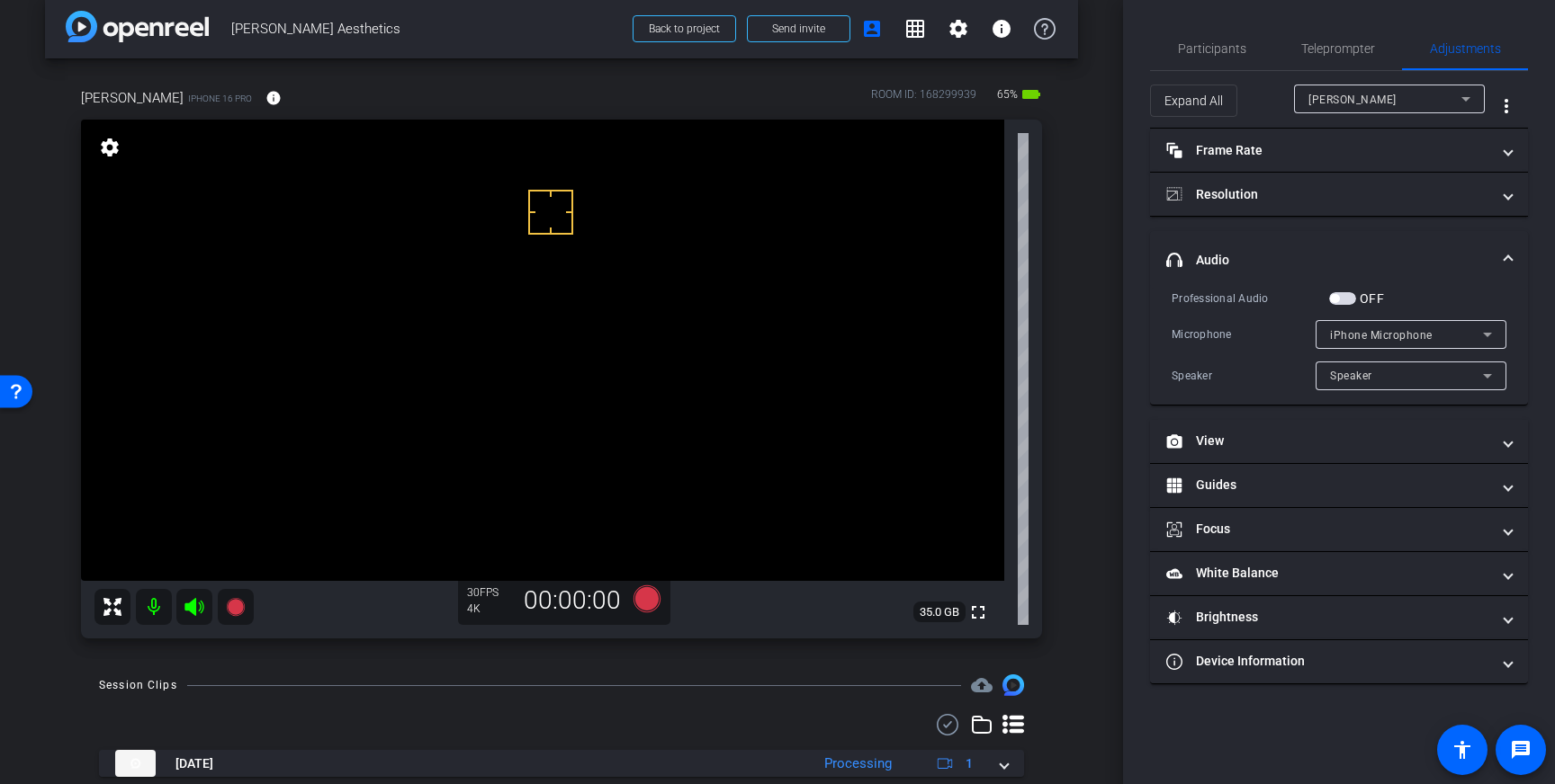
drag, startPoint x: 1345, startPoint y: 298, endPoint x: 1241, endPoint y: 368, distance: 125.4
click at [1345, 298] on span "button" at bounding box center [1342, 298] width 27 height 13
click at [646, 601] on icon at bounding box center [646, 598] width 27 height 27
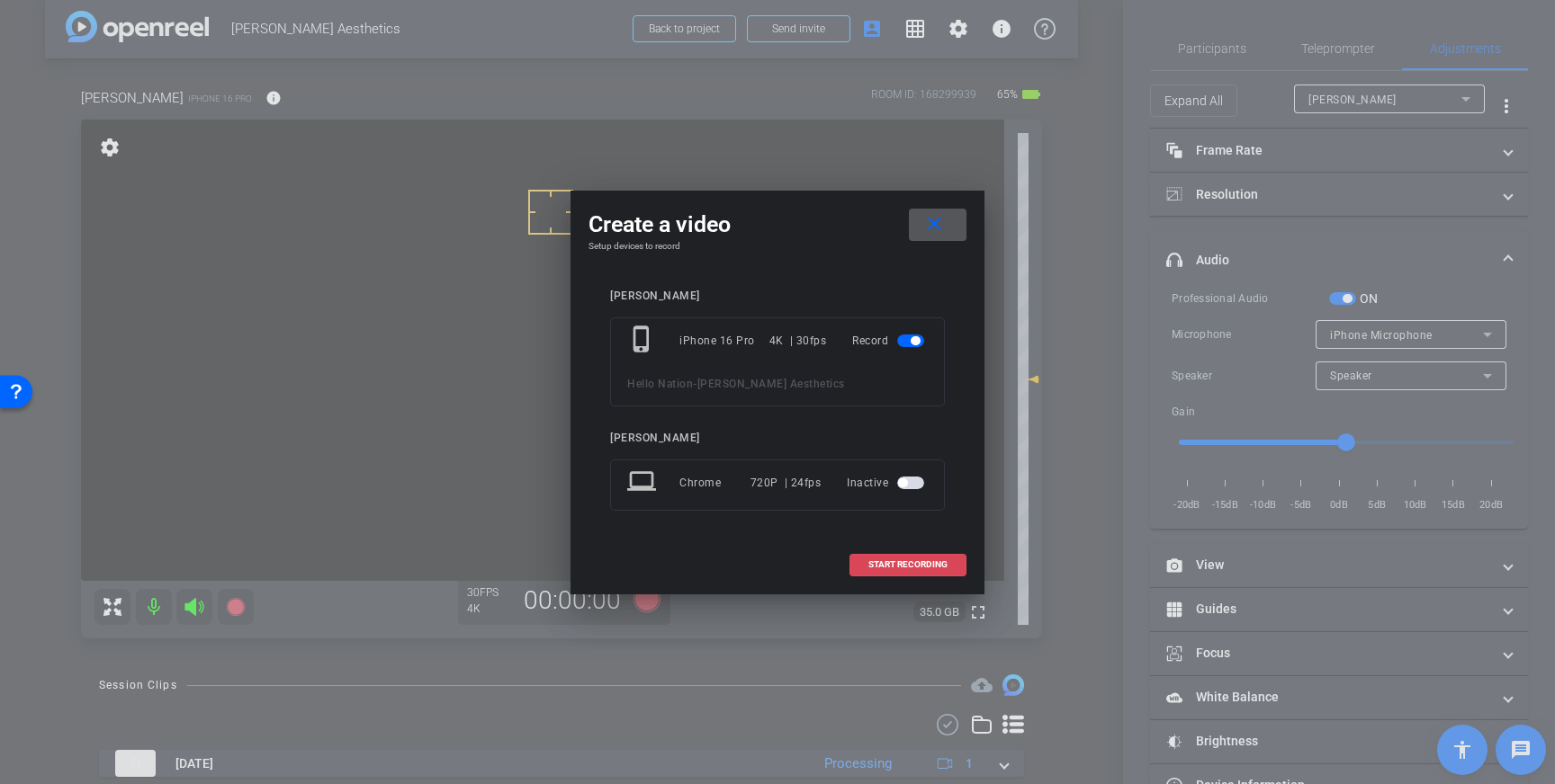
click at [863, 571] on span at bounding box center [908, 564] width 115 height 43
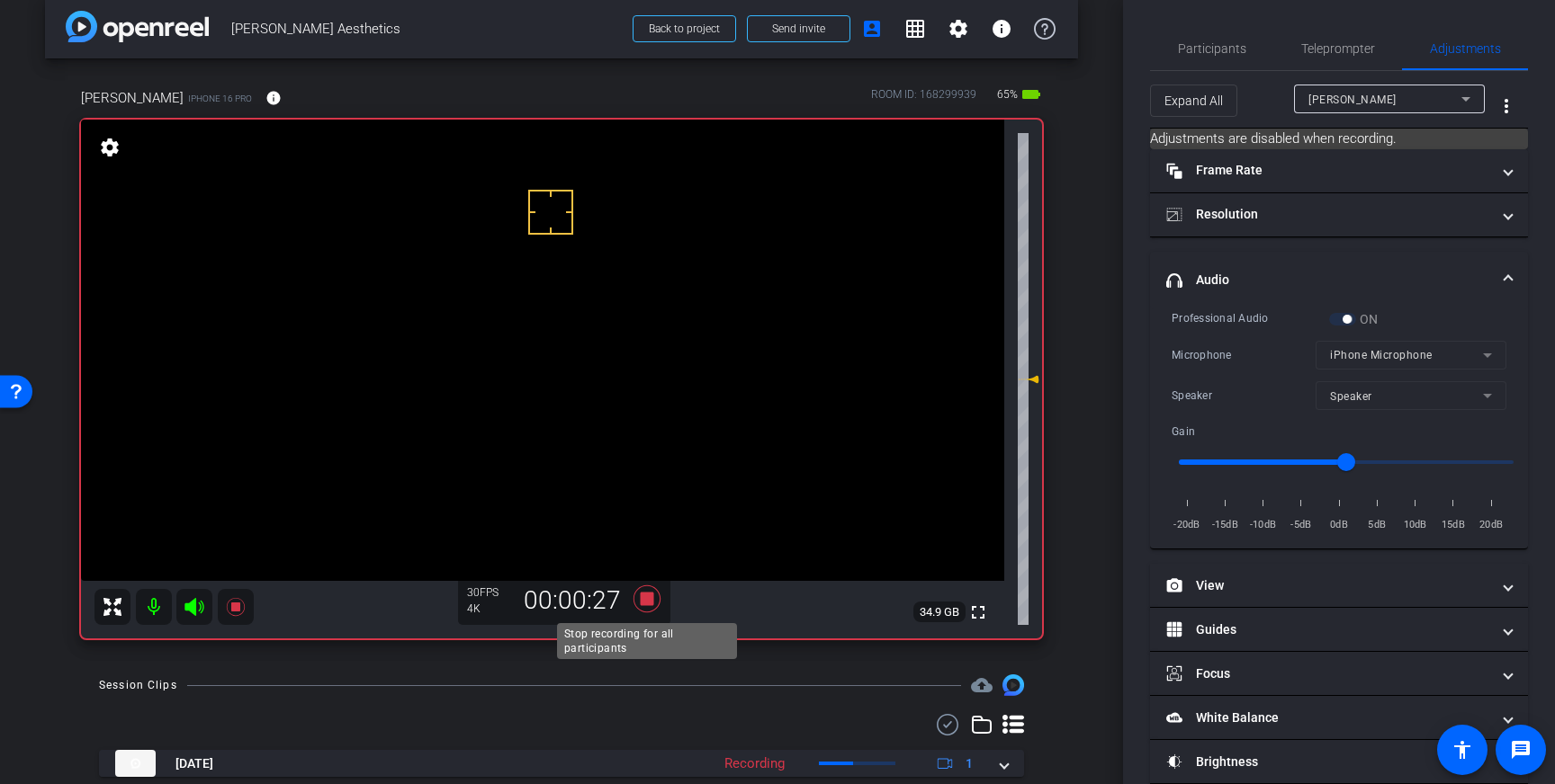
click at [650, 601] on icon at bounding box center [646, 598] width 27 height 27
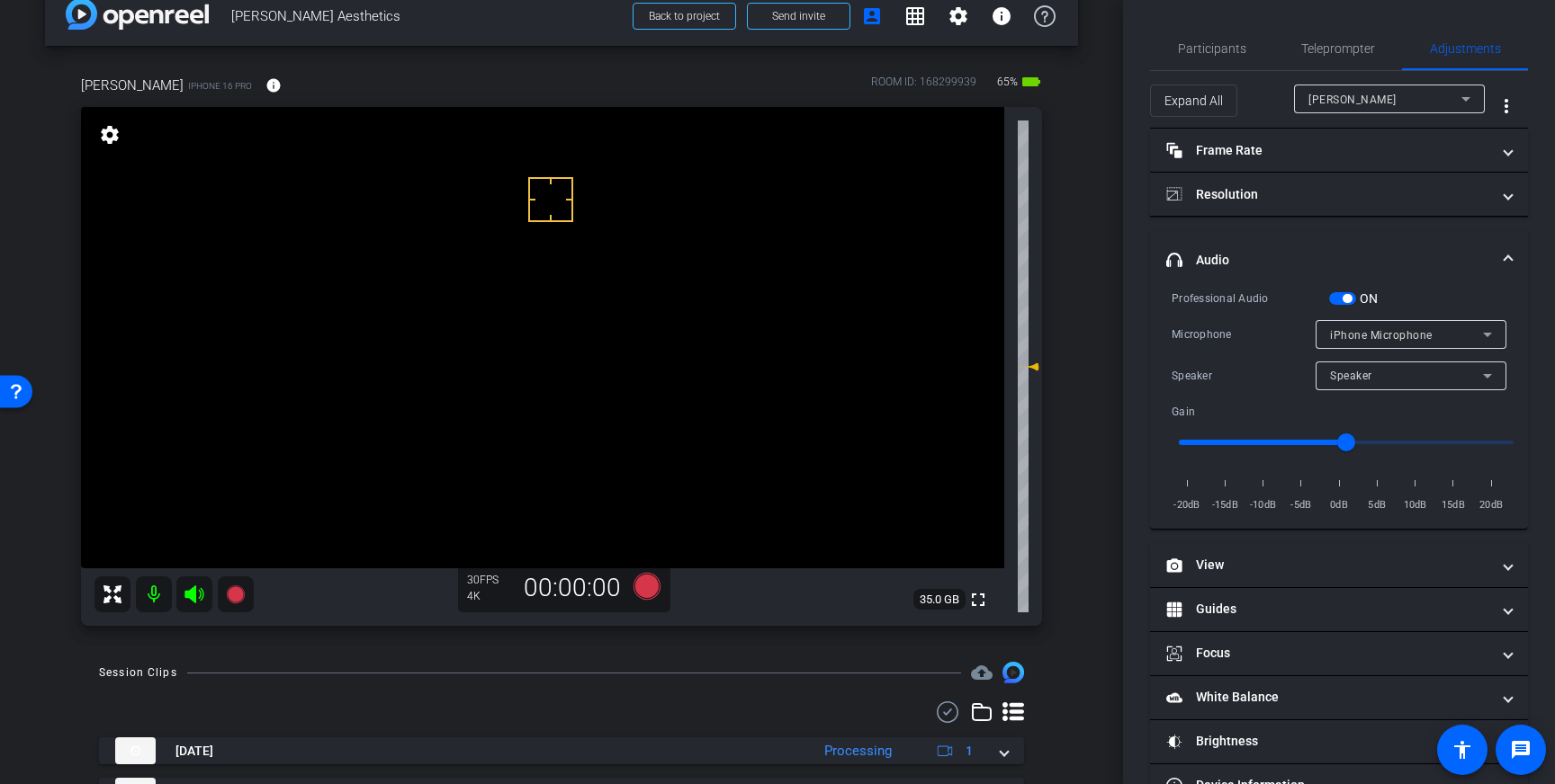
scroll to position [35, 0]
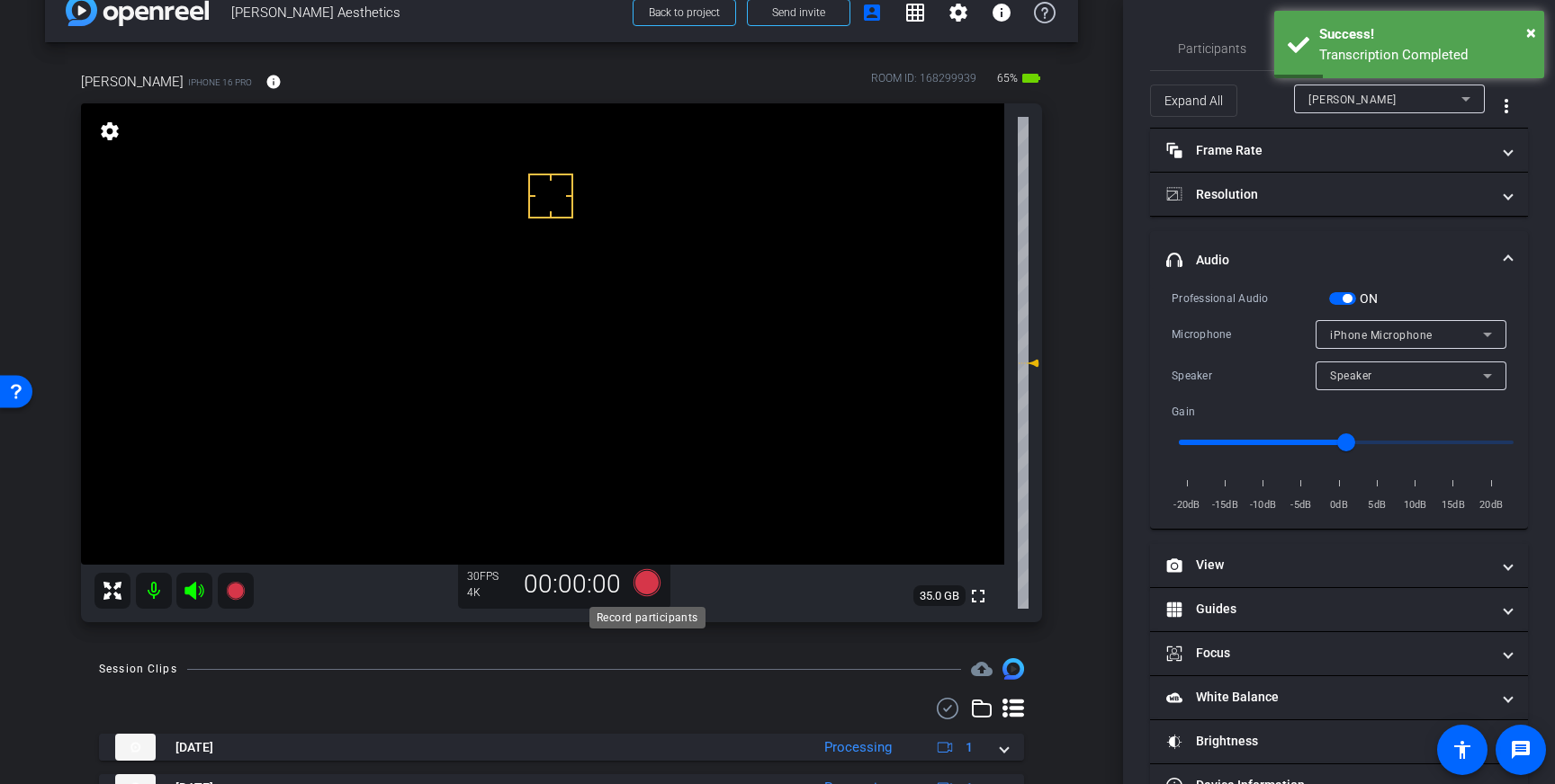
click at [650, 585] on icon at bounding box center [646, 582] width 27 height 27
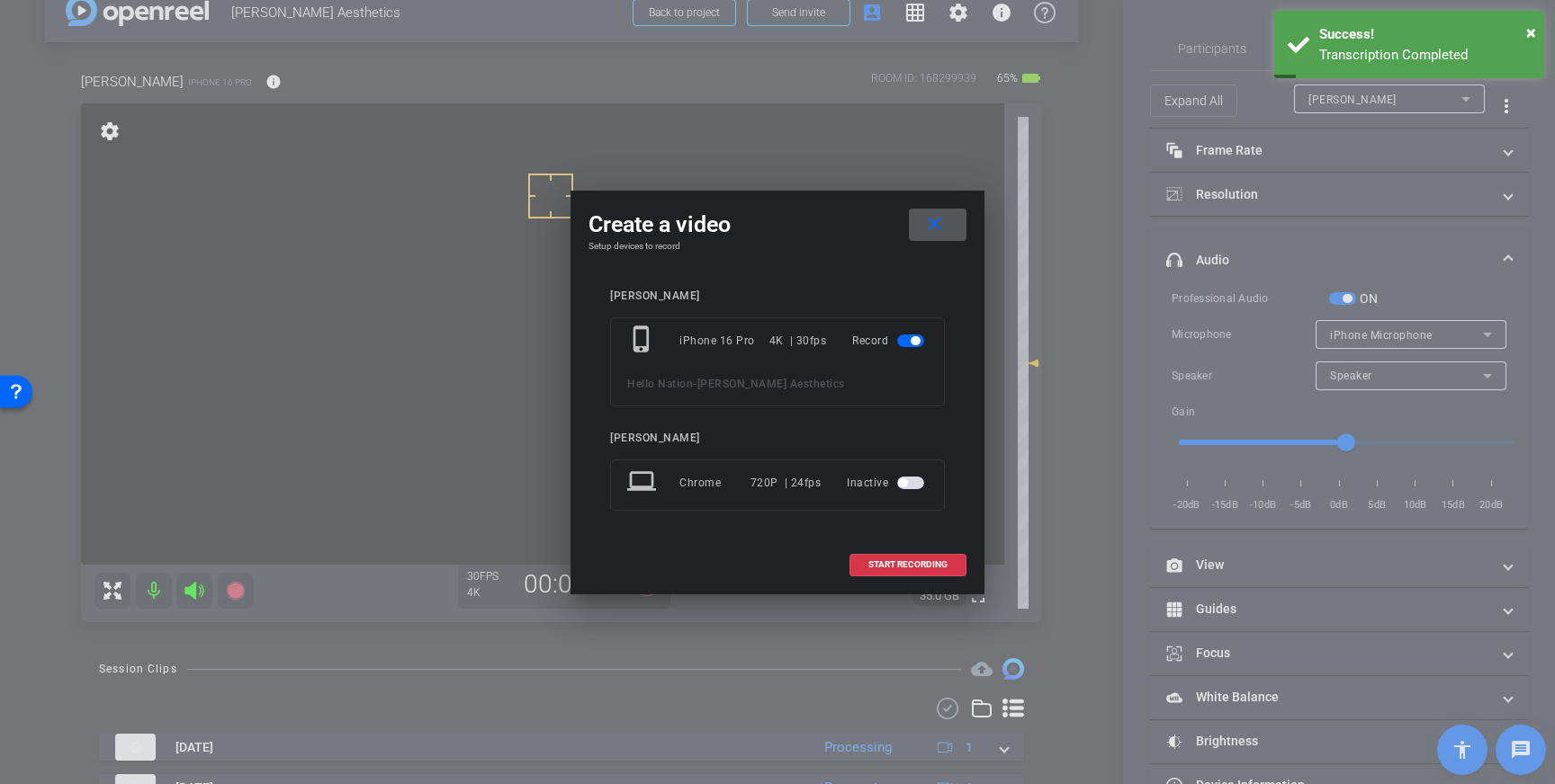
drag, startPoint x: 900, startPoint y: 561, endPoint x: 998, endPoint y: 518, distance: 107.0
click at [899, 561] on span "START RECORDING" at bounding box center [909, 564] width 80 height 9
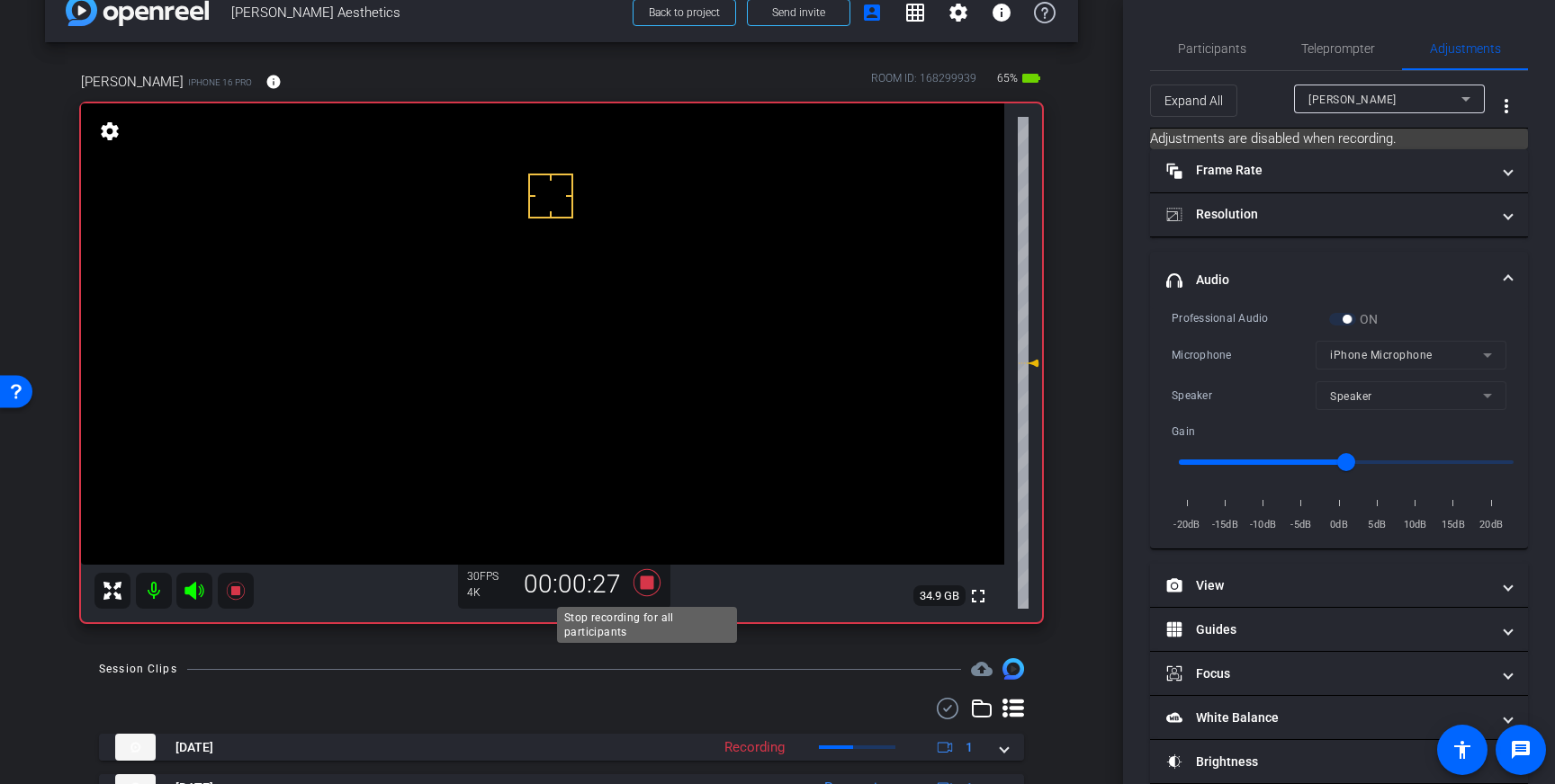
click at [647, 582] on icon at bounding box center [646, 582] width 27 height 27
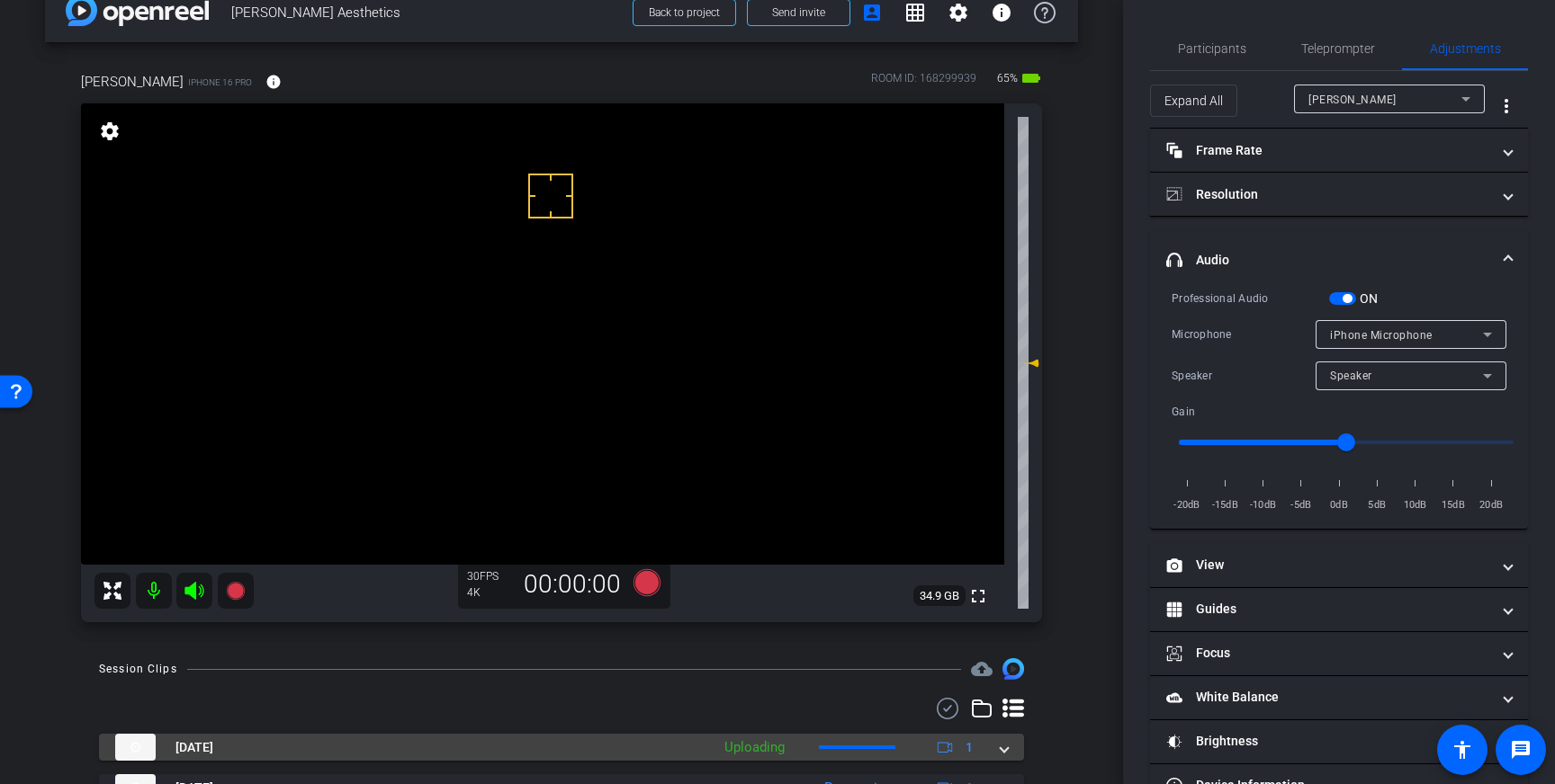
click at [1004, 753] on span at bounding box center [1004, 747] width 7 height 19
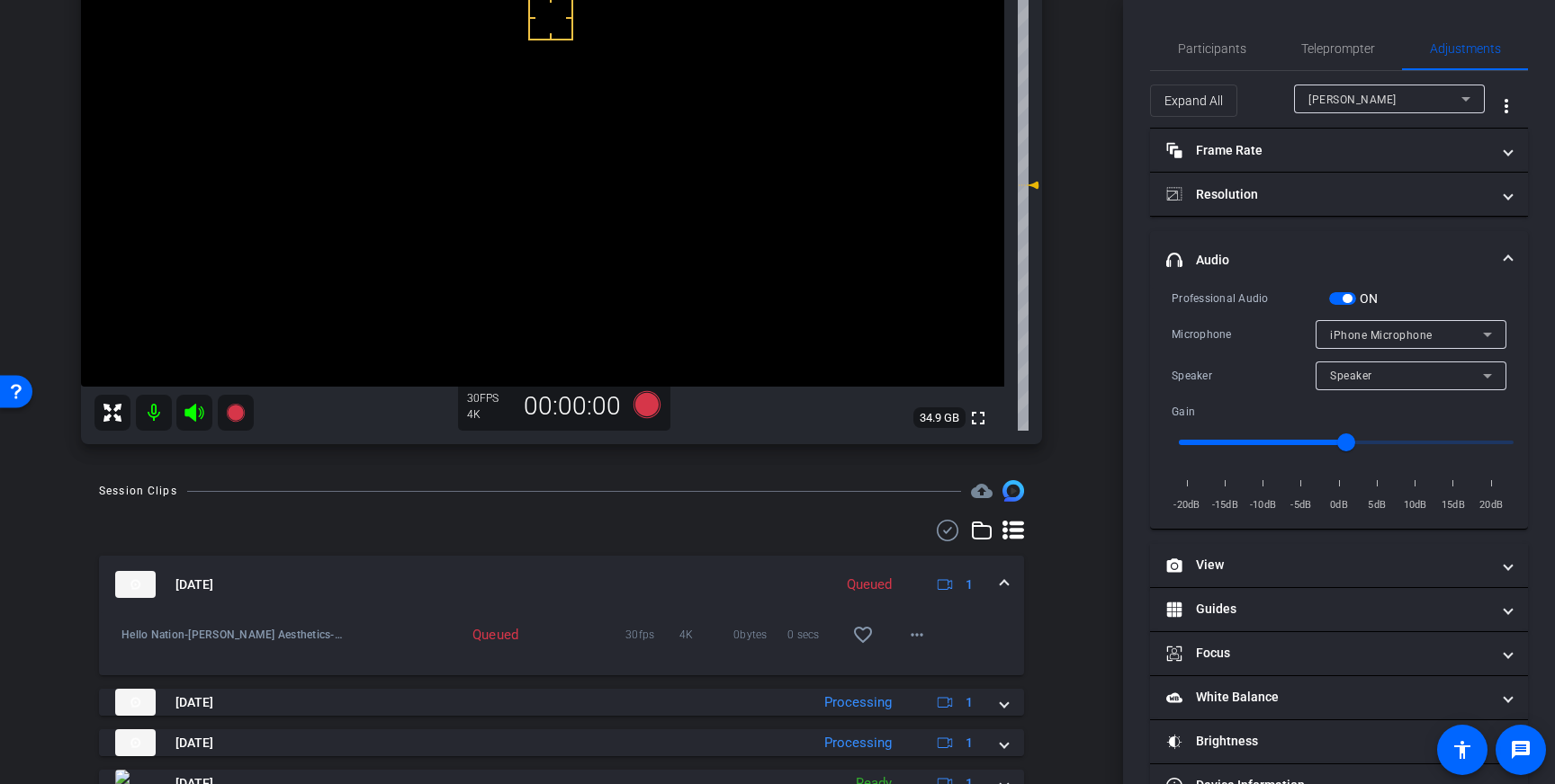
scroll to position [222, 0]
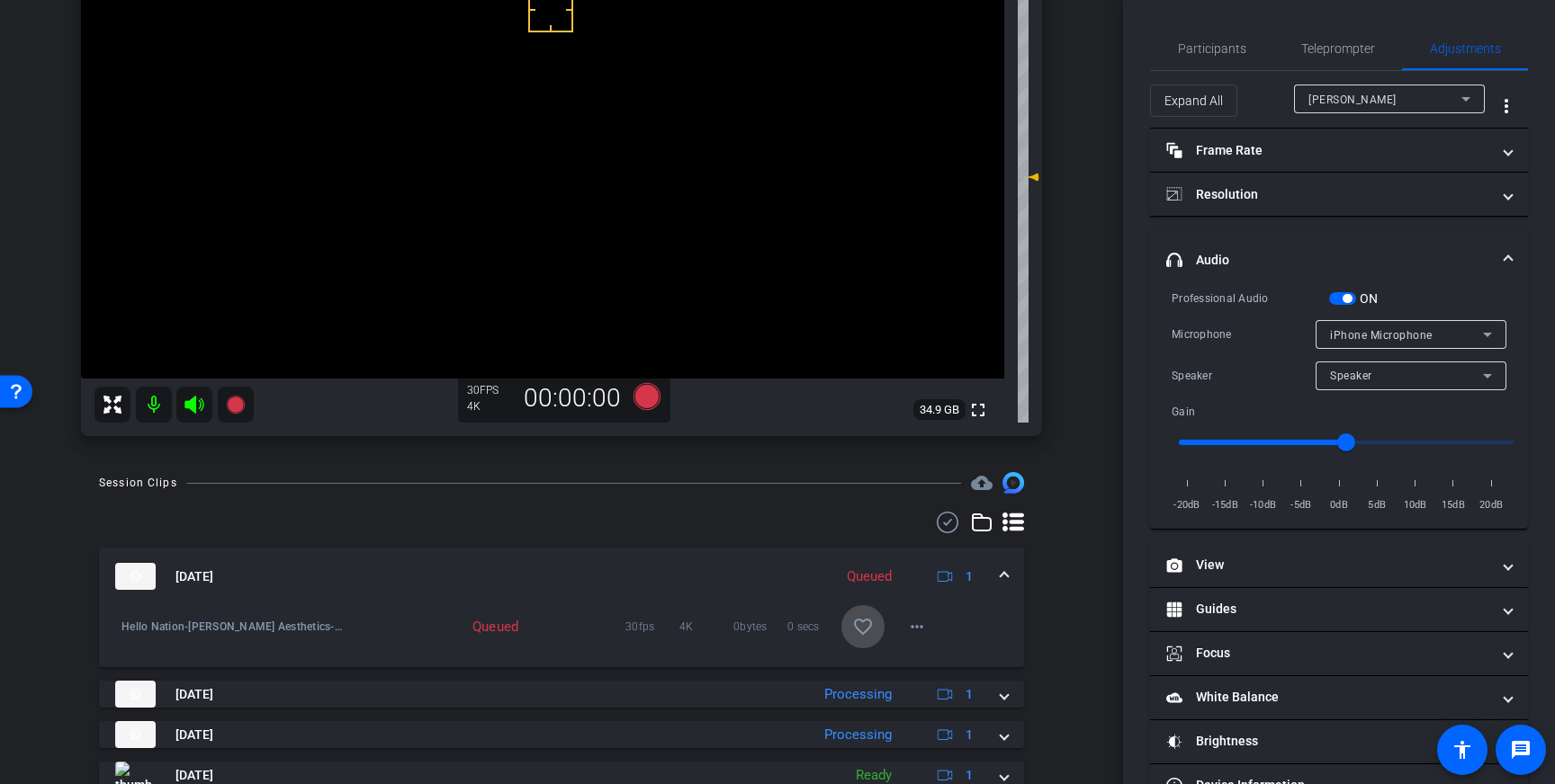
click at [870, 635] on mat-icon "favorite_border" at bounding box center [863, 627] width 22 height 22
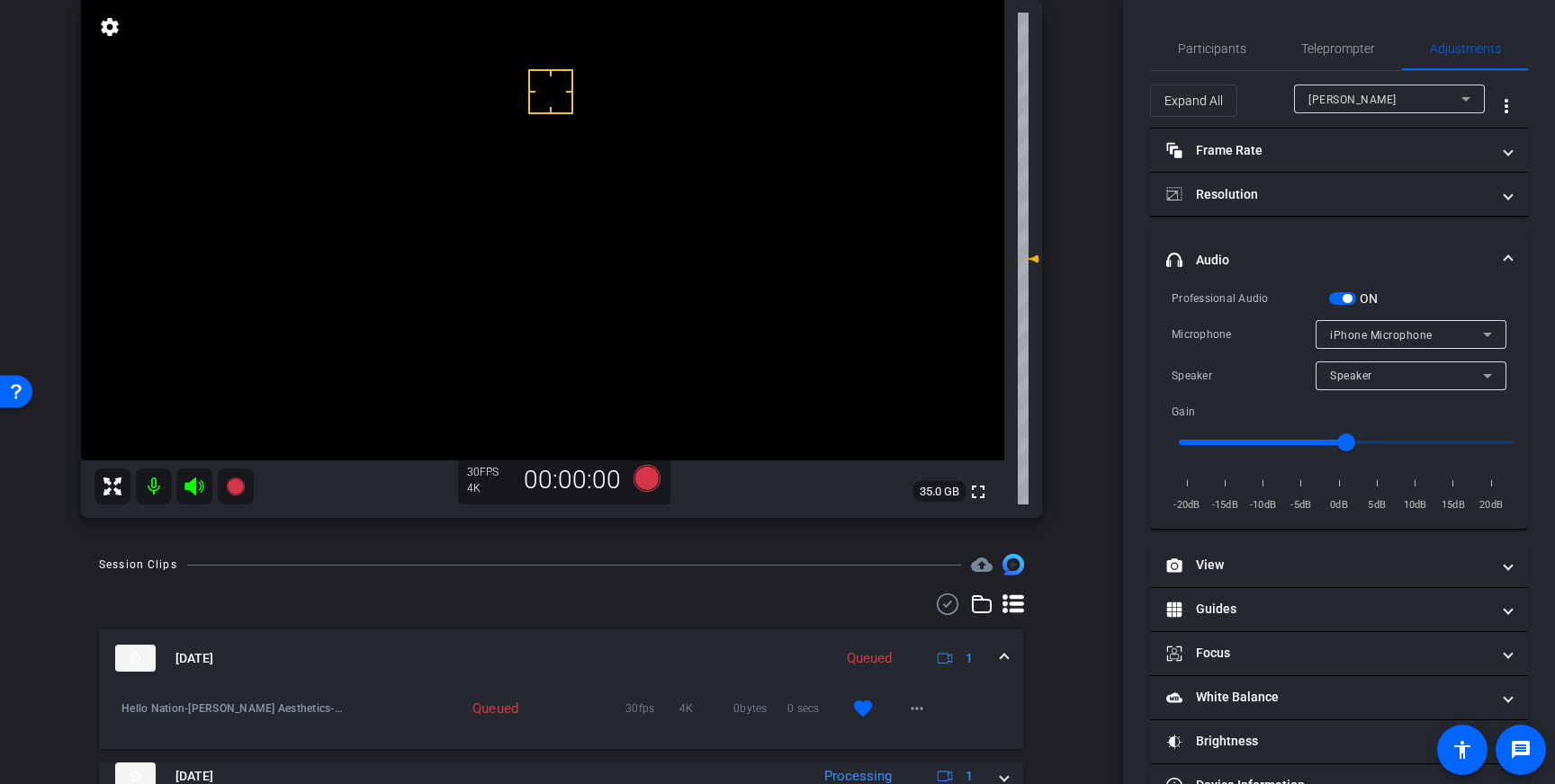
scroll to position [124, 0]
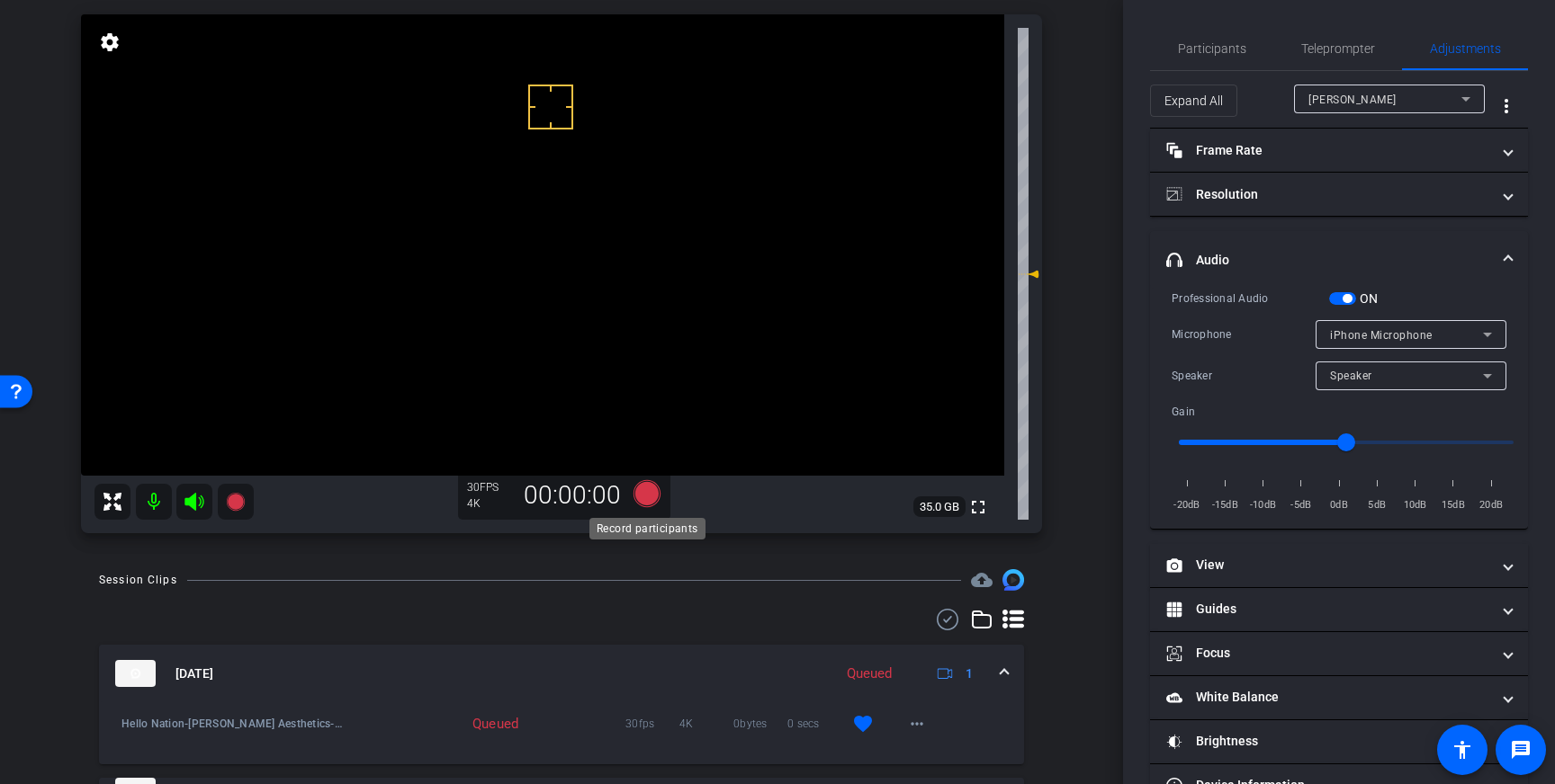
click at [648, 495] on icon at bounding box center [646, 493] width 27 height 27
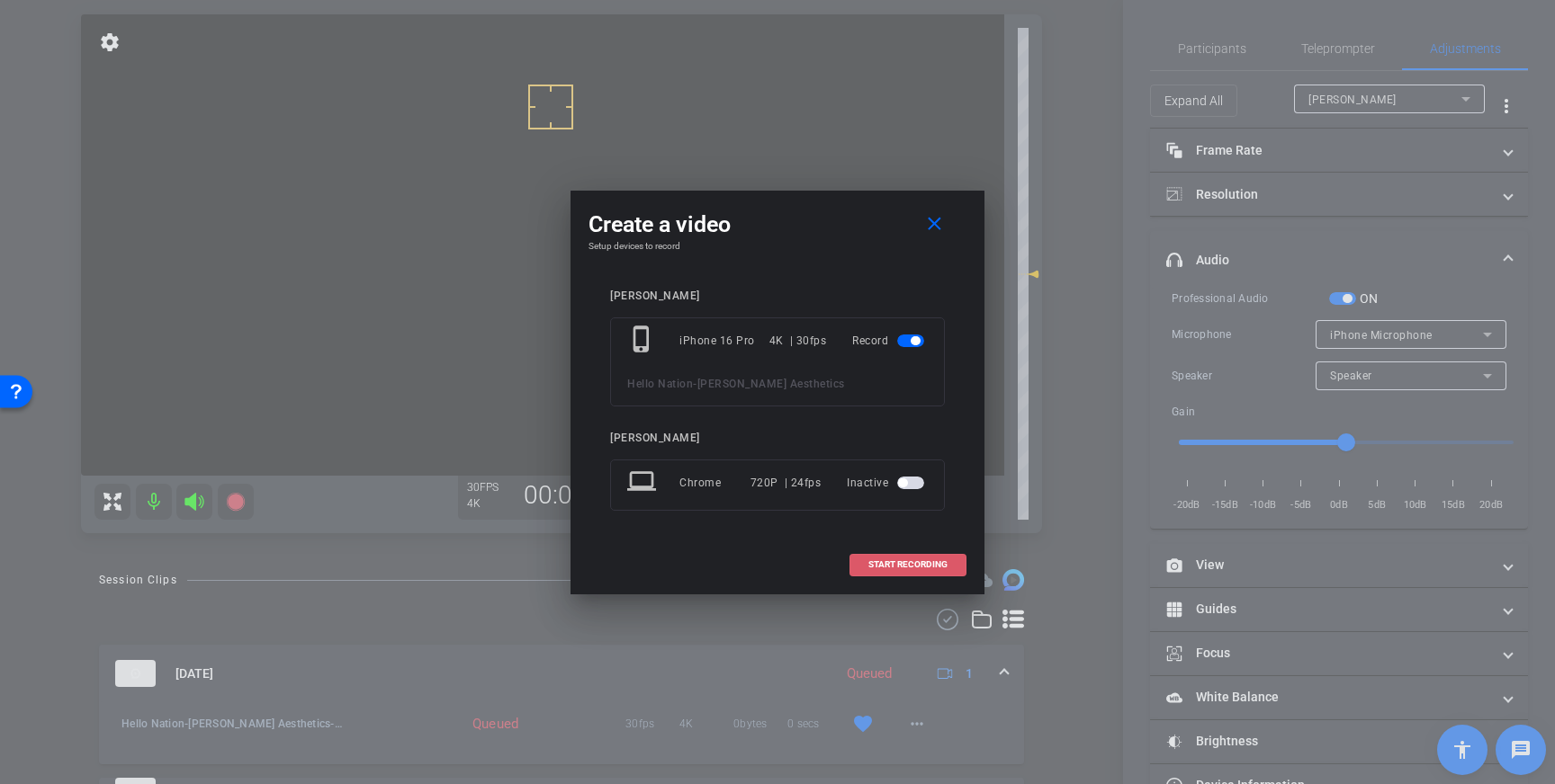
click at [887, 556] on span at bounding box center [908, 564] width 115 height 43
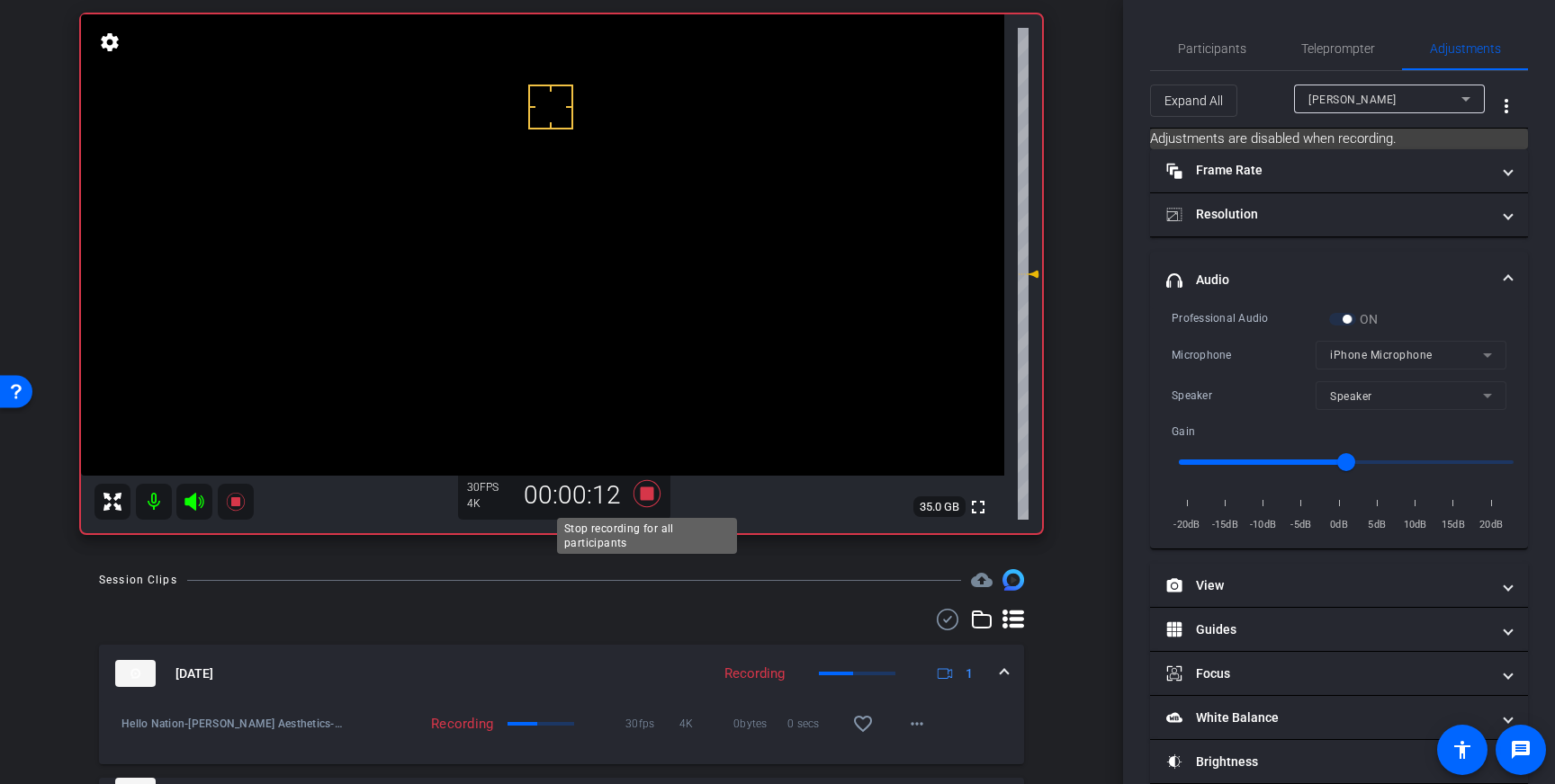
click at [653, 499] on icon at bounding box center [646, 493] width 27 height 27
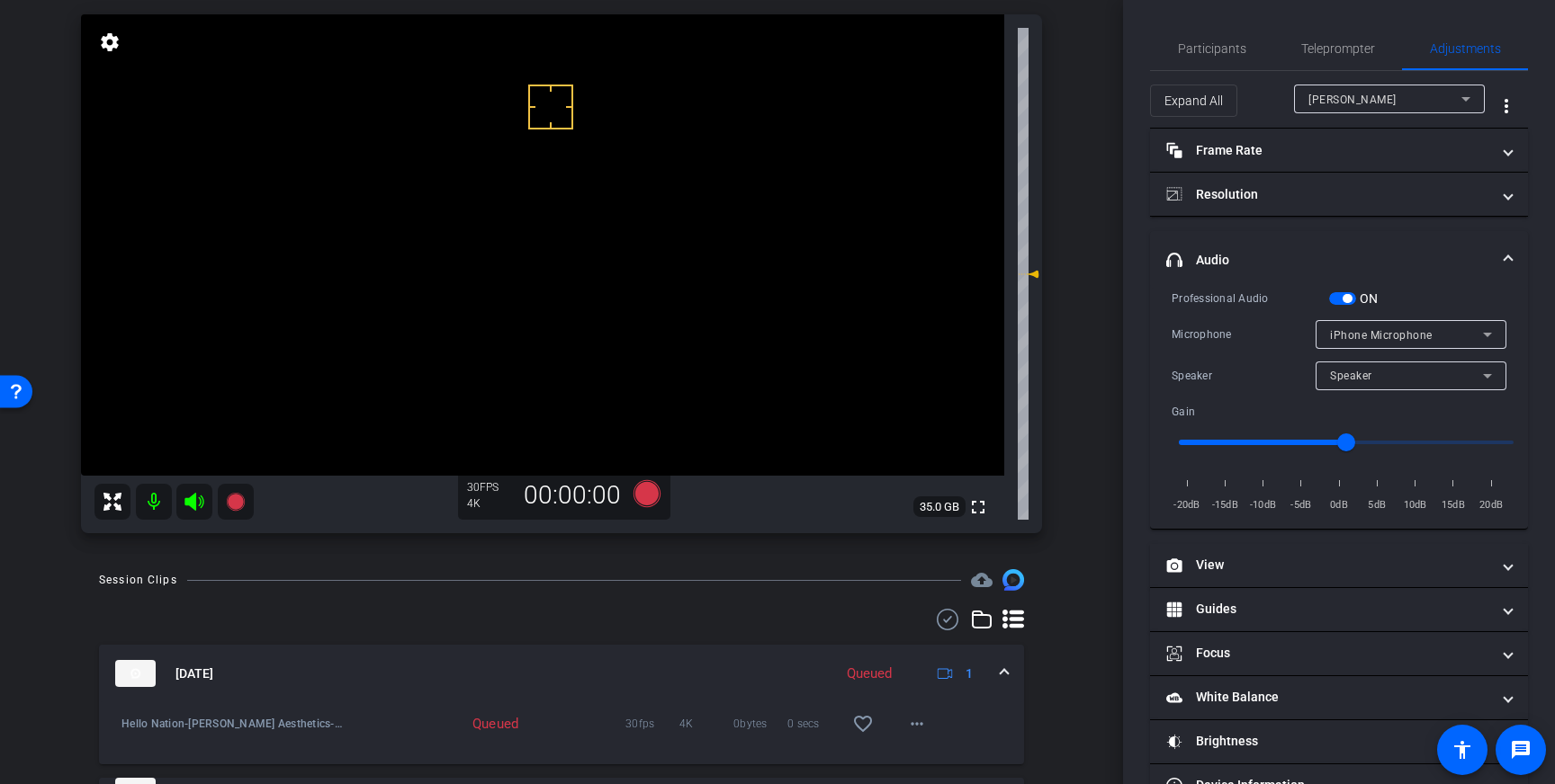
scroll to position [120, 0]
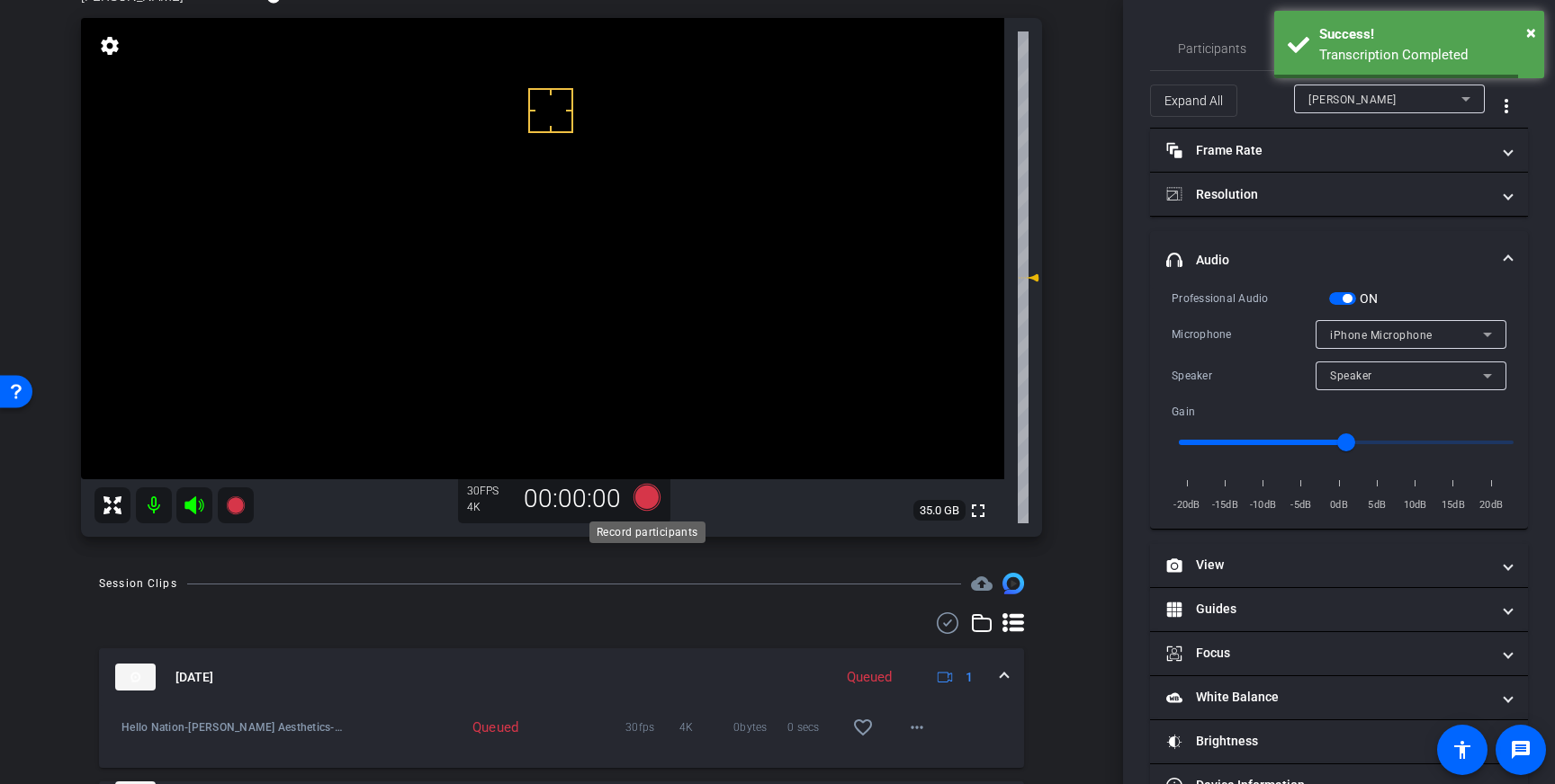
drag, startPoint x: 649, startPoint y: 496, endPoint x: 661, endPoint y: 496, distance: 12.0
click at [661, 496] on icon at bounding box center [646, 497] width 43 height 33
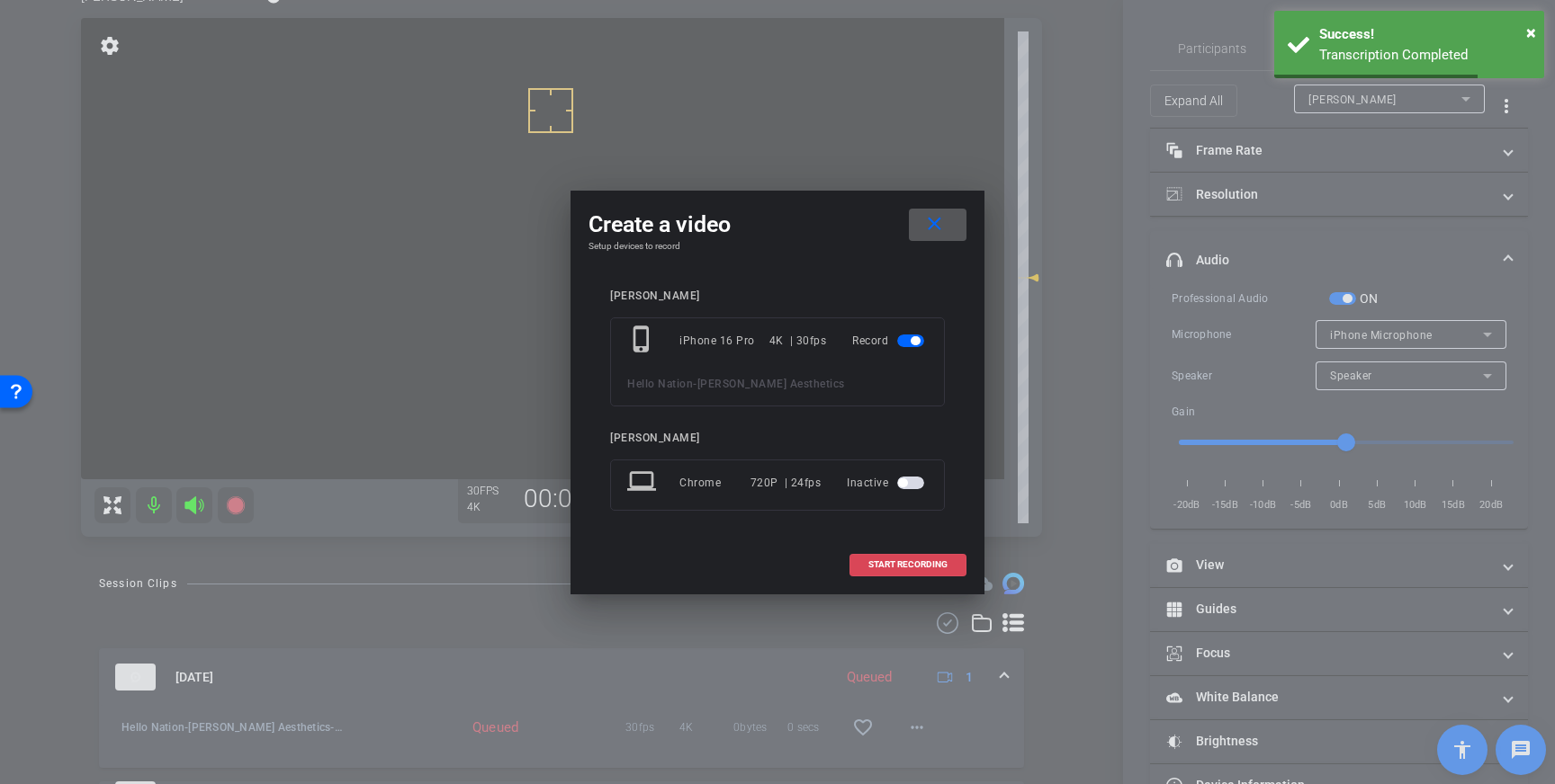
click at [946, 556] on span at bounding box center [908, 564] width 115 height 43
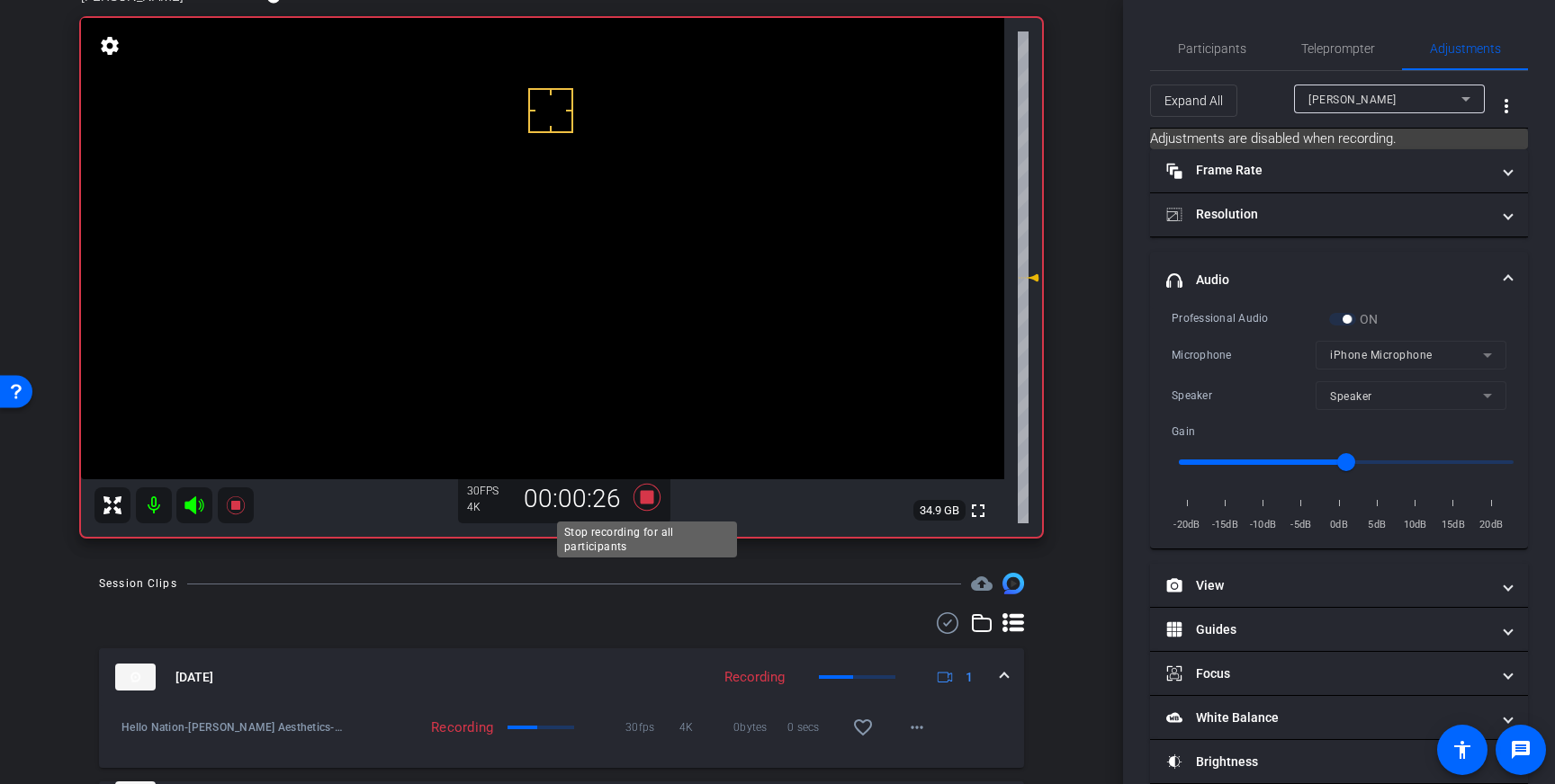
click at [652, 503] on icon at bounding box center [646, 497] width 27 height 27
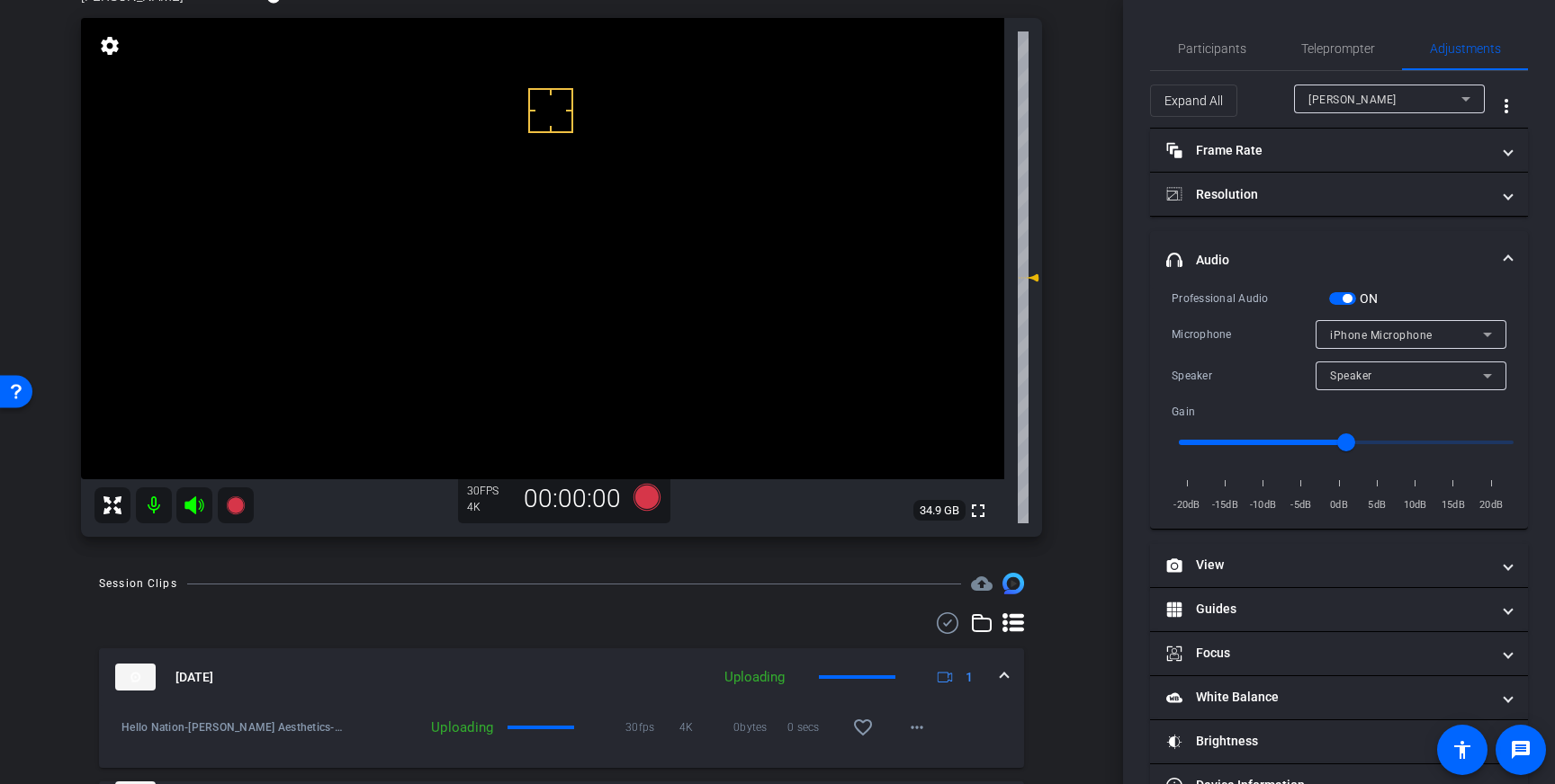
click at [1344, 302] on span "button" at bounding box center [1347, 298] width 9 height 9
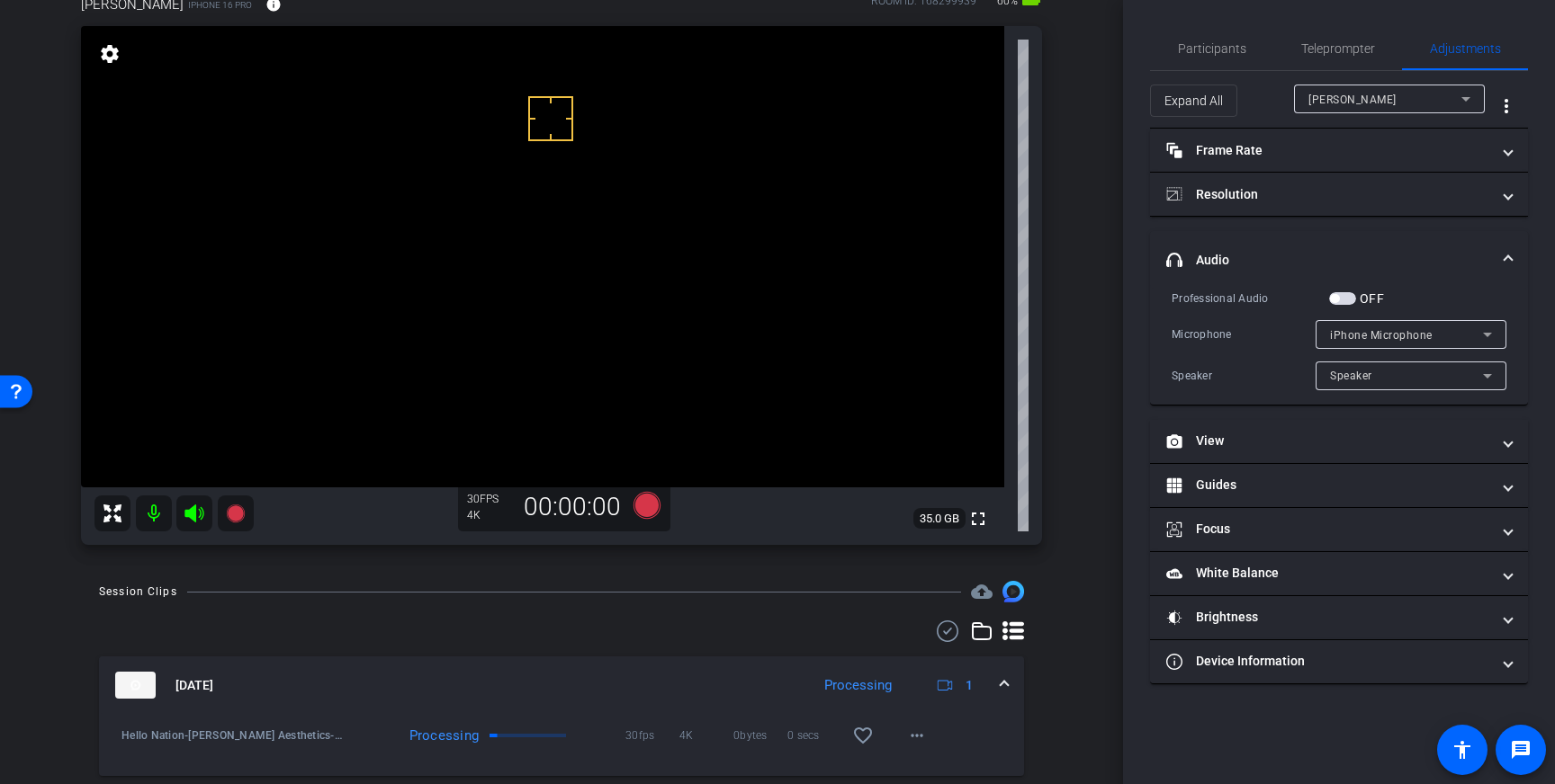
scroll to position [96, 0]
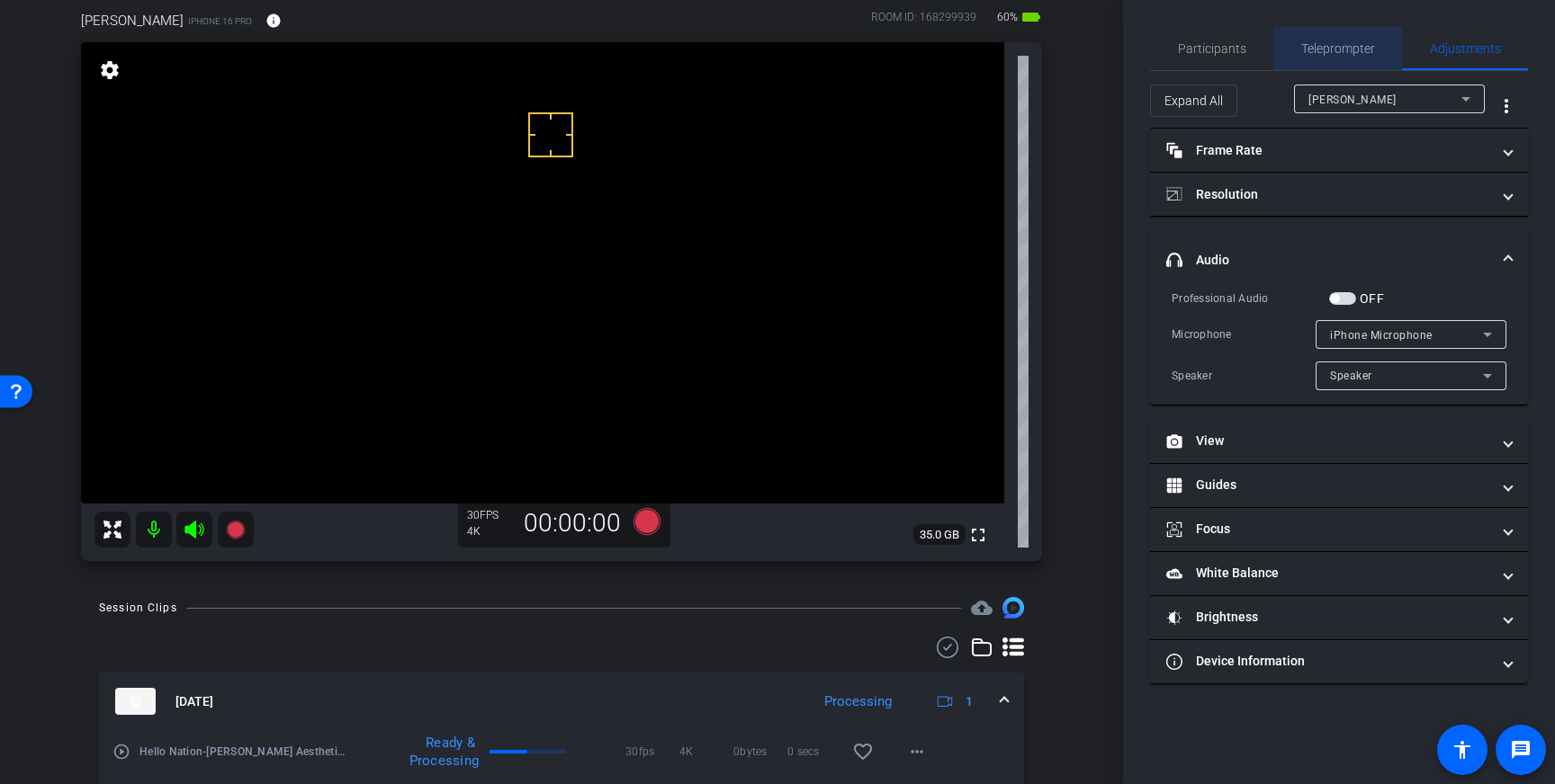
click at [1348, 43] on span "Teleprompter" at bounding box center [1338, 49] width 74 height 13
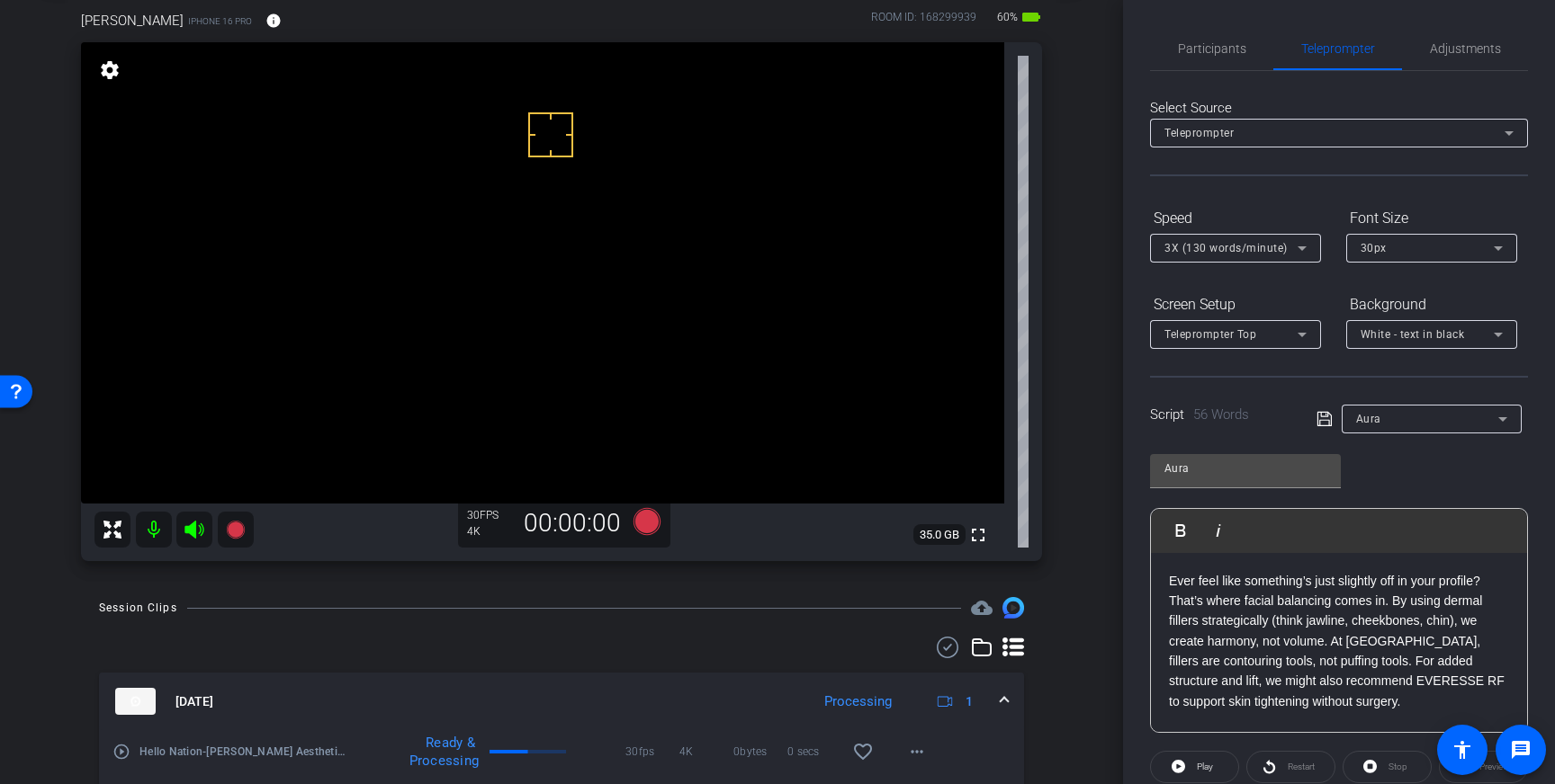
scroll to position [199, 0]
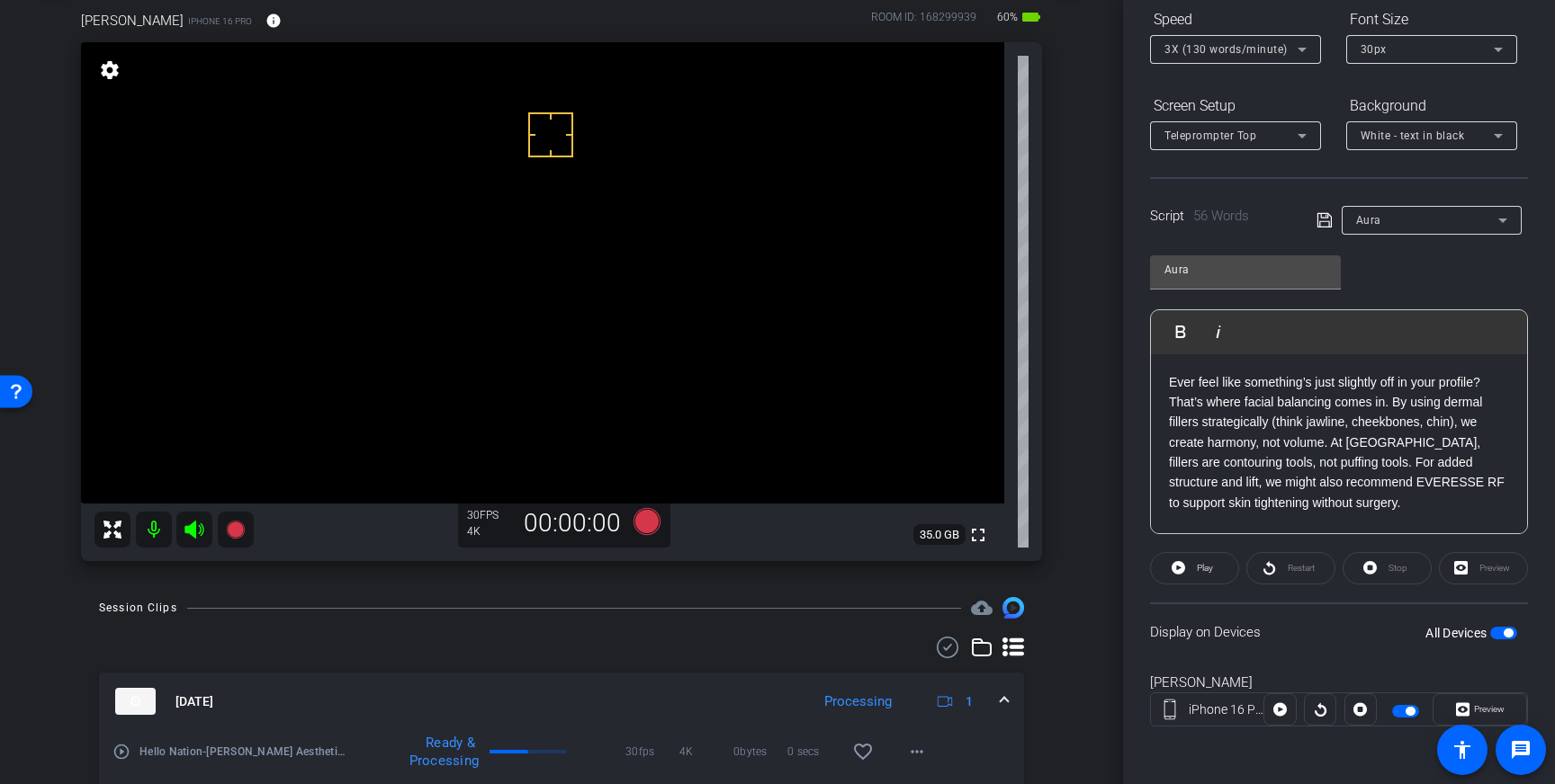
click at [1503, 623] on div "Display on Devices All Devices" at bounding box center [1339, 631] width 378 height 59
click at [1504, 634] on span "button" at bounding box center [1508, 633] width 9 height 9
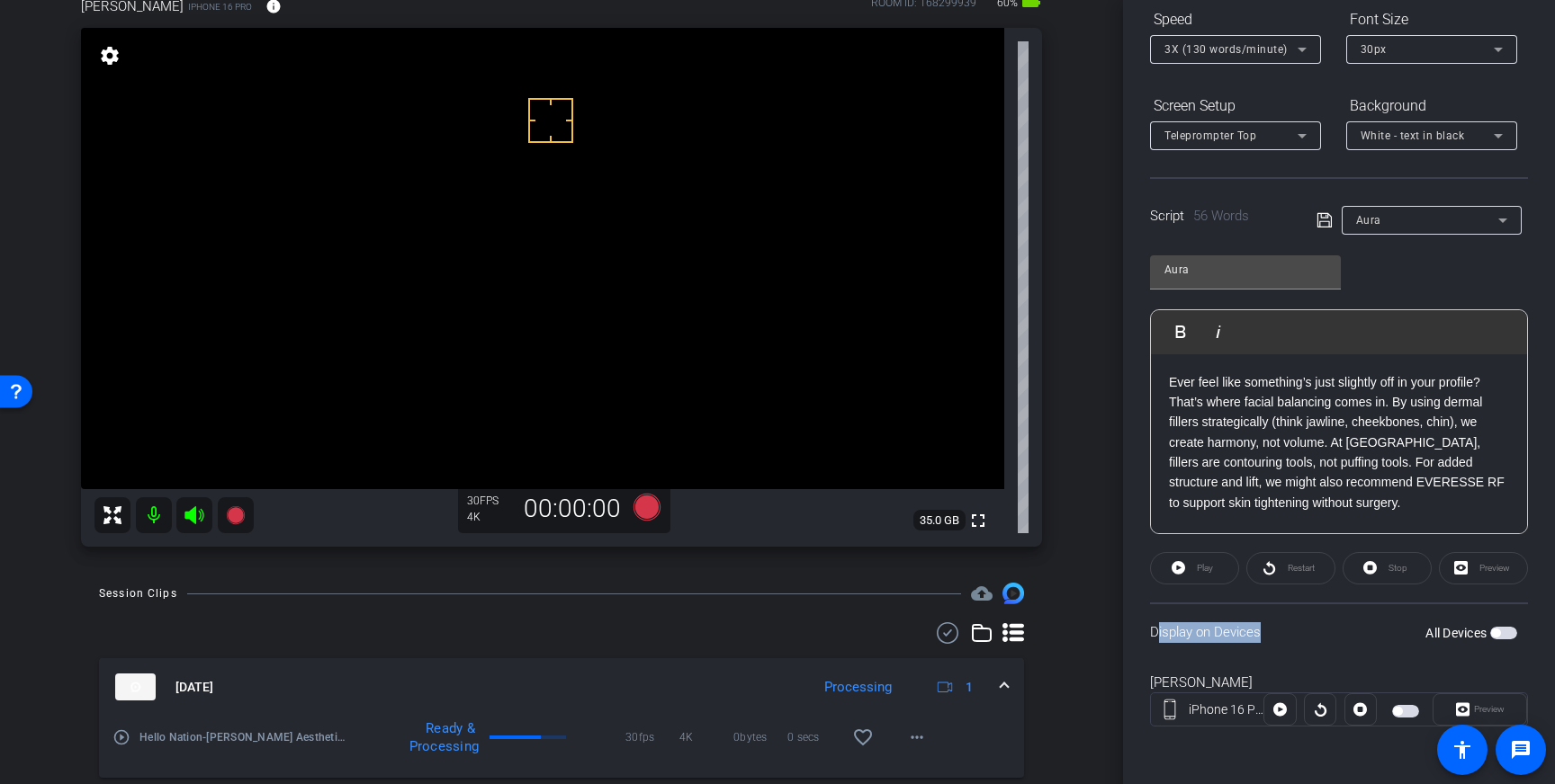
scroll to position [111, 0]
drag, startPoint x: 571, startPoint y: 204, endPoint x: 555, endPoint y: 204, distance: 16.0
drag, startPoint x: 502, startPoint y: 119, endPoint x: 506, endPoint y: 131, distance: 12.6
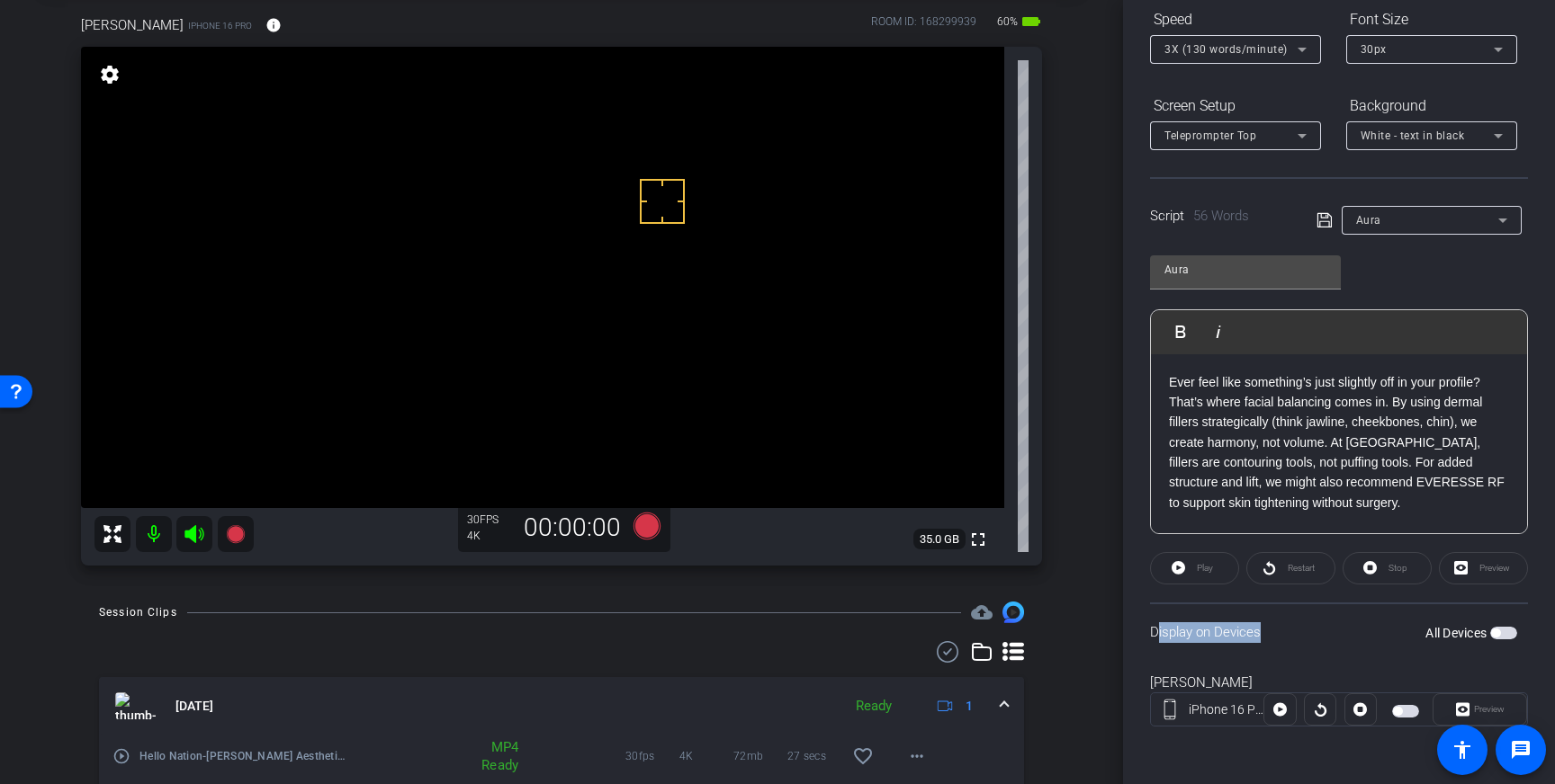
scroll to position [59, 0]
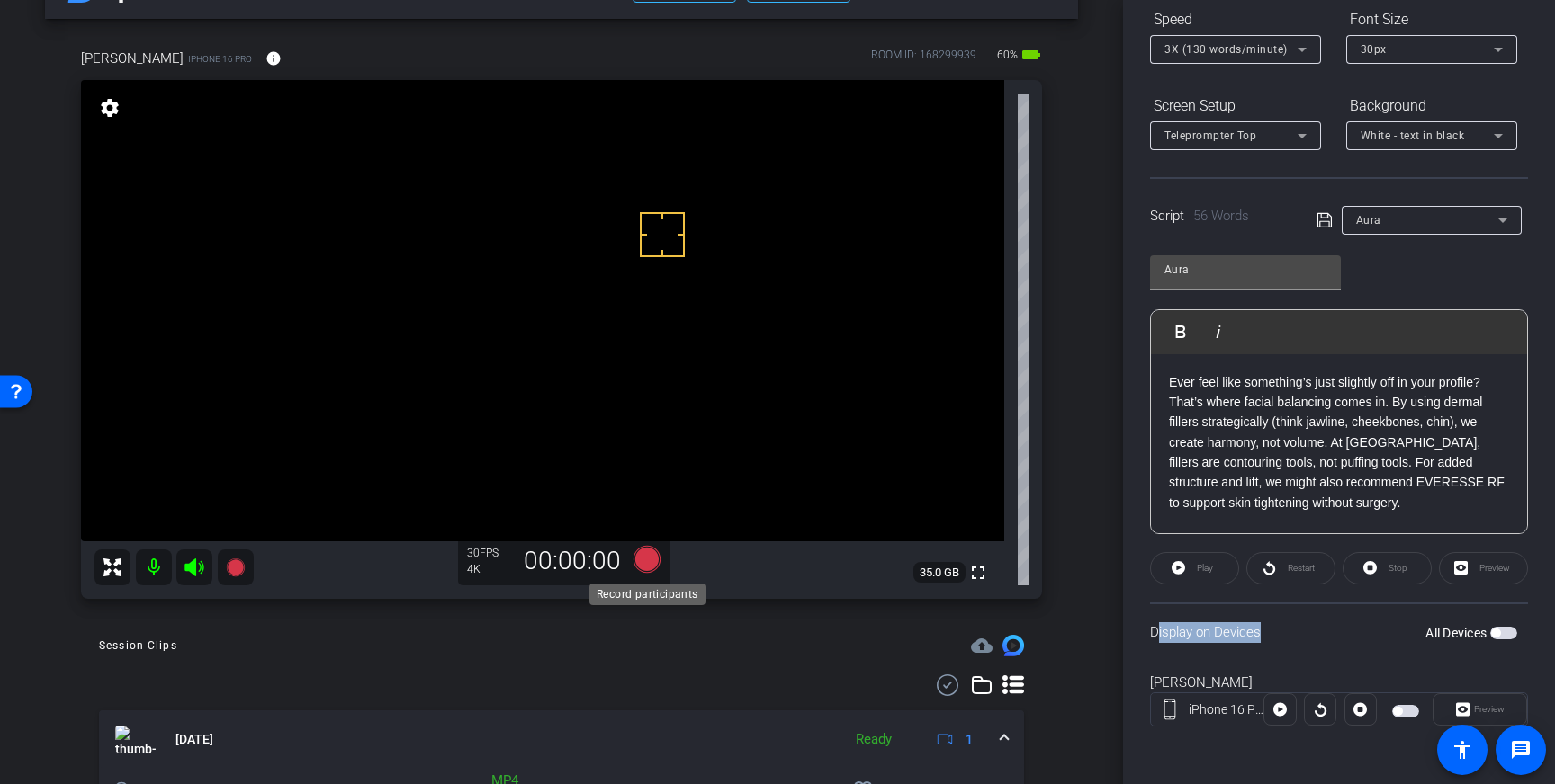
click at [647, 565] on icon at bounding box center [646, 558] width 27 height 27
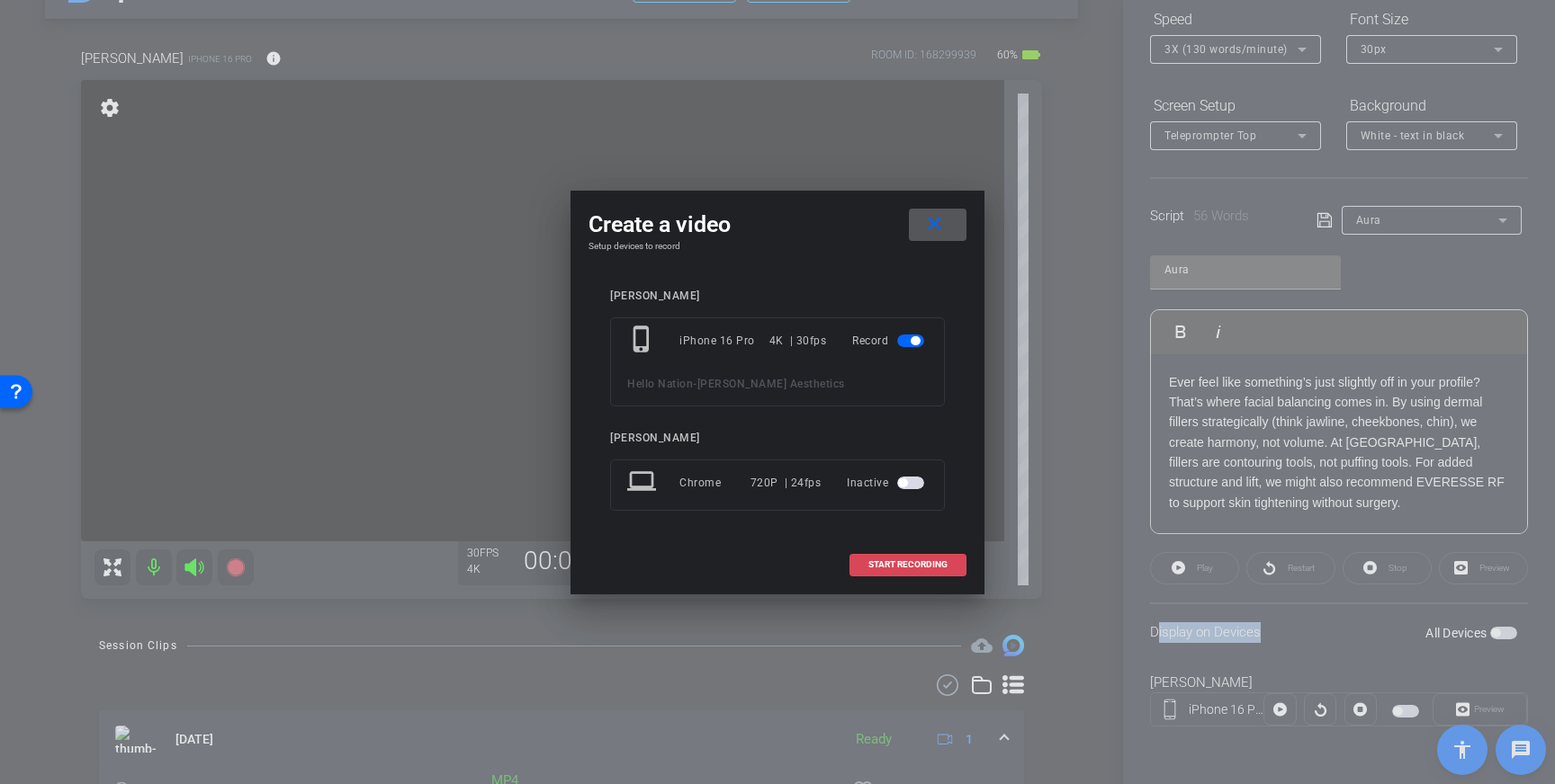
click at [915, 563] on span "START RECORDING" at bounding box center [909, 564] width 80 height 9
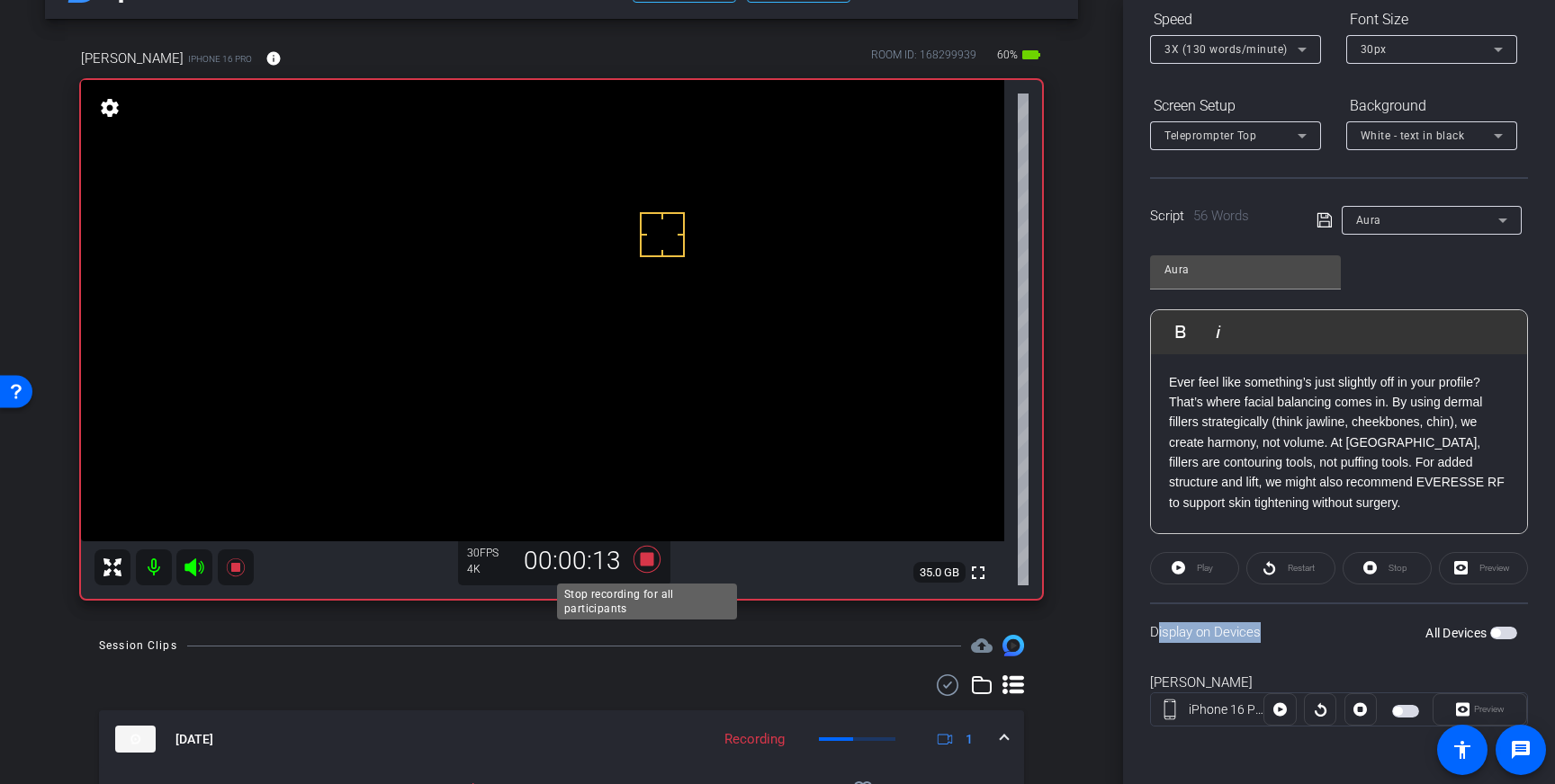
click at [645, 562] on icon at bounding box center [646, 558] width 27 height 27
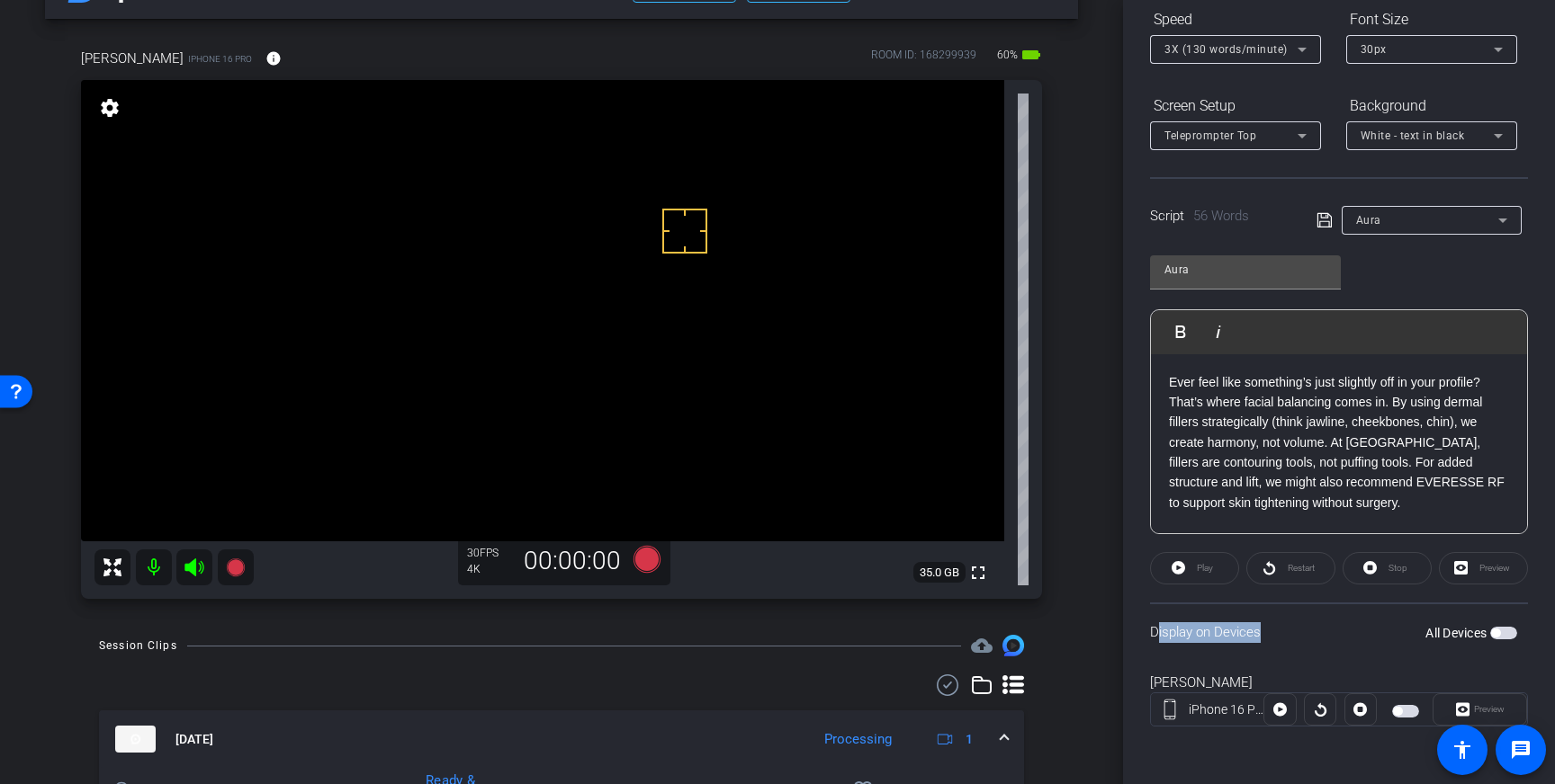
drag, startPoint x: 685, startPoint y: 232, endPoint x: 686, endPoint y: 257, distance: 25.0
click at [649, 563] on icon at bounding box center [646, 558] width 27 height 27
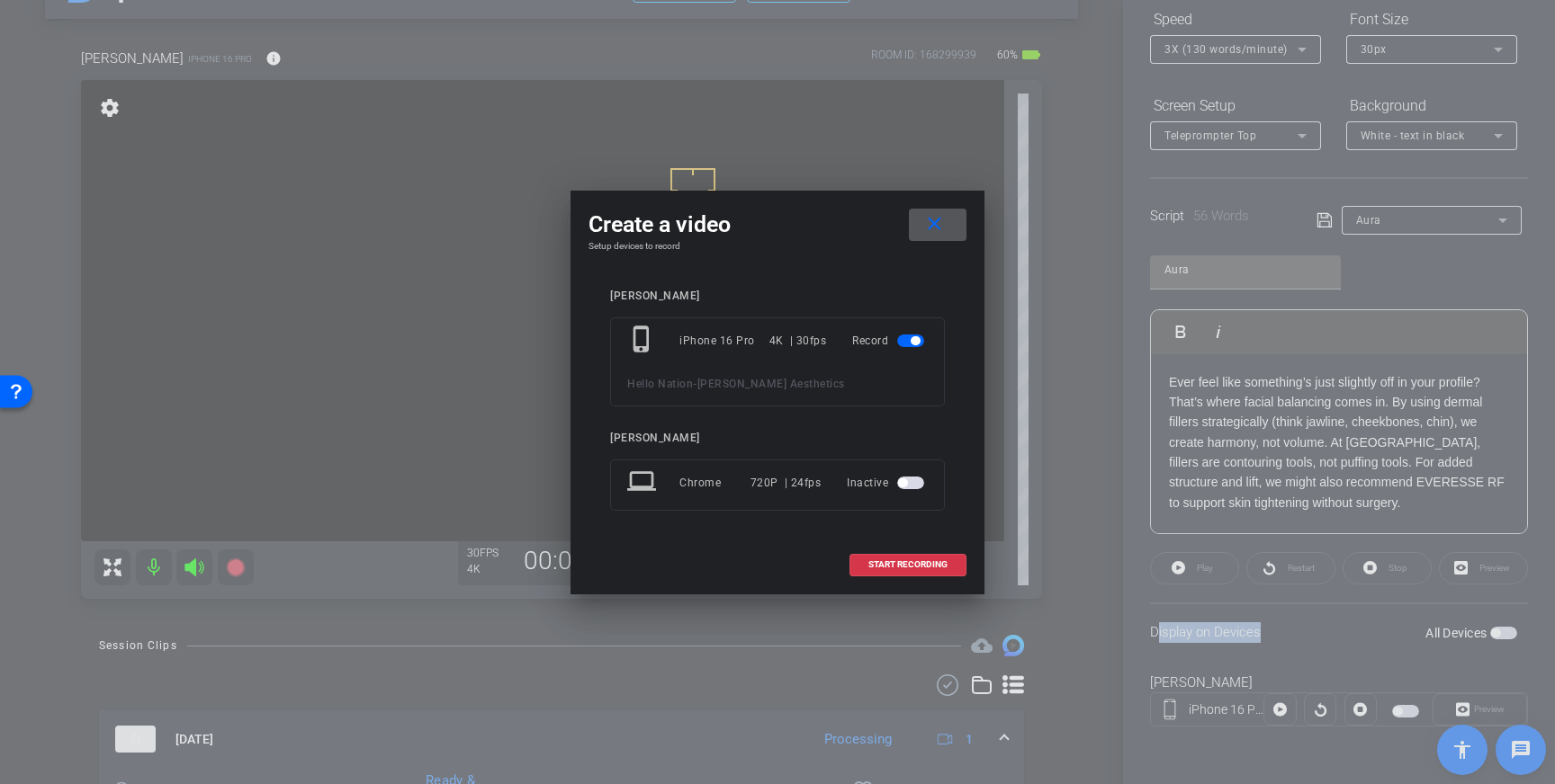
drag, startPoint x: 899, startPoint y: 564, endPoint x: 916, endPoint y: 574, distance: 19.7
click at [899, 564] on span "START RECORDING" at bounding box center [909, 564] width 80 height 9
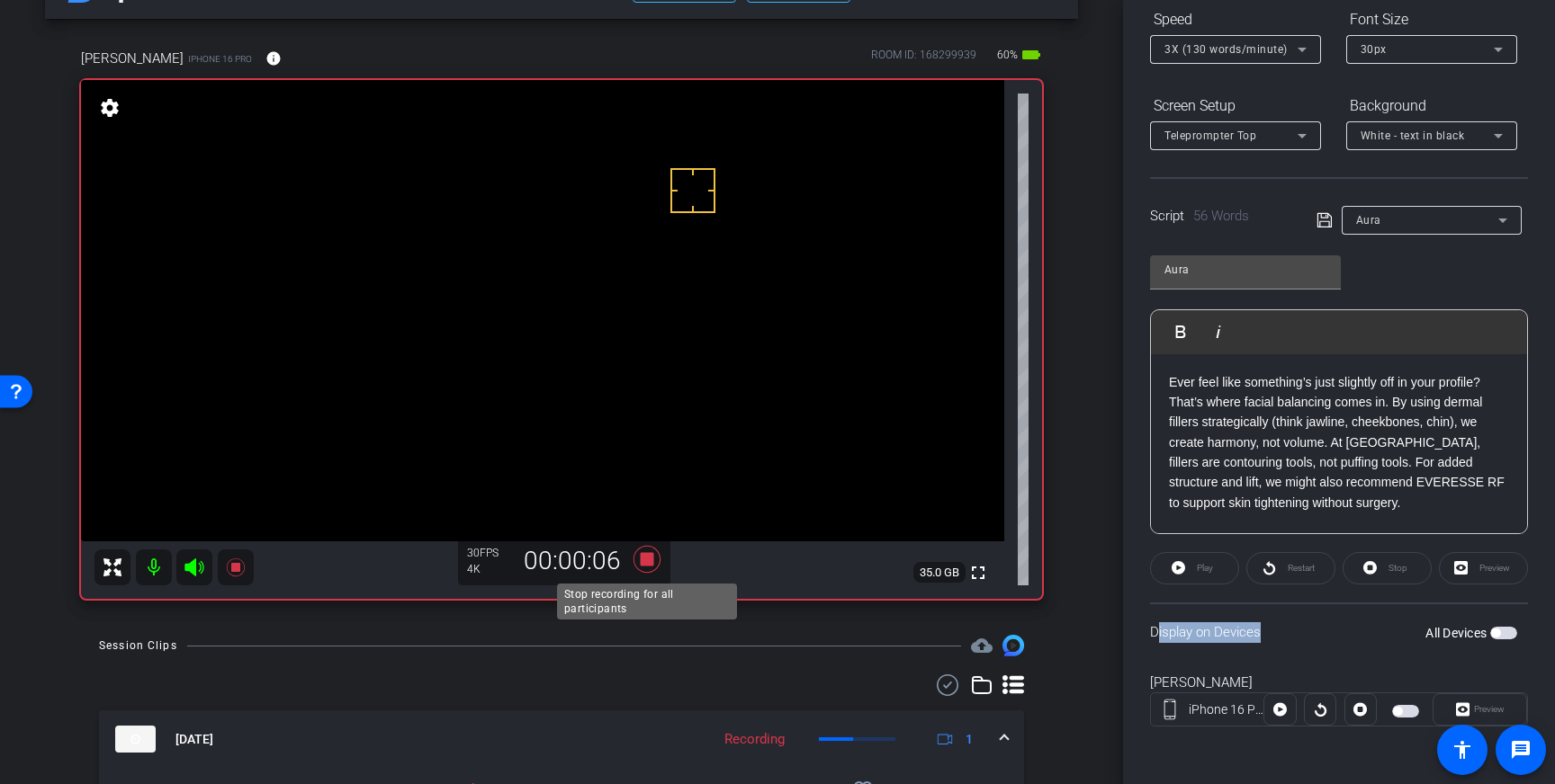
drag, startPoint x: 646, startPoint y: 558, endPoint x: 669, endPoint y: 606, distance: 53.2
click at [646, 558] on icon at bounding box center [646, 558] width 27 height 27
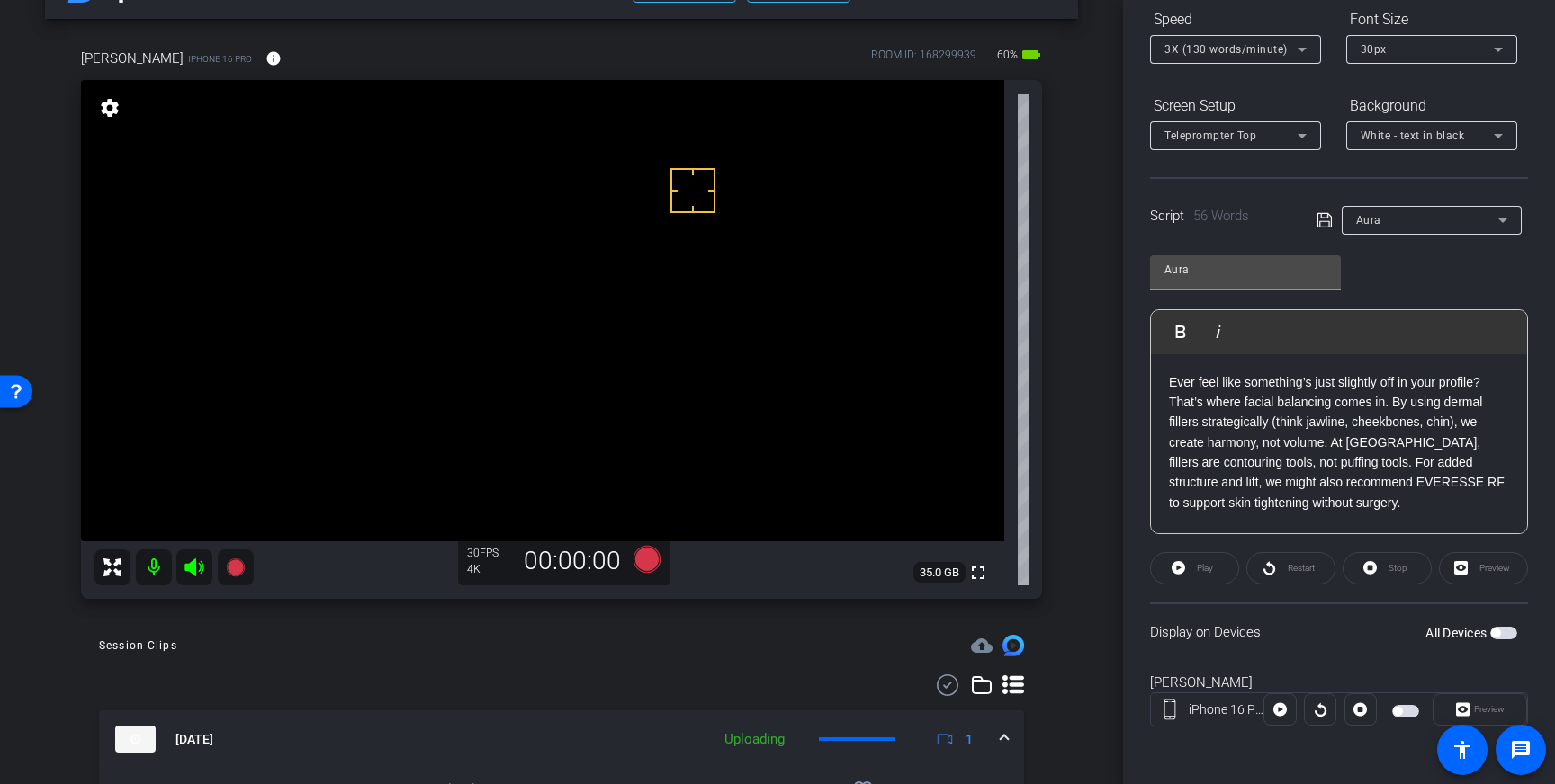
click at [1348, 499] on p "Ever feel like something’s just slightly off in your profile? That’s where faci…" at bounding box center [1339, 443] width 340 height 141
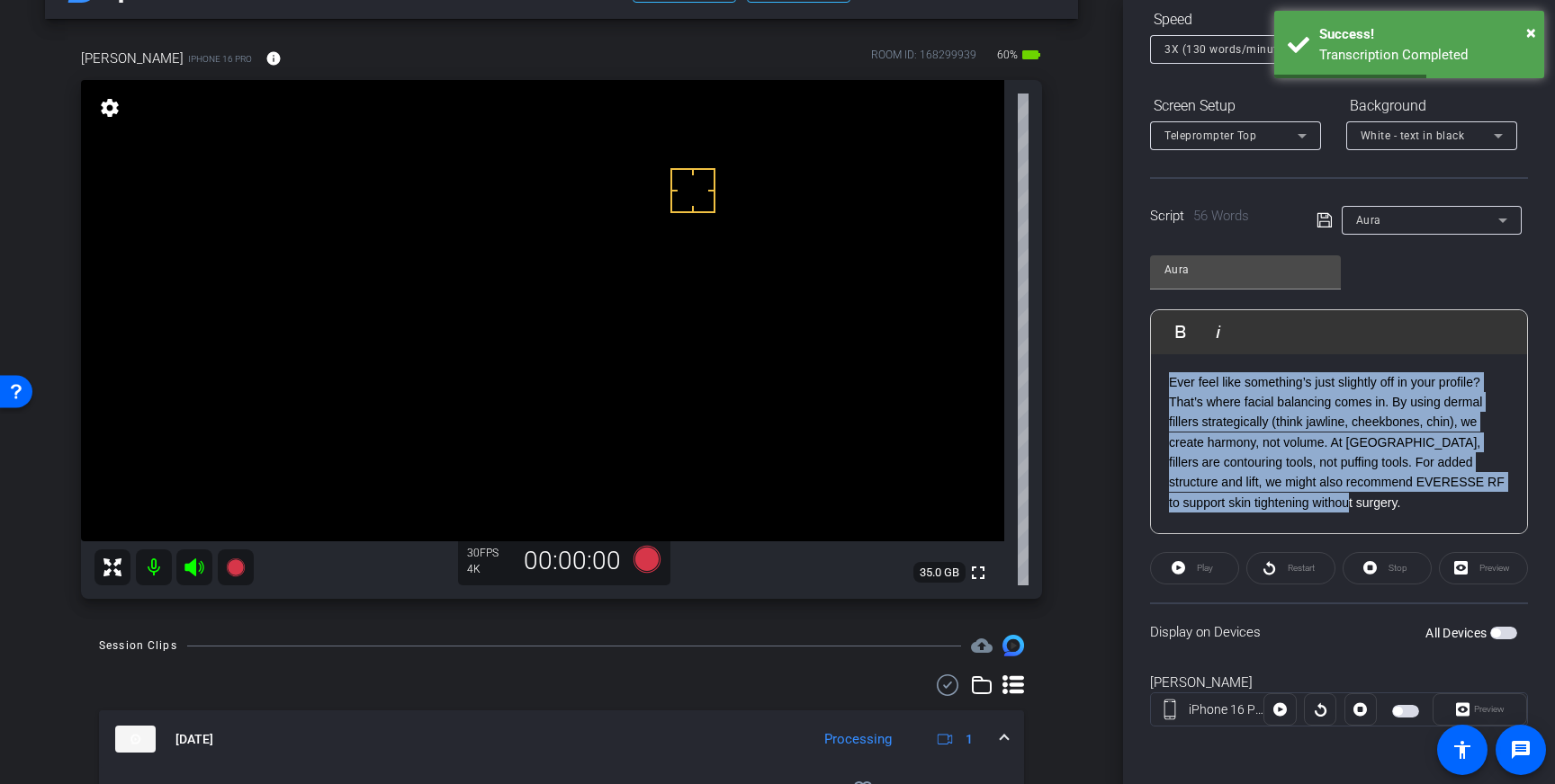
drag, startPoint x: 1331, startPoint y: 508, endPoint x: 1158, endPoint y: 383, distance: 213.4
click at [1162, 382] on div "Ever feel like something’s just slightly off in your profile? That’s where faci…" at bounding box center [1339, 444] width 376 height 180
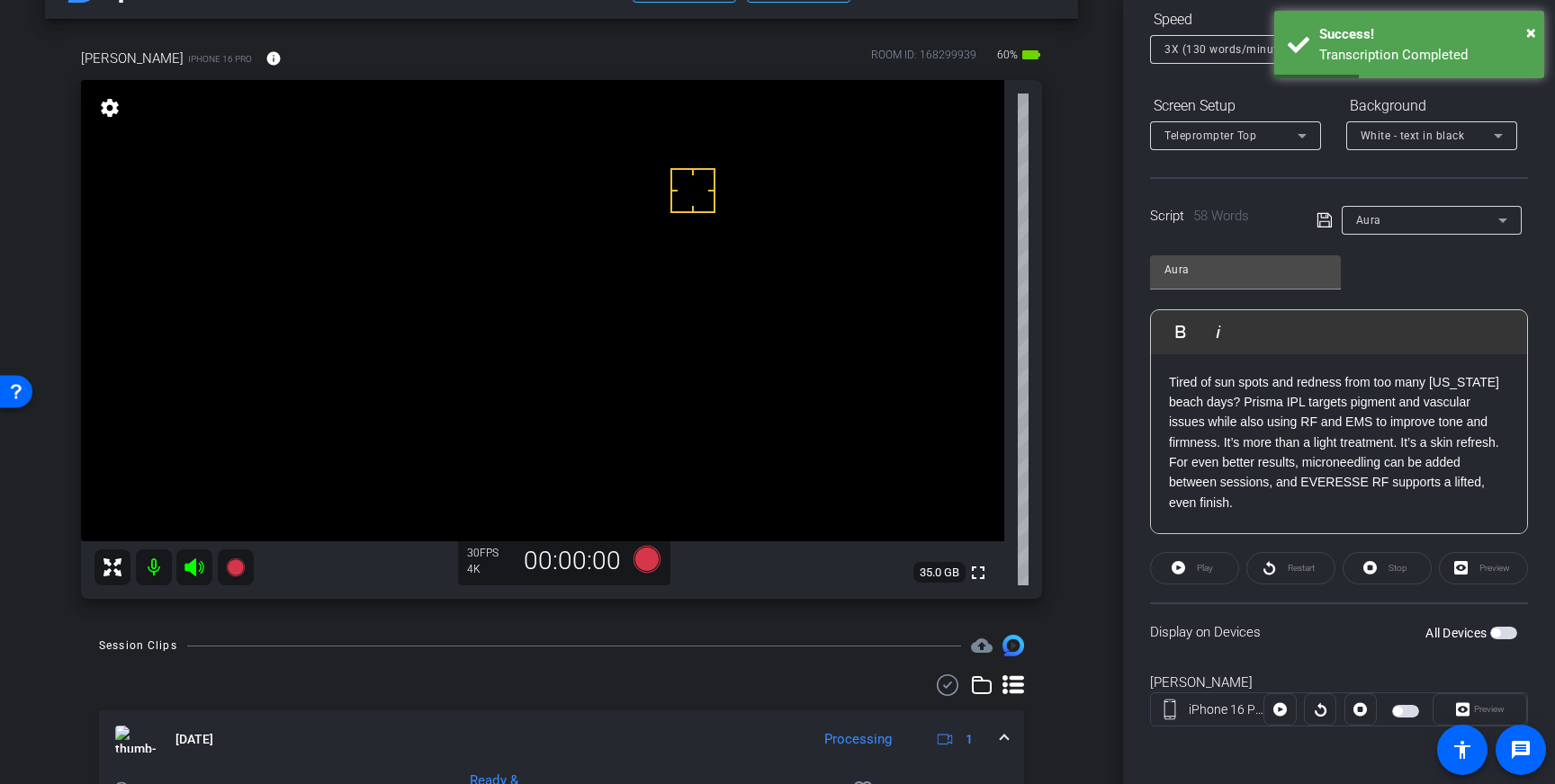
click at [1324, 223] on icon at bounding box center [1324, 221] width 16 height 22
click at [1507, 636] on span "button" at bounding box center [1503, 633] width 27 height 13
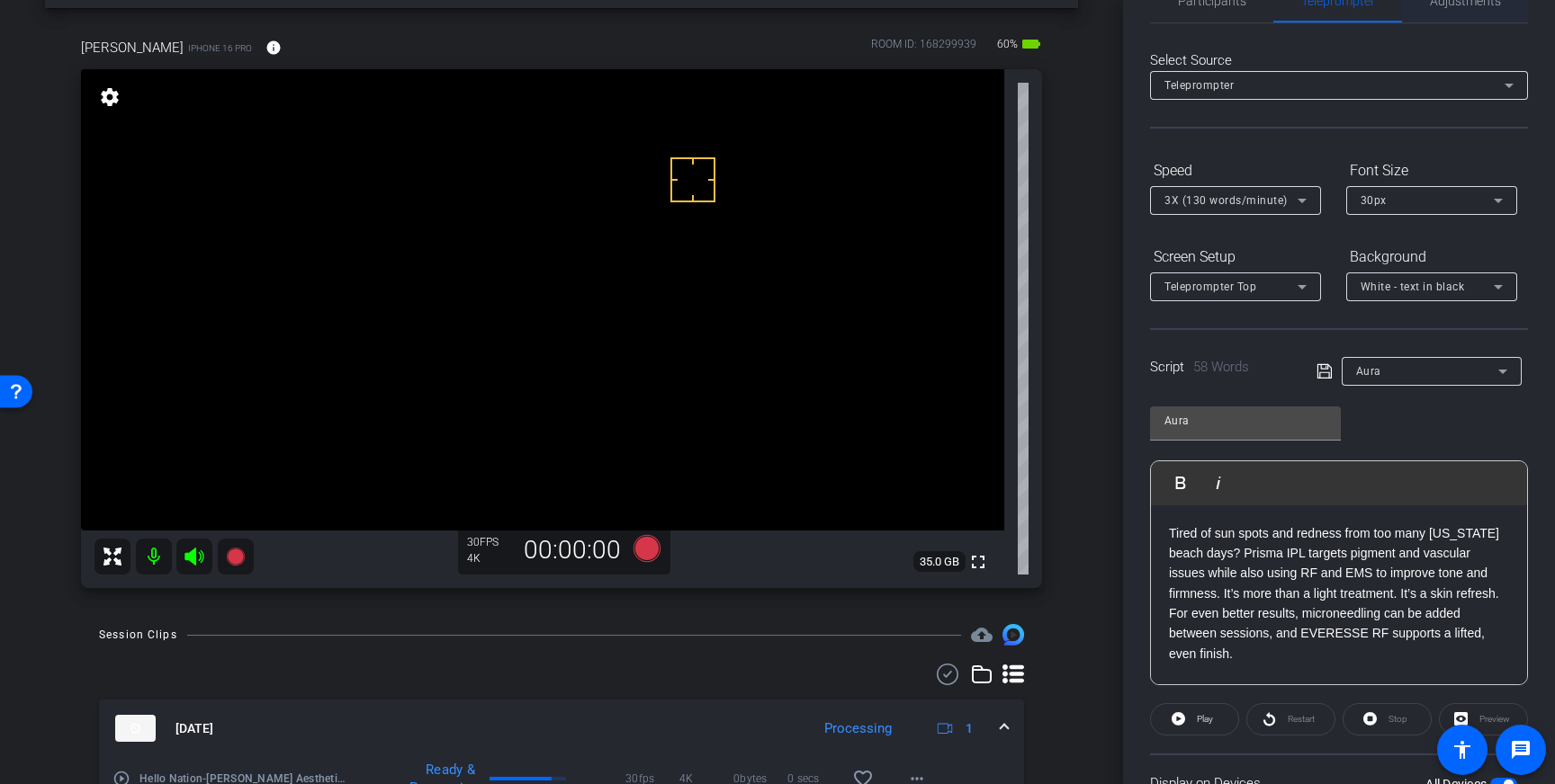
scroll to position [0, 0]
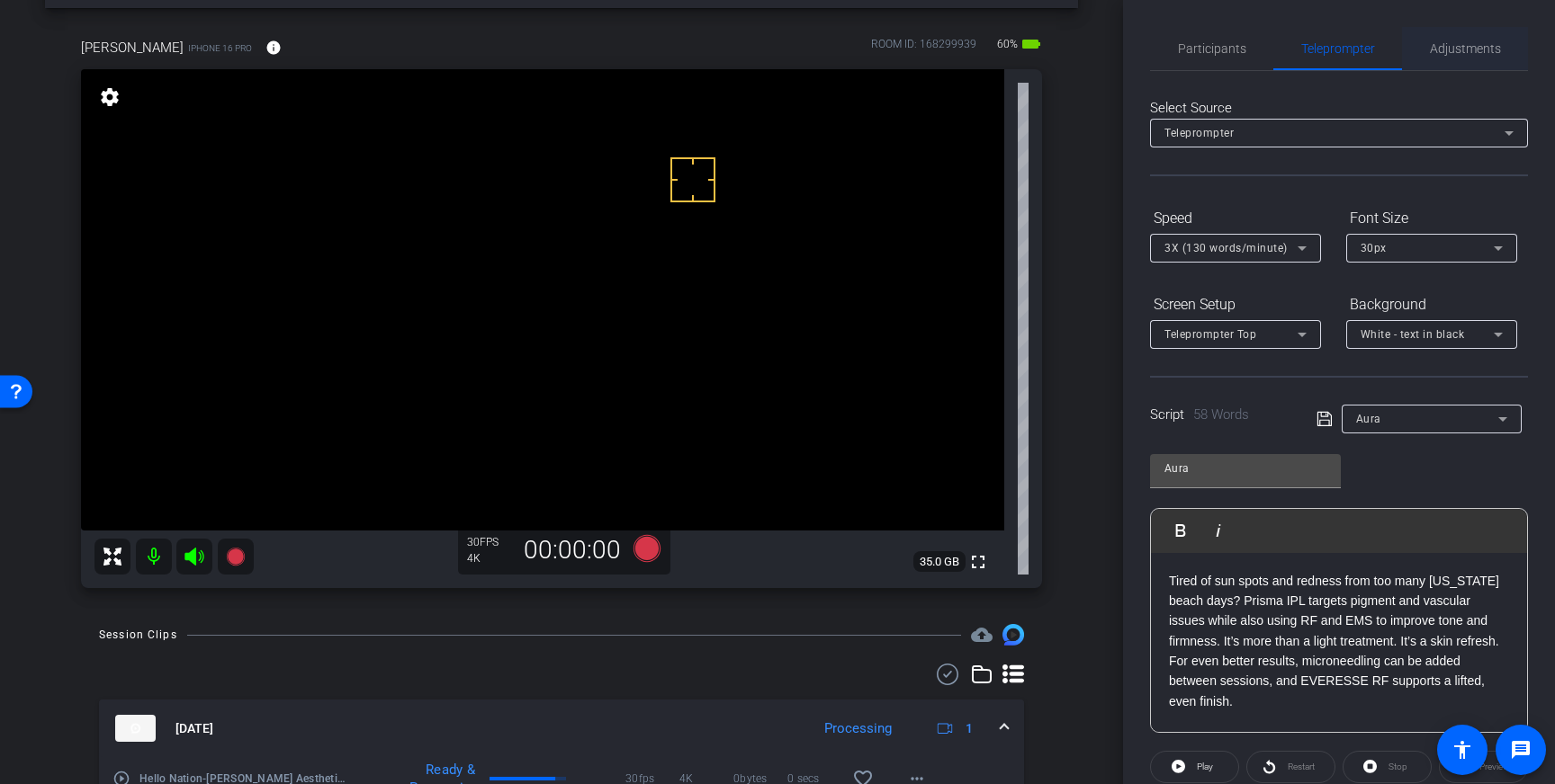
click at [1458, 44] on span "Adjustments" at bounding box center [1466, 49] width 72 height 13
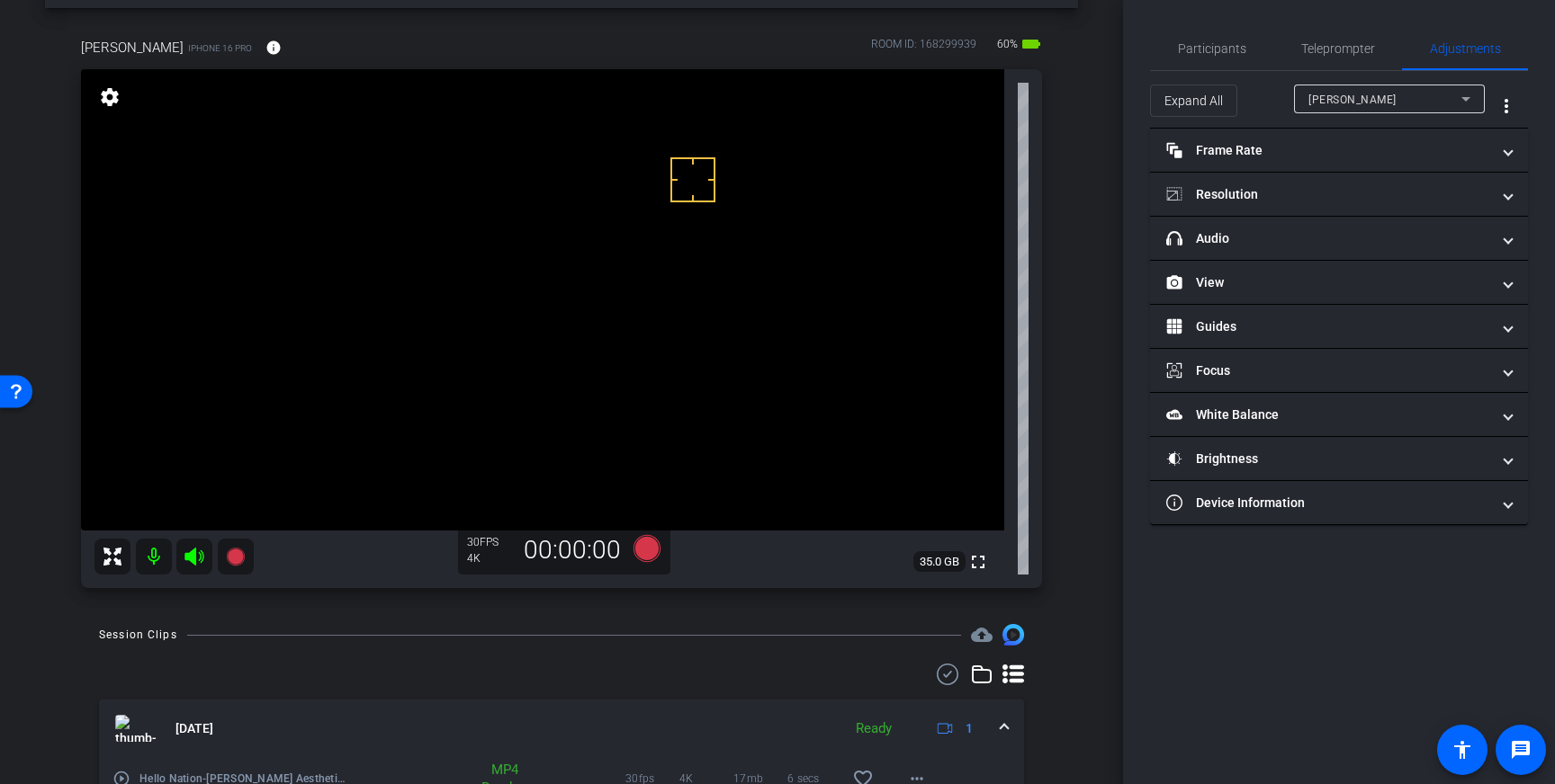
drag, startPoint x: 1330, startPoint y: 53, endPoint x: 1346, endPoint y: 87, distance: 37.6
click at [1330, 53] on span "Teleprompter" at bounding box center [1338, 49] width 74 height 13
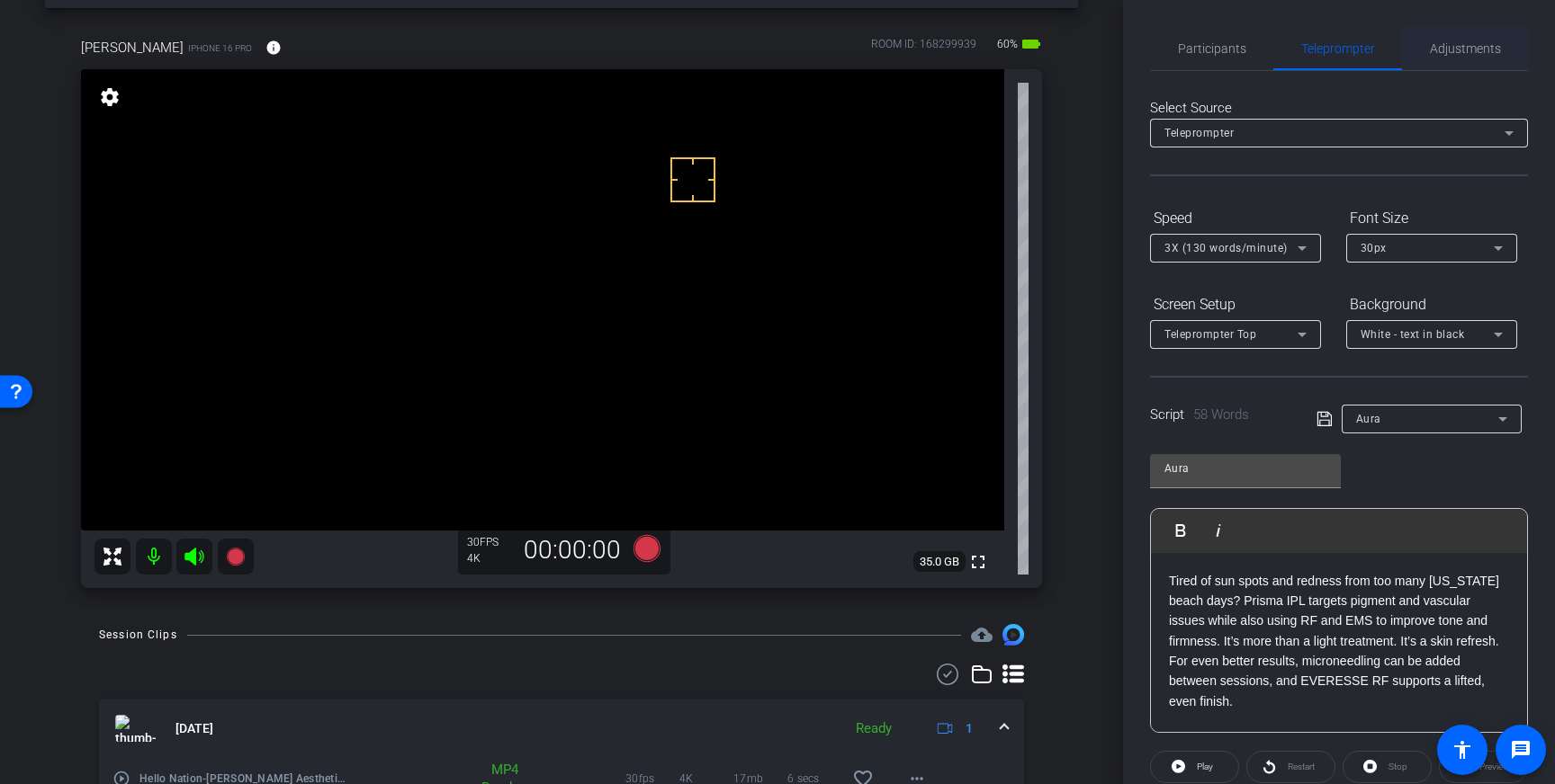
click at [1438, 59] on span "Adjustments" at bounding box center [1466, 48] width 72 height 43
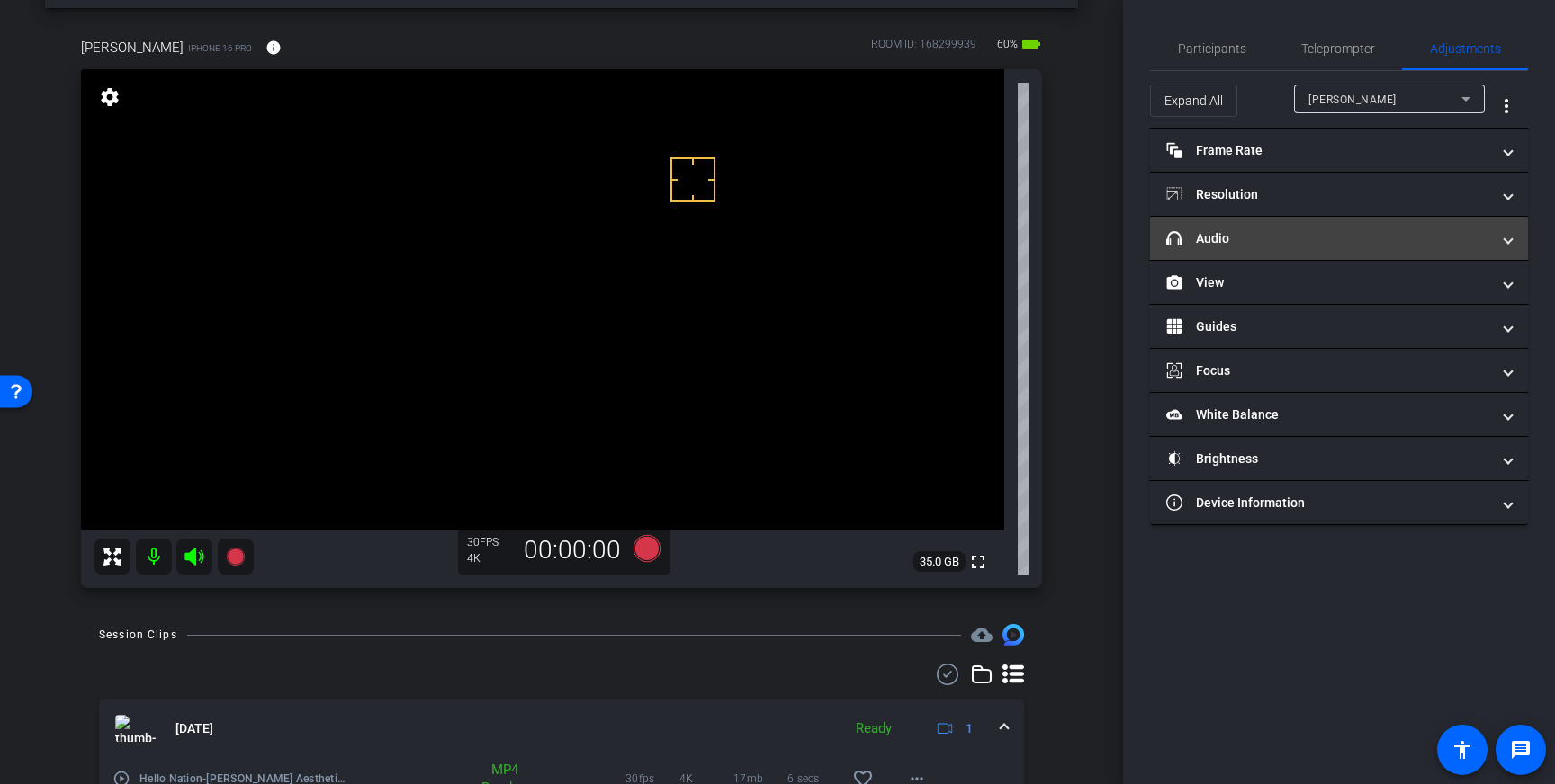
click at [1331, 228] on mat-expansion-panel-header "headphone icon Audio" at bounding box center [1339, 237] width 378 height 43
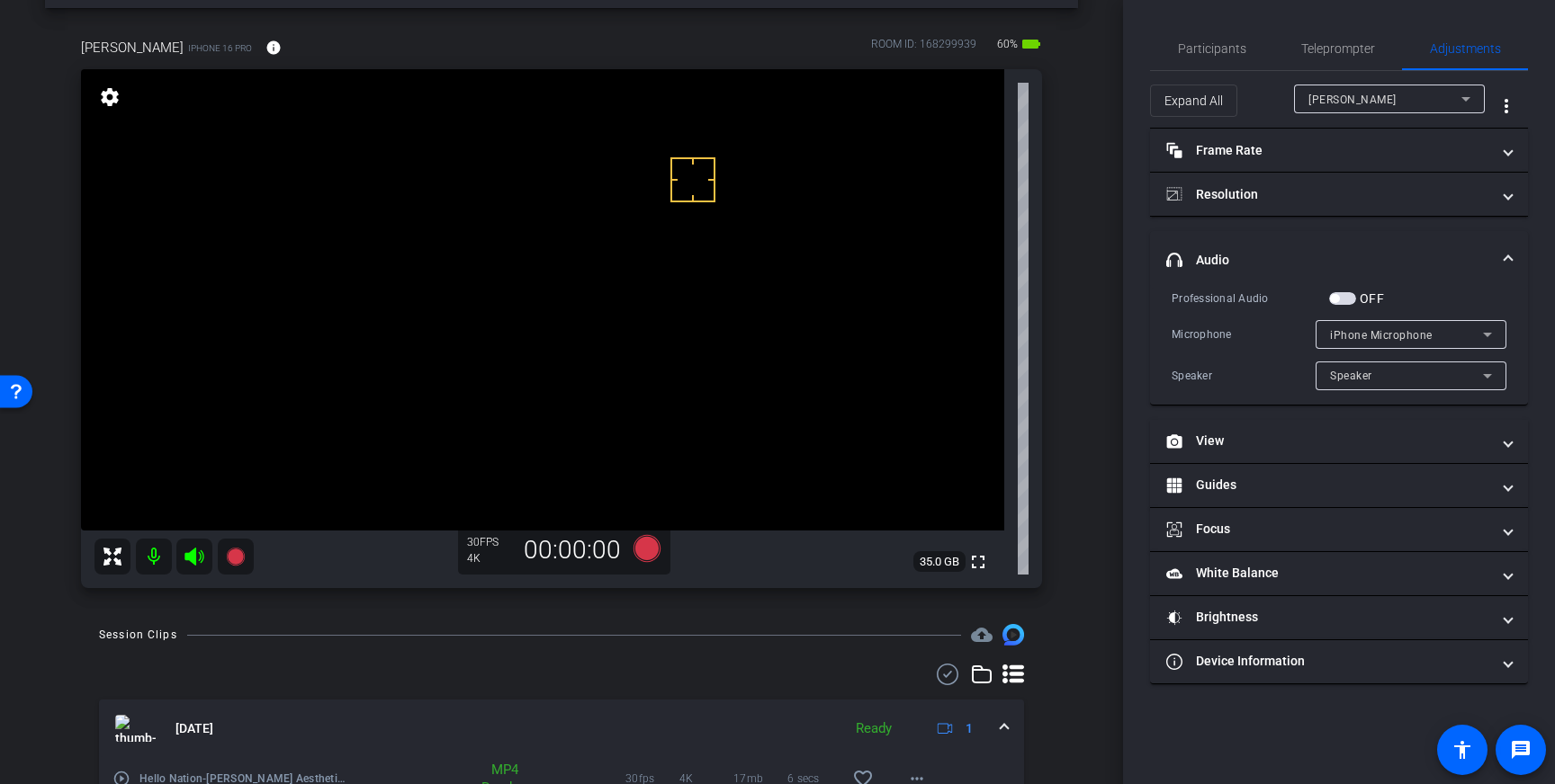
click at [1343, 306] on div "OFF" at bounding box center [1356, 298] width 55 height 18
drag, startPoint x: 1339, startPoint y: 299, endPoint x: 1326, endPoint y: 303, distance: 13.6
click at [1337, 299] on span "button" at bounding box center [1334, 298] width 9 height 9
click at [657, 546] on icon at bounding box center [646, 549] width 27 height 27
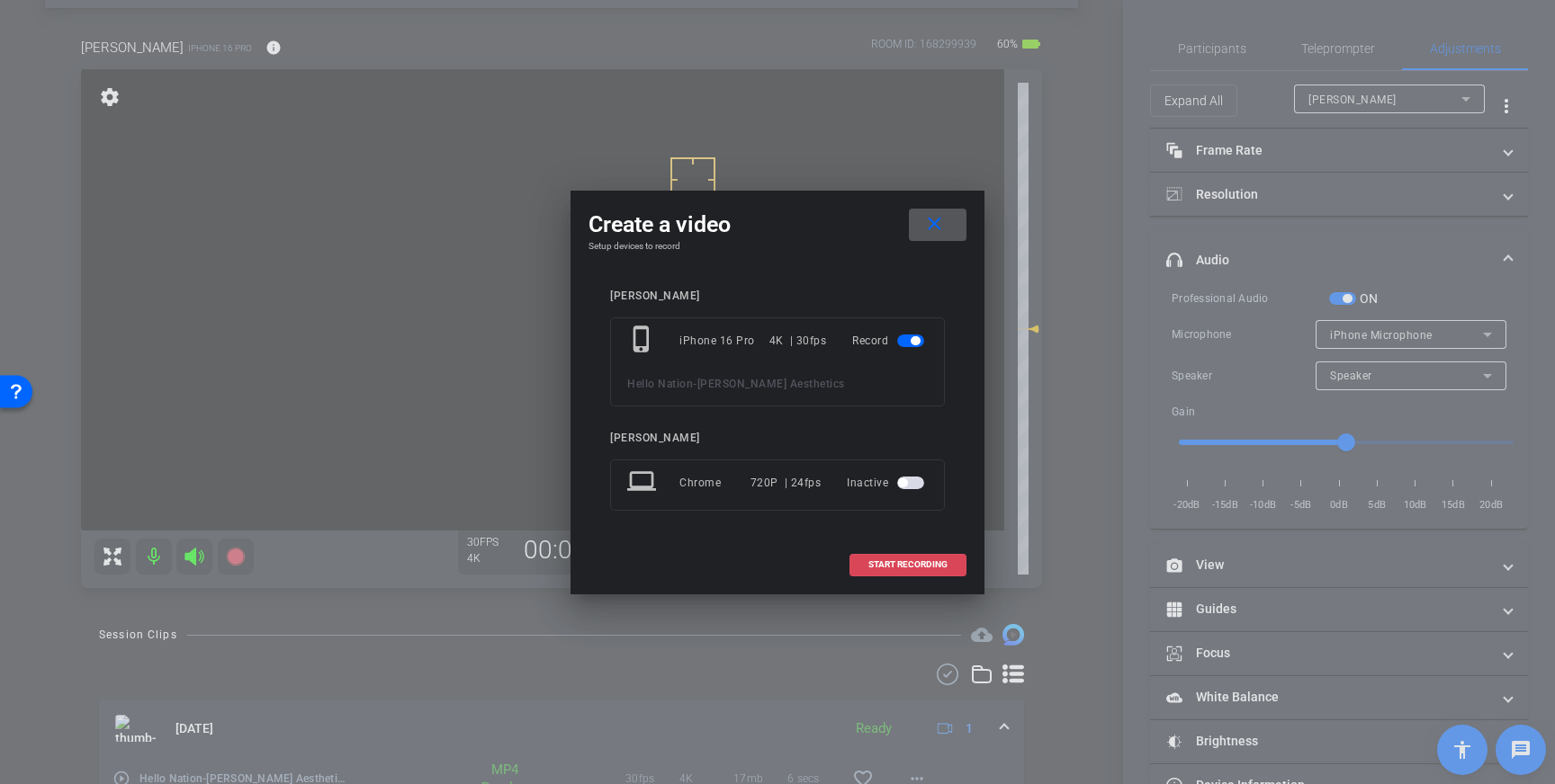
drag, startPoint x: 888, startPoint y: 551, endPoint x: 897, endPoint y: 559, distance: 12.0
click at [893, 559] on button "START RECORDING" at bounding box center [909, 565] width 117 height 23
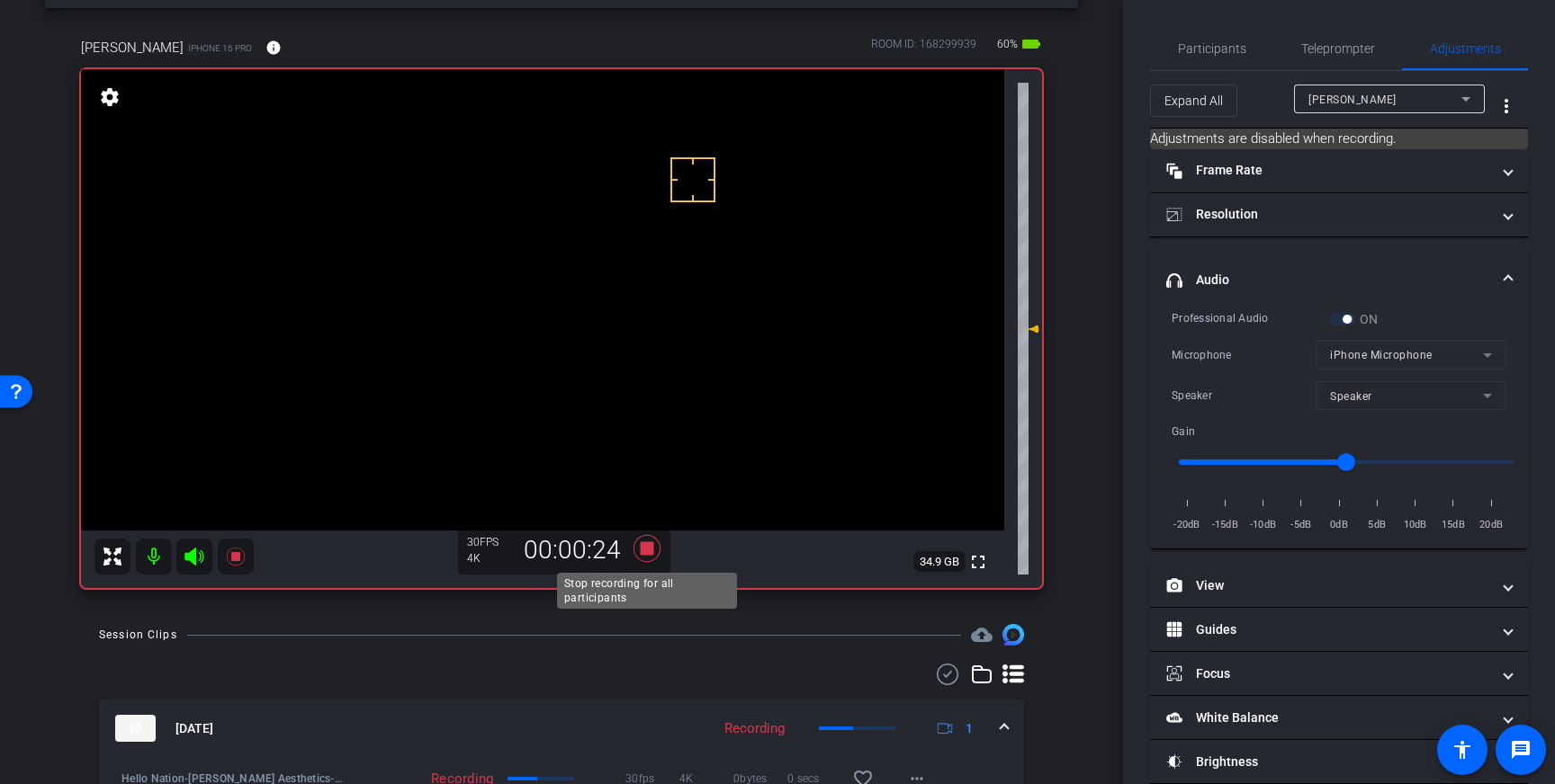
click at [652, 552] on icon at bounding box center [646, 549] width 27 height 27
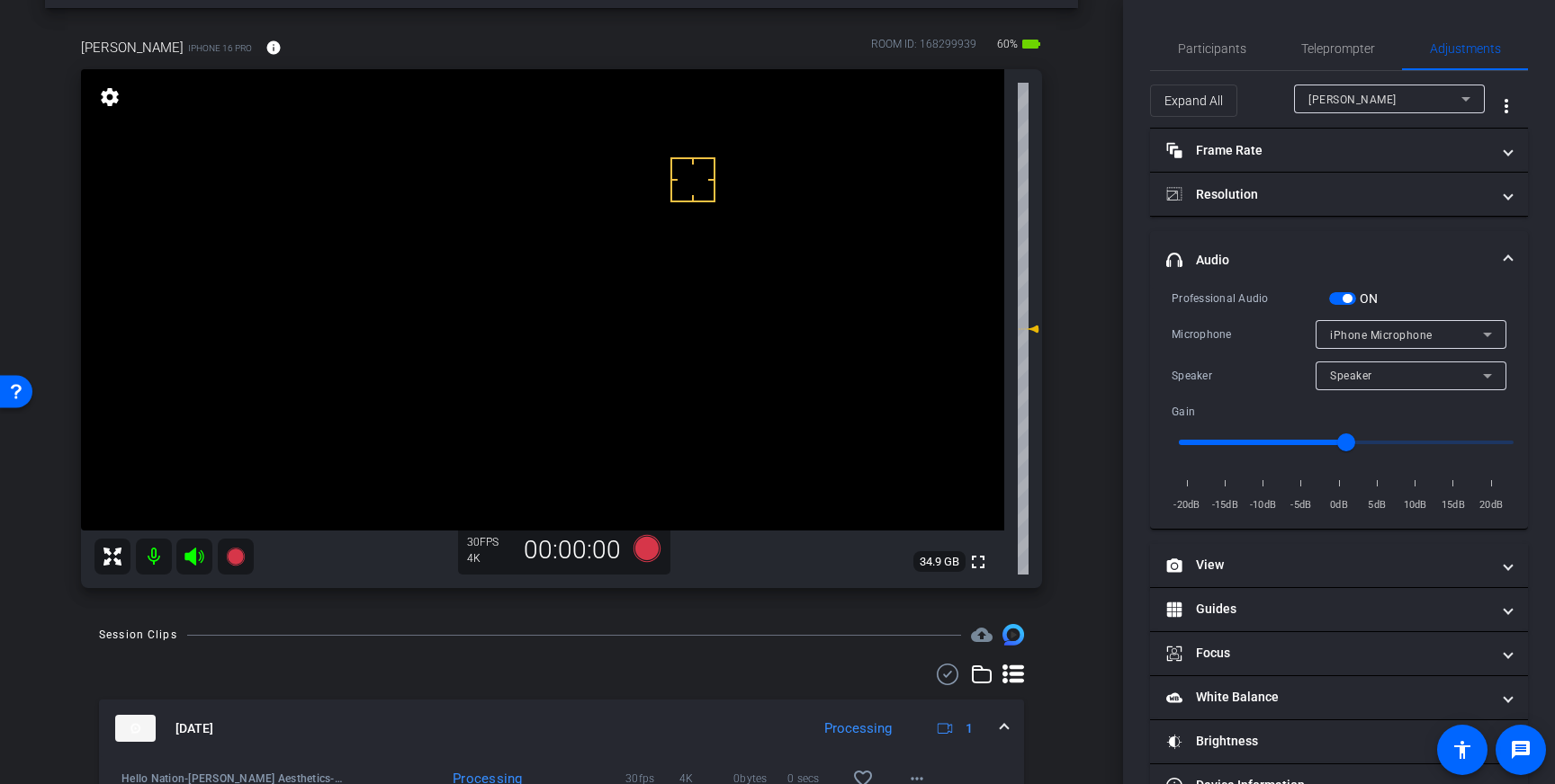
drag, startPoint x: 1362, startPoint y: 55, endPoint x: 1377, endPoint y: 205, distance: 150.7
click at [1362, 55] on span "Teleprompter" at bounding box center [1338, 49] width 74 height 13
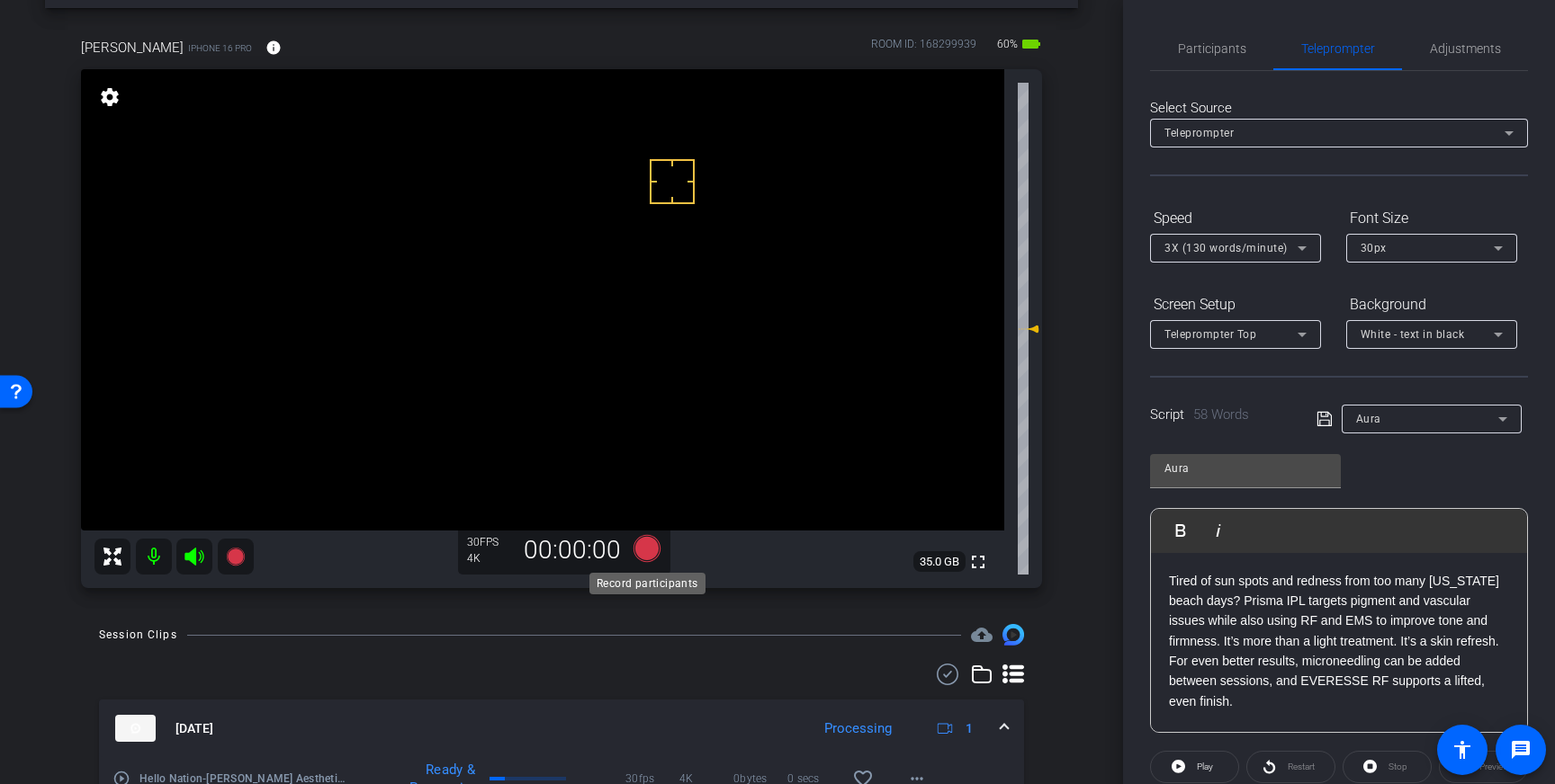
click at [649, 555] on icon at bounding box center [646, 549] width 27 height 27
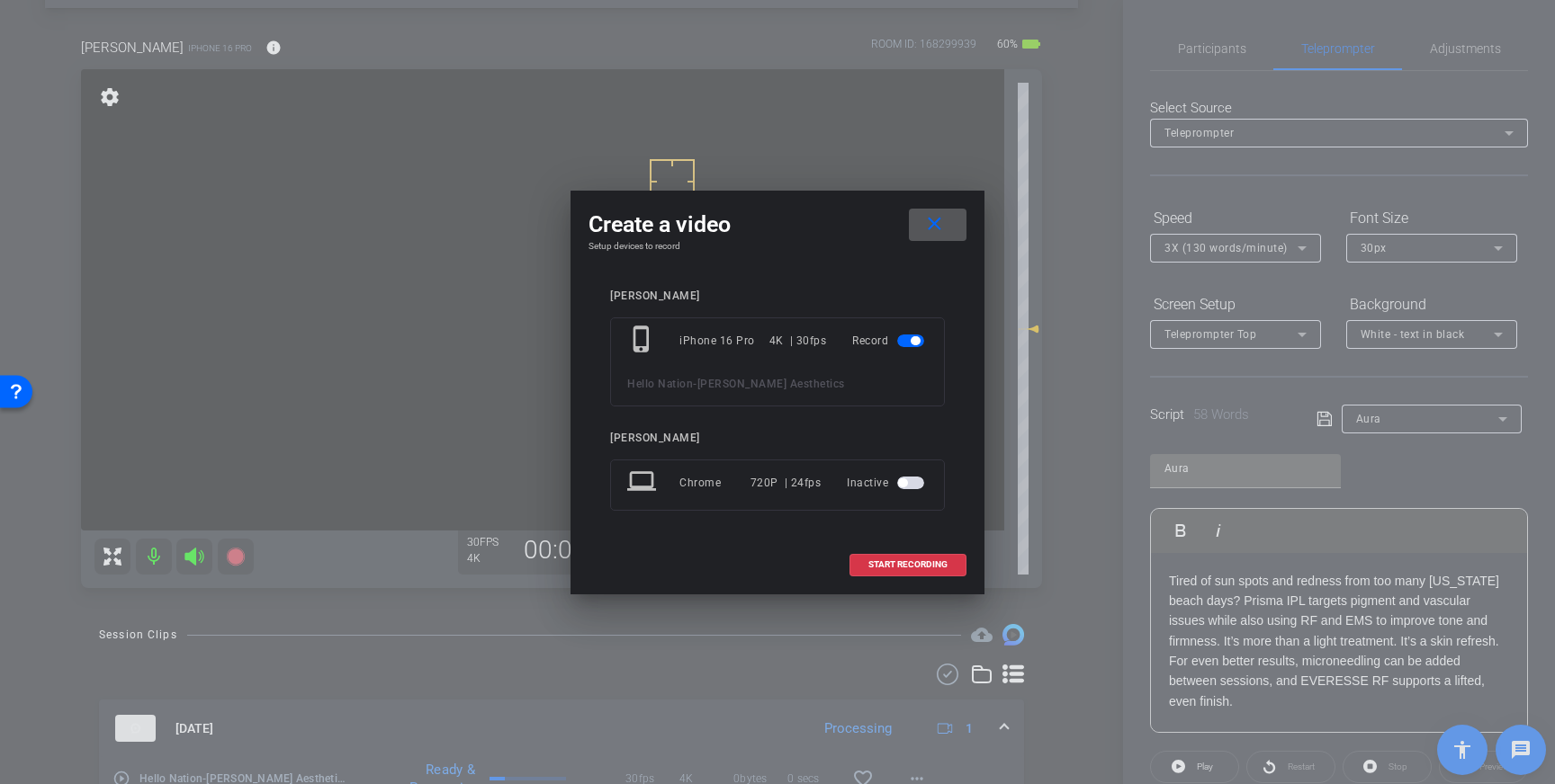
drag, startPoint x: 914, startPoint y: 563, endPoint x: 905, endPoint y: 561, distance: 9.2
click at [914, 563] on span "START RECORDING" at bounding box center [909, 564] width 80 height 9
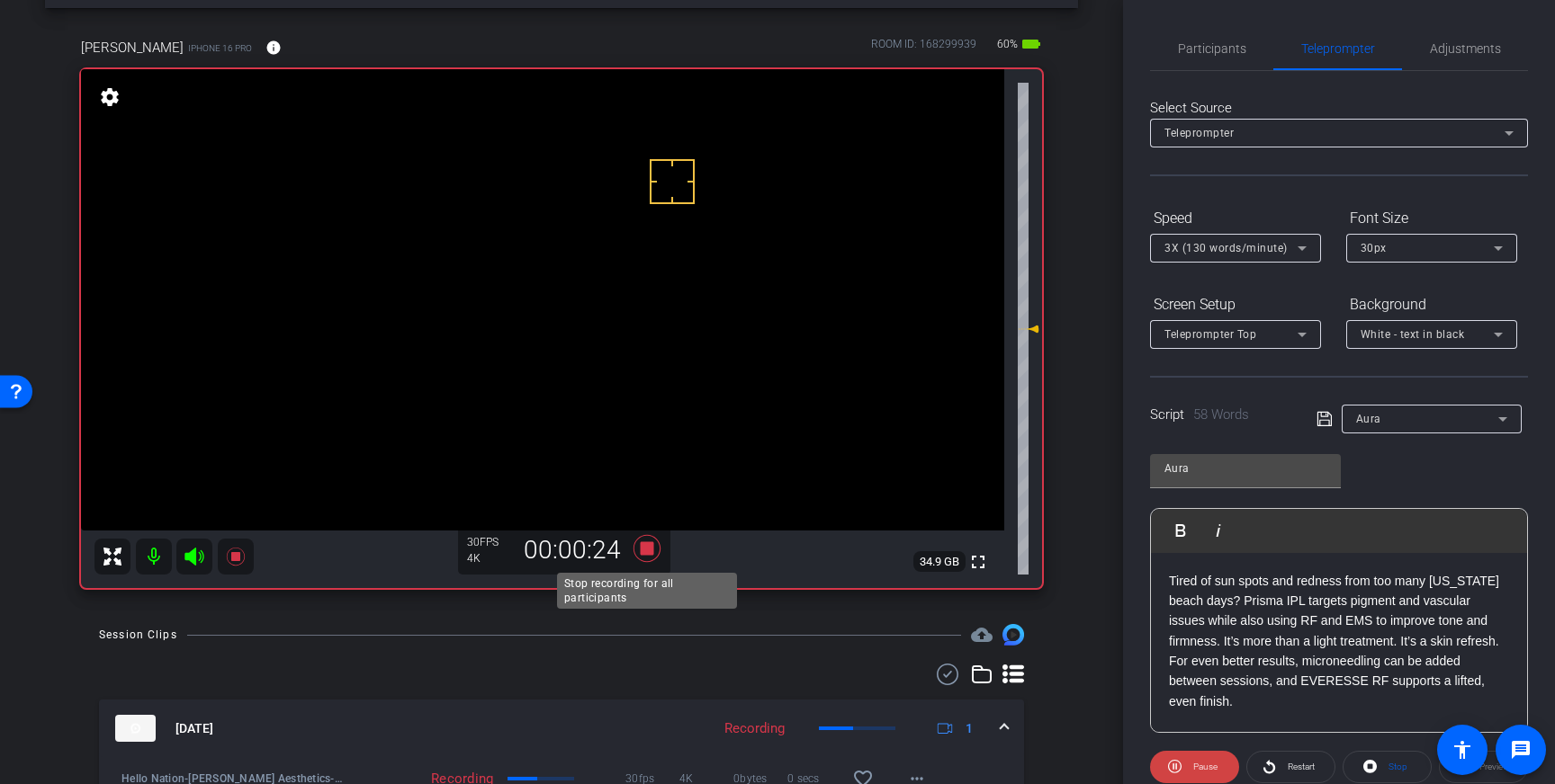
click at [651, 547] on icon at bounding box center [646, 549] width 27 height 27
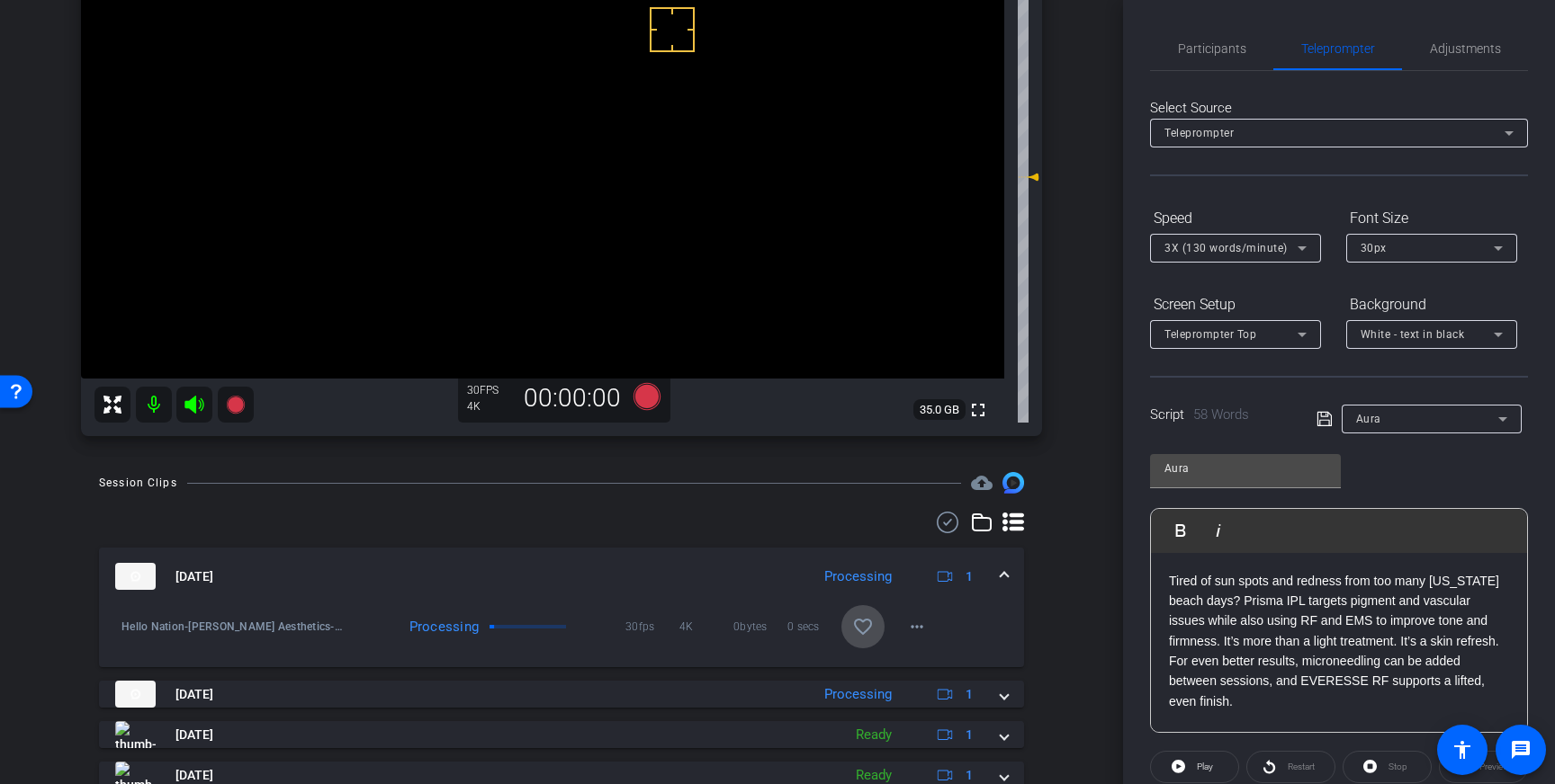
click at [872, 627] on mat-icon "favorite_border" at bounding box center [863, 627] width 22 height 22
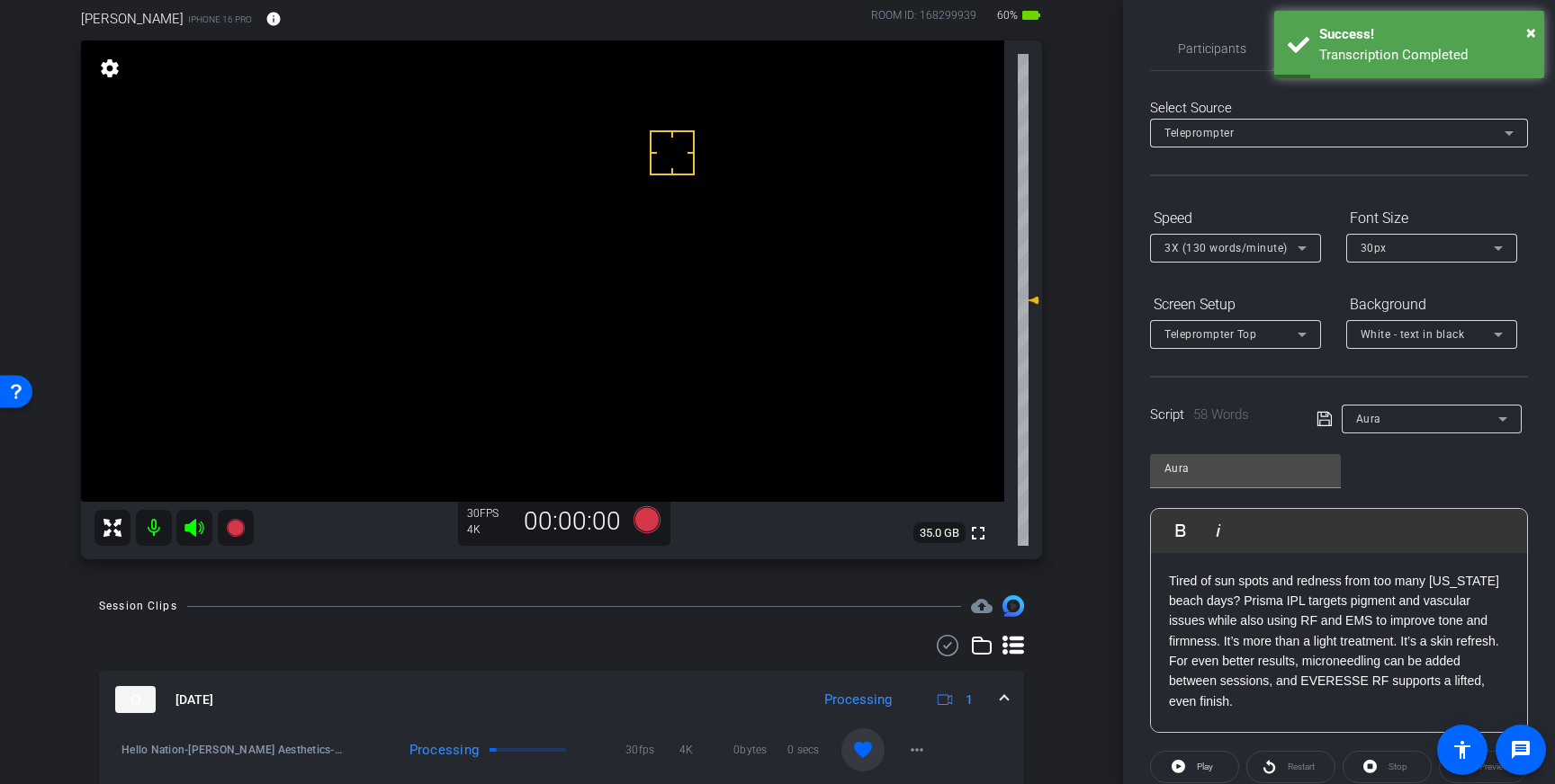
scroll to position [85, 0]
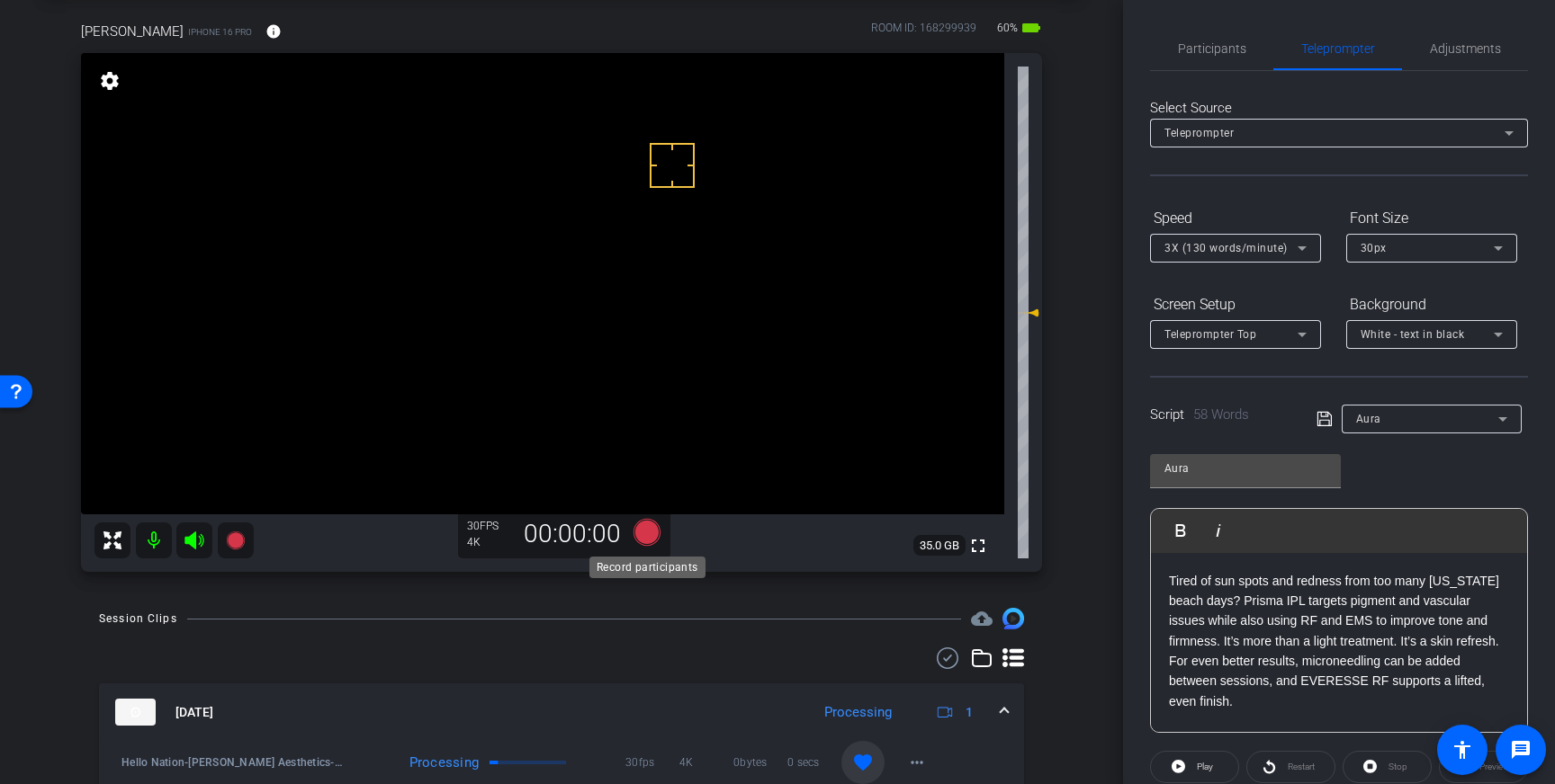
click at [645, 538] on icon at bounding box center [646, 532] width 27 height 27
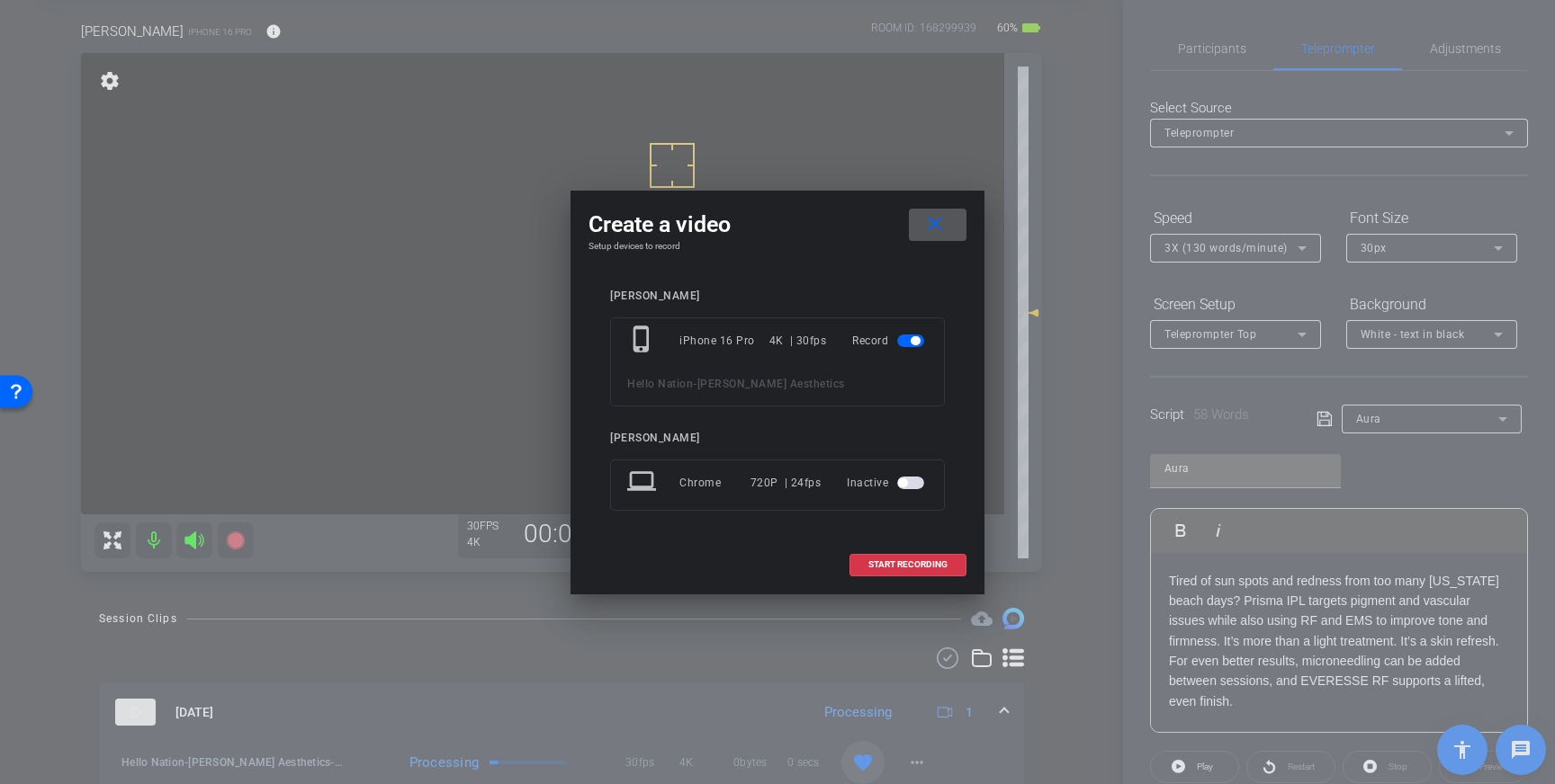
drag, startPoint x: 904, startPoint y: 561, endPoint x: 1004, endPoint y: 513, distance: 110.9
click at [906, 561] on span "START RECORDING" at bounding box center [909, 564] width 80 height 9
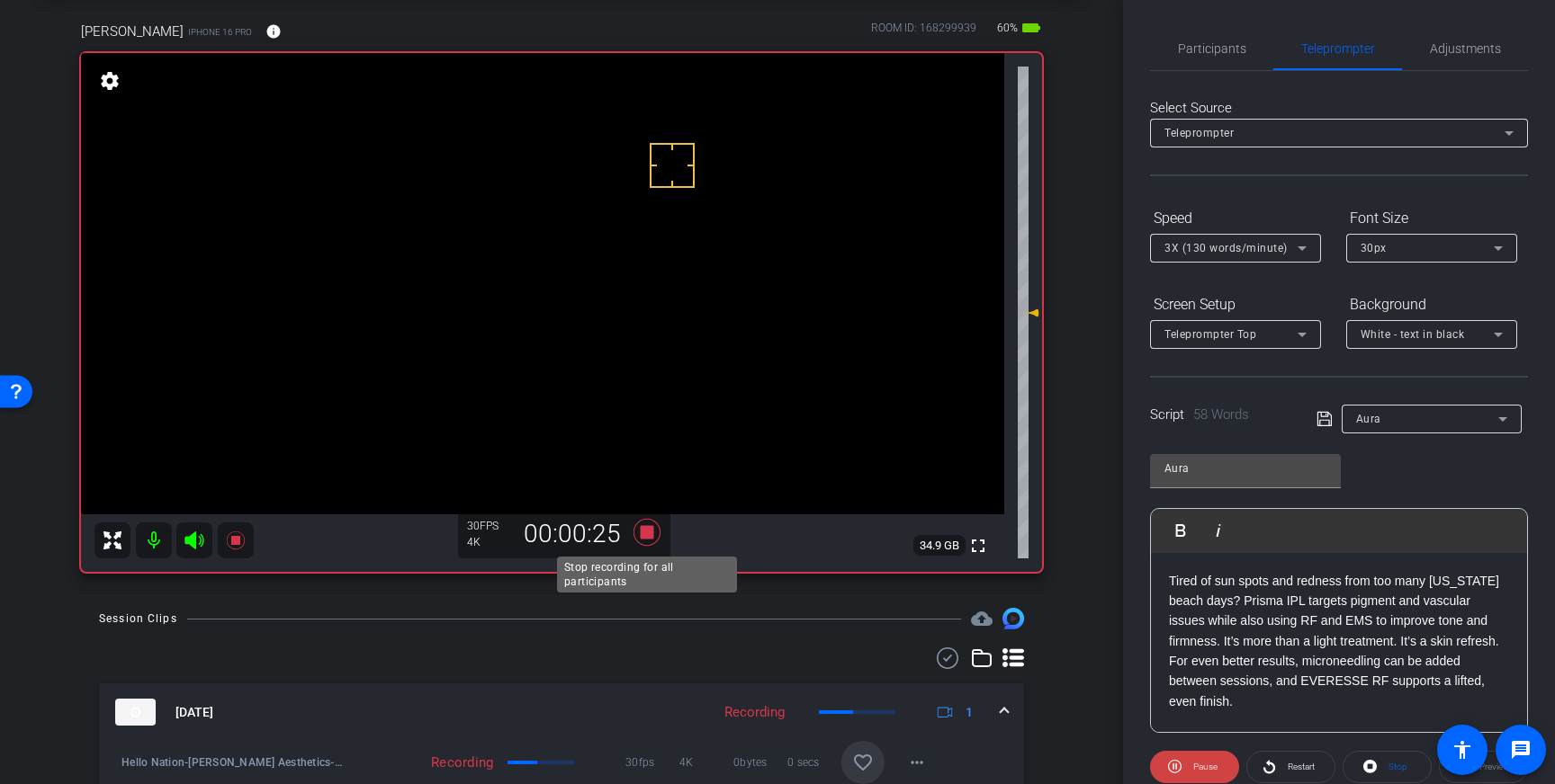
click at [658, 527] on icon at bounding box center [646, 532] width 27 height 27
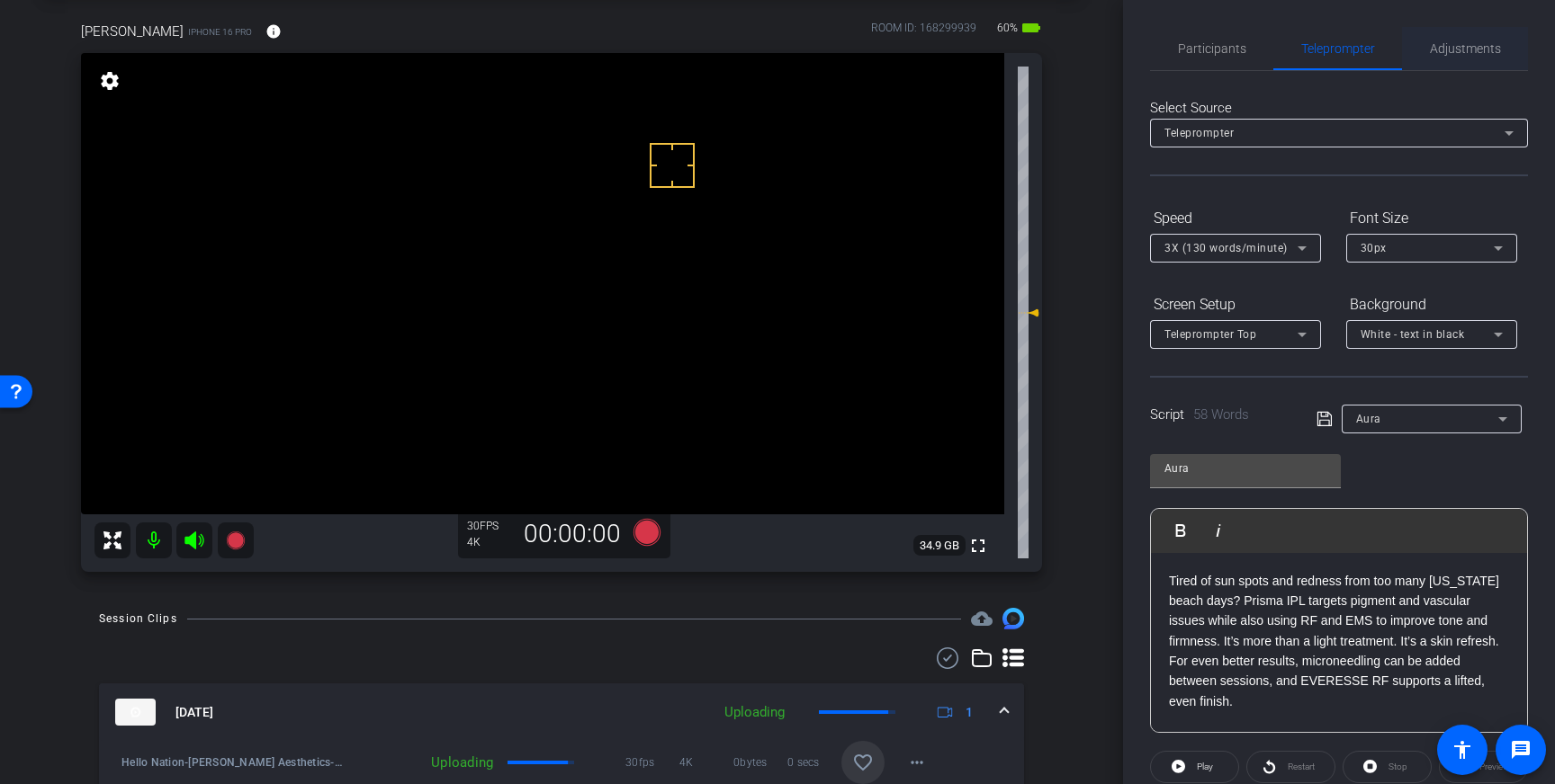
click at [1456, 46] on span "Adjustments" at bounding box center [1466, 49] width 72 height 13
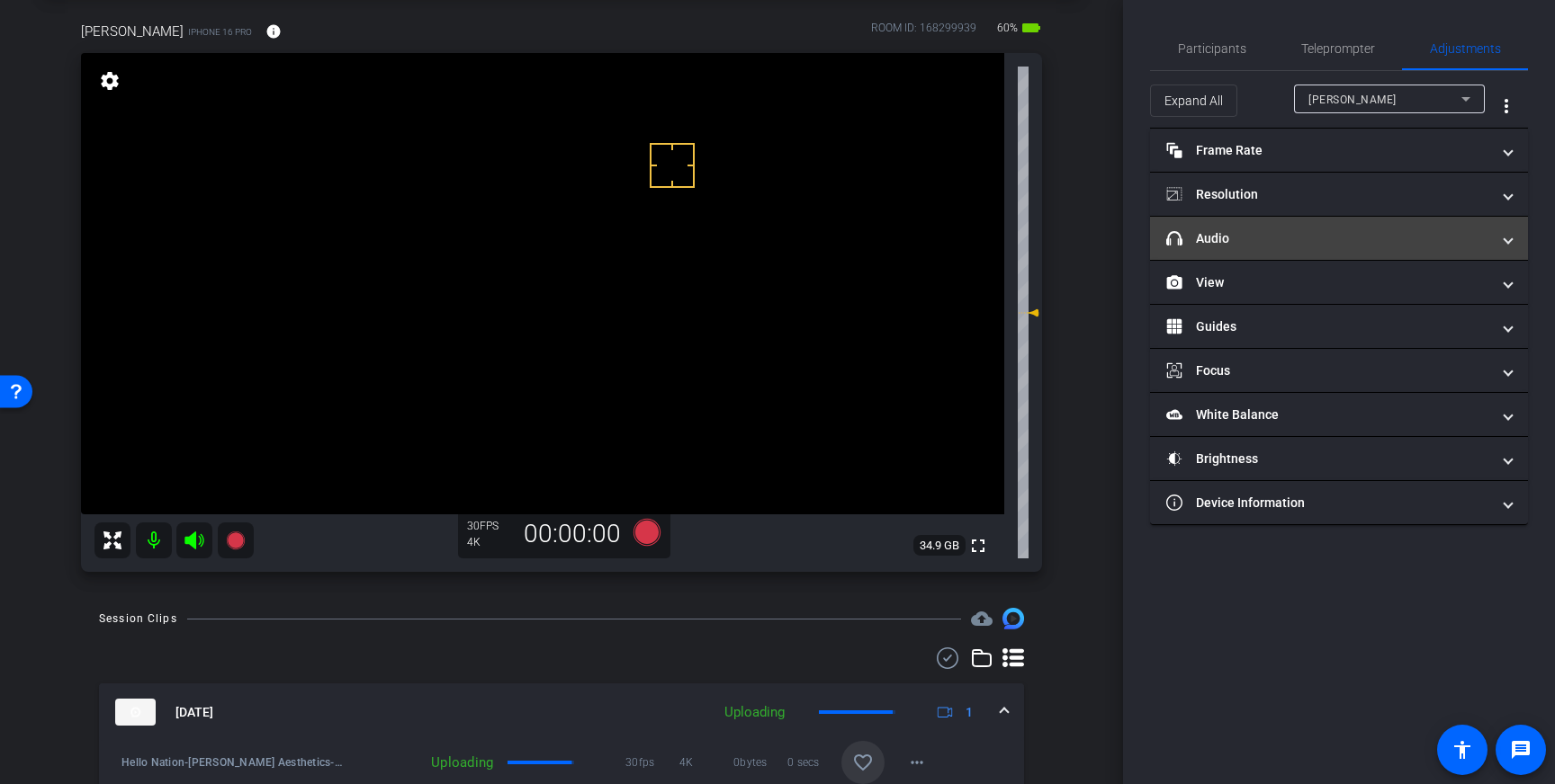
click at [1342, 241] on mat-panel-title "headphone icon Audio" at bounding box center [1328, 238] width 324 height 19
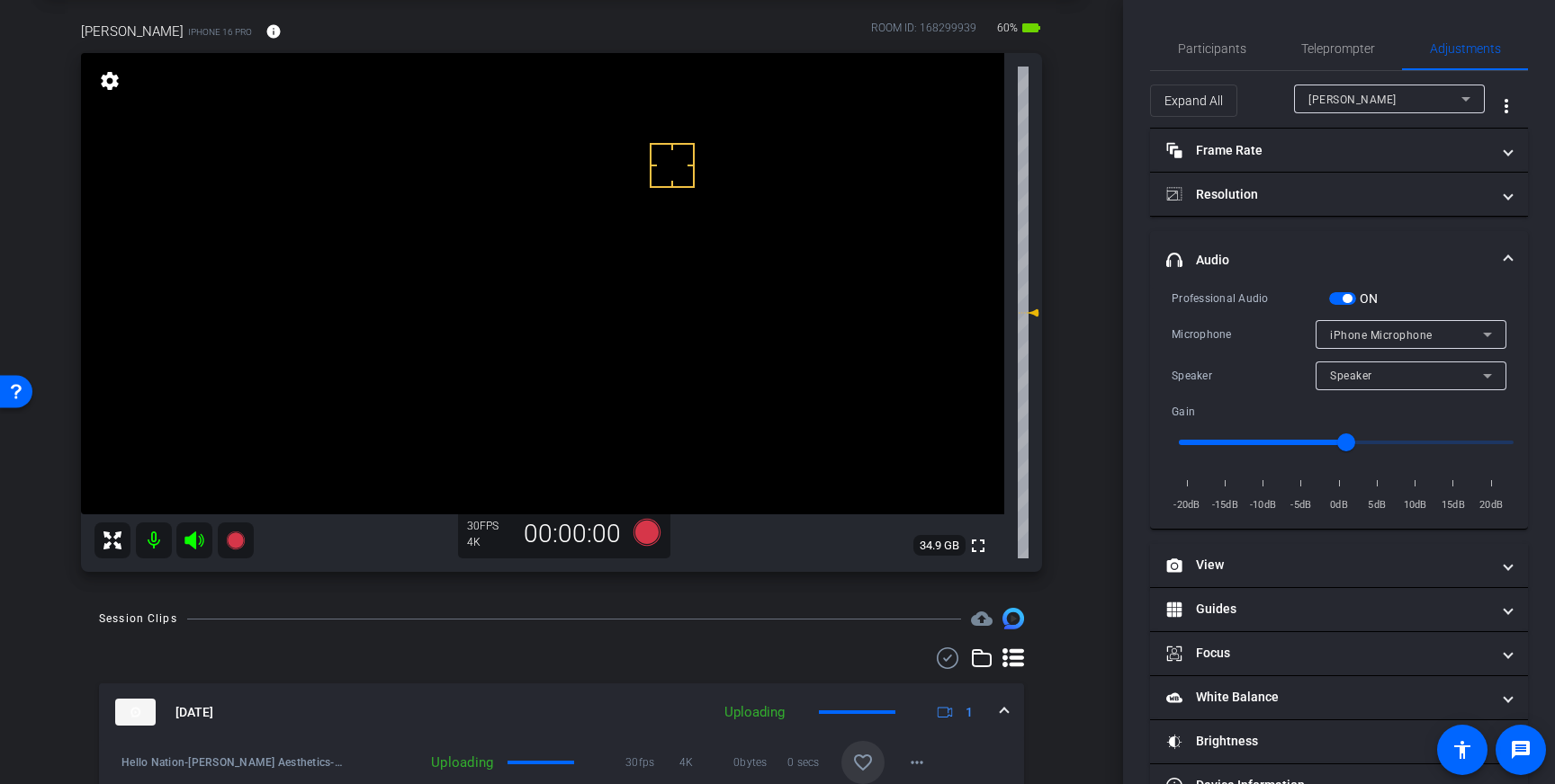
click at [1343, 300] on span "button" at bounding box center [1347, 298] width 9 height 9
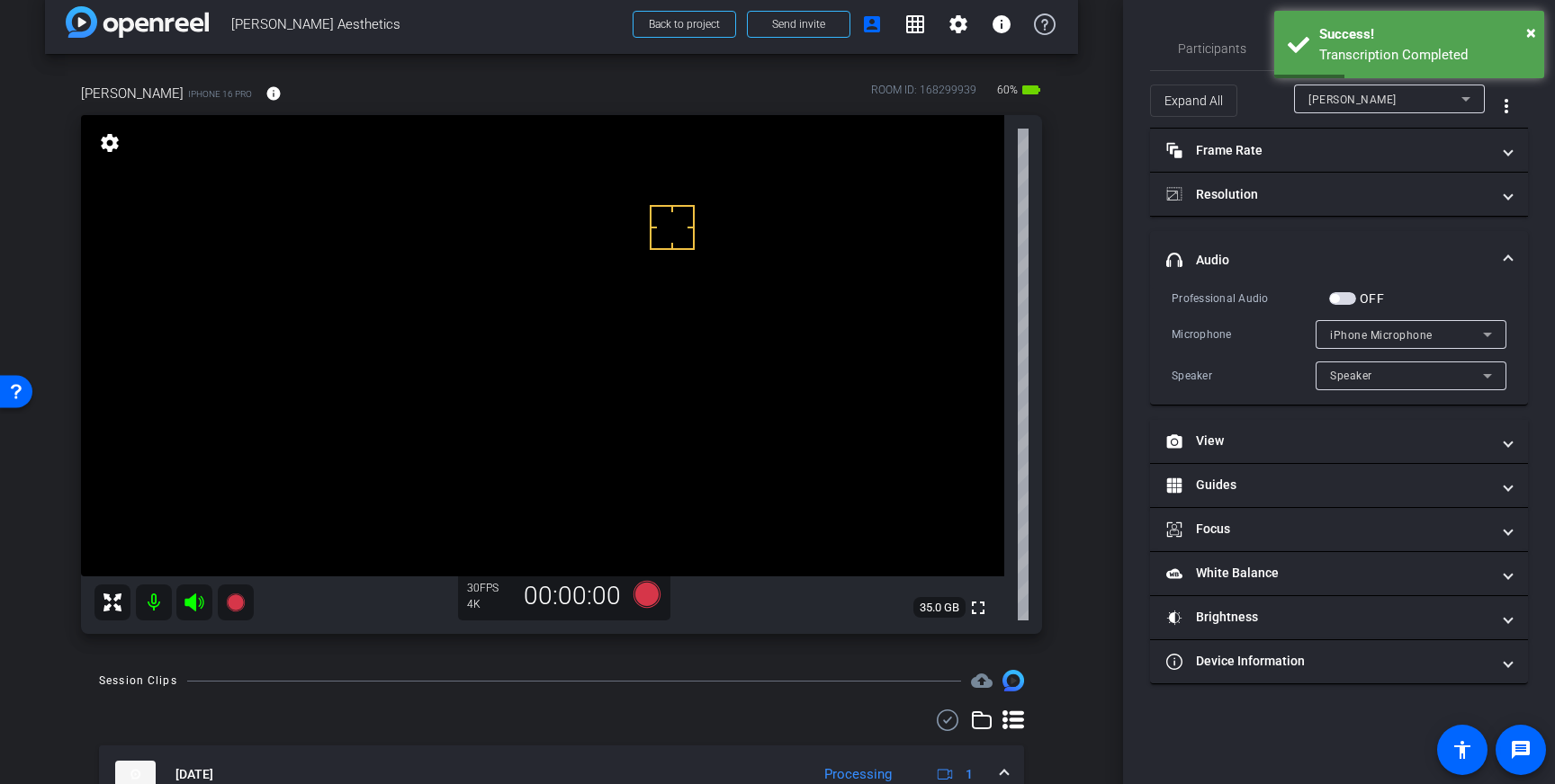
scroll to position [26, 0]
